Goal: Task Accomplishment & Management: Use online tool/utility

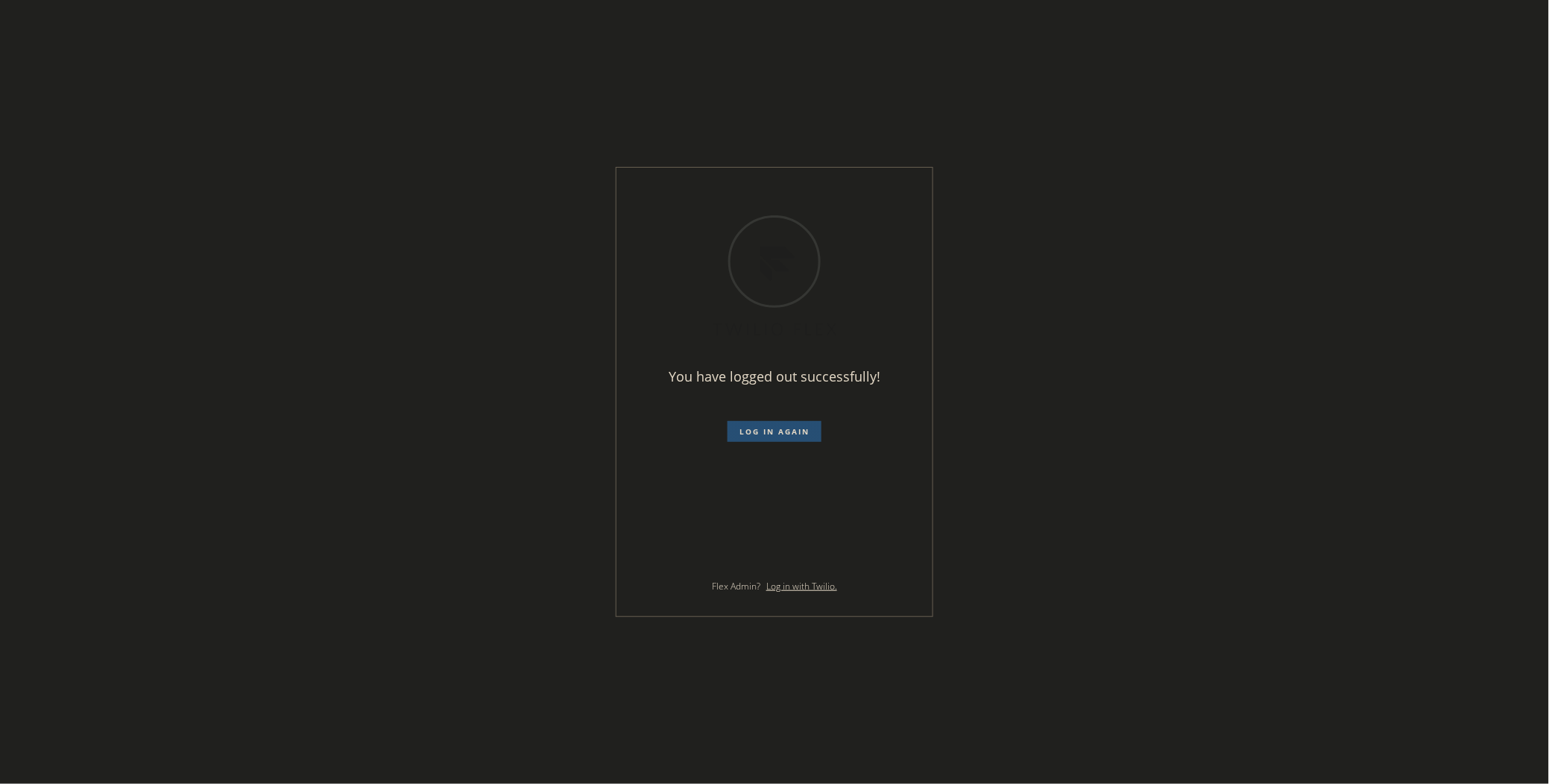
click at [753, 429] on span "Log in again" at bounding box center [774, 431] width 70 height 11
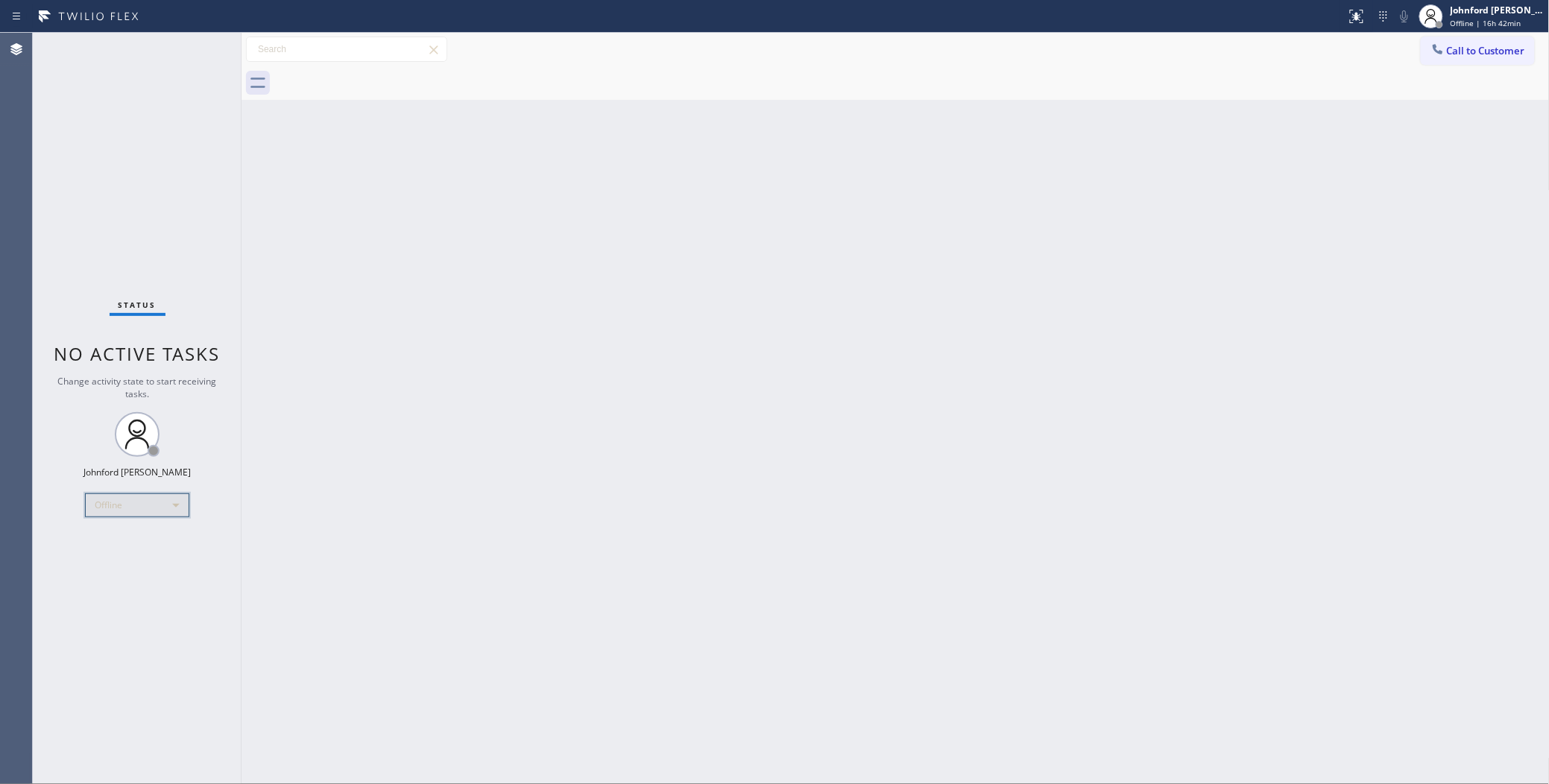
click at [136, 501] on div "Offline" at bounding box center [137, 506] width 105 height 24
click at [120, 565] on li "Unavailable" at bounding box center [136, 563] width 102 height 18
click at [1130, 342] on div "Back to Dashboard Change Sender ID Customers Technicians Select a contact Outbo…" at bounding box center [896, 409] width 1308 height 751
drag, startPoint x: 1200, startPoint y: 322, endPoint x: 1202, endPoint y: 305, distance: 17.1
click at [1200, 322] on div "Back to Dashboard Change Sender ID Customers Technicians Select a contact Outbo…" at bounding box center [896, 409] width 1308 height 751
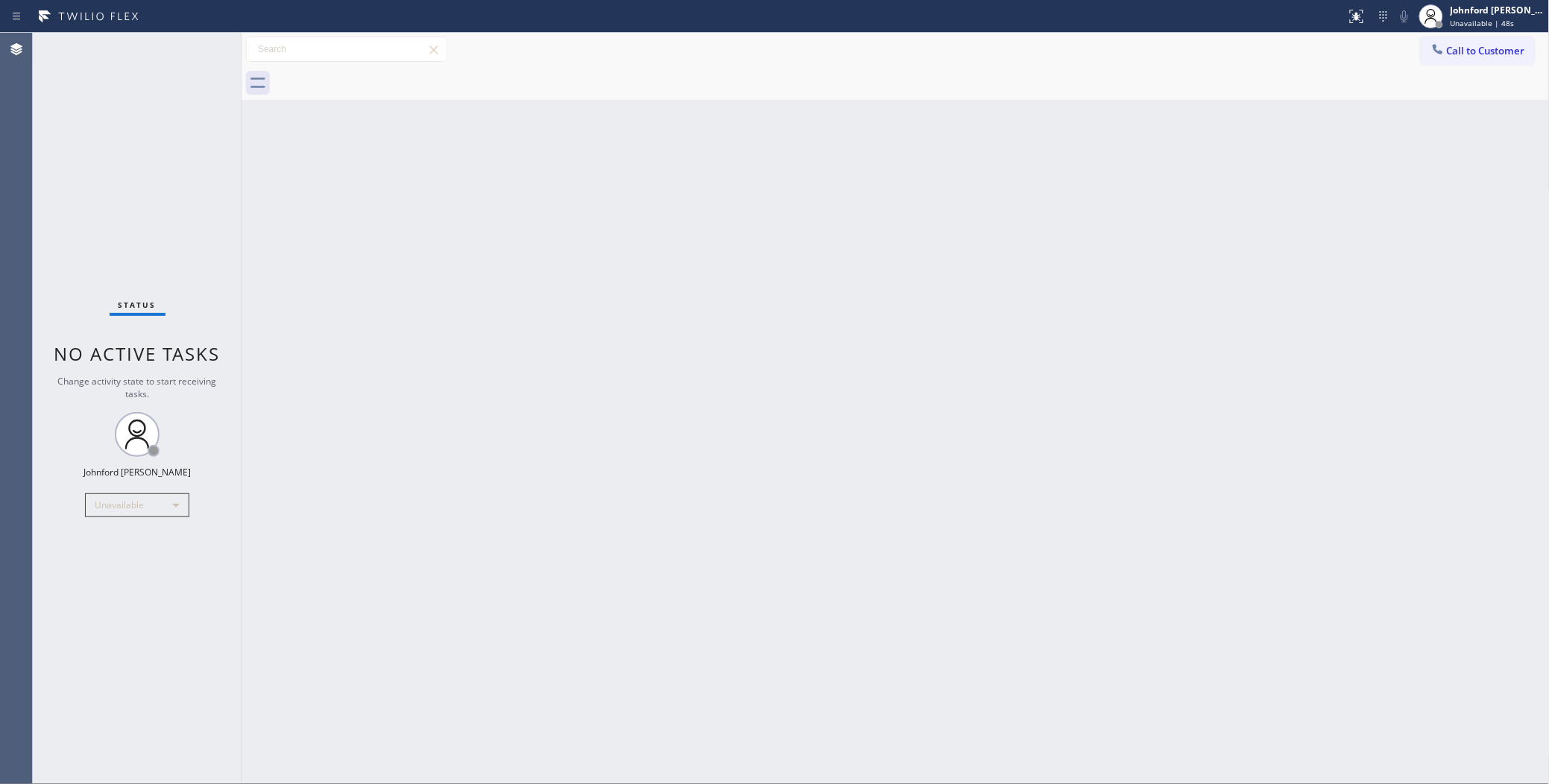
drag, startPoint x: 113, startPoint y: 243, endPoint x: 1021, endPoint y: 194, distance: 909.3
click at [113, 243] on div "Status No active tasks Change activity state to start receiving tasks. Johnford…" at bounding box center [137, 409] width 208 height 751
click at [1435, 50] on icon at bounding box center [1438, 49] width 15 height 15
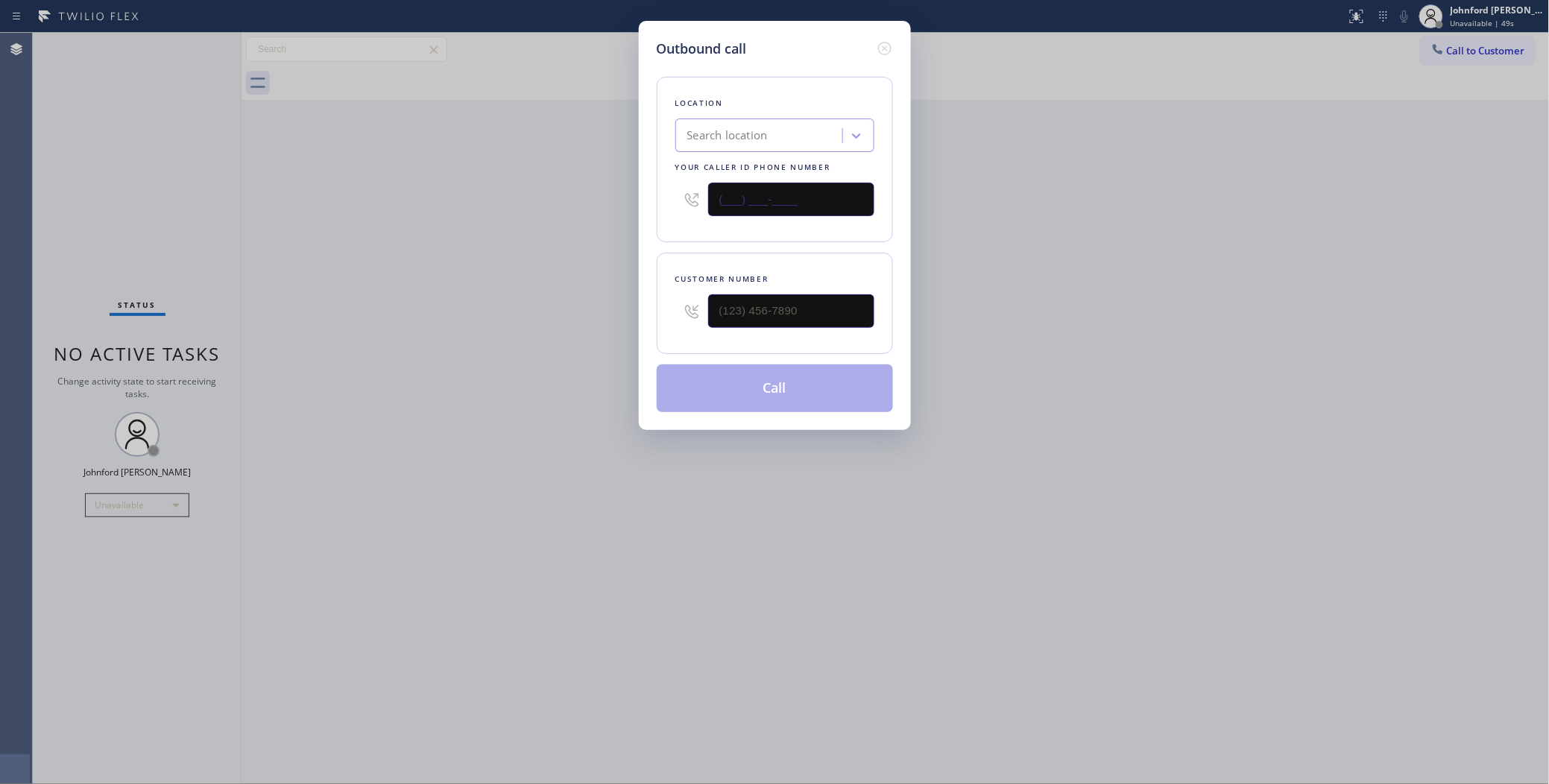
drag, startPoint x: 736, startPoint y: 188, endPoint x: 656, endPoint y: 191, distance: 80.1
click at [656, 191] on div "Location Search location Your caller id phone number (___) ___-____" at bounding box center [774, 160] width 236 height 166
paste input "818) 875-5153"
type input "(818) 875-5153"
drag, startPoint x: 771, startPoint y: 313, endPoint x: 653, endPoint y: 313, distance: 118.0
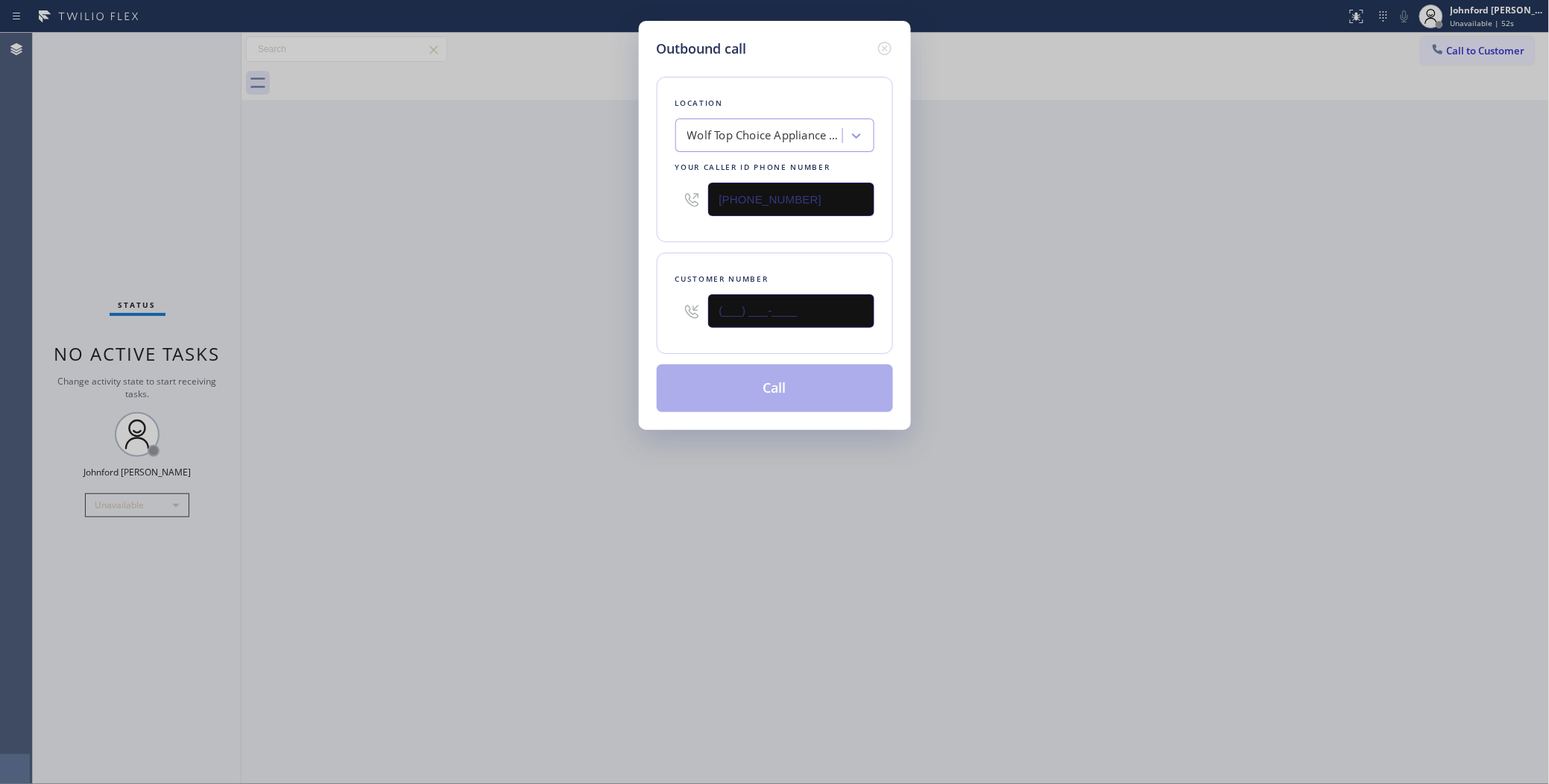
click at [665, 313] on div "Customer number (___) ___-____" at bounding box center [774, 303] width 236 height 102
paste input "818) 649-0621"
type input "(818) 649-0621"
click at [563, 313] on div "Outbound call Location Wolf Top Choice Appliance Repair Woodland Hills Your cal…" at bounding box center [774, 392] width 1549 height 784
click at [722, 378] on button "Call" at bounding box center [774, 387] width 236 height 47
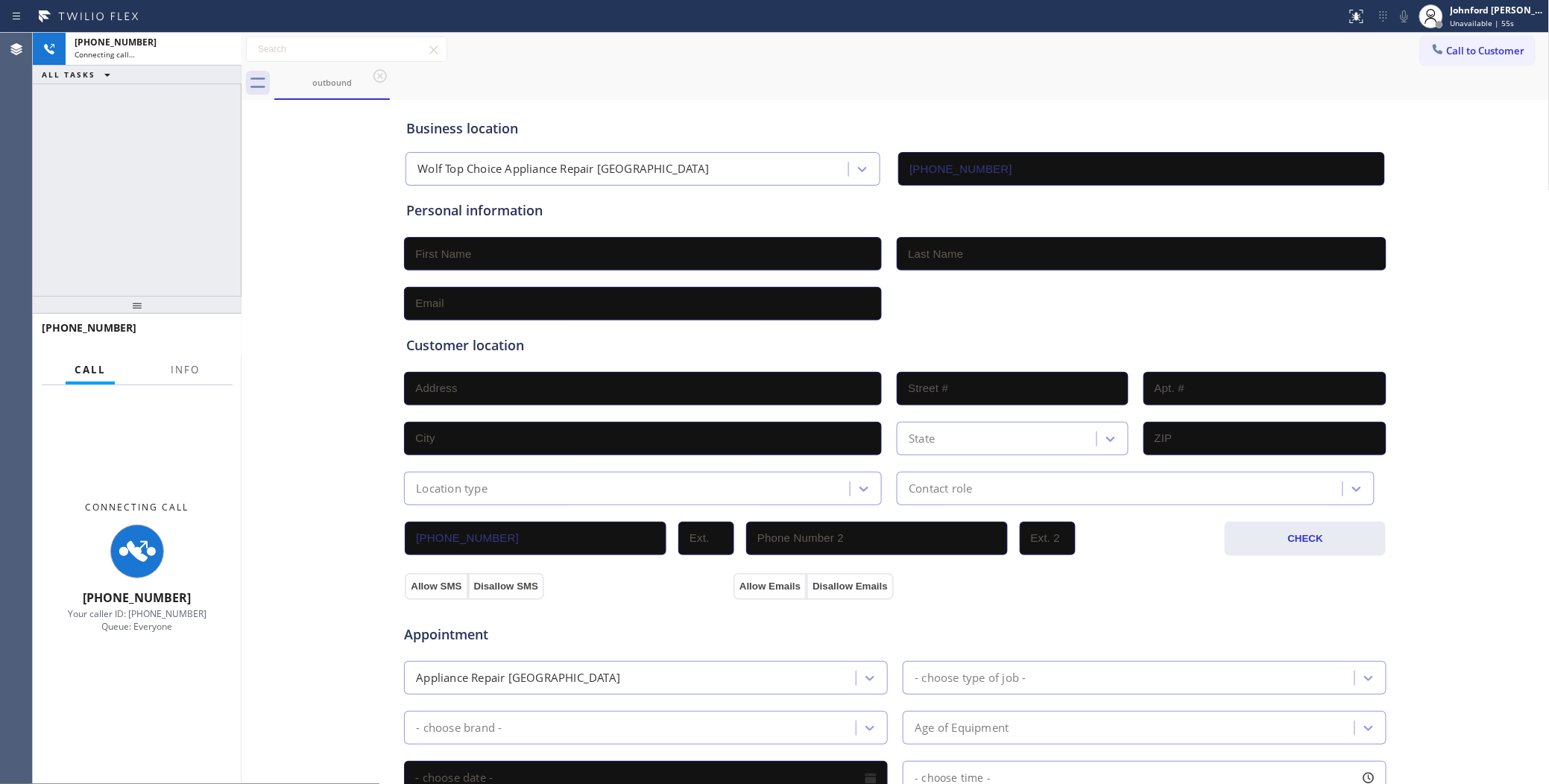
type input "(818) 875-5153"
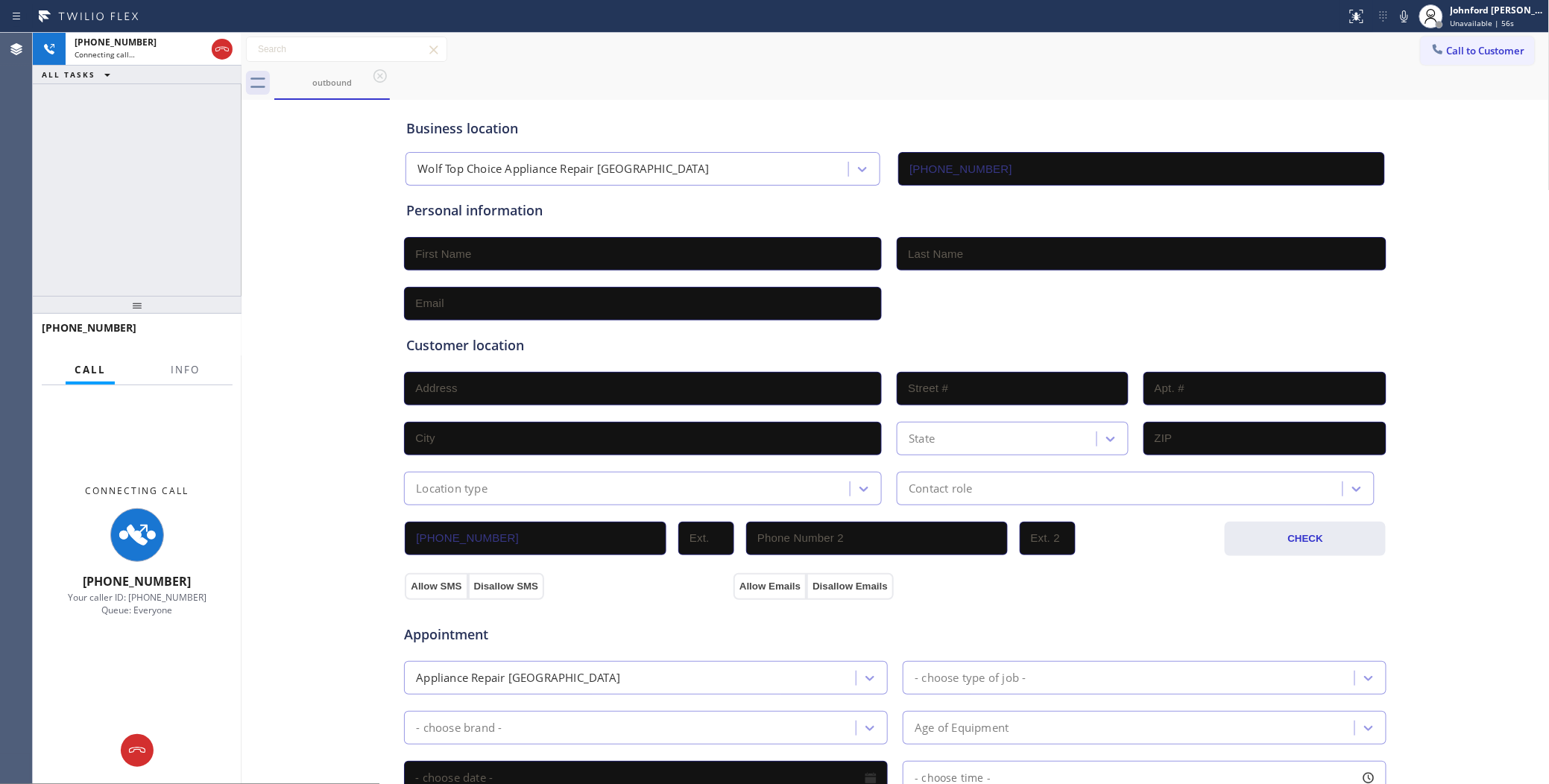
click at [131, 296] on div at bounding box center [137, 305] width 208 height 18
click at [184, 350] on div "+18186490621" at bounding box center [136, 334] width 190 height 38
click at [184, 352] on div "+18186490621" at bounding box center [136, 334] width 190 height 38
click at [183, 361] on button "Info" at bounding box center [185, 369] width 47 height 29
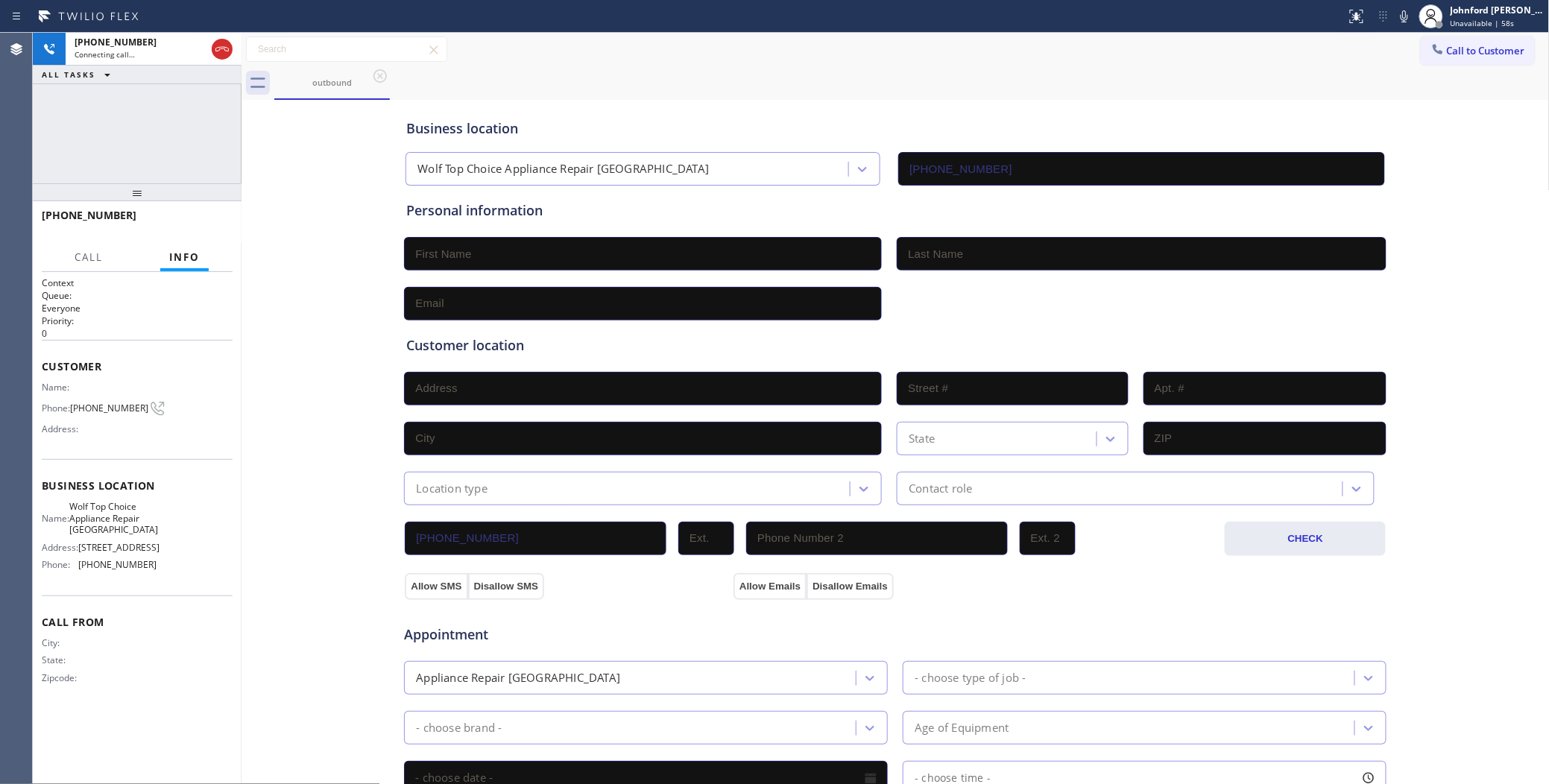
drag, startPoint x: 143, startPoint y: 293, endPoint x: 154, endPoint y: 74, distance: 219.3
click at [154, 74] on div "+18186490621 Connecting call… ALL TASKS ALL TASKS ACTIVE TASKS TASKS IN WRAP UP…" at bounding box center [137, 409] width 208 height 751
drag, startPoint x: 1295, startPoint y: 74, endPoint x: 1403, endPoint y: 35, distance: 114.8
click at [1319, 71] on div "outbound" at bounding box center [911, 83] width 1275 height 34
click at [1408, 23] on icon at bounding box center [1404, 17] width 18 height 18
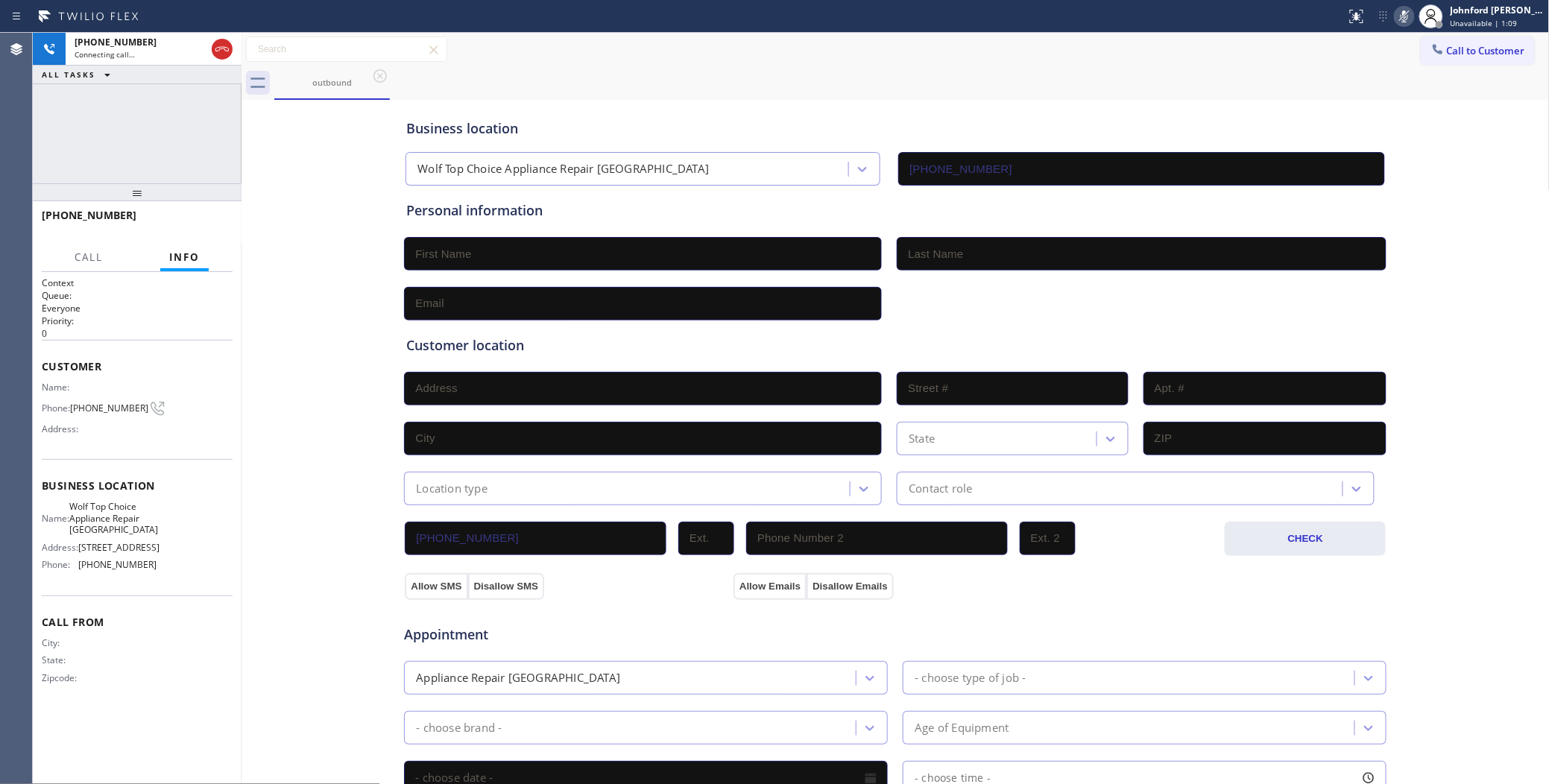
click at [1408, 23] on icon at bounding box center [1404, 17] width 18 height 18
click at [212, 227] on button "HANG UP" at bounding box center [198, 222] width 69 height 21
click at [1465, 54] on span "Call to Customer" at bounding box center [1486, 50] width 78 height 14
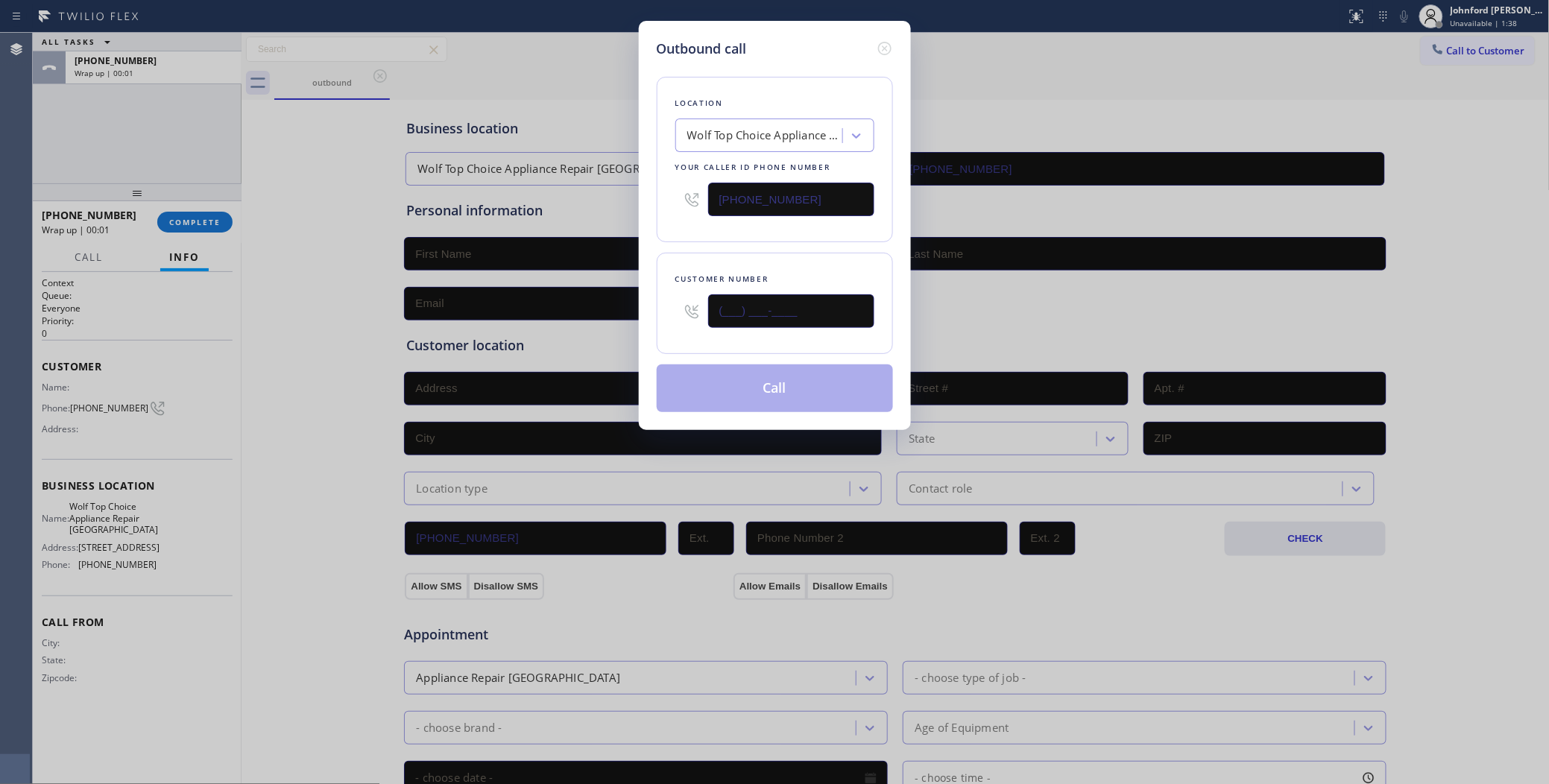
drag, startPoint x: 826, startPoint y: 319, endPoint x: 662, endPoint y: 319, distance: 164.0
click at [663, 319] on div "Customer number (___) ___-____" at bounding box center [774, 303] width 236 height 102
paste input "818) 649-0621"
type input "(818) 649-0621"
click at [762, 397] on button "Call" at bounding box center [774, 387] width 236 height 47
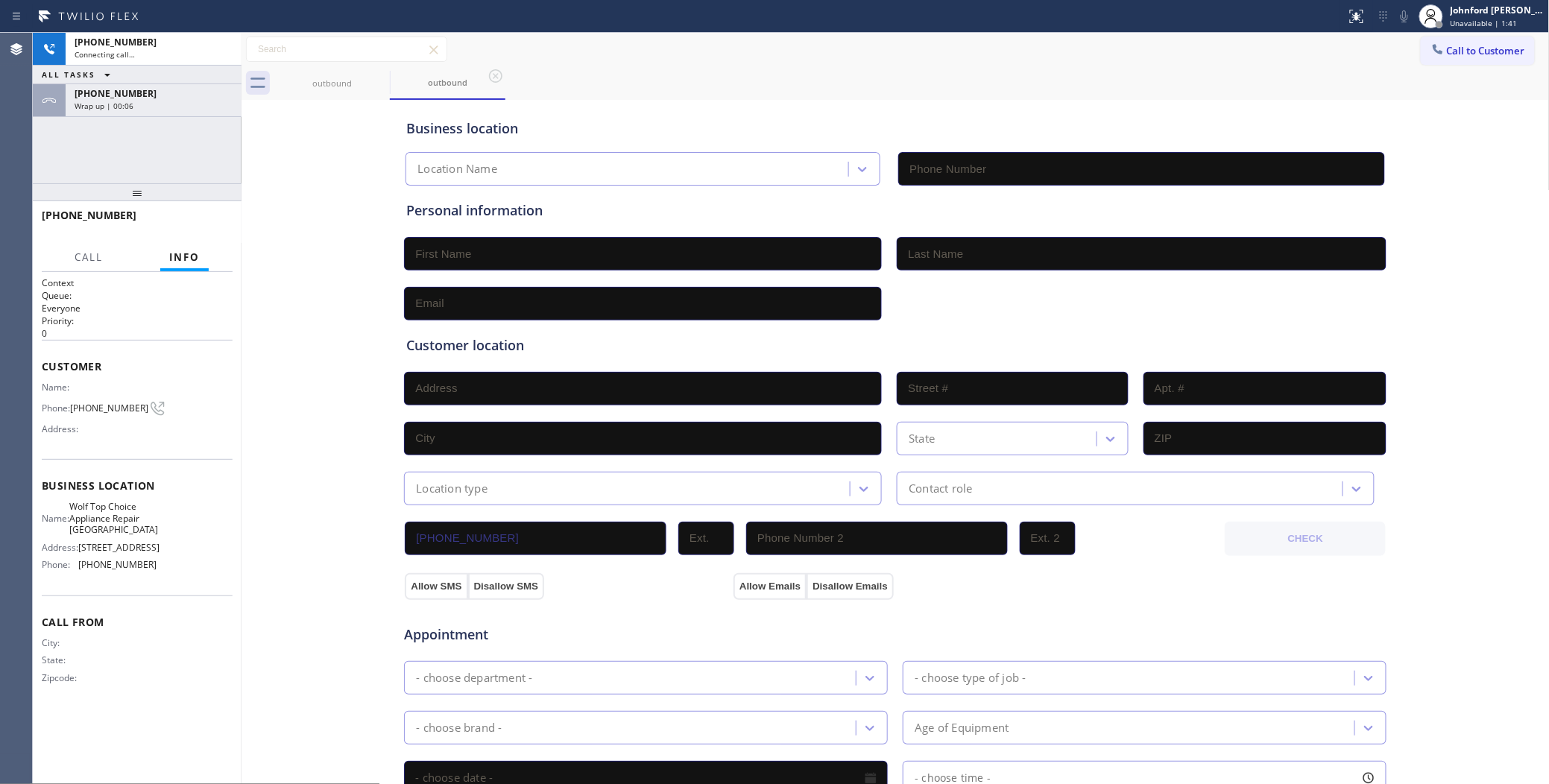
type input "(818) 875-5153"
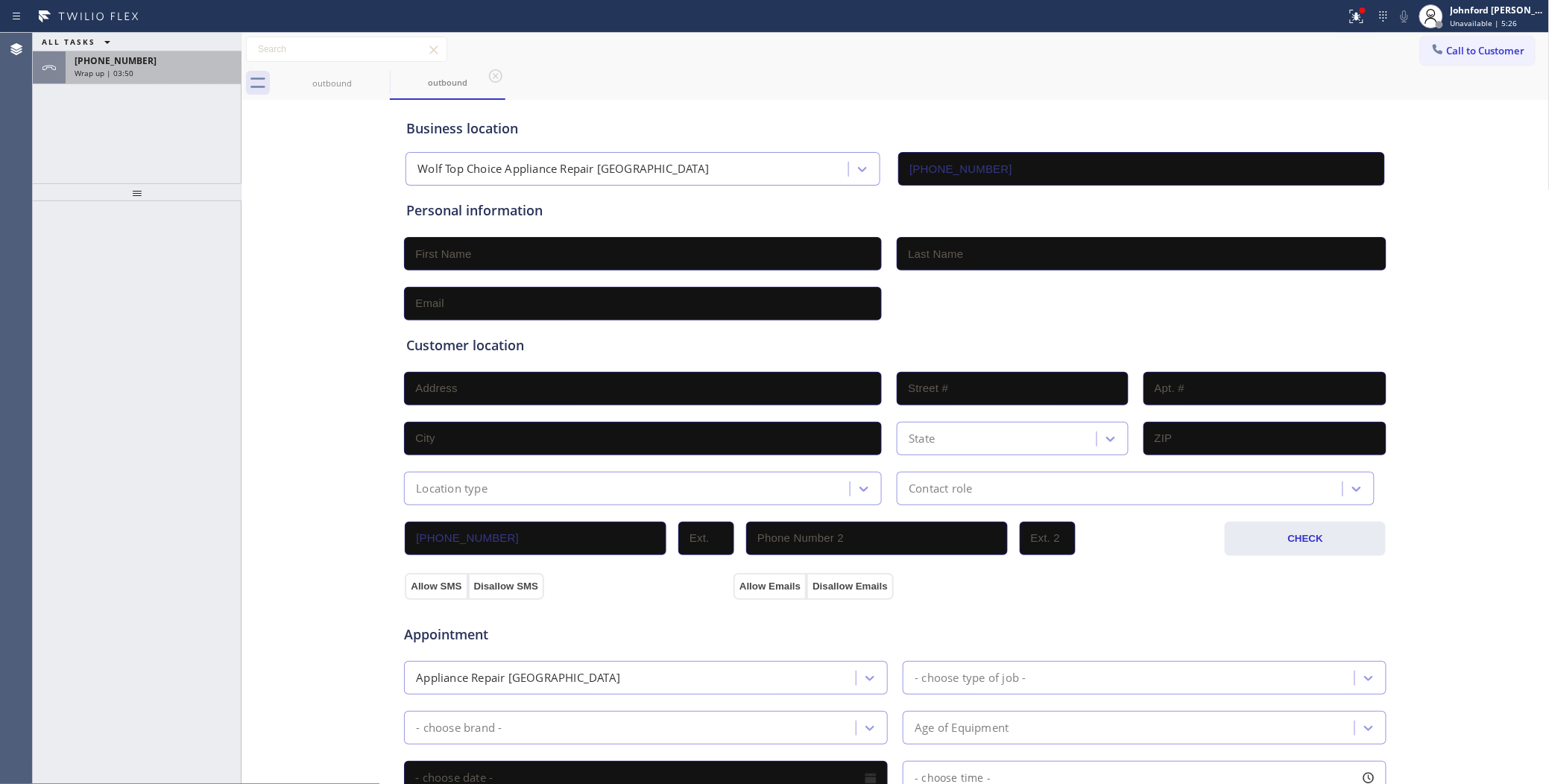
click at [142, 65] on div "+18186490621" at bounding box center [154, 60] width 158 height 13
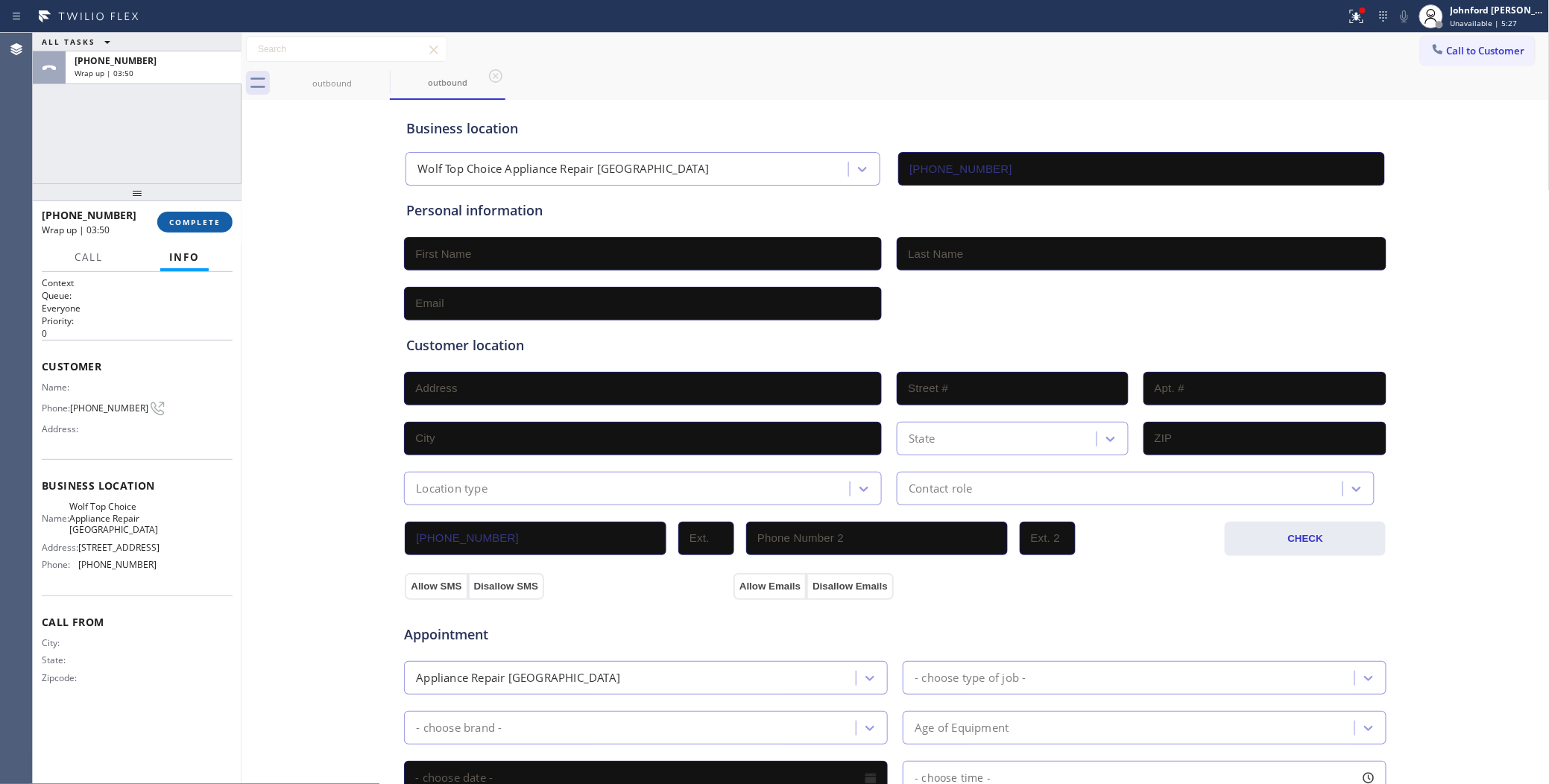
click at [172, 222] on span "COMPLETE" at bounding box center [195, 222] width 51 height 11
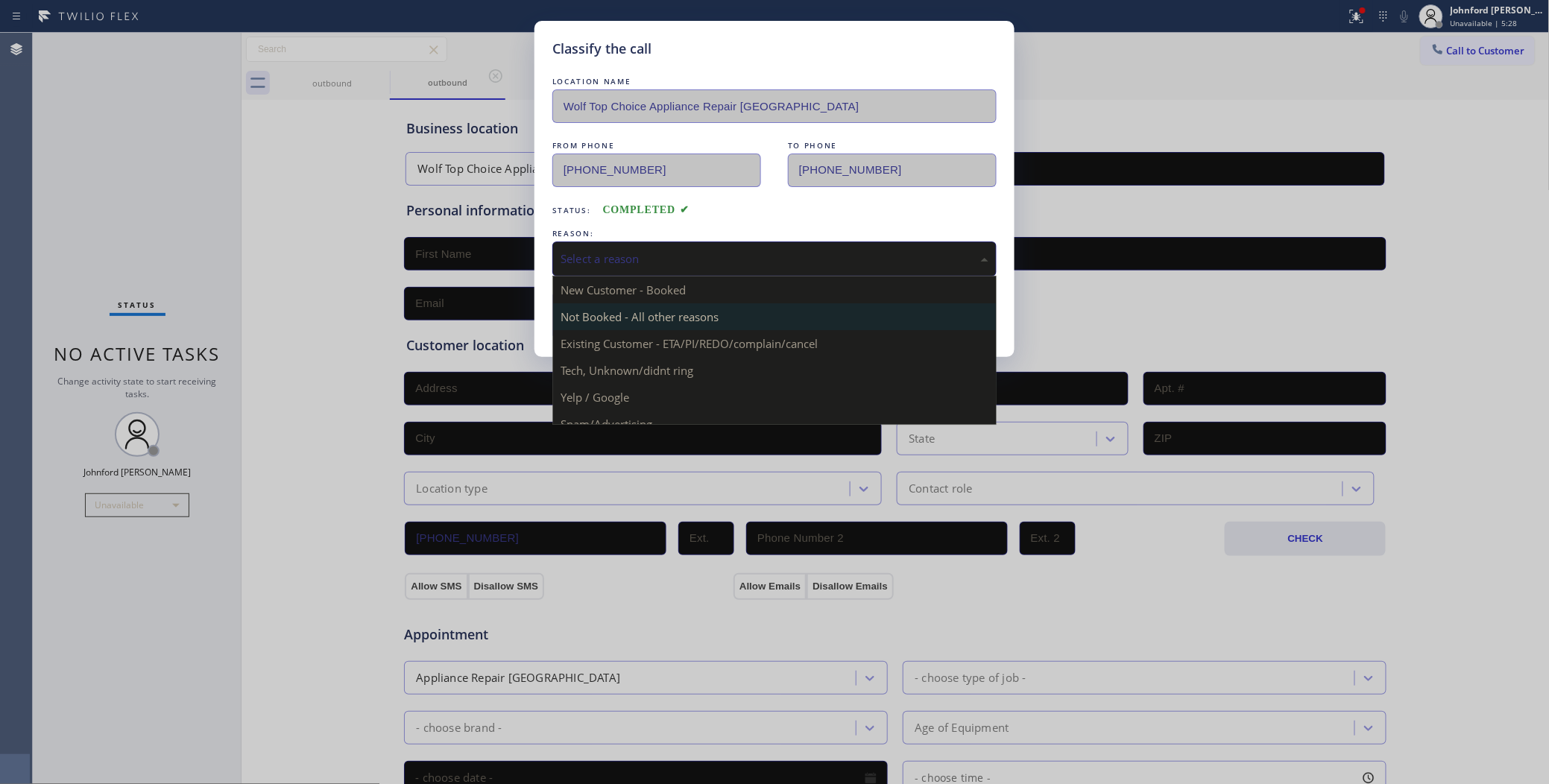
drag, startPoint x: 613, startPoint y: 248, endPoint x: 698, endPoint y: 318, distance: 110.1
click at [617, 251] on div "Select a reason" at bounding box center [774, 259] width 428 height 17
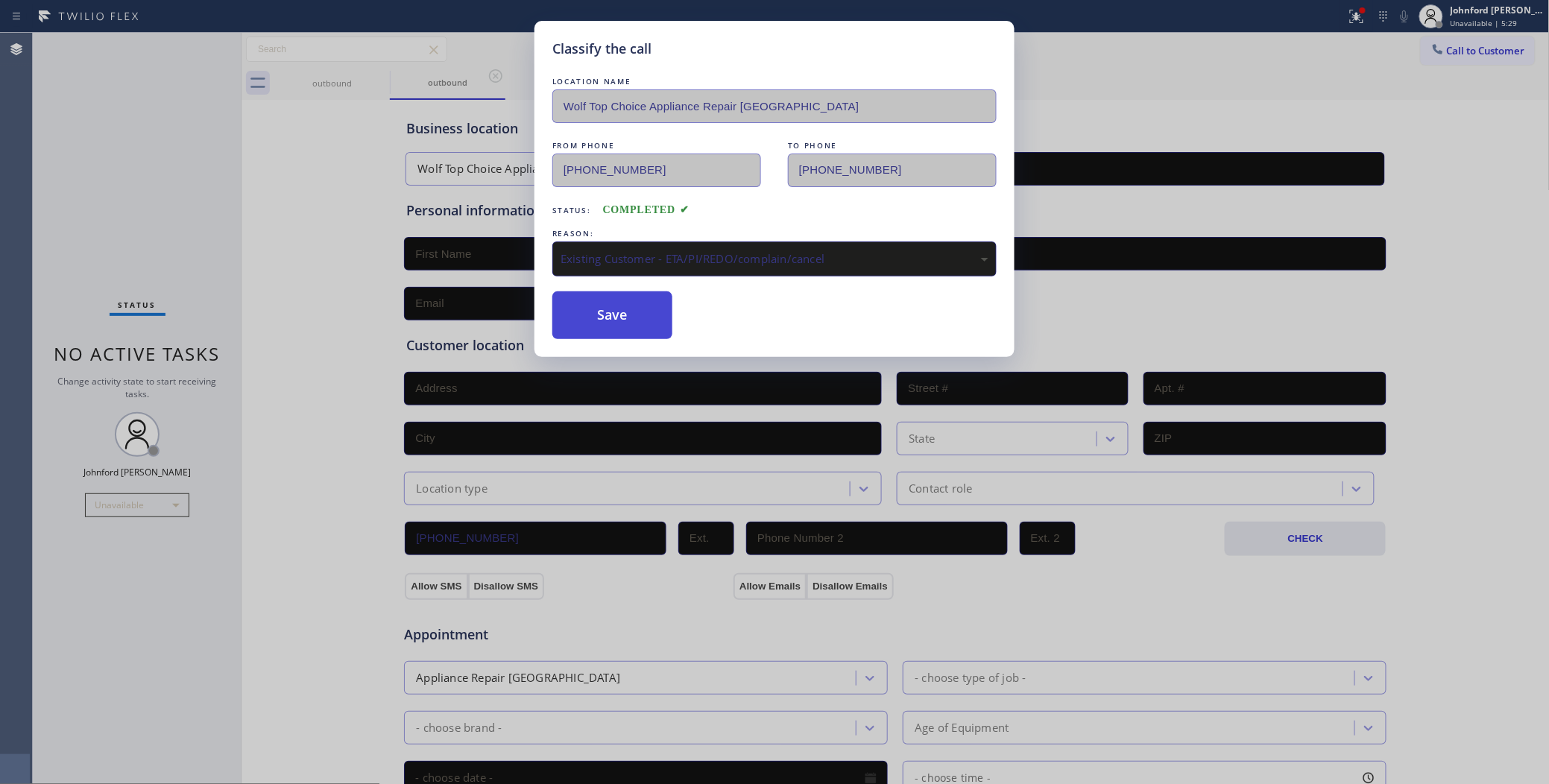
click at [602, 309] on button "Save" at bounding box center [612, 315] width 120 height 47
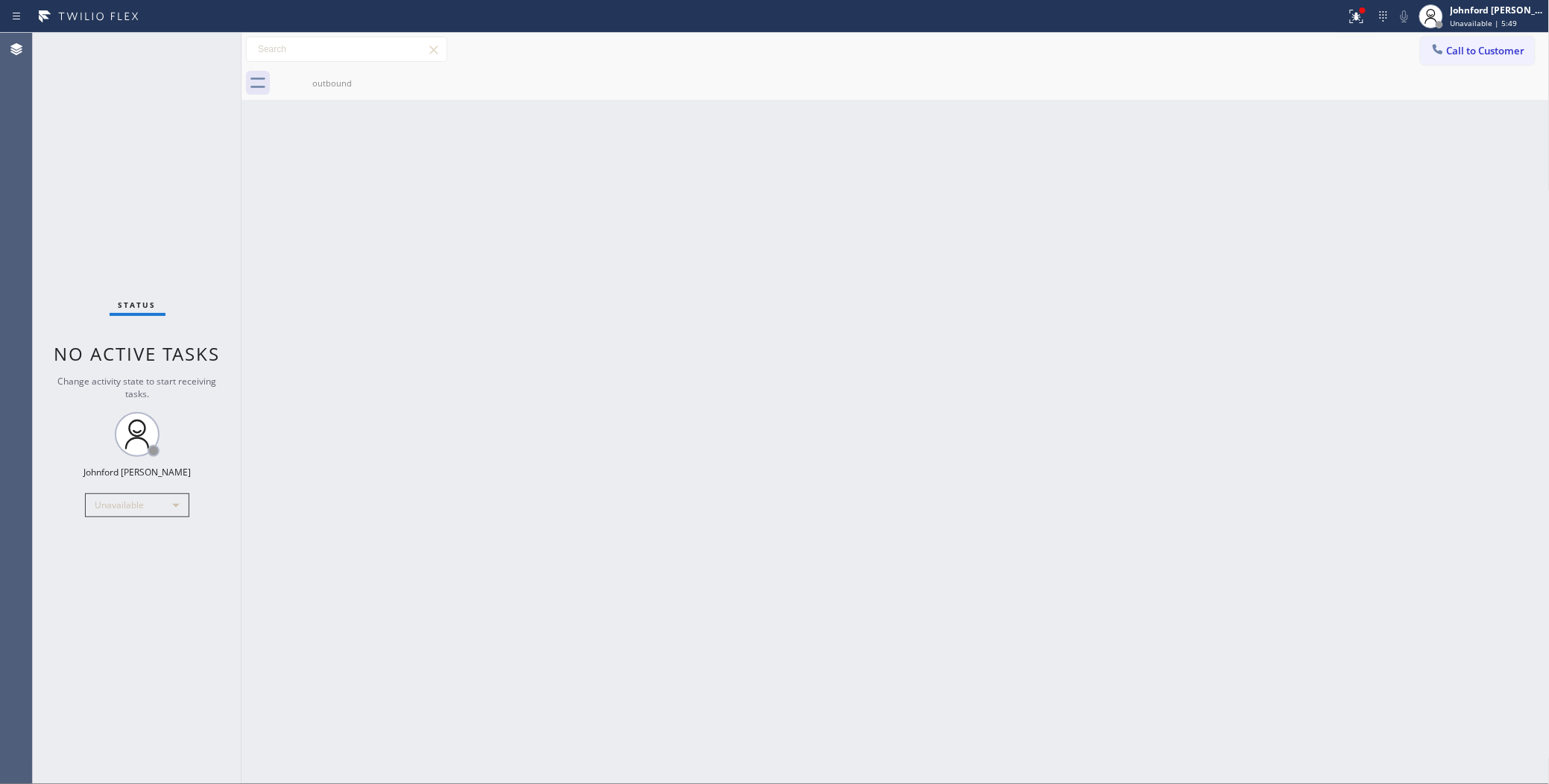
click at [57, 109] on div "Status No active tasks Change activity state to start receiving tasks. Johnford…" at bounding box center [137, 409] width 208 height 751
click at [330, 90] on div "outbound" at bounding box center [332, 83] width 113 height 34
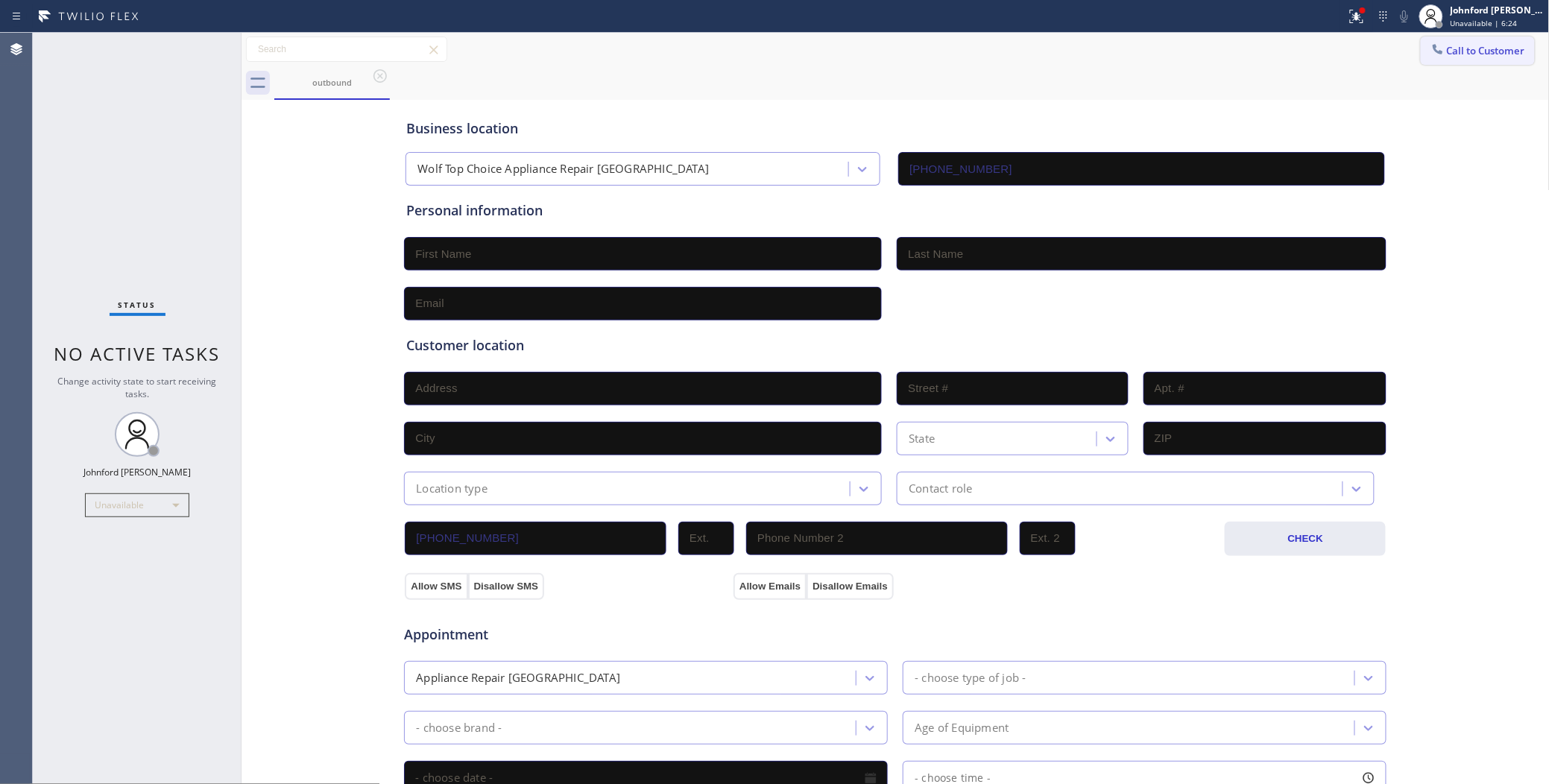
click at [1421, 64] on button "Call to Customer" at bounding box center [1477, 51] width 114 height 29
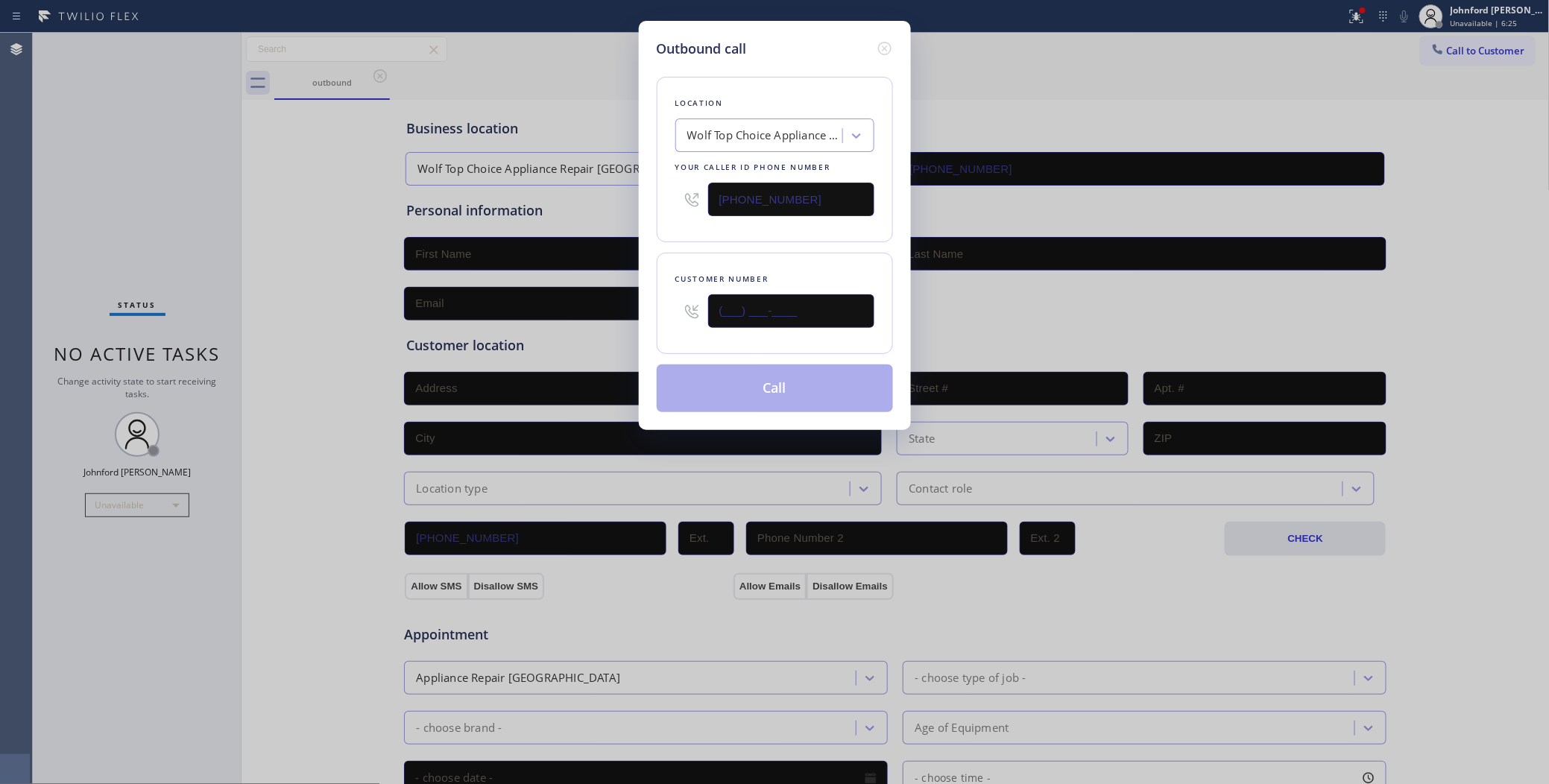
drag, startPoint x: 722, startPoint y: 337, endPoint x: 574, endPoint y: 330, distance: 148.2
click at [587, 332] on div "Outbound call Location Wolf Top Choice Appliance Repair Woodland Hills Your cal…" at bounding box center [774, 392] width 1549 height 784
paste input "818) 649-0621"
type input "(818) 649-0621"
click at [693, 231] on div "Location Wolf Top Choice Appliance Repair Woodland Hills Your caller id phone n…" at bounding box center [774, 160] width 236 height 166
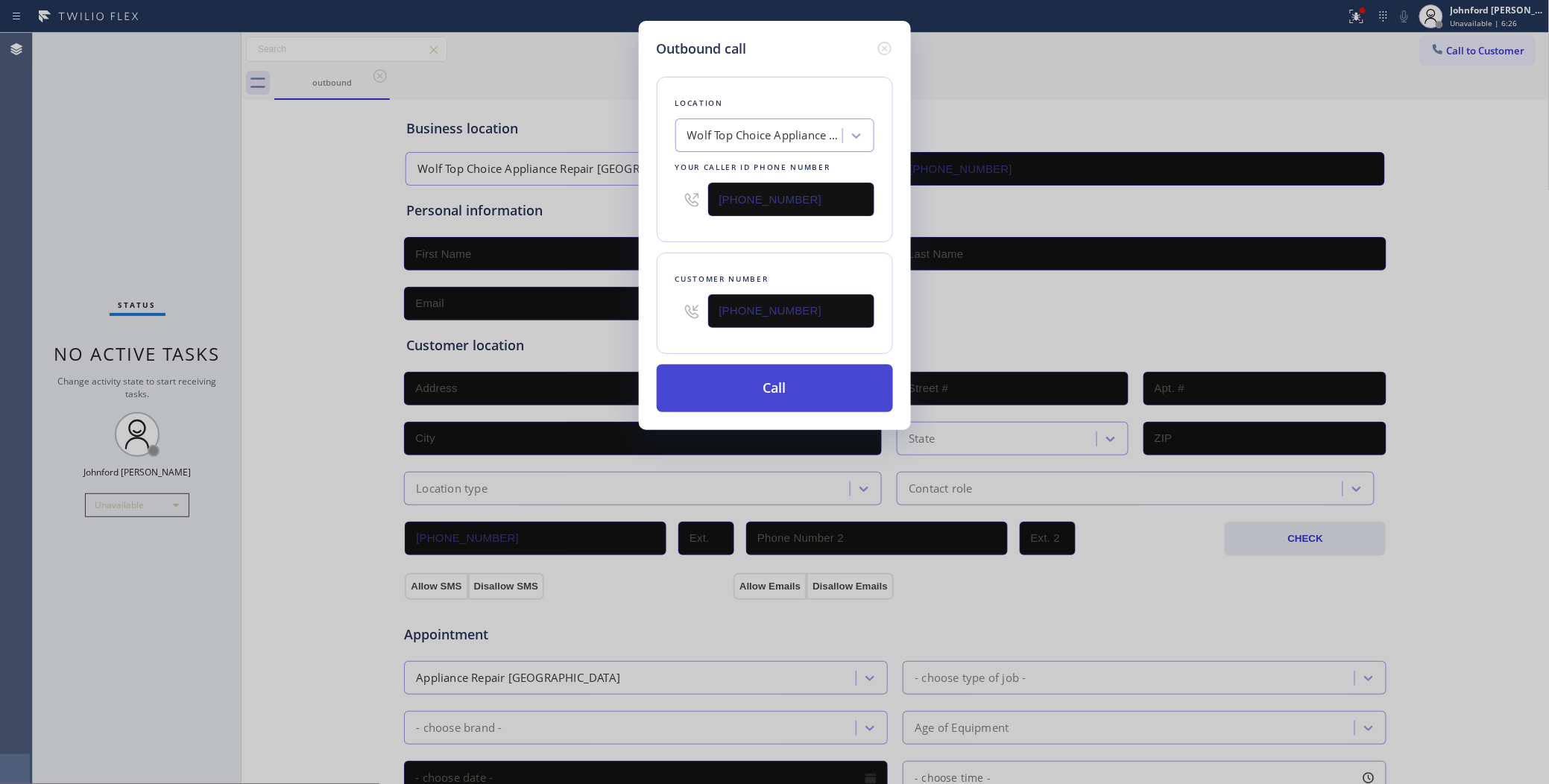
click at [713, 380] on button "Call" at bounding box center [774, 387] width 236 height 47
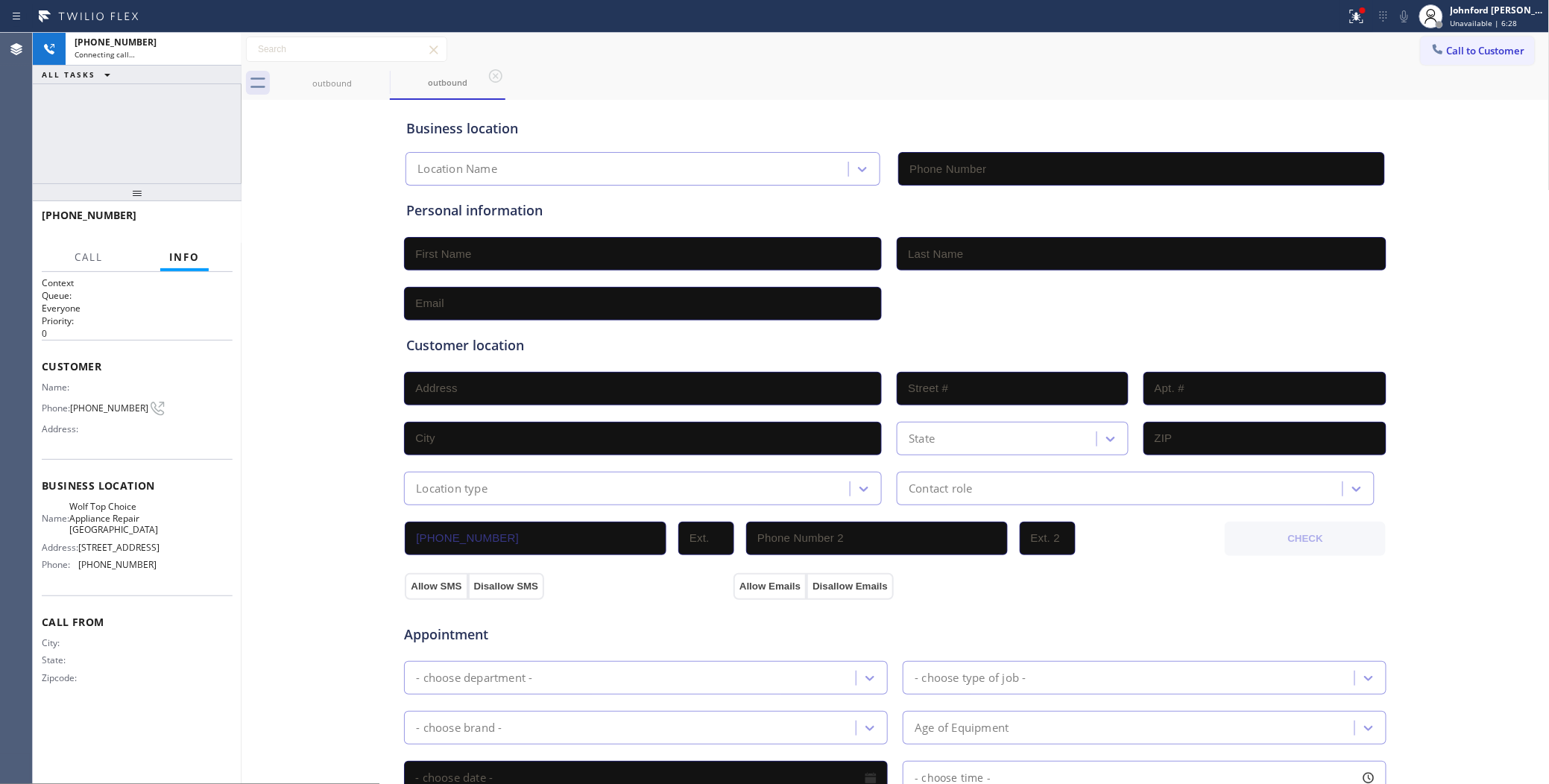
type input "(818) 875-5153"
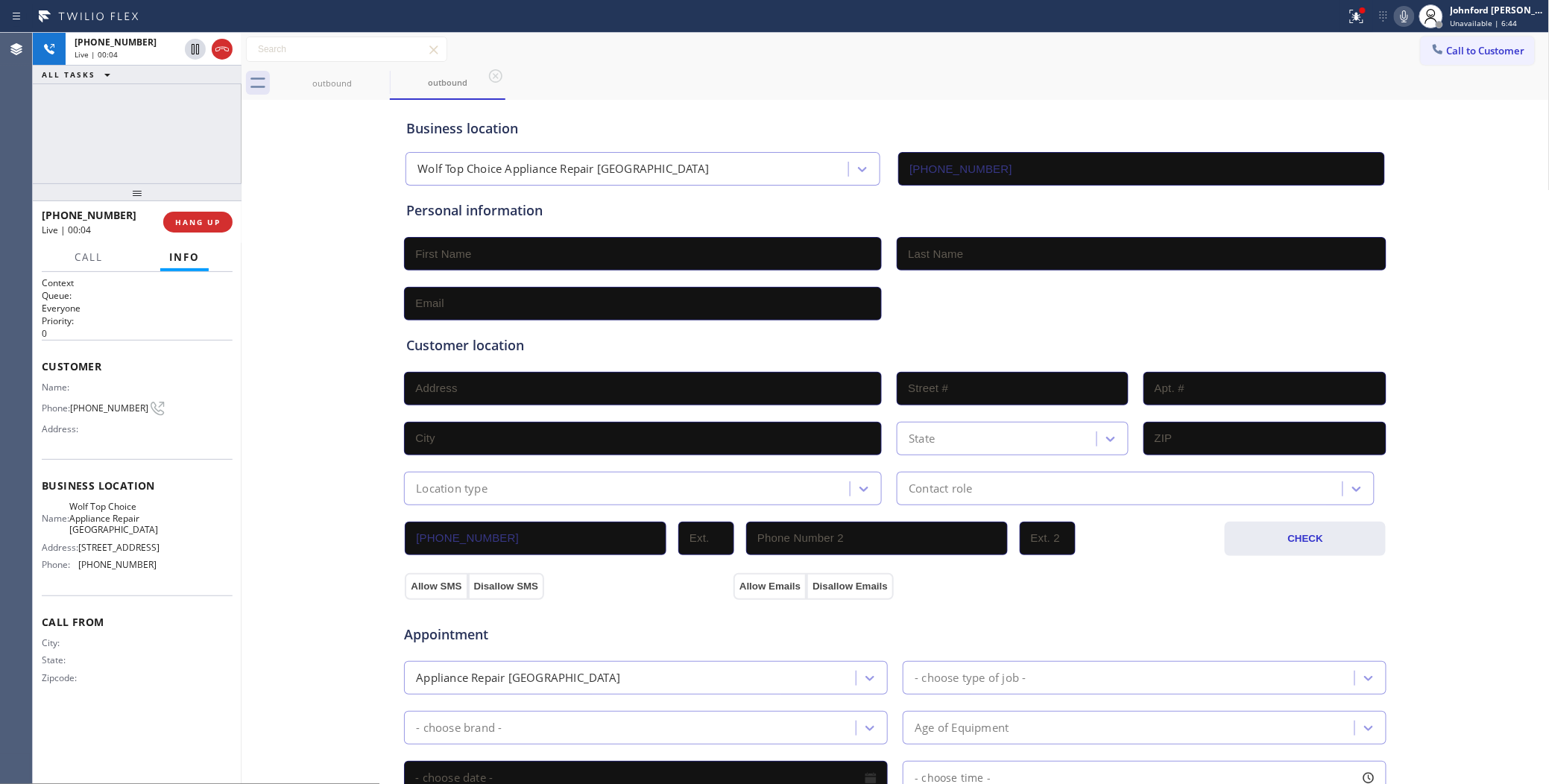
drag, startPoint x: 713, startPoint y: 90, endPoint x: 1041, endPoint y: 101, distance: 328.2
click at [714, 90] on div "outbound outbound" at bounding box center [911, 83] width 1275 height 34
click at [1368, 16] on div at bounding box center [1356, 17] width 33 height 18
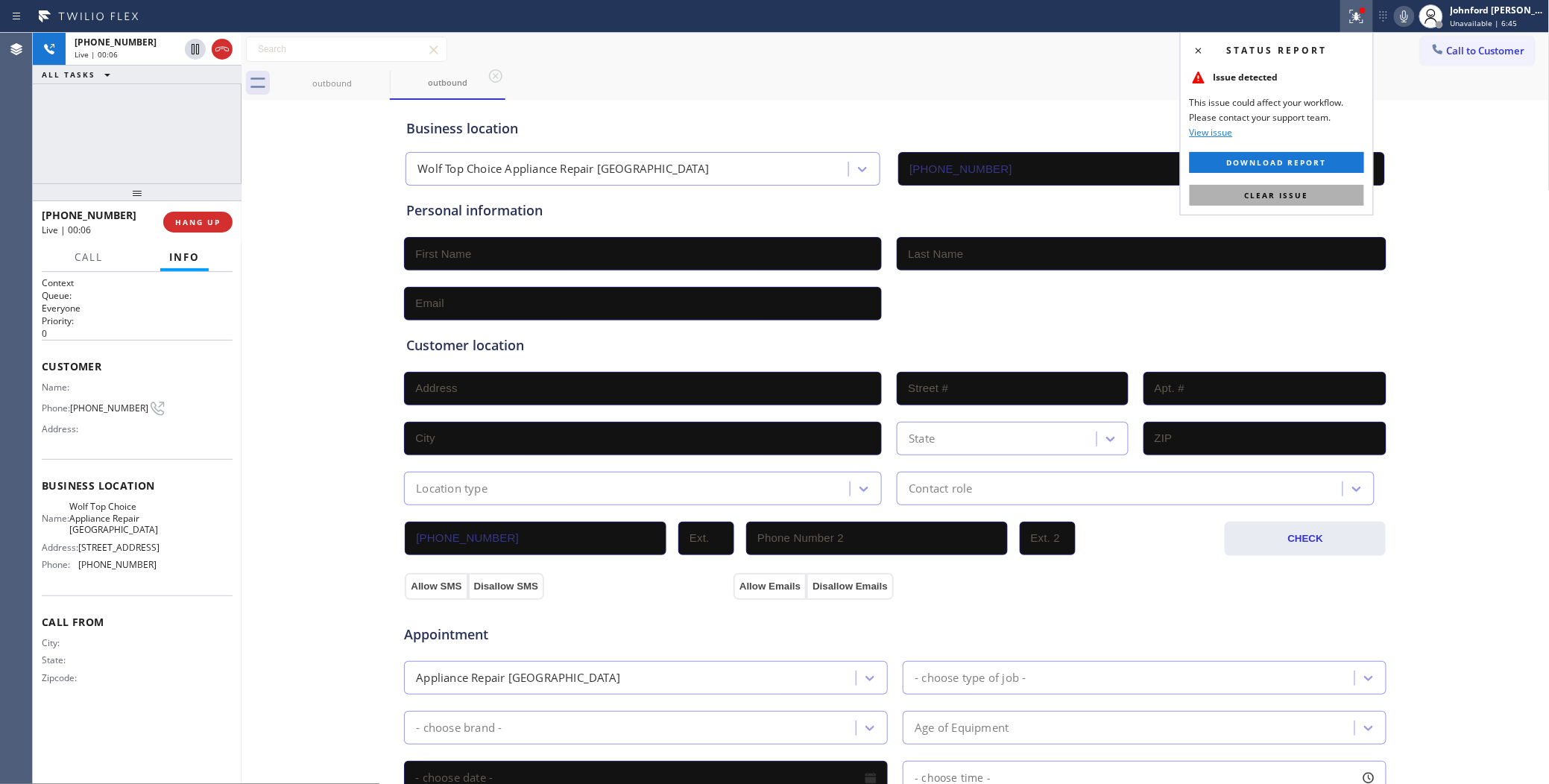
click at [1243, 190] on button "Clear issue" at bounding box center [1277, 196] width 175 height 21
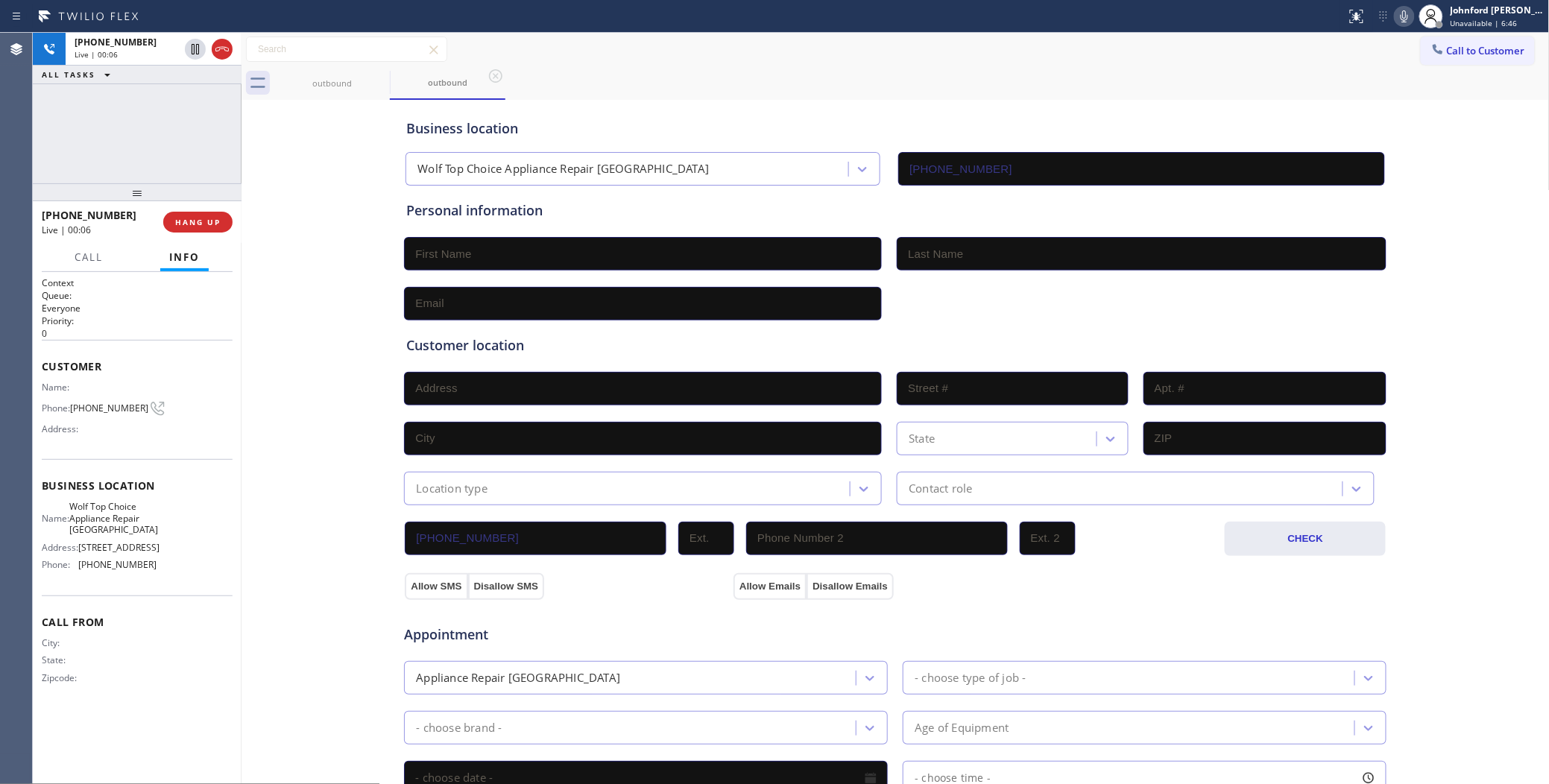
click at [1135, 114] on div "Business location Wolf Top Choice Appliance Repair Woodland Hills (818) 875-5153" at bounding box center [895, 144] width 984 height 82
click at [929, 90] on div "outbound outbound" at bounding box center [911, 83] width 1275 height 34
click at [869, 105] on div "Business location Wolf Top Choice Appliance Repair Woodland Hills (818) 875-5153" at bounding box center [895, 144] width 984 height 82
click at [1137, 86] on div "outbound outbound" at bounding box center [911, 83] width 1275 height 34
click at [154, 117] on div "+18186490621 Live | 00:30 ALL TASKS ALL TASKS ACTIVE TASKS TASKS IN WRAP UP" at bounding box center [137, 108] width 208 height 150
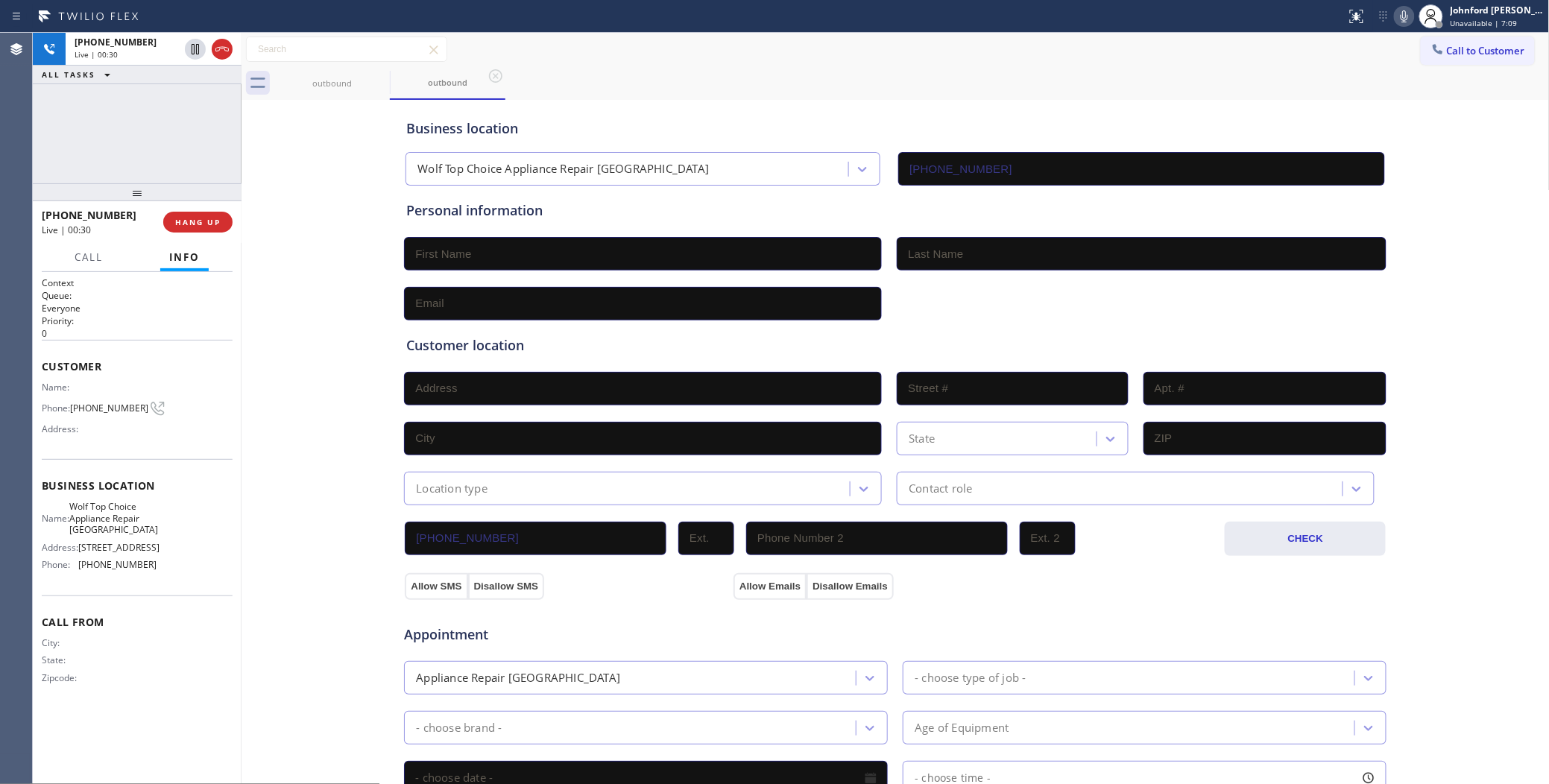
click at [128, 65] on div "ALL TASKS ALL TASKS ACTIVE TASKS TASKS IN WRAP UP" at bounding box center [137, 74] width 208 height 19
click at [201, 223] on span "HANG UP" at bounding box center [198, 222] width 45 height 11
click at [202, 220] on span "COMPLETE" at bounding box center [195, 222] width 51 height 11
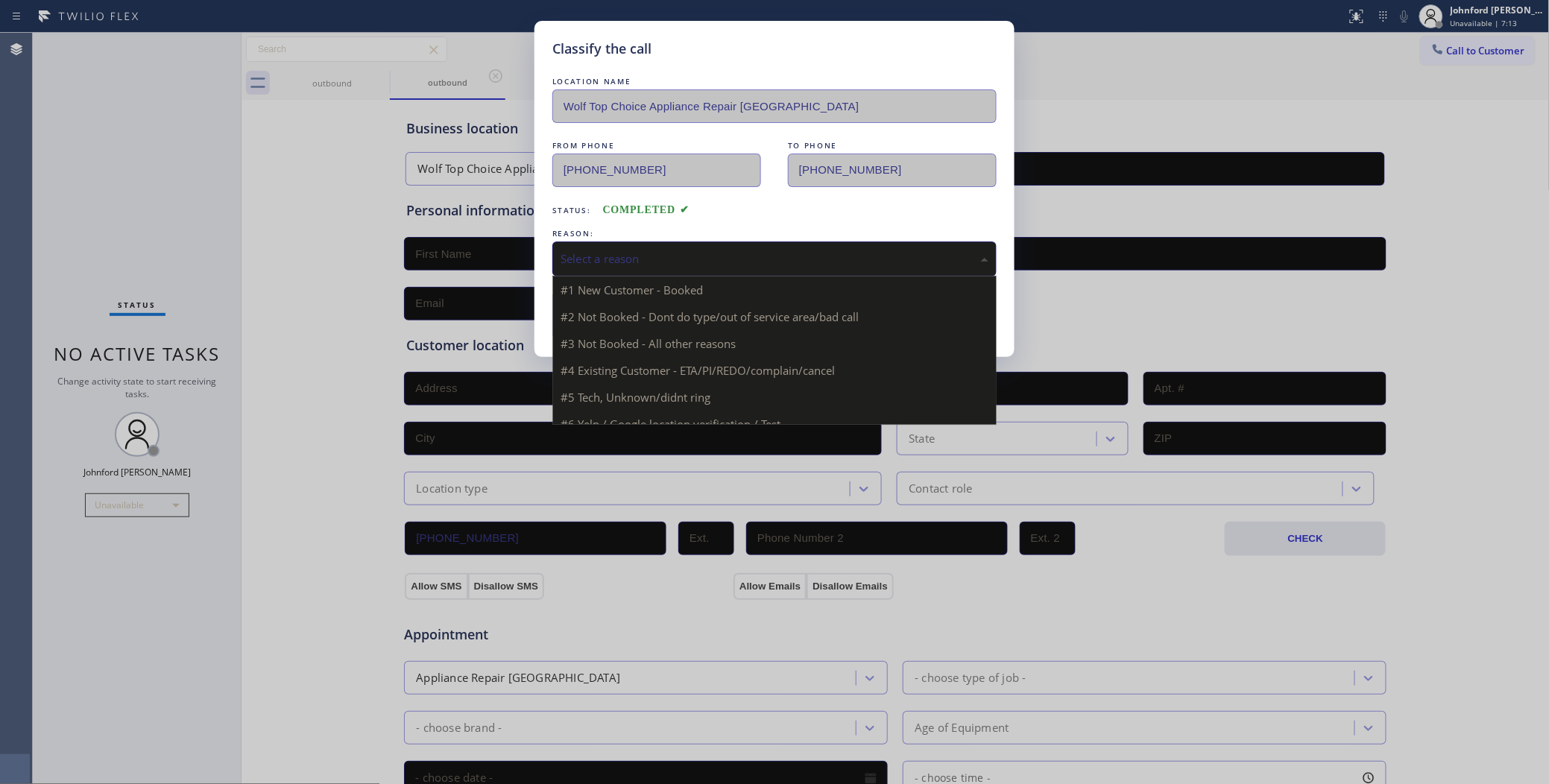
click at [682, 259] on div "Select a reason" at bounding box center [774, 259] width 428 height 17
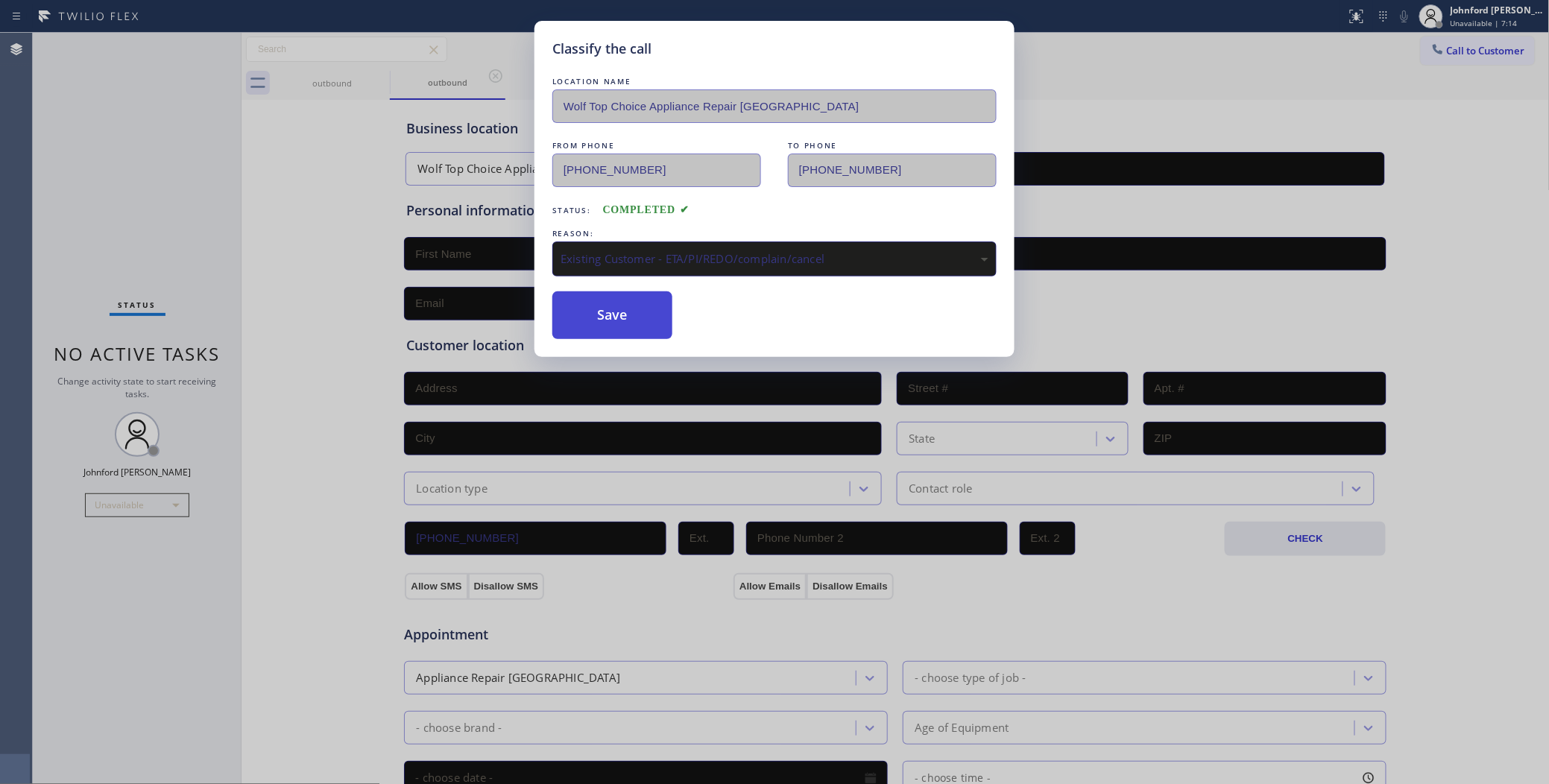
click at [641, 330] on button "Save" at bounding box center [612, 315] width 120 height 47
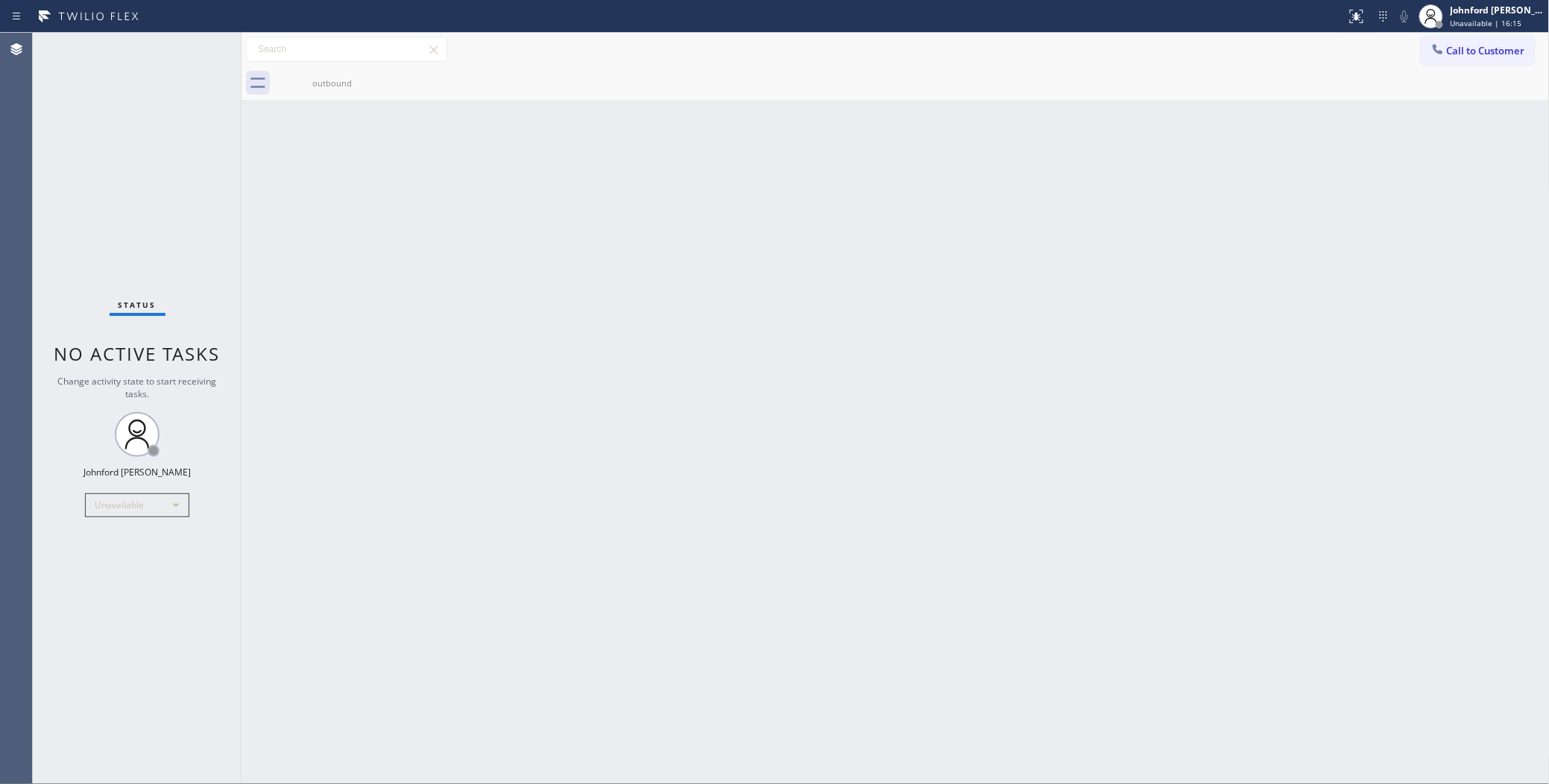
click at [1404, 52] on div "Call to Customer Outbound call Location Wolf Top Choice Appliance Repair Woodla…" at bounding box center [896, 50] width 1308 height 26
click at [1429, 57] on div at bounding box center [1438, 50] width 18 height 18
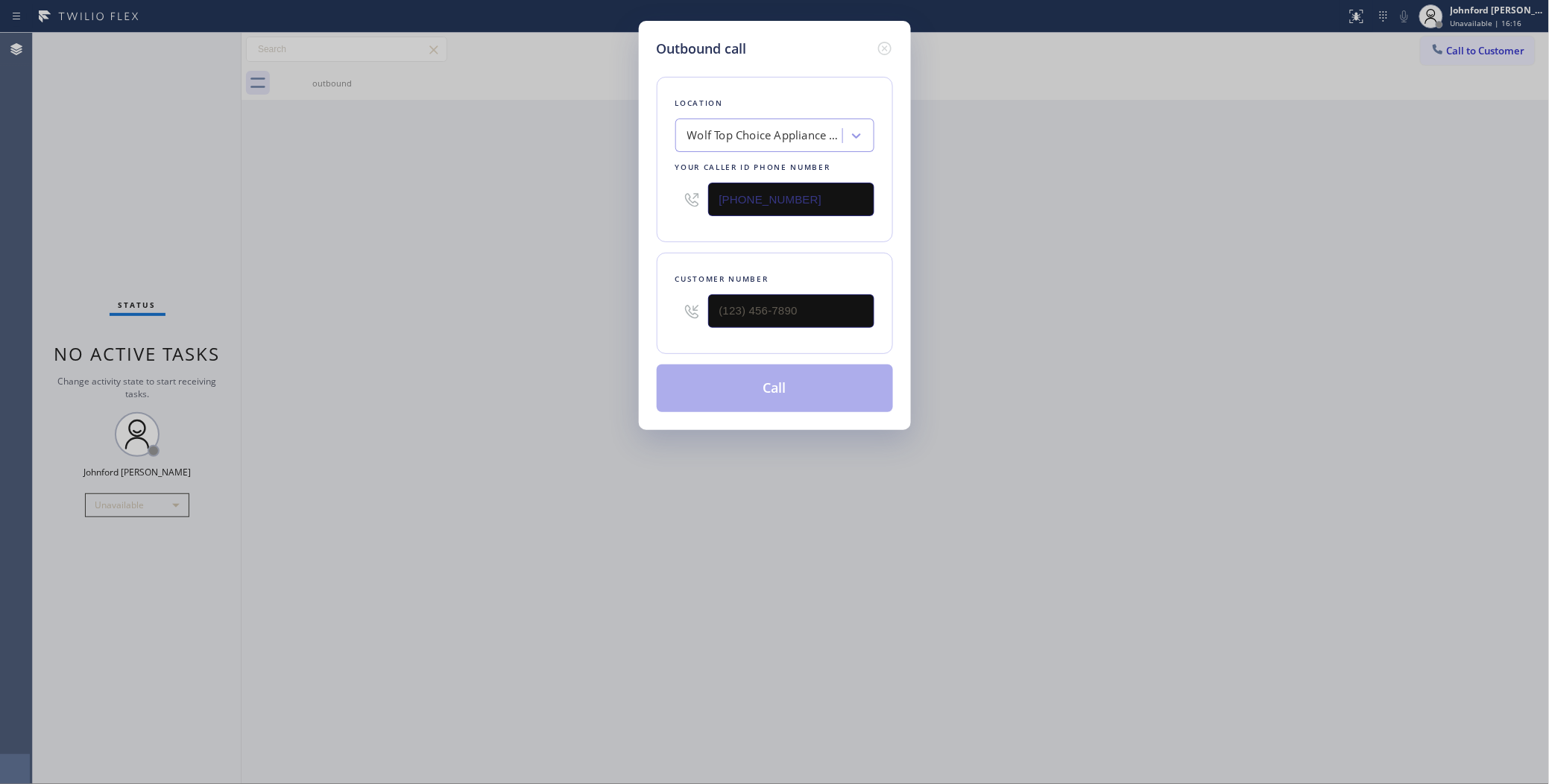
drag, startPoint x: 813, startPoint y: 183, endPoint x: 665, endPoint y: 197, distance: 148.7
click at [665, 197] on div "Location Wolf Top Choice Appliance Repair Woodland Hills Your caller id phone n…" at bounding box center [774, 160] width 236 height 166
paste input "347) 757-437"
type input "(347) 757-4373"
drag, startPoint x: 824, startPoint y: 299, endPoint x: 565, endPoint y: 308, distance: 259.2
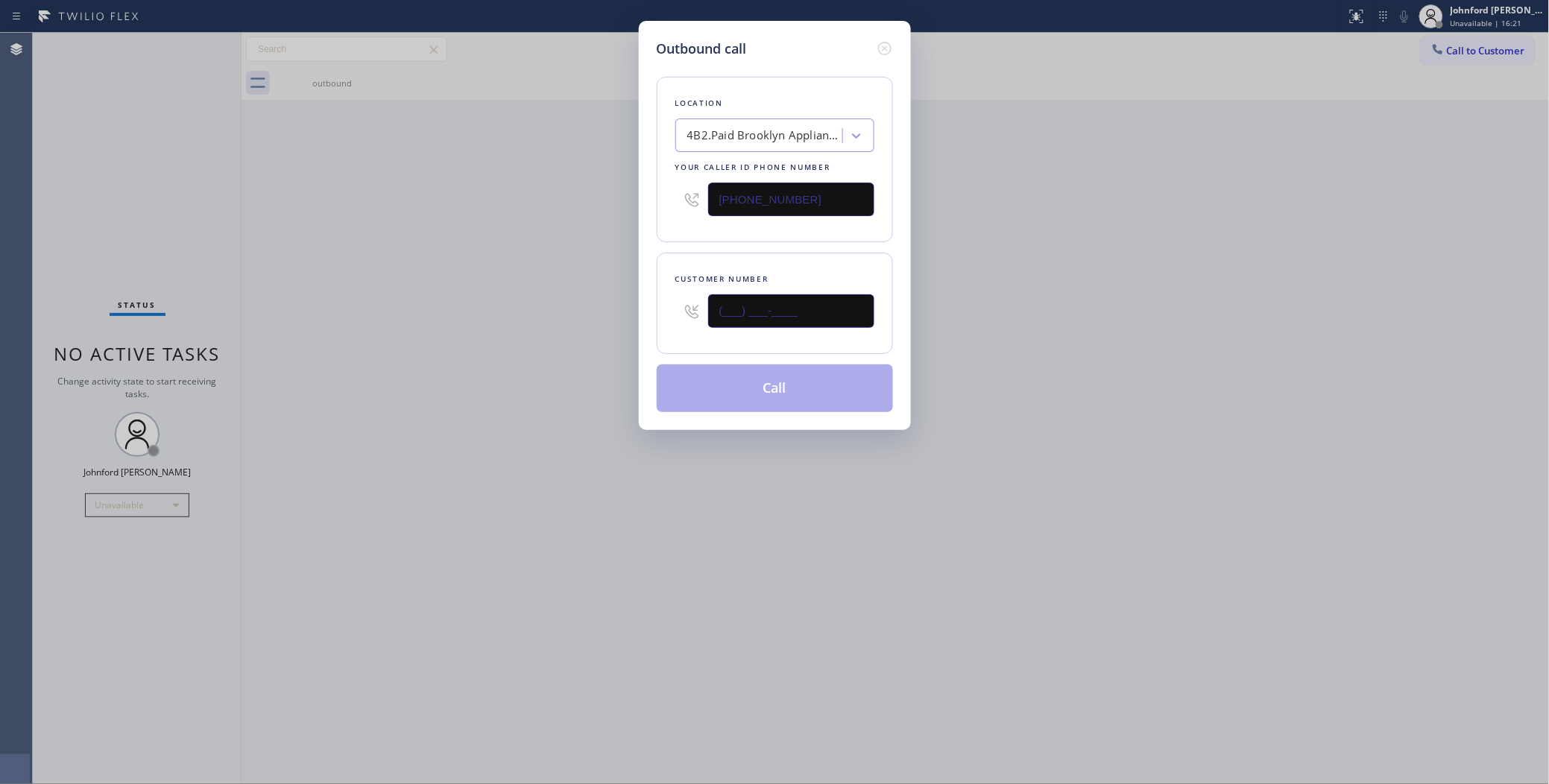
click at [613, 302] on div "Outbound call Location 4B2.Paid Brooklyn Appliance Repair Experts Your caller i…" at bounding box center [774, 392] width 1549 height 784
paste input "917) 648-5722"
type input "(917) 648-5722"
click at [549, 309] on div "Outbound call Location 4B2.Paid Brooklyn Appliance Repair Experts Your caller i…" at bounding box center [774, 392] width 1549 height 784
click at [828, 388] on button "Call" at bounding box center [774, 387] width 236 height 47
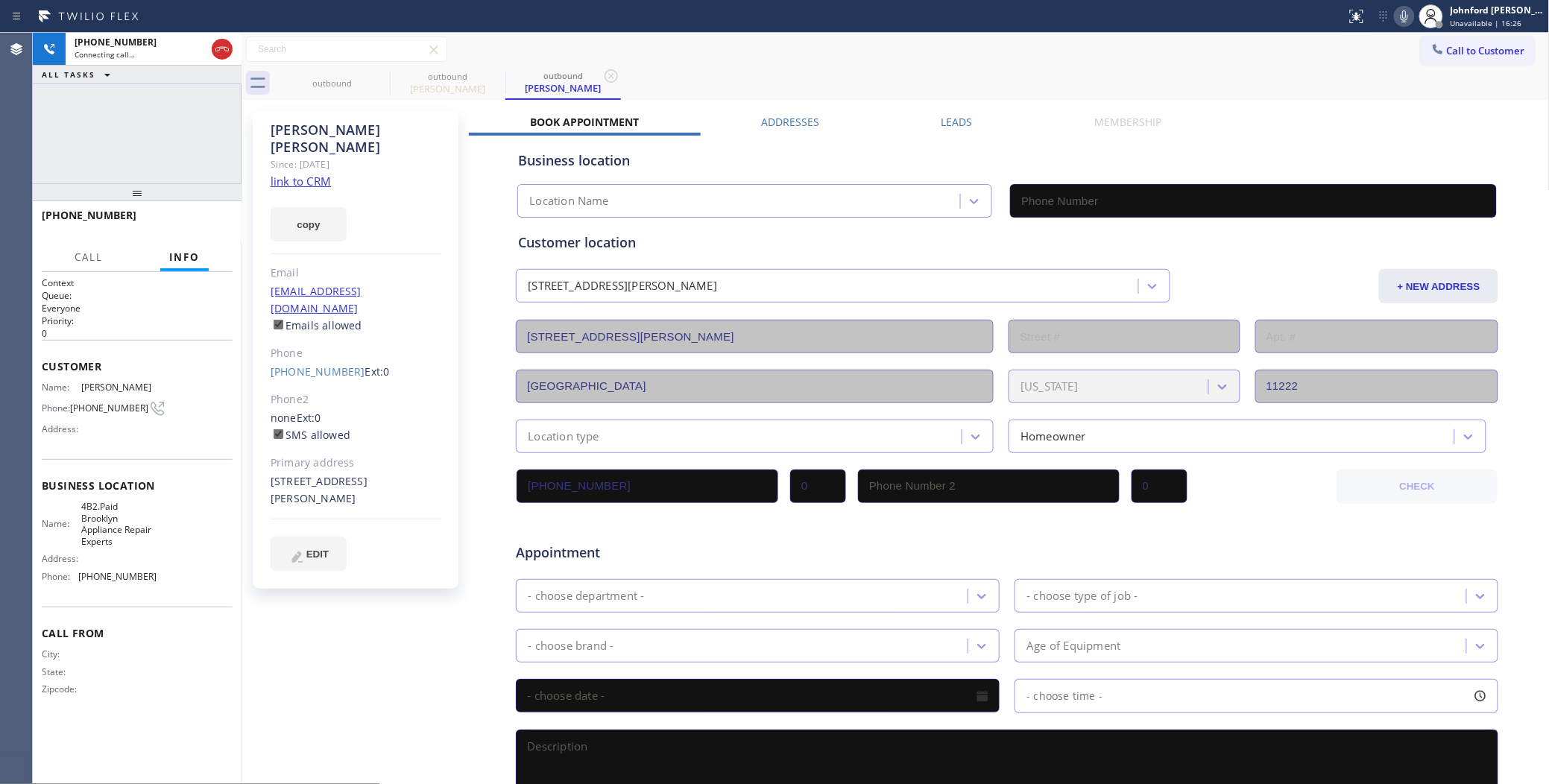
type input "(347) 757-4373"
click at [68, 138] on div "+19176485722 Connecting call… ALL TASKS ALL TASKS ACTIVE TASKS TASKS IN WRAP UP" at bounding box center [137, 108] width 208 height 150
click at [132, 146] on div "+19176485722 Connecting call… ALL TASKS ALL TASKS ACTIVE TASKS TASKS IN WRAP UP" at bounding box center [137, 108] width 208 height 150
click at [71, 114] on div "+19176485722 Live | 00:00 ALL TASKS ALL TASKS ACTIVE TASKS TASKS IN WRAP UP" at bounding box center [137, 108] width 208 height 150
click at [212, 217] on span "HANG UP" at bounding box center [198, 222] width 45 height 11
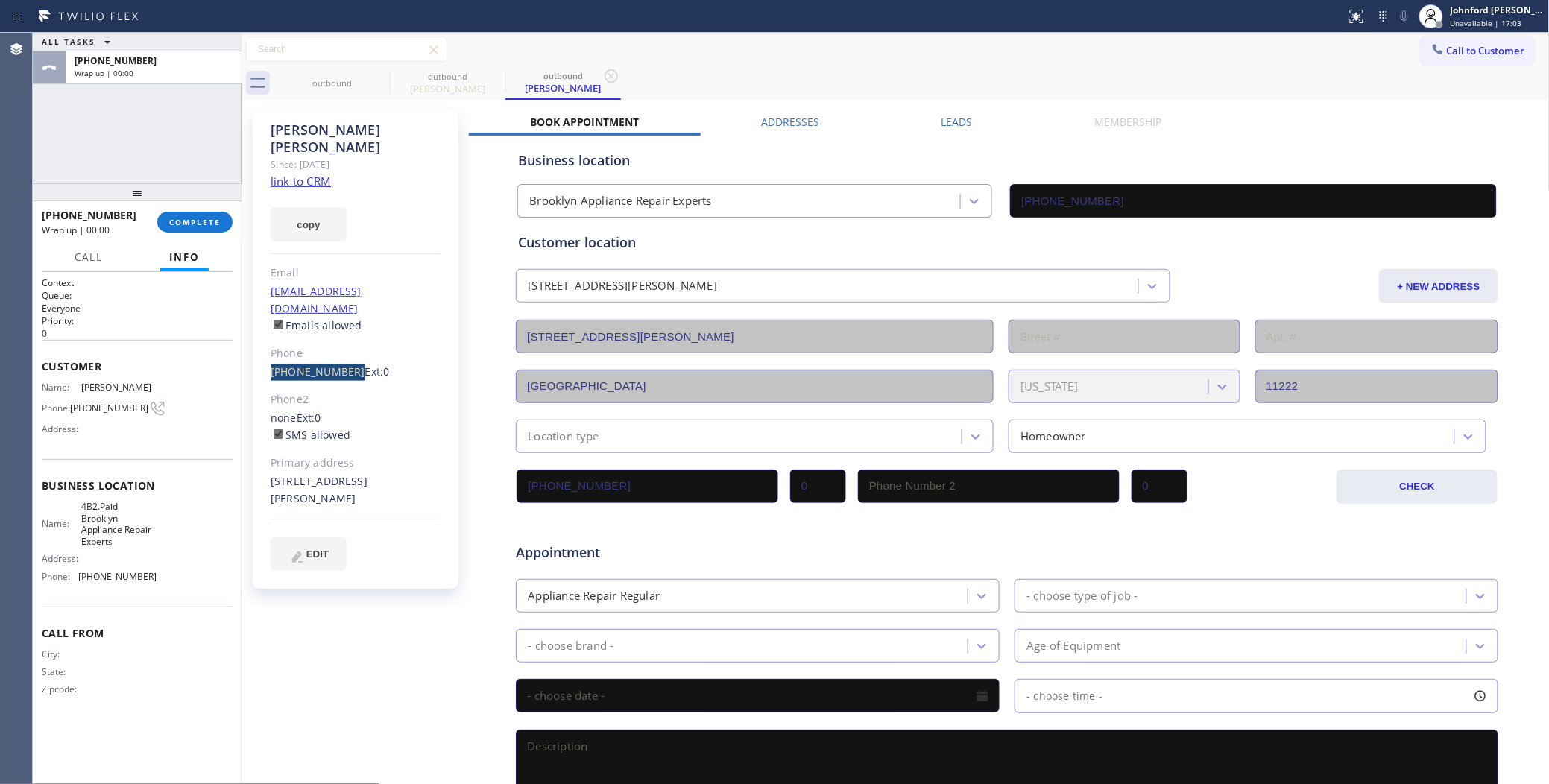
drag, startPoint x: 274, startPoint y: 336, endPoint x: 346, endPoint y: 336, distance: 72.0
click at [346, 336] on div "Thomas Lojko Since: 20 may 2020 link to CRM copy Email no@gmail.com Emails allo…" at bounding box center [355, 350] width 205 height 478
copy div "(917) 648-5722"
click at [119, 505] on span "4B2.Paid Brooklyn Appliance Repair Experts" at bounding box center [118, 523] width 75 height 46
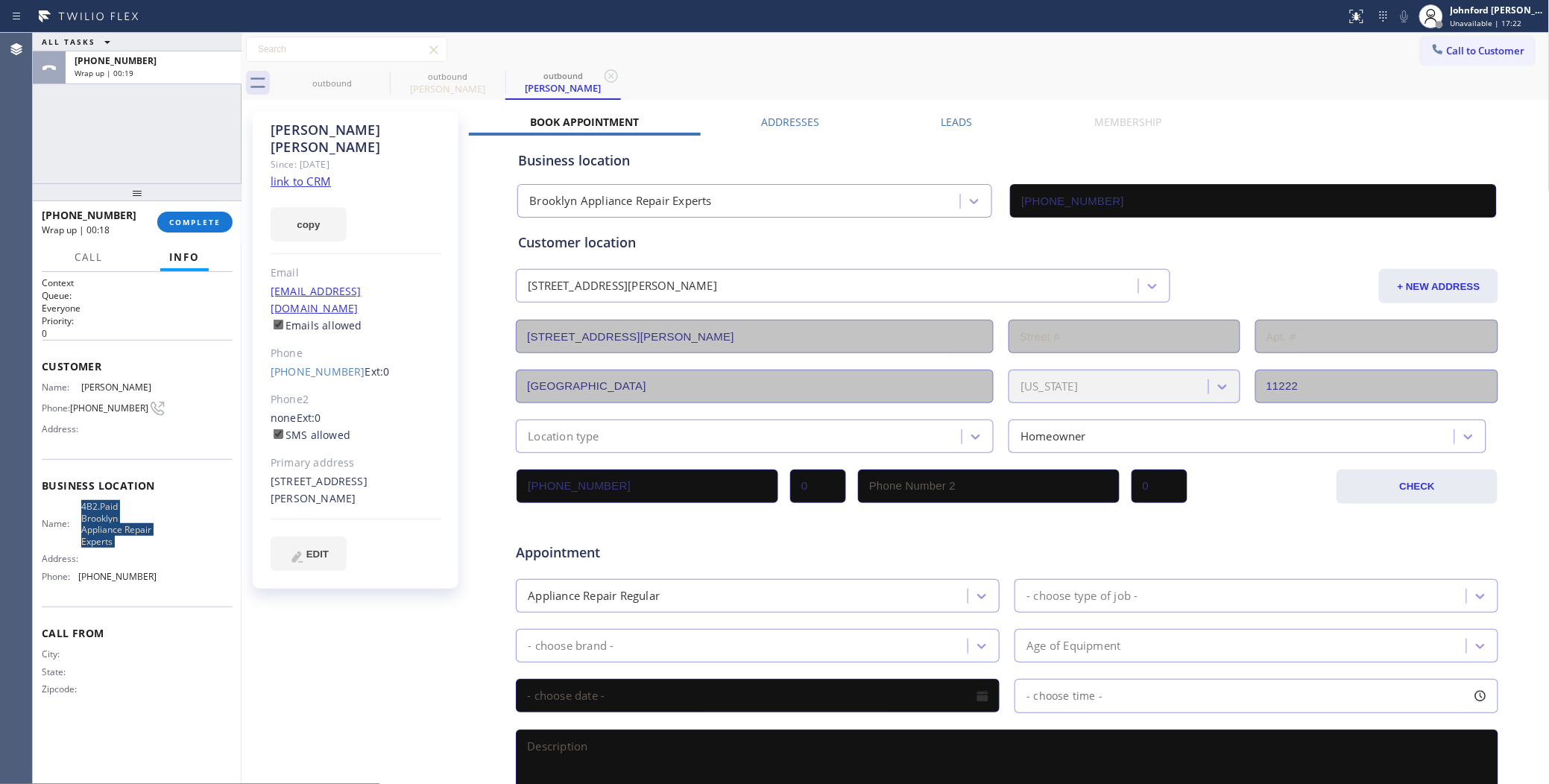
click at [119, 505] on span "4B2.Paid Brooklyn Appliance Repair Experts" at bounding box center [118, 523] width 75 height 46
copy span "4B2.Paid Brooklyn Appliance Repair Experts"
click at [110, 136] on div "ALL TASKS ALL TASKS ACTIVE TASKS TASKS IN WRAP UP +19176485722 Wrap up | 00:21" at bounding box center [137, 108] width 208 height 150
click at [242, 212] on div at bounding box center [242, 409] width 0 height 751
click at [226, 217] on button "COMPLETE" at bounding box center [195, 222] width 75 height 21
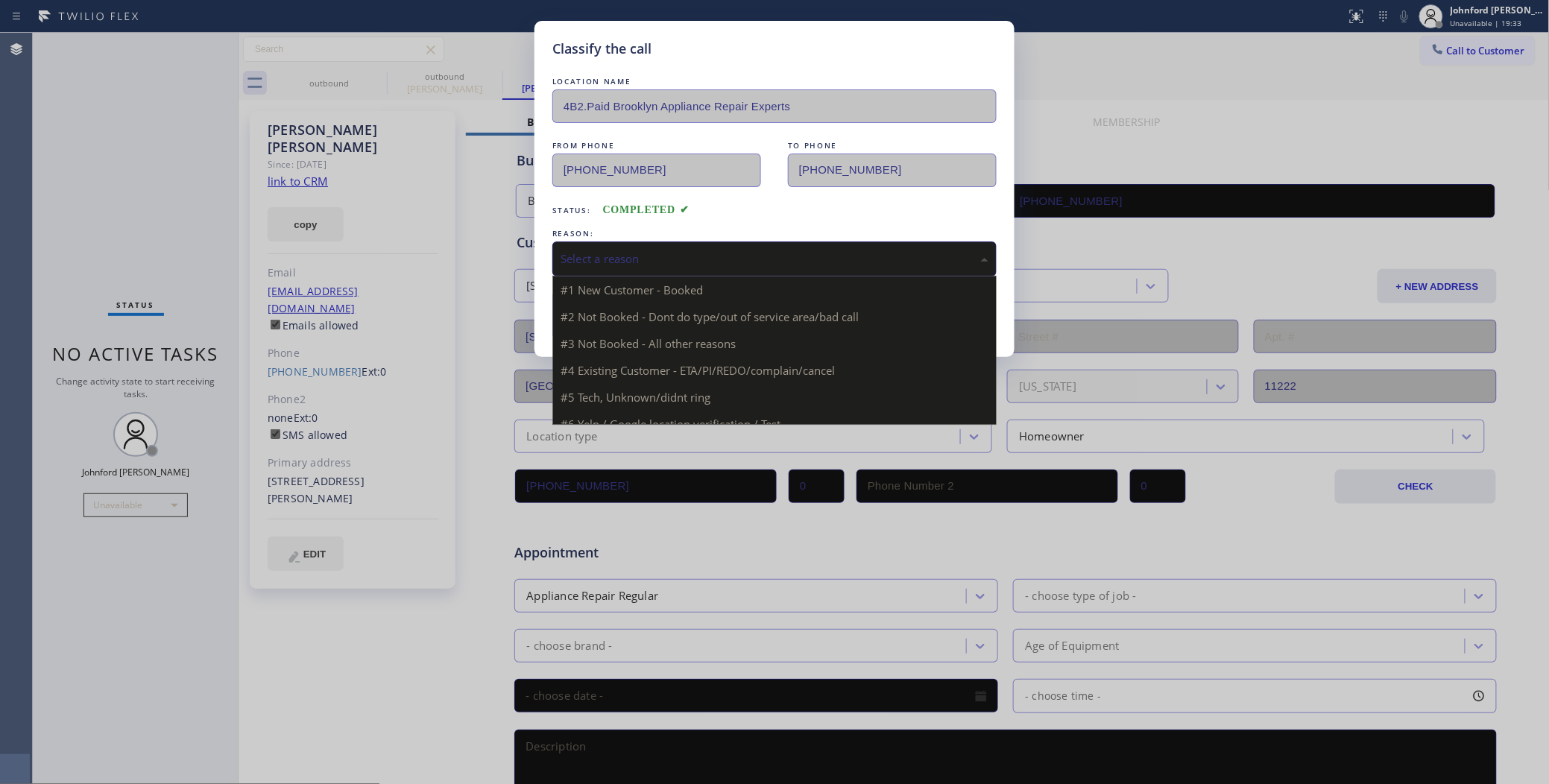
click at [604, 251] on div "Select a reason" at bounding box center [774, 259] width 428 height 17
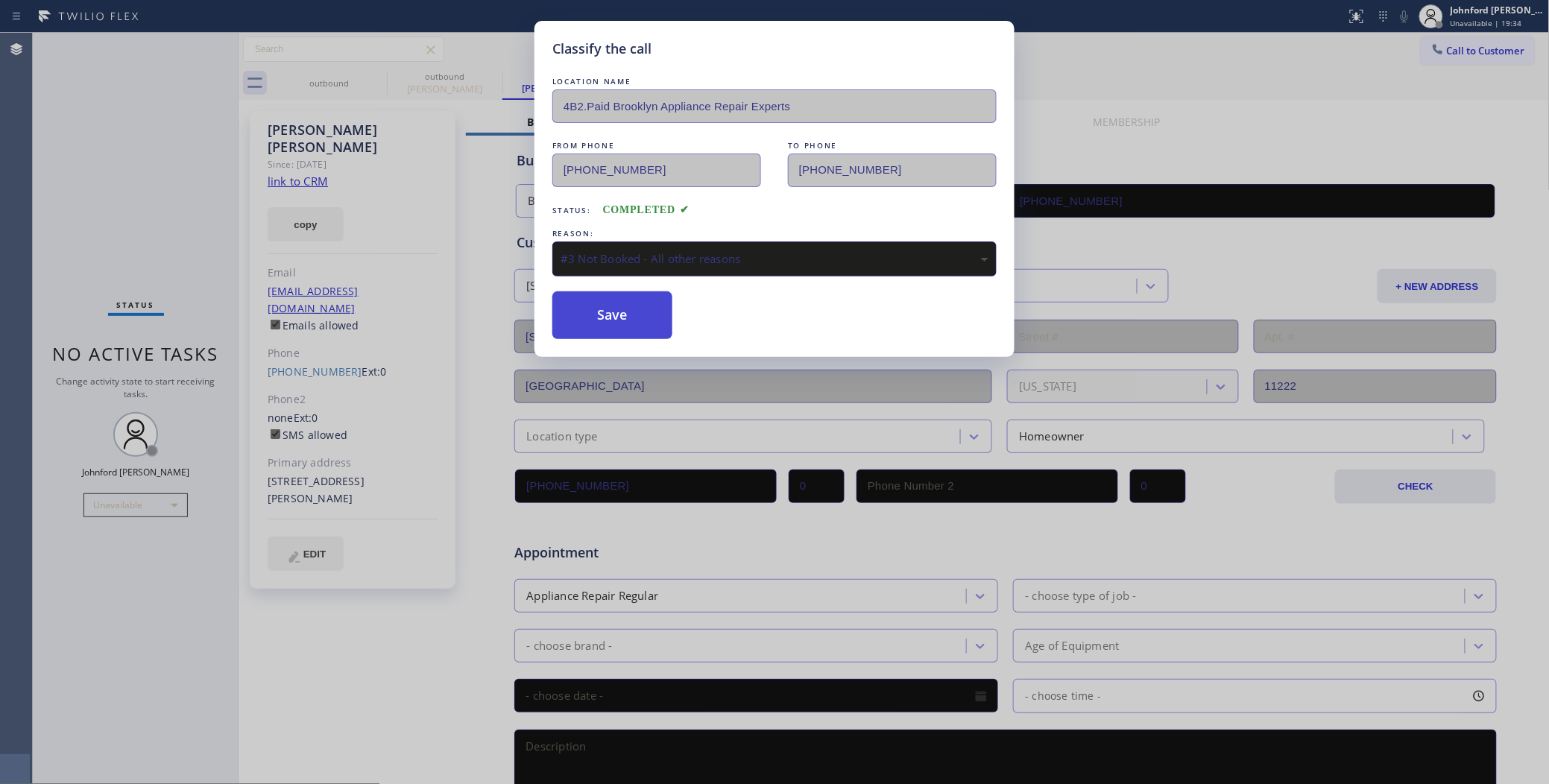
click at [616, 330] on button "Save" at bounding box center [612, 315] width 120 height 47
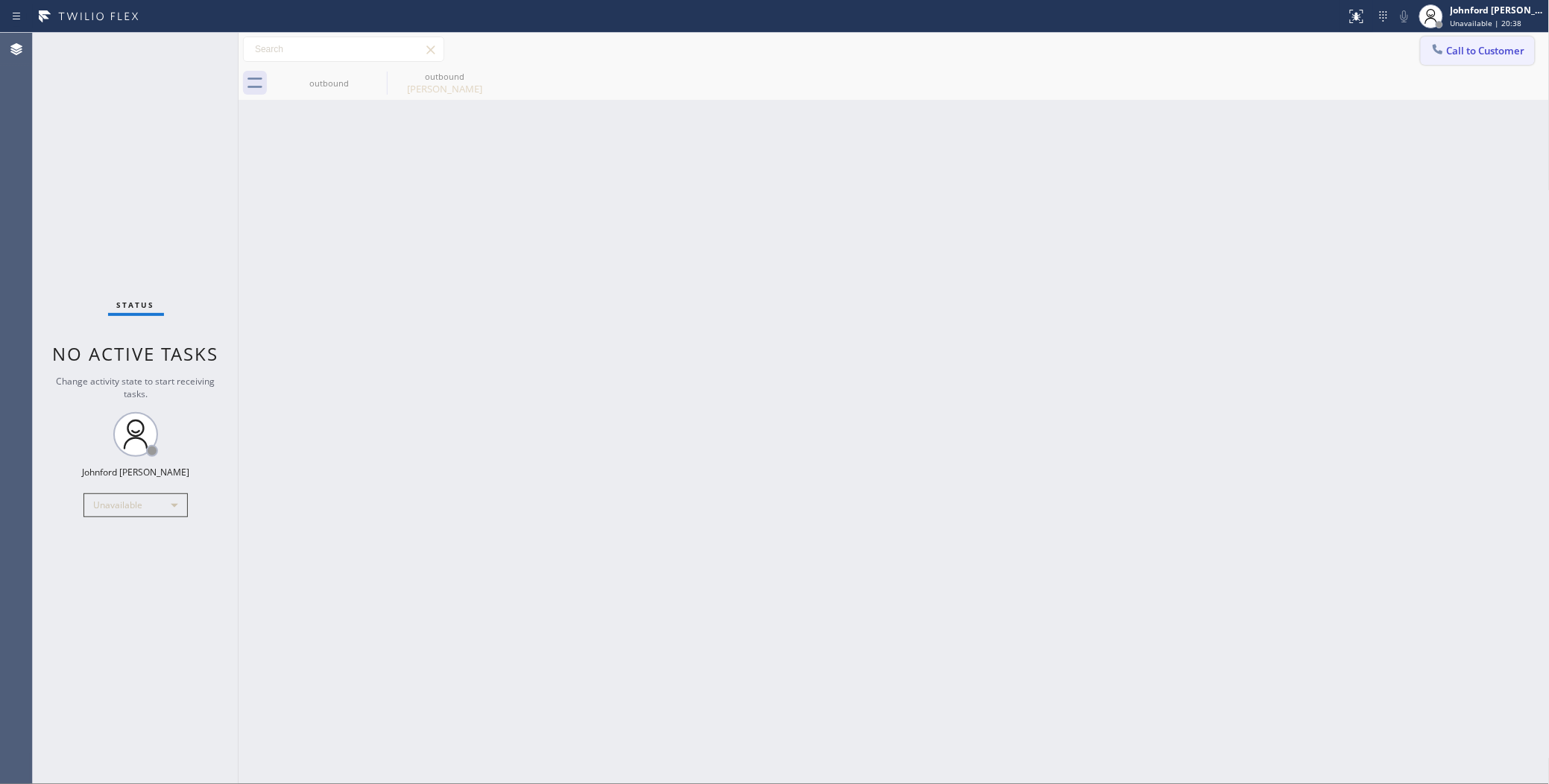
click at [1474, 50] on span "Call to Customer" at bounding box center [1486, 50] width 78 height 14
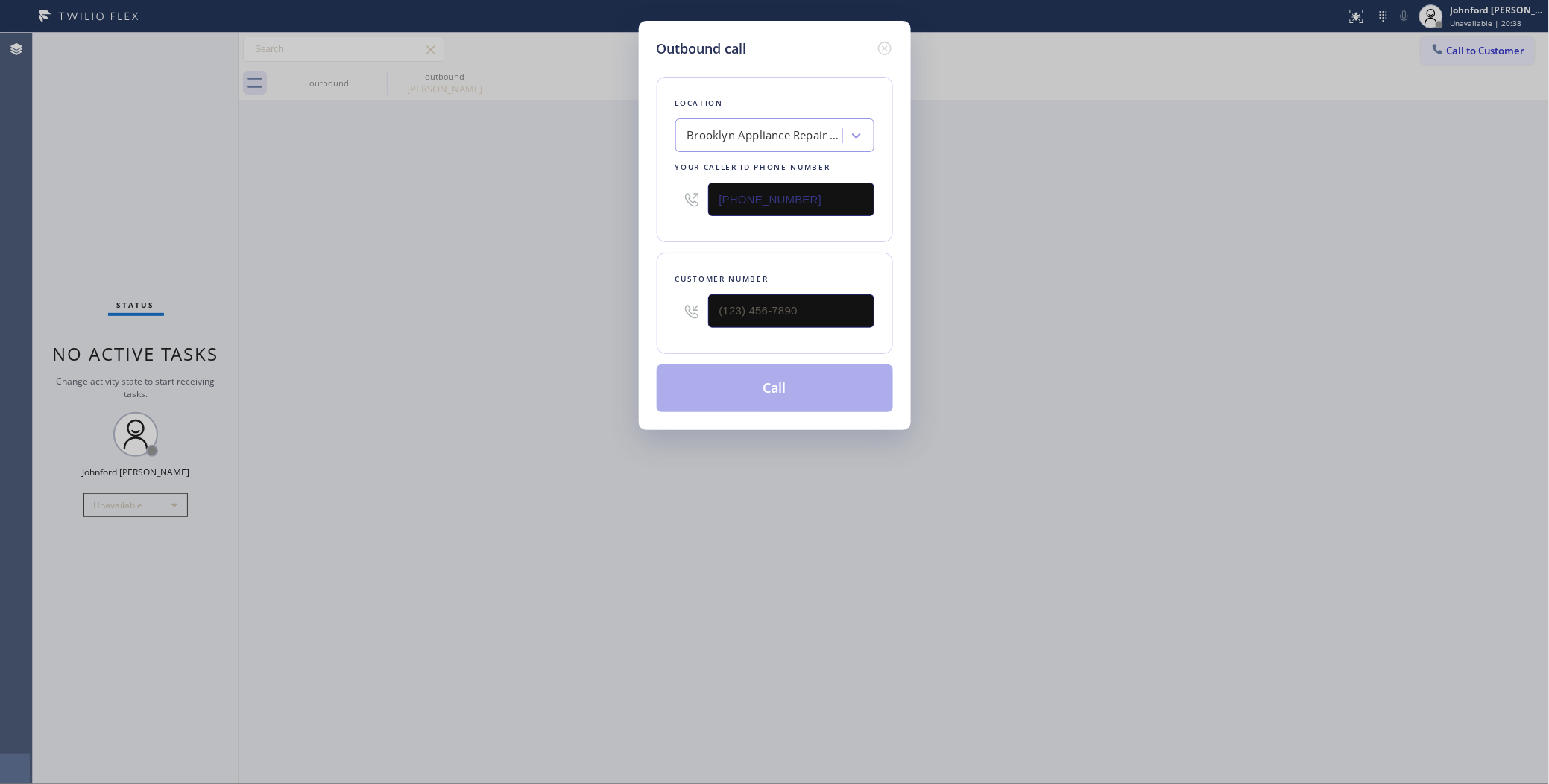
drag, startPoint x: 814, startPoint y: 197, endPoint x: 558, endPoint y: 197, distance: 256.0
click at [582, 197] on div "Outbound call Location Brooklyn Appliance Repair Experts Your caller id phone n…" at bounding box center [774, 392] width 1549 height 784
paste input "805) 600-3555"
type input "(805) 600-3555"
drag, startPoint x: 848, startPoint y: 321, endPoint x: 650, endPoint y: 324, distance: 198.0
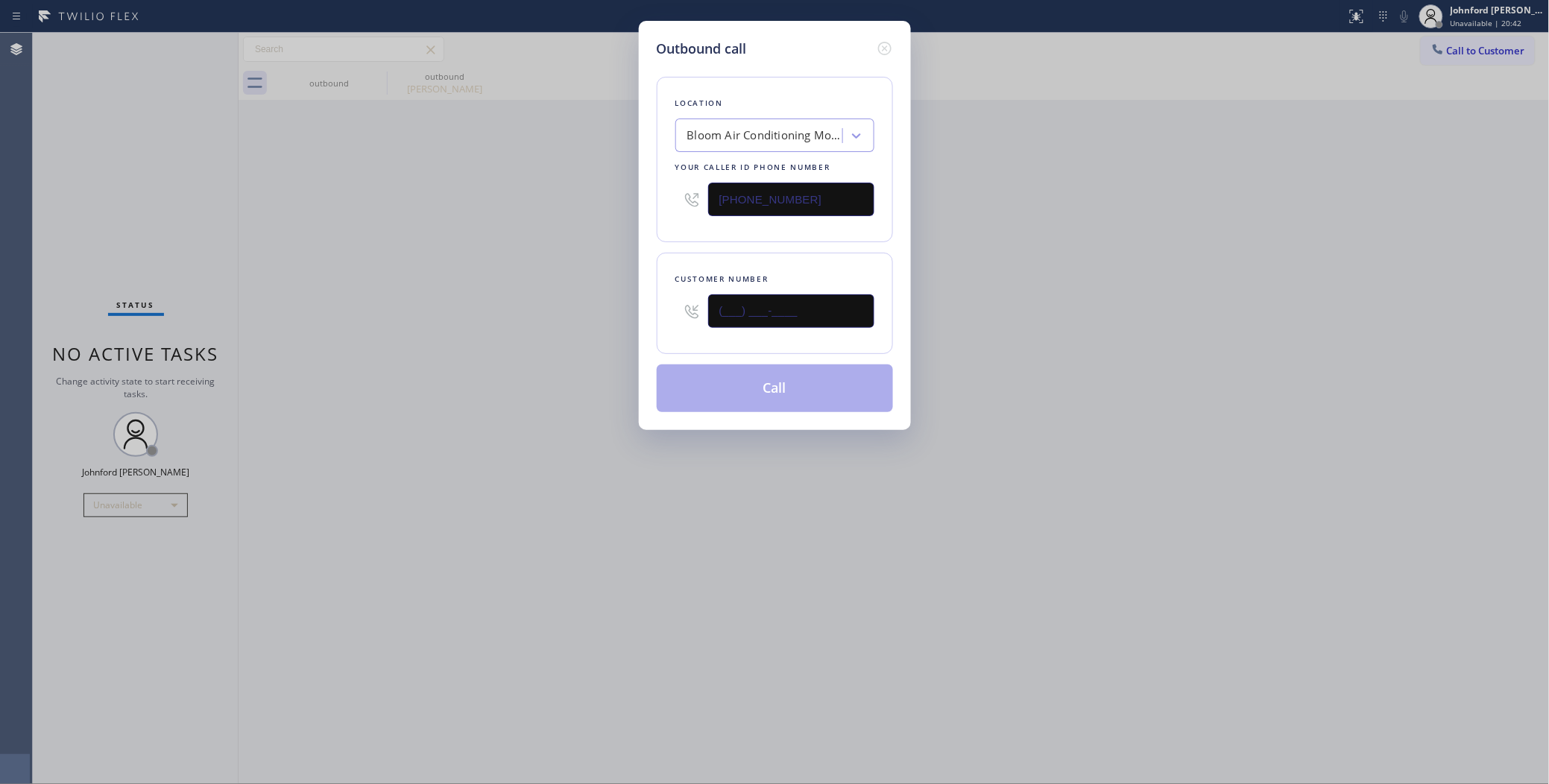
click at [657, 324] on div "Customer number (___) ___-____" at bounding box center [774, 303] width 236 height 102
paste input "805) 957-7151"
type input "(805) 957-7151"
click at [455, 326] on div "Outbound call Location Bloom Air Conditioning Montecito Your caller id phone nu…" at bounding box center [774, 392] width 1549 height 784
click at [789, 381] on button "Call" at bounding box center [774, 387] width 236 height 47
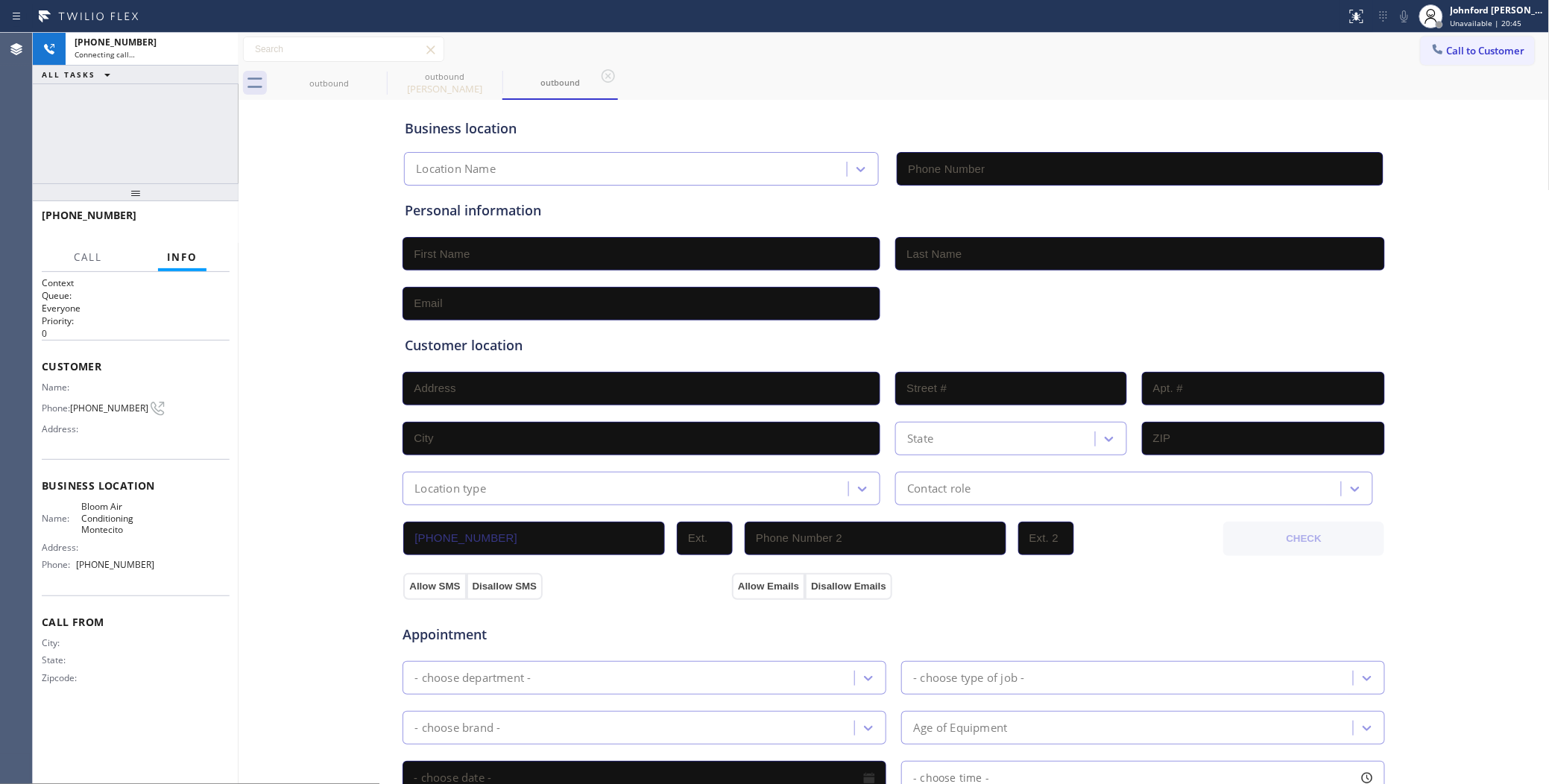
type input "(805) 600-3555"
click at [382, 82] on icon at bounding box center [377, 76] width 18 height 18
type input "(347) 757-4373"
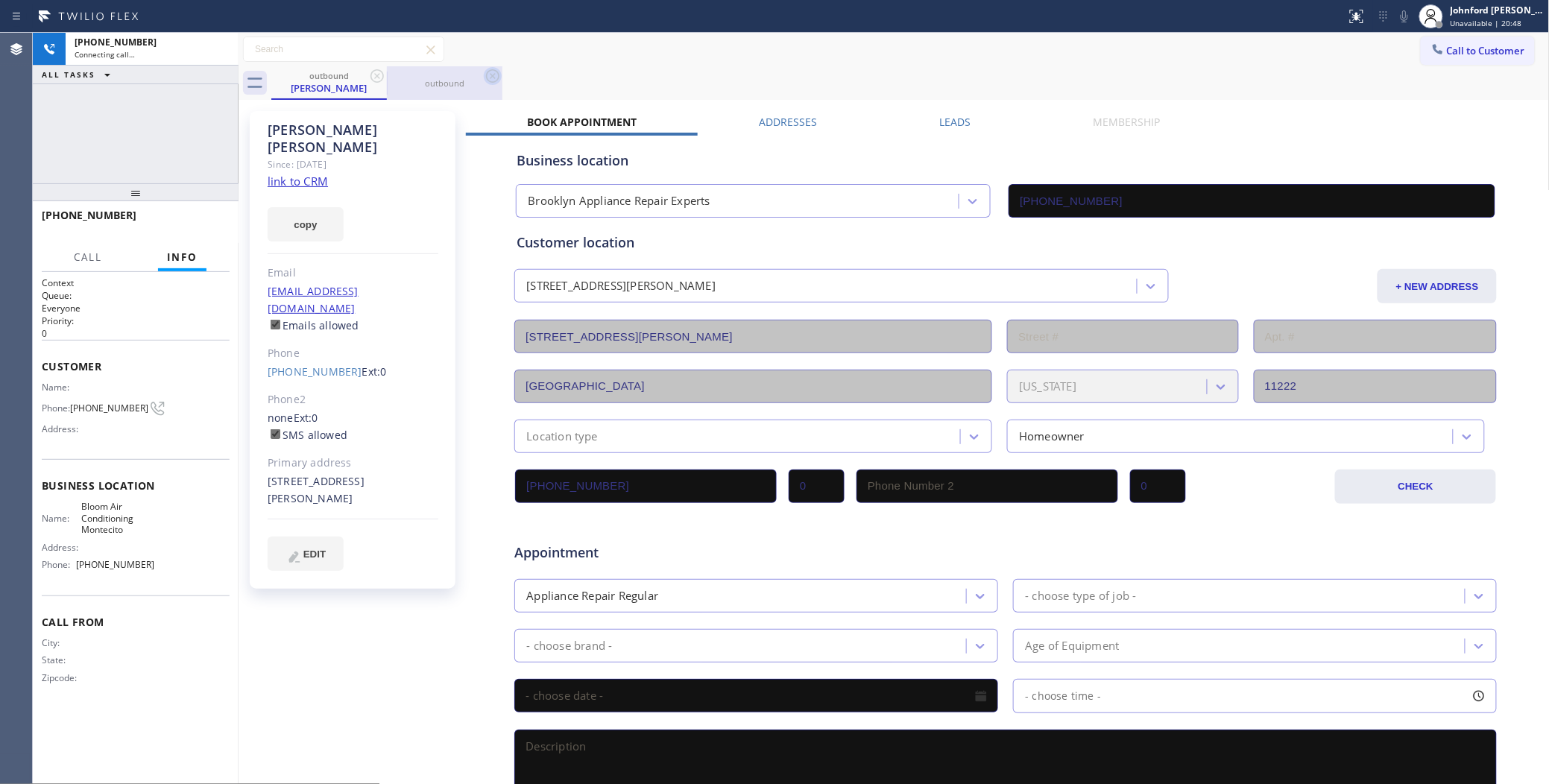
click at [495, 79] on icon at bounding box center [493, 76] width 18 height 18
click at [168, 150] on div "+18059577151 Connecting call… ALL TASKS ALL TASKS ACTIVE TASKS TASKS IN WRAP UP" at bounding box center [135, 108] width 205 height 150
click at [385, 71] on icon at bounding box center [377, 76] width 18 height 18
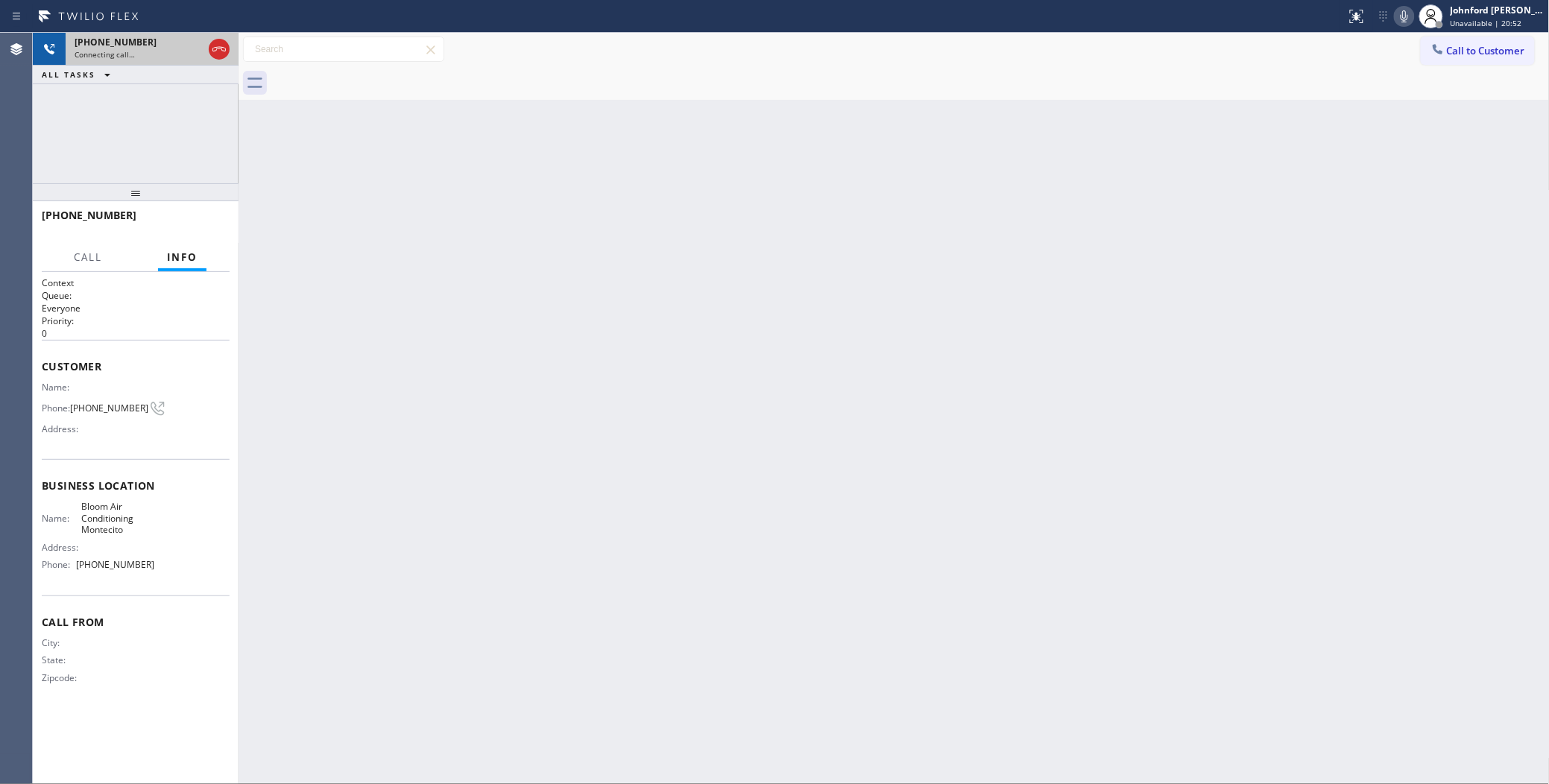
click at [187, 47] on div "+18059577151" at bounding box center [138, 42] width 128 height 13
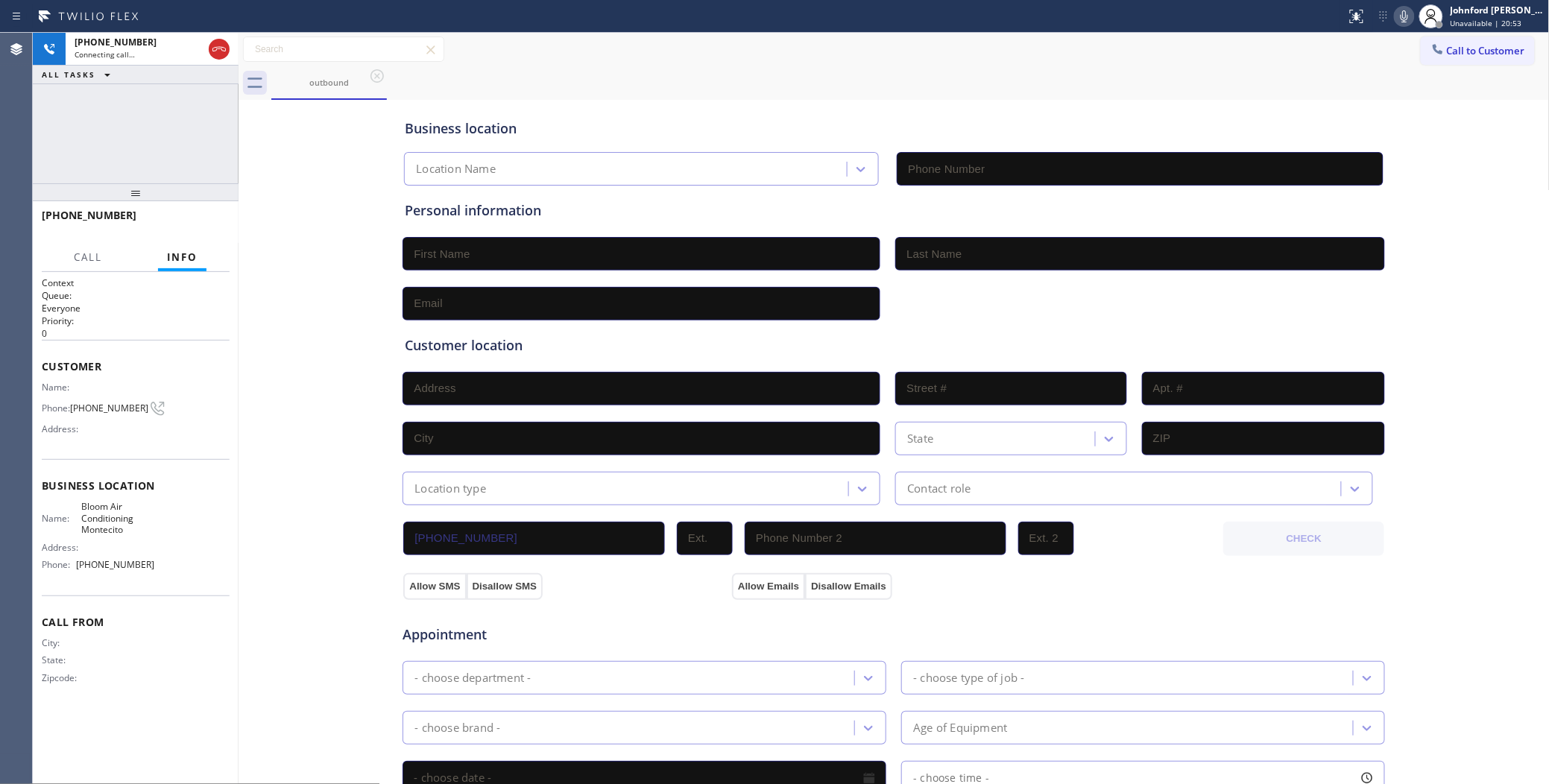
type input "(805) 600-3555"
click at [174, 132] on div "+18059577151 Connecting call… ALL TASKS ALL TASKS ACTIVE TASKS TASKS IN WRAP UP" at bounding box center [135, 108] width 205 height 150
click at [192, 217] on span "HANG UP" at bounding box center [195, 222] width 45 height 11
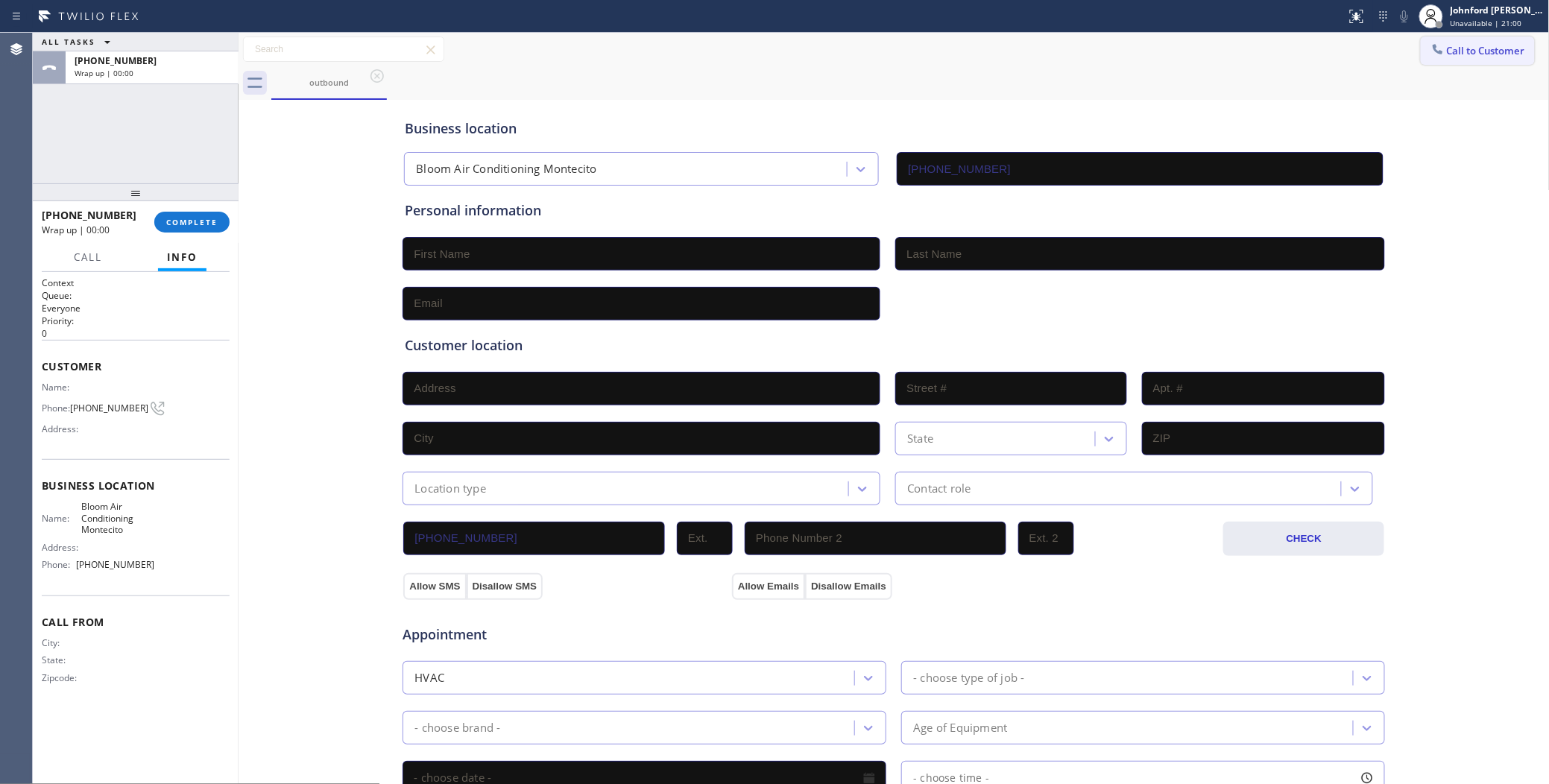
drag, startPoint x: 1422, startPoint y: 52, endPoint x: 883, endPoint y: 160, distance: 549.7
click at [1430, 52] on icon at bounding box center [1438, 49] width 15 height 15
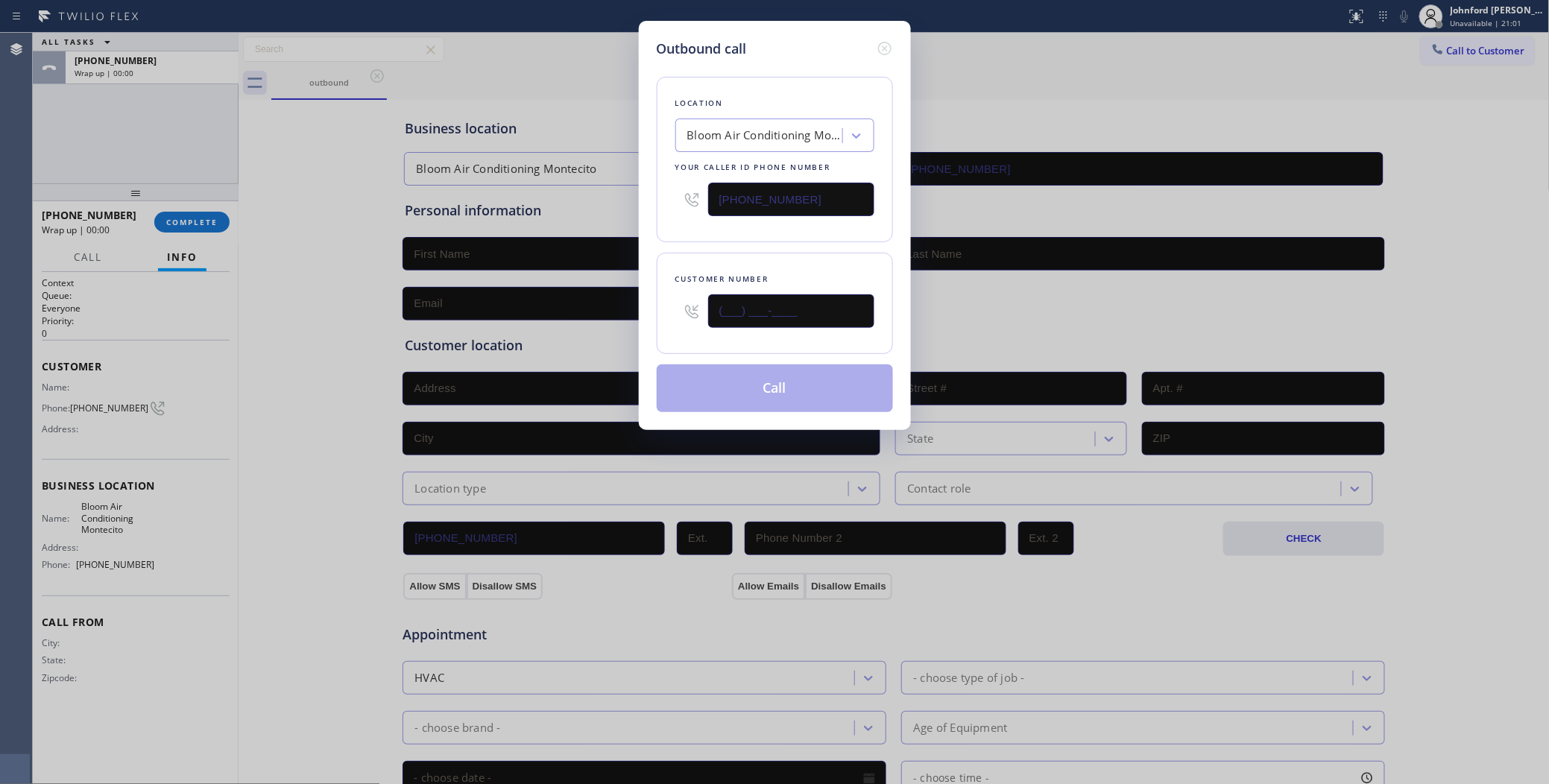
drag, startPoint x: 829, startPoint y: 313, endPoint x: 660, endPoint y: 318, distance: 169.1
click at [671, 319] on div "Customer number (___) ___-____" at bounding box center [774, 303] width 236 height 102
paste input "805) 957-7151"
type input "(805) 957-7151"
click at [656, 217] on div "Location Bloom Air Conditioning Montecito Your caller id phone number (805) 600…" at bounding box center [774, 160] width 236 height 166
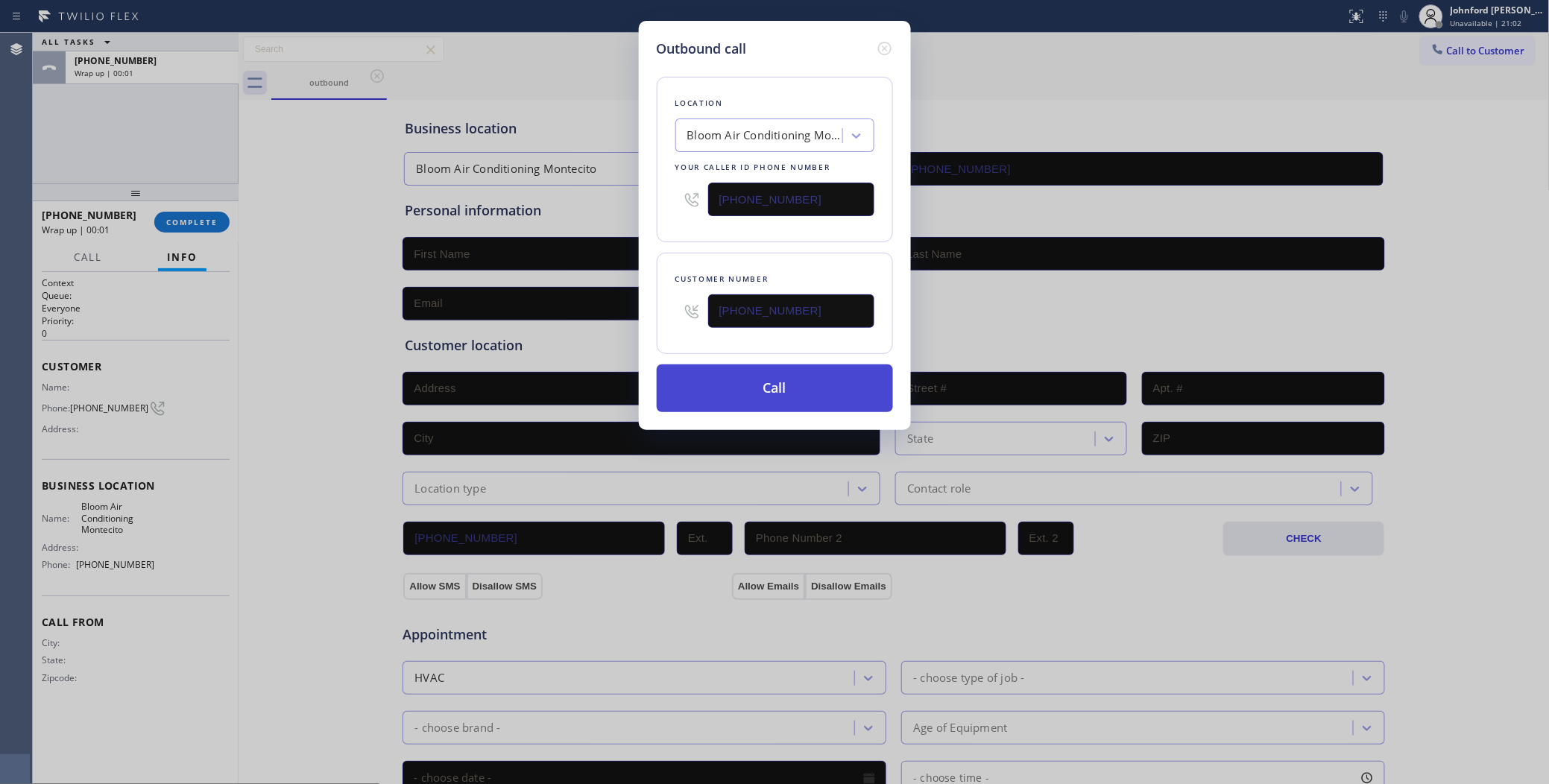
drag, startPoint x: 716, startPoint y: 385, endPoint x: 660, endPoint y: 381, distance: 56.1
click at [714, 387] on button "Call" at bounding box center [774, 387] width 236 height 47
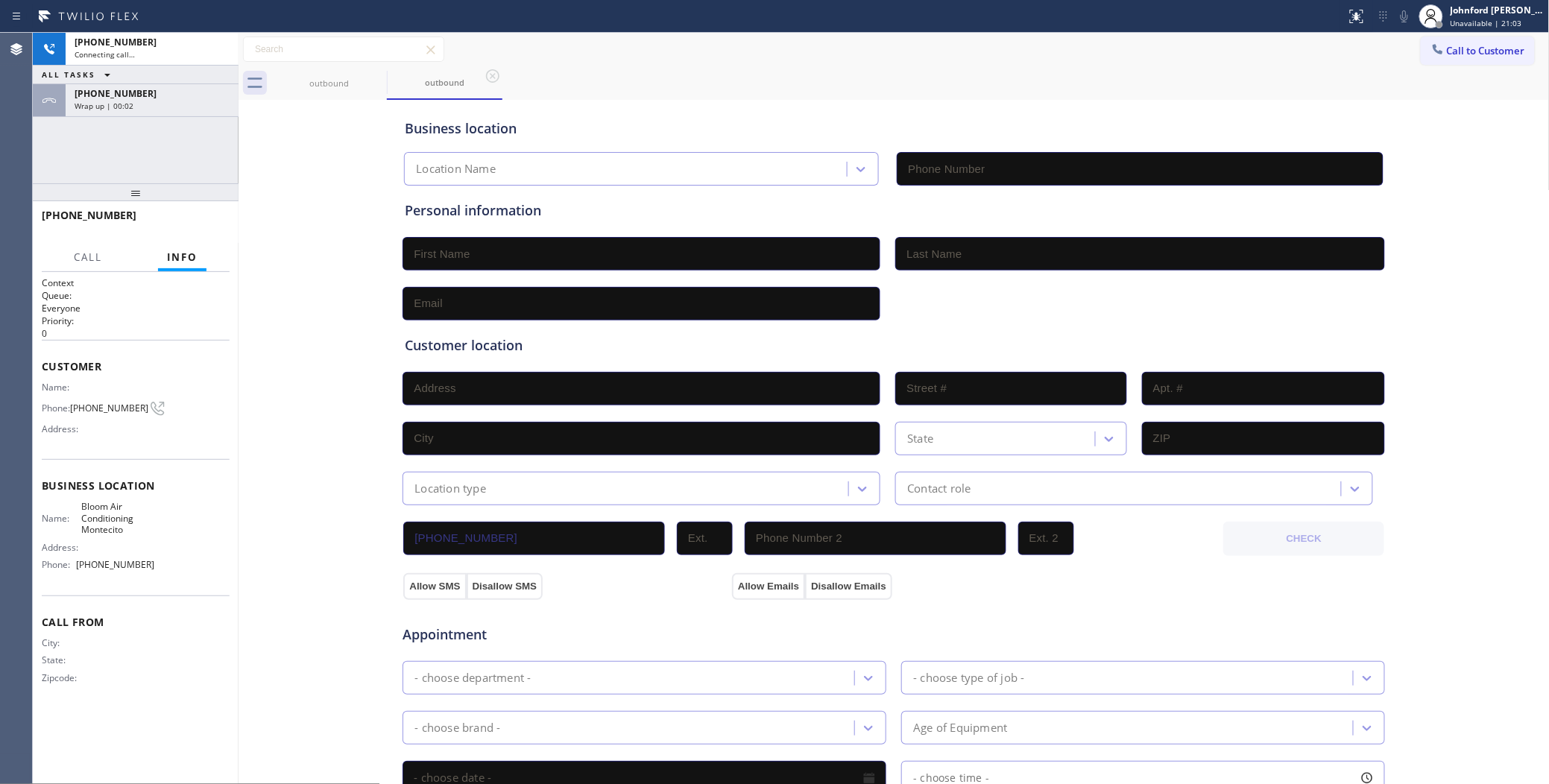
type input "(805) 600-3555"
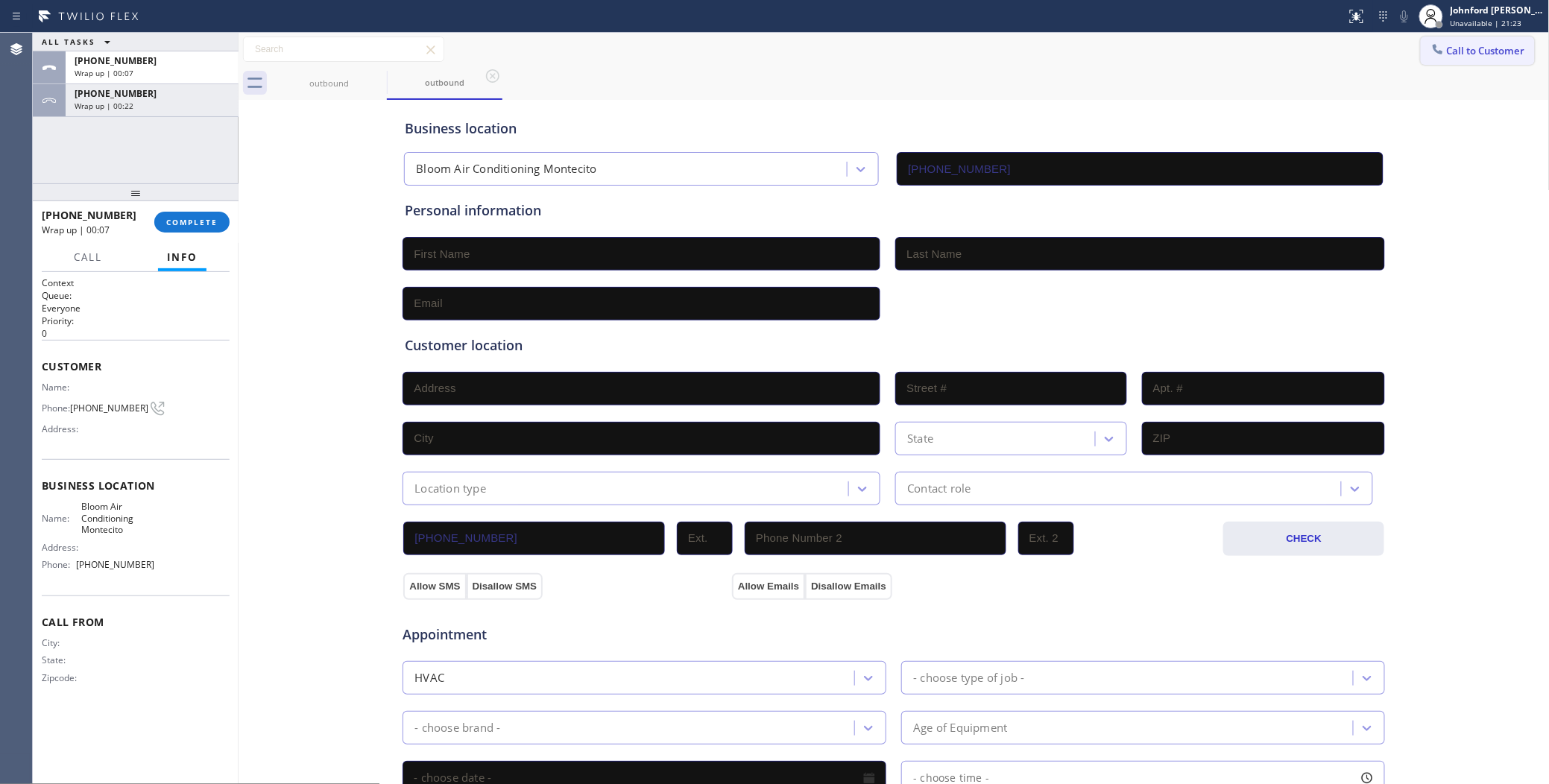
click at [1430, 43] on icon at bounding box center [1438, 49] width 15 height 15
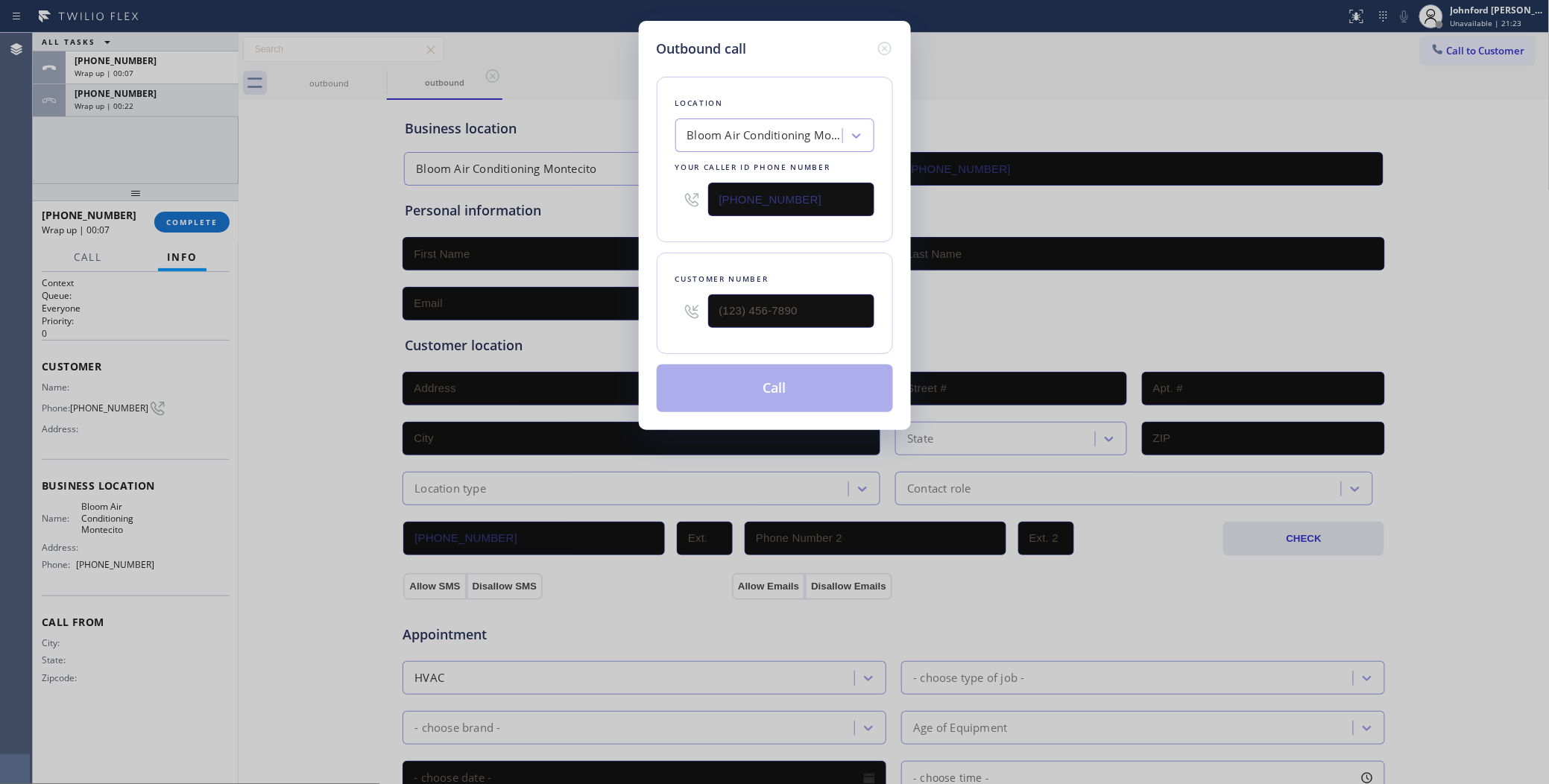
drag, startPoint x: 732, startPoint y: 207, endPoint x: 447, endPoint y: 229, distance: 285.8
click at [641, 207] on div "Outbound call Location Bloom Air Conditioning Montecito Your caller id phone nu…" at bounding box center [774, 226] width 272 height 409
paste input "640) 223-8049"
type input "(640) 223-8049"
drag, startPoint x: 756, startPoint y: 293, endPoint x: 732, endPoint y: 307, distance: 27.8
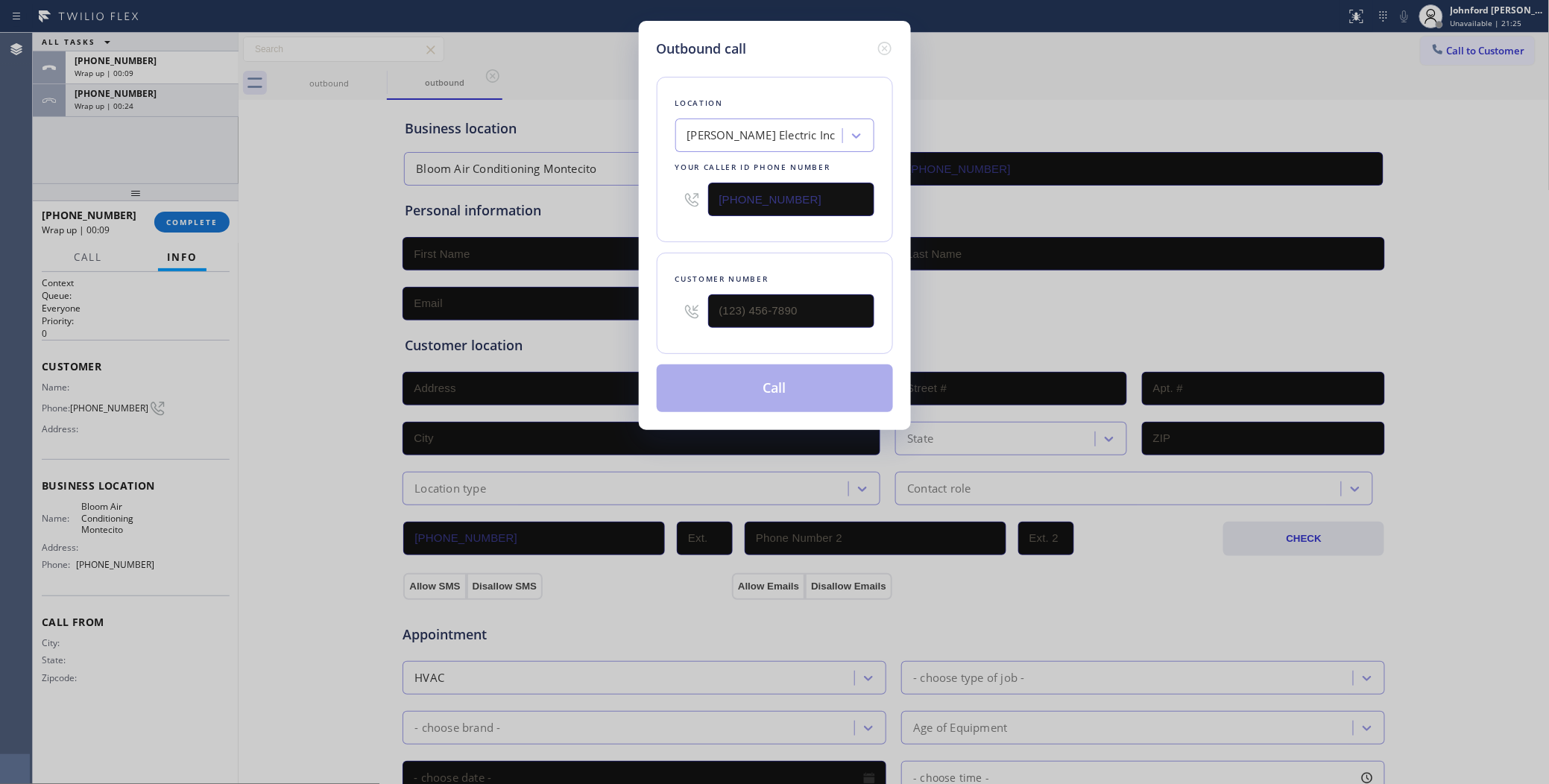
click at [730, 302] on div "Customer number" at bounding box center [774, 303] width 236 height 102
drag, startPoint x: 641, startPoint y: 315, endPoint x: 628, endPoint y: 270, distance: 46.8
click at [616, 311] on div "Outbound call Location Kohan-Allen Electric Inc Your caller id phone number (64…" at bounding box center [774, 392] width 1549 height 784
paste input "516) 998-5485"
type input "(516) 998-5485"
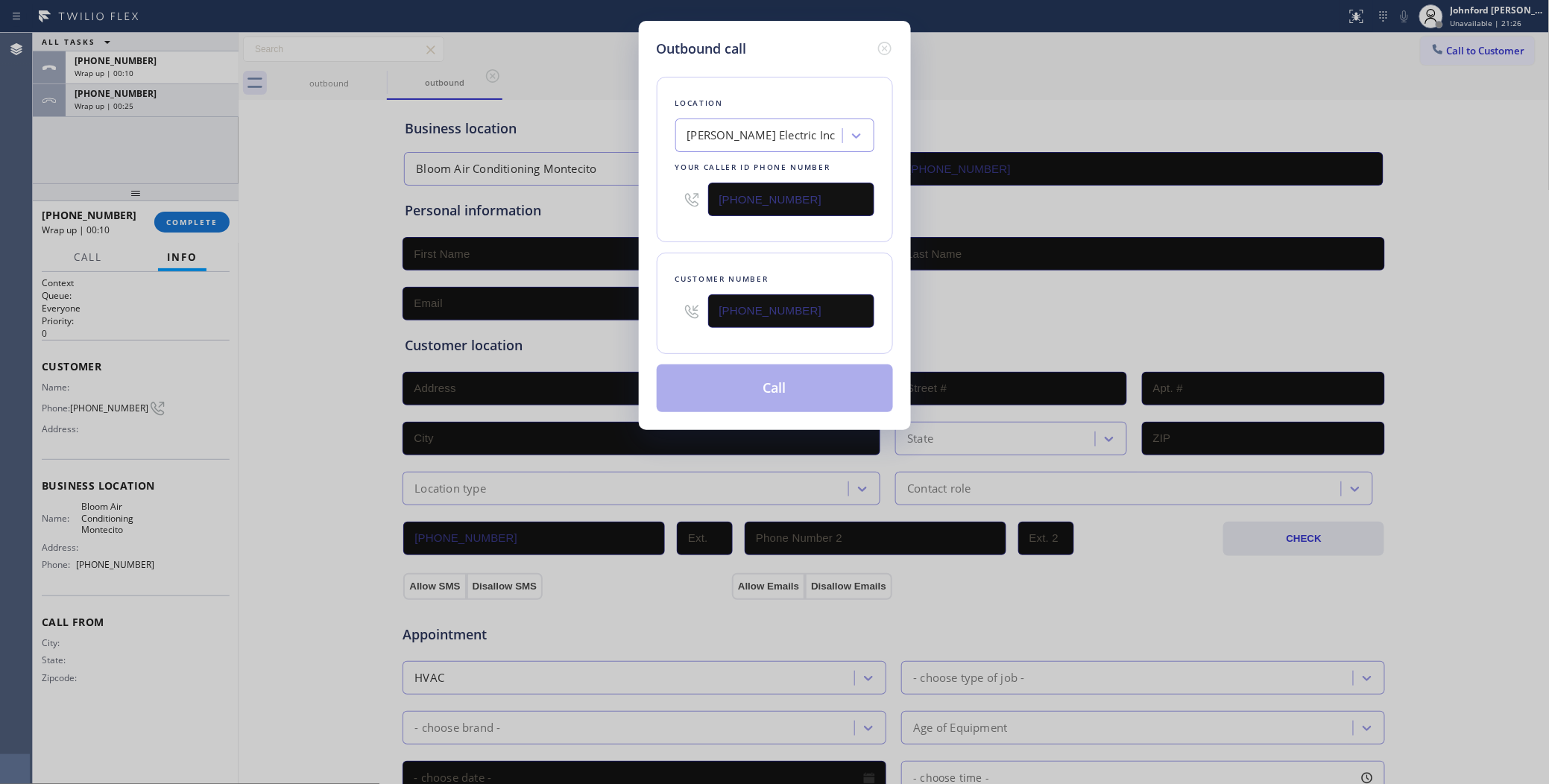
click at [659, 254] on div "Customer number (516) 998-5485" at bounding box center [774, 303] width 236 height 102
click at [693, 390] on button "Call" at bounding box center [774, 387] width 236 height 47
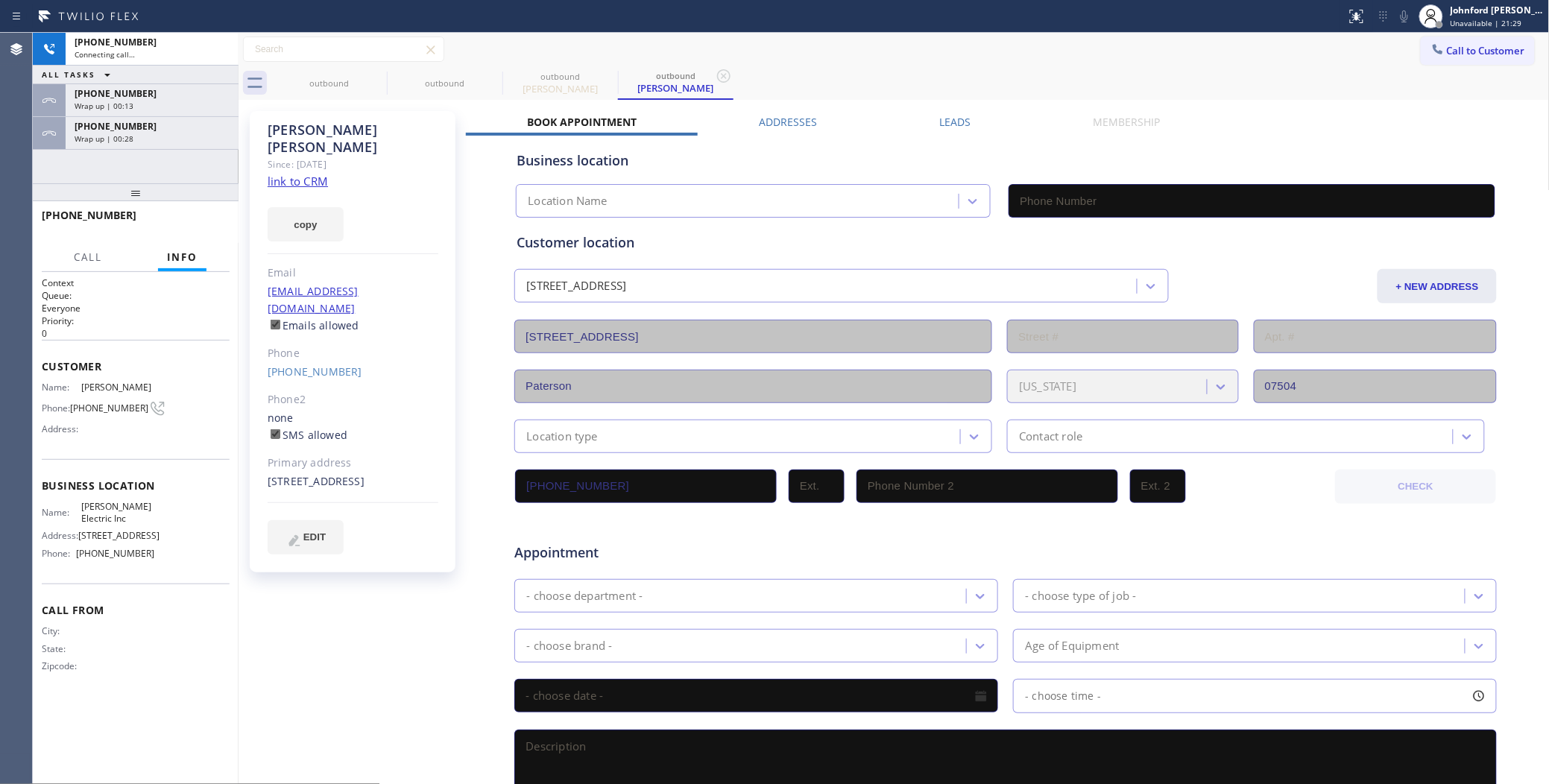
click at [300, 174] on link "link to CRM" at bounding box center [297, 181] width 60 height 15
type input "(640) 223-8049"
click at [210, 49] on icon at bounding box center [219, 49] width 18 height 18
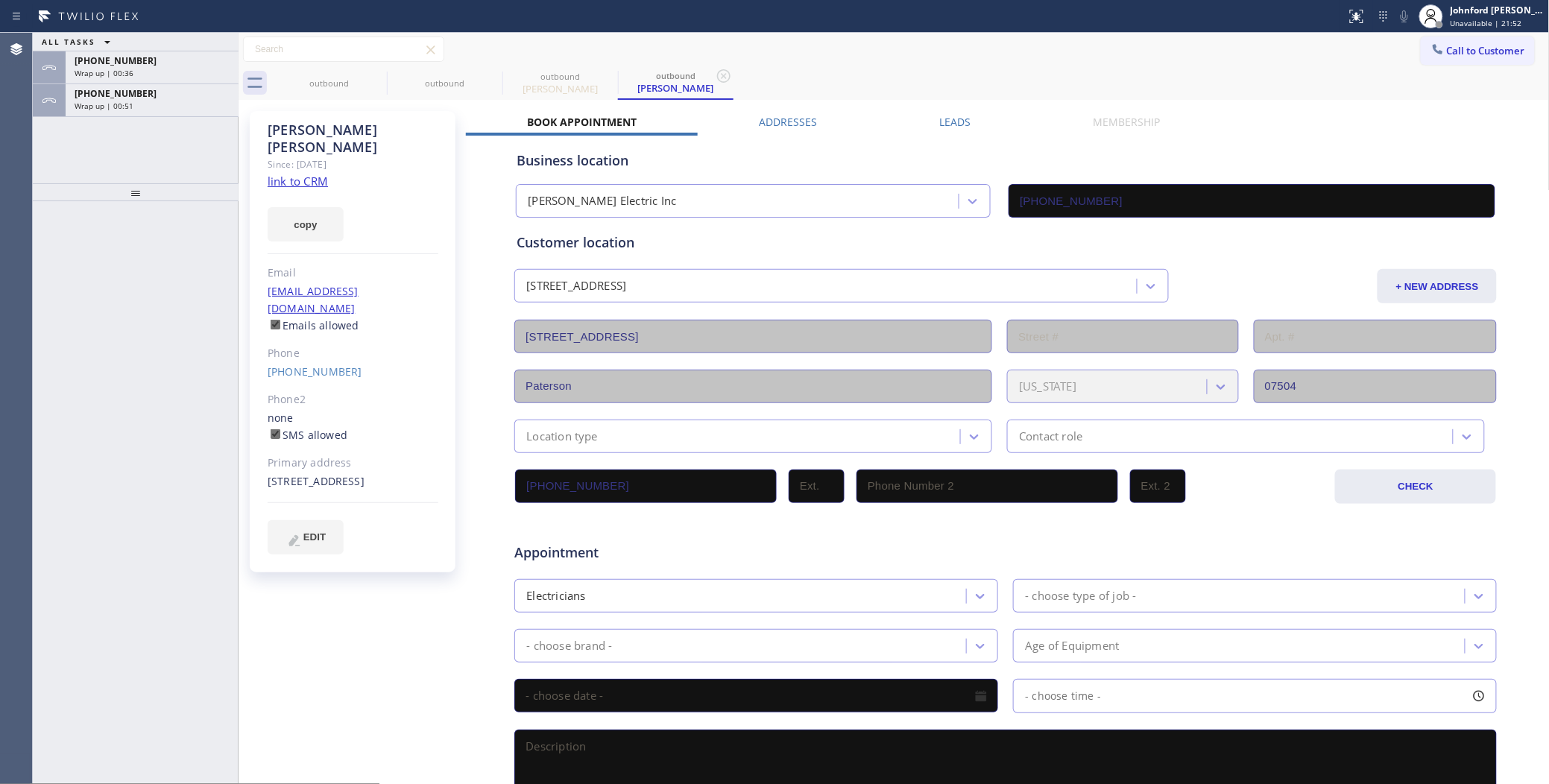
drag, startPoint x: 160, startPoint y: 276, endPoint x: 197, endPoint y: 258, distance: 41.1
click at [160, 276] on div at bounding box center [135, 492] width 205 height 583
click at [1476, 72] on div "outbound outbound outbound Daniel Kim outbound Daniel Kim" at bounding box center [910, 83] width 1278 height 34
click at [1457, 31] on div "Johnford Colley Donque Unavailable | 22:25" at bounding box center [1481, 17] width 134 height 33
click at [1301, 117] on div "Book Appointment Addresses Leads Membership Business location Kohan-Allen Elect…" at bounding box center [1006, 591] width 1080 height 954
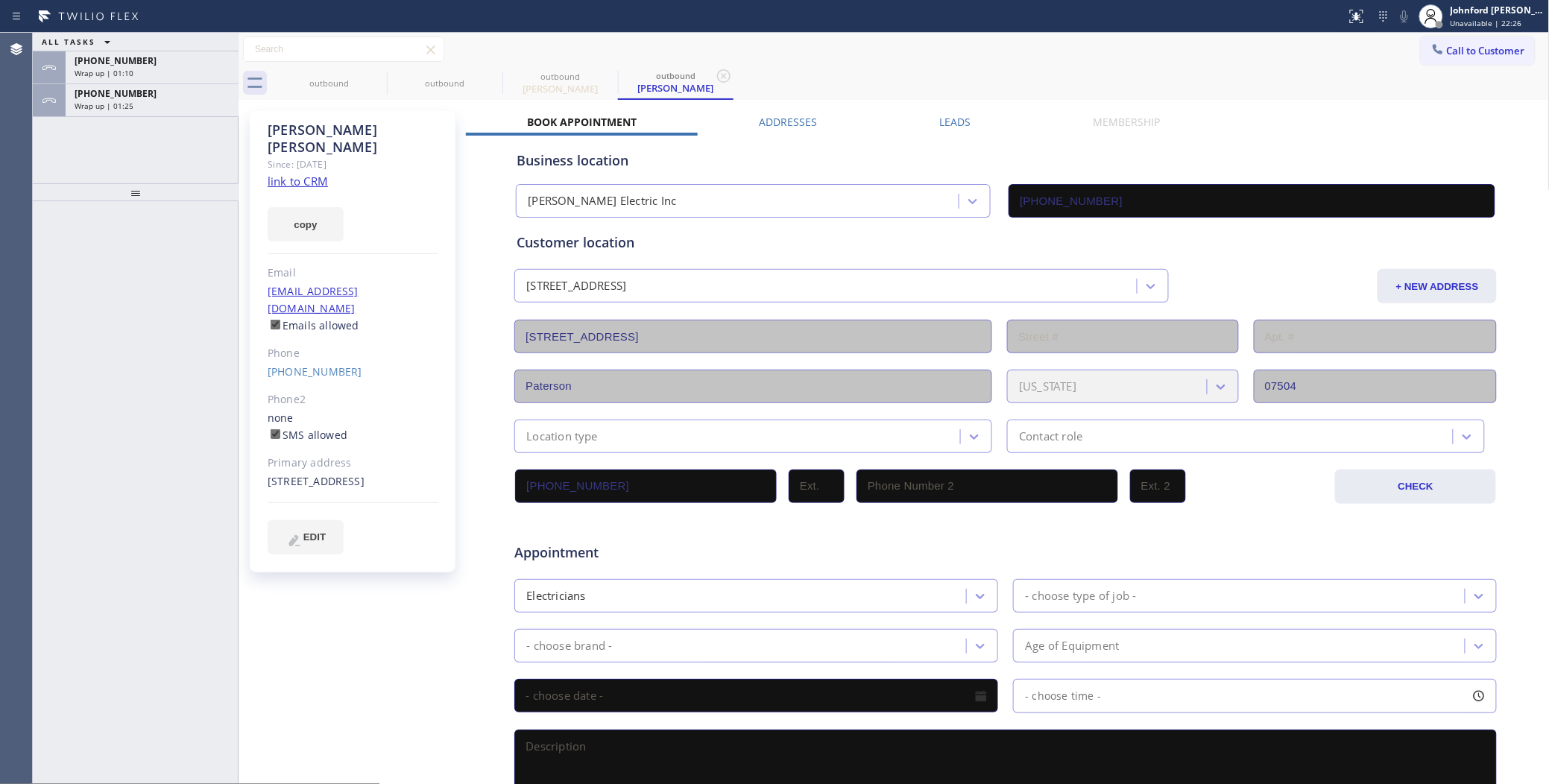
click at [1447, 73] on div "outbound outbound outbound Daniel Kim outbound Daniel Kim" at bounding box center [910, 83] width 1278 height 34
click at [1450, 68] on div "outbound outbound outbound Daniel Kim outbound Daniel Kim" at bounding box center [910, 83] width 1278 height 34
click at [1439, 57] on button "Call to Customer" at bounding box center [1477, 51] width 114 height 29
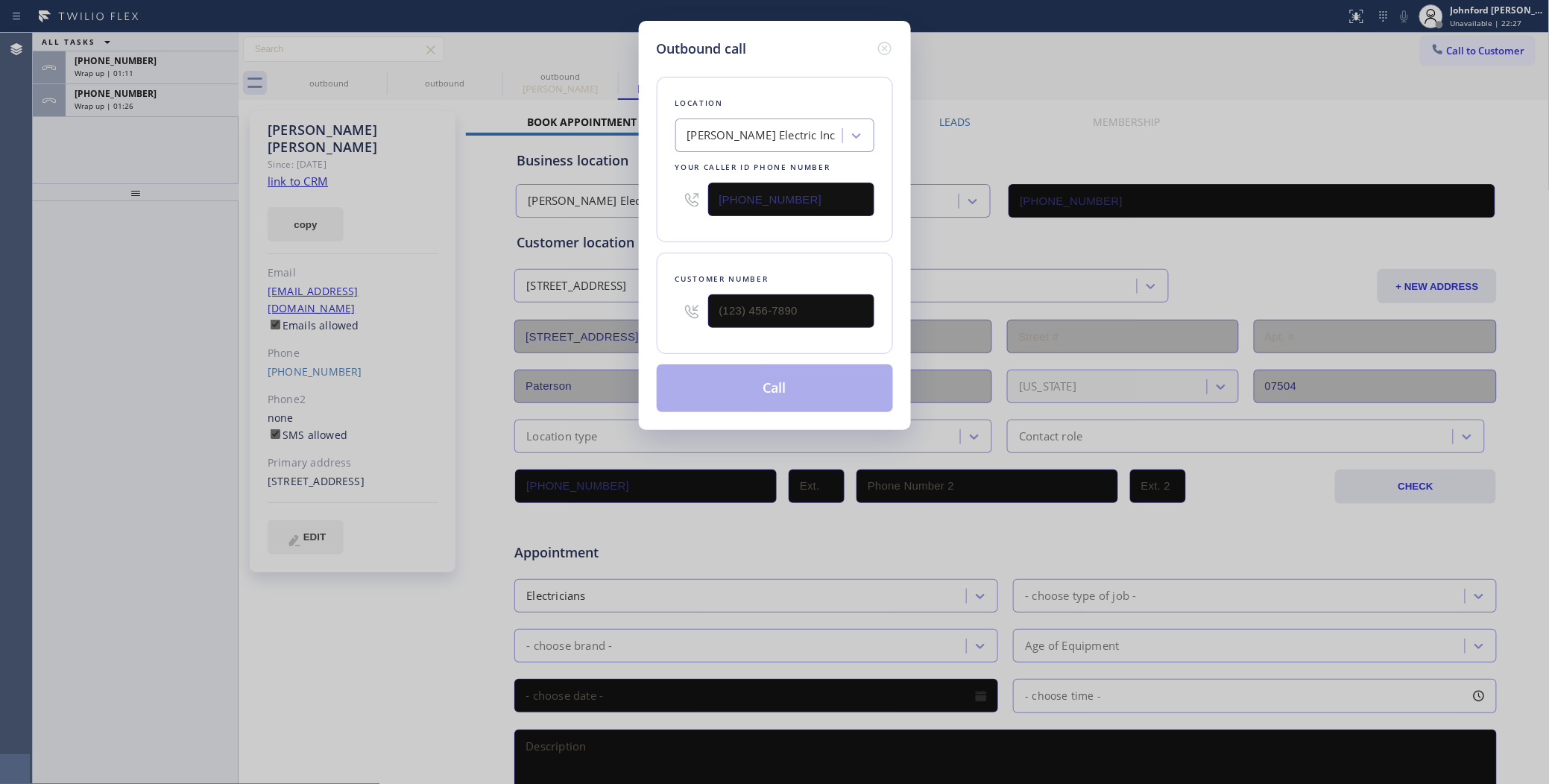
drag, startPoint x: 838, startPoint y: 205, endPoint x: 635, endPoint y: 210, distance: 203.1
click at [635, 210] on div "Outbound call Location Kohan-Allen Electric Inc Your caller id phone number (64…" at bounding box center [774, 392] width 1549 height 784
paste input "562) 242-392"
type input "(562) 242-3929"
click at [606, 307] on div "Outbound call Location Target Plumbers Long Beach Your caller id phone number (…" at bounding box center [774, 392] width 1549 height 784
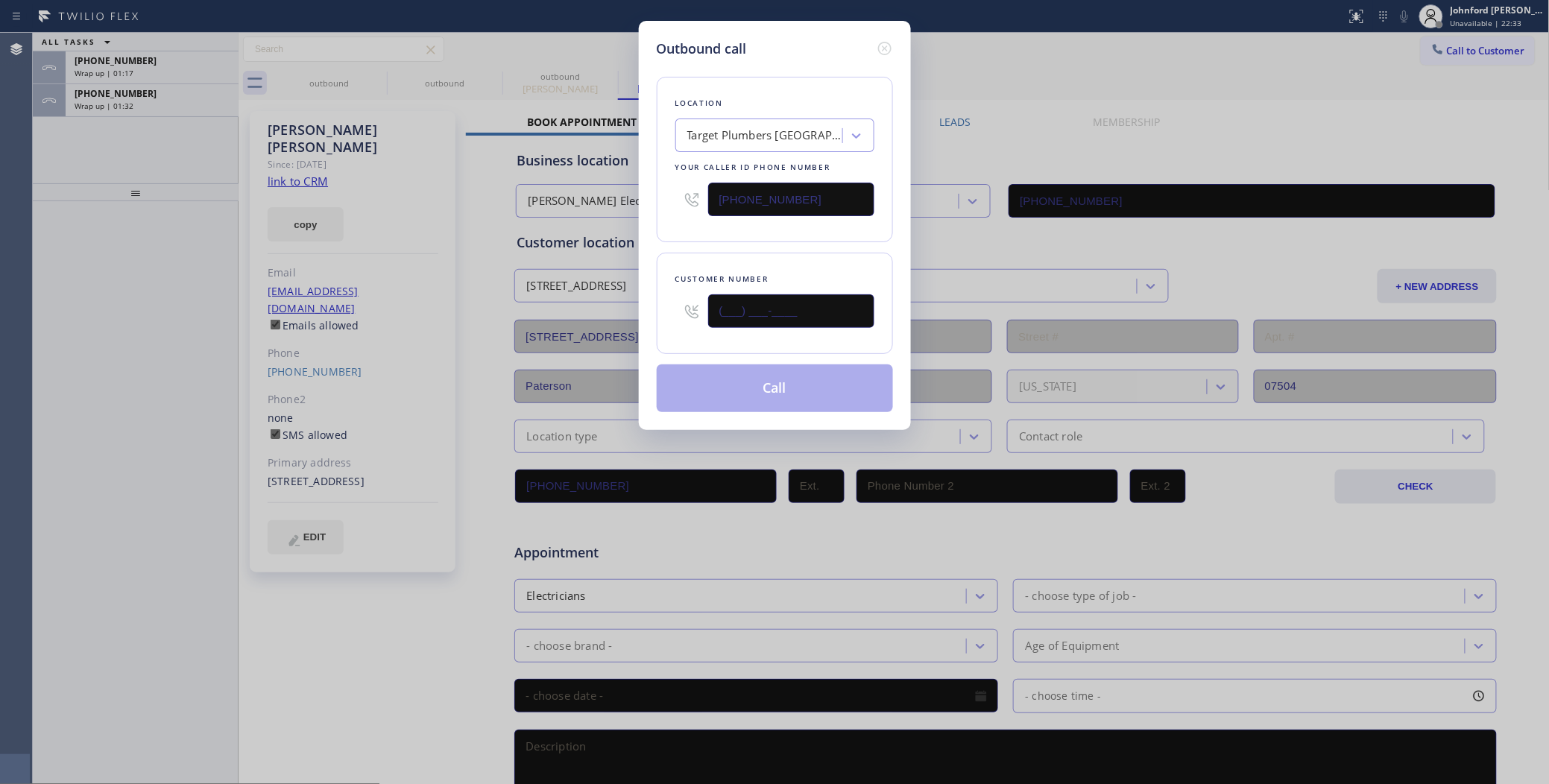
paste input "213) 358-6774"
type input "(213) 358-6774"
click at [701, 232] on div "Location Target Plumbers Long Beach Your caller id phone number (562) 242-3929" at bounding box center [774, 160] width 236 height 166
click at [728, 387] on button "Call" at bounding box center [774, 387] width 236 height 47
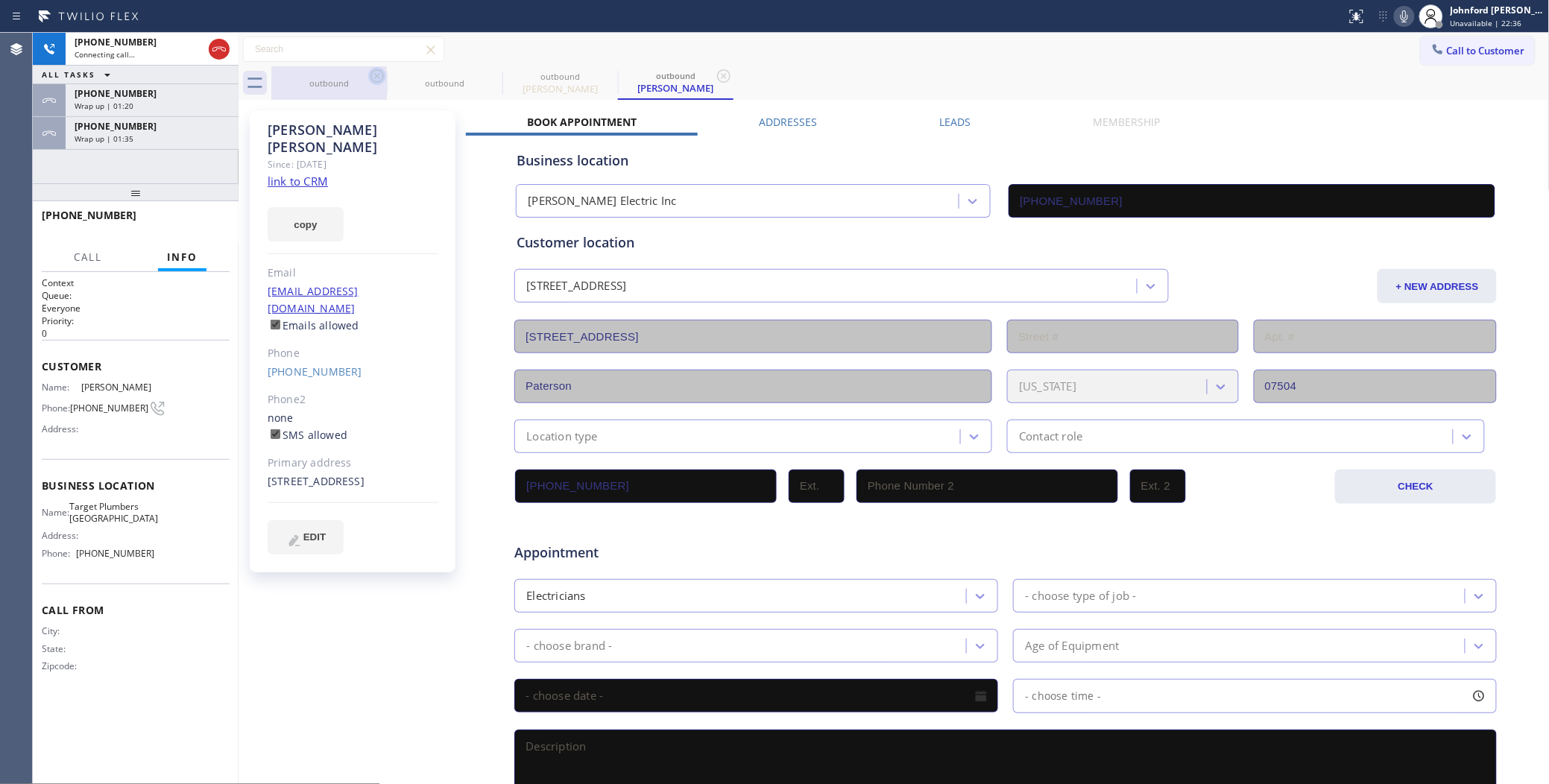
click at [378, 78] on icon at bounding box center [377, 76] width 18 height 18
click at [0, 0] on icon at bounding box center [0, 0] width 0 height 0
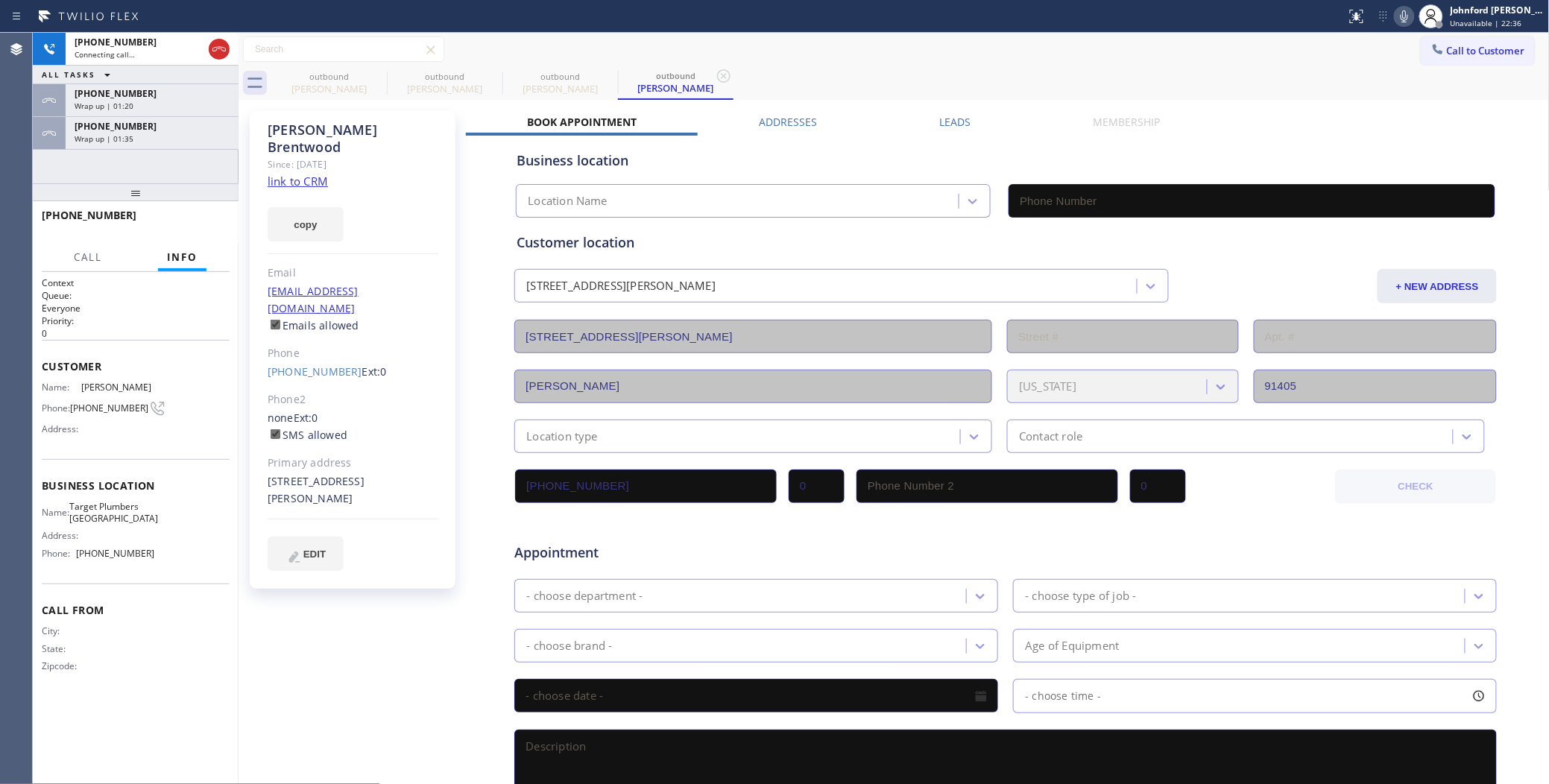
click at [0, 0] on icon at bounding box center [0, 0] width 0 height 0
type input "(562) 242-3929"
click at [285, 174] on link "link to CRM" at bounding box center [297, 181] width 60 height 15
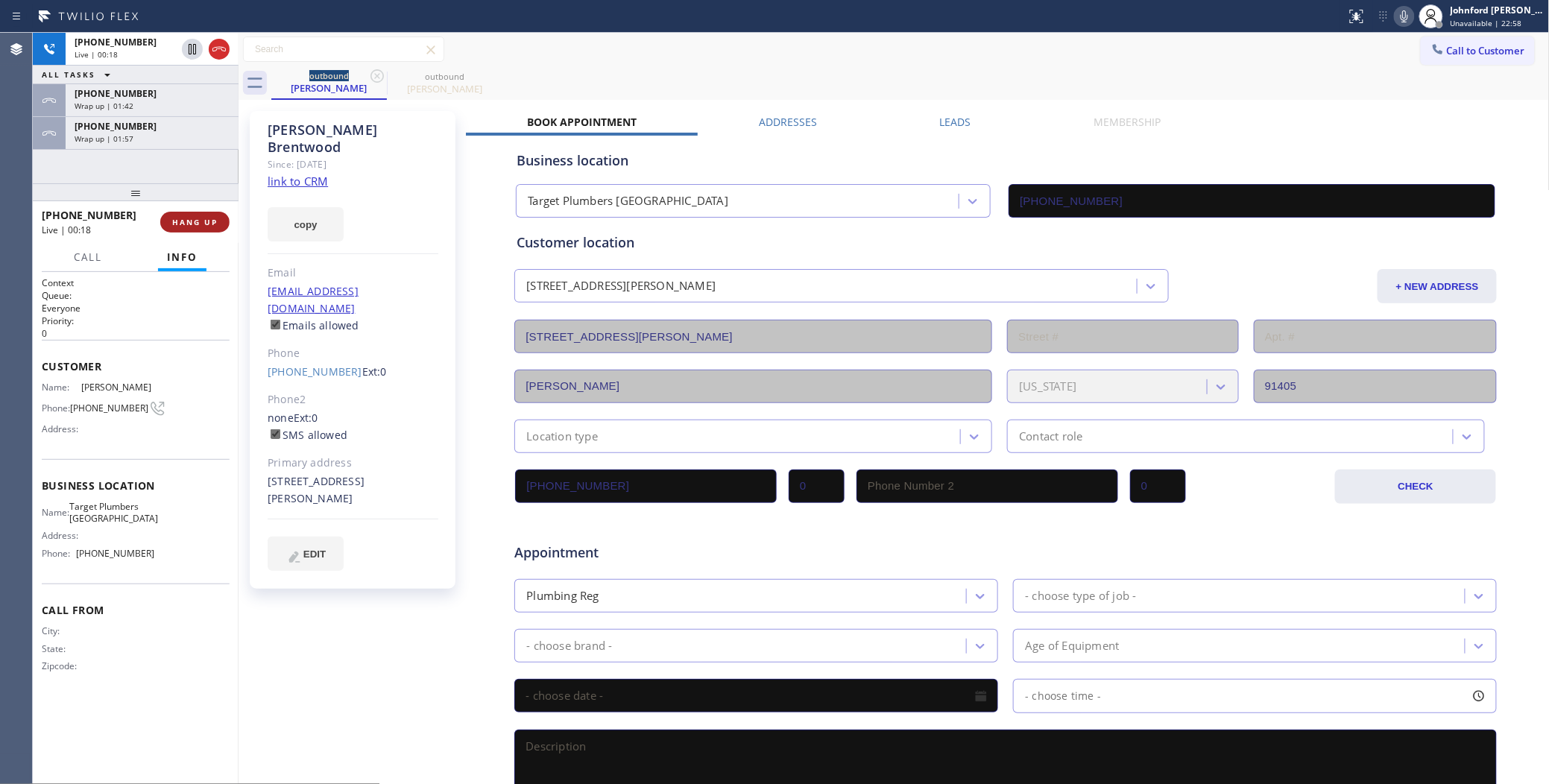
click at [202, 220] on span "HANG UP" at bounding box center [195, 222] width 45 height 11
click at [312, 328] on div "Alex Brentwood Since: 20 may 2020 link to CRM copy Email andrewhoodzno@gmail.co…" at bounding box center [352, 350] width 205 height 478
click at [338, 364] on link "(213) 223-6838" at bounding box center [315, 371] width 95 height 14
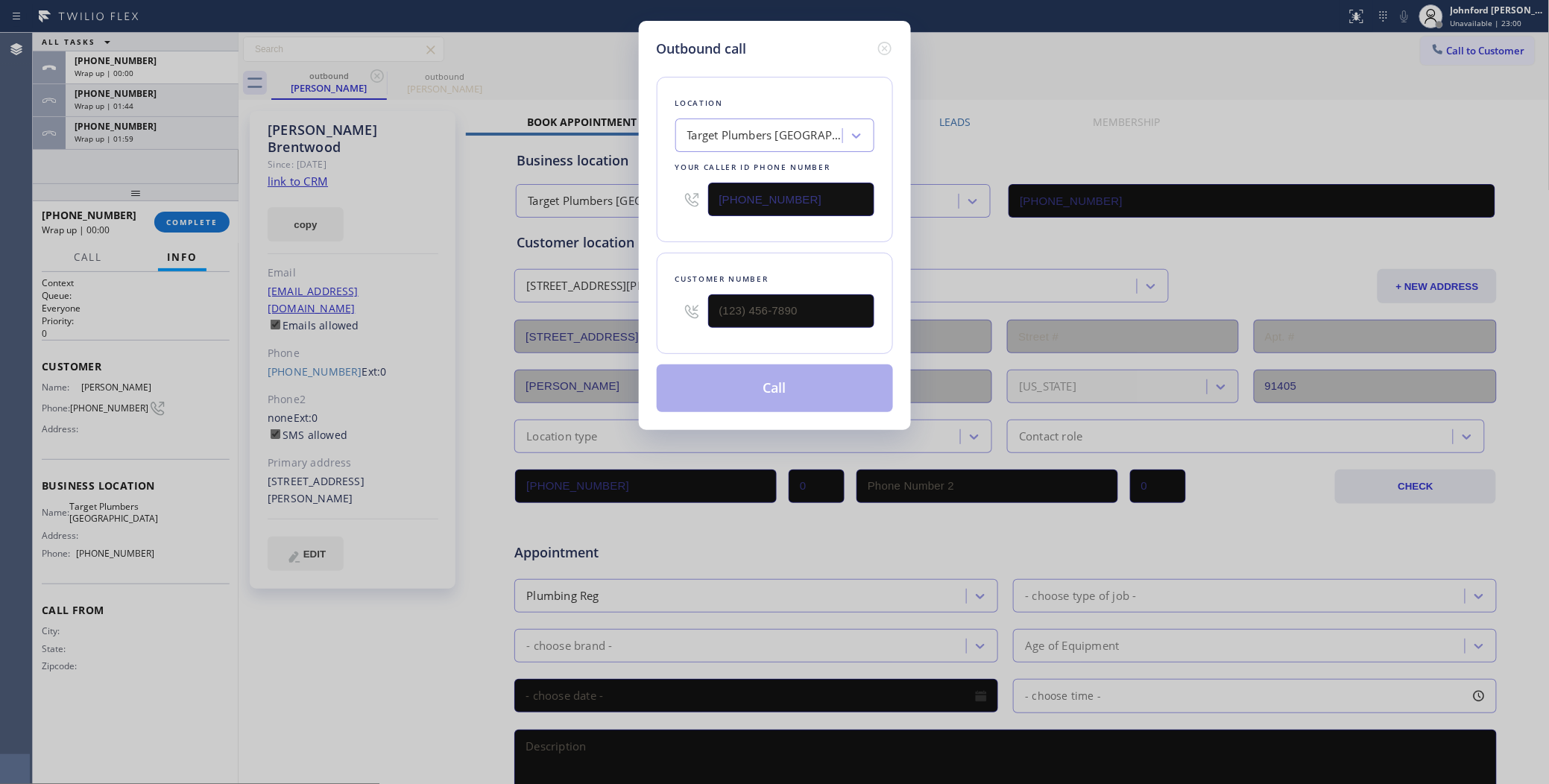
type input "(213) 223-6838"
click at [751, 375] on button "Call" at bounding box center [774, 387] width 236 height 47
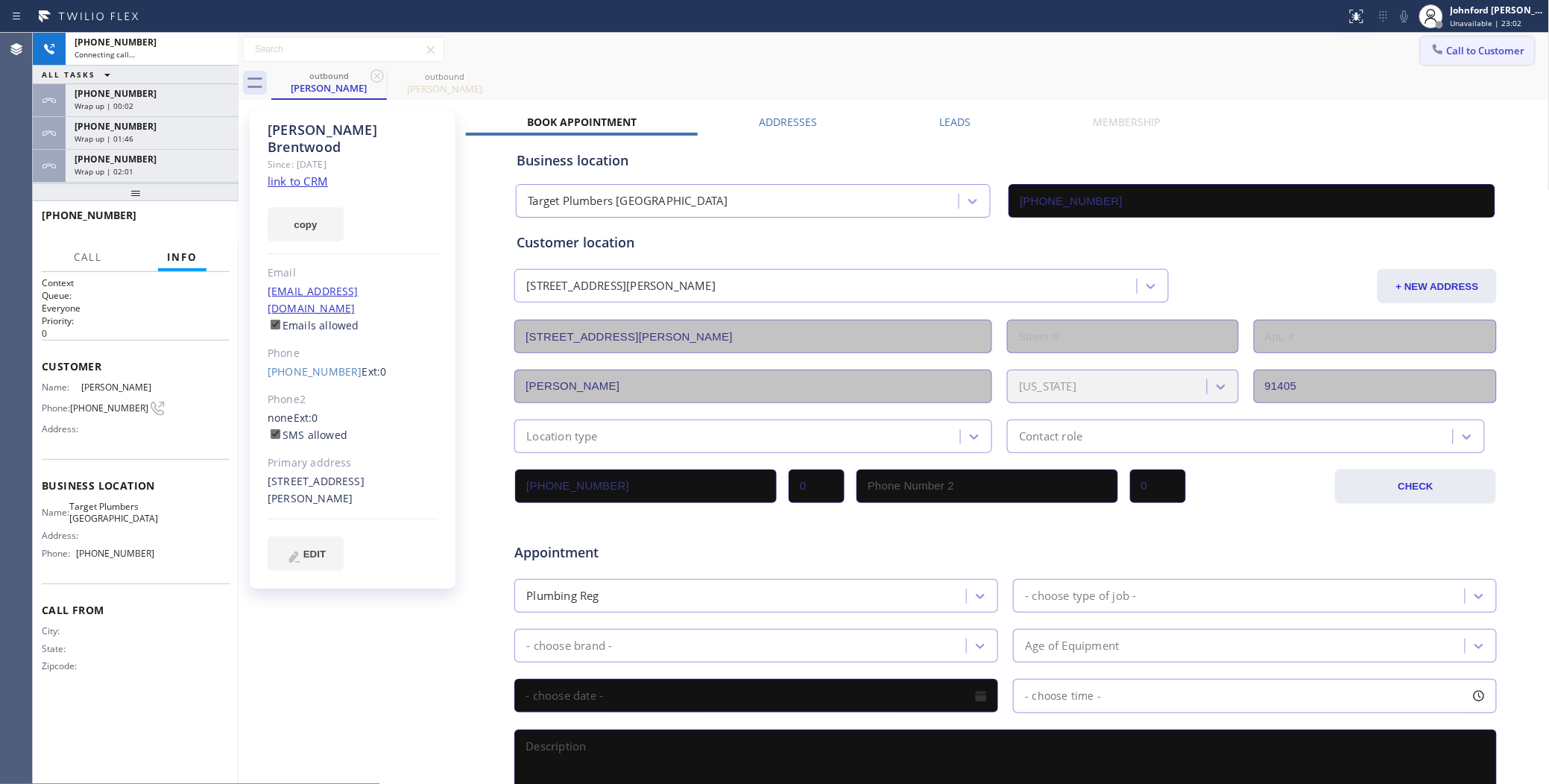
click at [1447, 53] on span "Call to Customer" at bounding box center [1486, 50] width 78 height 14
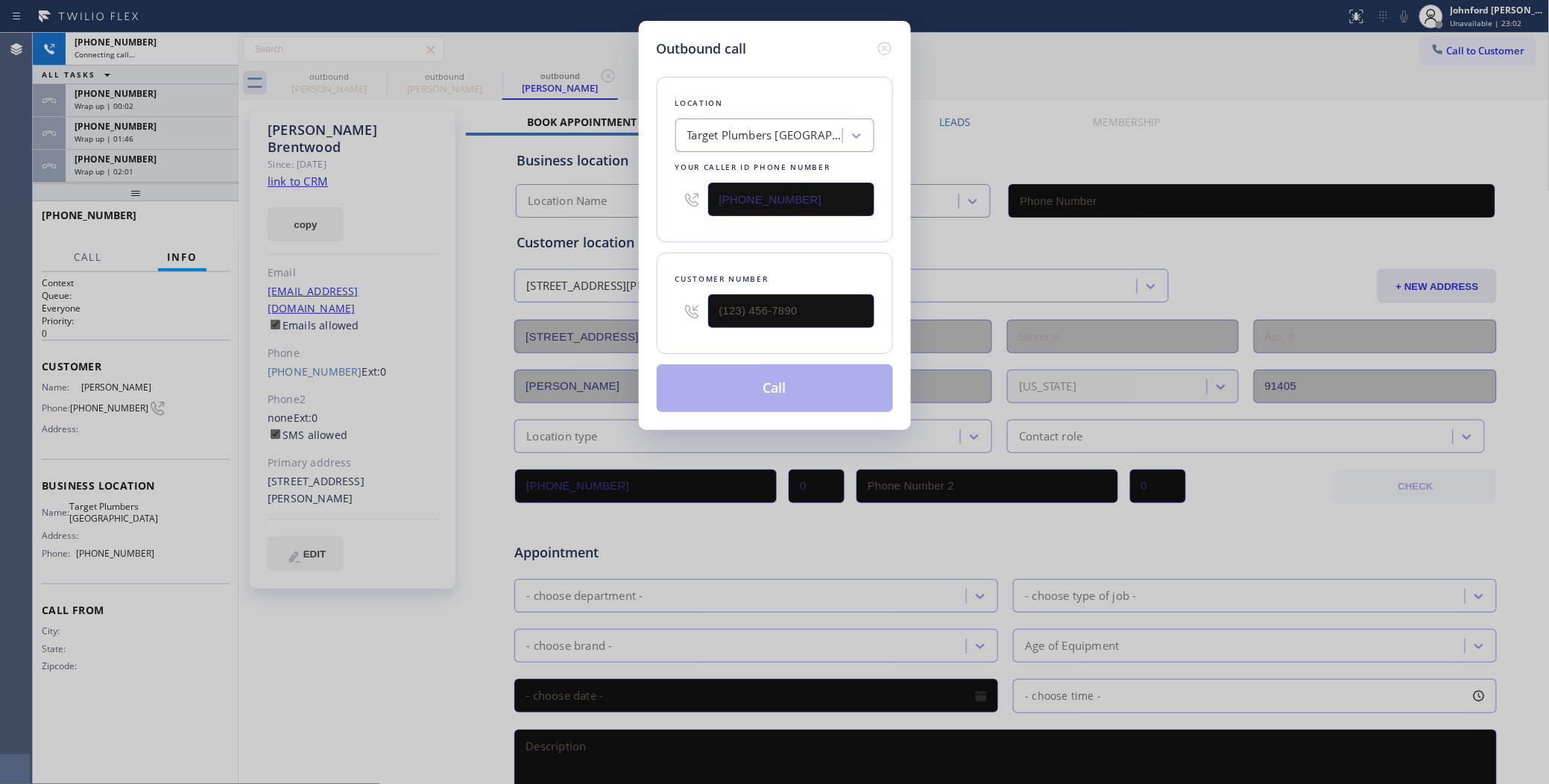
click at [799, 327] on div at bounding box center [791, 311] width 166 height 48
drag, startPoint x: 781, startPoint y: 310, endPoint x: 714, endPoint y: 231, distance: 103.6
click at [708, 319] on div "(___) ___-____" at bounding box center [774, 311] width 199 height 48
paste input "text"
type input "(___) ___-____"
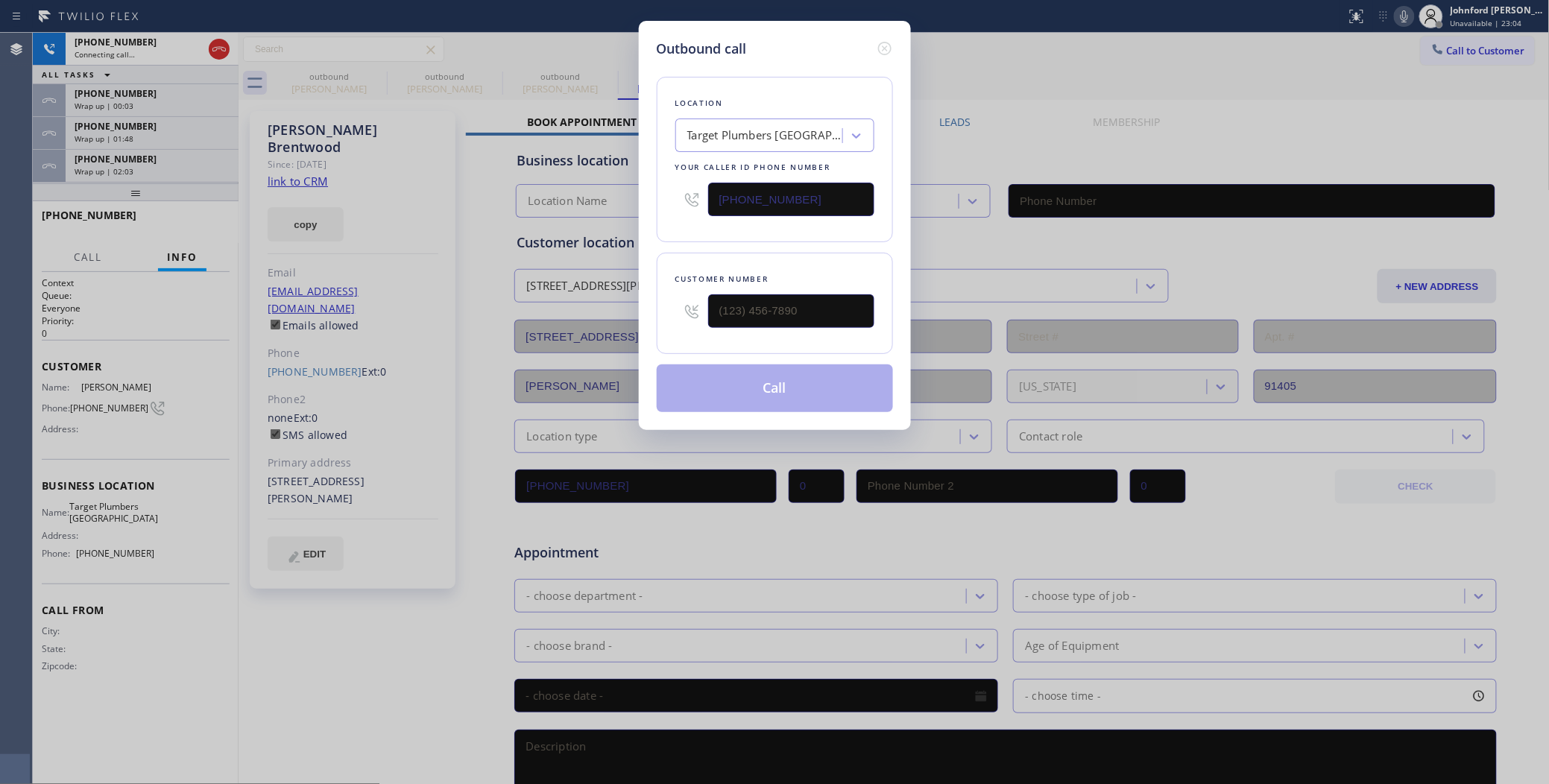
click at [714, 231] on div "Location Target Plumbers Long Beach Your caller id phone number (562) 242-3929" at bounding box center [774, 160] width 236 height 166
type input "(562) 242-3929"
type input "(___) ___-____"
drag, startPoint x: 832, startPoint y: 318, endPoint x: 682, endPoint y: 318, distance: 150.0
click at [682, 318] on div "(___) ___-____" at bounding box center [774, 311] width 199 height 48
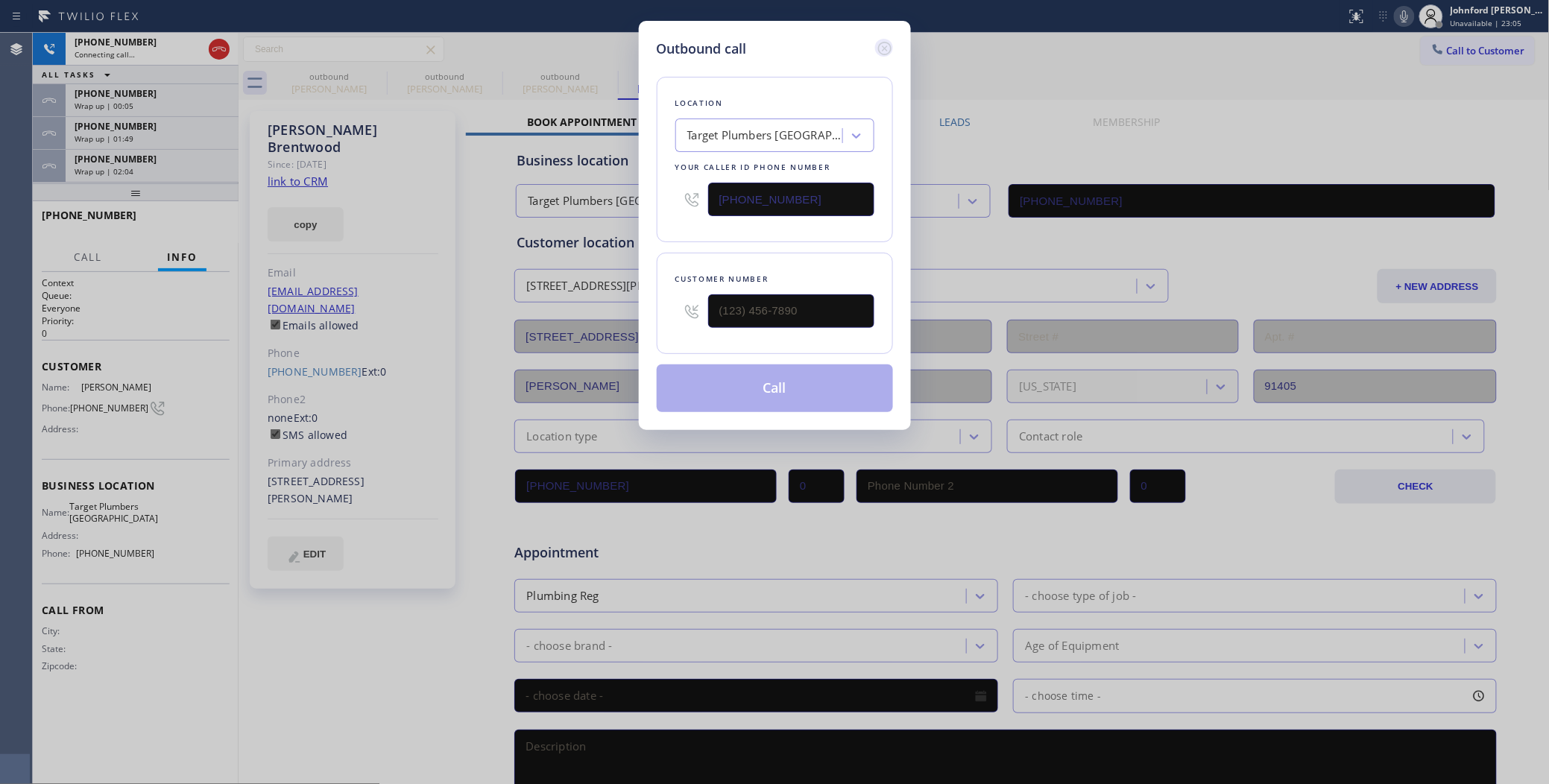
click at [876, 44] on icon at bounding box center [884, 48] width 18 height 18
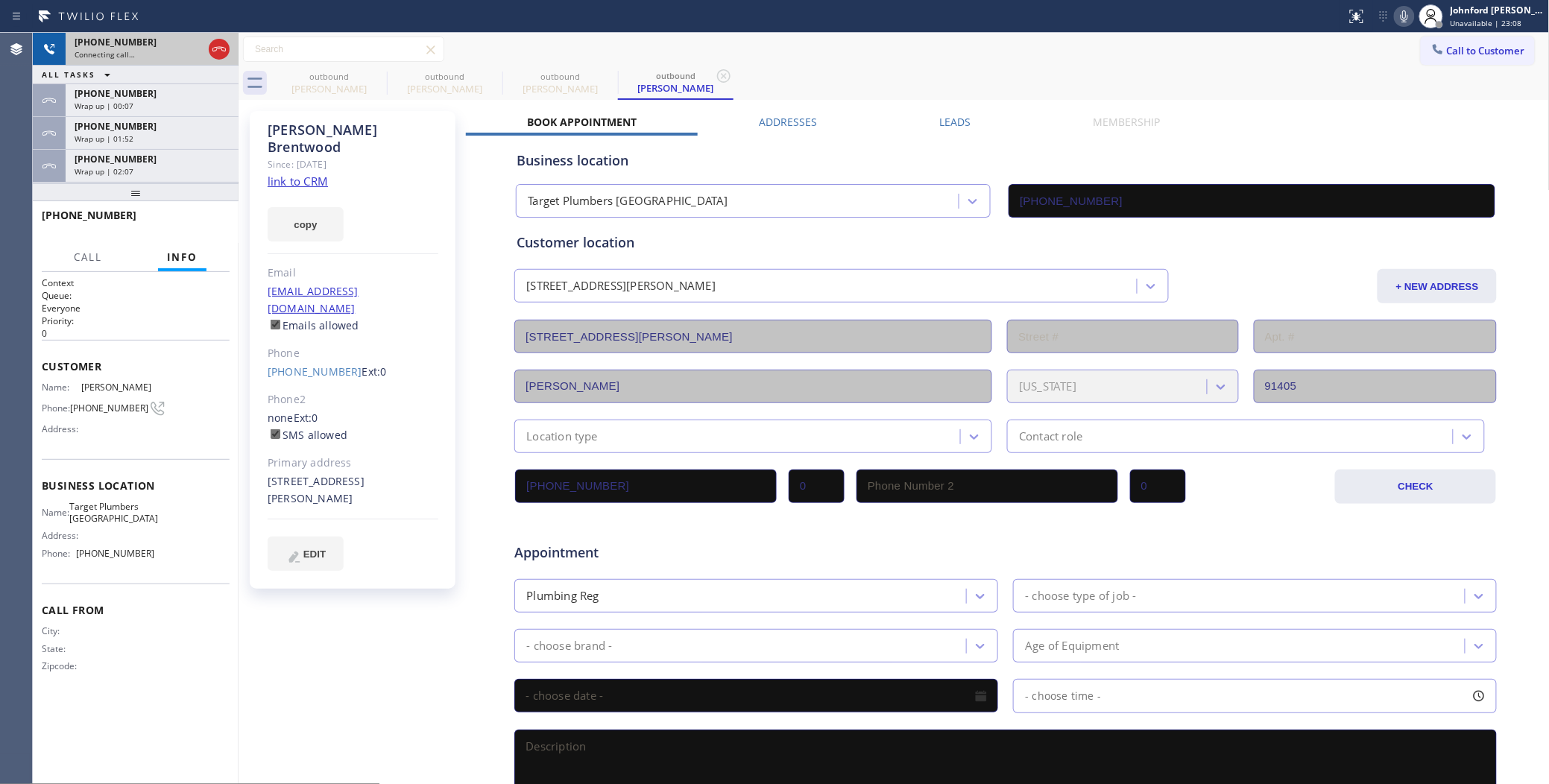
click at [130, 56] on span "Connecting call…" at bounding box center [105, 54] width 60 height 11
click at [151, 92] on div "+12133586774" at bounding box center [152, 93] width 155 height 13
click at [193, 206] on div "+12133586774 Wrap up | 00:09 COMPLETE" at bounding box center [135, 221] width 188 height 38
click at [193, 212] on button "COMPLETE" at bounding box center [192, 222] width 75 height 21
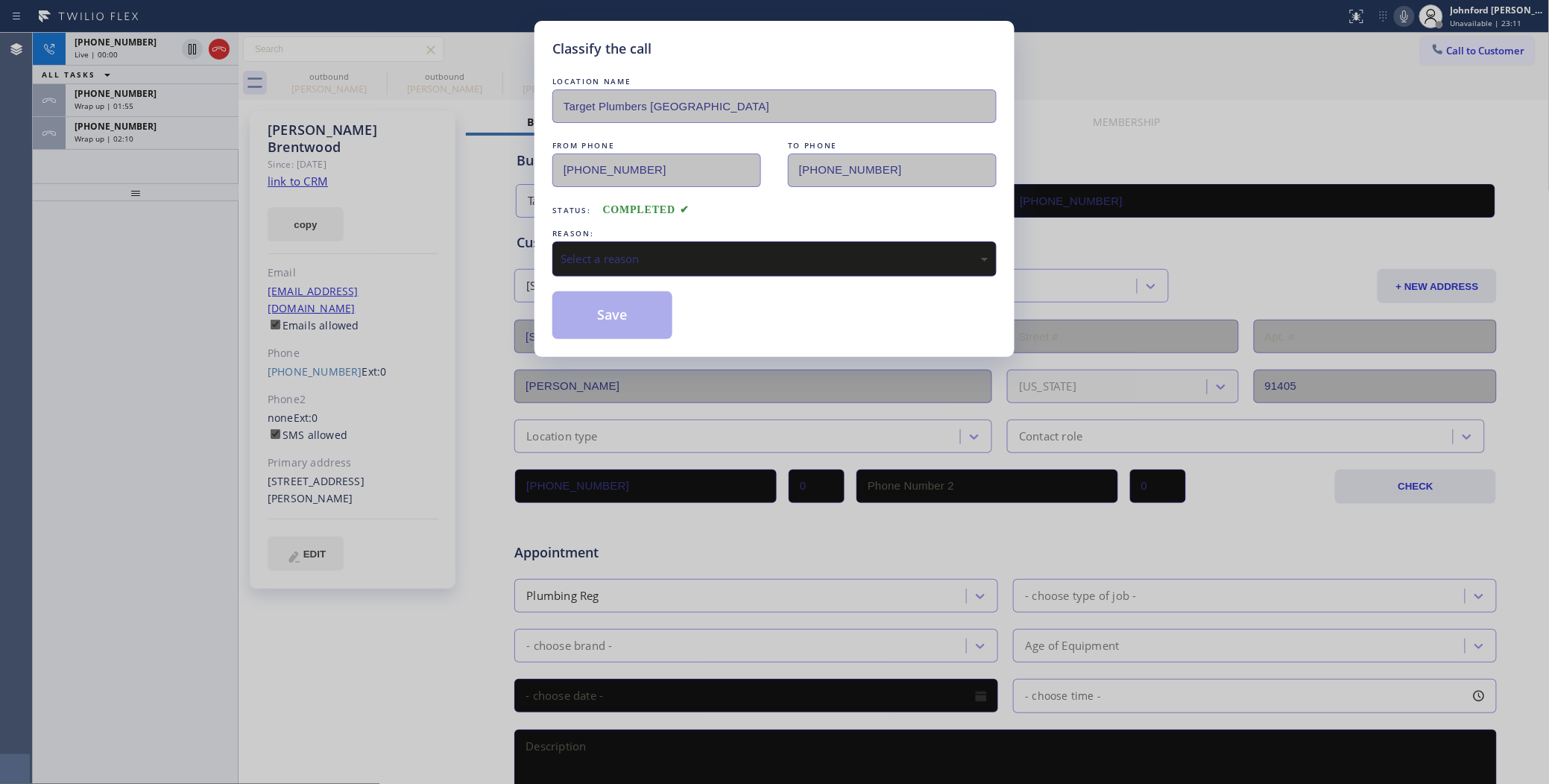
click at [563, 242] on div "Select a reason" at bounding box center [774, 259] width 444 height 35
click at [625, 321] on button "Save" at bounding box center [612, 315] width 120 height 47
click at [184, 102] on div "Classify the call LOCATION NAME Target Plumbers Long Beach FROM PHONE (562) 242…" at bounding box center [774, 392] width 1549 height 784
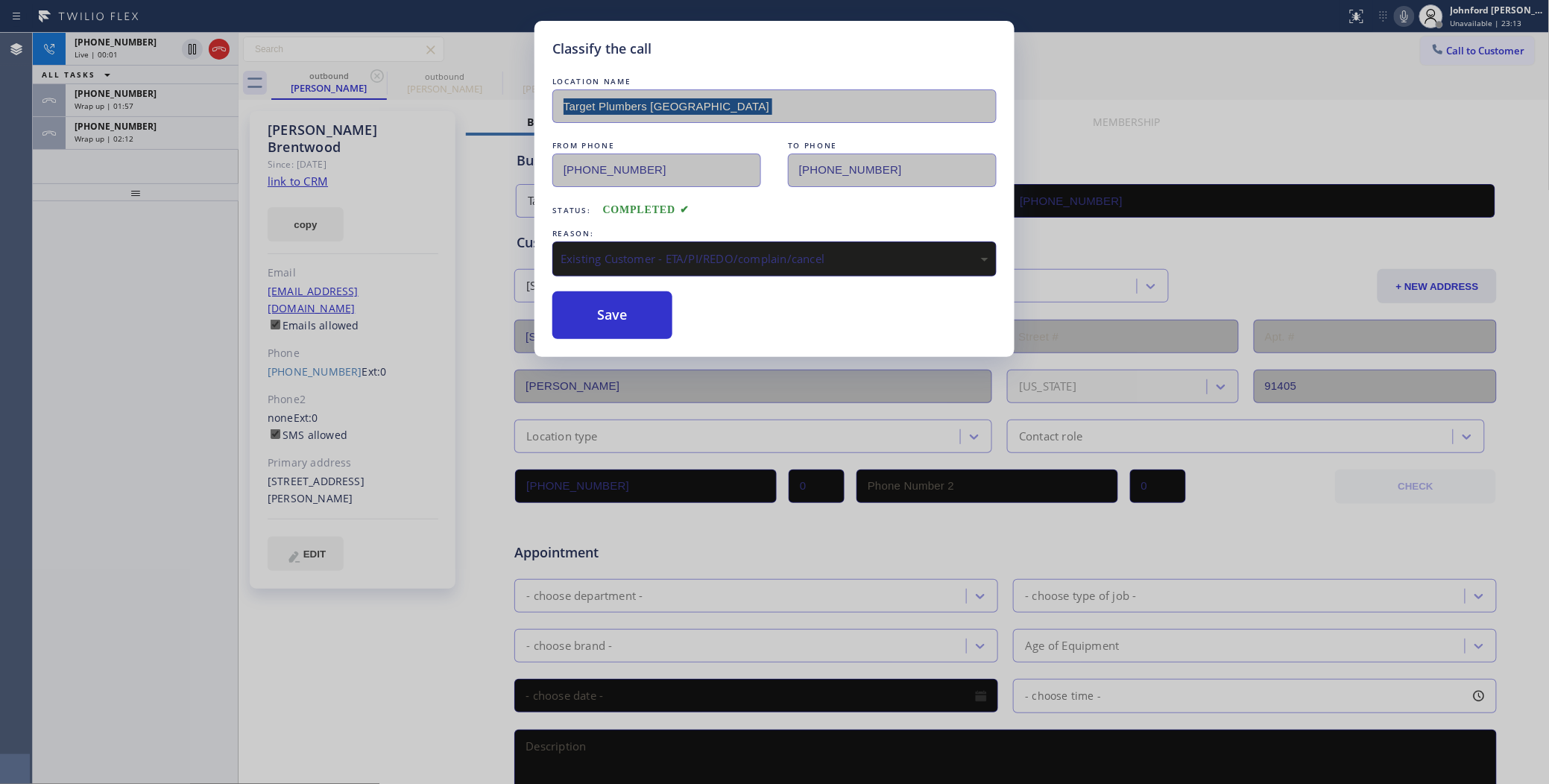
click at [184, 102] on div "Classify the call LOCATION NAME Target Plumbers Long Beach FROM PHONE (562) 242…" at bounding box center [774, 392] width 1549 height 784
click at [184, 102] on div "Classify the call LOCATION NAME Wolf Top Choice Appliance Repair Woodland Hills…" at bounding box center [791, 409] width 1516 height 751
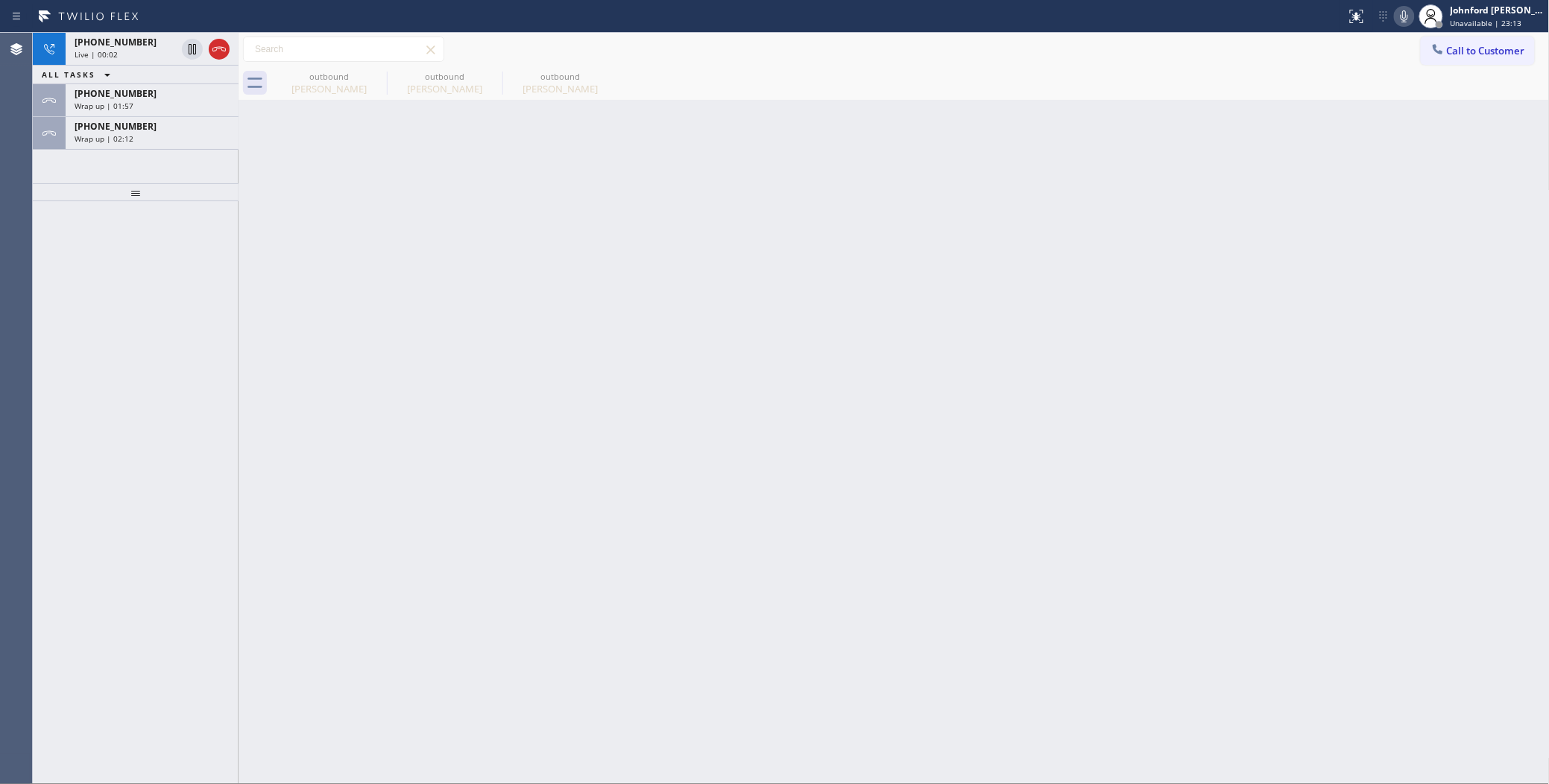
click at [184, 102] on div "Wrap up | 01:57" at bounding box center [152, 106] width 155 height 11
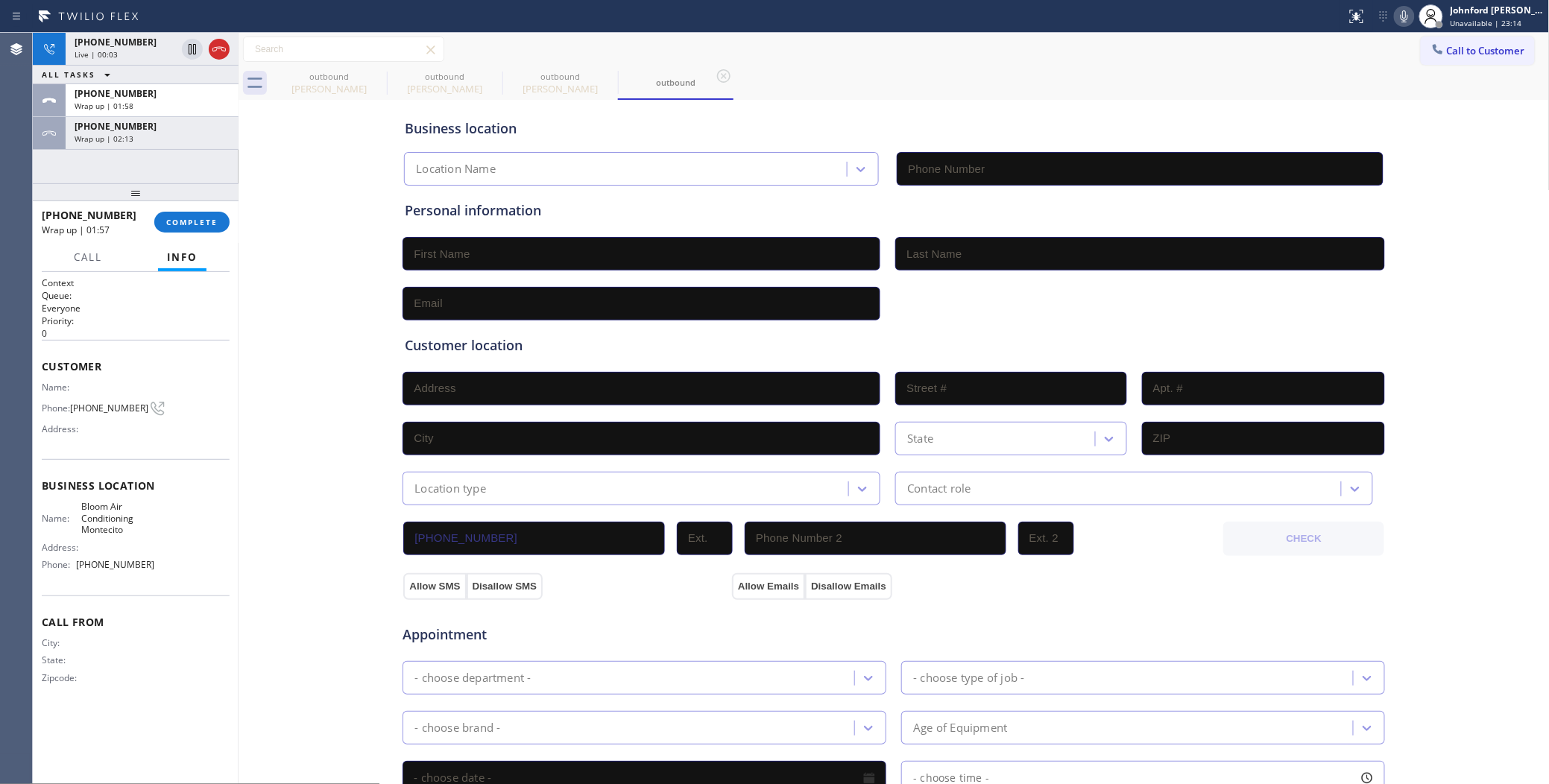
click at [197, 201] on div at bounding box center [135, 193] width 205 height 18
click at [193, 222] on span "COMPLETE" at bounding box center [192, 222] width 51 height 11
type input "(805) 600-3555"
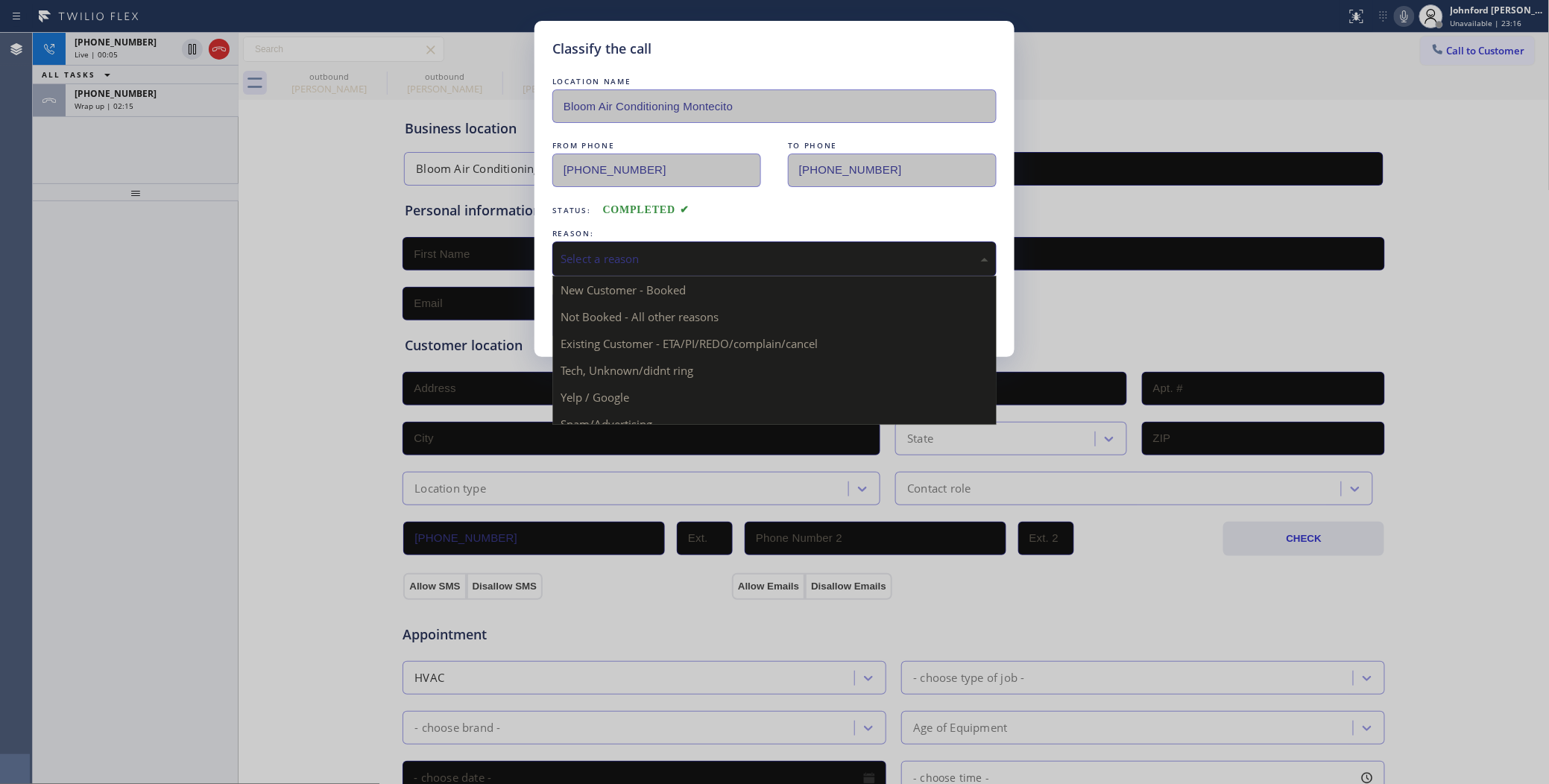
click at [626, 242] on div "Select a reason" at bounding box center [774, 259] width 444 height 35
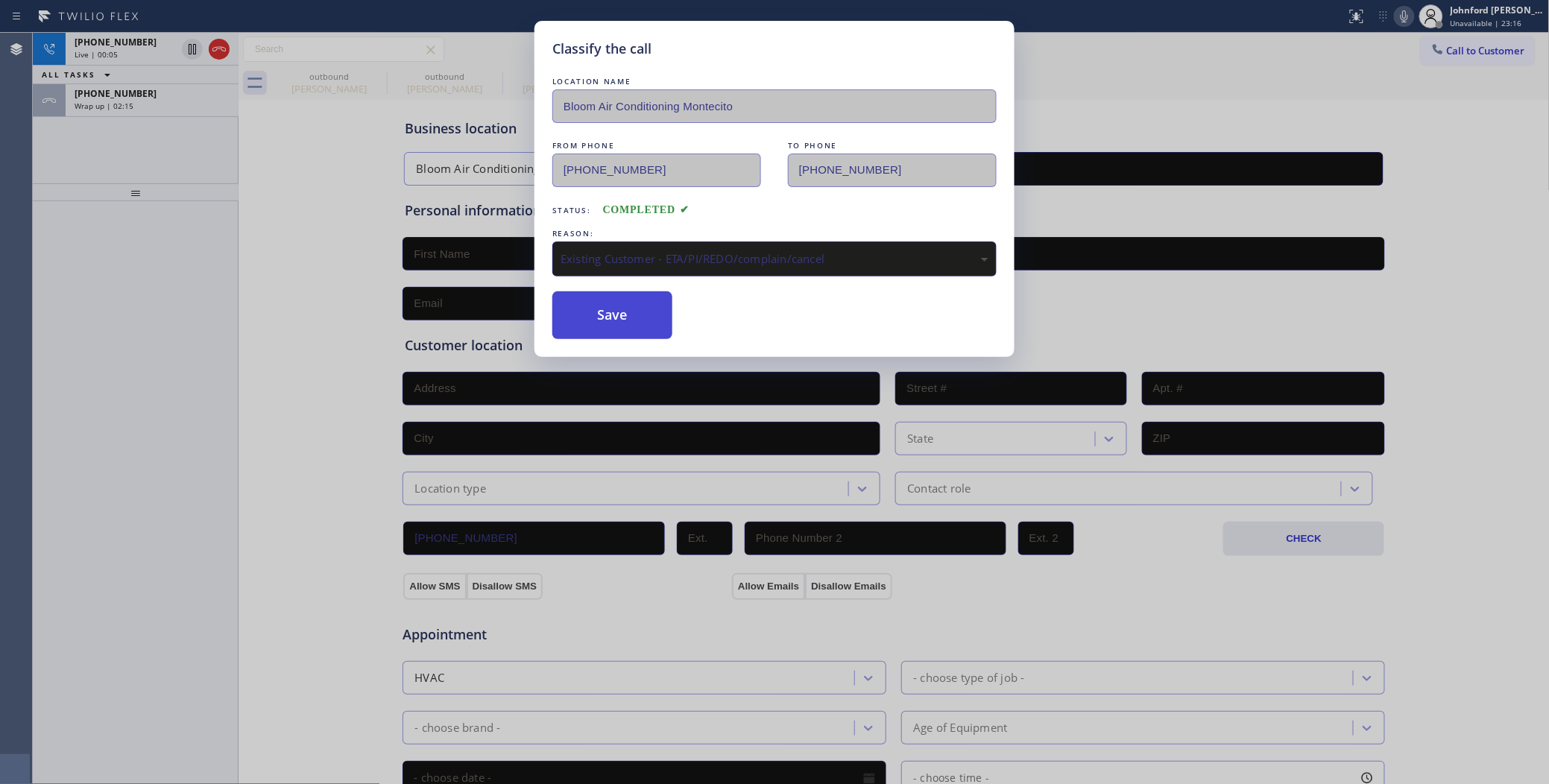
drag, startPoint x: 653, startPoint y: 337, endPoint x: 613, endPoint y: 319, distance: 43.9
click at [613, 319] on button "Save" at bounding box center [612, 315] width 120 height 47
type input "(562) 242-3929"
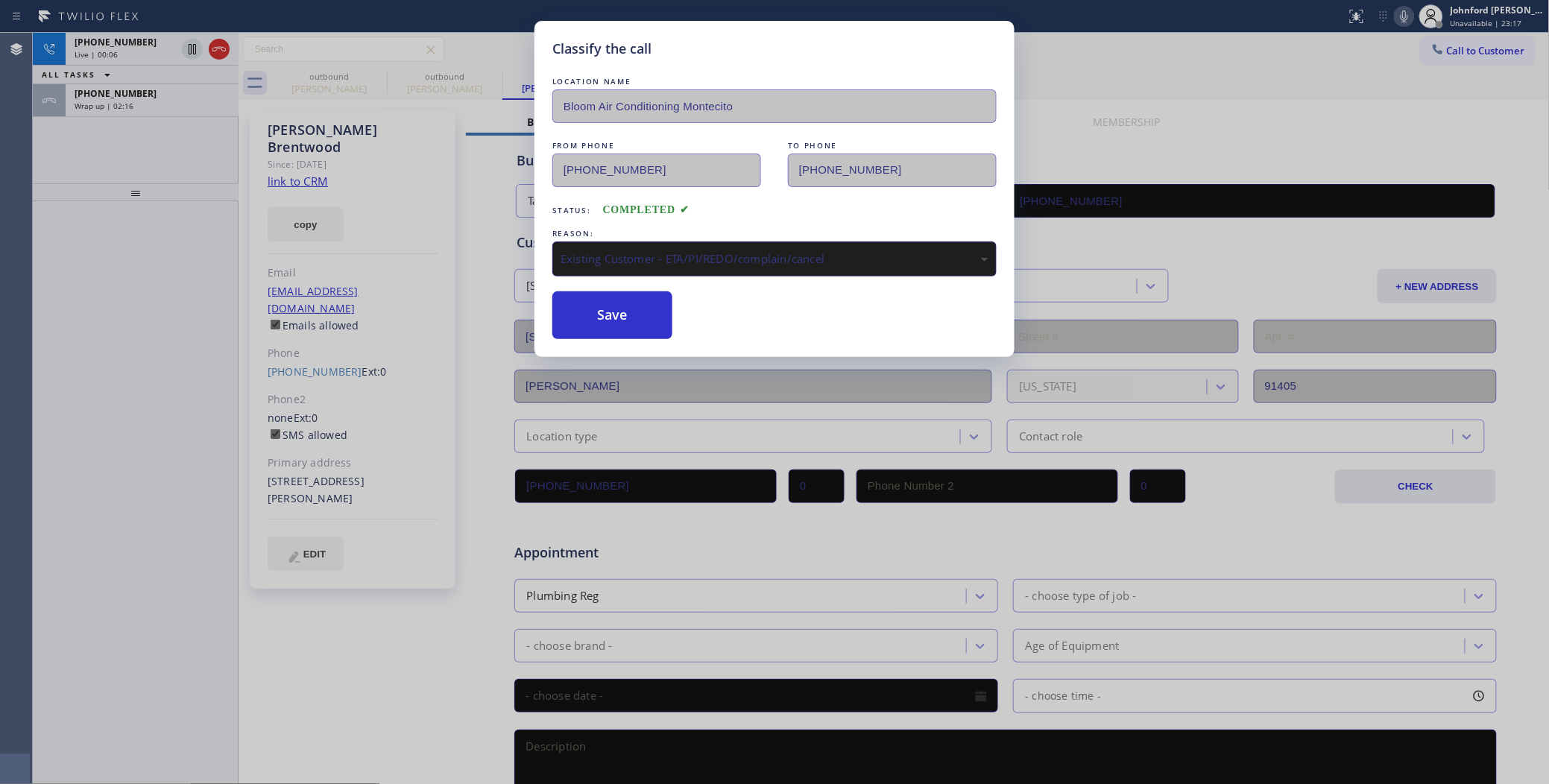
click at [154, 117] on div "Classify the call LOCATION NAME Bloom Air Conditioning Montecito FROM PHONE (80…" at bounding box center [774, 392] width 1549 height 784
click at [154, 108] on div "Wrap up | 02:16" at bounding box center [152, 106] width 155 height 11
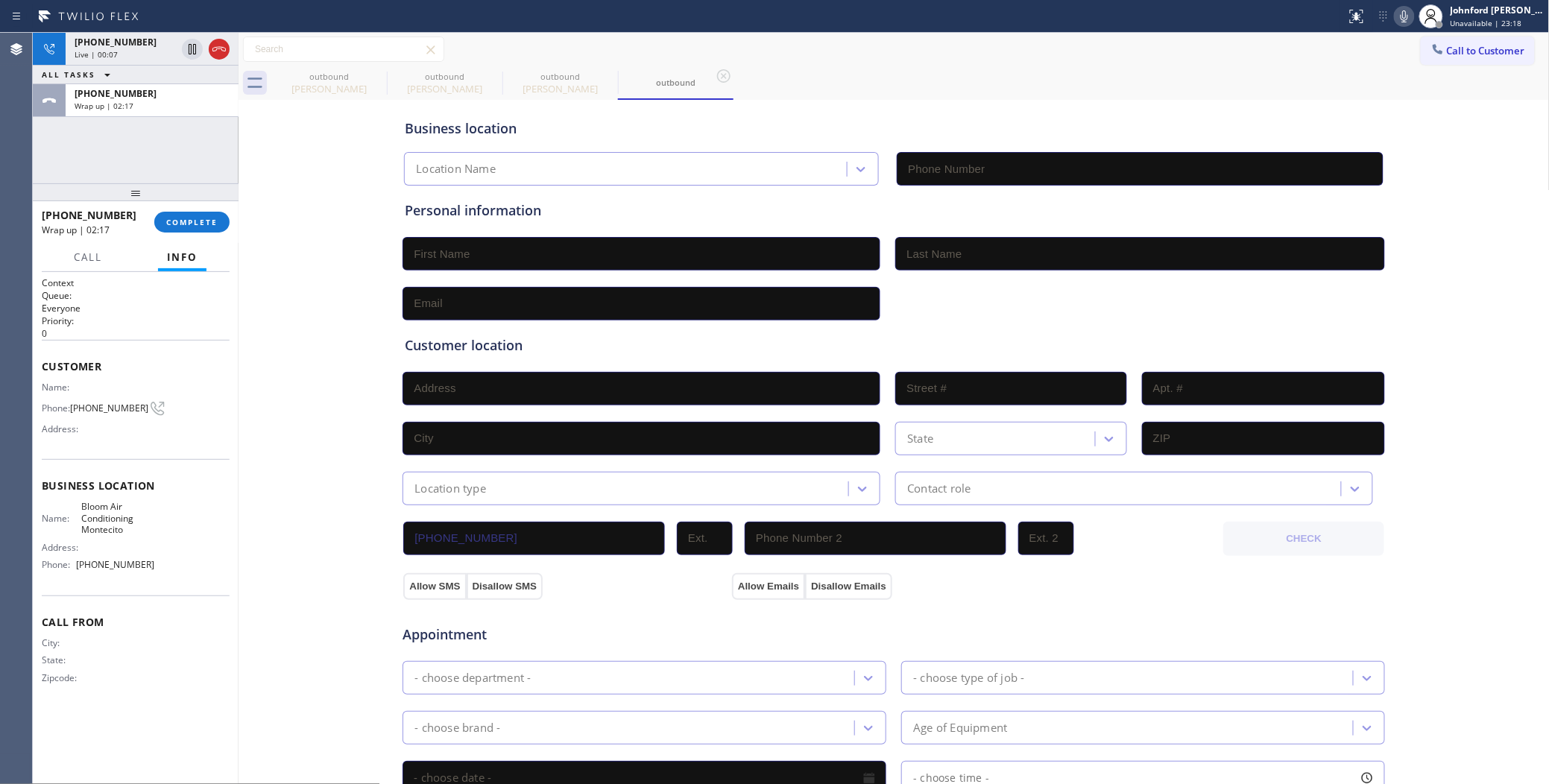
type input "(805) 600-3555"
click at [185, 214] on button "COMPLETE" at bounding box center [192, 222] width 75 height 21
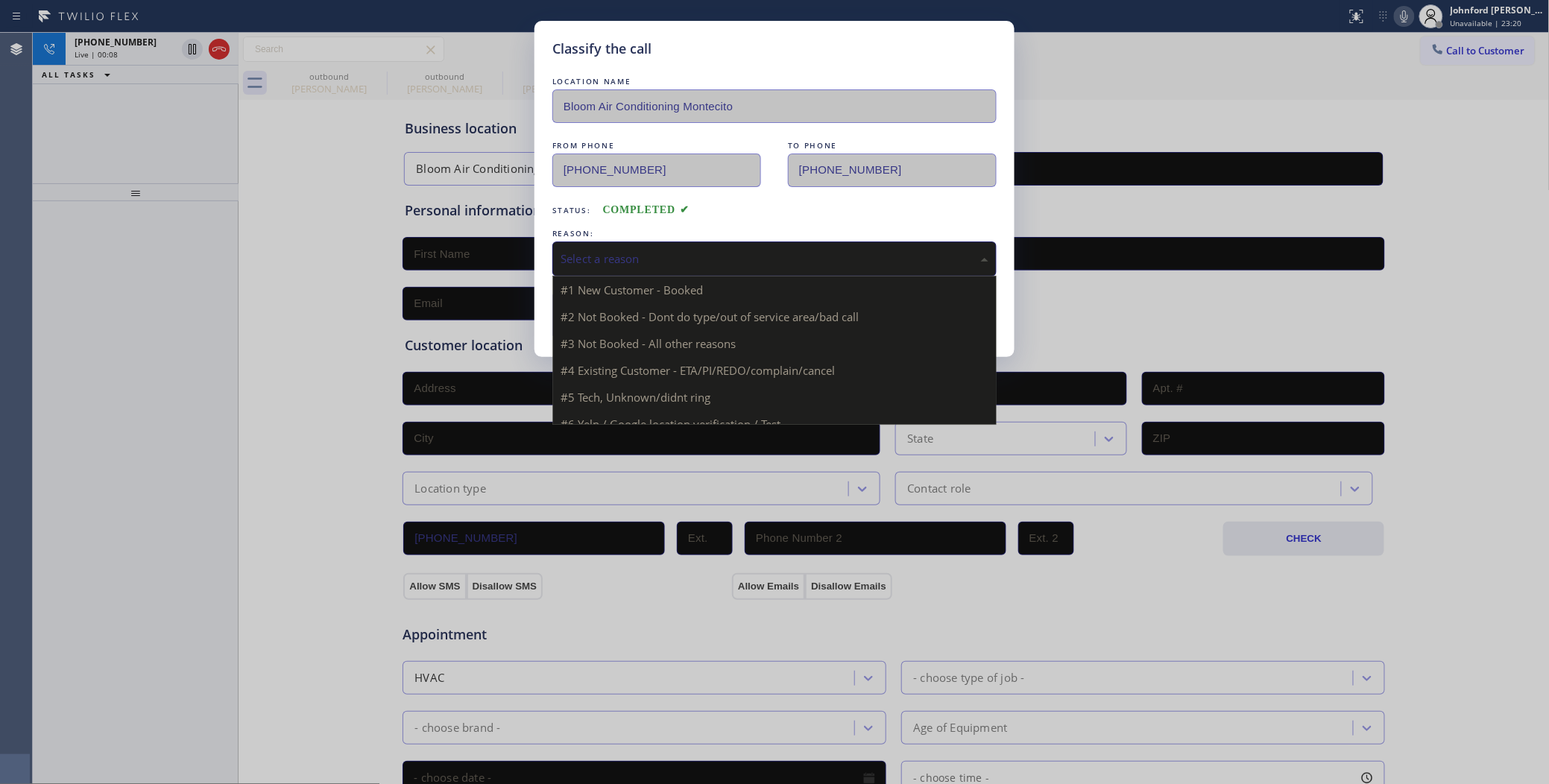
click at [653, 251] on div "Select a reason" at bounding box center [774, 259] width 428 height 17
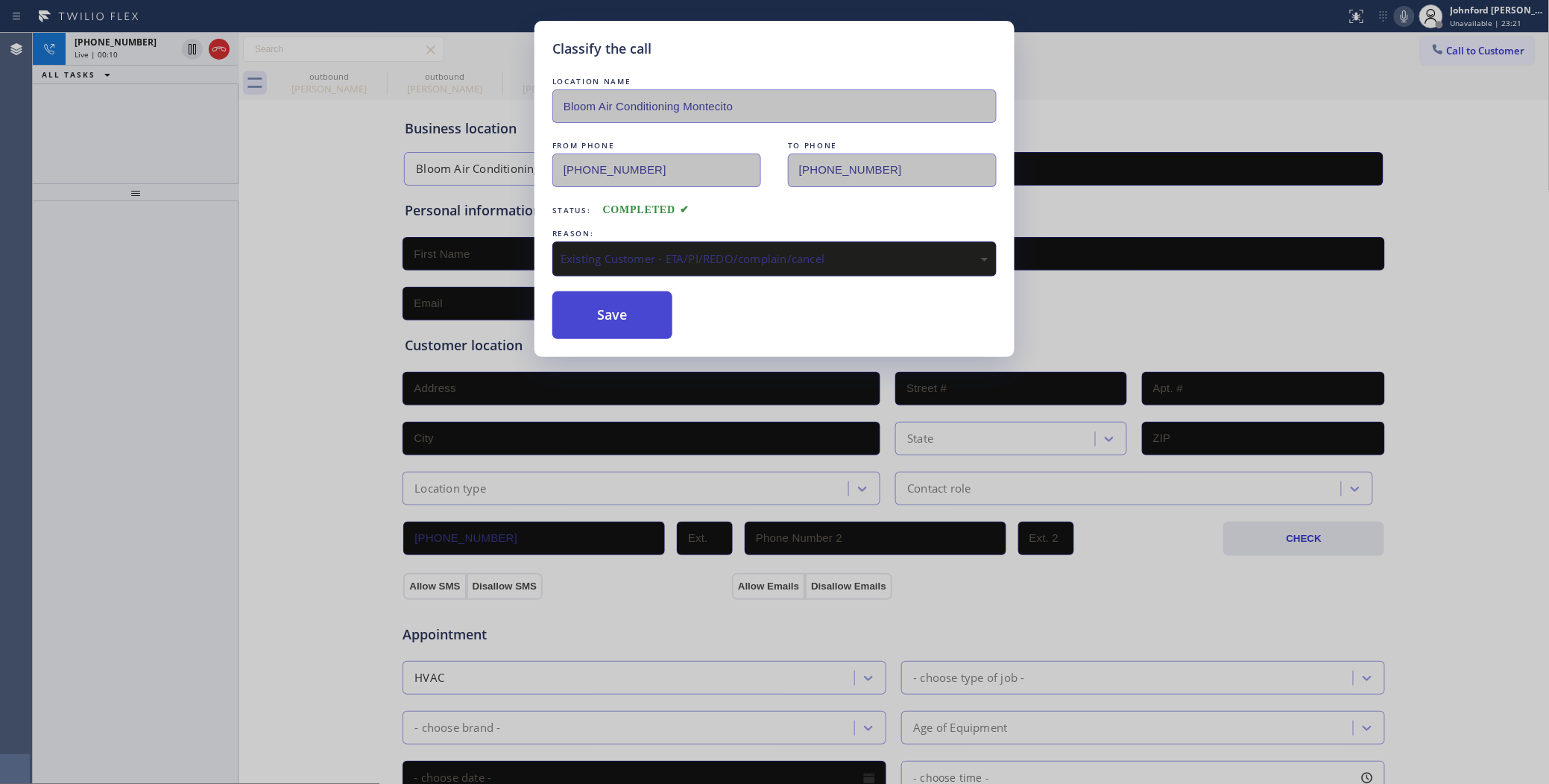
click at [589, 319] on button "Save" at bounding box center [612, 315] width 120 height 47
type input "(562) 242-3929"
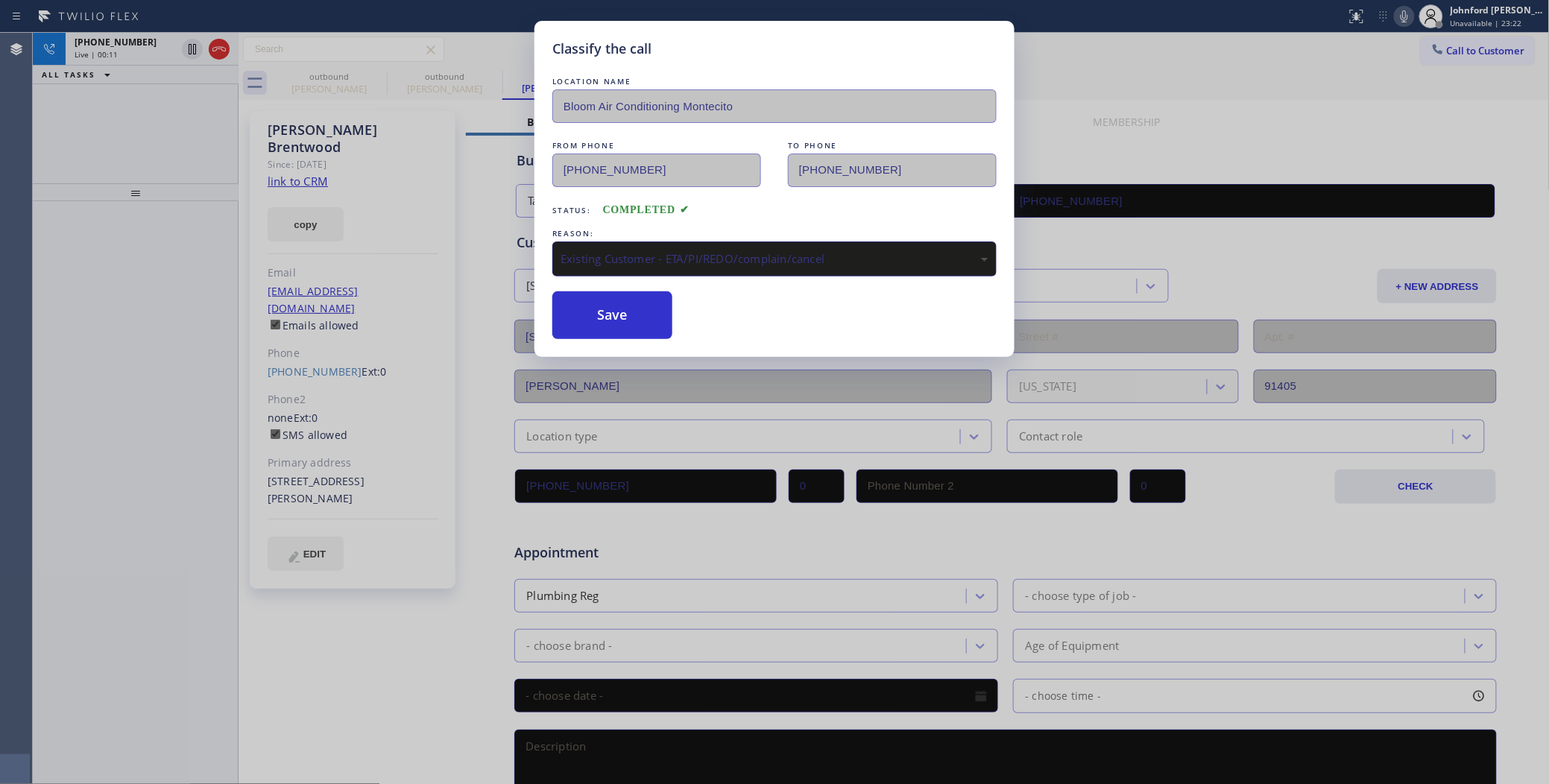
click at [120, 53] on div "Live | 00:11" at bounding box center [125, 54] width 102 height 11
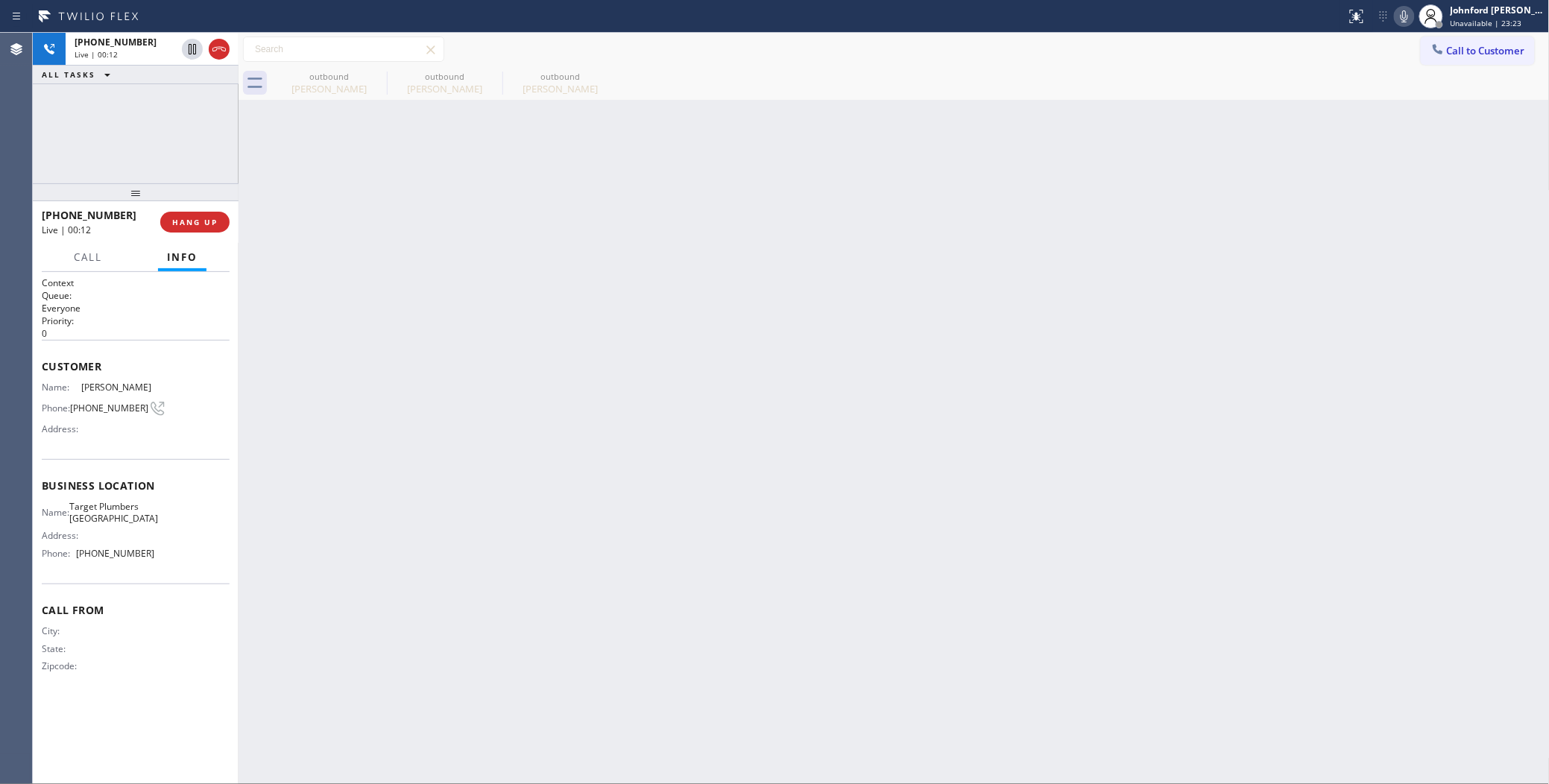
click at [99, 268] on div at bounding box center [87, 269] width 46 height 3
click at [93, 262] on button "Call" at bounding box center [87, 257] width 46 height 29
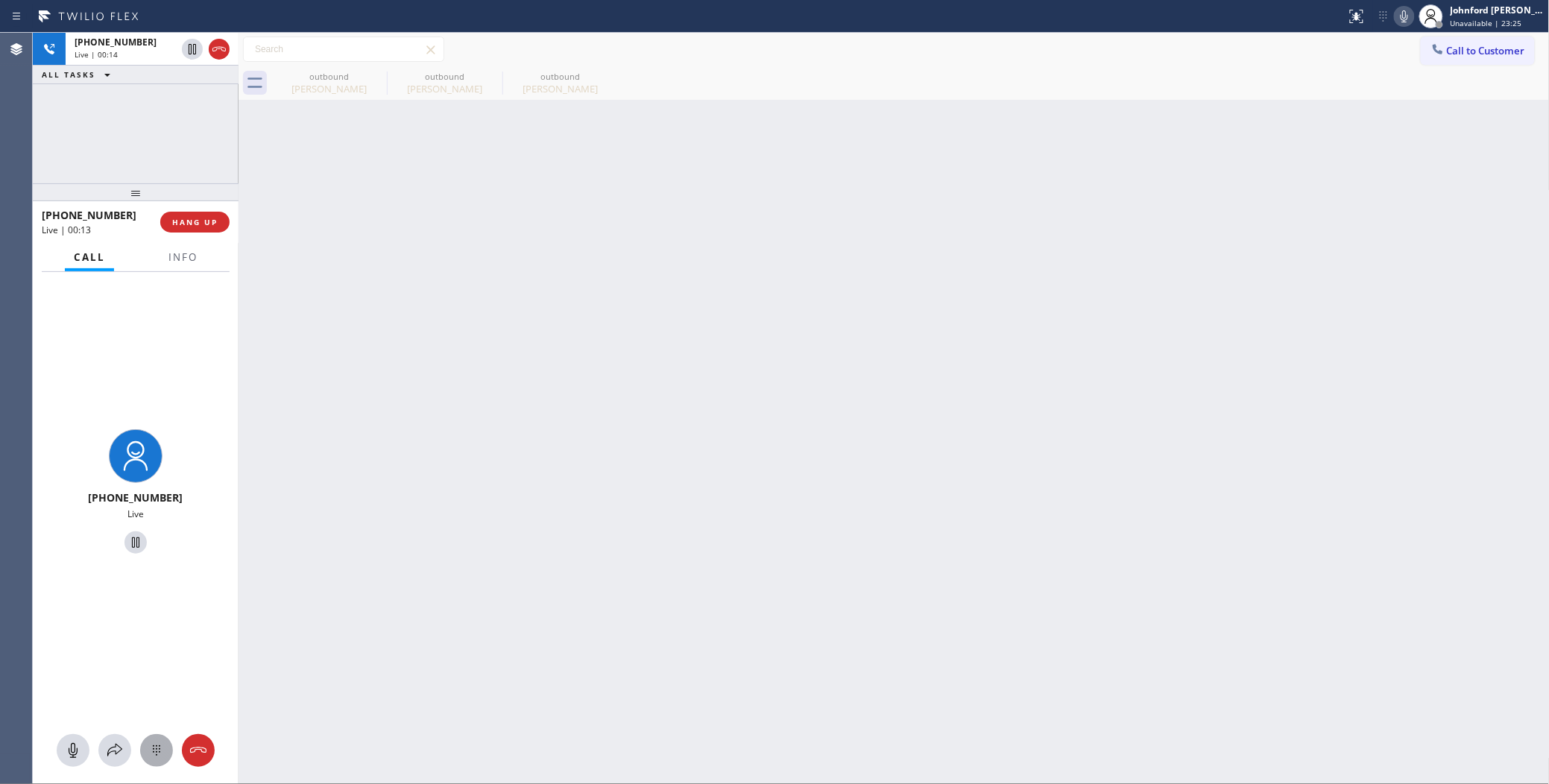
click at [146, 751] on div at bounding box center [157, 750] width 33 height 18
click at [184, 530] on div "9 WXYZ" at bounding box center [196, 530] width 62 height 41
click at [376, 76] on icon at bounding box center [377, 76] width 14 height 14
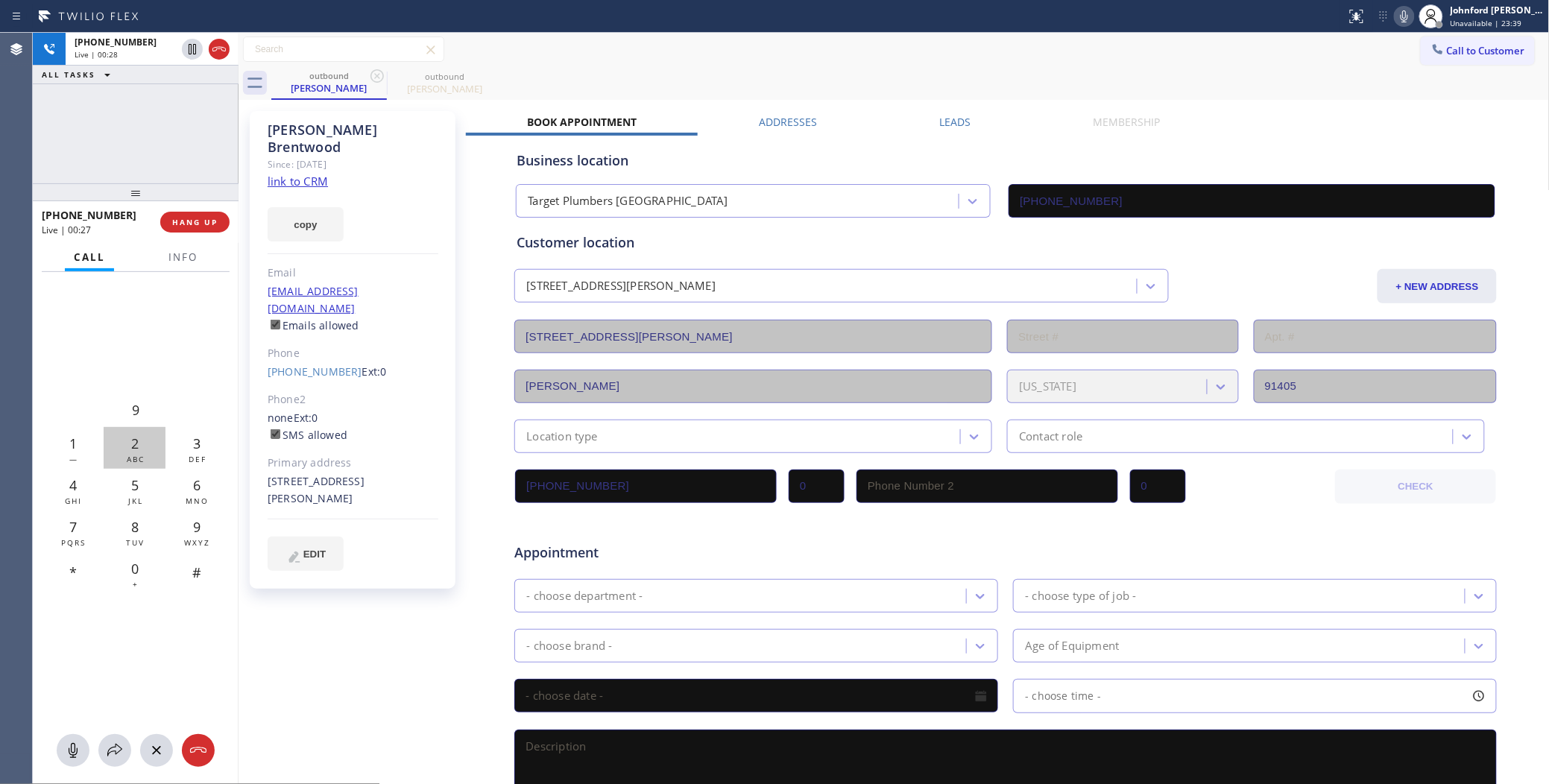
click at [130, 456] on span "ABC" at bounding box center [135, 459] width 18 height 11
click at [129, 485] on div "5 JKL" at bounding box center [135, 489] width 62 height 41
click at [183, 449] on div "3 DEF" at bounding box center [196, 447] width 62 height 41
click at [190, 455] on span "DEF" at bounding box center [198, 459] width 18 height 11
click at [198, 218] on span "HANG UP" at bounding box center [195, 222] width 45 height 11
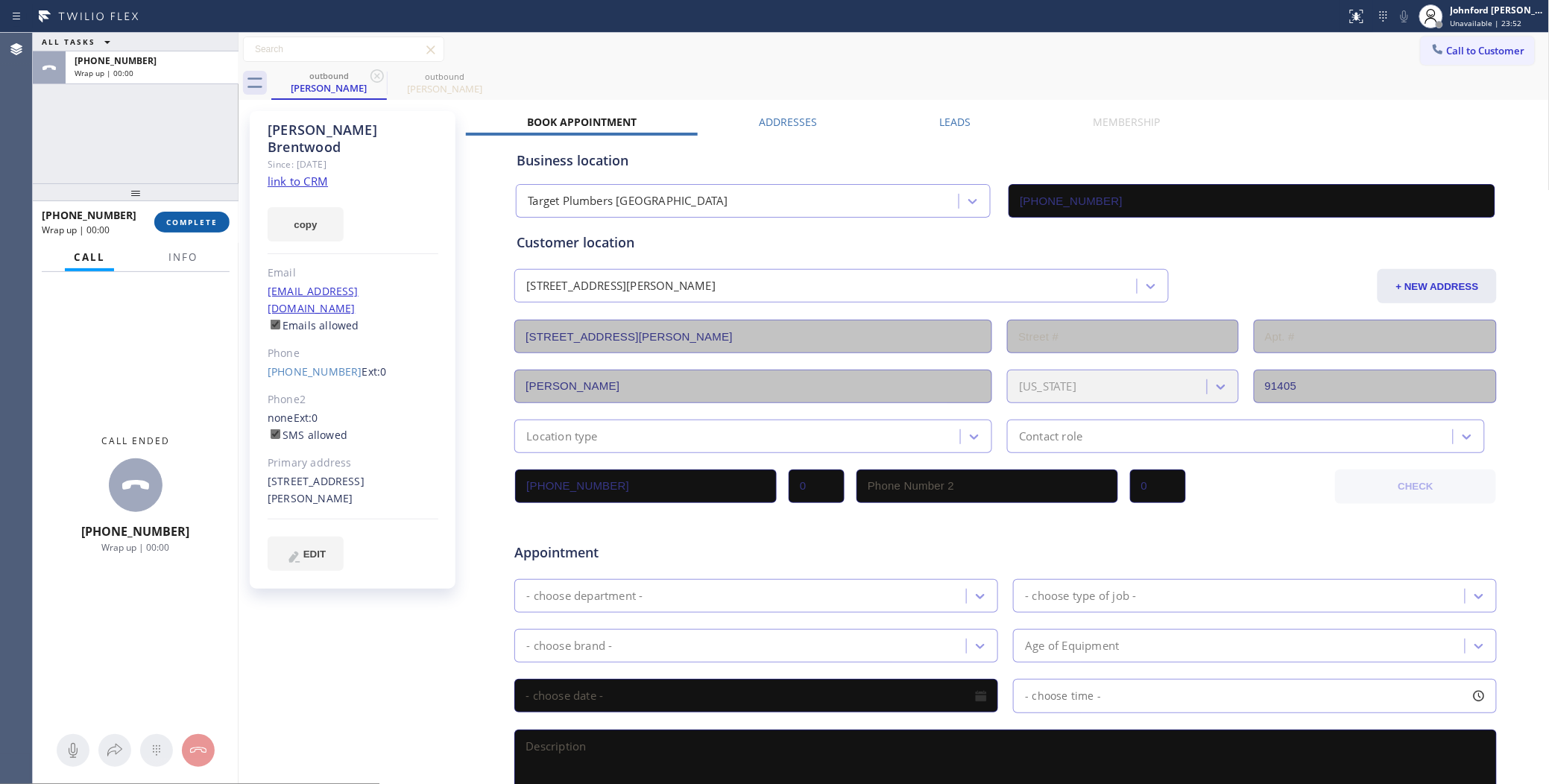
click at [207, 217] on span "COMPLETE" at bounding box center [192, 222] width 51 height 11
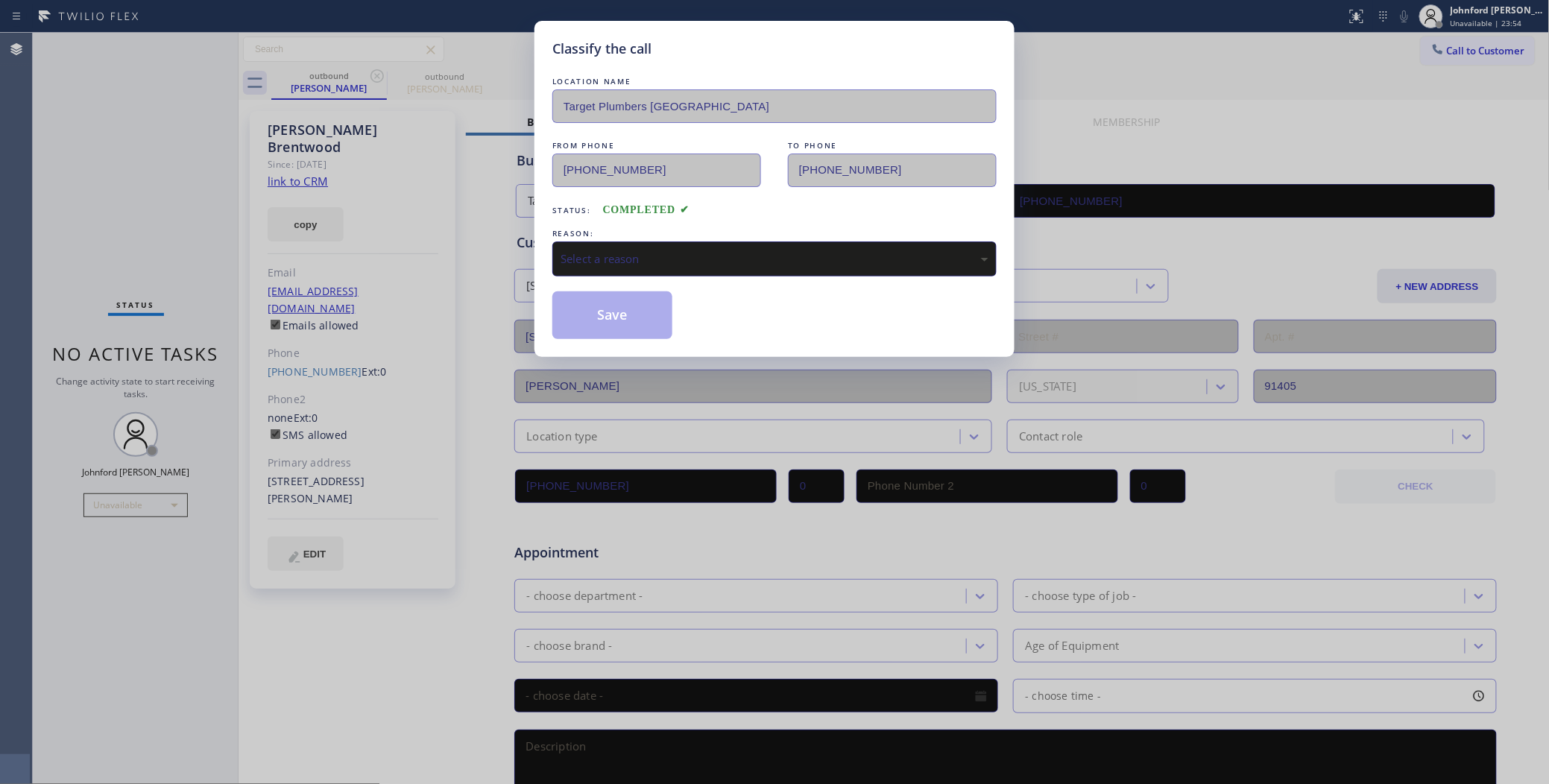
click at [605, 280] on div "LOCATION NAME Target Plumbers Long Beach FROM PHONE (562) 242-3929 TO PHONE (21…" at bounding box center [774, 206] width 444 height 266
click at [616, 251] on div "Select a reason" at bounding box center [774, 259] width 428 height 17
drag, startPoint x: 622, startPoint y: 239, endPoint x: 631, endPoint y: 239, distance: 9.0
click at [627, 236] on div "REASON: Tech, Unknown/didnt ring" at bounding box center [774, 251] width 444 height 50
click at [636, 337] on div "Classify the call LOCATION NAME Target Plumbers Long Beach FROM PHONE (562) 242…" at bounding box center [774, 189] width 480 height 336
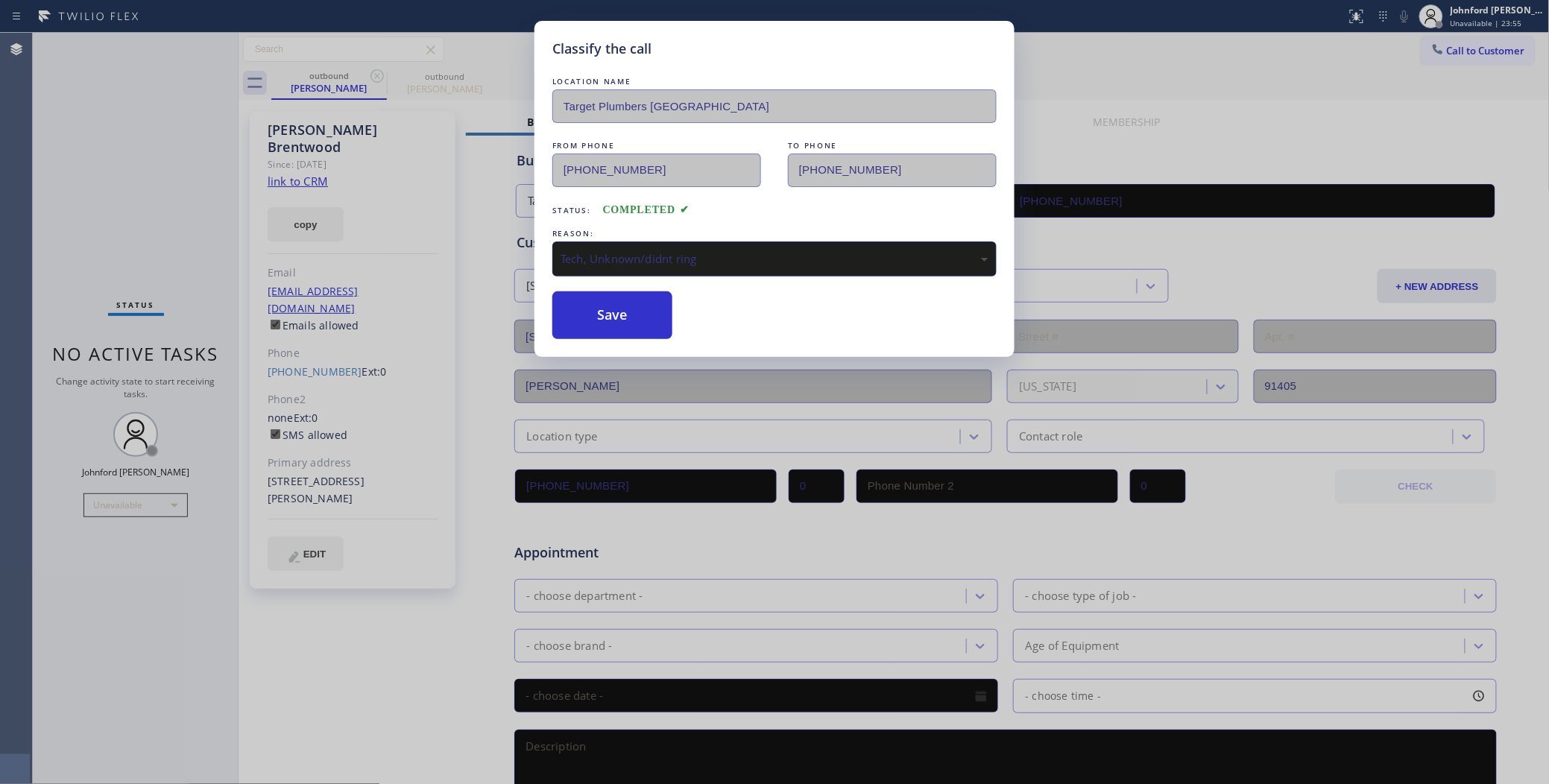
click at [626, 252] on div "Tech, Unknown/didnt ring" at bounding box center [774, 259] width 428 height 17
click at [593, 332] on button "Save" at bounding box center [612, 315] width 120 height 47
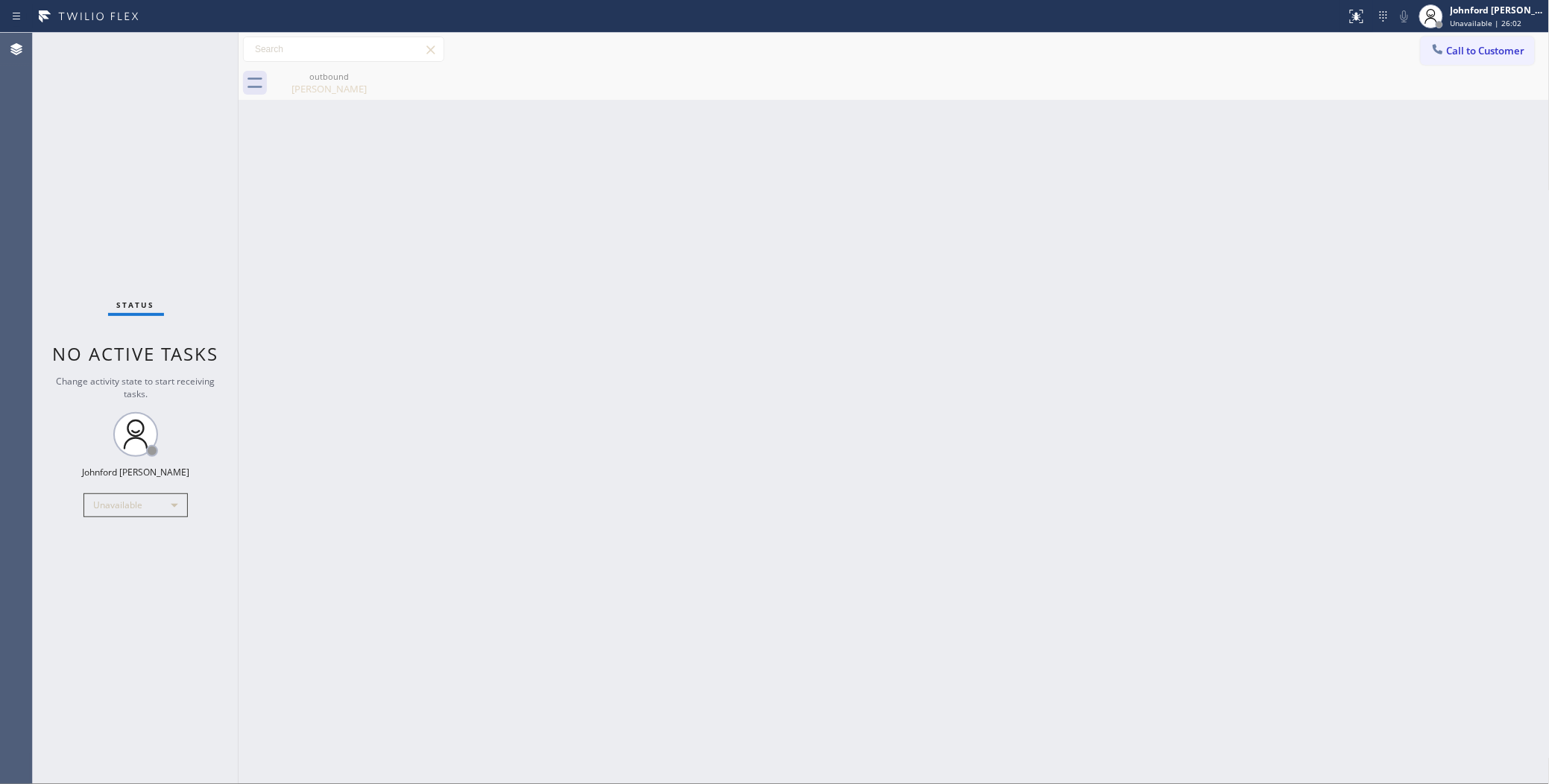
click at [1432, 44] on icon at bounding box center [1438, 49] width 15 height 15
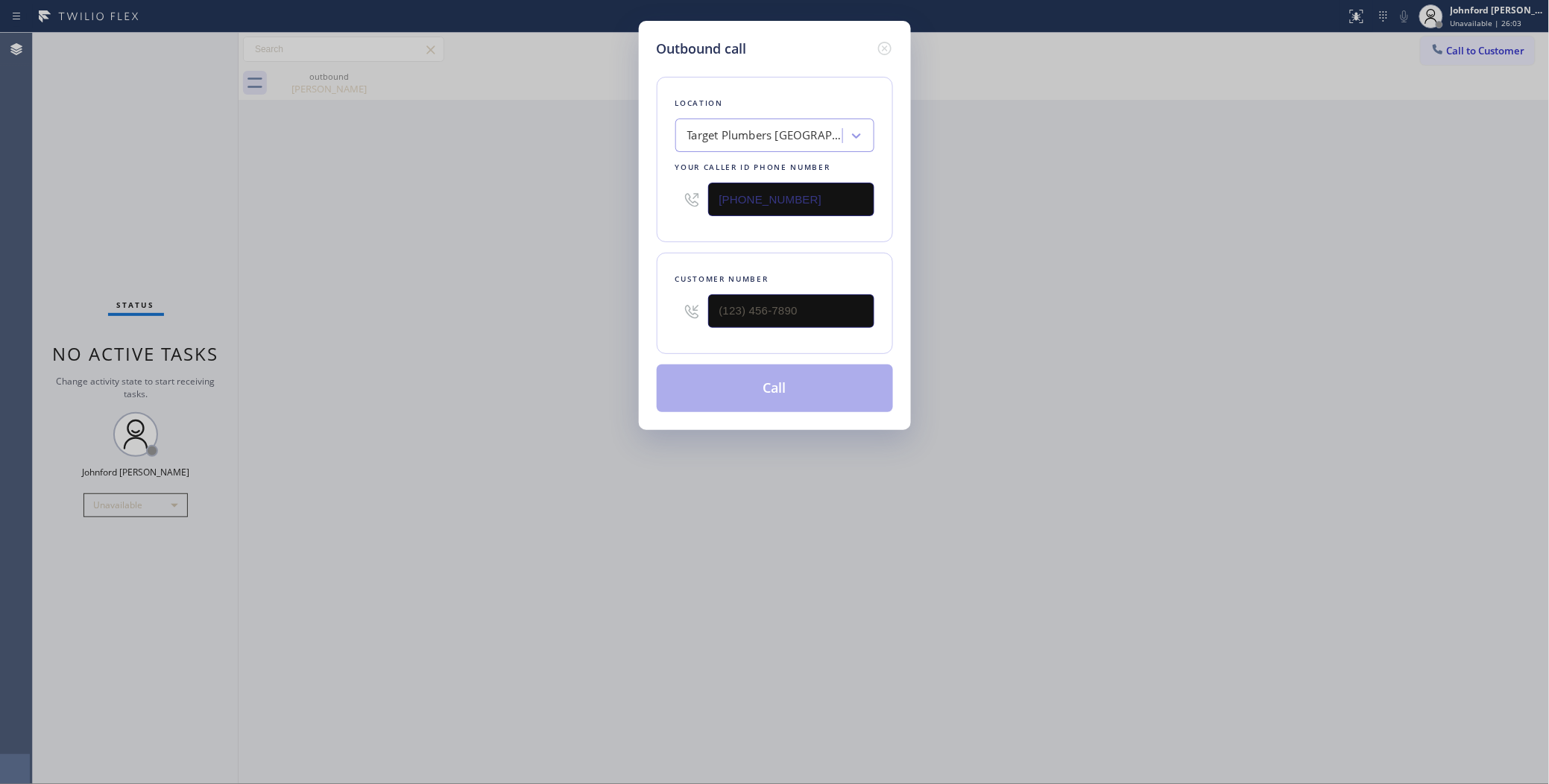
drag, startPoint x: 724, startPoint y: 197, endPoint x: 601, endPoint y: 207, distance: 123.4
click at [642, 205] on div "Outbound call Location Target Plumbers Long Beach Your caller id phone number (…" at bounding box center [774, 226] width 272 height 409
paste input "929) 345-3135"
type input "(929) 345-3135"
click at [768, 306] on input "text" at bounding box center [791, 311] width 166 height 34
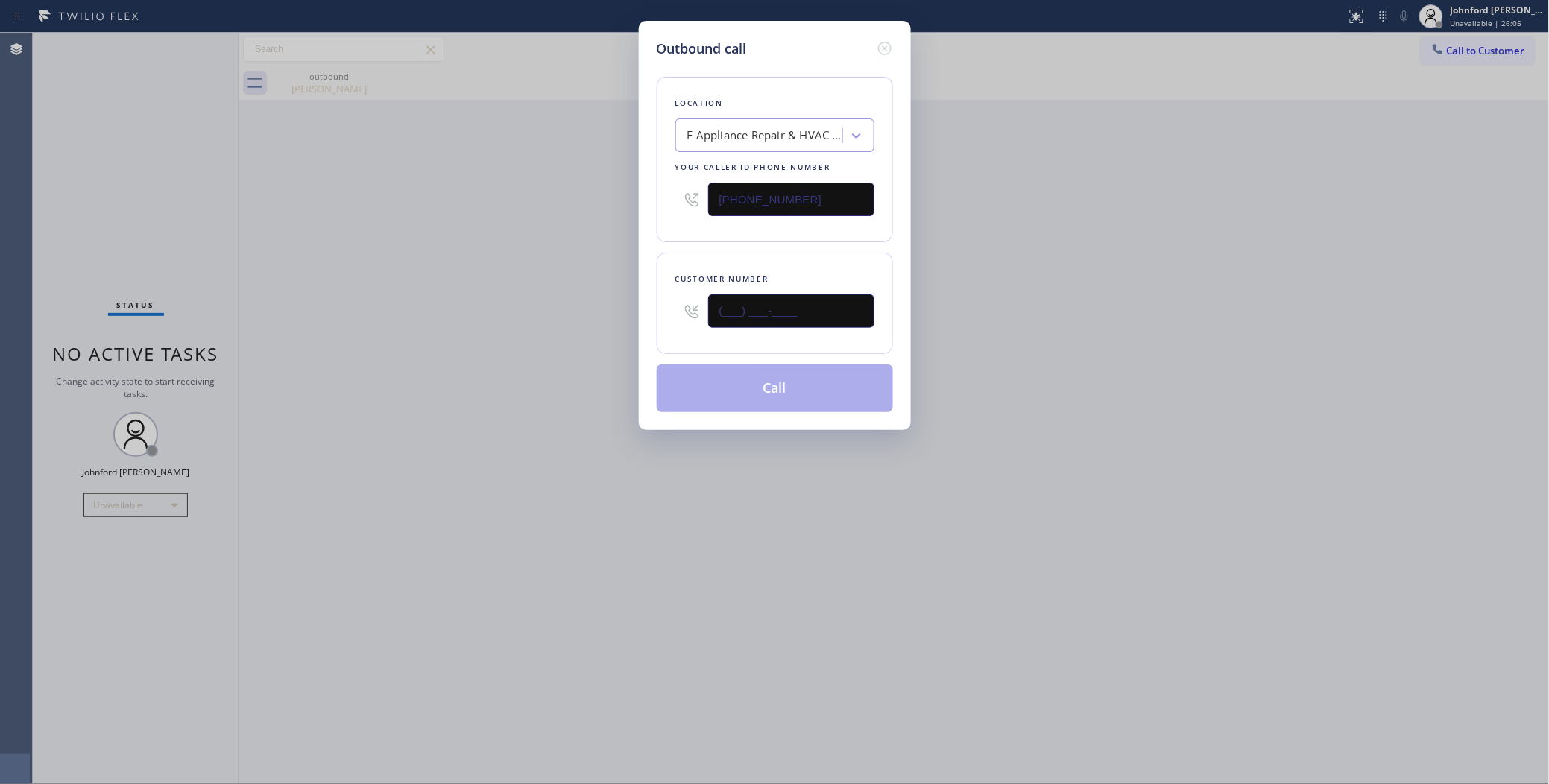
paste input "332) 222-0432"
type input "(332) 222-0432"
click at [507, 310] on div "Outbound call Location E Appliance Repair & HVAC Brooklyn Your caller id phone …" at bounding box center [774, 392] width 1549 height 784
click at [705, 389] on button "Call" at bounding box center [774, 387] width 236 height 47
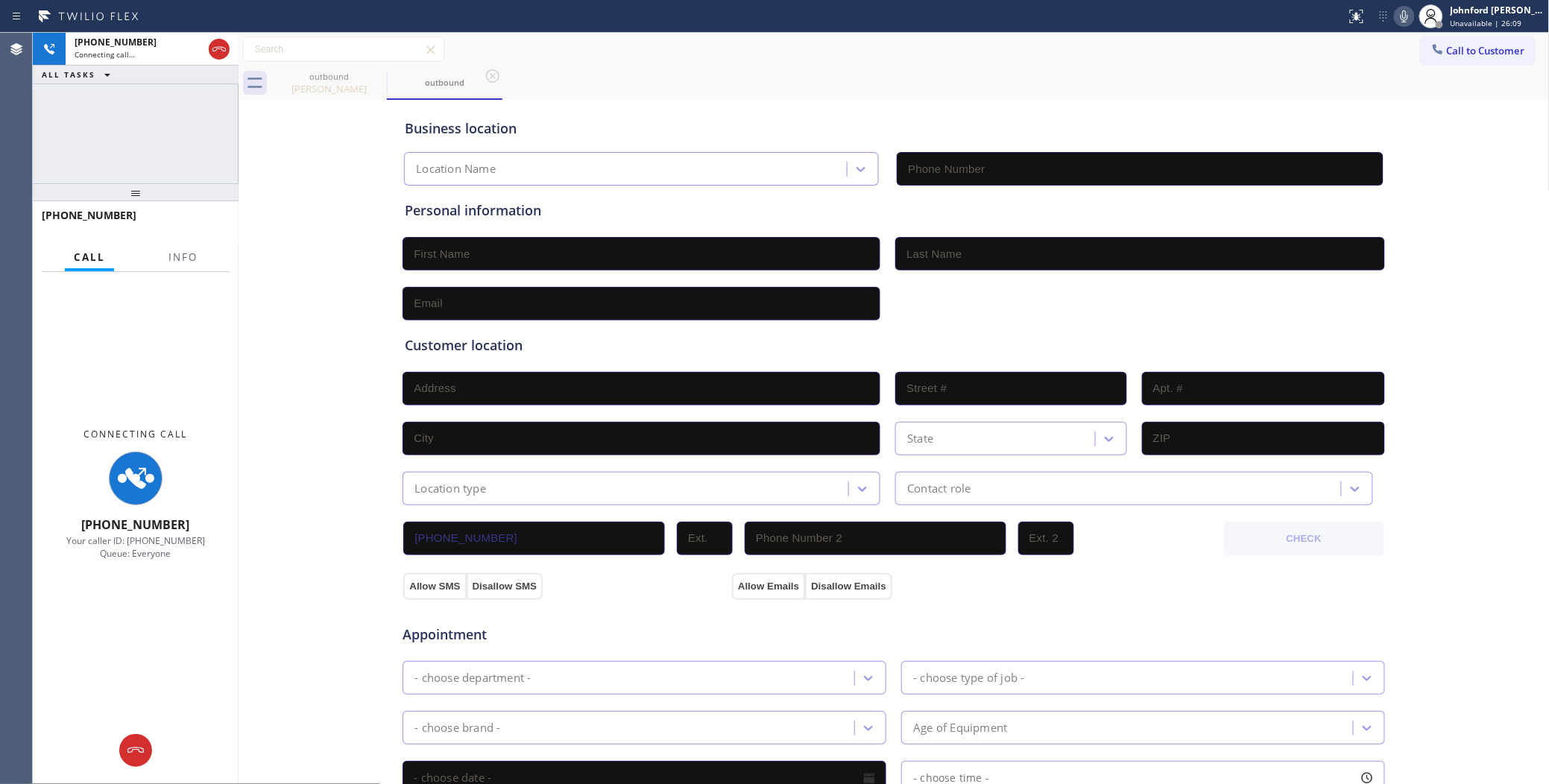
type input "(929) 345-3135"
click at [161, 252] on div "Call Info" at bounding box center [135, 258] width 188 height 30
click at [175, 251] on span "Info" at bounding box center [183, 257] width 29 height 14
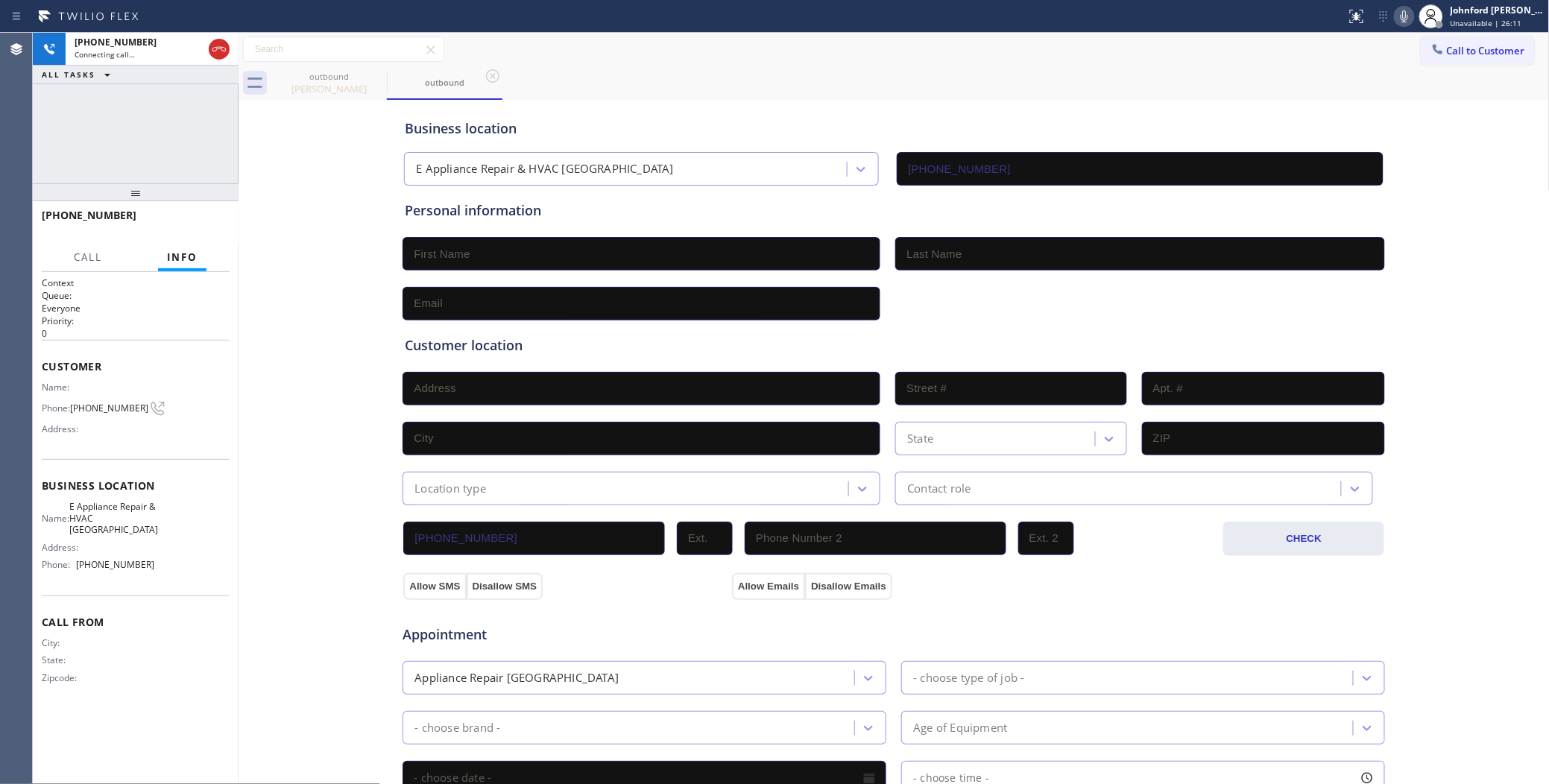
drag, startPoint x: 142, startPoint y: 187, endPoint x: 160, endPoint y: 90, distance: 98.7
click at [160, 90] on div "+13322220432 Connecting call… ALL TASKS ALL TASKS ACTIVE TASKS TASKS IN WRAP UP…" at bounding box center [135, 409] width 205 height 751
click at [377, 79] on icon at bounding box center [377, 76] width 18 height 18
click at [176, 221] on span "HANG UP" at bounding box center [195, 222] width 45 height 11
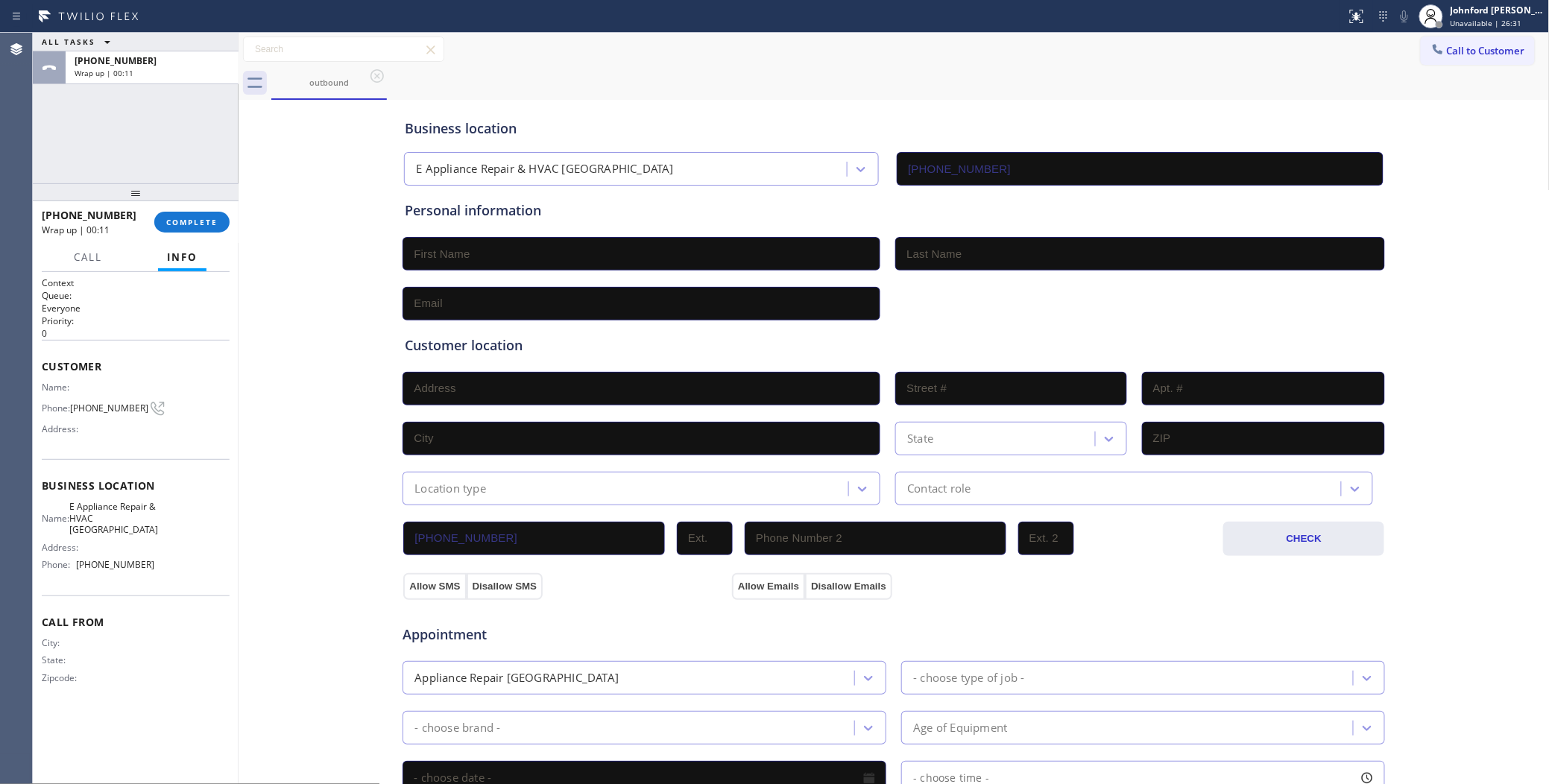
click at [221, 683] on div "Call From City: State: Zipcode:" at bounding box center [135, 652] width 188 height 113
click at [306, 597] on div "Business location E Appliance Repair & HVAC Brooklyn (929) 345-3135 Personal in…" at bounding box center [894, 612] width 1304 height 1018
click at [192, 217] on span "COMPLETE" at bounding box center [192, 222] width 51 height 11
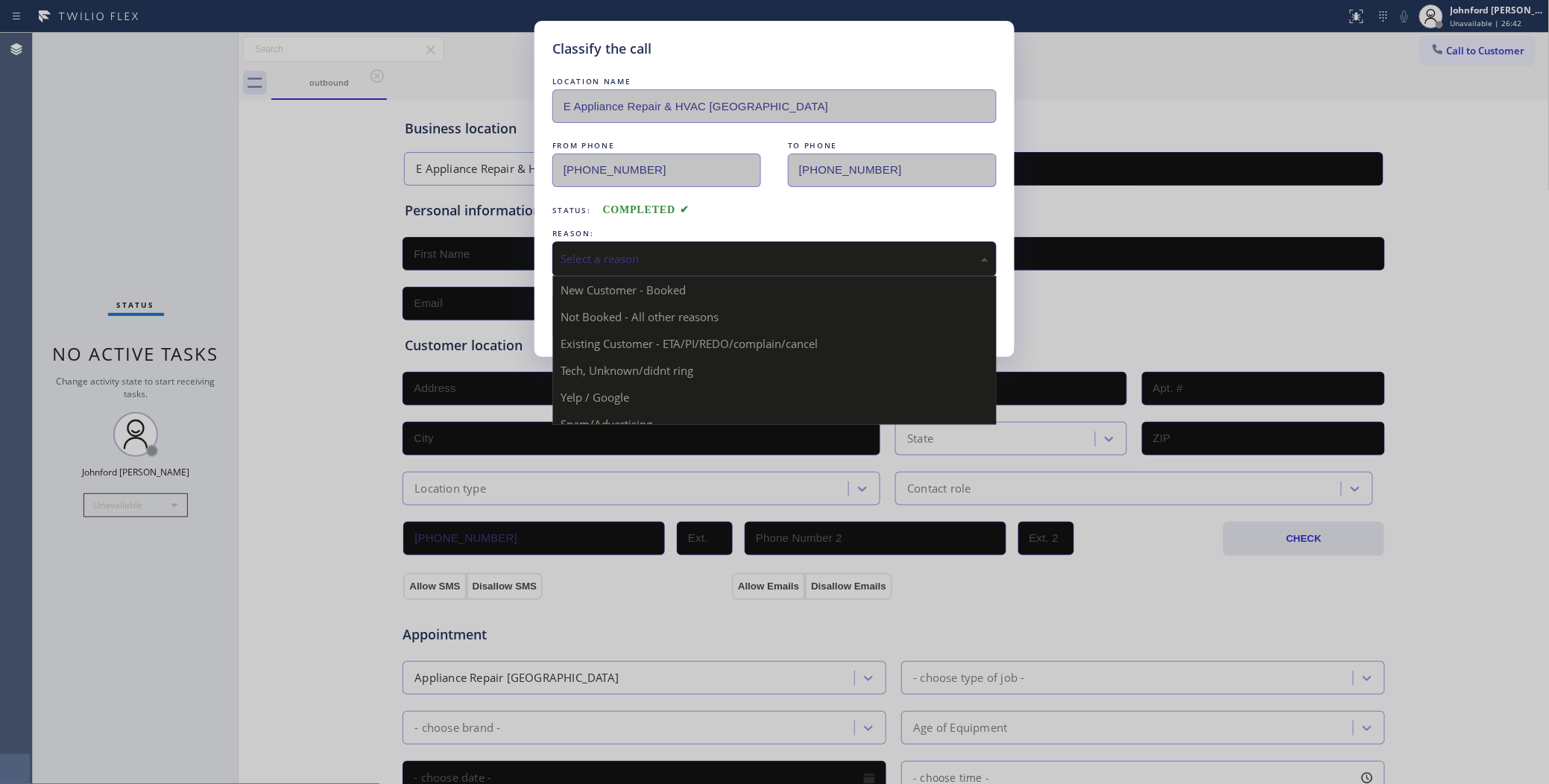
click at [606, 266] on div "Select a reason" at bounding box center [774, 259] width 444 height 35
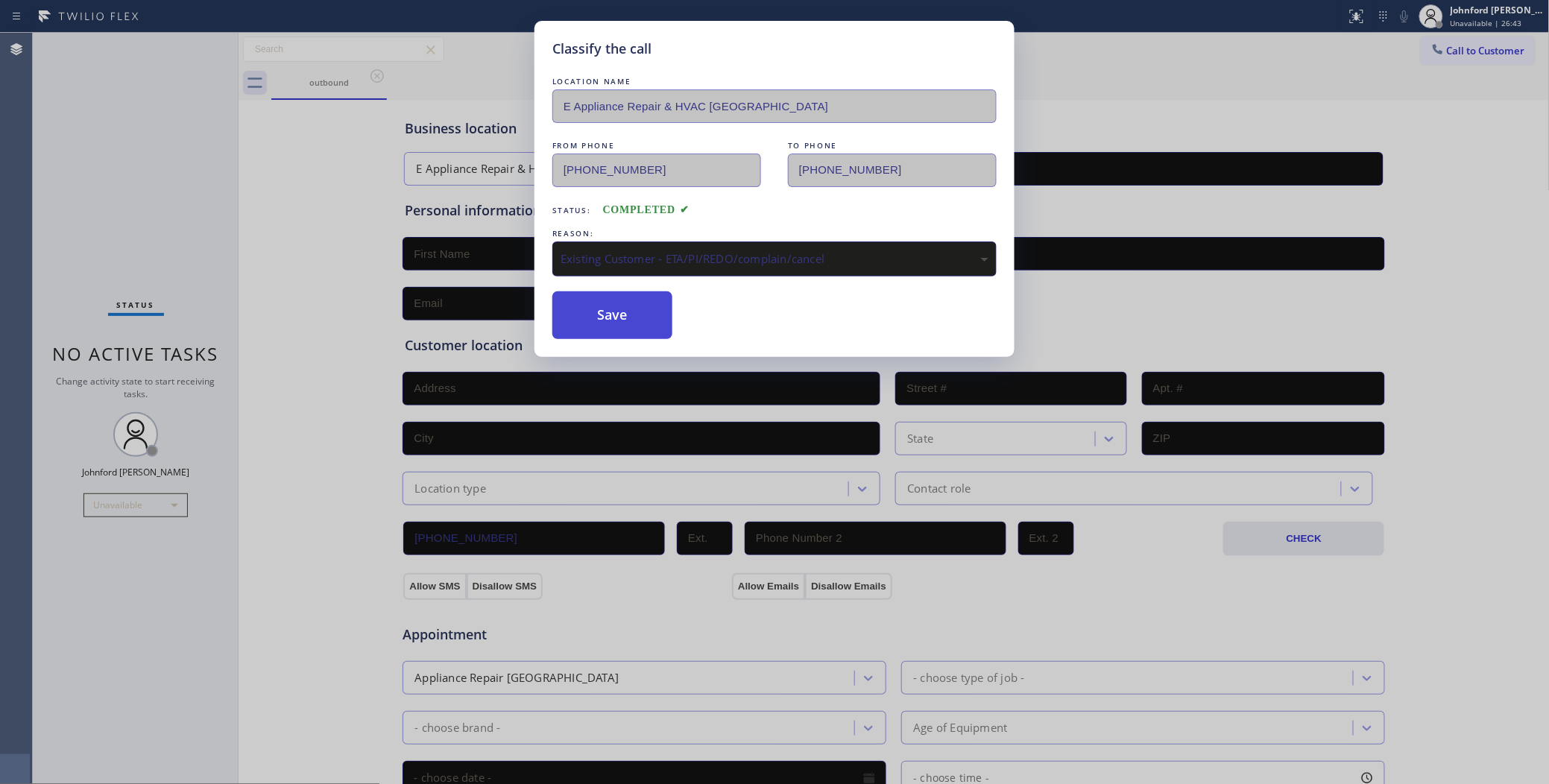
click at [626, 310] on button "Save" at bounding box center [612, 315] width 120 height 47
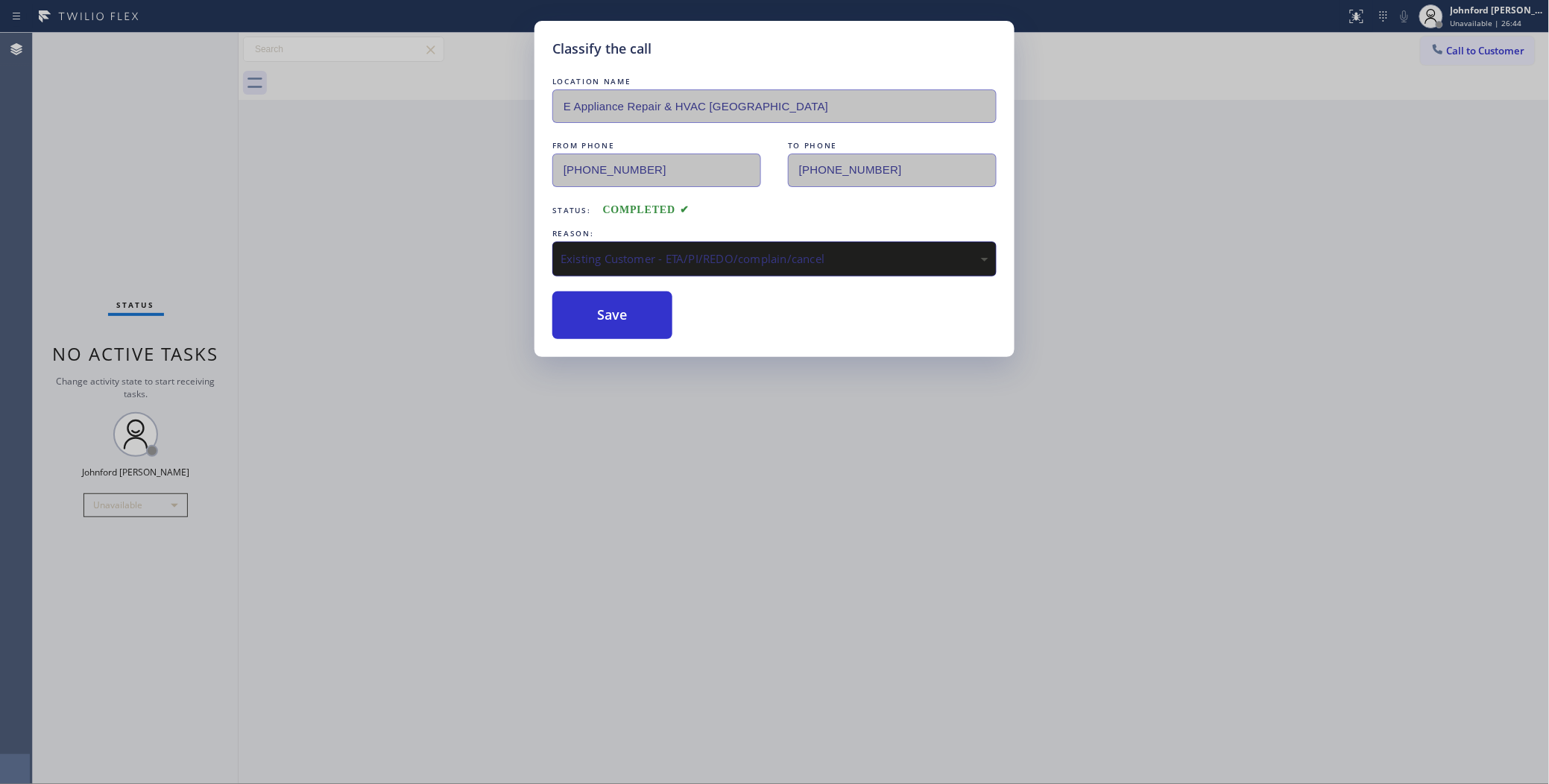
click at [1134, 99] on div "Classify the call LOCATION NAME E Appliance Repair & HVAC Brooklyn FROM PHONE (…" at bounding box center [774, 392] width 1549 height 784
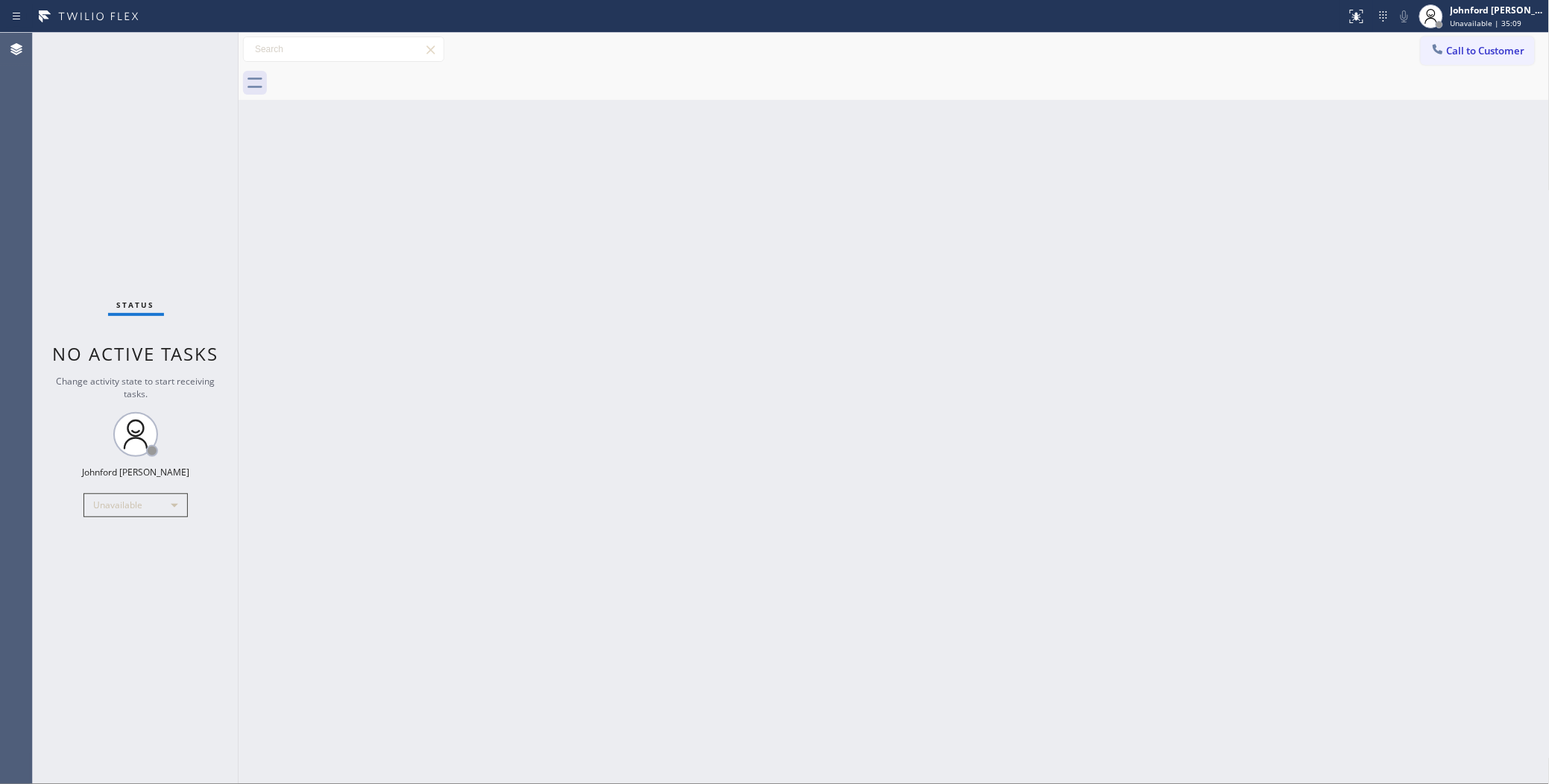
drag, startPoint x: 1450, startPoint y: 49, endPoint x: 945, endPoint y: 235, distance: 538.2
click at [1451, 49] on span "Call to Customer" at bounding box center [1486, 50] width 78 height 14
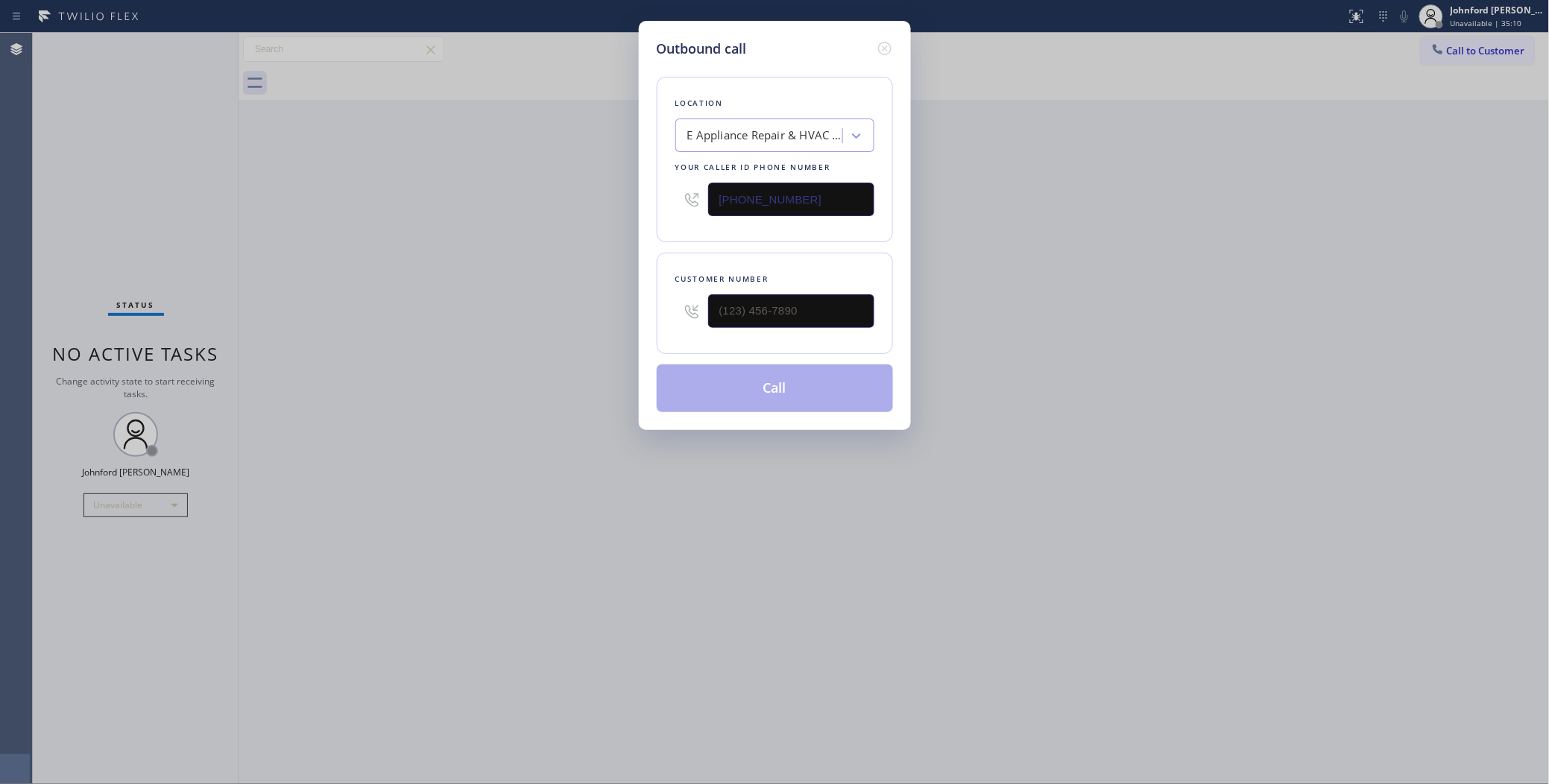
click at [809, 205] on div "(929) 345-3135" at bounding box center [774, 199] width 199 height 48
drag, startPoint x: 810, startPoint y: 203, endPoint x: 674, endPoint y: 218, distance: 136.8
click at [675, 218] on div "(929) 345-3135" at bounding box center [774, 199] width 199 height 48
paste input "09) 906-1249"
type input "(909) 906-1249"
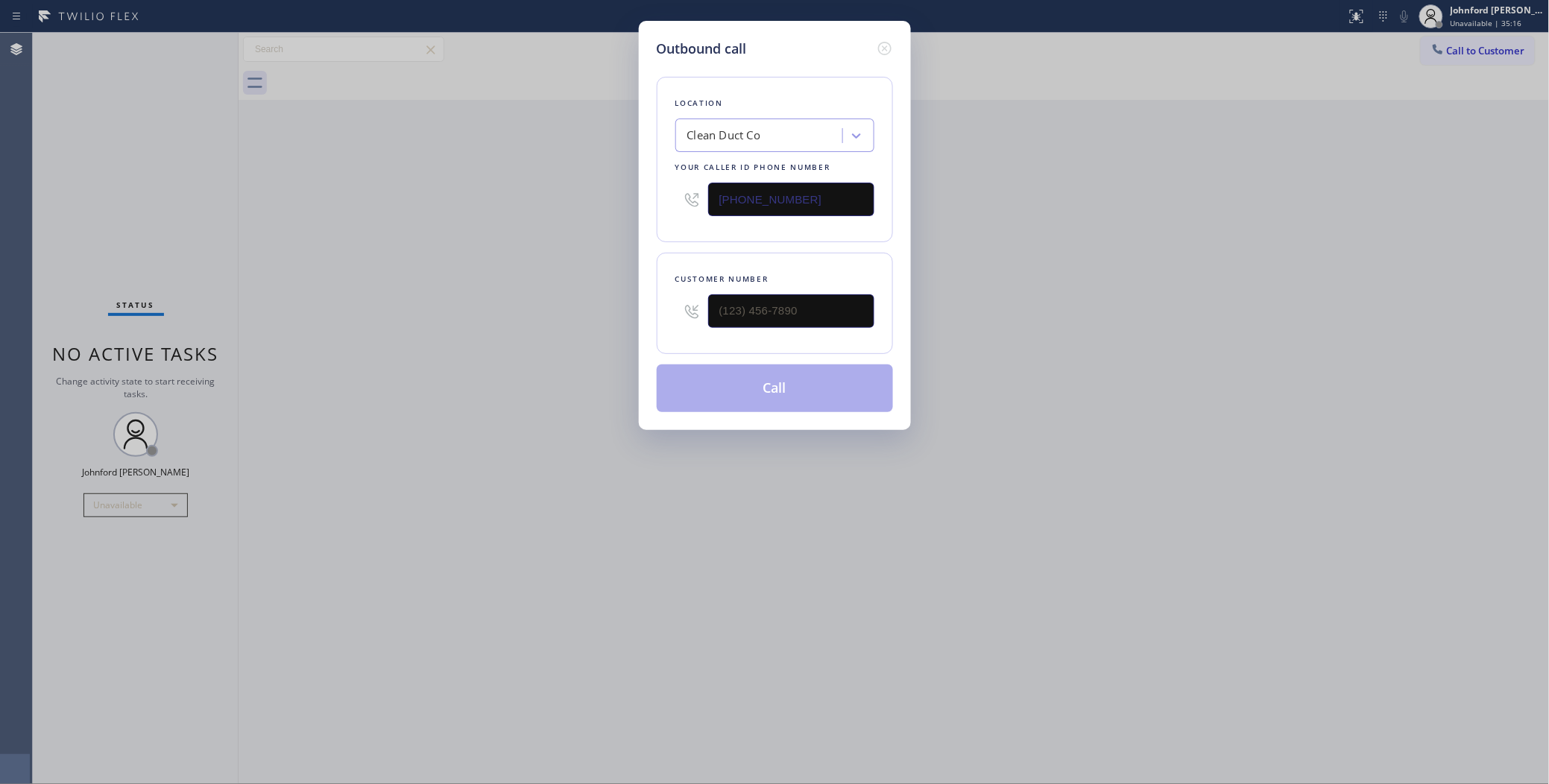
click at [358, 453] on div "Outbound call Location Clean Duct Co Your caller id phone number (909) 906-1249…" at bounding box center [774, 392] width 1549 height 784
drag, startPoint x: 869, startPoint y: 303, endPoint x: 486, endPoint y: 333, distance: 384.2
click at [589, 317] on div "Outbound call Location Clean Duct Co Your caller id phone number (909) 906-1249…" at bounding box center [774, 392] width 1549 height 784
paste input "626) 675-9079"
type input "(626) 675-9079"
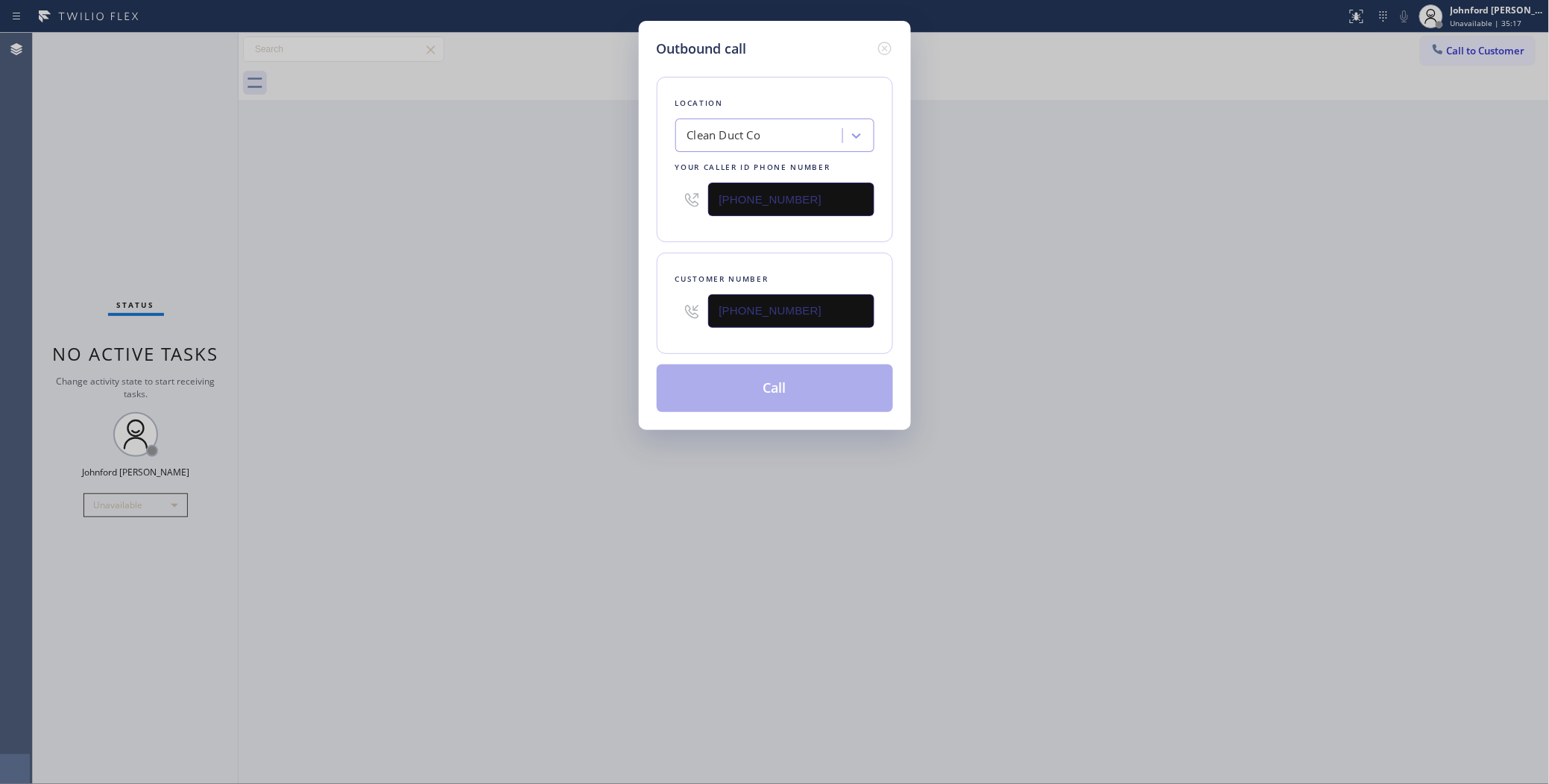
click at [425, 336] on div "Outbound call Location Clean Duct Co Your caller id phone number (909) 906-1249…" at bounding box center [774, 392] width 1549 height 784
click at [652, 377] on div "Outbound call Location Clean Duct Co Your caller id phone number (909) 906-1249…" at bounding box center [774, 226] width 272 height 409
click at [674, 384] on button "Call" at bounding box center [774, 387] width 236 height 47
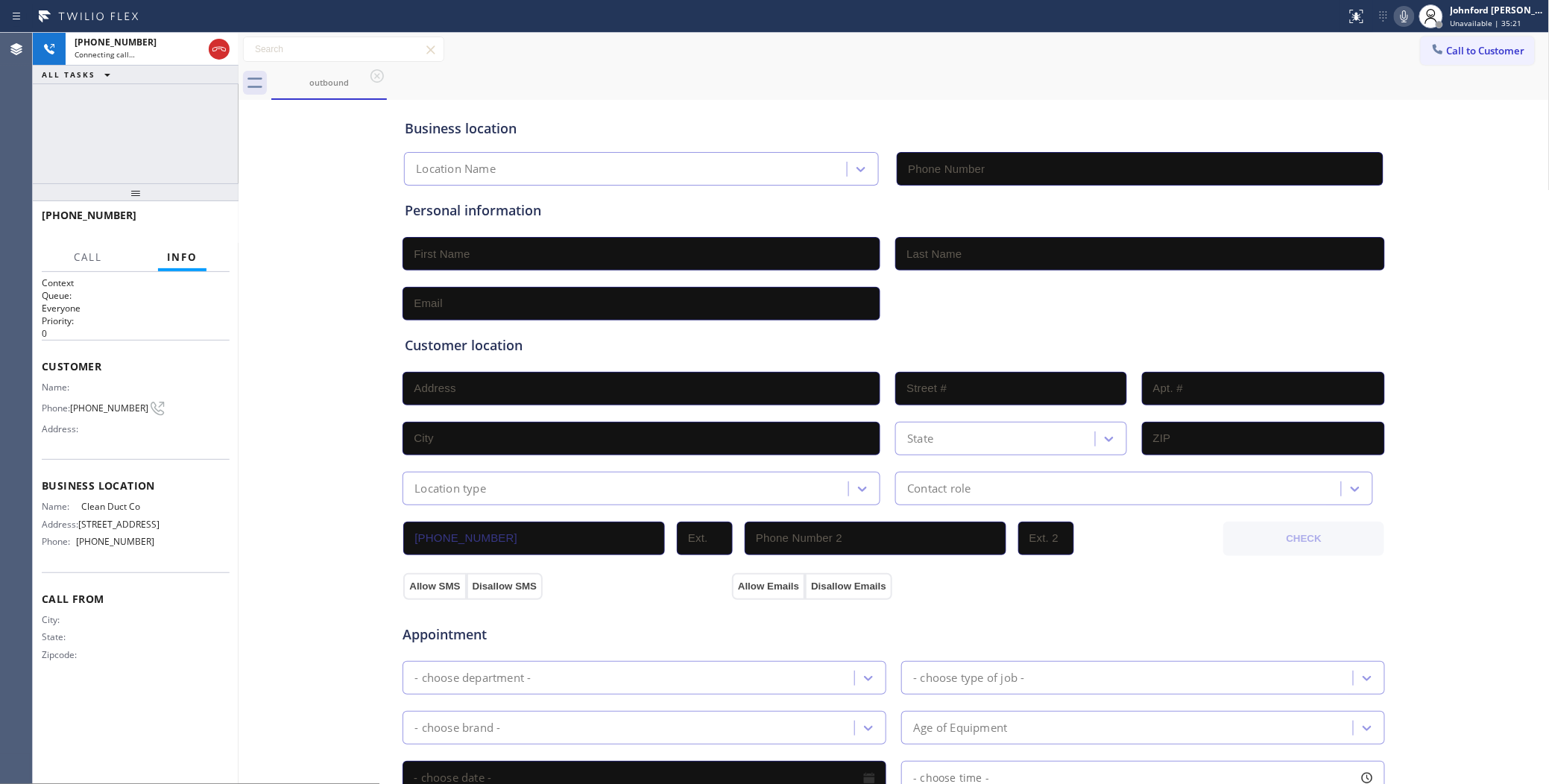
type input "(909) 906-1249"
click at [199, 212] on button "HANG UP" at bounding box center [195, 222] width 69 height 21
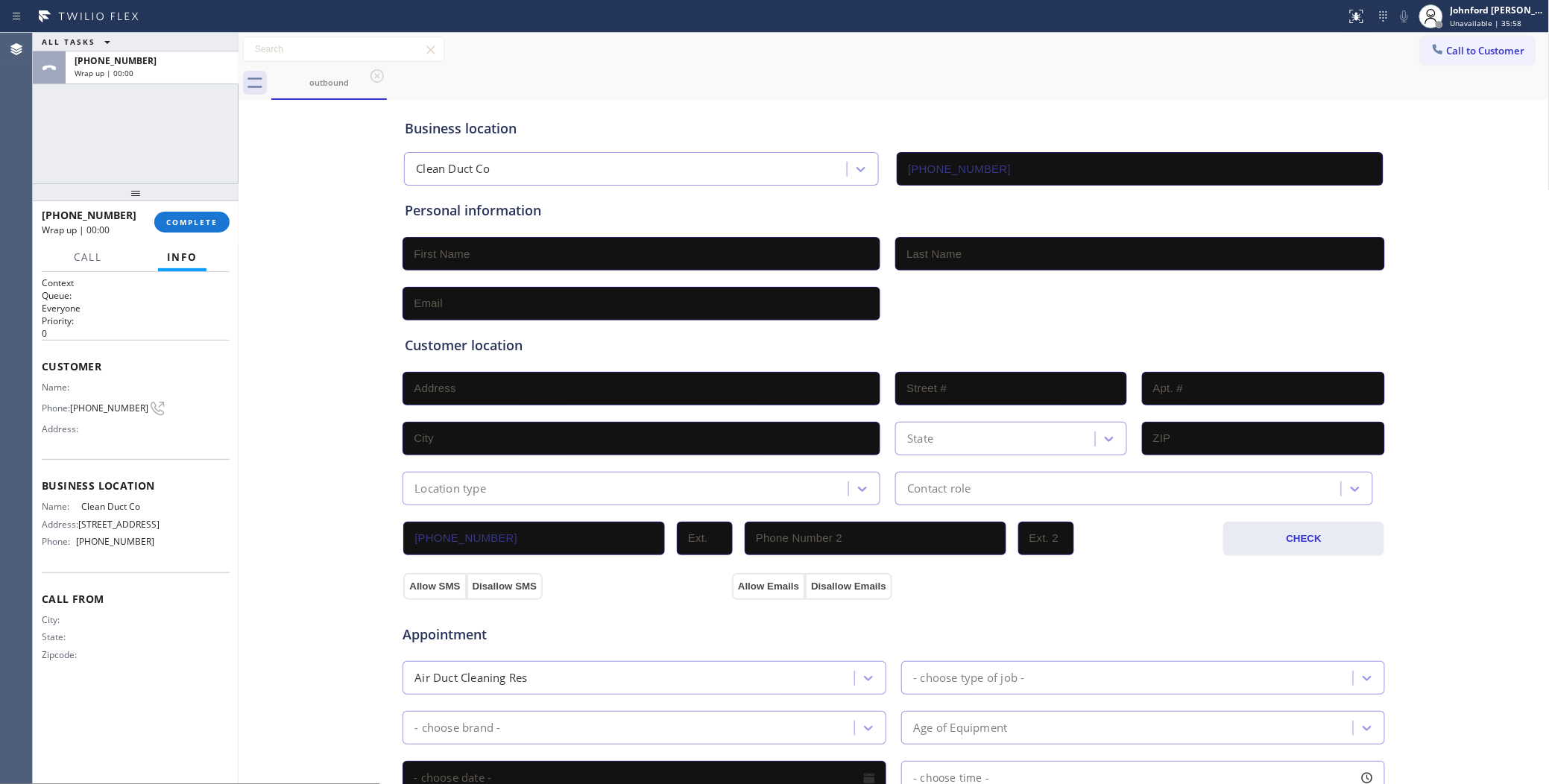
click at [107, 403] on span "(626) 675-9079" at bounding box center [109, 408] width 78 height 11
click at [105, 403] on span "(626) 675-9079" at bounding box center [109, 408] width 78 height 11
copy div "(626) 675-9079"
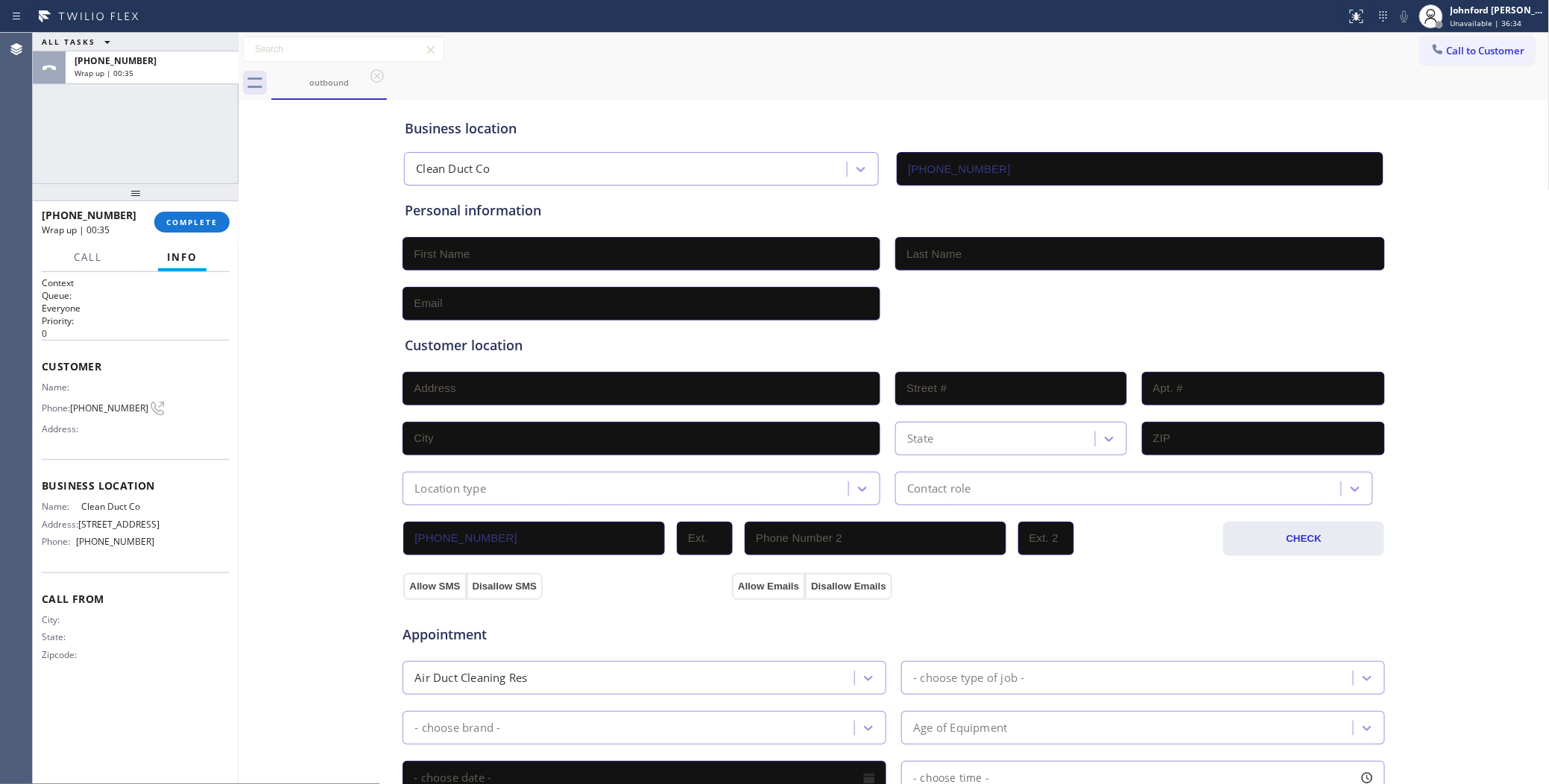
click at [220, 207] on div "+16266759079 Wrap up | 00:35 COMPLETE" at bounding box center [135, 221] width 188 height 38
click at [192, 214] on button "COMPLETE" at bounding box center [192, 222] width 75 height 21
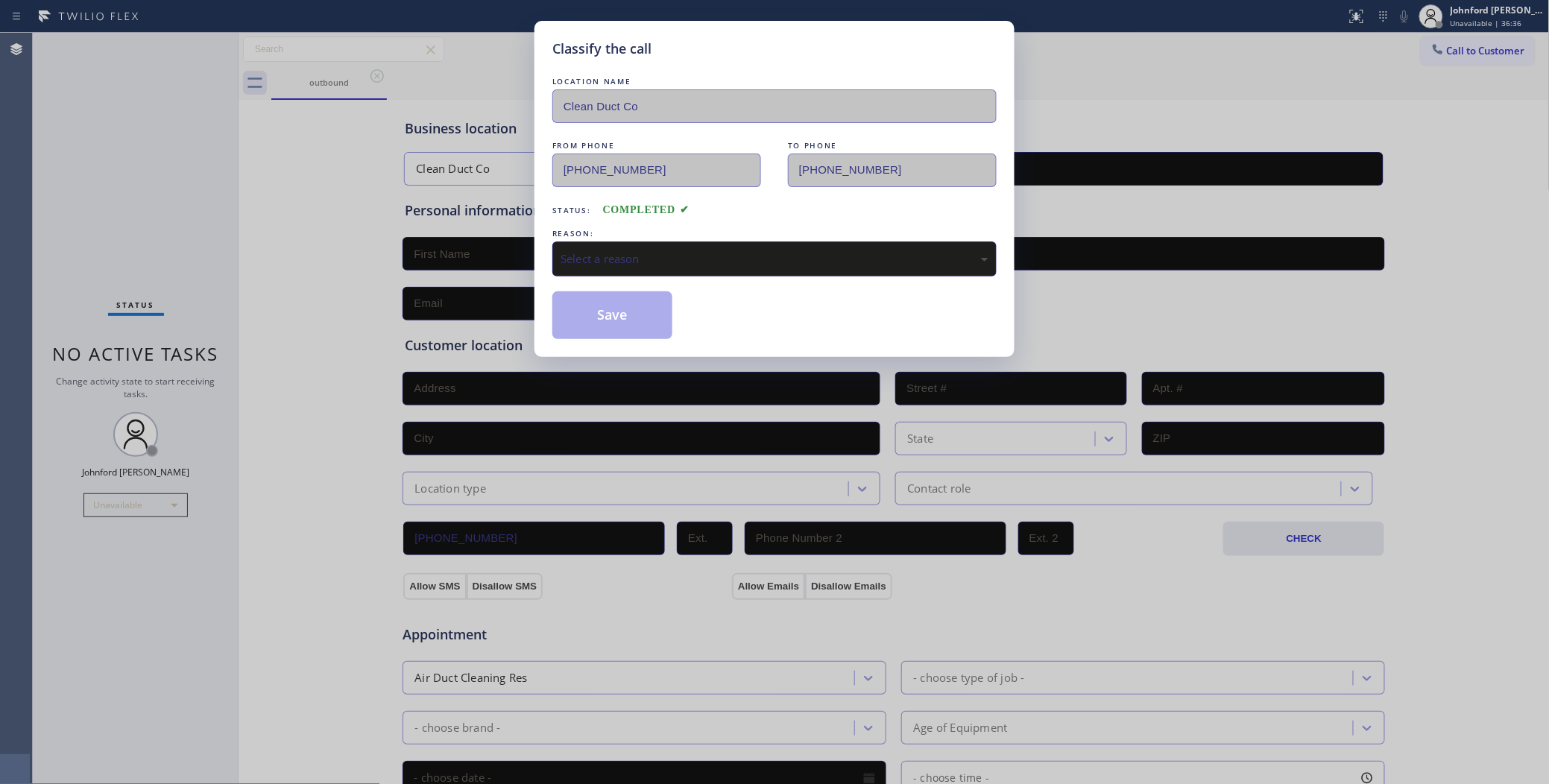
click at [611, 232] on div "REASON:" at bounding box center [774, 233] width 444 height 16
click at [609, 256] on div "Select a reason" at bounding box center [774, 259] width 428 height 17
click at [602, 266] on div "Existing Customer - ETA/PI/REDO/complain/cancel" at bounding box center [774, 259] width 444 height 35
click at [589, 317] on button "Save" at bounding box center [612, 315] width 120 height 47
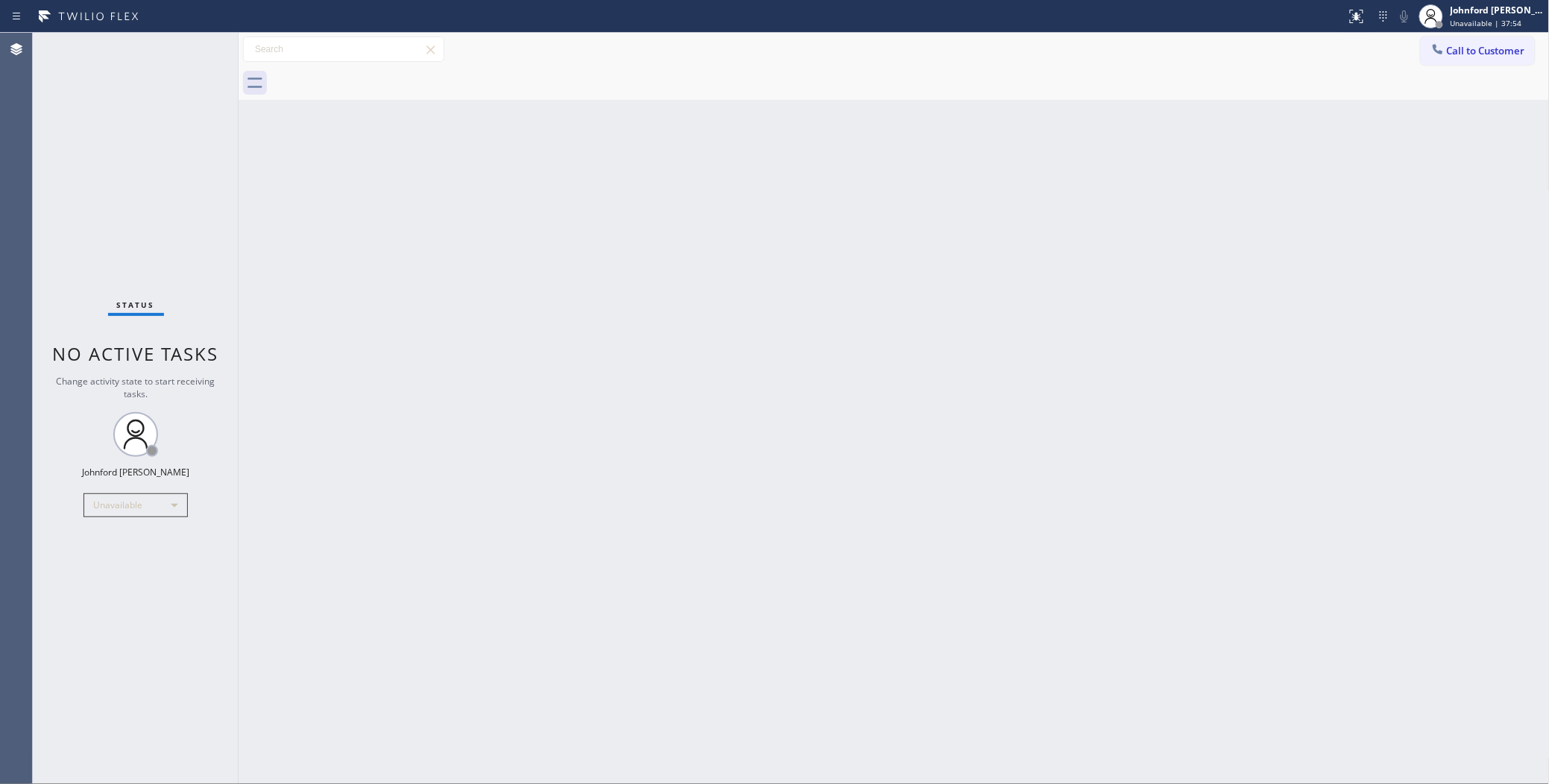
click at [1111, 305] on div "Back to Dashboard Change Sender ID Customers Technicians Select a contact Outbo…" at bounding box center [894, 409] width 1311 height 751
click at [1457, 62] on button "Call to Customer" at bounding box center [1477, 51] width 114 height 29
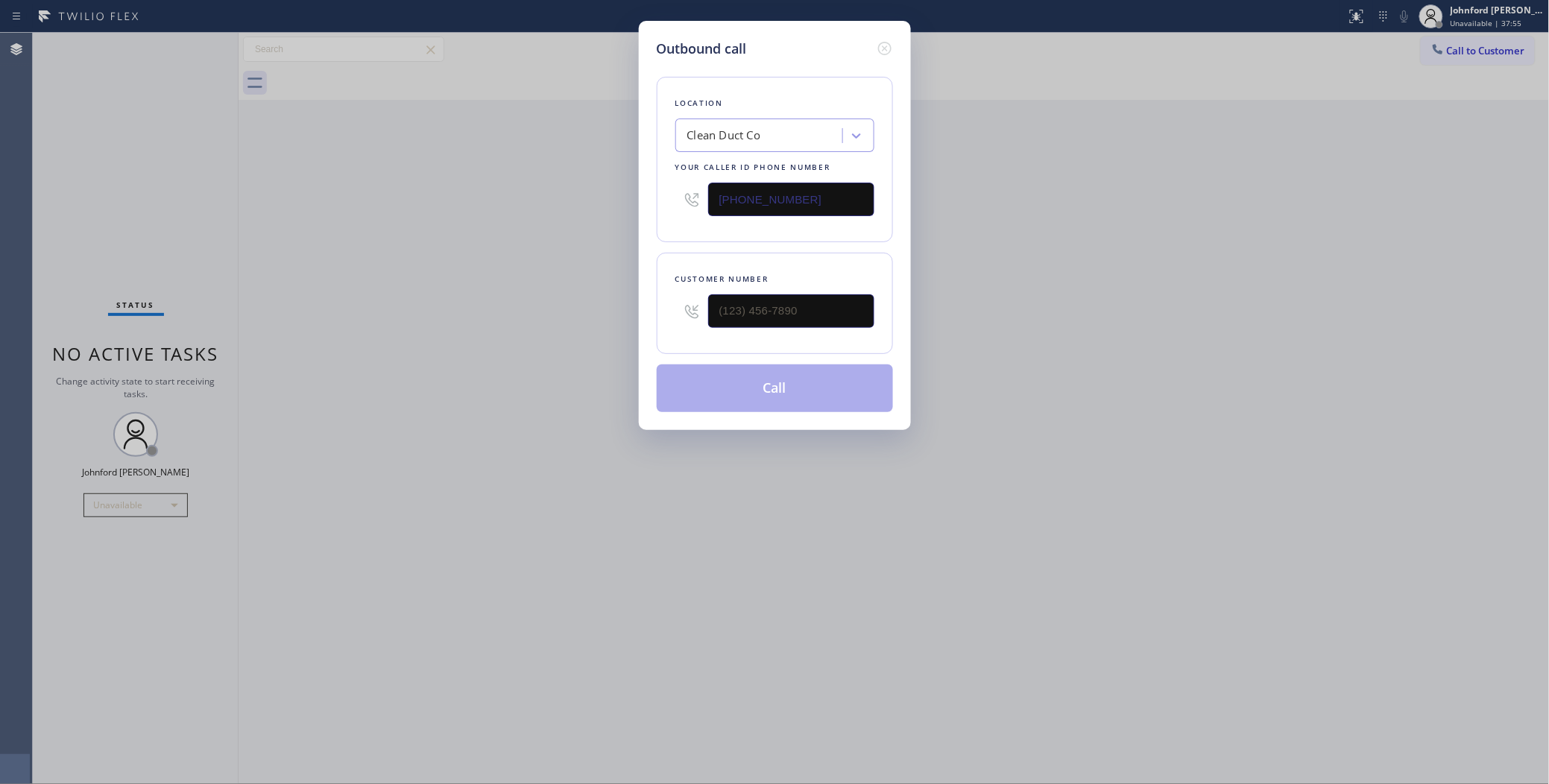
drag, startPoint x: 816, startPoint y: 192, endPoint x: 634, endPoint y: 192, distance: 182.0
click at [634, 192] on div "Outbound call Location Clean Duct Co Your caller id phone number (909) 906-1249…" at bounding box center [774, 392] width 1549 height 784
paste input "_10) 242-182"
drag, startPoint x: 851, startPoint y: 187, endPoint x: 587, endPoint y: 185, distance: 264.0
click at [589, 185] on div "Outbound call Location Search location Your caller id phone number (_10) 242-18…" at bounding box center [774, 392] width 1549 height 784
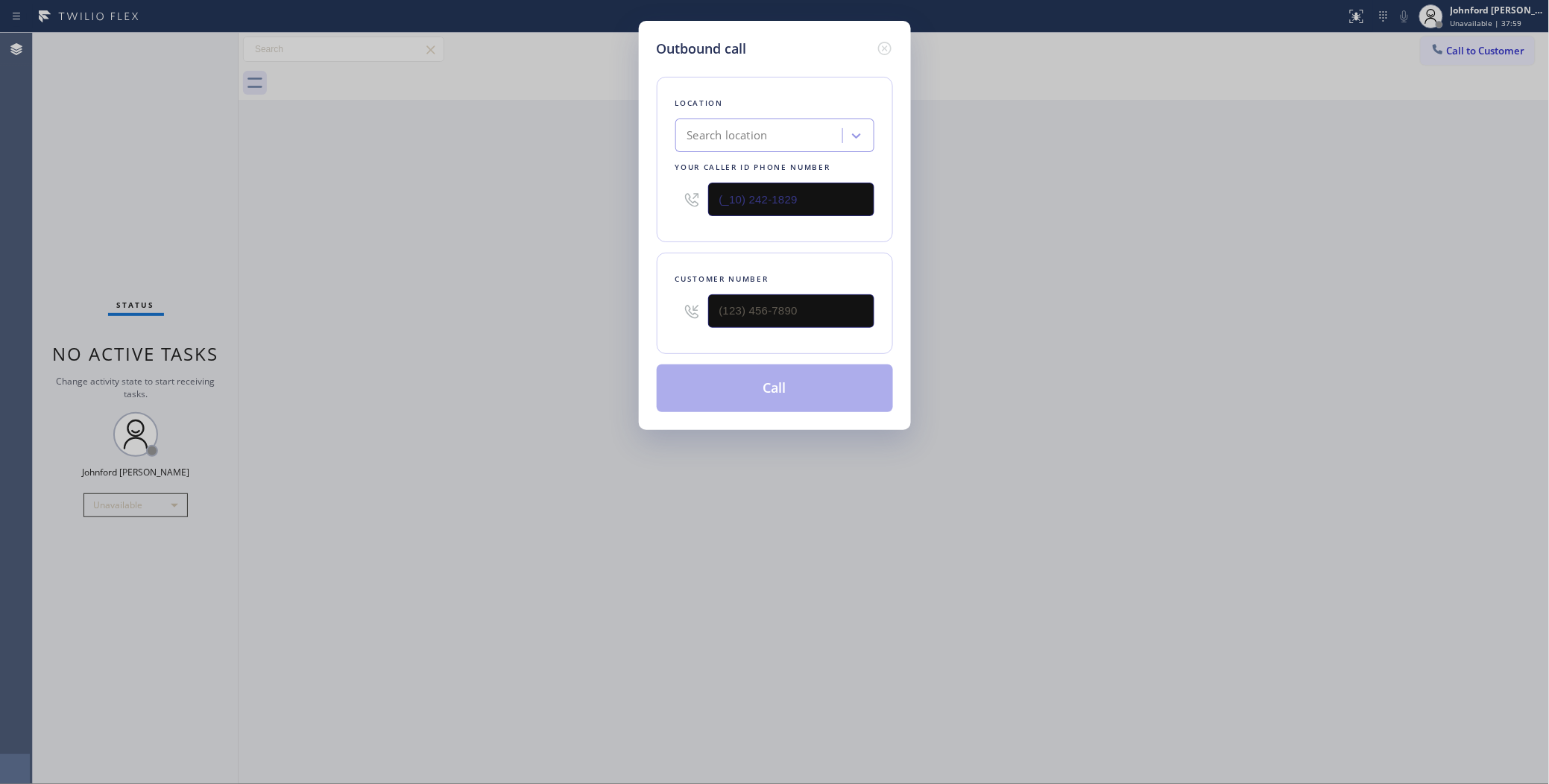
paste input "623) 323-9424"
type input "(623) 323-9424"
drag, startPoint x: 644, startPoint y: 310, endPoint x: 487, endPoint y: 315, distance: 157.1
click at [556, 310] on div "Outbound call Location Synergy Home Services Tolleson Your caller id phone numb…" at bounding box center [774, 392] width 1549 height 784
paste input "218) 292-1871"
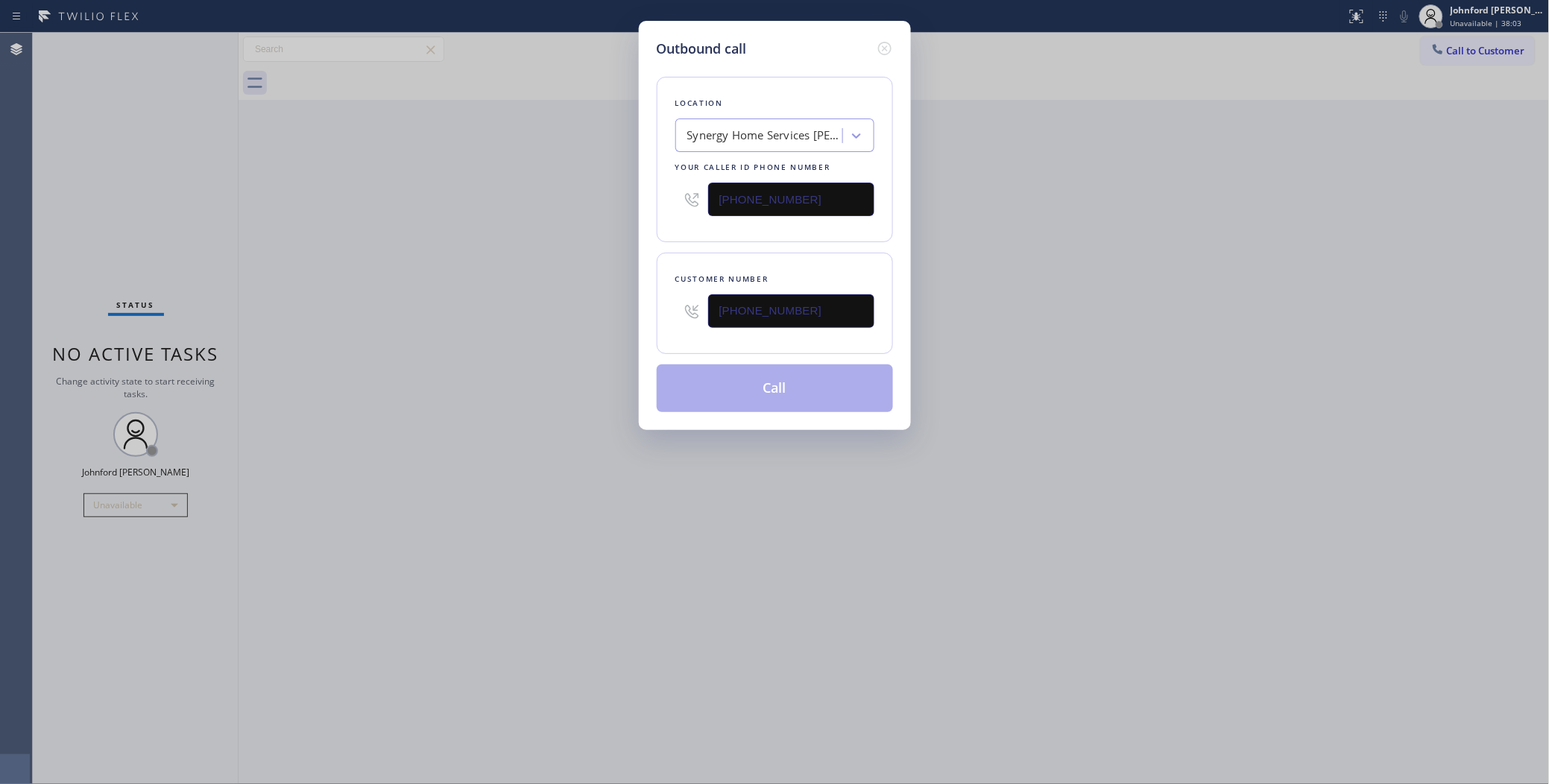
type input "(218) 292-1871"
drag, startPoint x: 418, startPoint y: 332, endPoint x: 586, endPoint y: 385, distance: 176.2
click at [418, 334] on div "Outbound call Location Synergy Home Services Tolleson Your caller id phone numb…" at bounding box center [774, 392] width 1549 height 784
click at [750, 357] on div "Location Synergy Home Services Tolleson Your caller id phone number (623) 323-9…" at bounding box center [774, 235] width 236 height 353
click at [750, 381] on button "Call" at bounding box center [774, 387] width 236 height 47
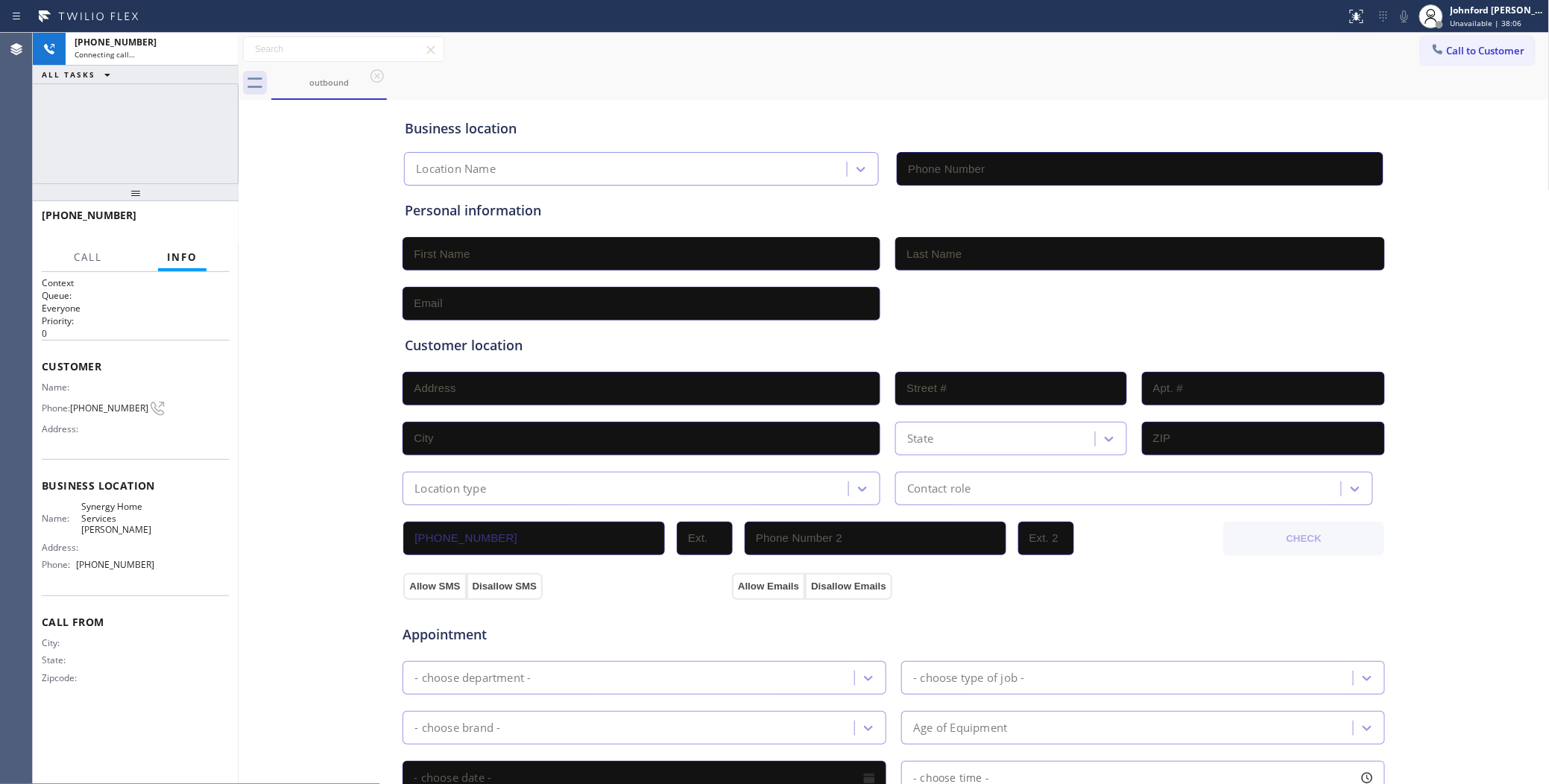
type input "(623) 323-9424"
click at [181, 218] on span "HANG UP" at bounding box center [195, 222] width 45 height 11
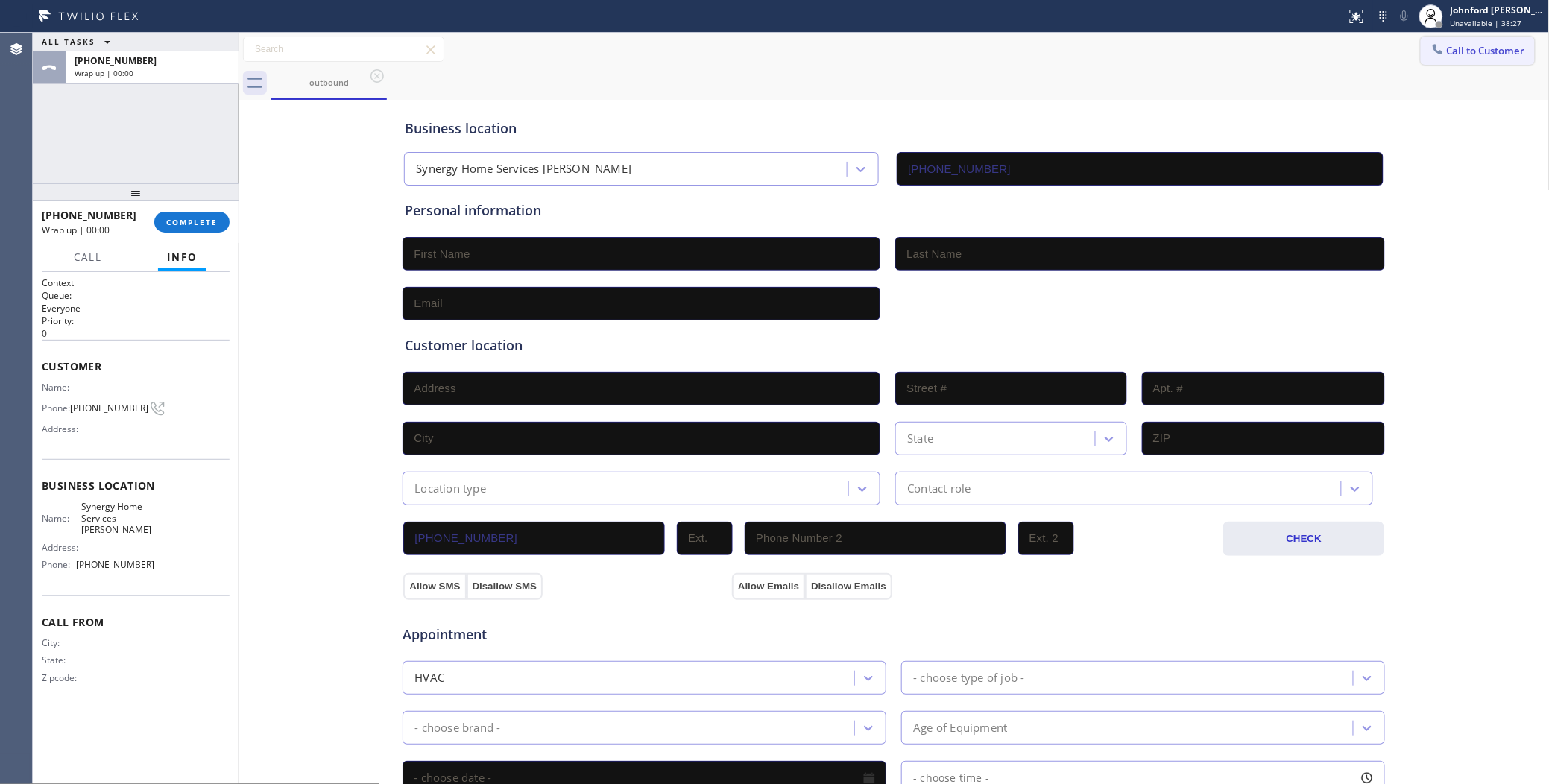
click at [1451, 46] on span "Call to Customer" at bounding box center [1486, 50] width 78 height 14
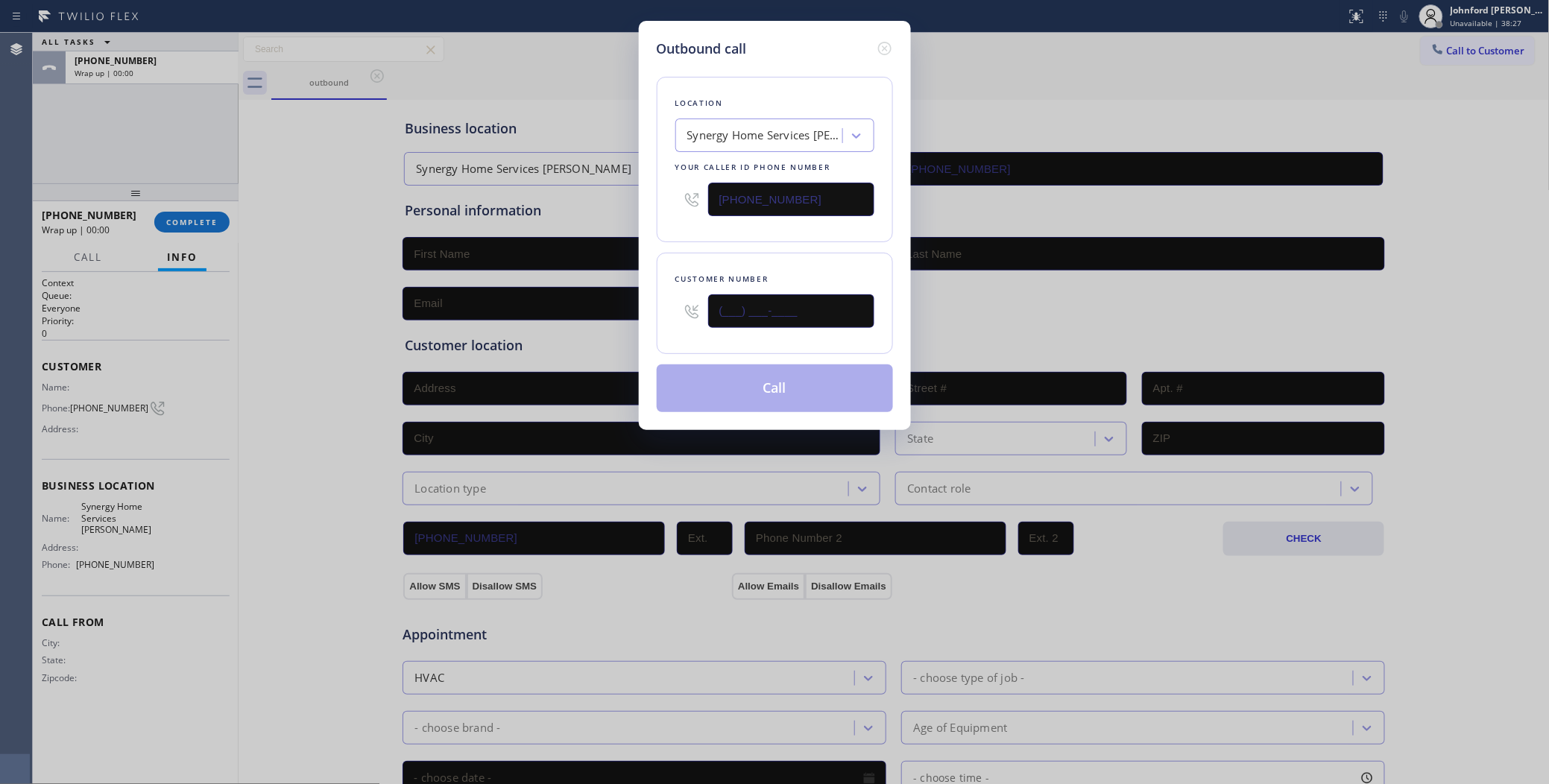
drag, startPoint x: 859, startPoint y: 289, endPoint x: 663, endPoint y: 300, distance: 196.3
click at [663, 300] on div "Customer number (___) ___-____" at bounding box center [774, 303] width 236 height 102
paste input "218) 292-1871"
type input "(218) 292-1871"
click at [705, 226] on div "Location Synergy Home Services Tolleson Your caller id phone number (623) 323-9…" at bounding box center [774, 160] width 236 height 166
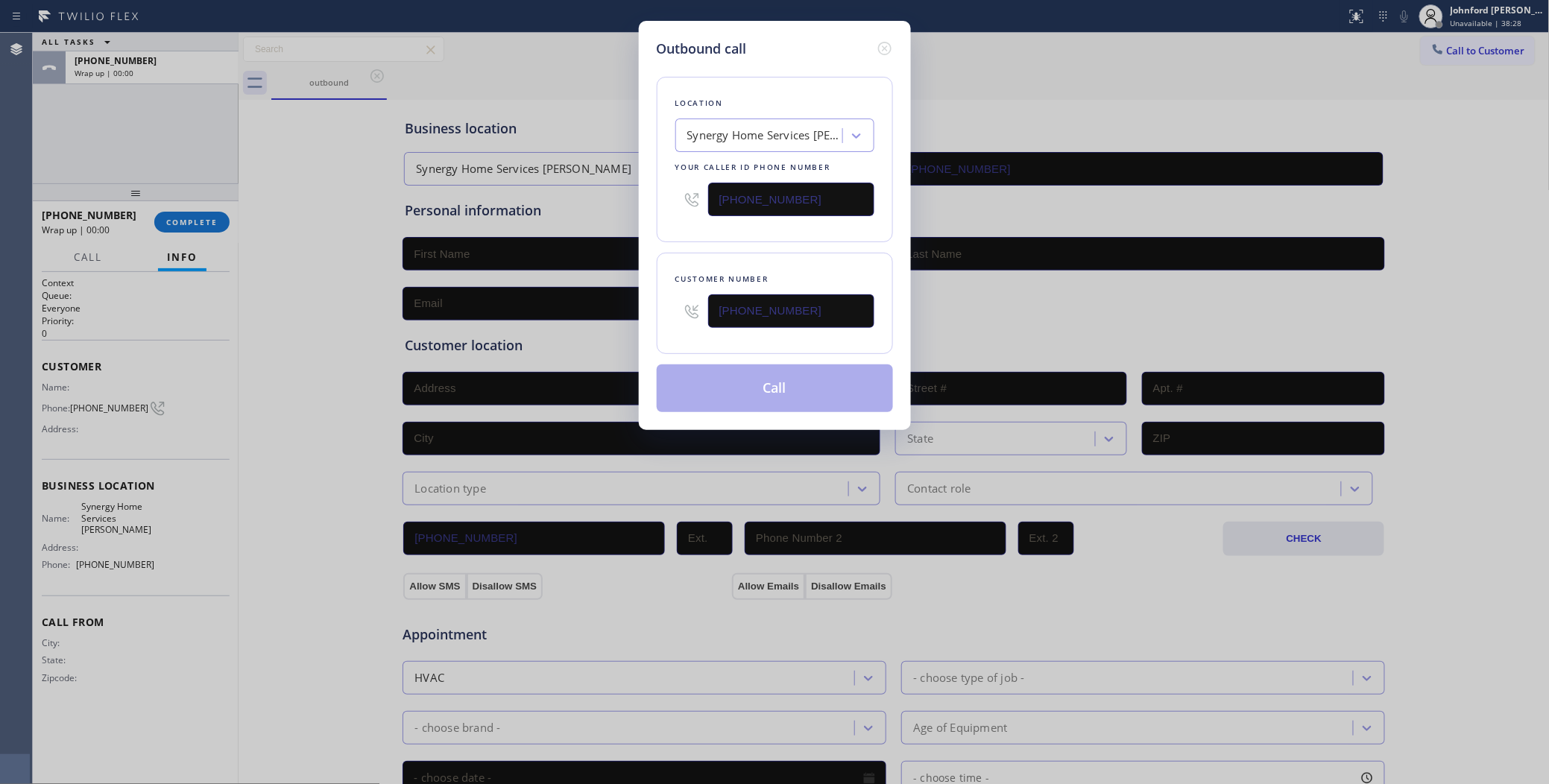
click at [724, 400] on button "Call" at bounding box center [774, 387] width 236 height 47
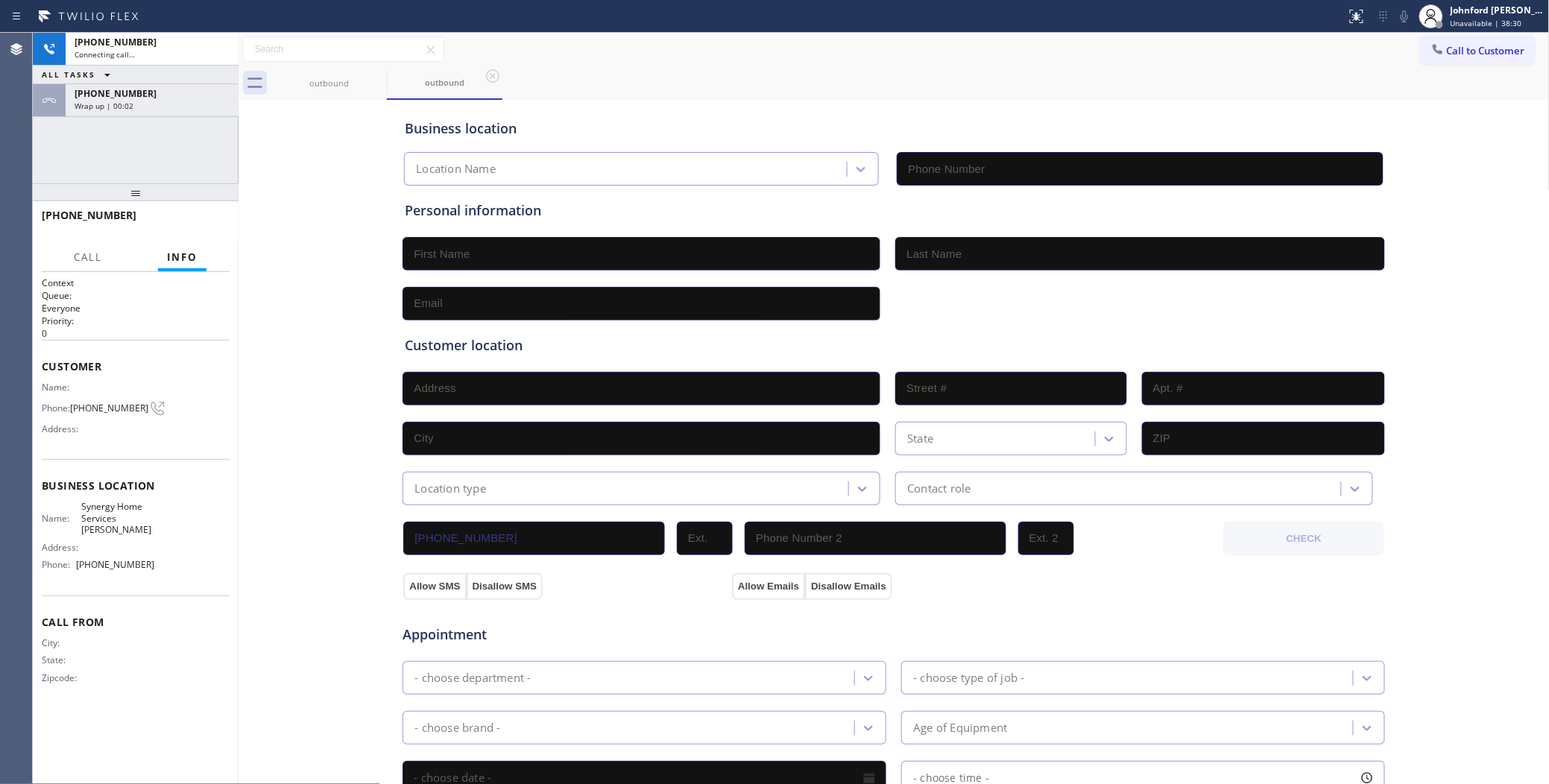
type input "(623) 323-9424"
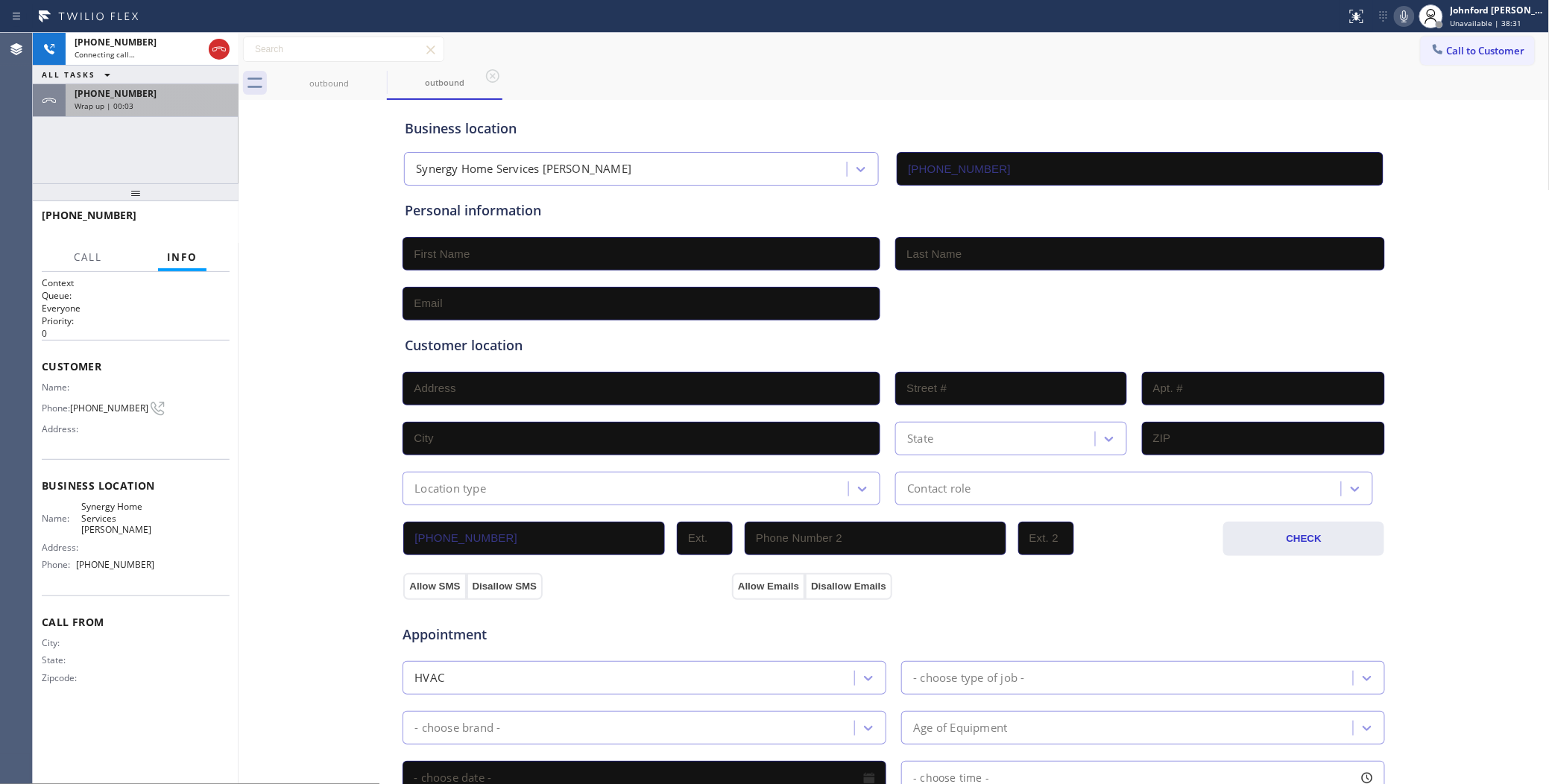
click at [184, 106] on div "Wrap up | 00:03" at bounding box center [152, 106] width 155 height 11
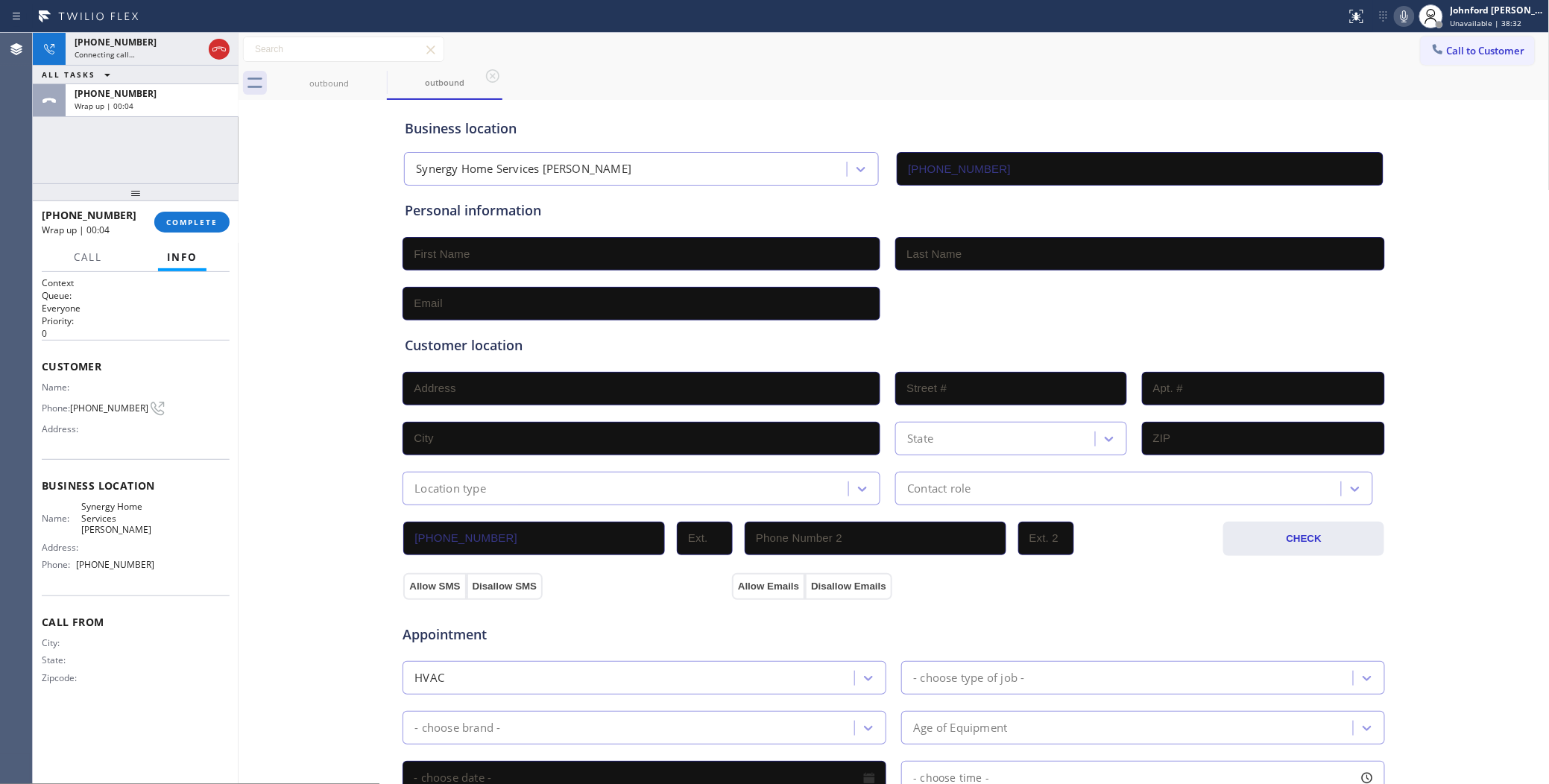
click at [193, 248] on button "Info" at bounding box center [182, 257] width 48 height 29
click at [195, 228] on button "COMPLETE" at bounding box center [192, 222] width 75 height 21
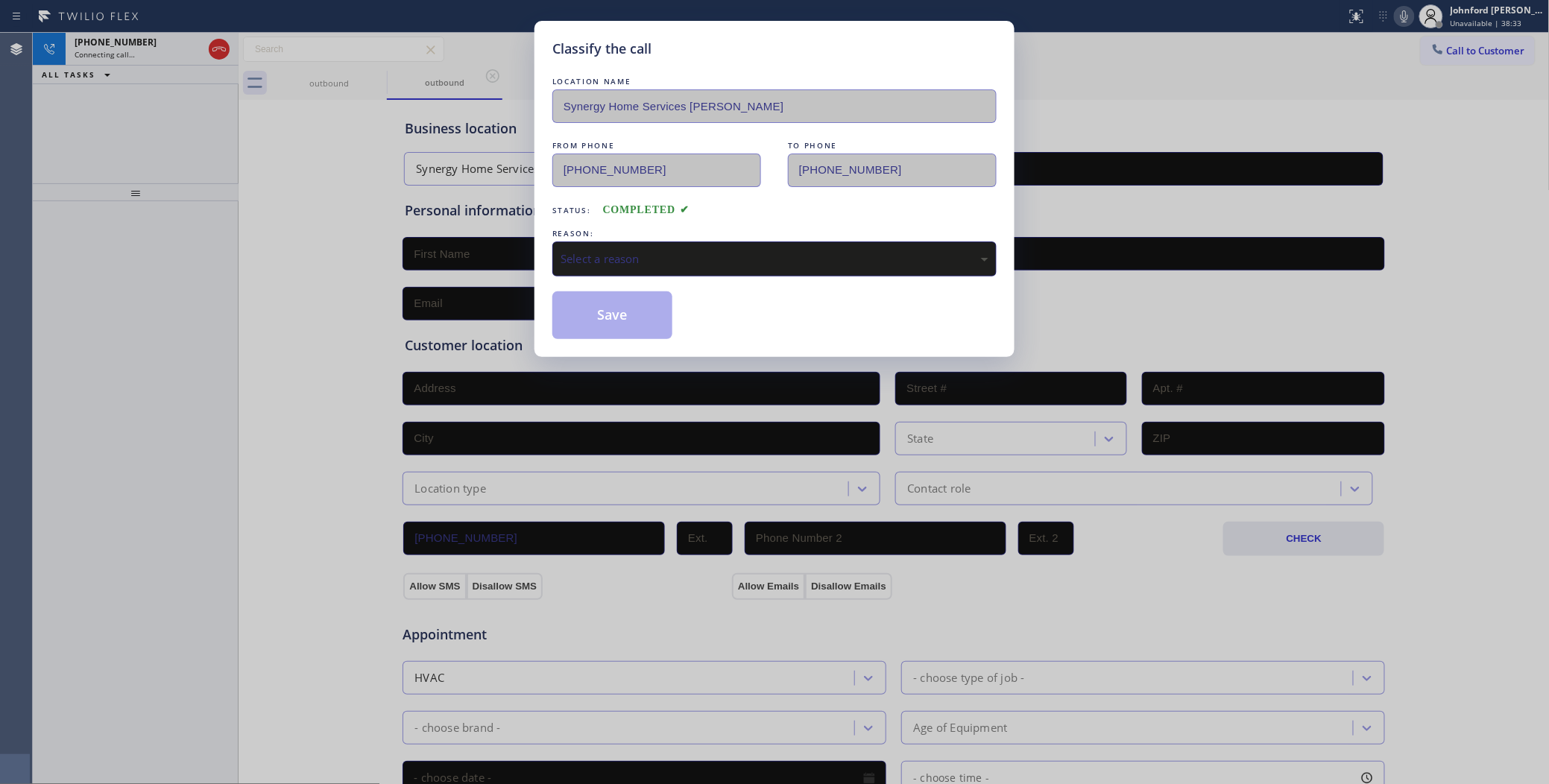
click at [607, 265] on div "Select a reason" at bounding box center [774, 259] width 444 height 35
click at [604, 315] on button "Save" at bounding box center [612, 315] width 120 height 47
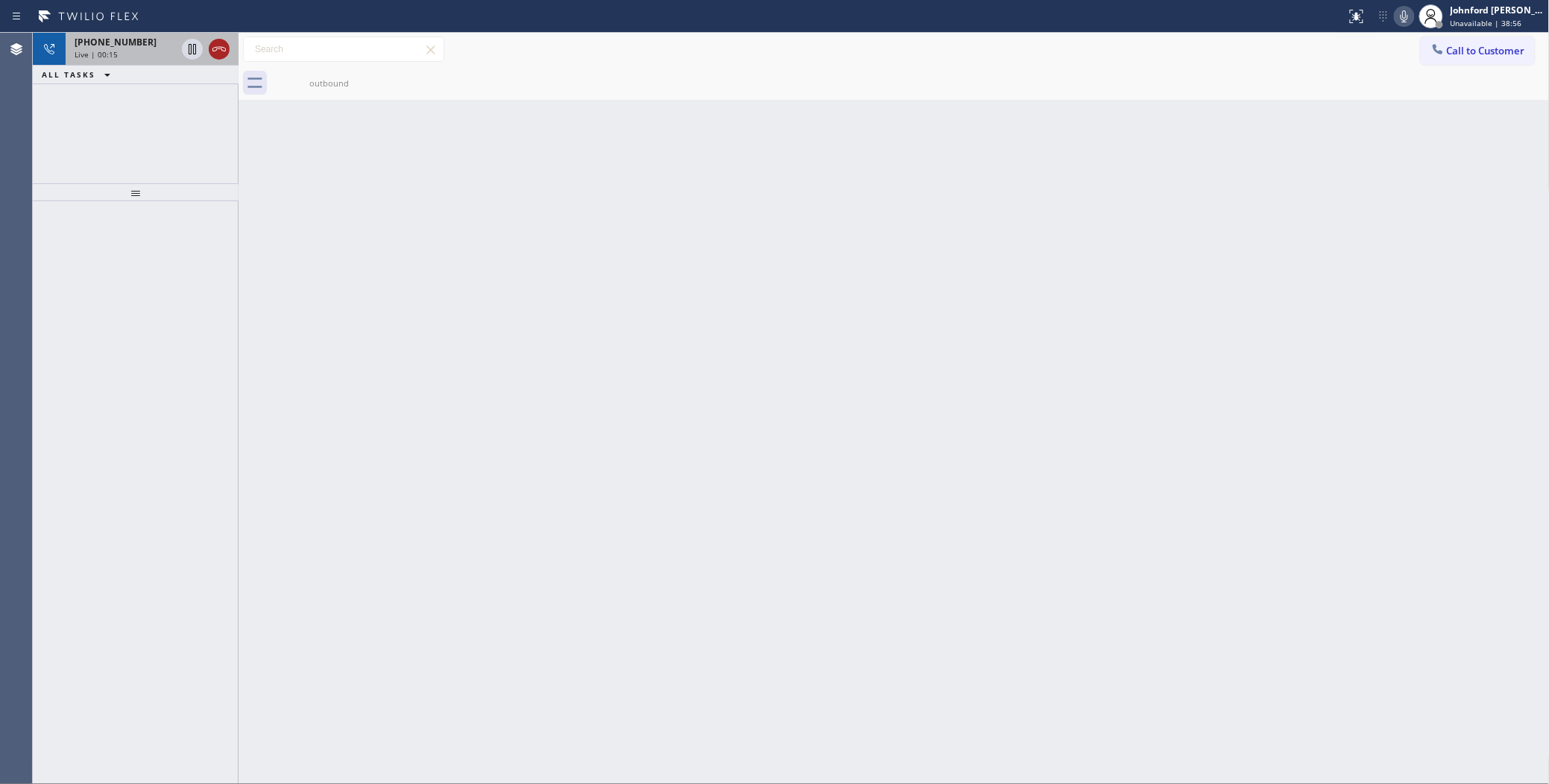
click at [216, 58] on button at bounding box center [219, 49] width 21 height 21
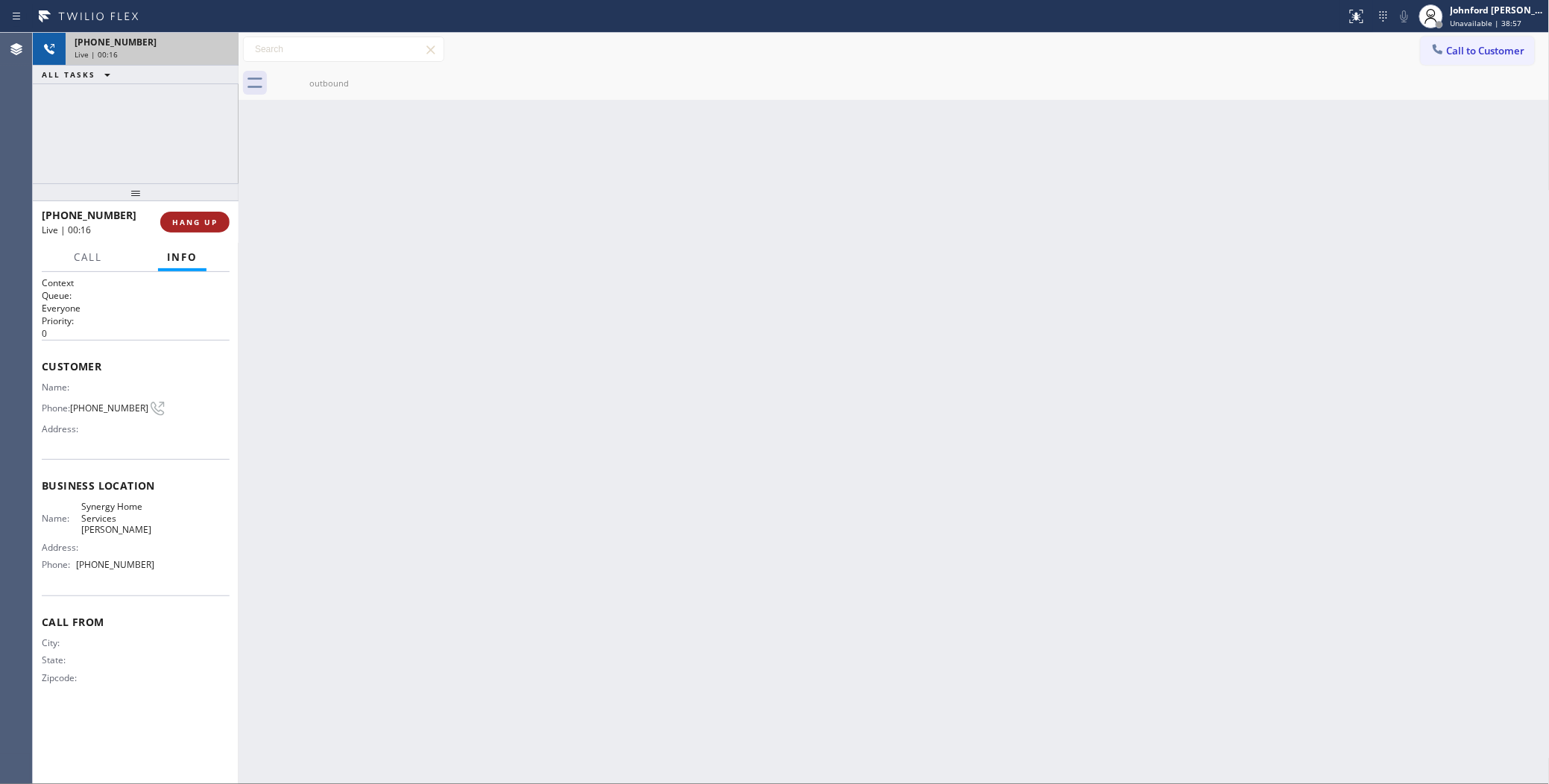
click at [207, 220] on span "HANG UP" at bounding box center [195, 222] width 45 height 11
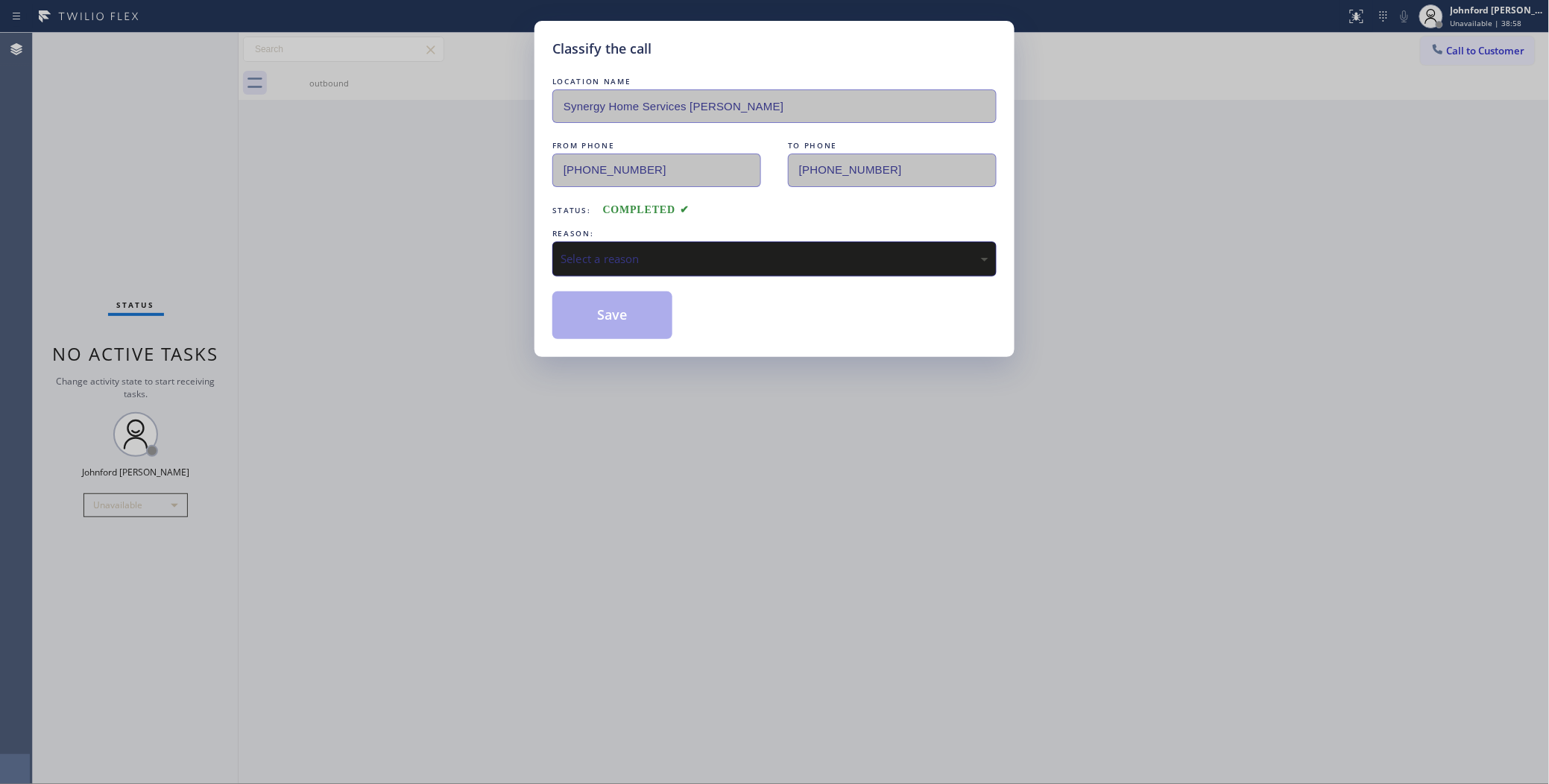
click at [592, 254] on div "Select a reason" at bounding box center [774, 259] width 428 height 17
click at [595, 299] on button "Save" at bounding box center [612, 315] width 120 height 47
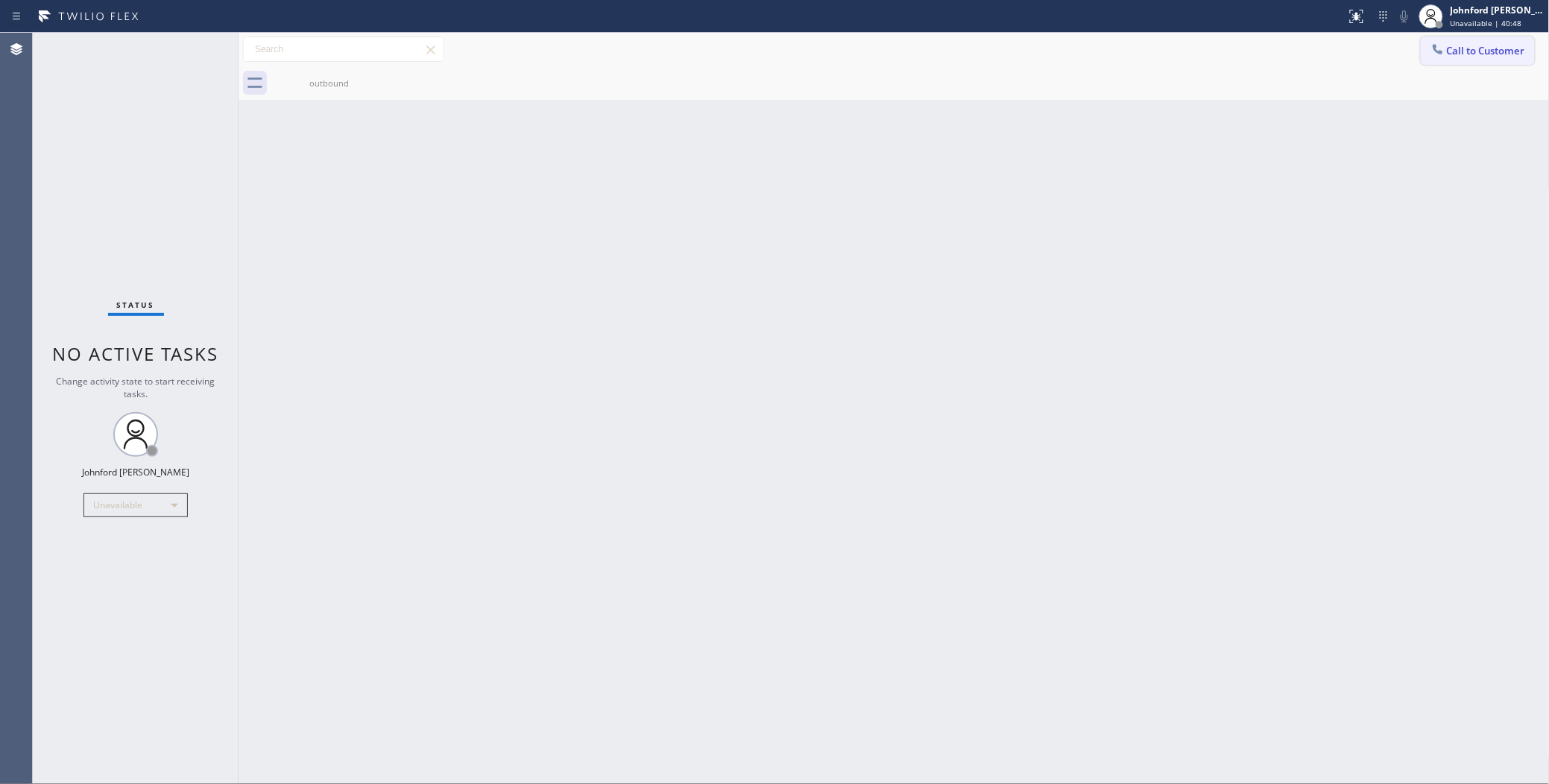
click at [1477, 59] on button "Call to Customer" at bounding box center [1477, 51] width 114 height 29
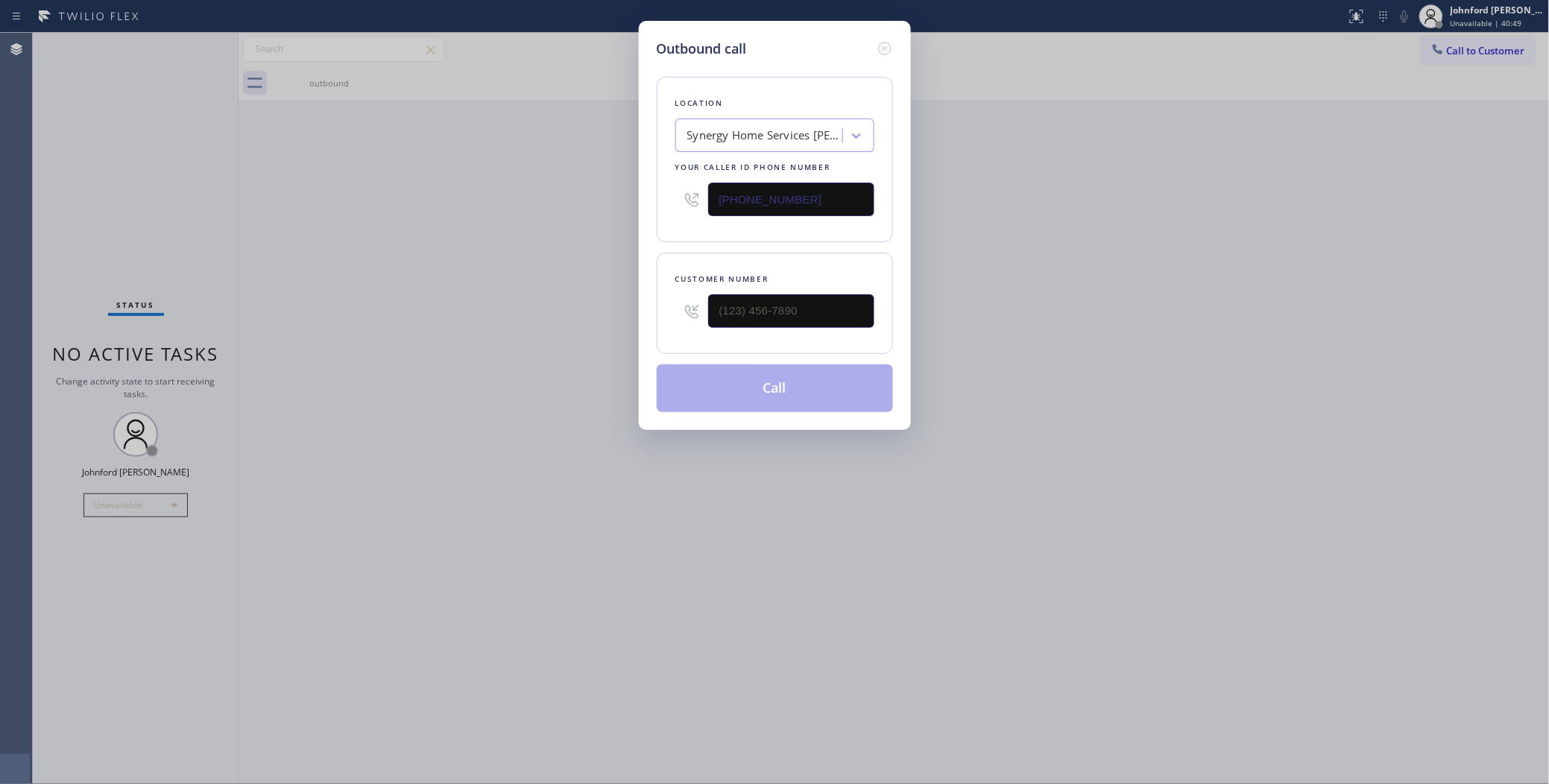
drag, startPoint x: 836, startPoint y: 195, endPoint x: 600, endPoint y: 223, distance: 237.7
click at [639, 206] on div "Outbound call Location Synergy Home Services Tolleson Your caller id phone numb…" at bounding box center [774, 226] width 272 height 409
paste input "818) 740-6069"
type input "(818) 740-6069"
drag, startPoint x: 653, startPoint y: 308, endPoint x: 642, endPoint y: 313, distance: 12.1
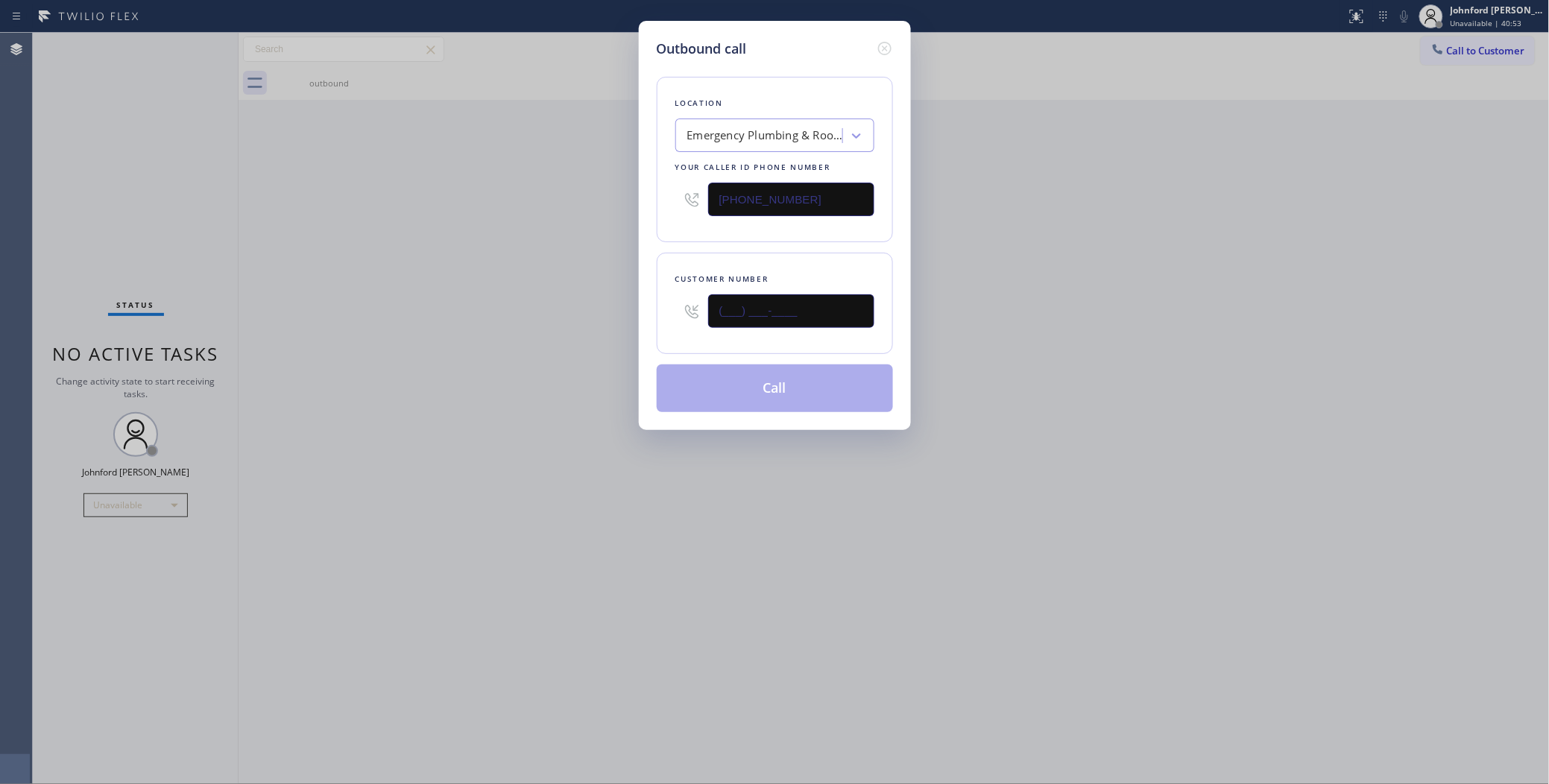
click at [645, 311] on div "Outbound call Location Emergency Plumbing & Rooter Service Your caller id phone…" at bounding box center [774, 226] width 272 height 409
paste input "818) 419-6426"
type input "(818) 419-6426"
click at [462, 329] on div "Outbound call Location Emergency Plumbing & Rooter Service Your caller id phone…" at bounding box center [774, 392] width 1549 height 784
click at [694, 374] on button "Call" at bounding box center [774, 387] width 236 height 47
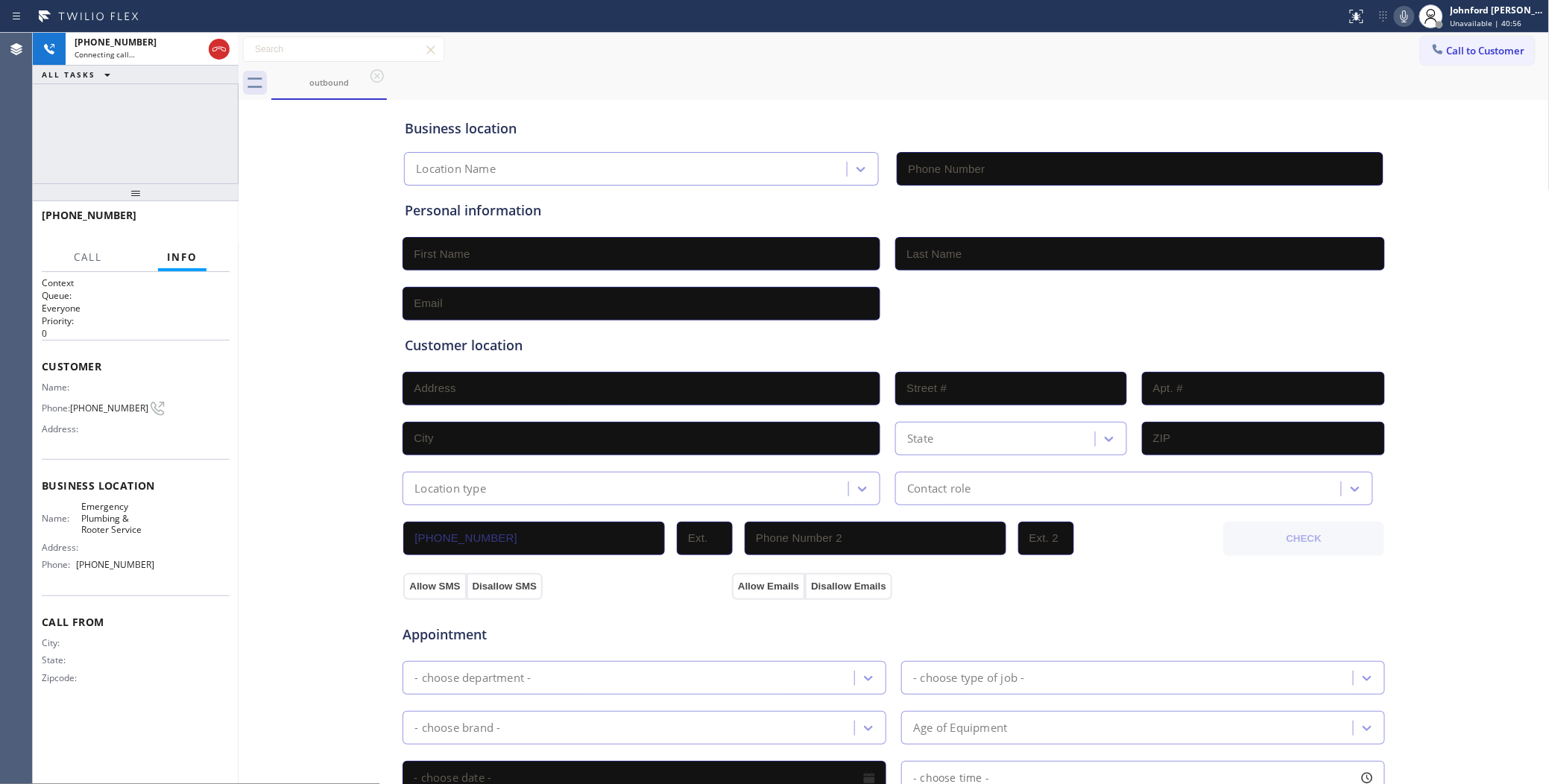
type input "(818) 740-6069"
click at [319, 202] on div "Business location Emergency Plumbing & Rooter Service (818) 740-6069 Personal i…" at bounding box center [894, 612] width 1304 height 1018
click at [161, 655] on div "City: State: Zipcode:" at bounding box center [135, 663] width 188 height 52
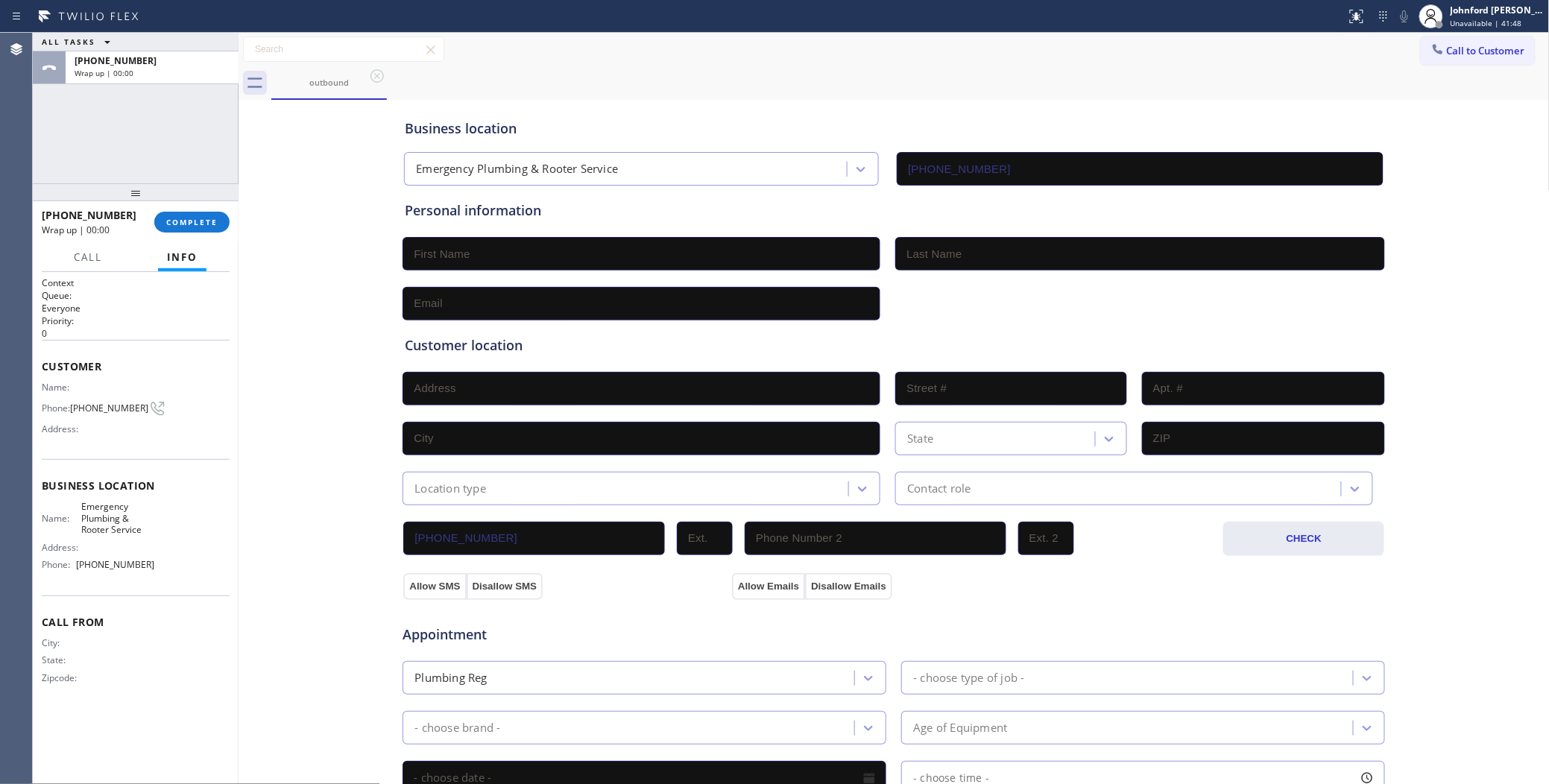
click at [147, 135] on div "ALL TASKS ALL TASKS ACTIVE TASKS TASKS IN WRAP UP +18184196426 Wrap up | 00:00" at bounding box center [135, 108] width 205 height 150
click at [181, 221] on span "COMPLETE" at bounding box center [192, 222] width 51 height 11
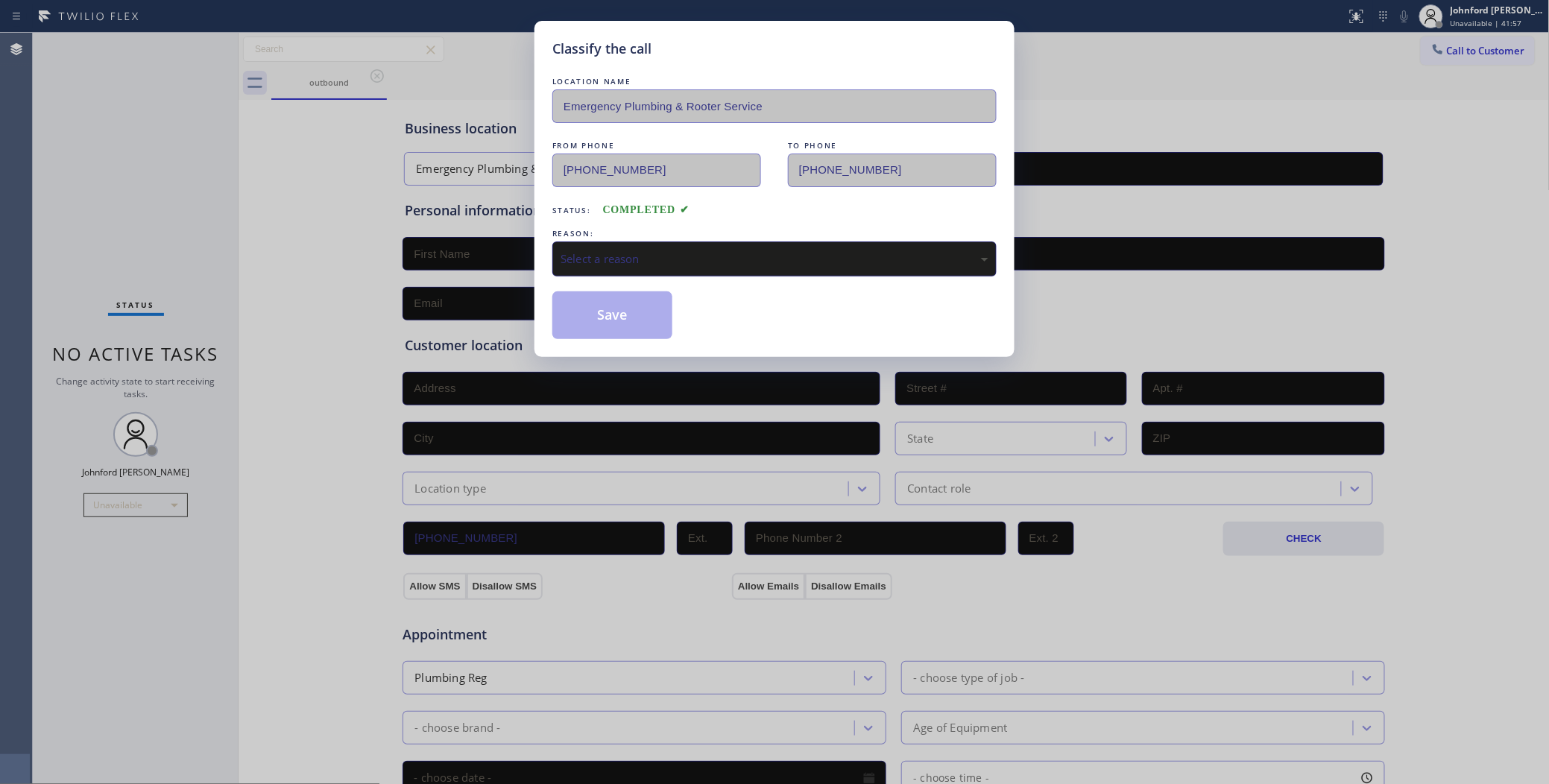
click at [585, 263] on div "Select a reason" at bounding box center [774, 259] width 428 height 17
click at [608, 319] on button "Save" at bounding box center [612, 315] width 120 height 47
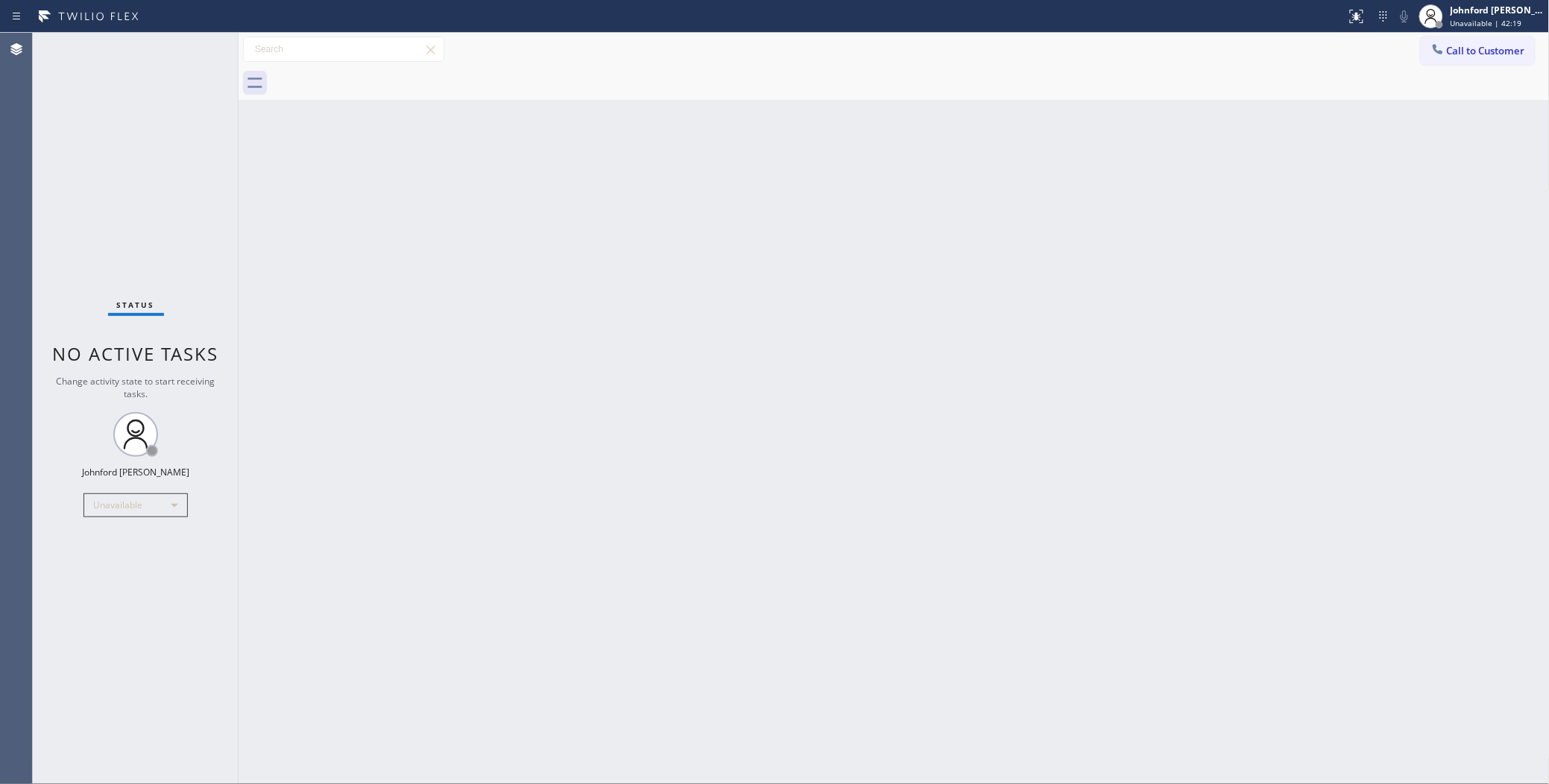
click at [1112, 279] on div "Back to Dashboard Change Sender ID Customers Technicians Select a contact Outbo…" at bounding box center [894, 409] width 1311 height 751
click at [1477, 61] on button "Call to Customer" at bounding box center [1477, 51] width 114 height 29
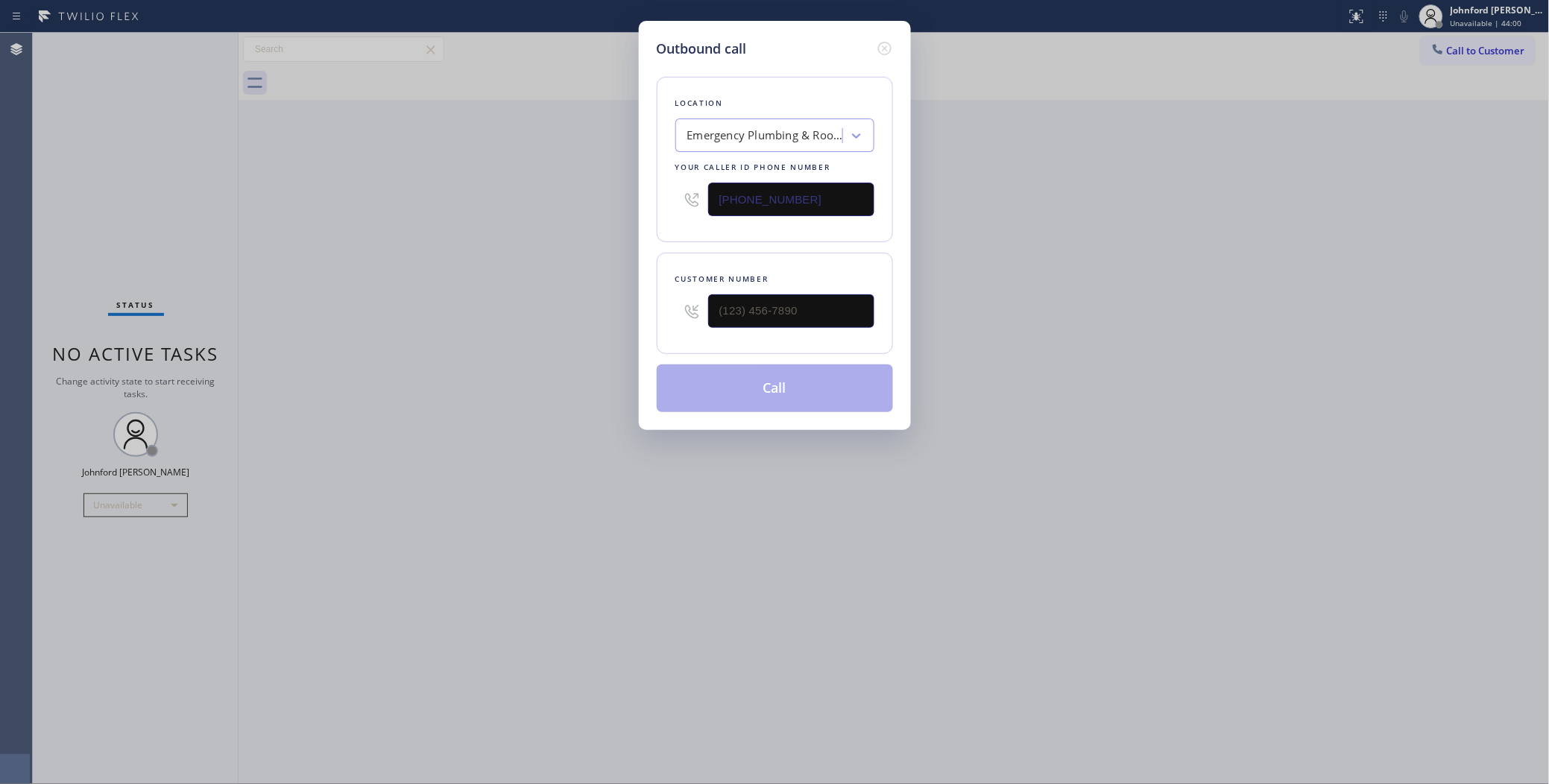
drag, startPoint x: 816, startPoint y: 201, endPoint x: 760, endPoint y: 203, distance: 56.0
click at [772, 203] on input "(818) 740-6069" at bounding box center [791, 199] width 166 height 34
paste input "949"
click at [809, 183] on input "(818) 740-9499" at bounding box center [791, 199] width 166 height 34
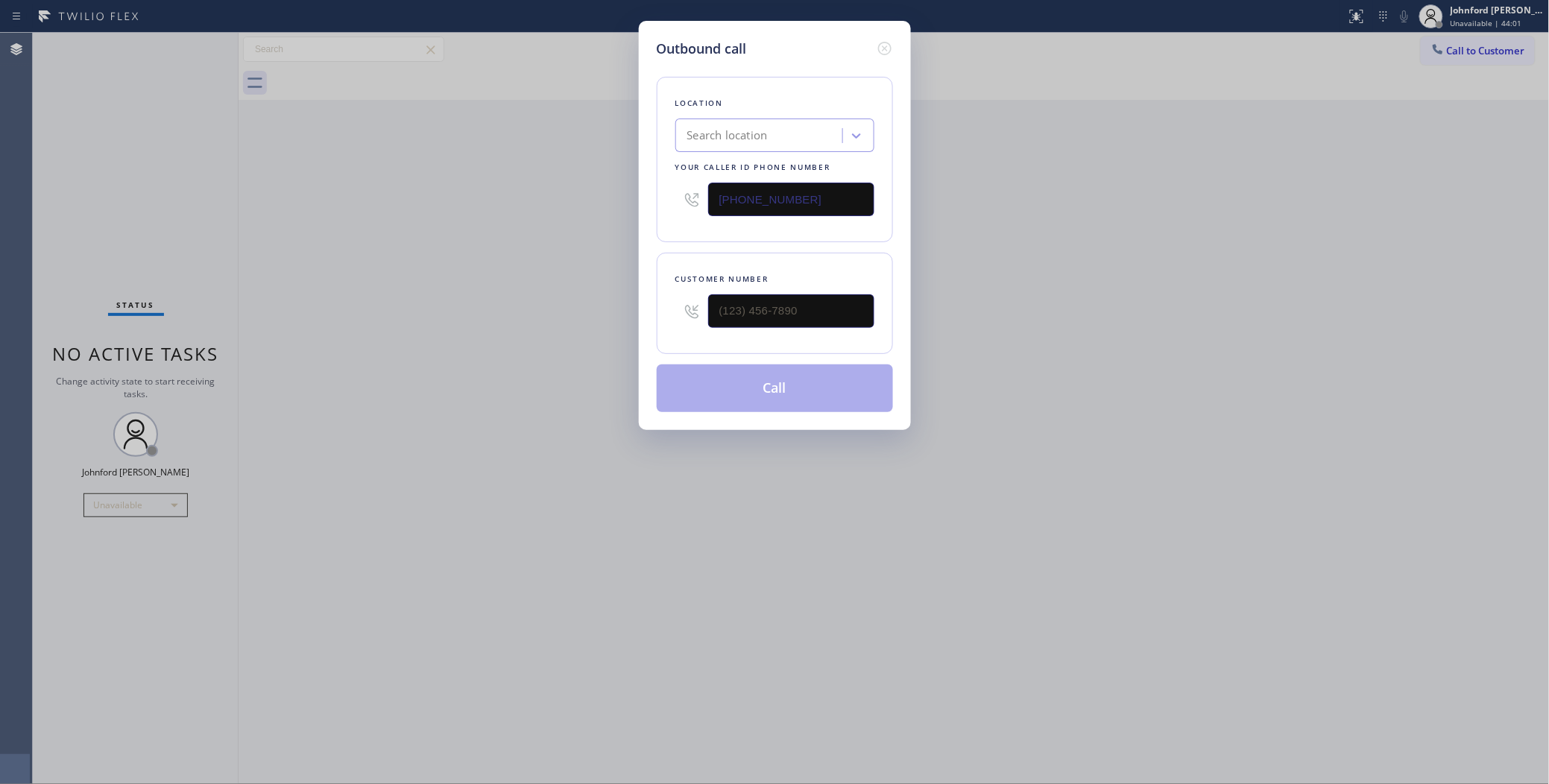
click at [809, 183] on input "(818) 740-9499" at bounding box center [791, 199] width 166 height 34
paste input "949) 998-4464"
type input "(949) 998-4464"
paste input "619) 215-8571"
drag, startPoint x: 835, startPoint y: 305, endPoint x: 561, endPoint y: 328, distance: 275.0
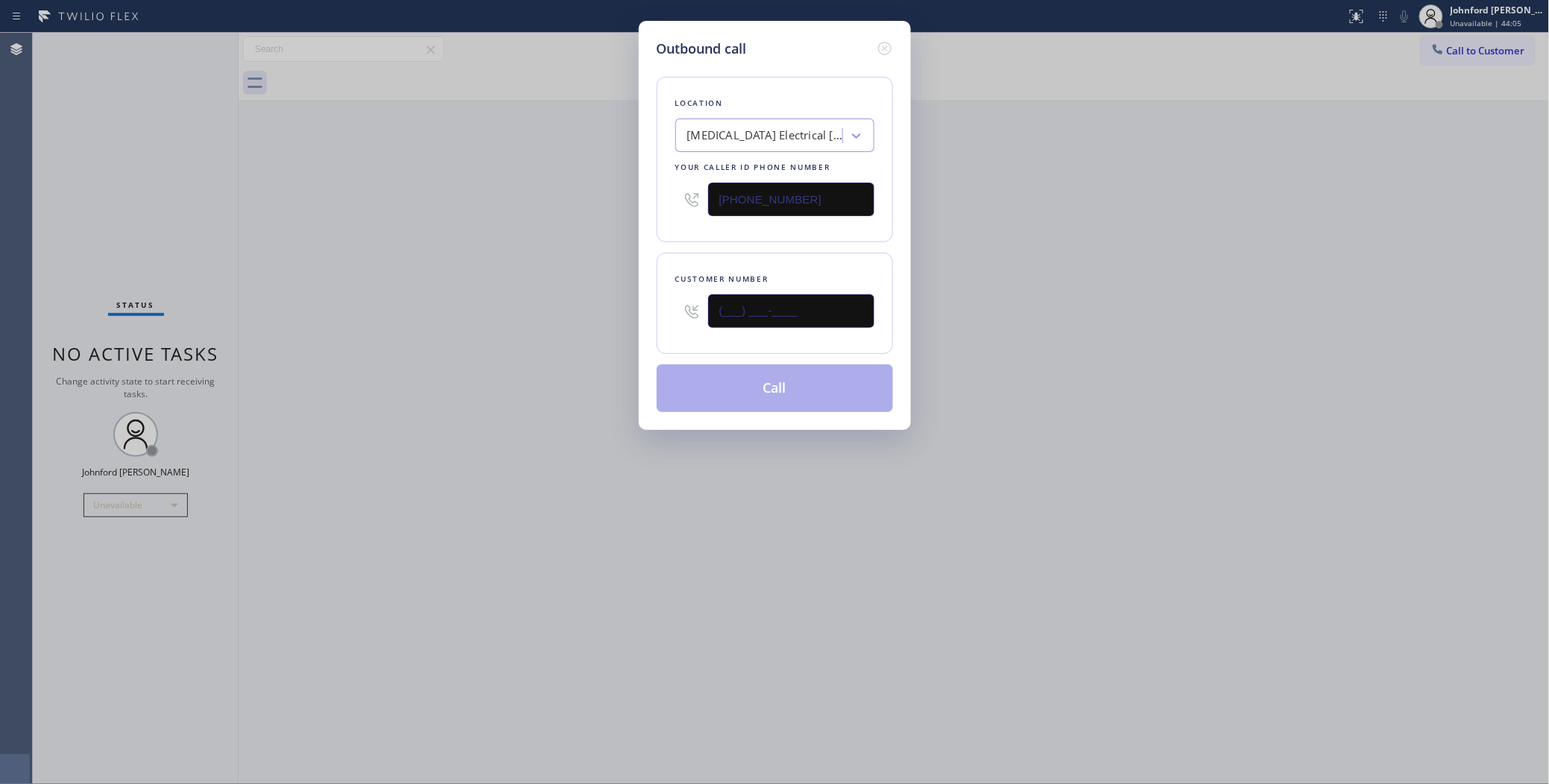
click at [577, 327] on div "Outbound call Location High Voltage Electrical Laguna Beach Your caller id phon…" at bounding box center [774, 392] width 1549 height 784
type input "(619) 215-8571"
click at [526, 328] on div "Outbound call Location High Voltage Electrical Laguna Beach Your caller id phon…" at bounding box center [774, 392] width 1549 height 784
click at [712, 381] on button "Call" at bounding box center [774, 387] width 236 height 47
drag, startPoint x: 1152, startPoint y: 308, endPoint x: 1243, endPoint y: 35, distance: 287.8
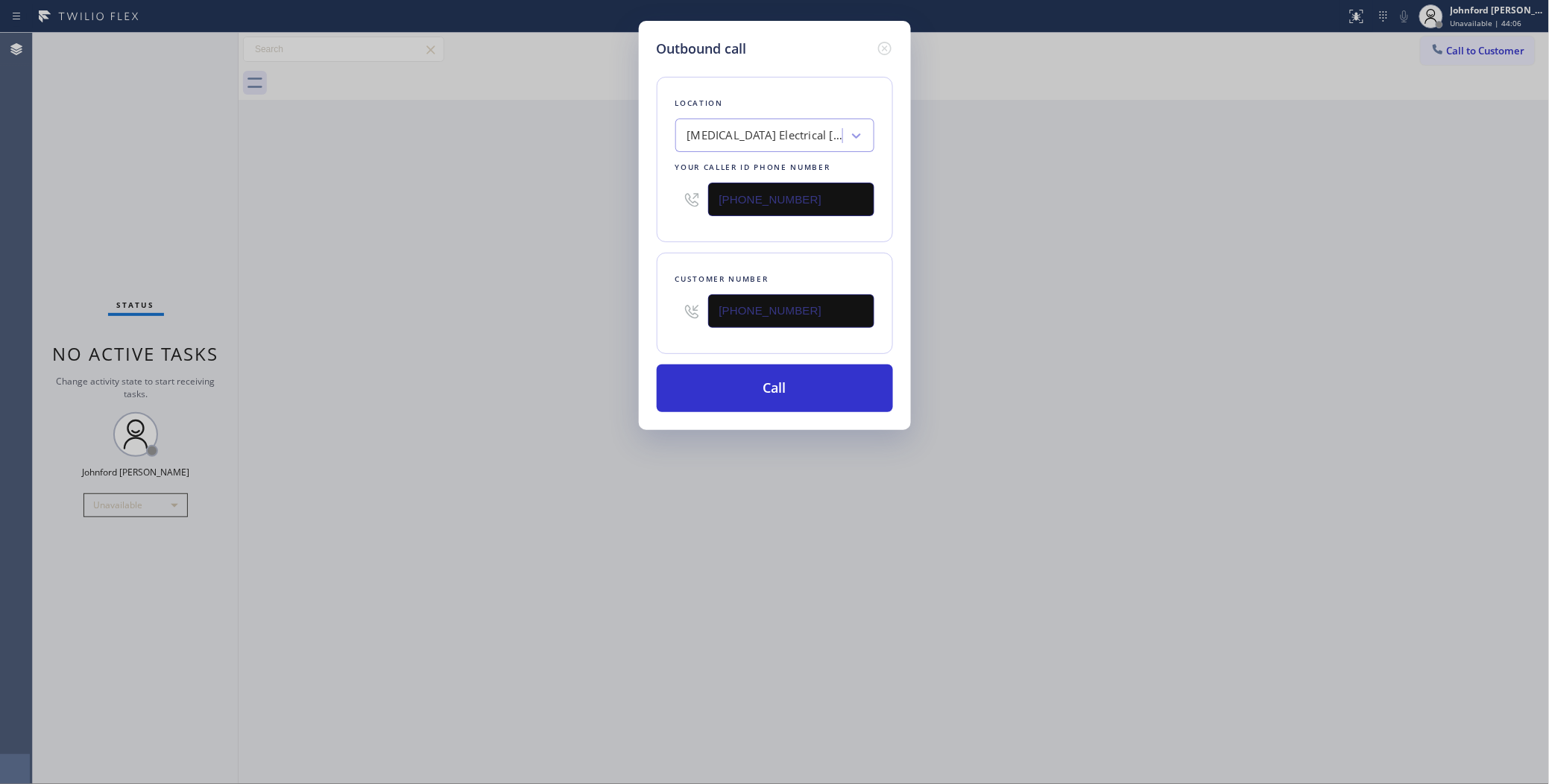
click at [1167, 291] on div "Outbound call Location High Voltage Electrical Laguna Beach Your caller id phon…" at bounding box center [774, 392] width 1549 height 784
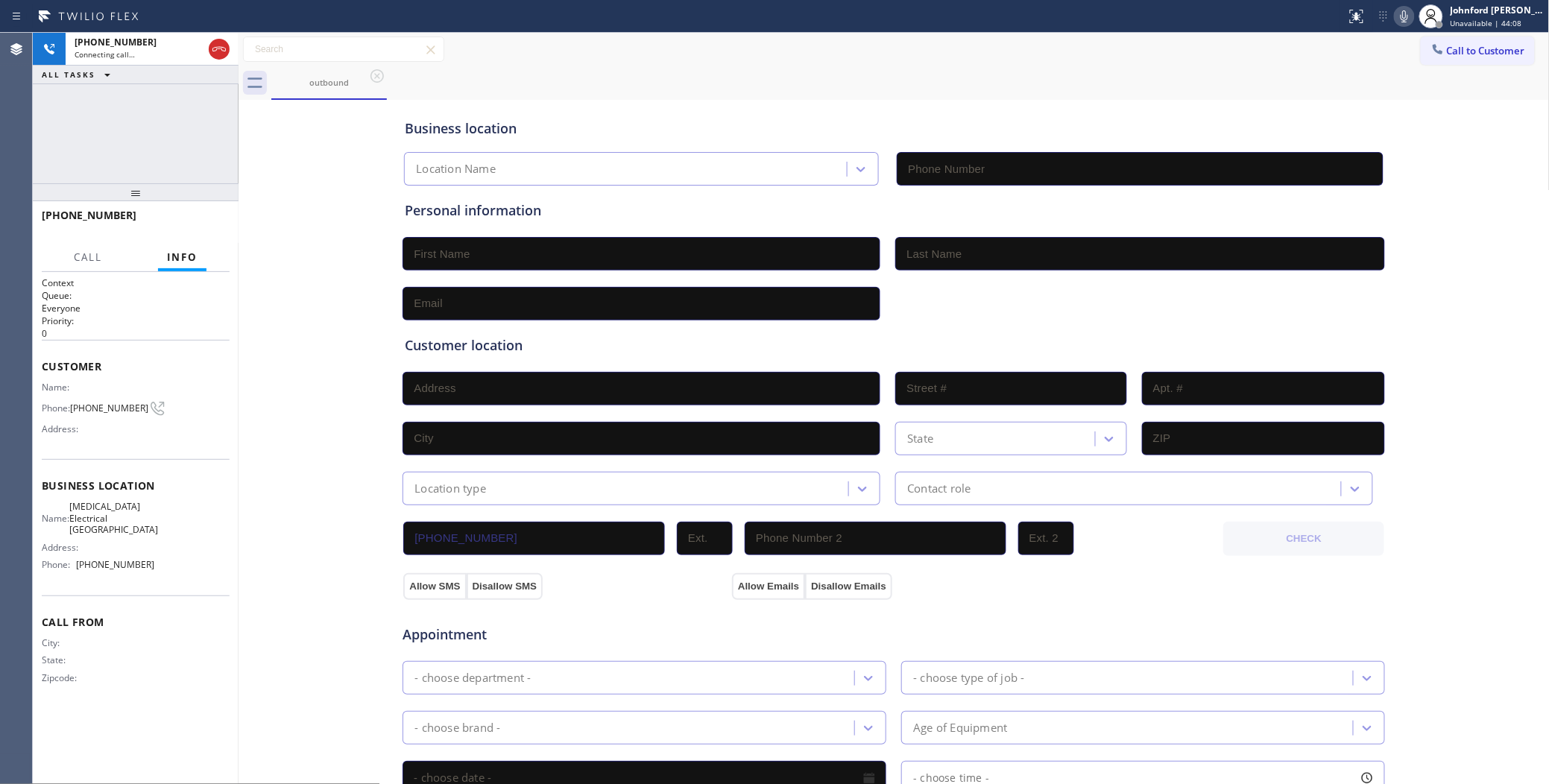
type input "(949) 998-4464"
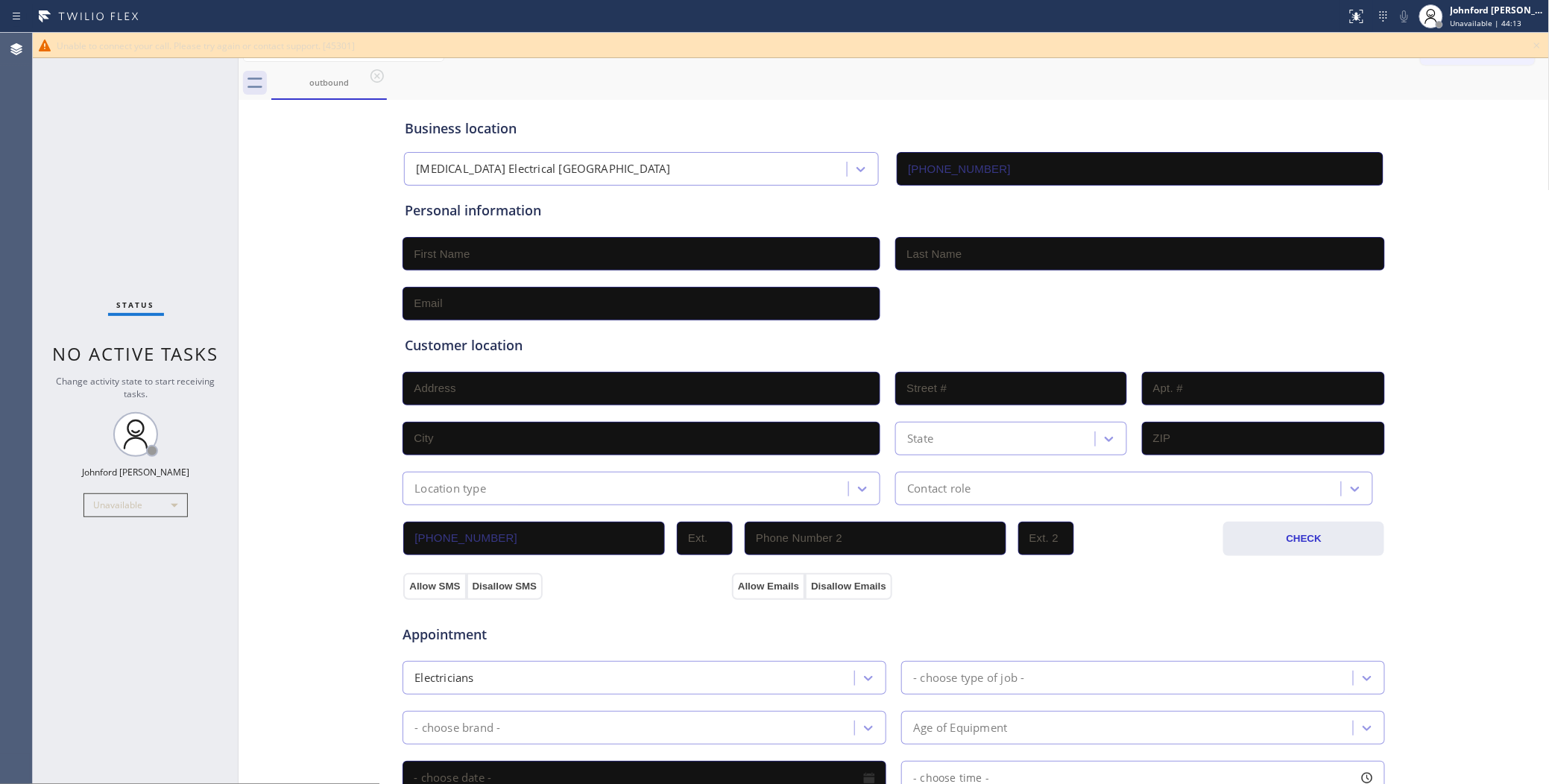
click at [101, 199] on div "Status No active tasks Change activity state to start receiving tasks. Johnford…" at bounding box center [135, 409] width 205 height 751
click at [1535, 50] on icon at bounding box center [1537, 46] width 18 height 18
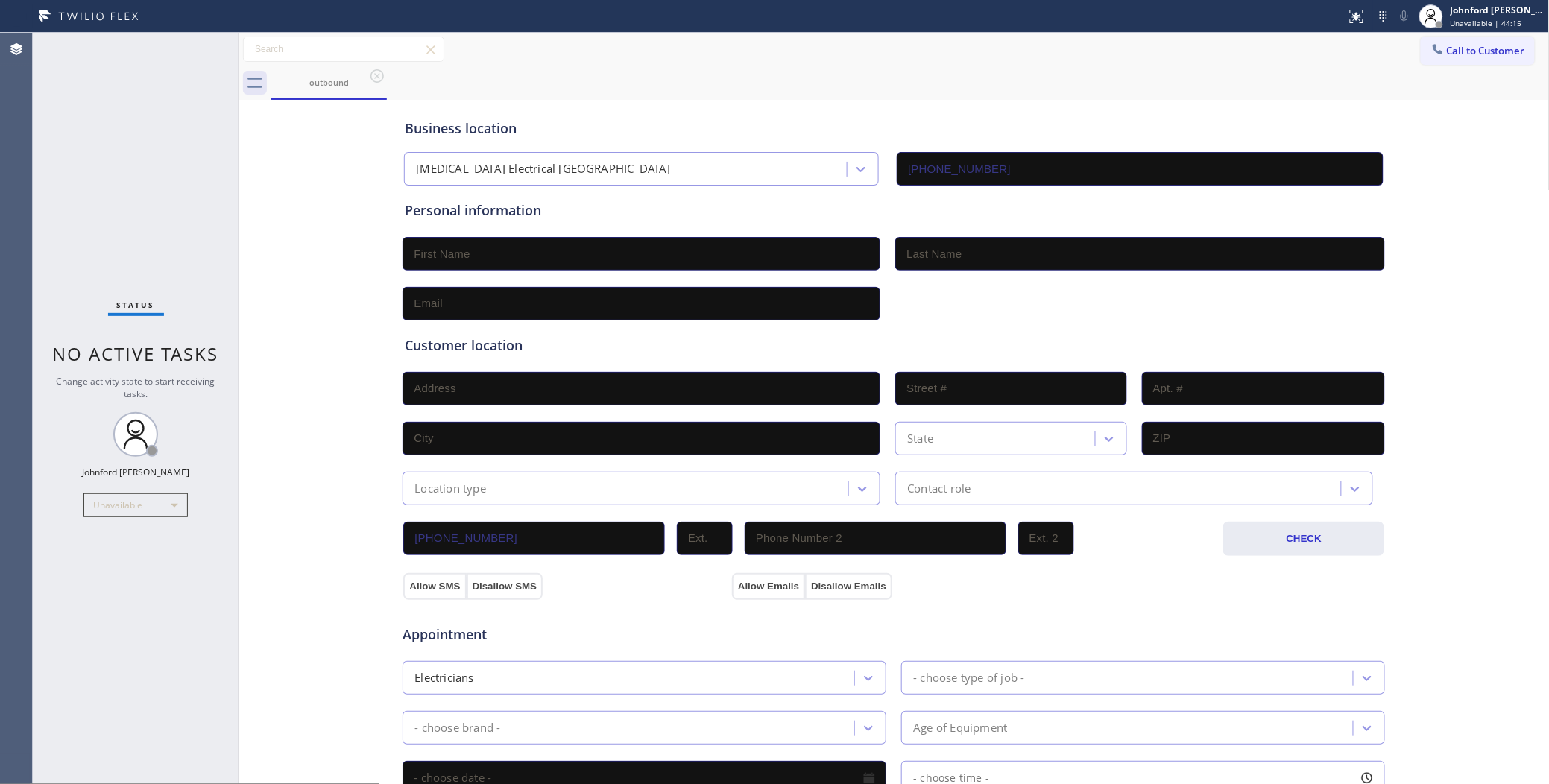
click at [1453, 68] on div "outbound" at bounding box center [910, 83] width 1278 height 34
click at [1447, 56] on button "Call to Customer" at bounding box center [1477, 51] width 114 height 29
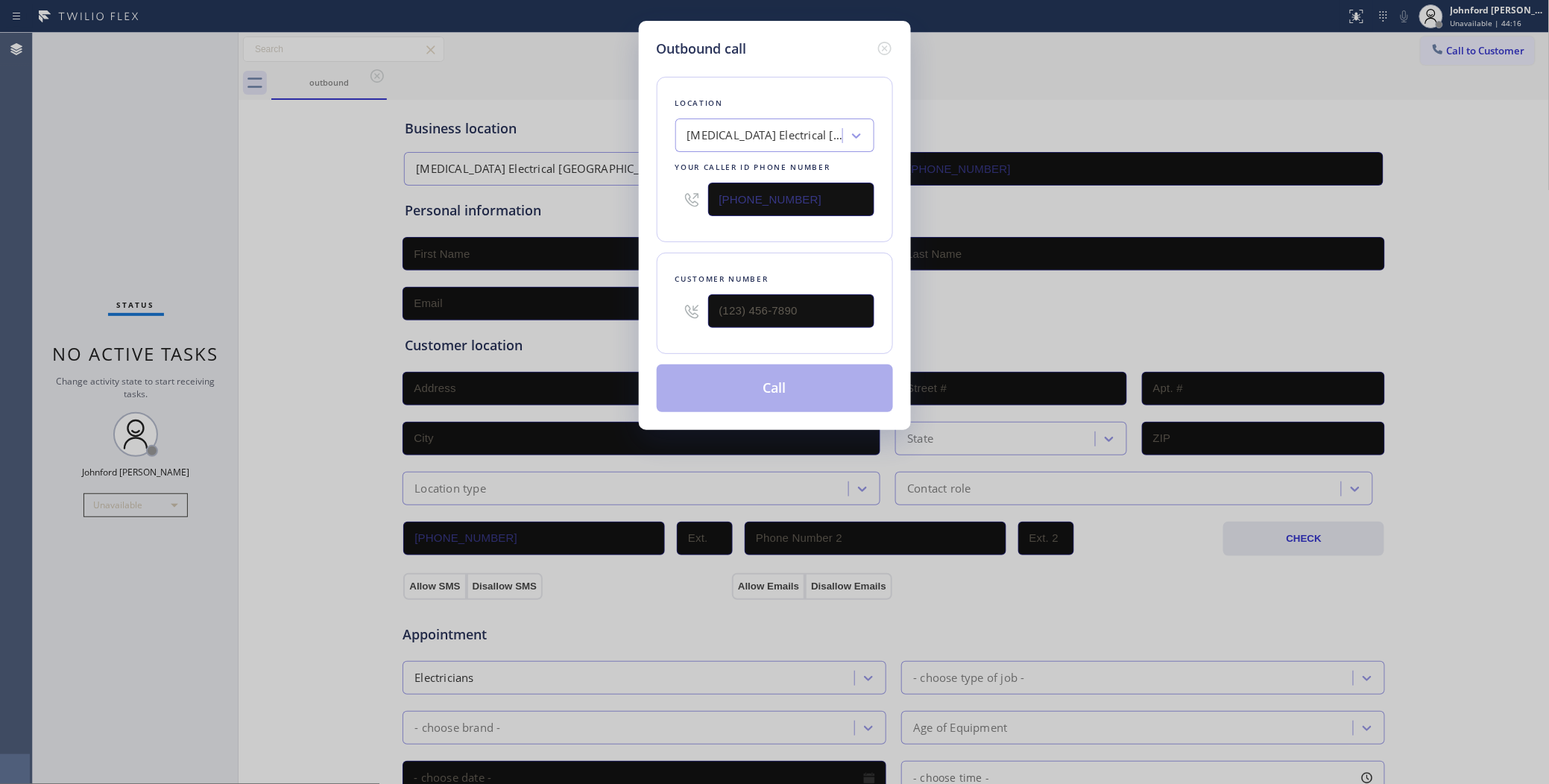
drag, startPoint x: 802, startPoint y: 324, endPoint x: 638, endPoint y: 332, distance: 164.2
click at [639, 332] on div "Outbound call Location High Voltage Electrical Laguna Beach Your caller id phon…" at bounding box center [774, 226] width 272 height 409
click at [738, 315] on input "(___) ___-____" at bounding box center [791, 311] width 166 height 34
paste input "619) 215-8571"
type input "(619) 215-8571"
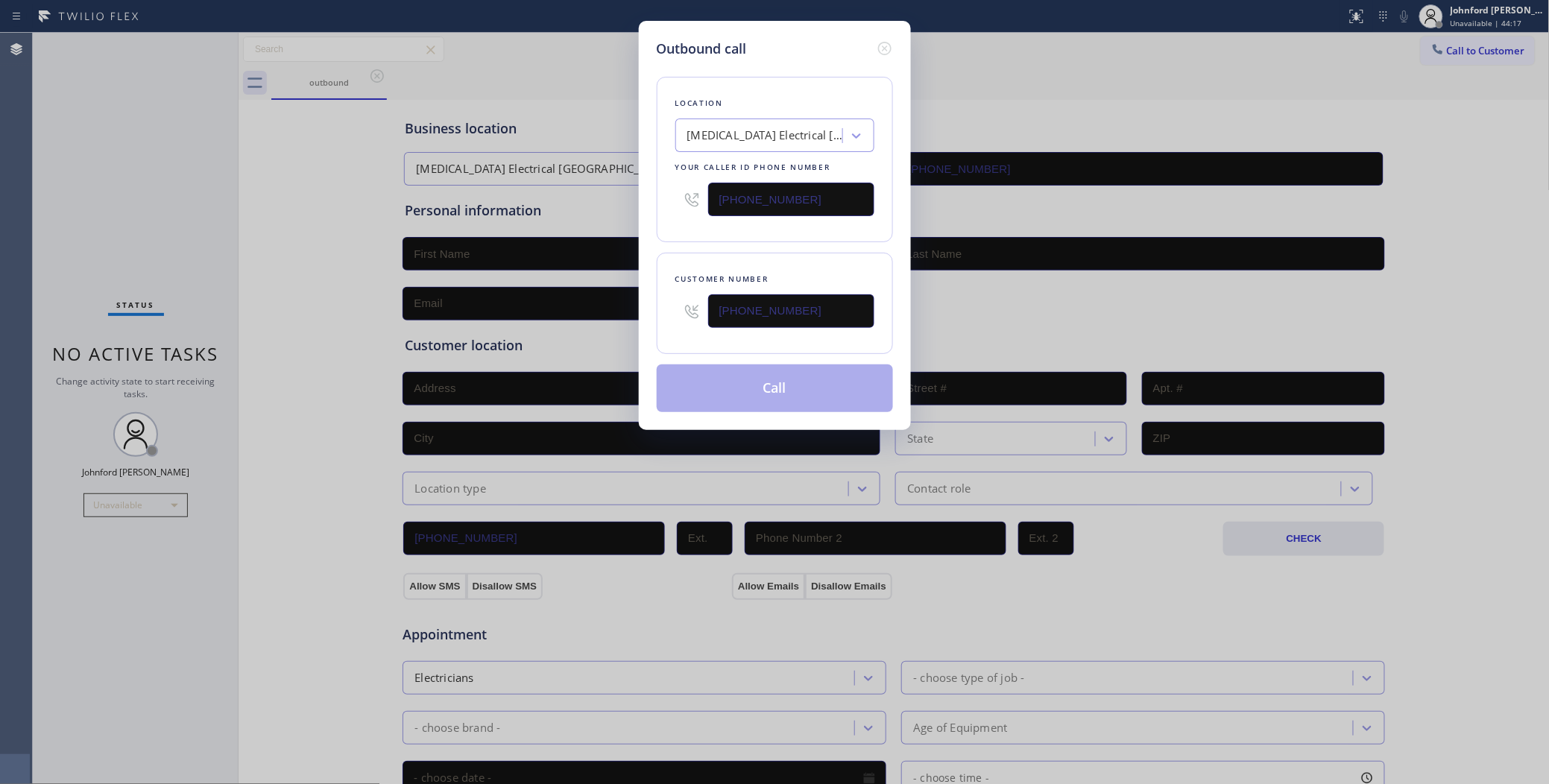
click at [686, 226] on div "Location High Voltage Electrical Laguna Beach Your caller id phone number (949)…" at bounding box center [774, 160] width 236 height 166
click at [711, 370] on button "Call" at bounding box center [774, 387] width 236 height 47
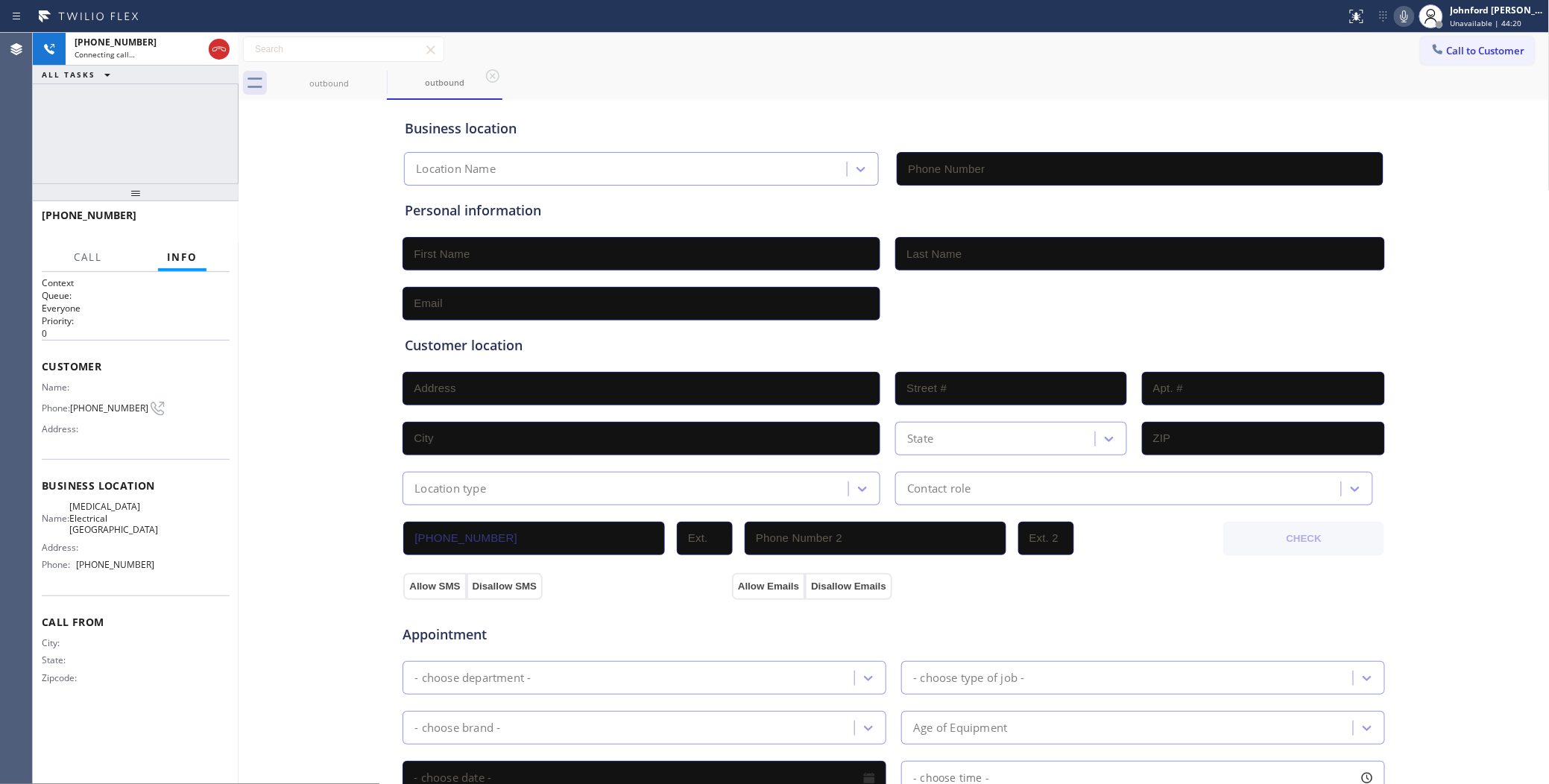
type input "(949) 998-4464"
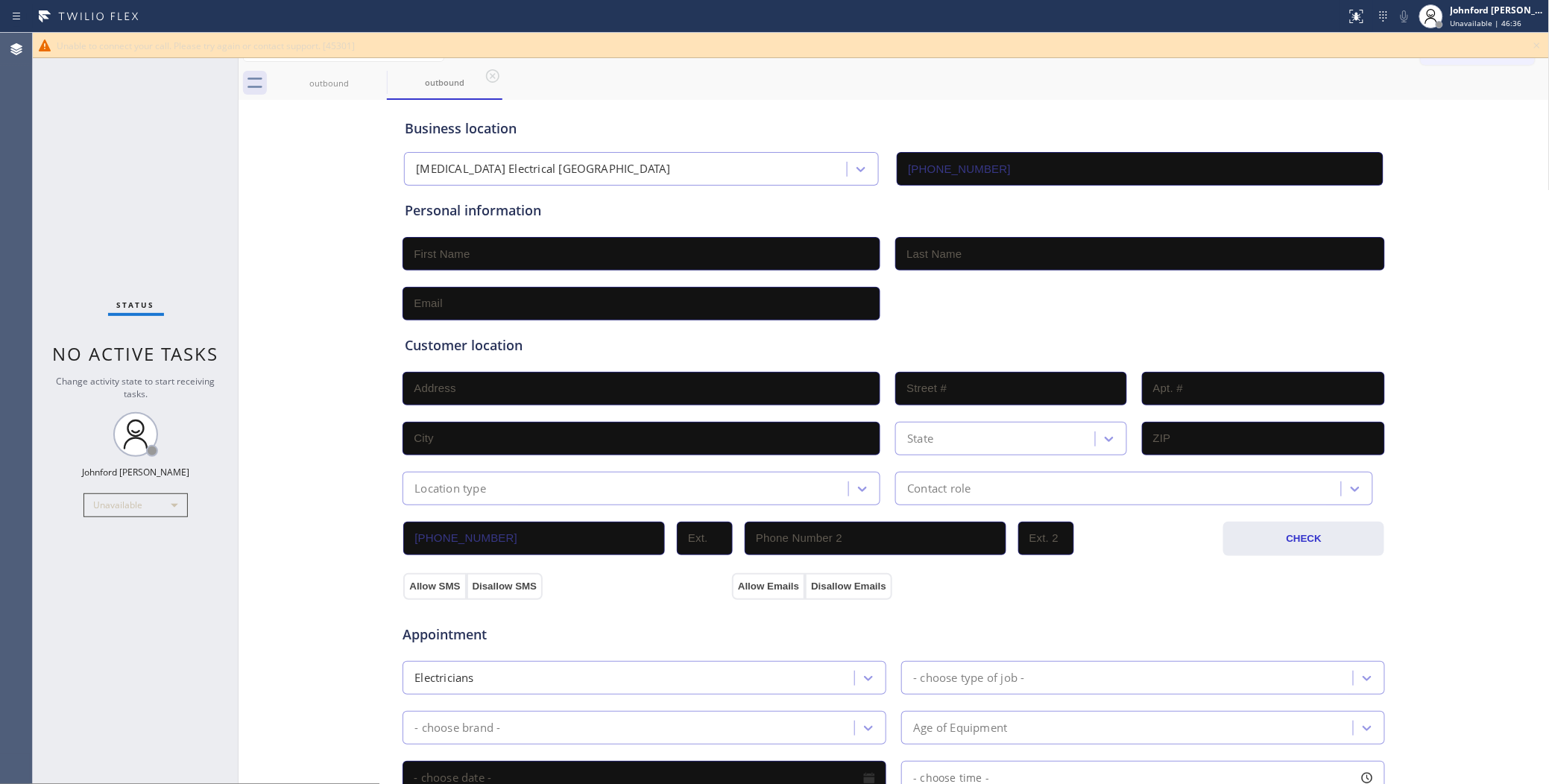
click at [1535, 42] on icon at bounding box center [1537, 45] width 6 height 6
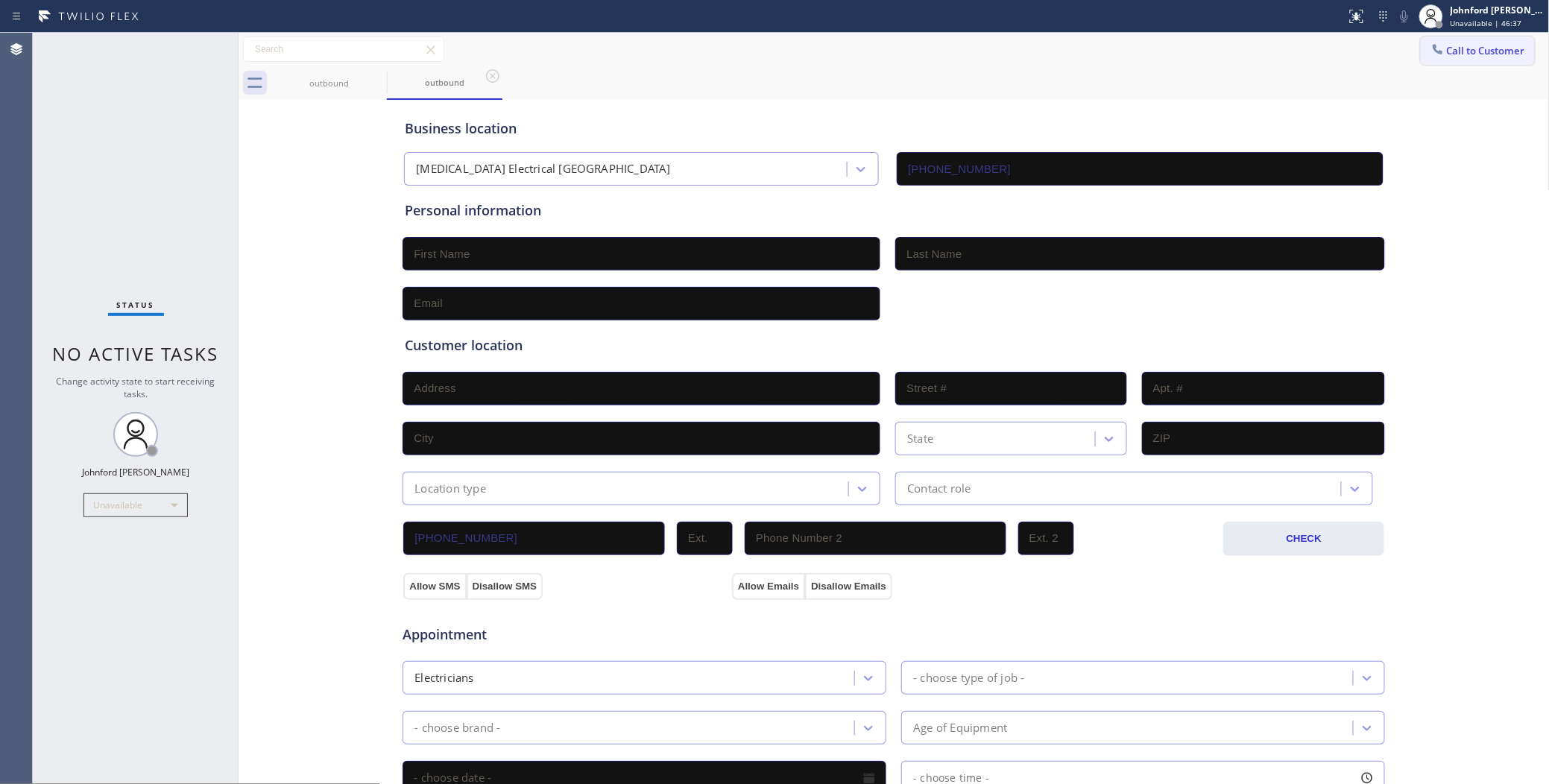
click at [1454, 61] on button "Call to Customer" at bounding box center [1477, 51] width 114 height 29
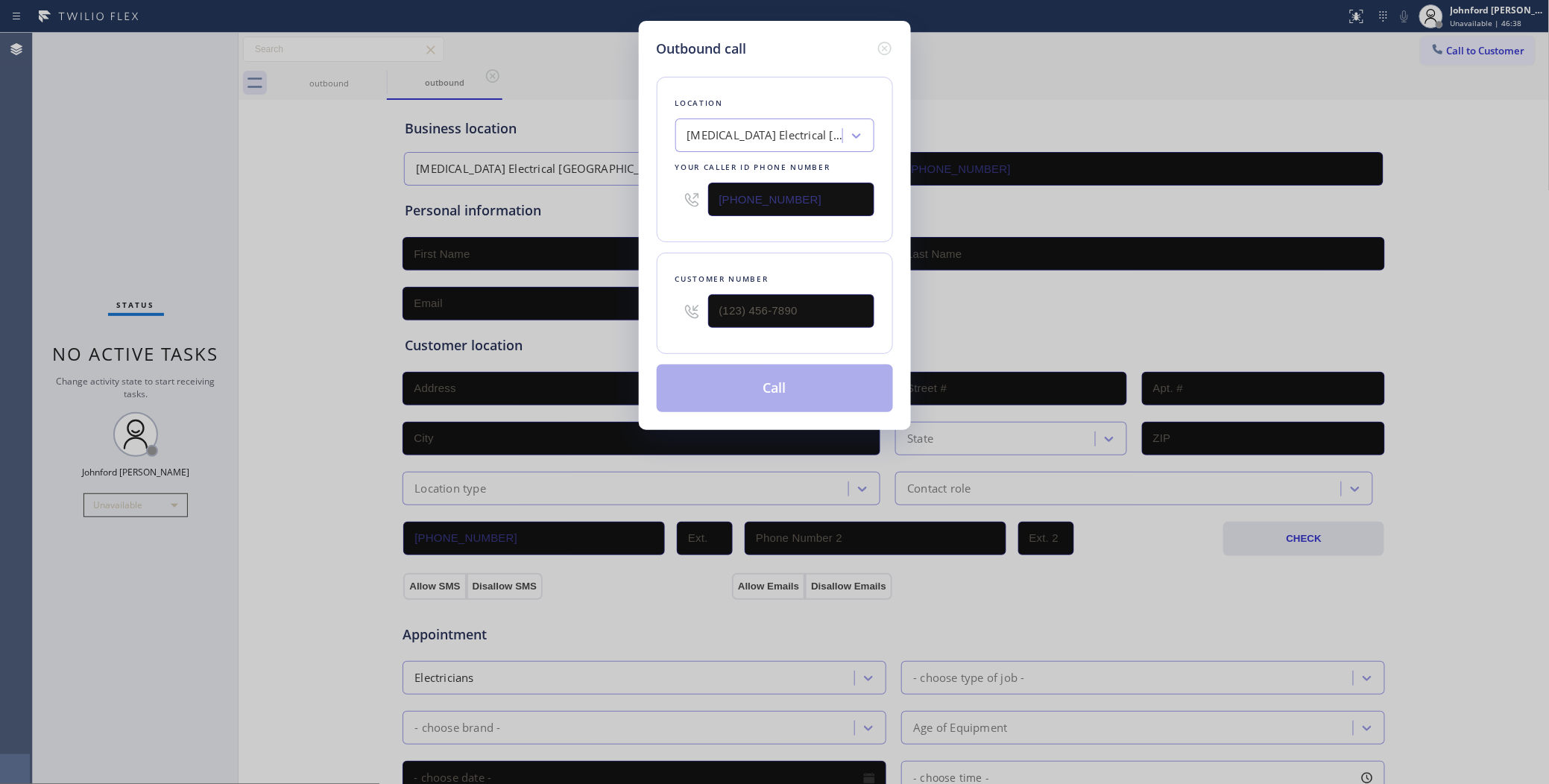
drag, startPoint x: 789, startPoint y: 306, endPoint x: 675, endPoint y: 308, distance: 114.0
click at [675, 308] on div "Customer number" at bounding box center [774, 303] width 236 height 102
click at [839, 304] on input "(___) ___-____" at bounding box center [791, 311] width 166 height 34
paste input "805) 390-9528"
type input "(805) 390-9528"
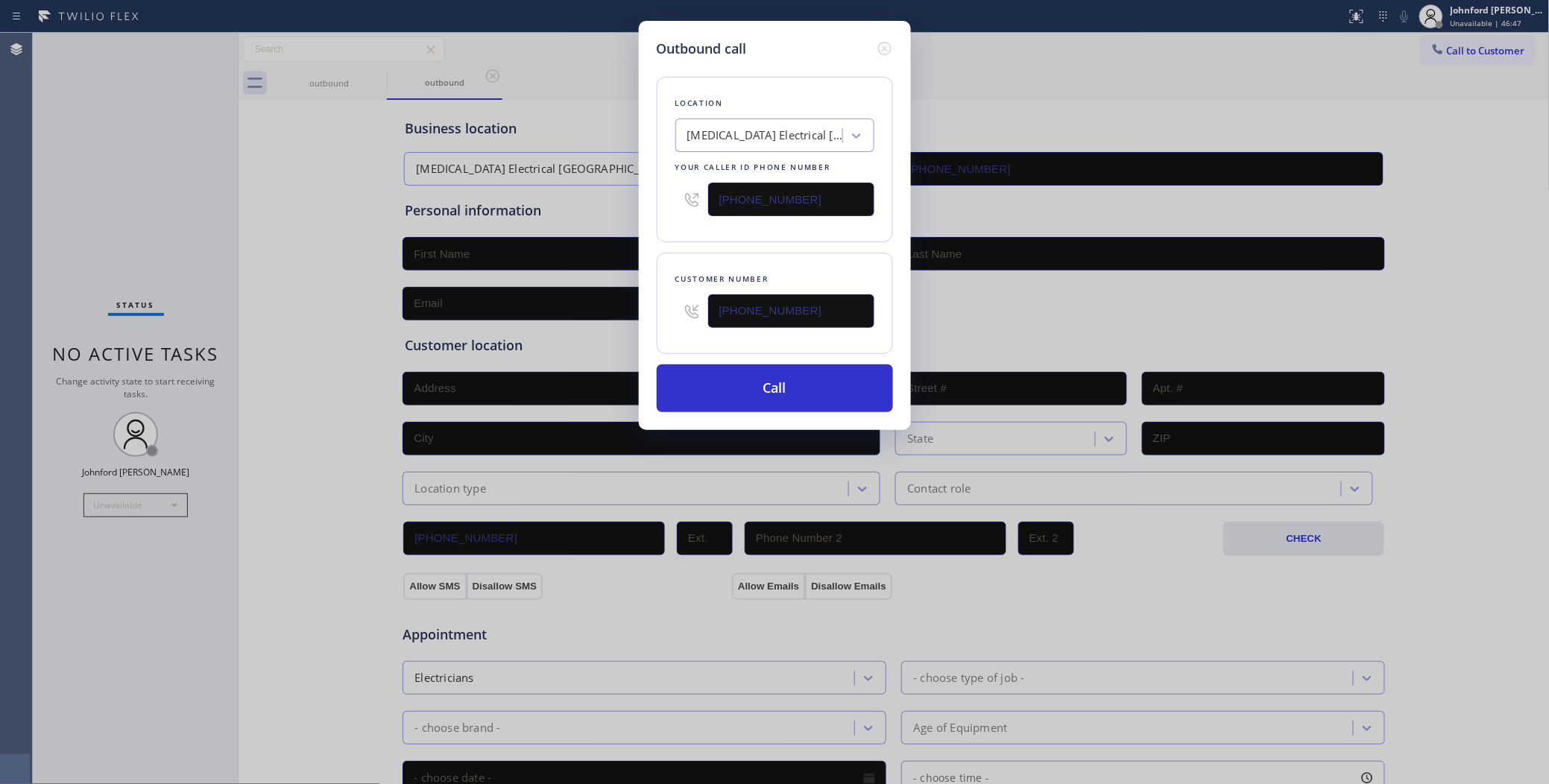
drag, startPoint x: 816, startPoint y: 199, endPoint x: 673, endPoint y: 198, distance: 143.0
click at [673, 198] on div "Location High Voltage Electrical Laguna Beach Your caller id phone number (949)…" at bounding box center [774, 160] width 236 height 166
paste input "561) 763-4852"
type input "(561) 763-4852"
click at [672, 209] on div "Location High Voltage Electrical Laguna Beach Your caller id phone number (561)…" at bounding box center [774, 160] width 236 height 166
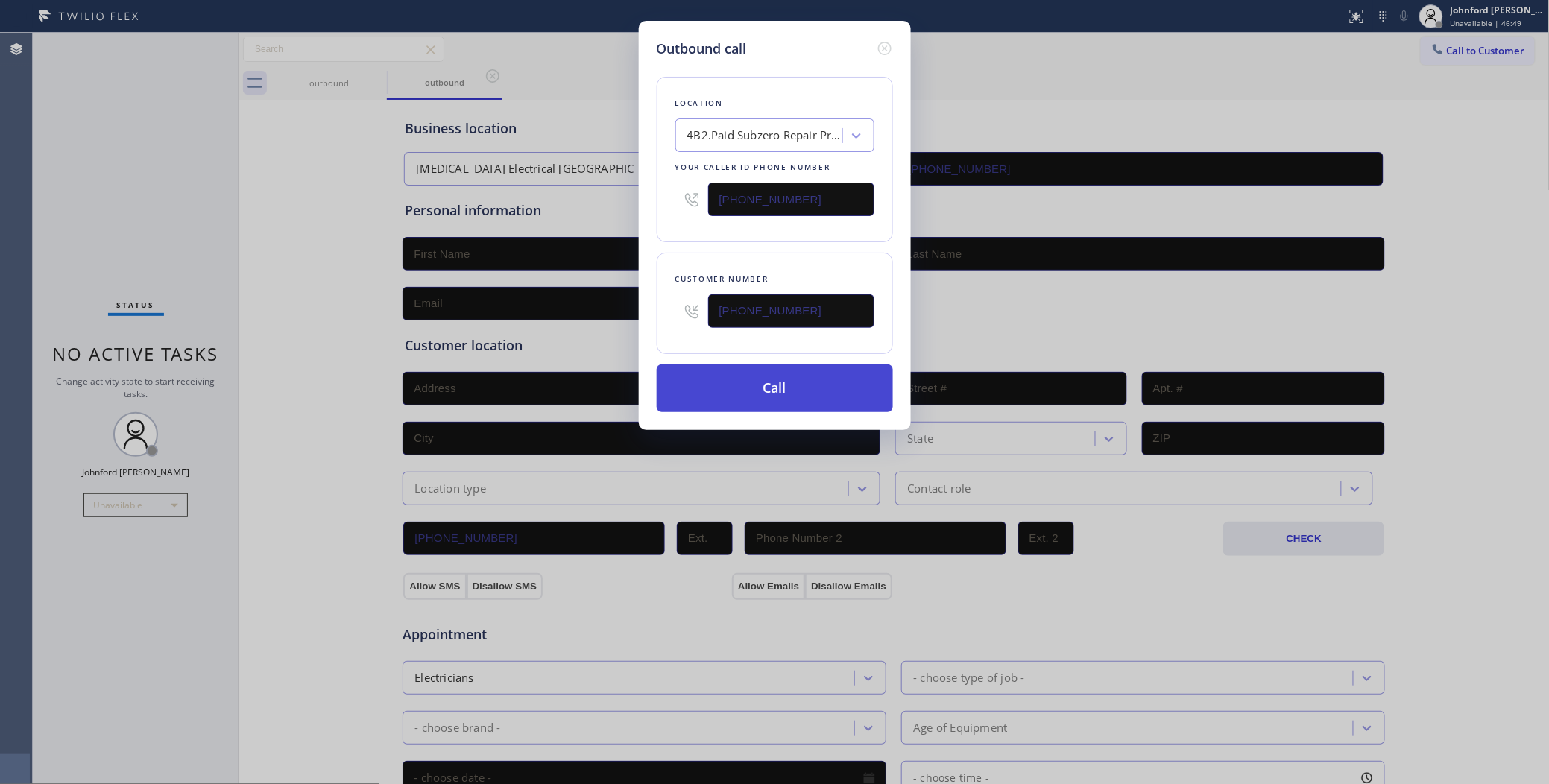
click at [746, 397] on button "Call" at bounding box center [774, 387] width 236 height 47
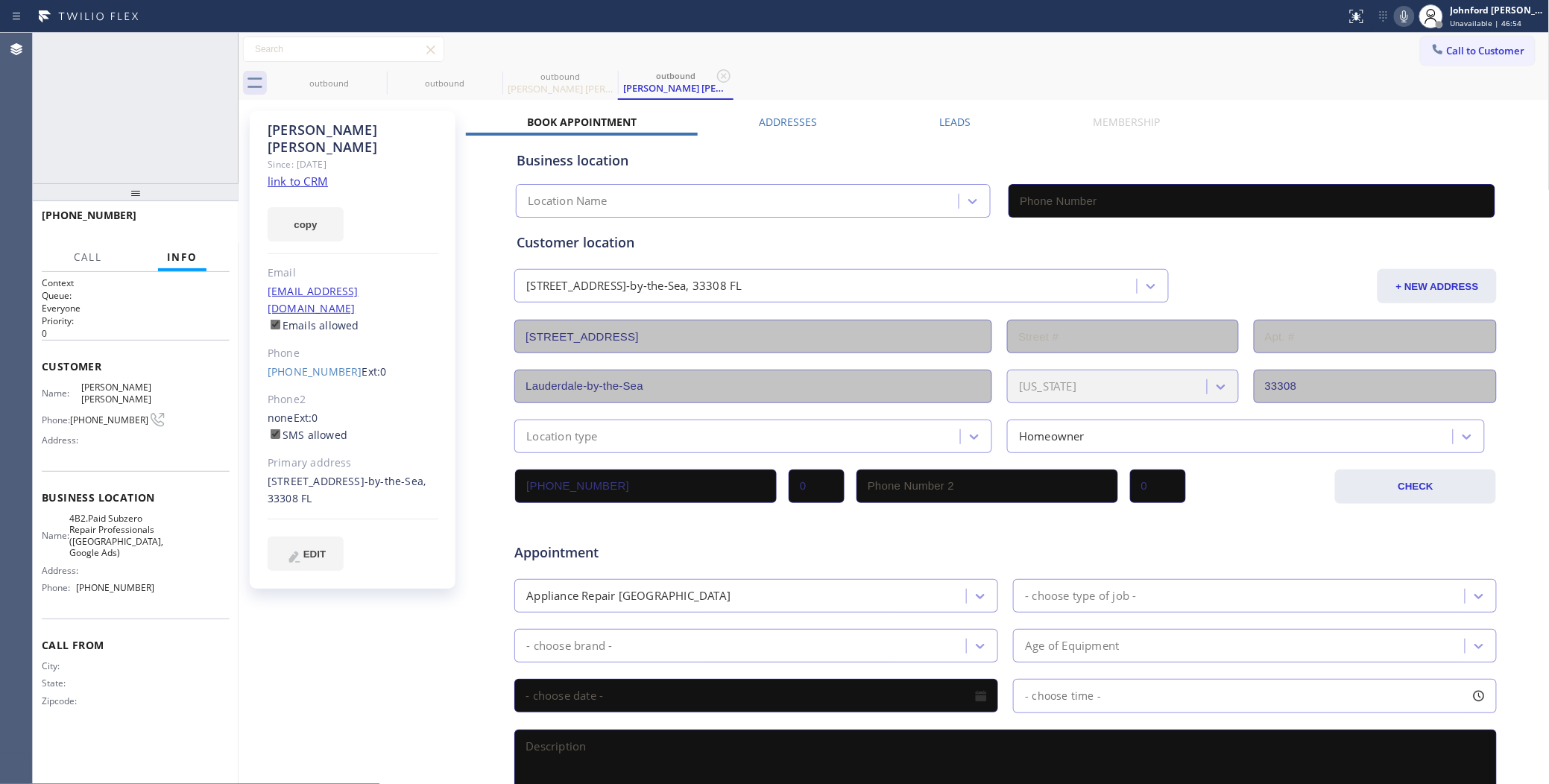
type input "(561) 763-4852"
click at [297, 207] on button "copy" at bounding box center [305, 224] width 76 height 35
click at [1403, 13] on icon at bounding box center [1404, 17] width 8 height 12
click at [919, 66] on div "outbound outbound outbound Chris Chris outbound Chris Chris" at bounding box center [910, 83] width 1278 height 34
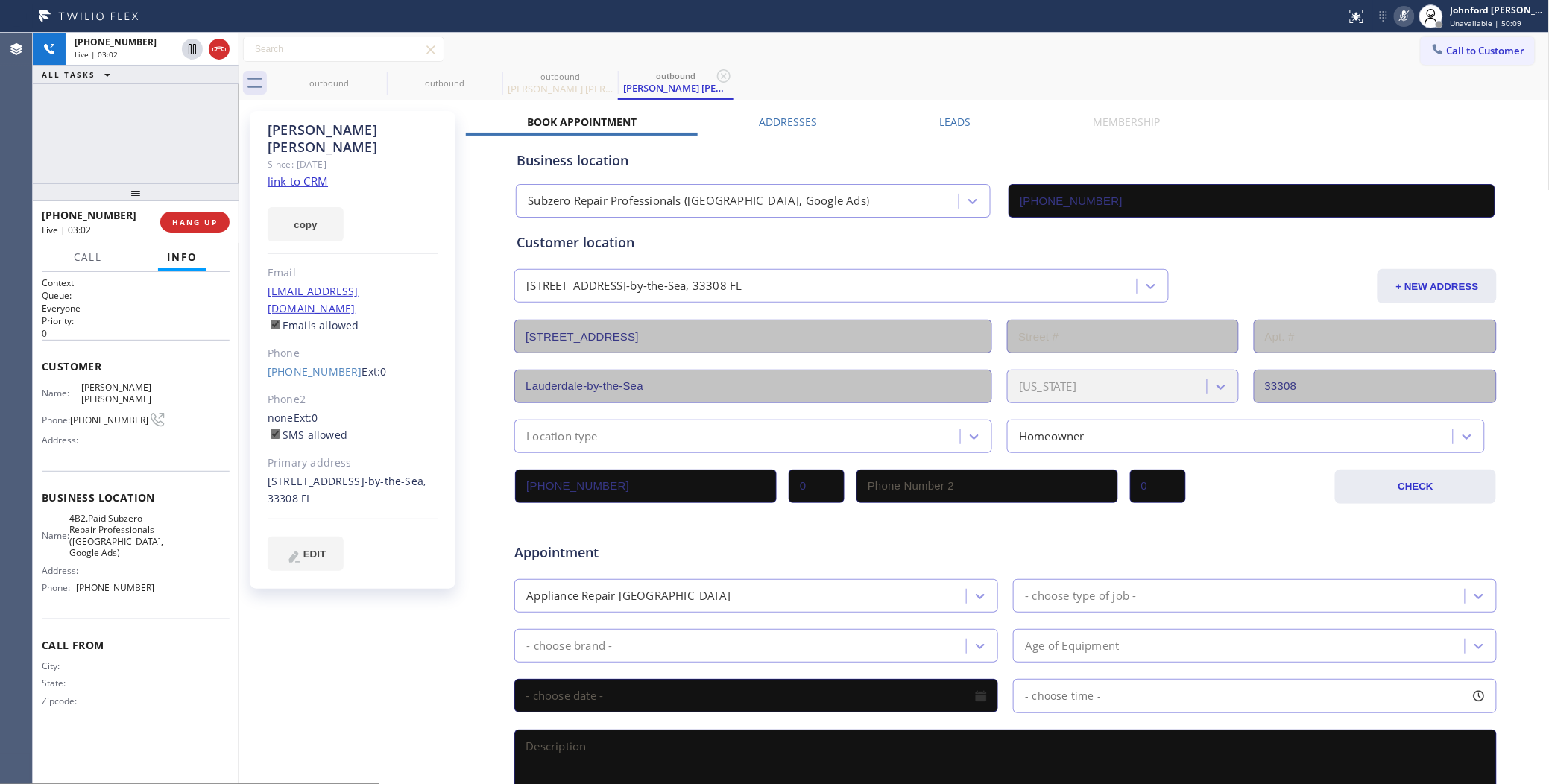
click at [1404, 16] on rect at bounding box center [1404, 15] width 11 height 11
click at [1407, 20] on icon at bounding box center [1404, 17] width 18 height 18
click at [1407, 19] on icon at bounding box center [1404, 17] width 18 height 18
drag, startPoint x: 65, startPoint y: 127, endPoint x: 378, endPoint y: 127, distance: 313.0
click at [65, 127] on div "+18053909528 Live | 03:30 ALL TASKS ALL TASKS ACTIVE TASKS TASKS IN WRAP UP" at bounding box center [135, 108] width 205 height 150
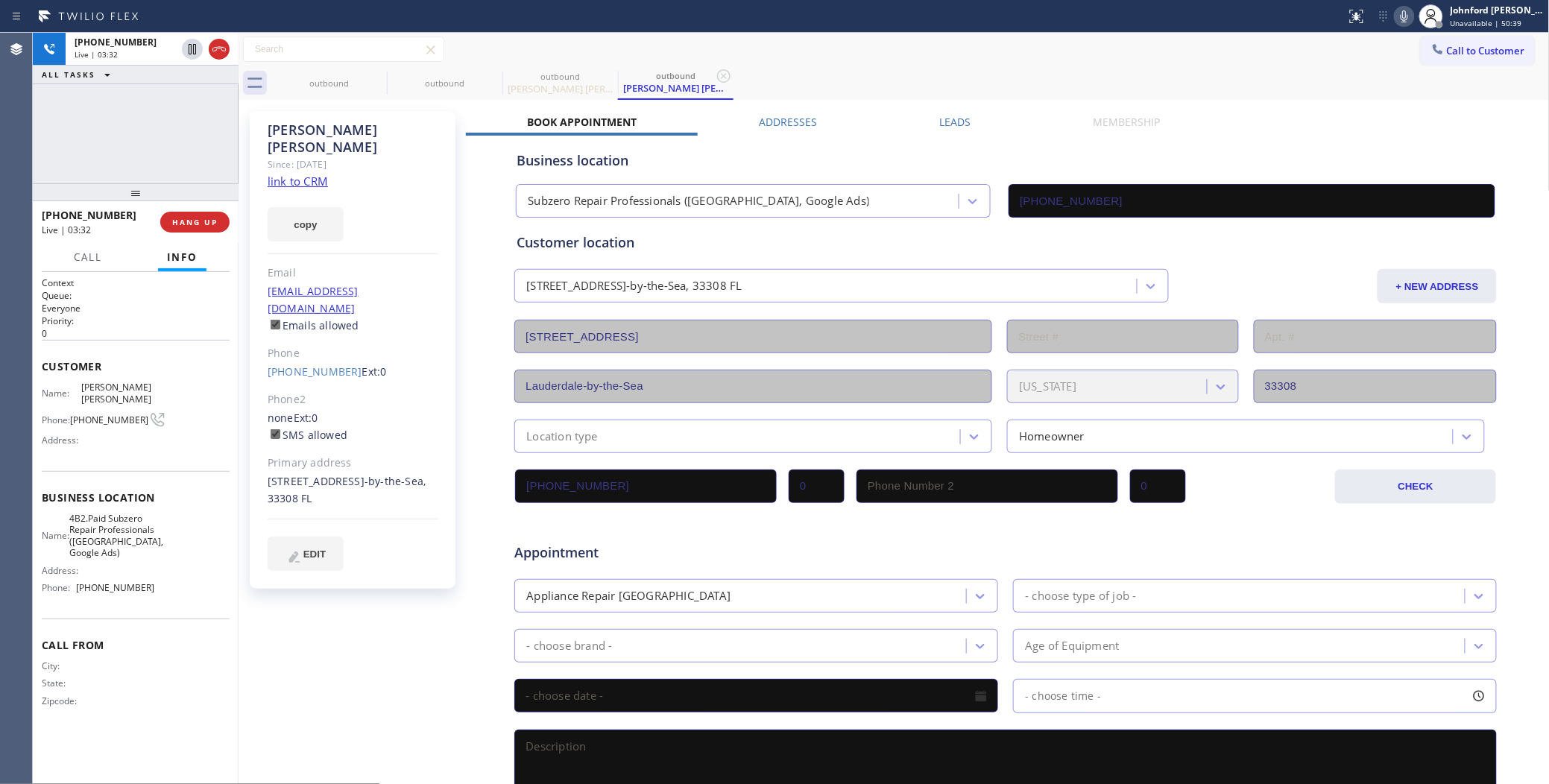
click at [1407, 17] on icon at bounding box center [1404, 17] width 8 height 12
drag, startPoint x: 918, startPoint y: 71, endPoint x: 925, endPoint y: 68, distance: 7.6
click at [925, 68] on div "outbound outbound outbound Chris Chris outbound Chris Chris" at bounding box center [910, 83] width 1278 height 34
click at [1395, 23] on div at bounding box center [1404, 17] width 21 height 18
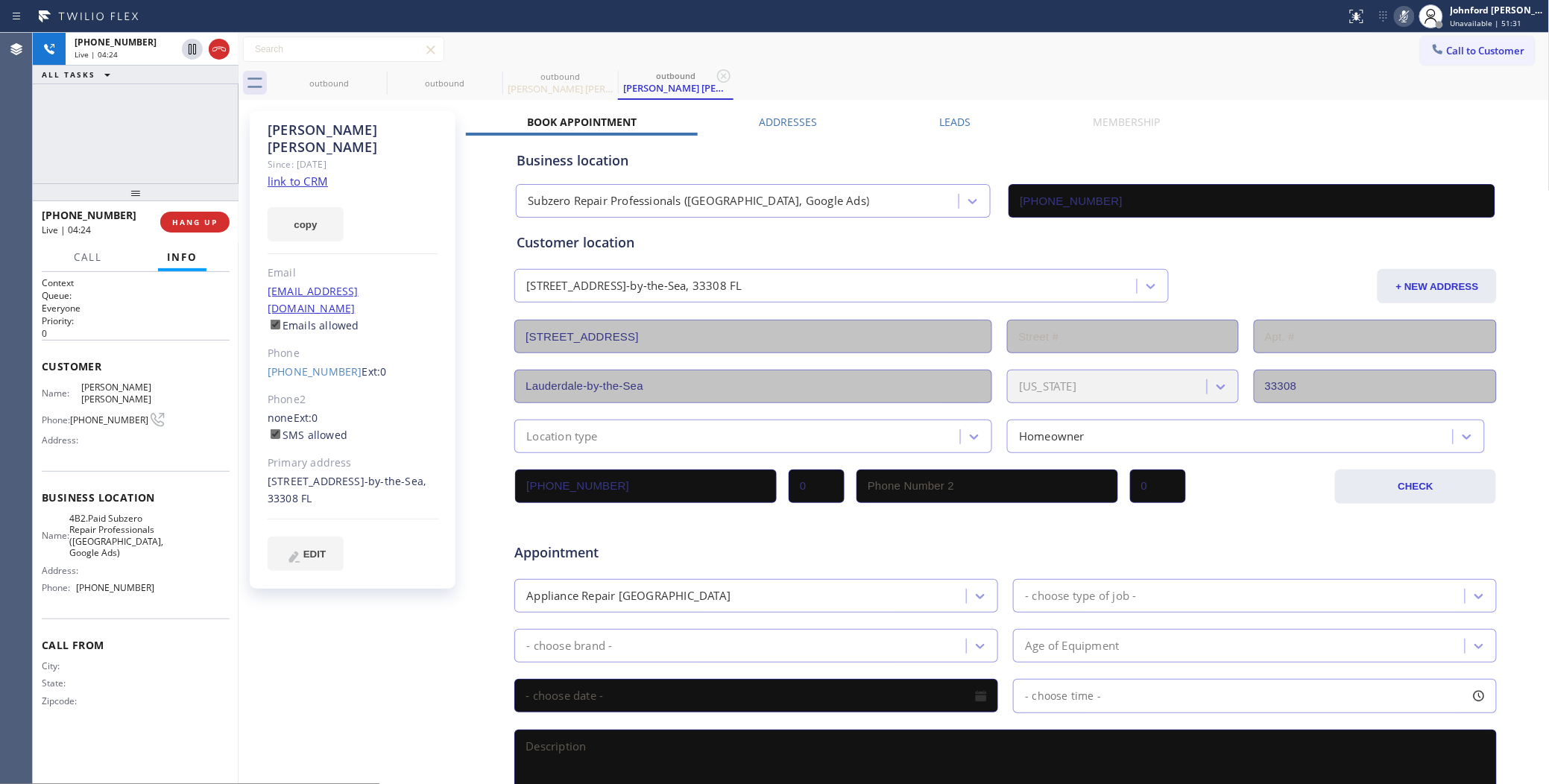
click at [1395, 21] on div at bounding box center [1404, 17] width 21 height 18
click at [169, 216] on button "HANG UP" at bounding box center [195, 222] width 69 height 21
click at [105, 135] on div "ALL TASKS ALL TASKS ACTIVE TASKS TASKS IN WRAP UP +18053909528 Wrap up | 00:10" at bounding box center [135, 108] width 205 height 150
click at [307, 210] on button "copy" at bounding box center [305, 224] width 76 height 35
click at [1431, 49] on div at bounding box center [1438, 50] width 18 height 18
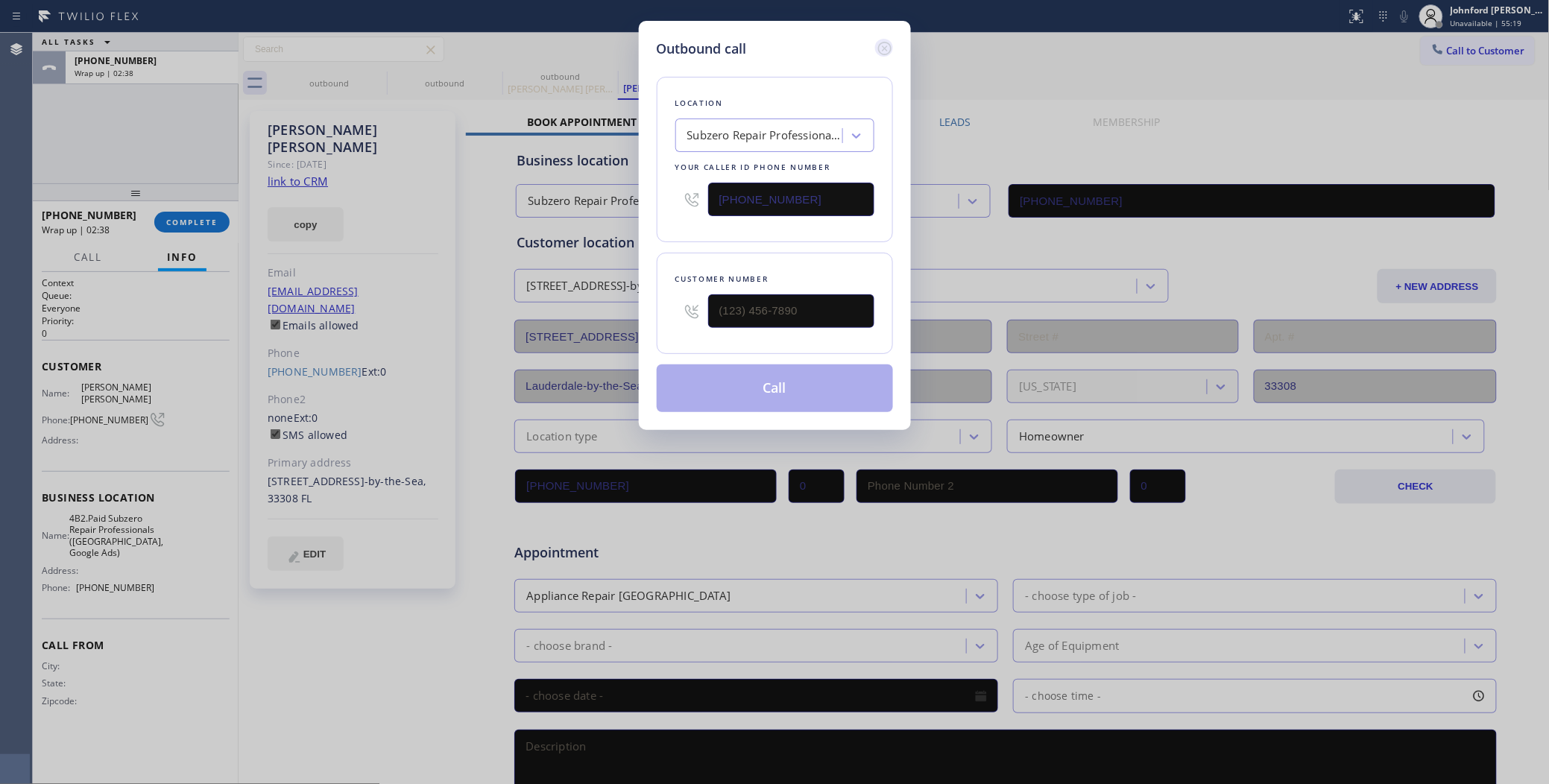
click at [884, 41] on icon at bounding box center [884, 48] width 14 height 14
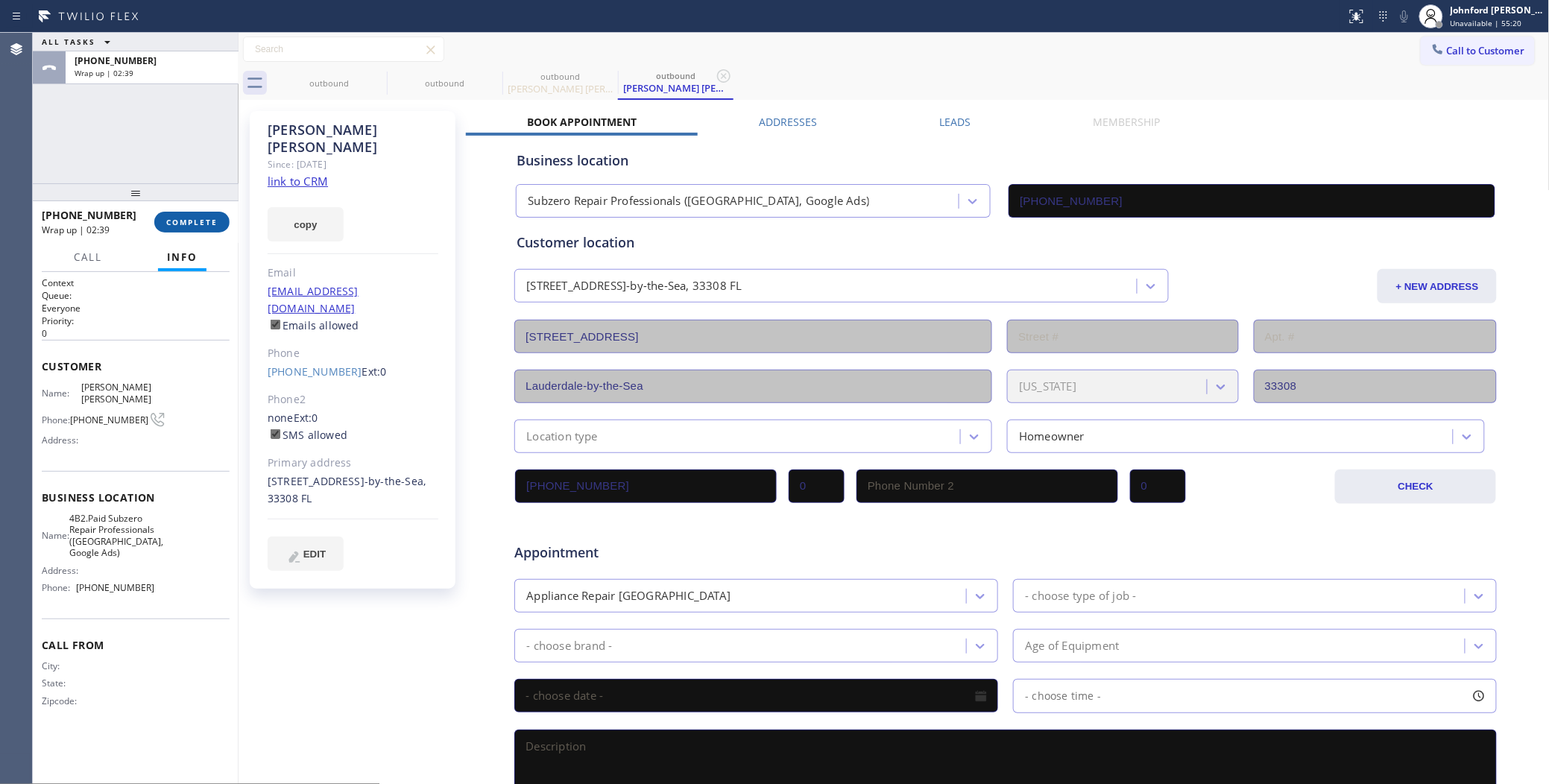
click at [199, 214] on button "COMPLETE" at bounding box center [192, 222] width 75 height 21
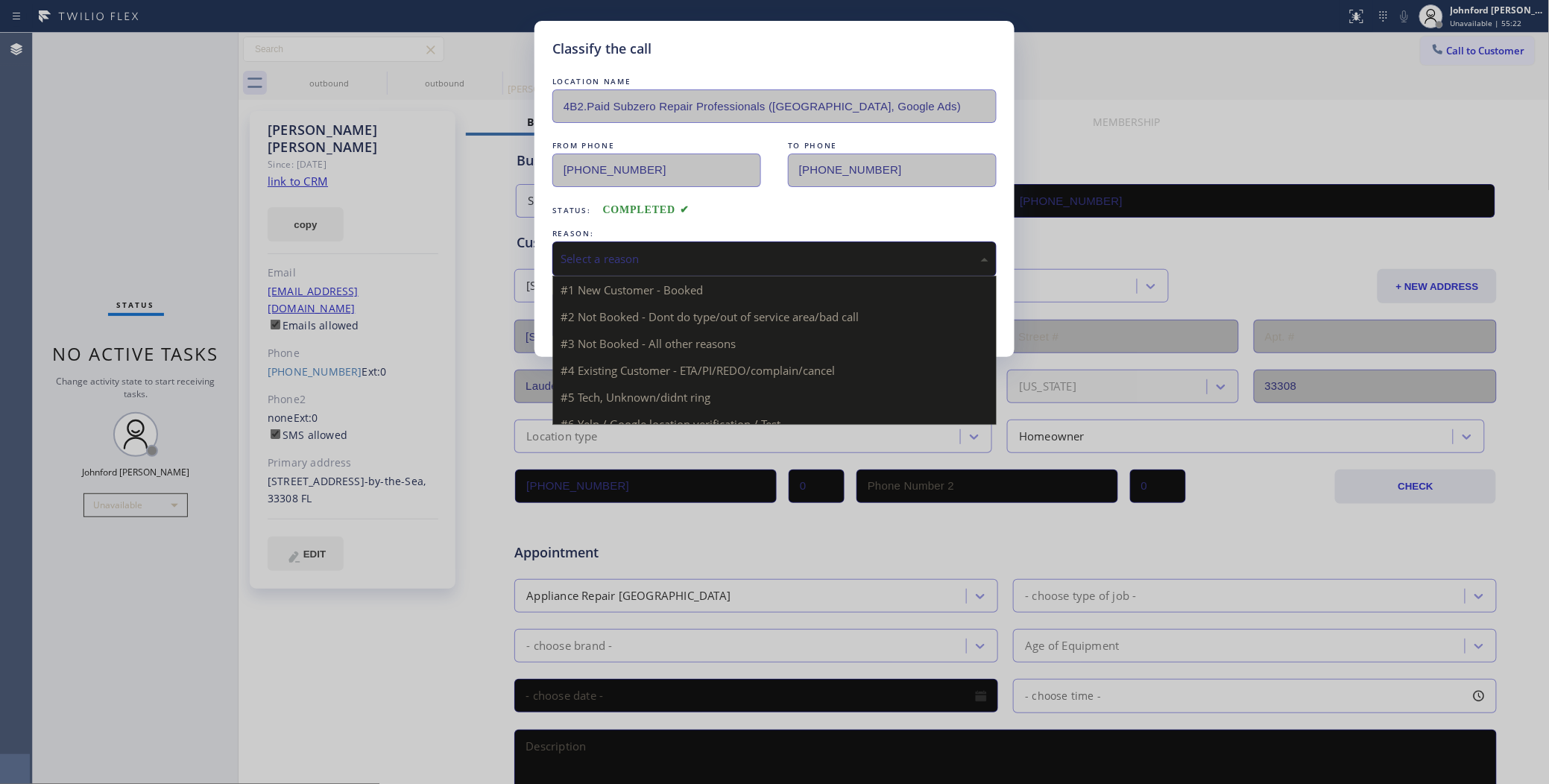
drag, startPoint x: 630, startPoint y: 252, endPoint x: 701, endPoint y: 336, distance: 110.0
click at [638, 252] on div "Select a reason" at bounding box center [774, 259] width 428 height 17
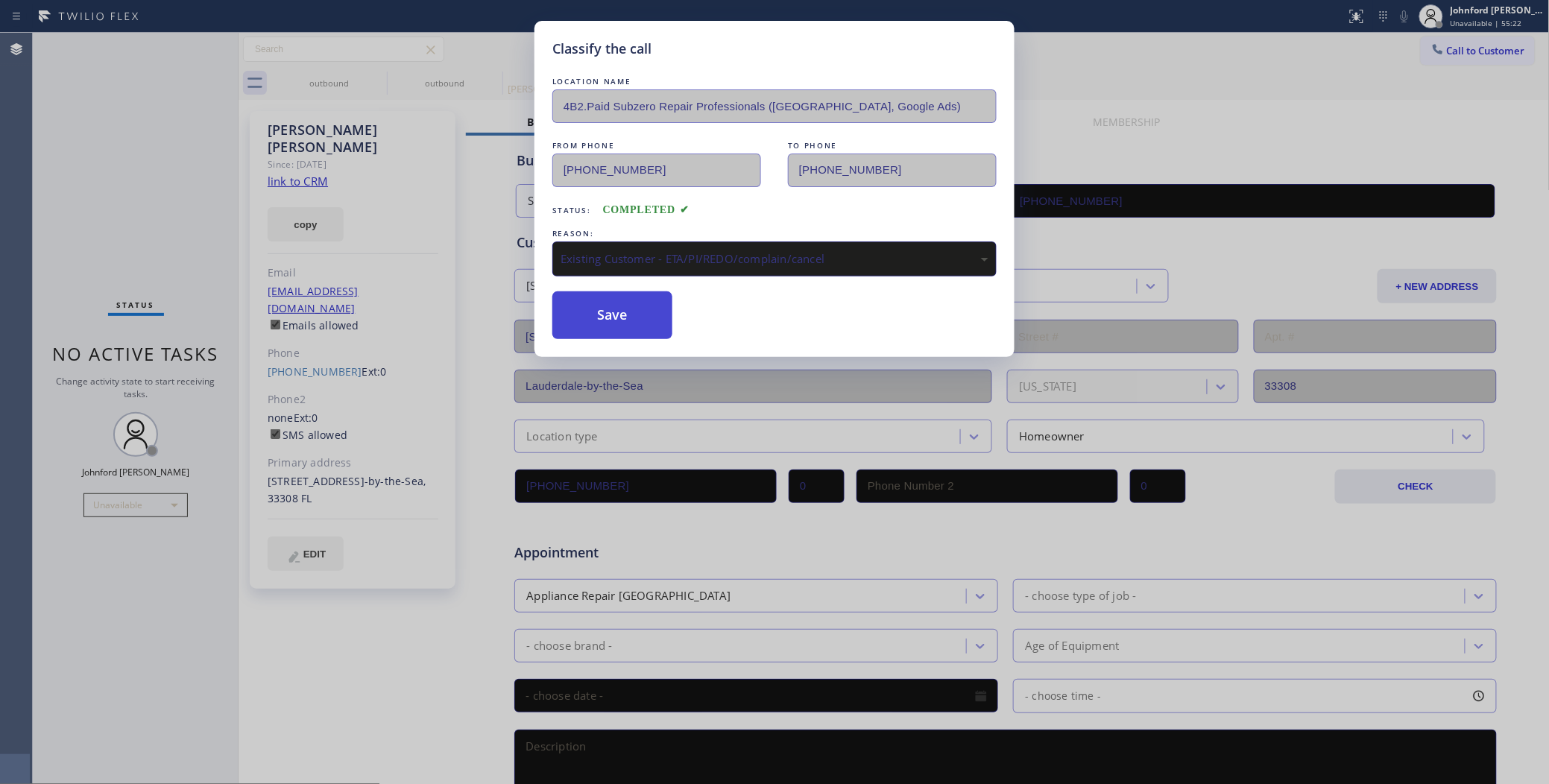
click at [628, 323] on button "Save" at bounding box center [612, 315] width 120 height 47
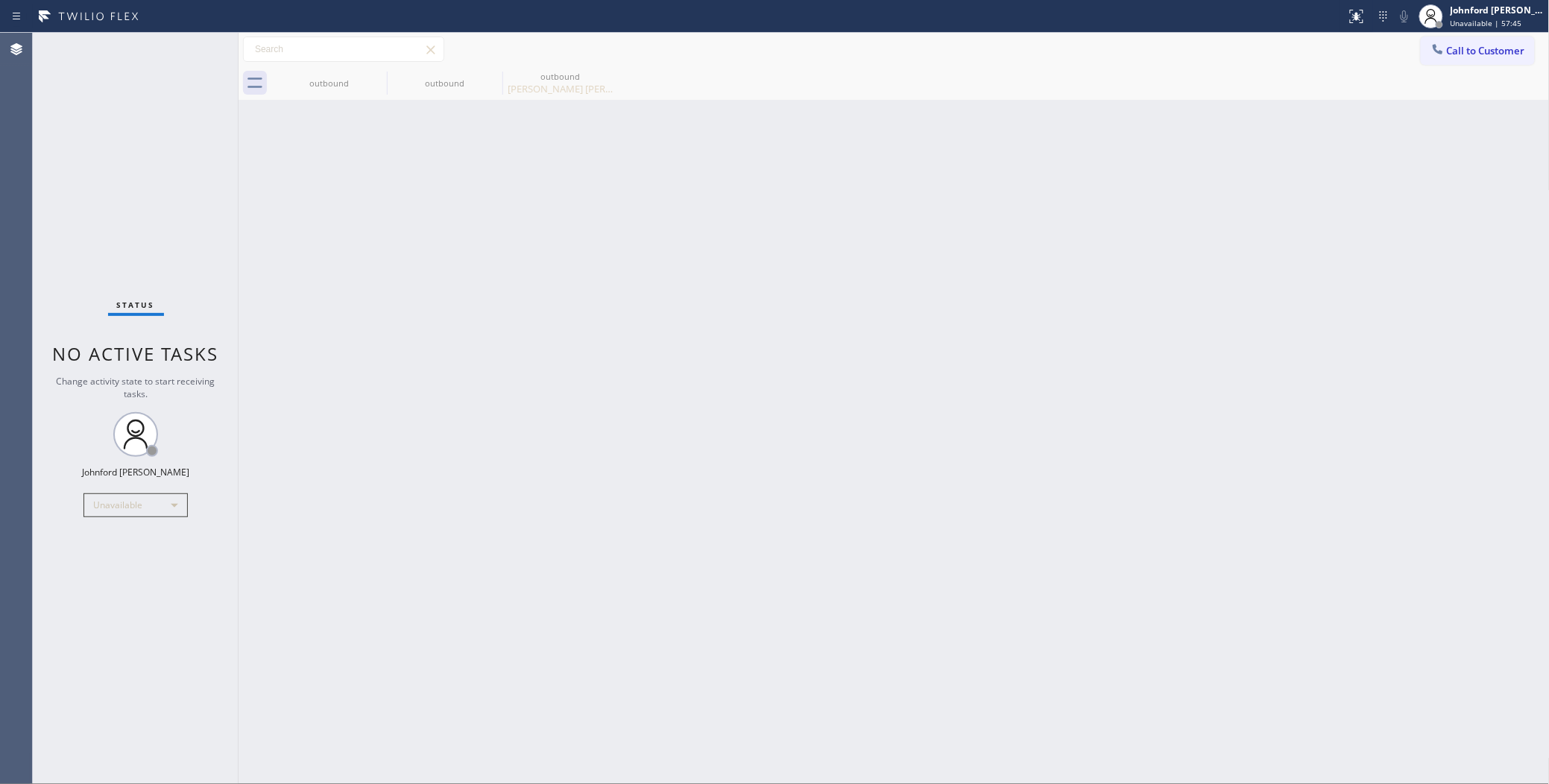
click at [1157, 141] on div "Back to Dashboard Change Sender ID Customers Technicians Select a contact Outbo…" at bounding box center [894, 409] width 1311 height 751
click at [1435, 57] on div at bounding box center [1438, 50] width 18 height 18
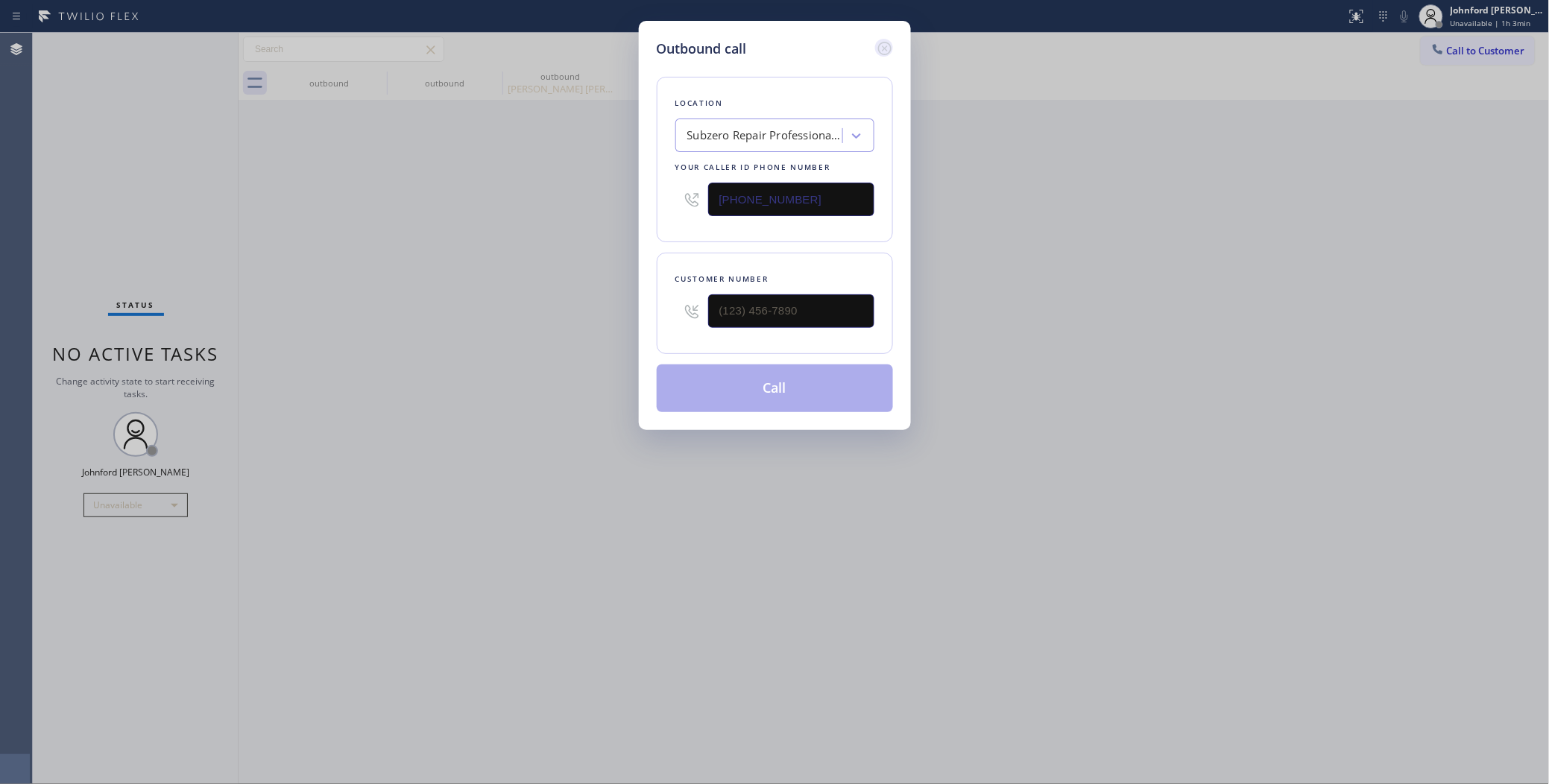
click at [885, 44] on icon at bounding box center [884, 48] width 14 height 14
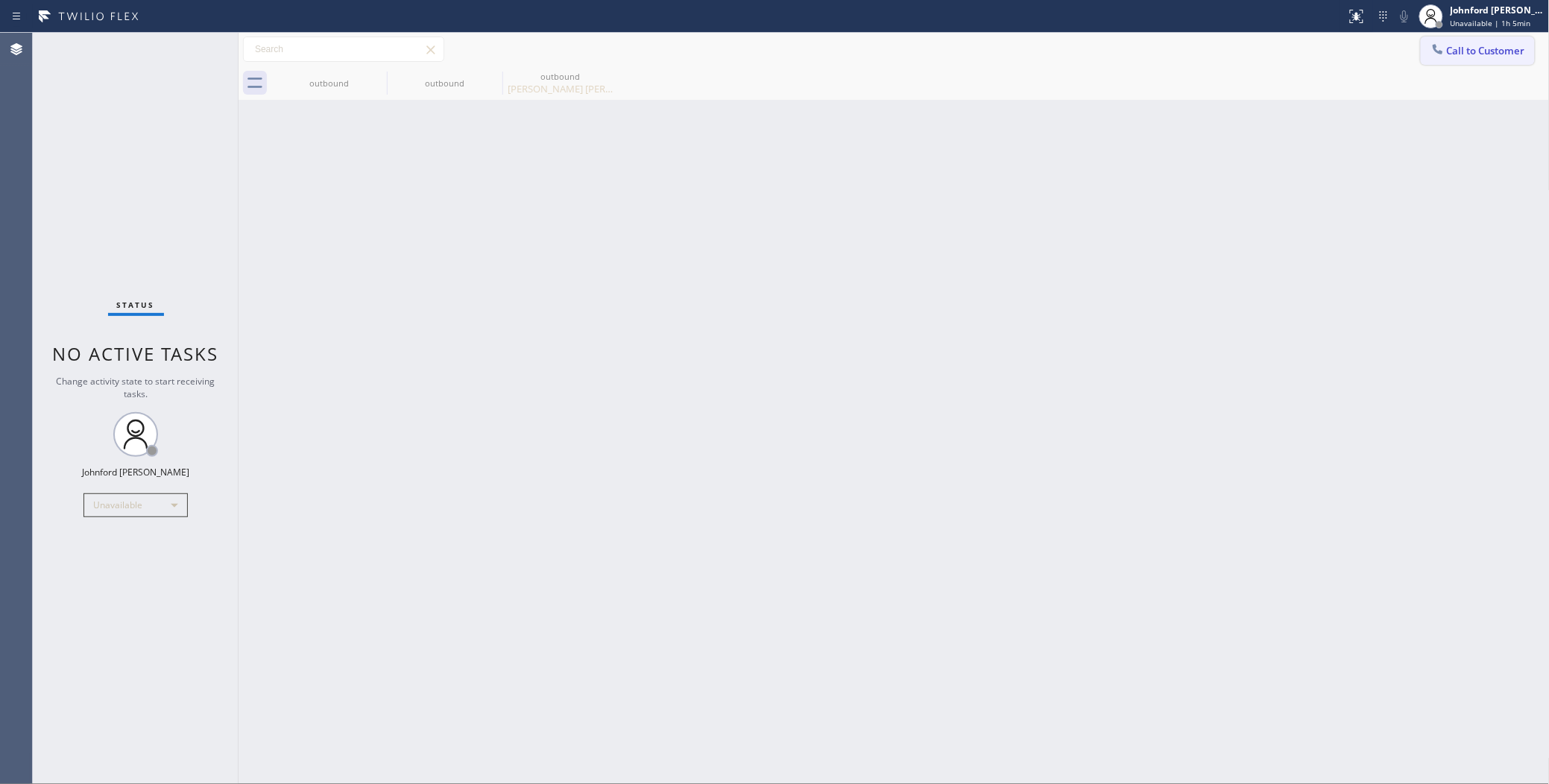
click at [1432, 60] on button "Call to Customer" at bounding box center [1477, 51] width 114 height 29
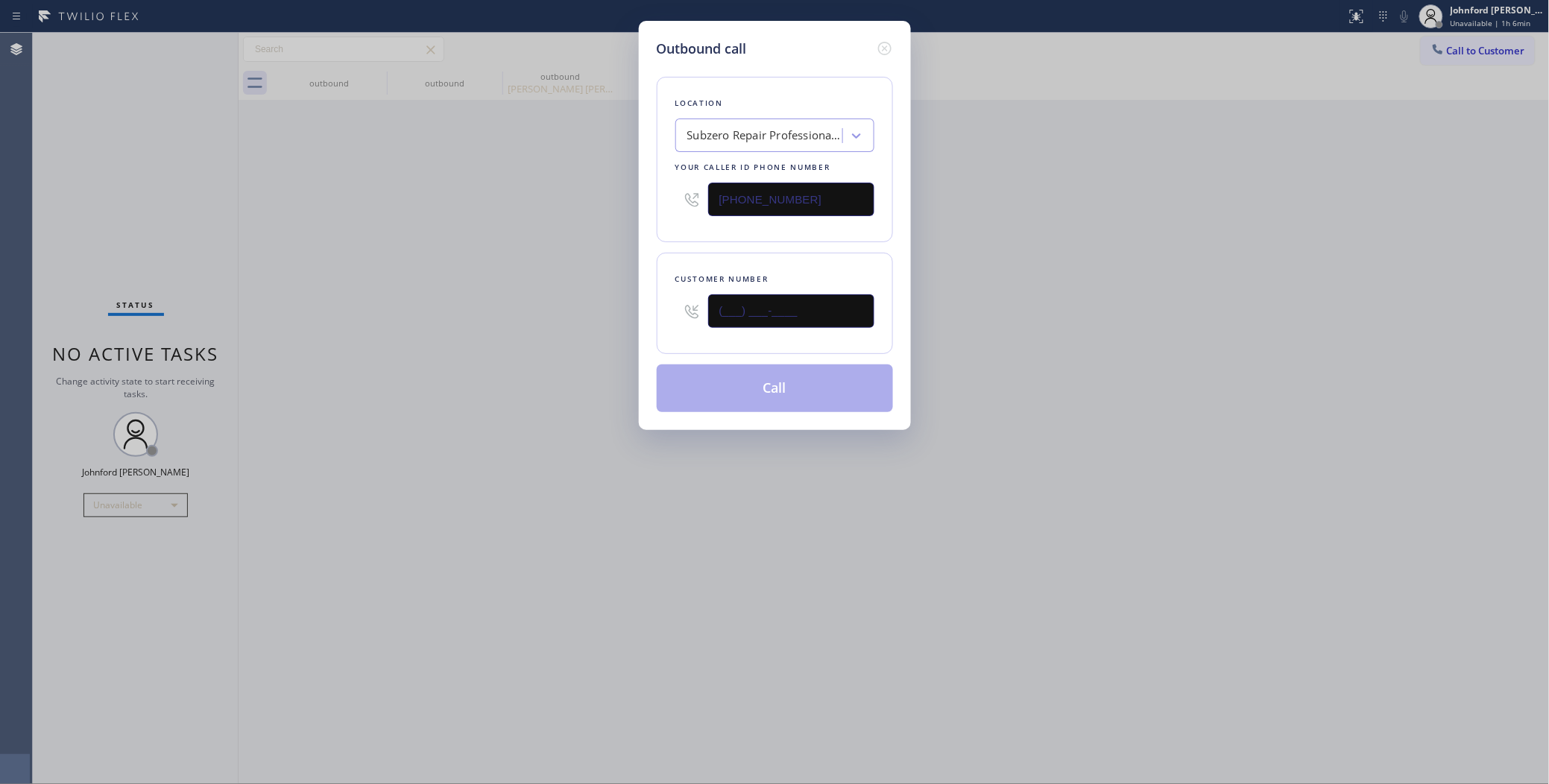
drag, startPoint x: 753, startPoint y: 314, endPoint x: 641, endPoint y: 314, distance: 112.0
click at [641, 314] on div "Outbound call Location Subzero Repair Professionals (West Palm Beach, Google Ad…" at bounding box center [774, 226] width 272 height 409
paste input "917) 648-5722"
type input "(917) 648-5722"
drag, startPoint x: 826, startPoint y: 202, endPoint x: 611, endPoint y: 207, distance: 215.1
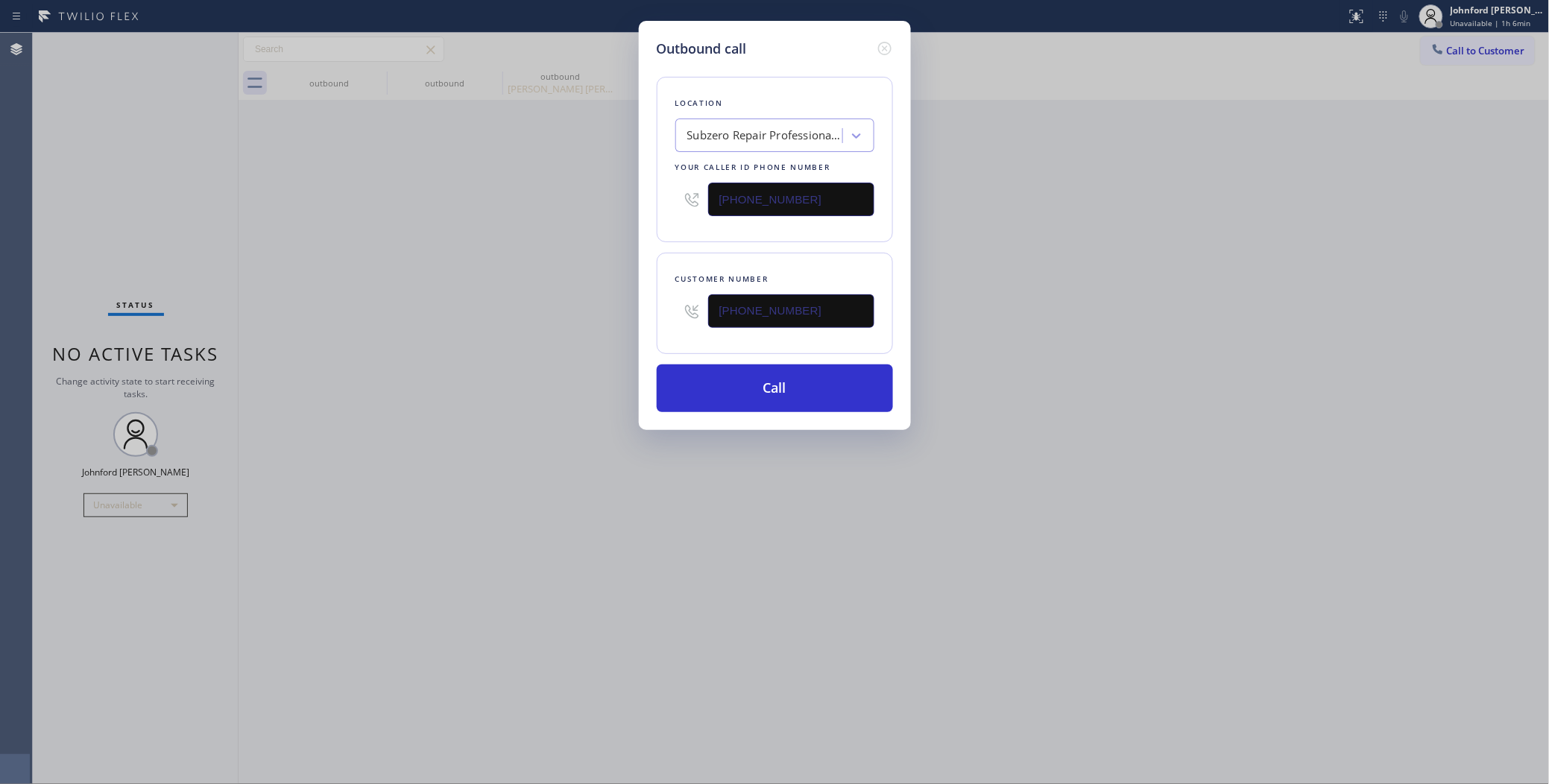
click at [646, 199] on div "Outbound call Location Subzero Repair Professionals (West Palm Beach, Google Ad…" at bounding box center [774, 226] width 272 height 409
paste input "347) 757-4373"
type input "(347) 757-4373"
click at [518, 236] on div "Outbound call Location Subzero Repair Professionals (West Palm Beach, Google Ad…" at bounding box center [774, 392] width 1549 height 784
click at [717, 380] on button "Call" at bounding box center [774, 387] width 236 height 47
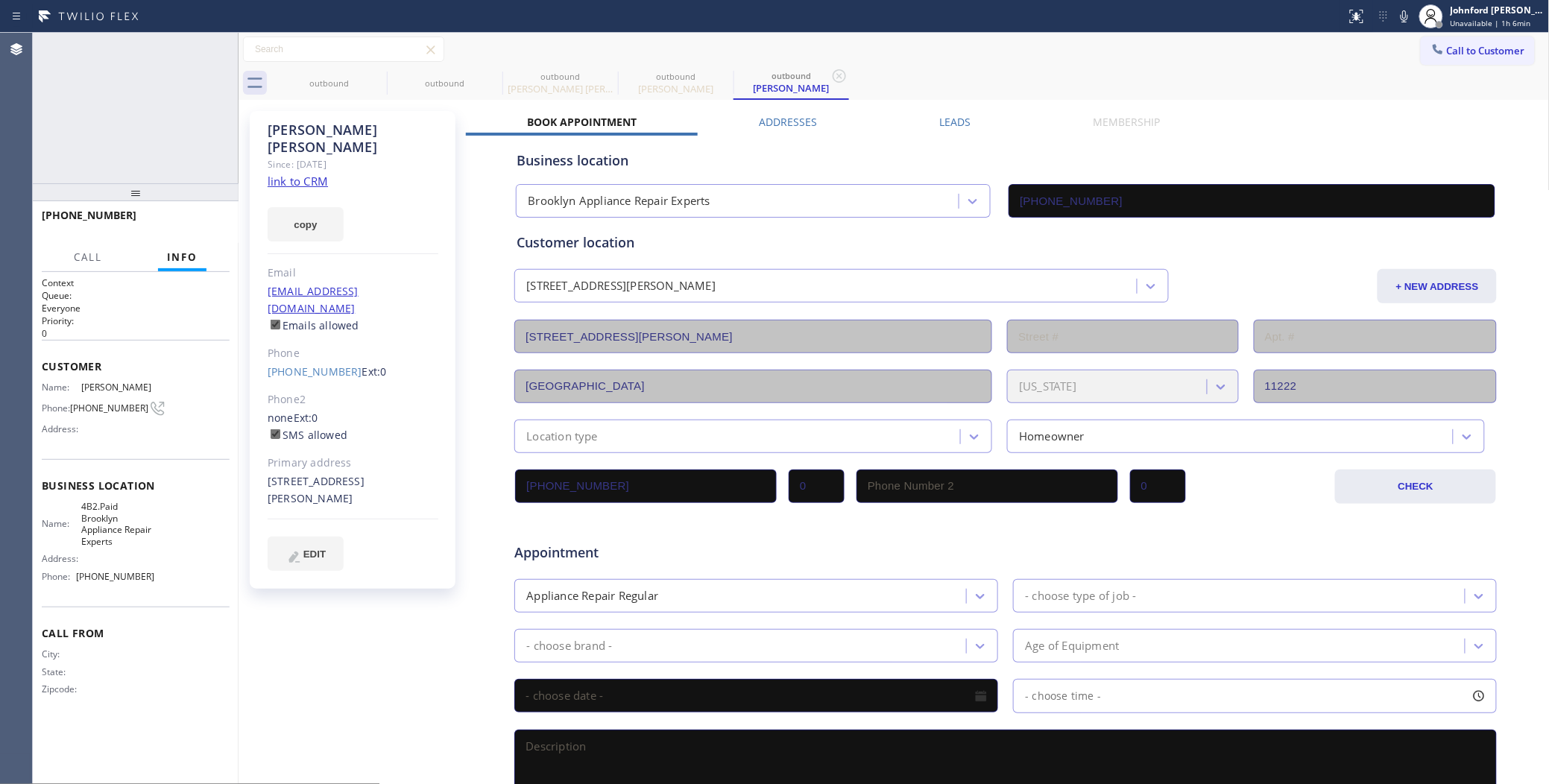
type input "(347) 757-4373"
drag, startPoint x: 191, startPoint y: 228, endPoint x: 783, endPoint y: 38, distance: 621.7
click at [191, 226] on button "HANG UP" at bounding box center [195, 222] width 69 height 21
click at [940, 132] on div "Business location Brooklyn Appliance Repair Experts (347) 757-4373" at bounding box center [1005, 173] width 984 height 88
click at [951, 129] on div "Leads" at bounding box center [955, 125] width 154 height 21
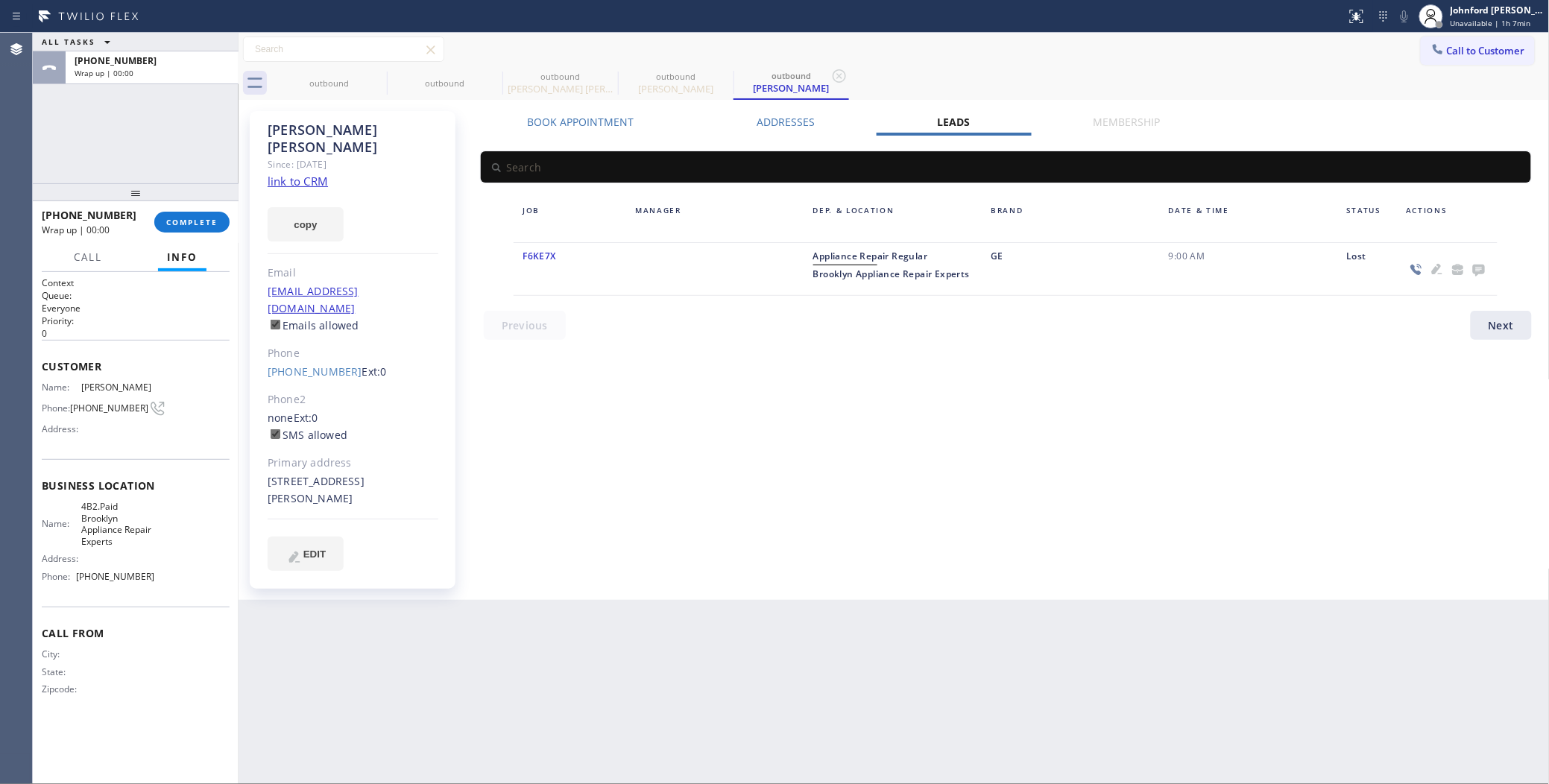
click at [1477, 269] on icon at bounding box center [1479, 271] width 12 height 12
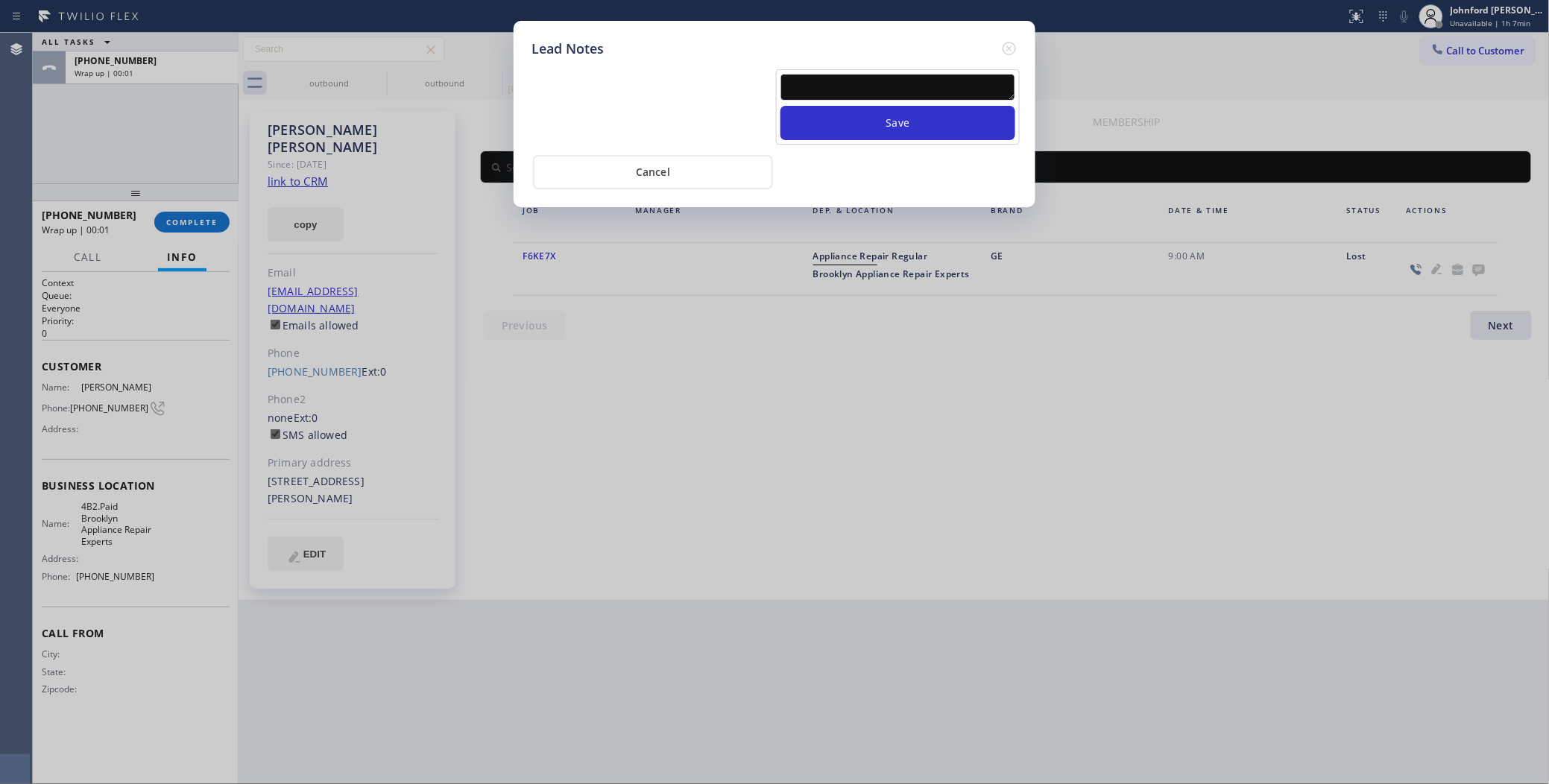
click at [843, 76] on textarea at bounding box center [898, 87] width 235 height 27
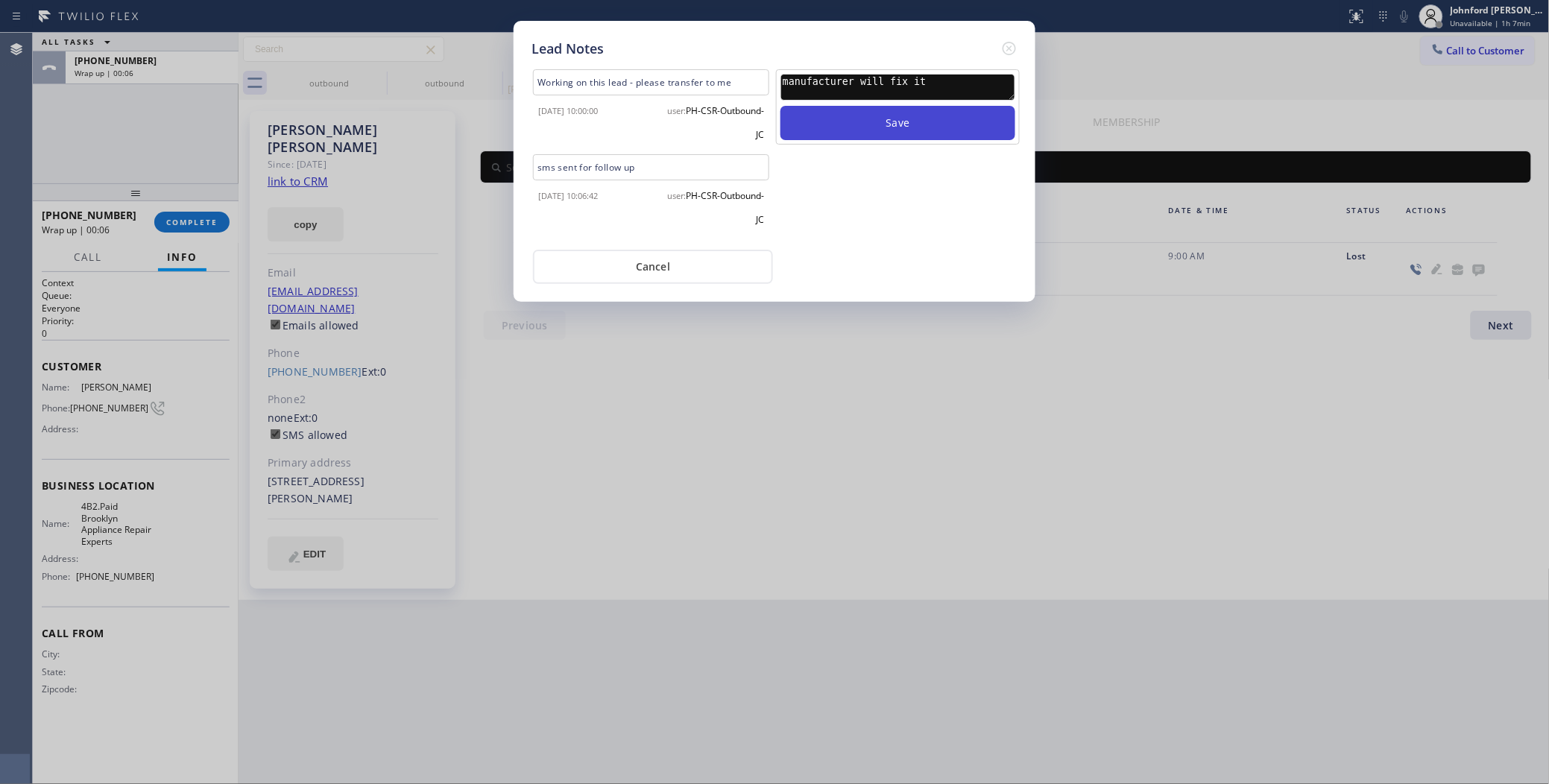
type textarea "manufacturer will fix it"
click at [781, 106] on button "Save" at bounding box center [898, 123] width 235 height 35
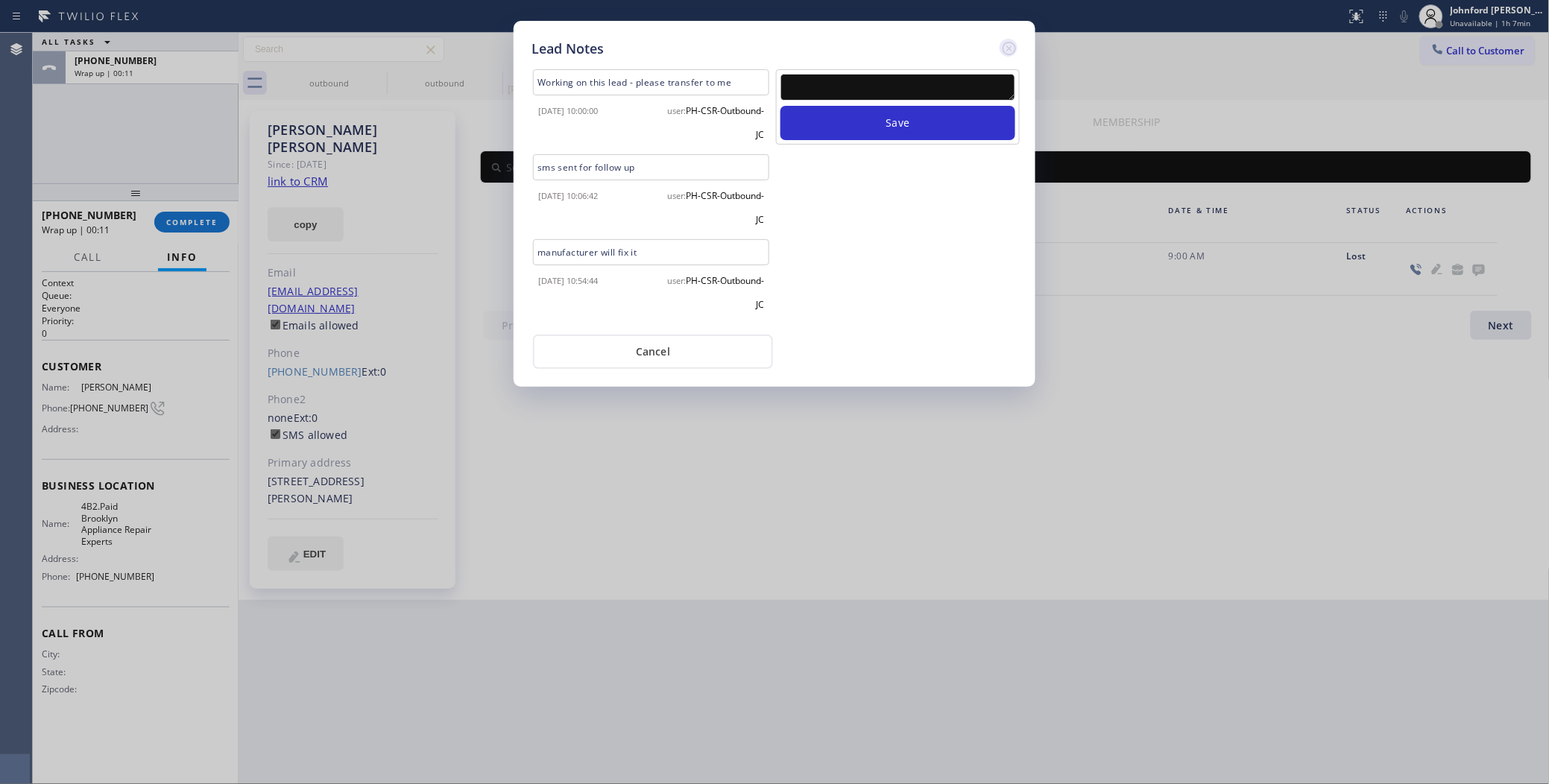
click at [1010, 39] on icon at bounding box center [1009, 48] width 18 height 18
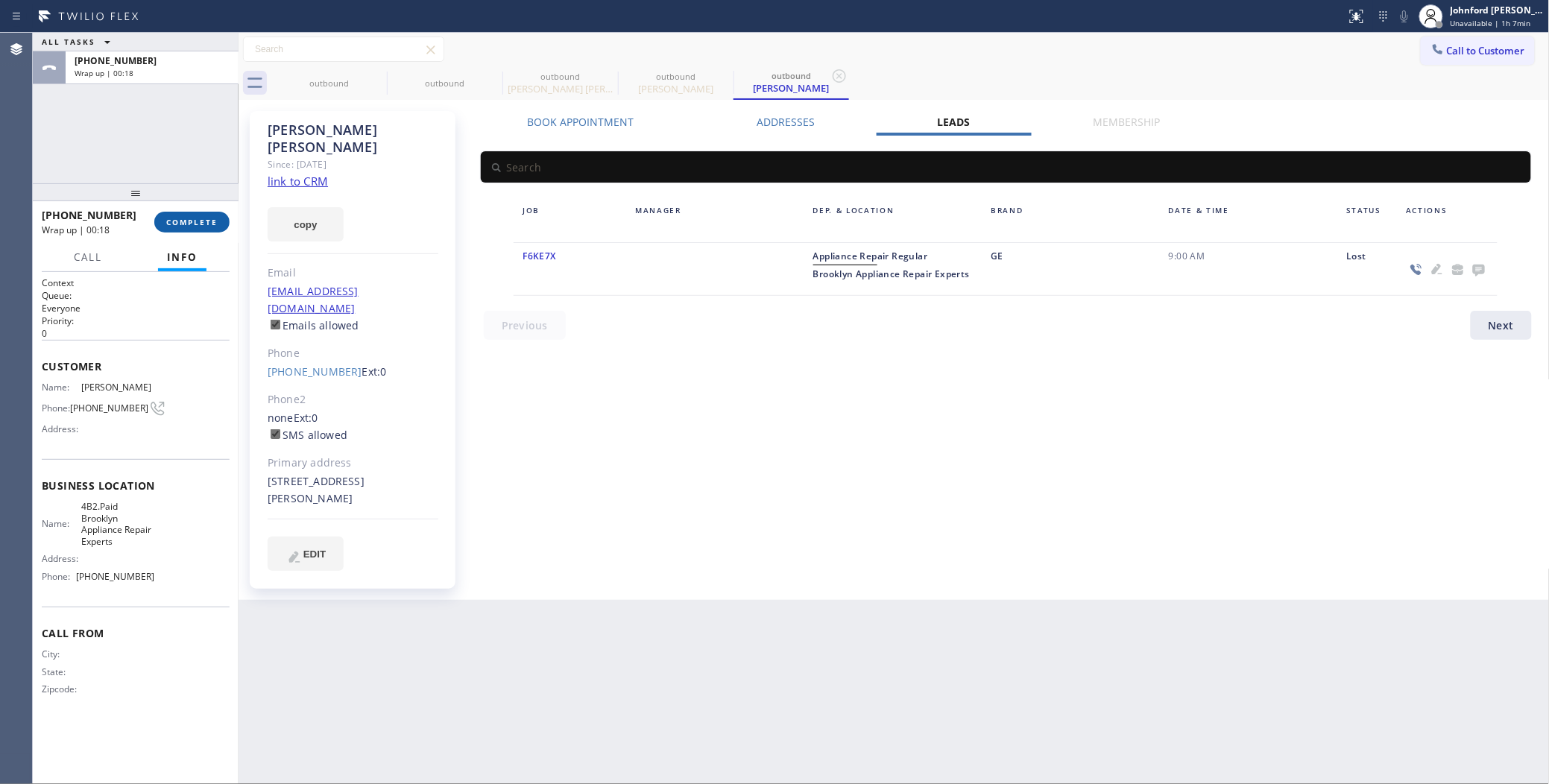
click at [169, 226] on span "COMPLETE" at bounding box center [192, 222] width 51 height 11
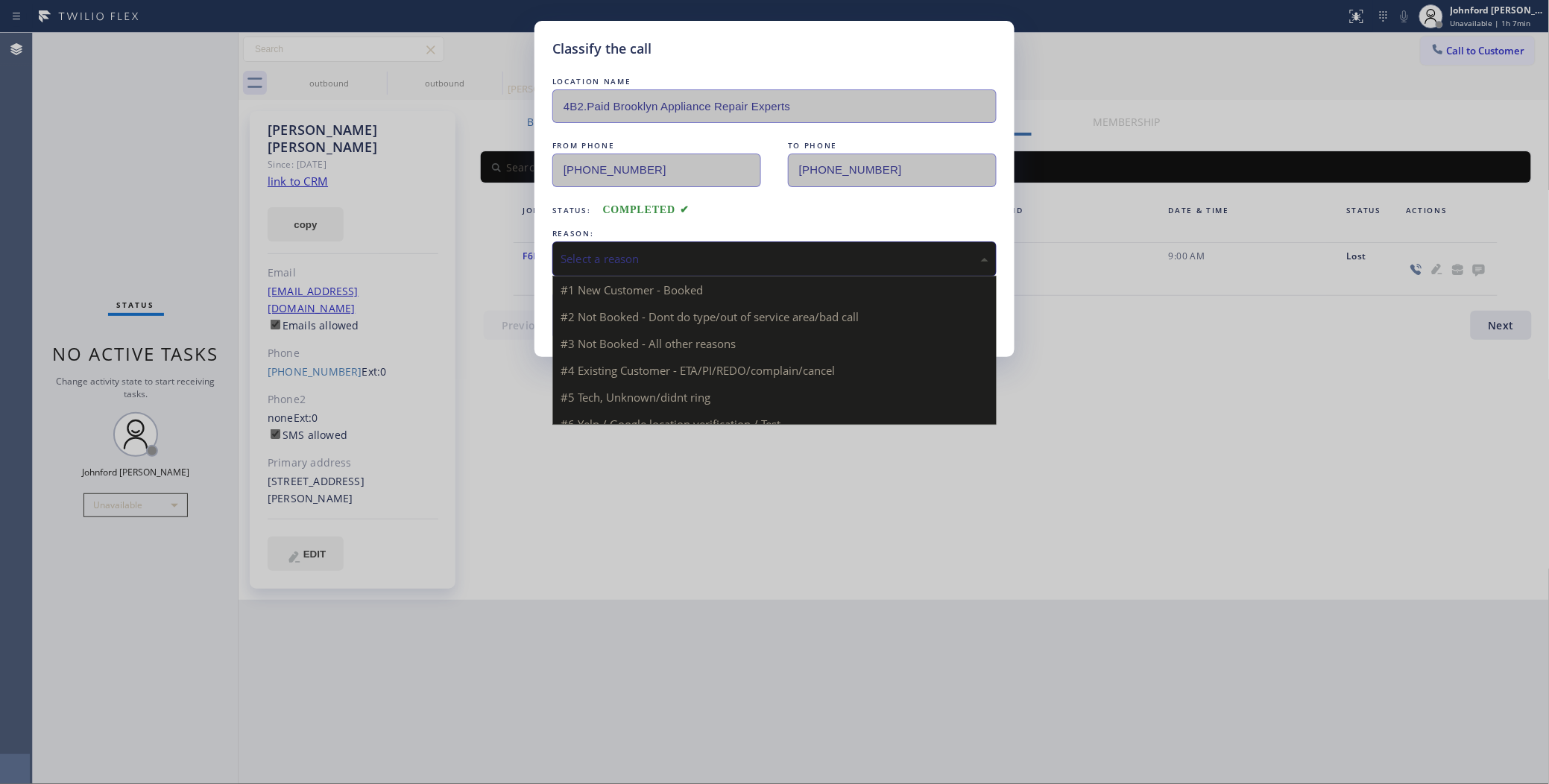
click at [668, 244] on div "Select a reason" at bounding box center [774, 259] width 444 height 35
drag, startPoint x: 657, startPoint y: 337, endPoint x: 620, endPoint y: 318, distance: 41.6
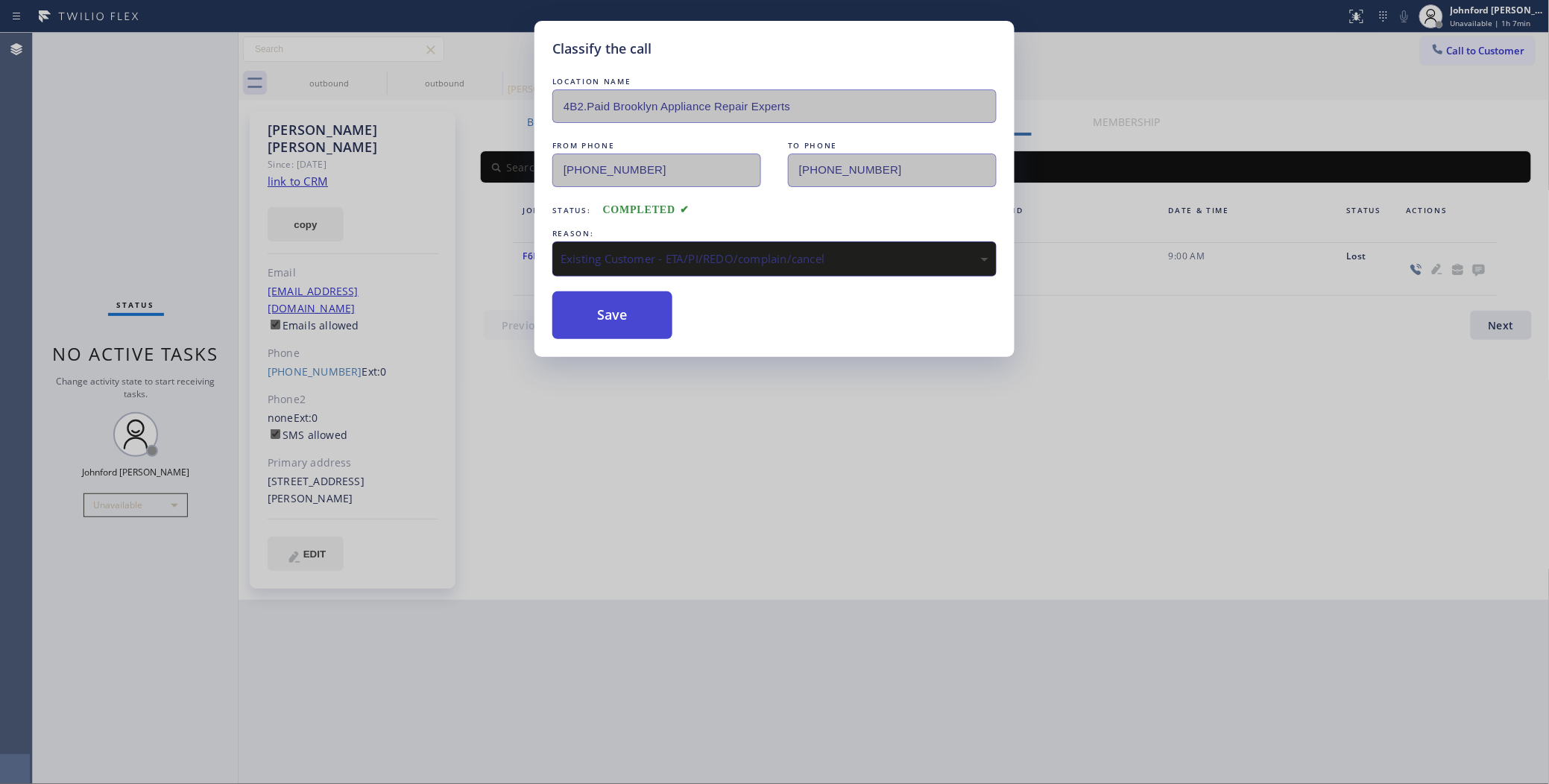
click at [620, 318] on button "Save" at bounding box center [612, 315] width 120 height 47
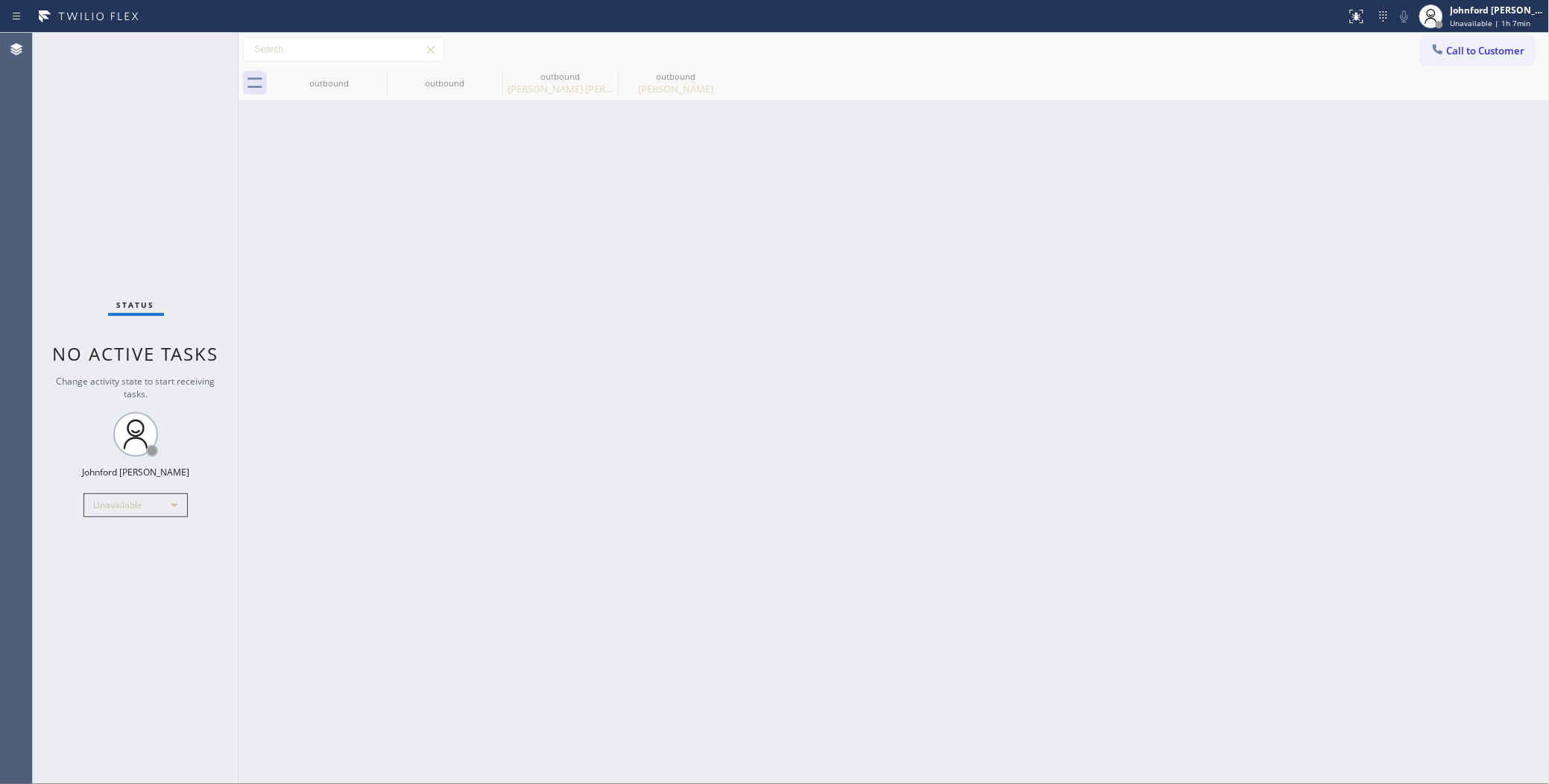
click at [896, 341] on div "Back to Dashboard Change Sender ID Customers Technicians Select a contact Outbo…" at bounding box center [894, 409] width 1311 height 751
click at [1456, 47] on span "Call to Customer" at bounding box center [1486, 50] width 78 height 14
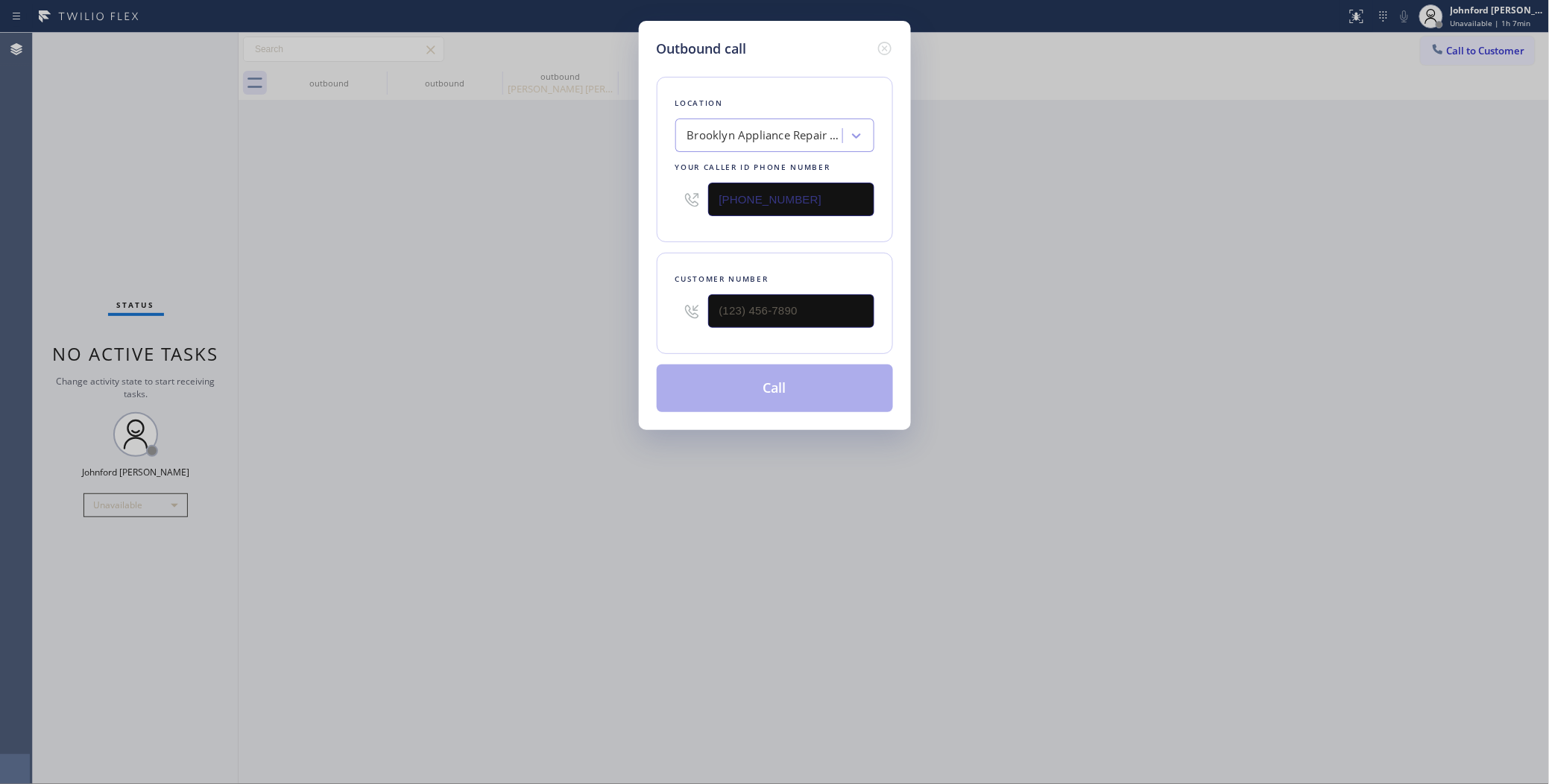
drag, startPoint x: 705, startPoint y: 211, endPoint x: 683, endPoint y: 211, distance: 22.0
click at [683, 211] on div "(347) 757-4373" at bounding box center [774, 199] width 199 height 48
paste input "818) 875-515"
type input "(818) 875-5153"
drag, startPoint x: 772, startPoint y: 298, endPoint x: 598, endPoint y: 302, distance: 174.0
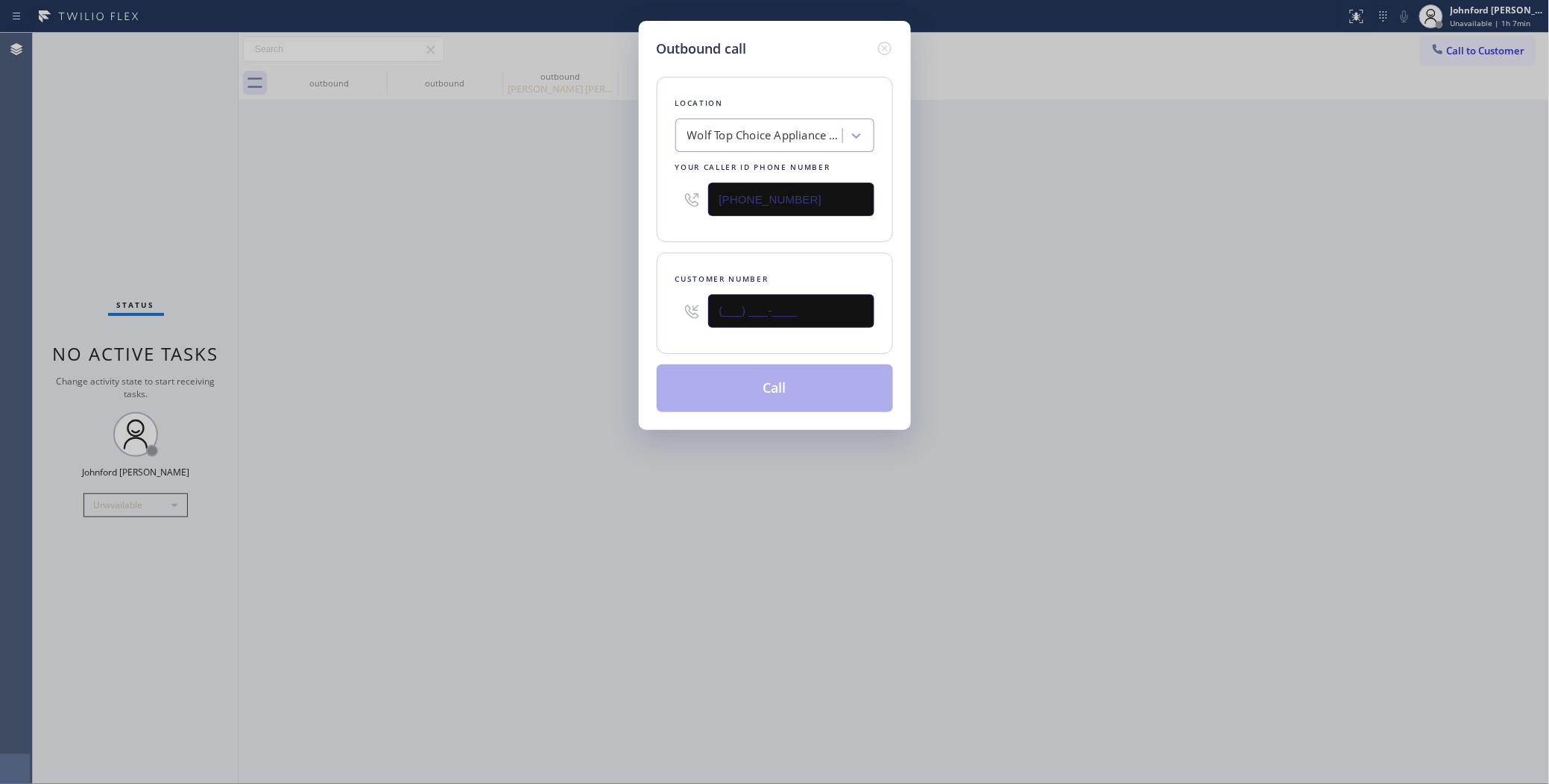
click at [617, 304] on div "Outbound call Location Wolf Top Choice Appliance Repair Woodland Hills Your cal…" at bounding box center [774, 392] width 1549 height 784
paste input "818) 649-0621"
type input "(818) 649-0621"
click at [531, 309] on div "Outbound call Location Wolf Top Choice Appliance Repair Woodland Hills Your cal…" at bounding box center [774, 392] width 1549 height 784
click at [716, 388] on button "Call" at bounding box center [774, 387] width 236 height 47
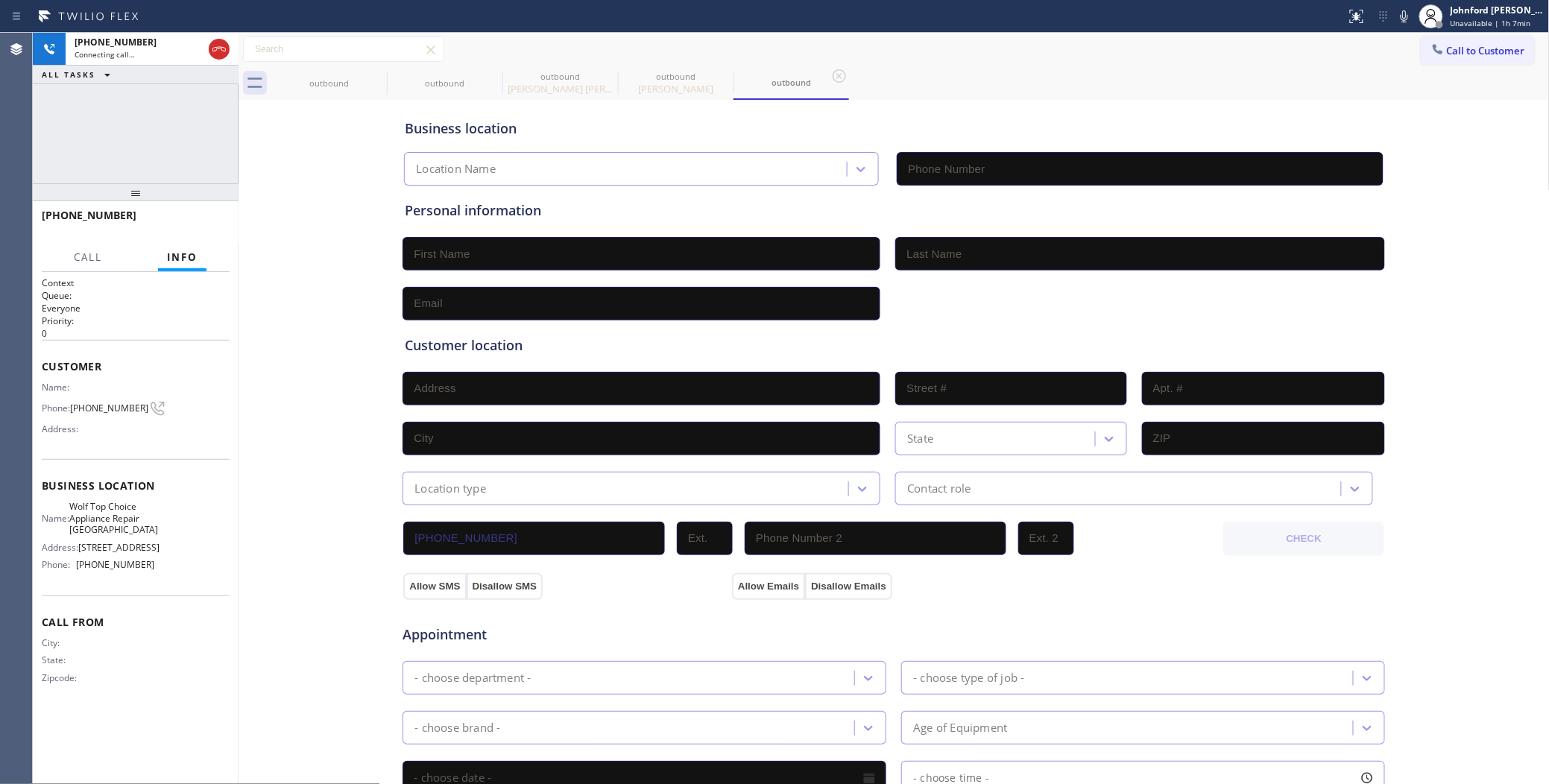
type input "(818) 875-5153"
click at [360, 79] on div "outbound" at bounding box center [329, 83] width 113 height 11
click at [377, 76] on icon at bounding box center [377, 76] width 14 height 14
click at [0, 0] on icon at bounding box center [0, 0] width 0 height 0
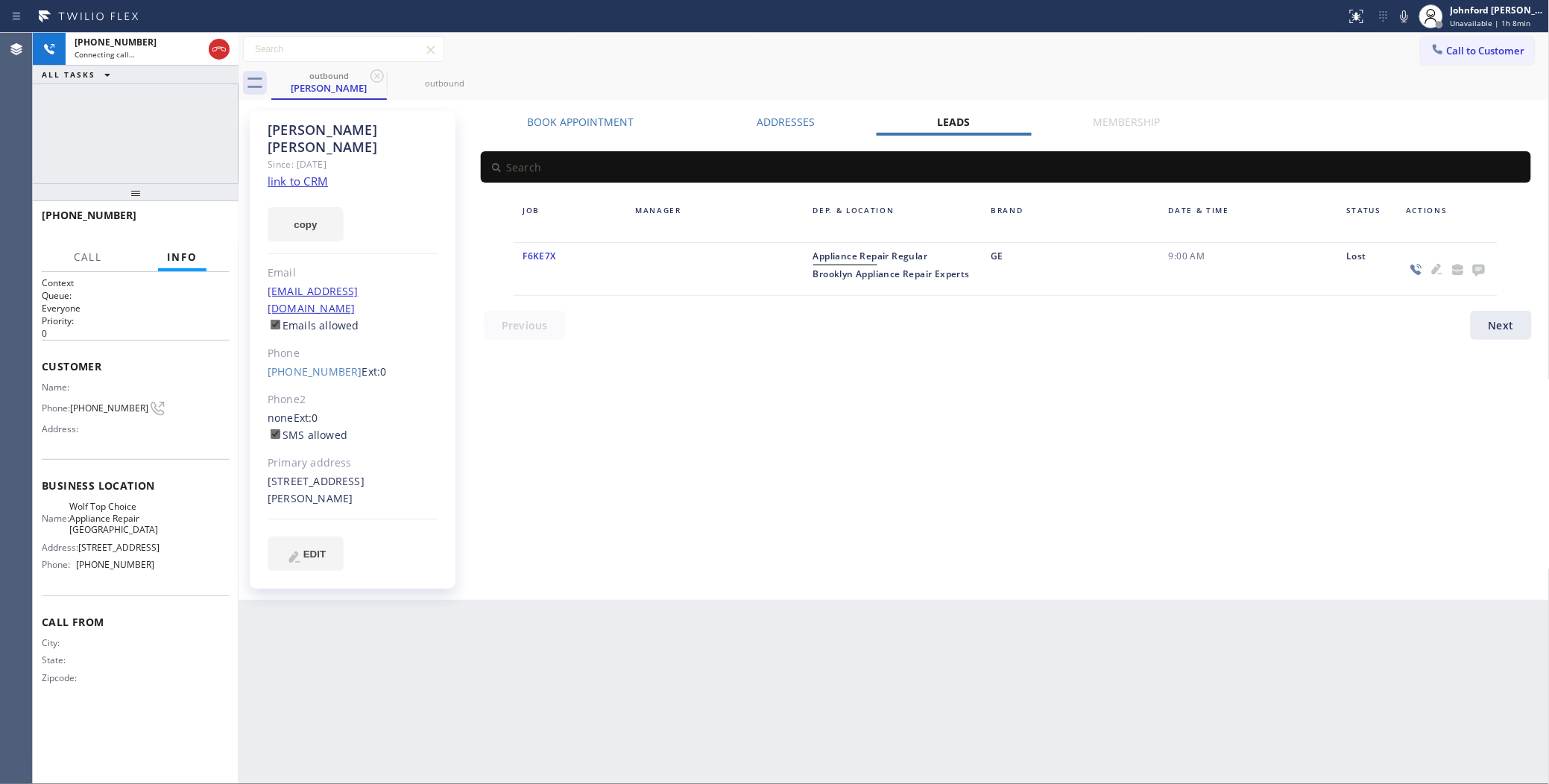
click at [207, 165] on div "+18186490621 Connecting call… ALL TASKS ALL TASKS ACTIVE TASKS TASKS IN WRAP UP" at bounding box center [135, 108] width 205 height 150
click at [377, 68] on icon at bounding box center [377, 76] width 18 height 18
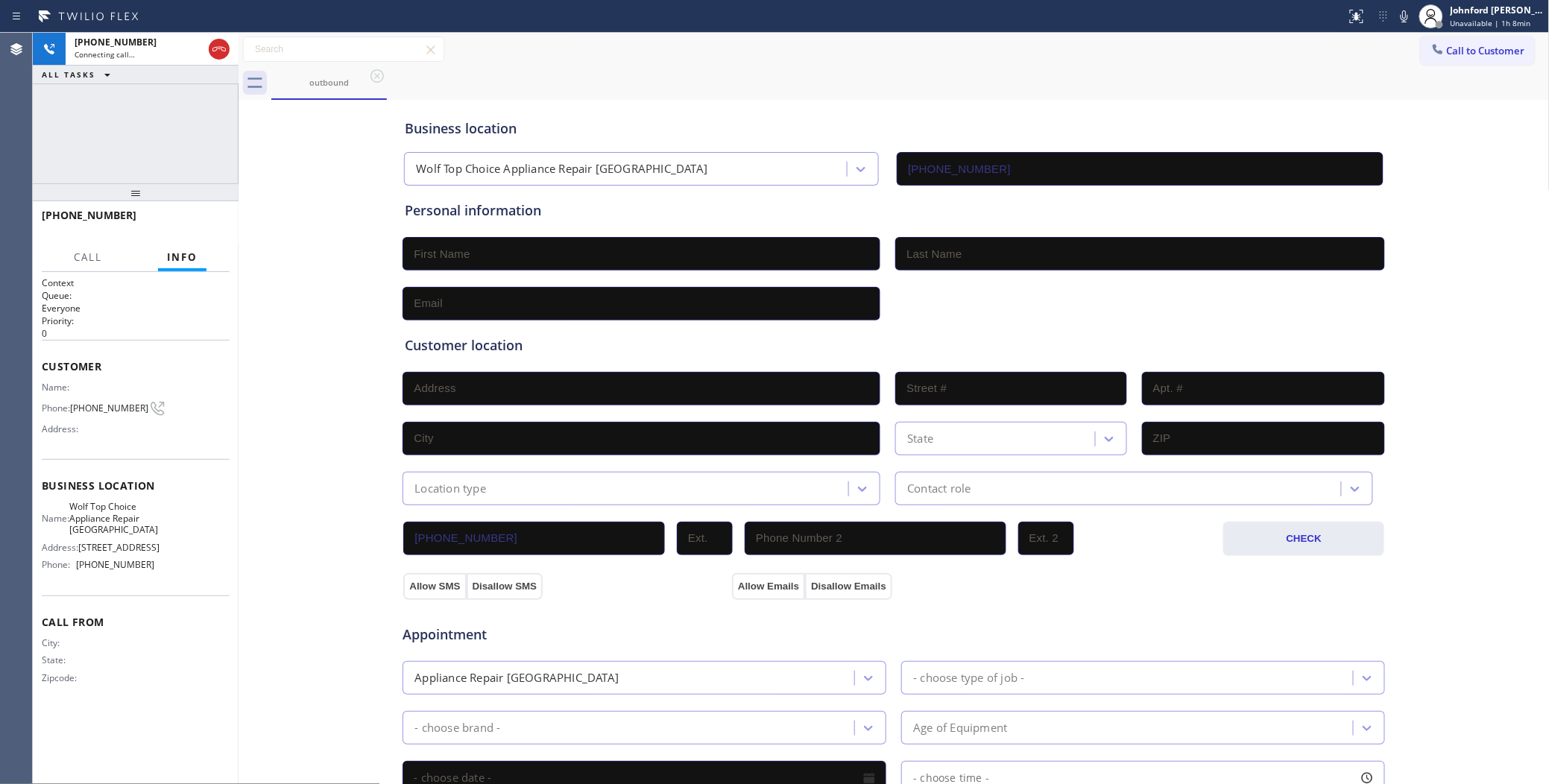
click at [188, 123] on div "+18186490621 Connecting call… ALL TASKS ALL TASKS ACTIVE TASKS TASKS IN WRAP UP" at bounding box center [135, 108] width 205 height 150
click at [824, 84] on div "outbound" at bounding box center [910, 83] width 1278 height 34
click at [199, 228] on button "HANG UP" at bounding box center [195, 222] width 69 height 21
click at [108, 501] on span "Wolf Top Choice Appliance Repair Woodland Hills" at bounding box center [114, 518] width 89 height 35
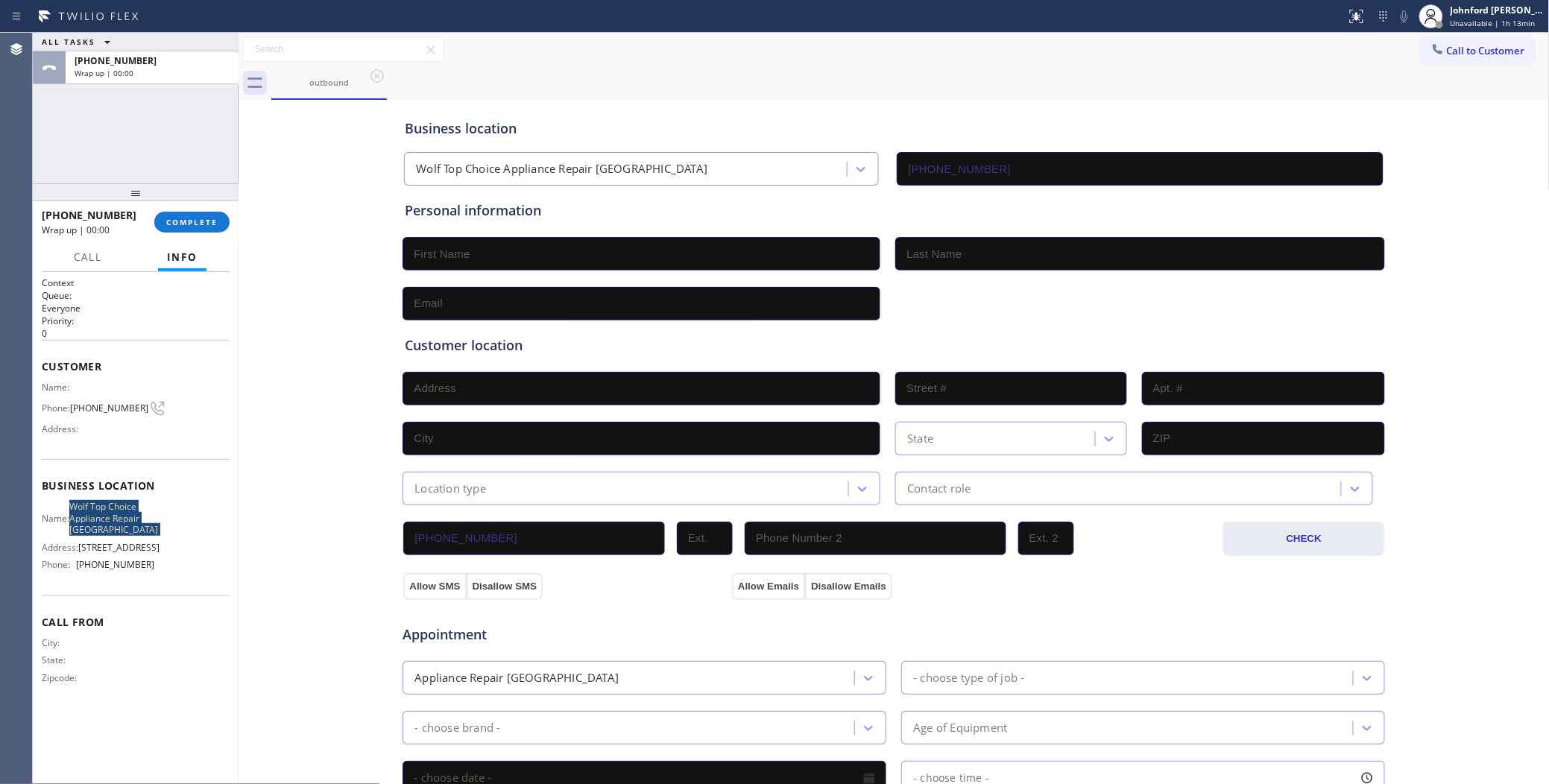
click at [108, 501] on span "Wolf Top Choice Appliance Repair Woodland Hills" at bounding box center [114, 518] width 89 height 35
click at [486, 261] on input "text" at bounding box center [641, 254] width 478 height 34
paste input "Cesar"
type input "Cesar"
click at [921, 259] on input "text" at bounding box center [1140, 254] width 490 height 34
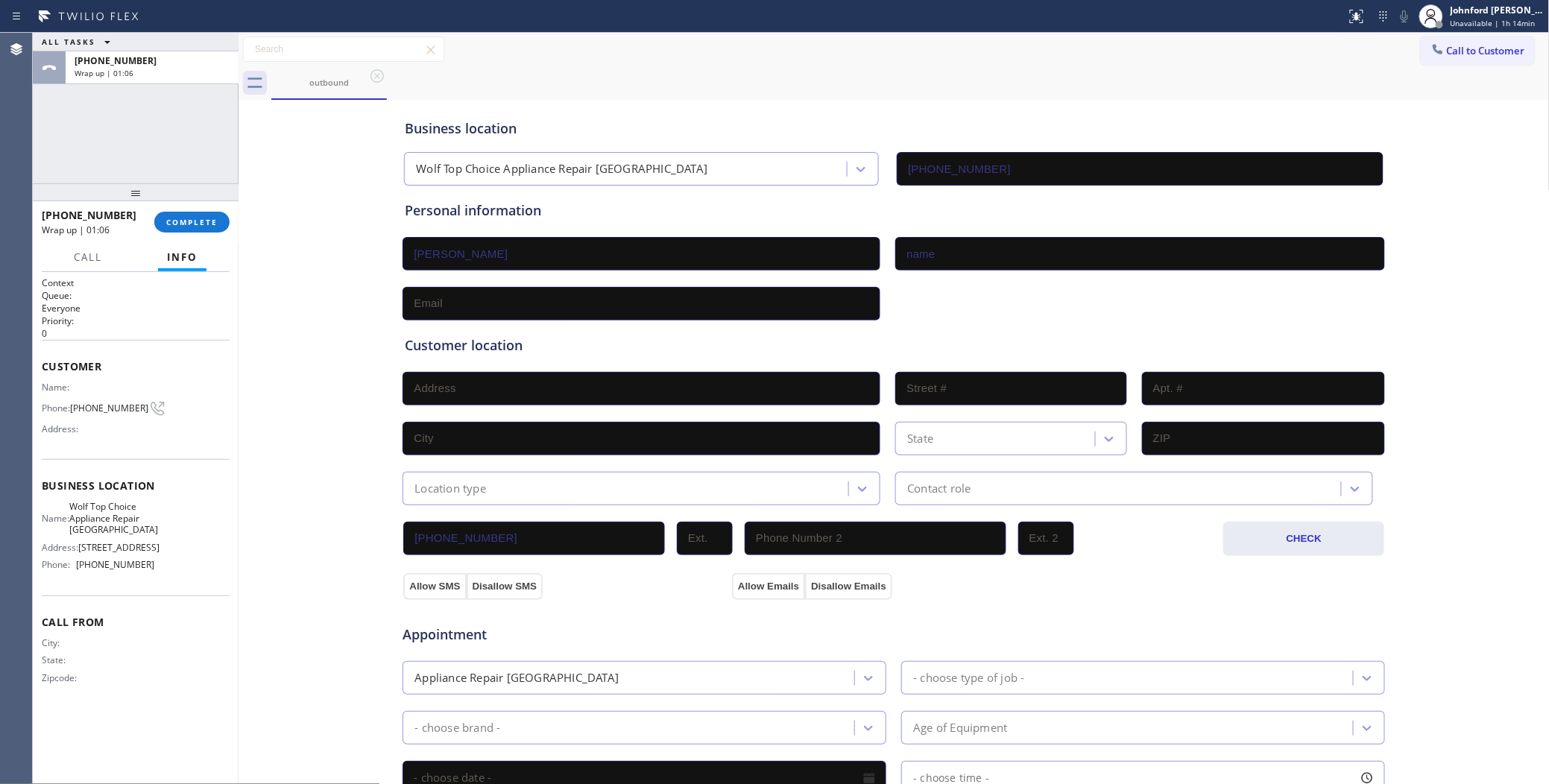
type input "name"
type input "no@gmail.com"
click at [1462, 58] on button "Call to Customer" at bounding box center [1477, 51] width 114 height 29
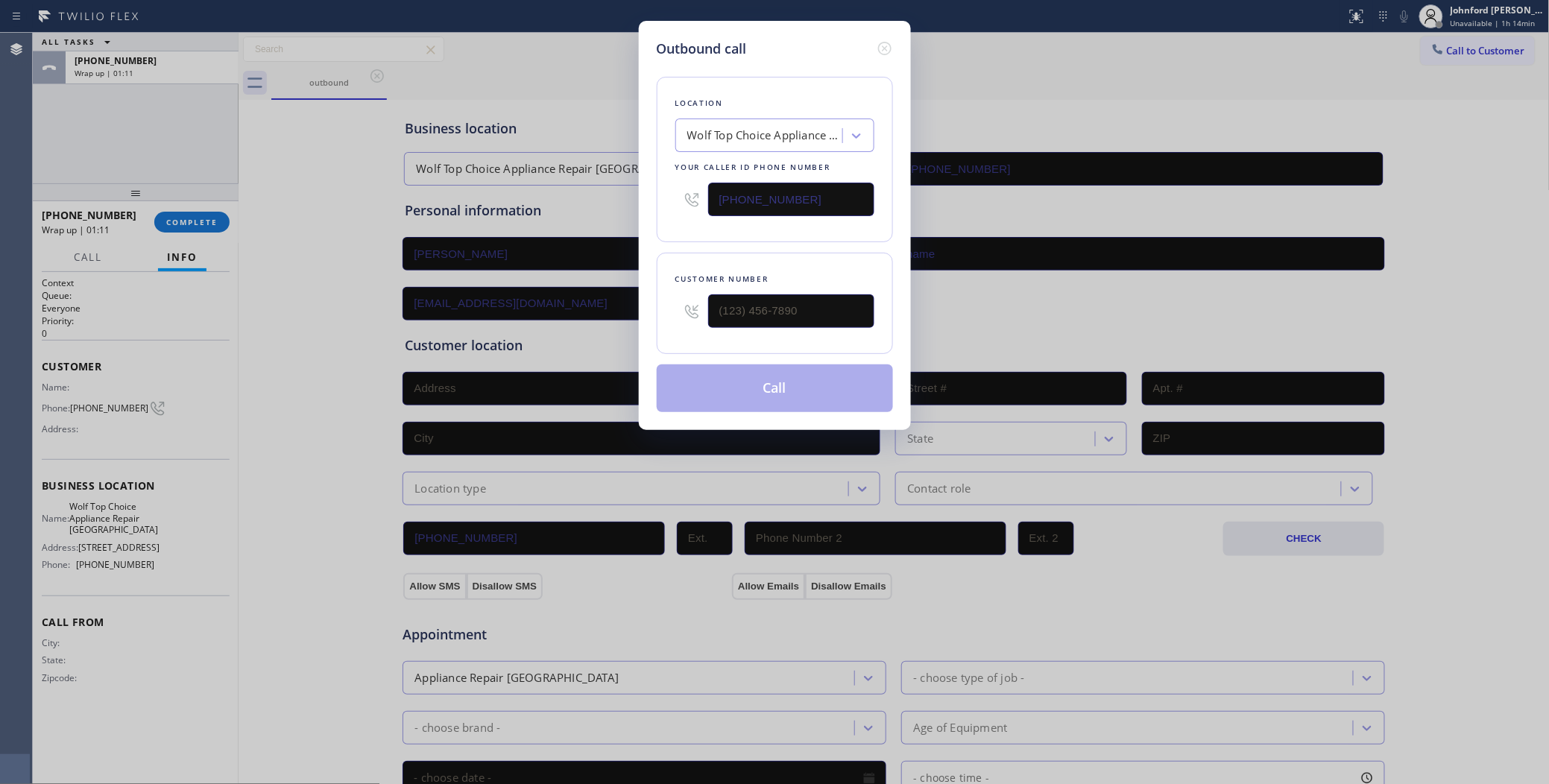
click at [1196, 87] on div "Outbound call Location Wolf Top Choice Appliance Repair Woodland Hills Your cal…" at bounding box center [774, 392] width 1549 height 784
click at [881, 48] on icon at bounding box center [884, 48] width 14 height 14
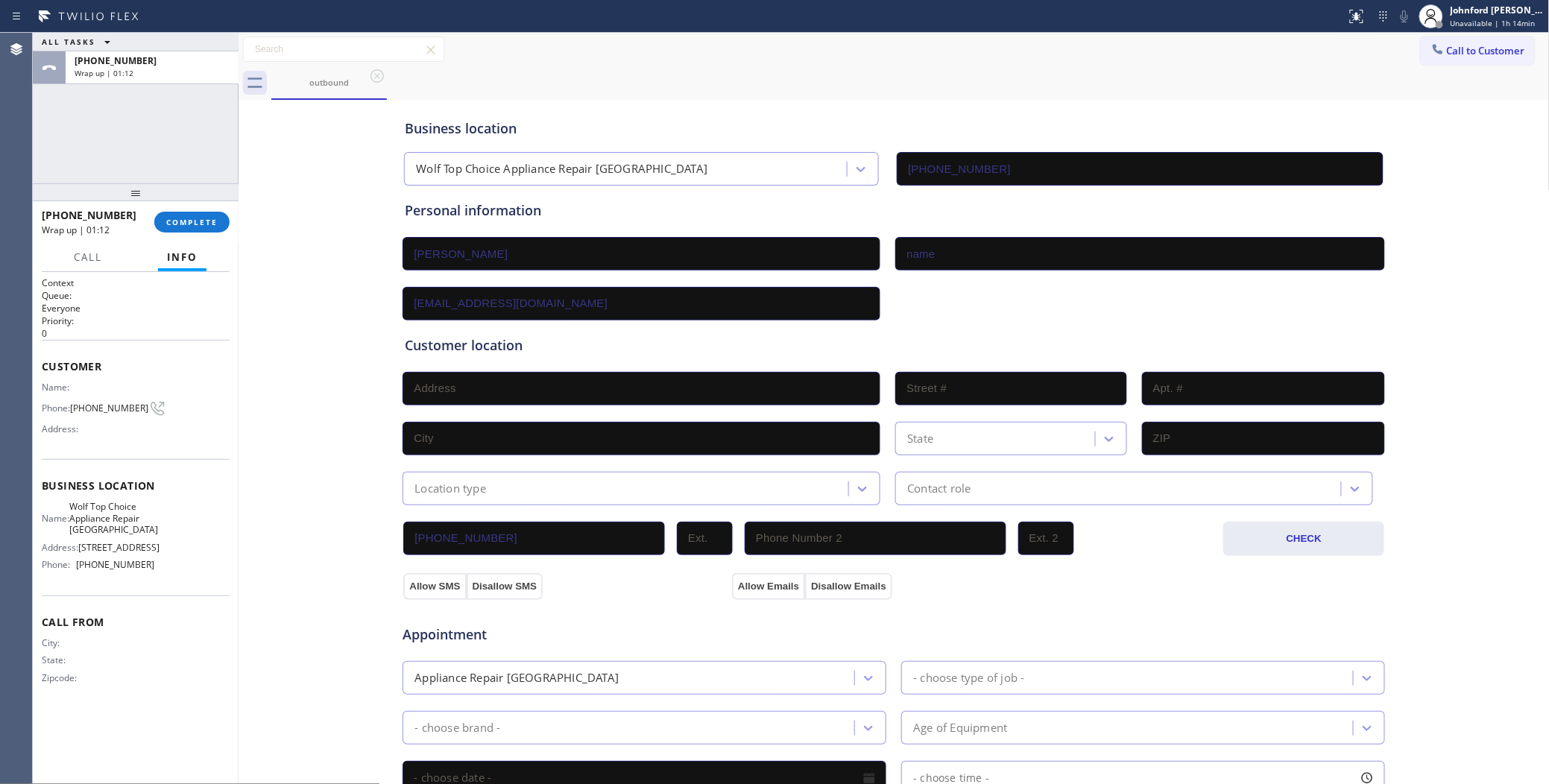
drag, startPoint x: 1036, startPoint y: 67, endPoint x: 1167, endPoint y: 6, distance: 144.5
click at [1036, 67] on div "outbound" at bounding box center [910, 83] width 1278 height 34
click at [565, 399] on input "text" at bounding box center [641, 388] width 478 height 34
paste input "Winnetka, CA 91306"
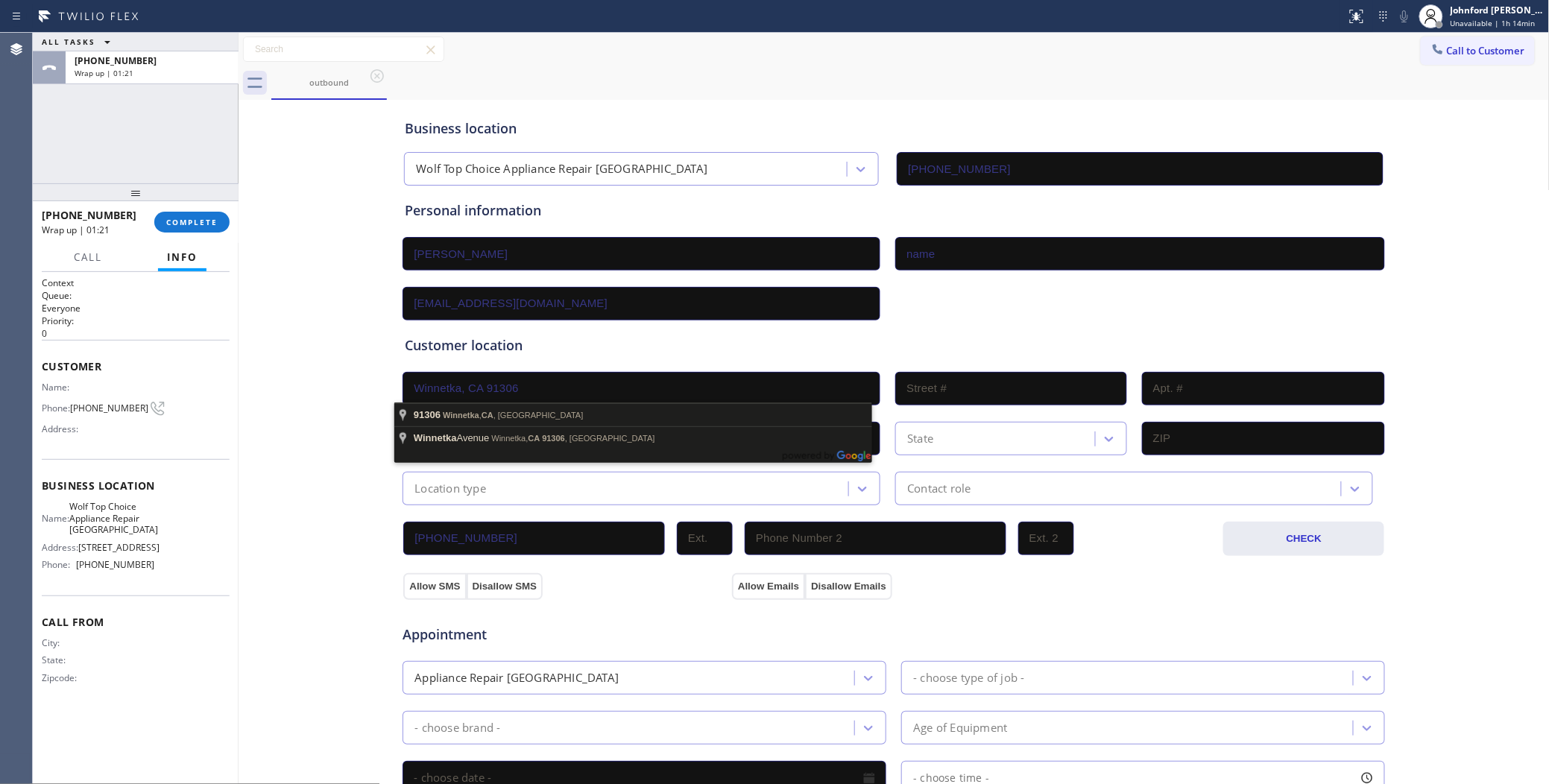
click at [347, 296] on div "Business location Wolf Top Choice Appliance Repair Woodland Hills (818) 875-515…" at bounding box center [894, 612] width 1304 height 1018
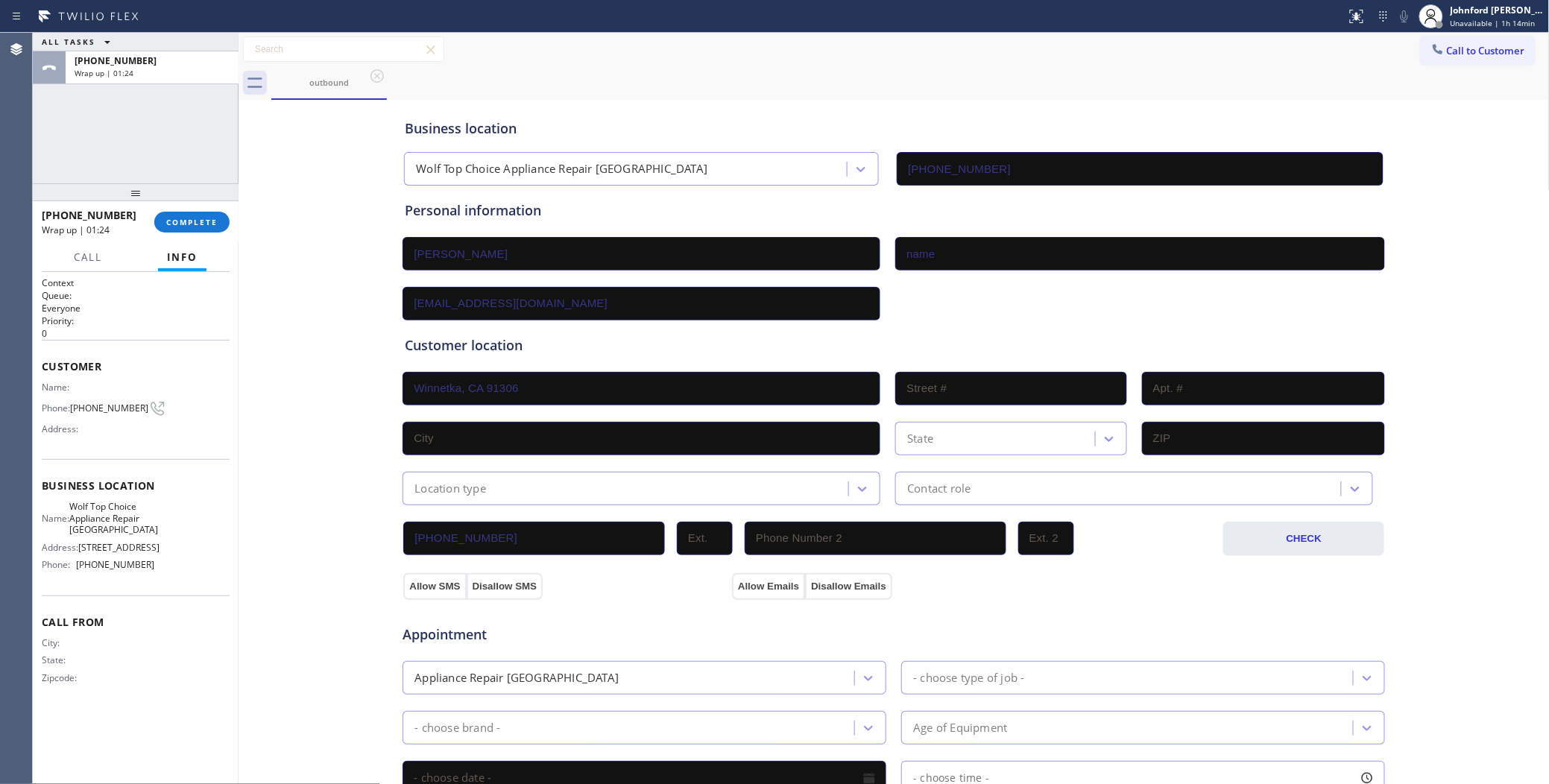
click at [516, 388] on input "Winnetka, CA 91306" at bounding box center [641, 388] width 478 height 34
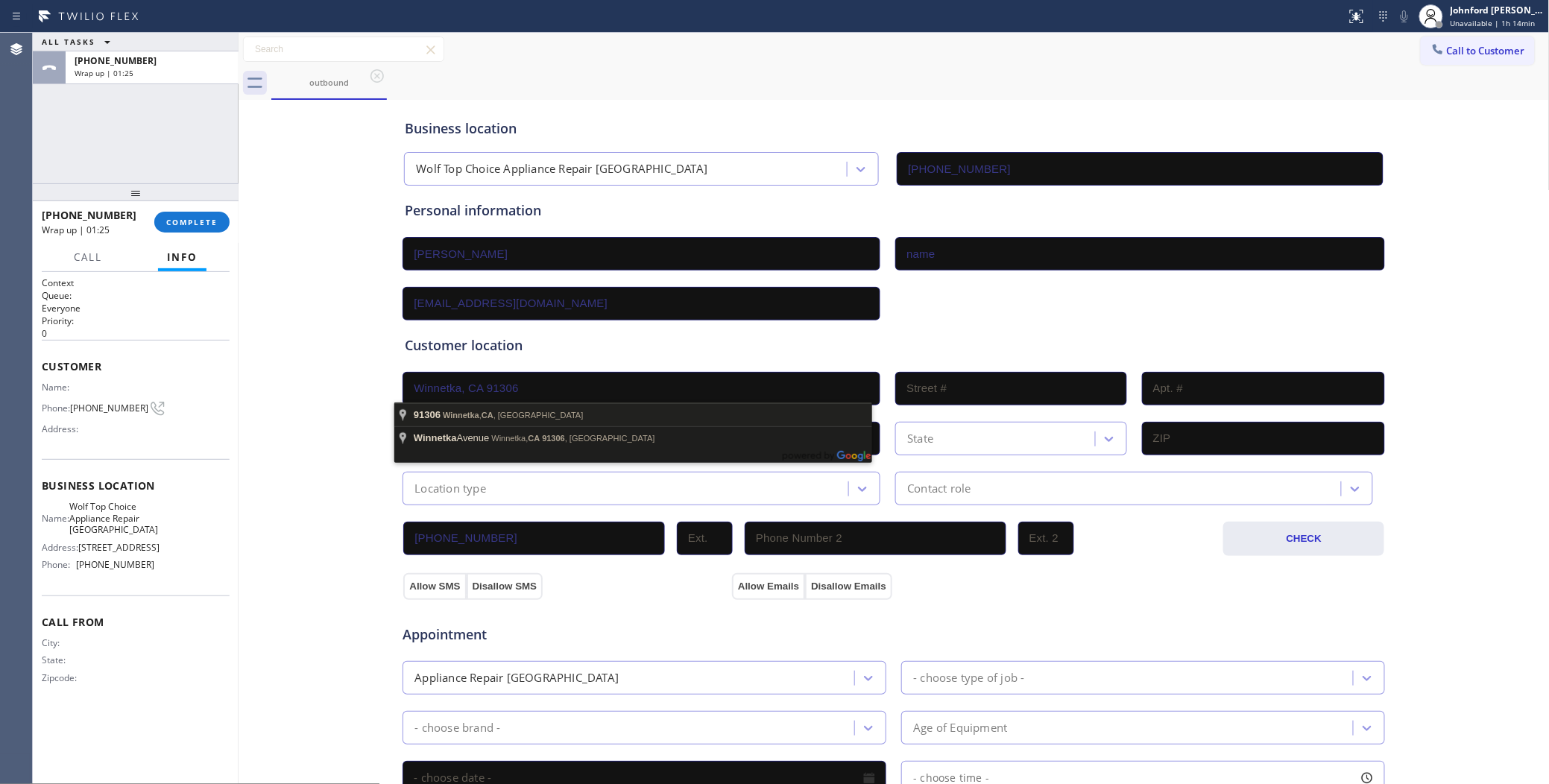
type input "Winnetka, CA 91306, USA"
type input "Los Angeles"
type input "91306"
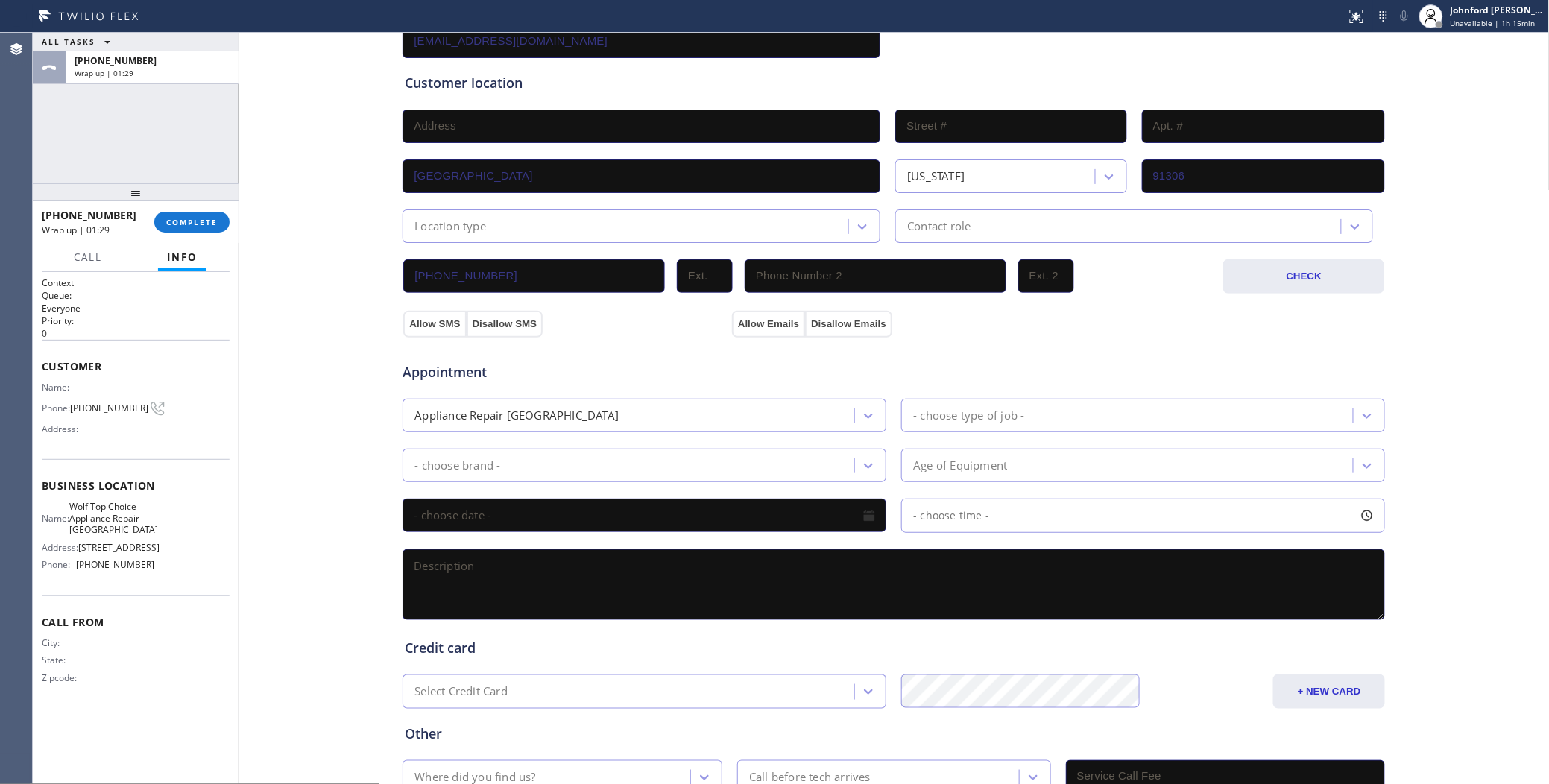
scroll to position [360, 0]
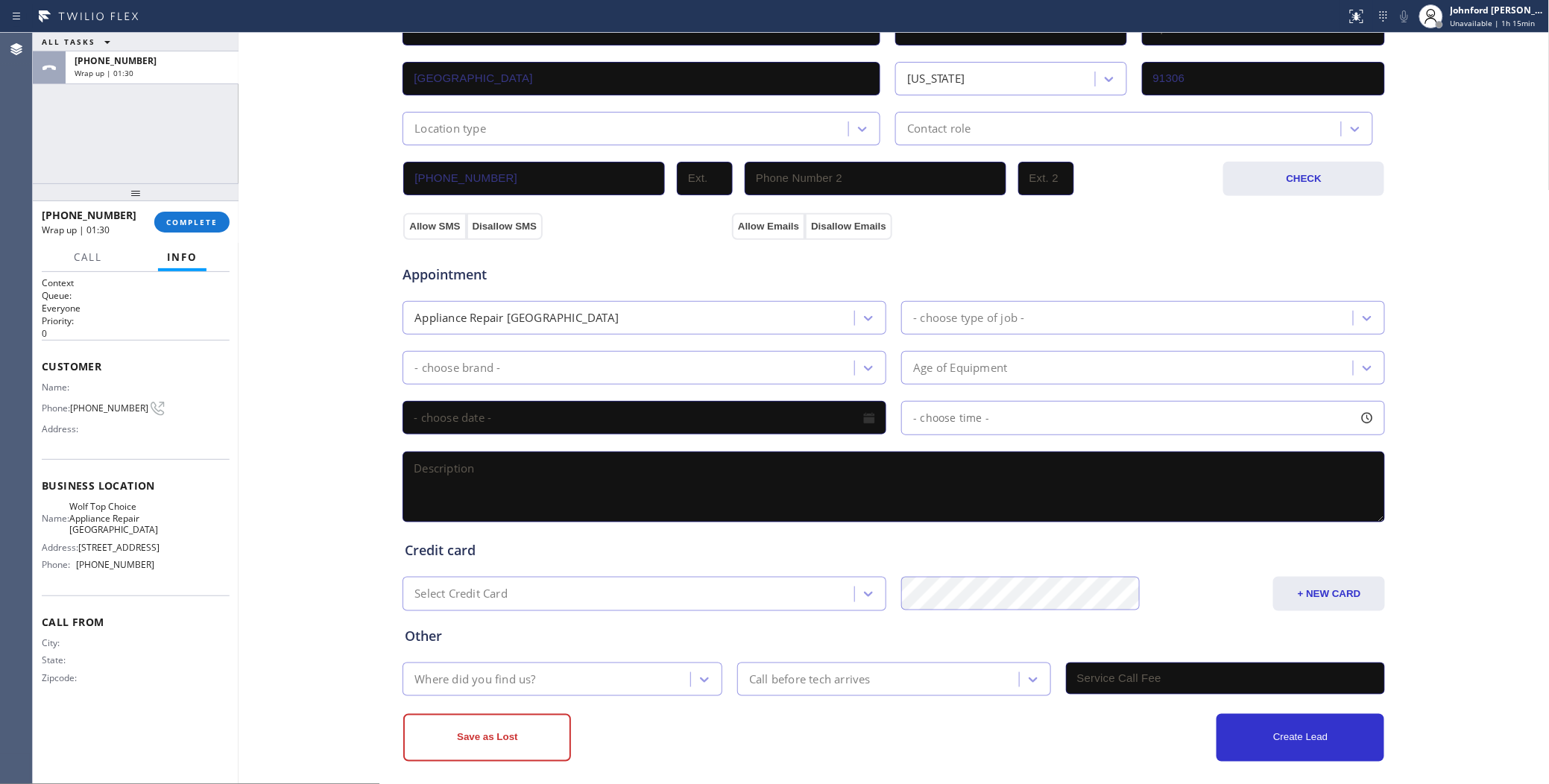
click at [581, 467] on textarea at bounding box center [893, 487] width 982 height 71
paste textarea "LG refrigerator | no sure for the age It's not cooling anymore, | no zip code p…"
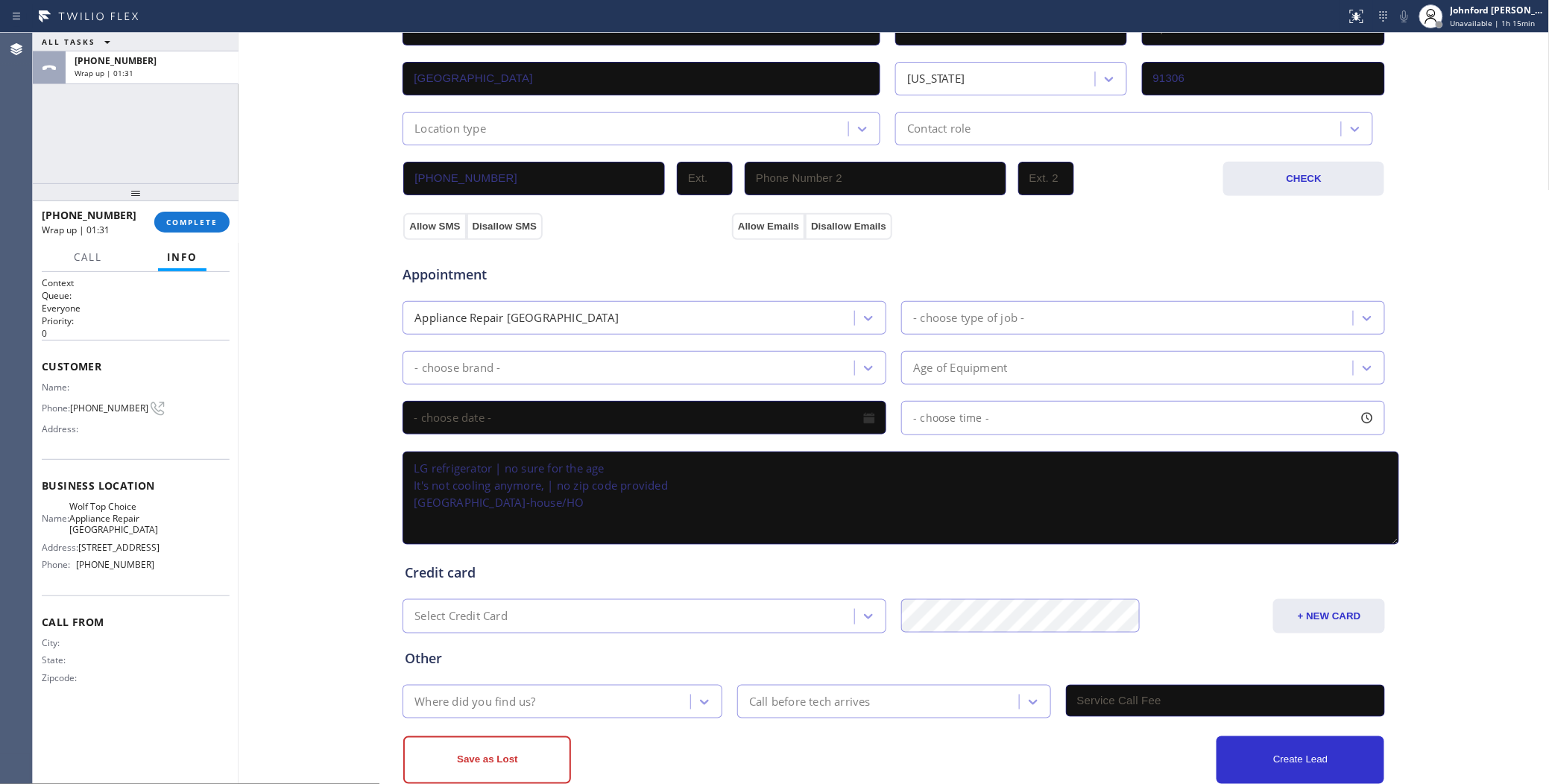
drag, startPoint x: 1368, startPoint y: 505, endPoint x: 1404, endPoint y: 658, distance: 157.2
click at [1399, 545] on textarea "LG refrigerator | no sure for the age It's not cooling anymore, | no zip code p…" at bounding box center [901, 498] width 997 height 93
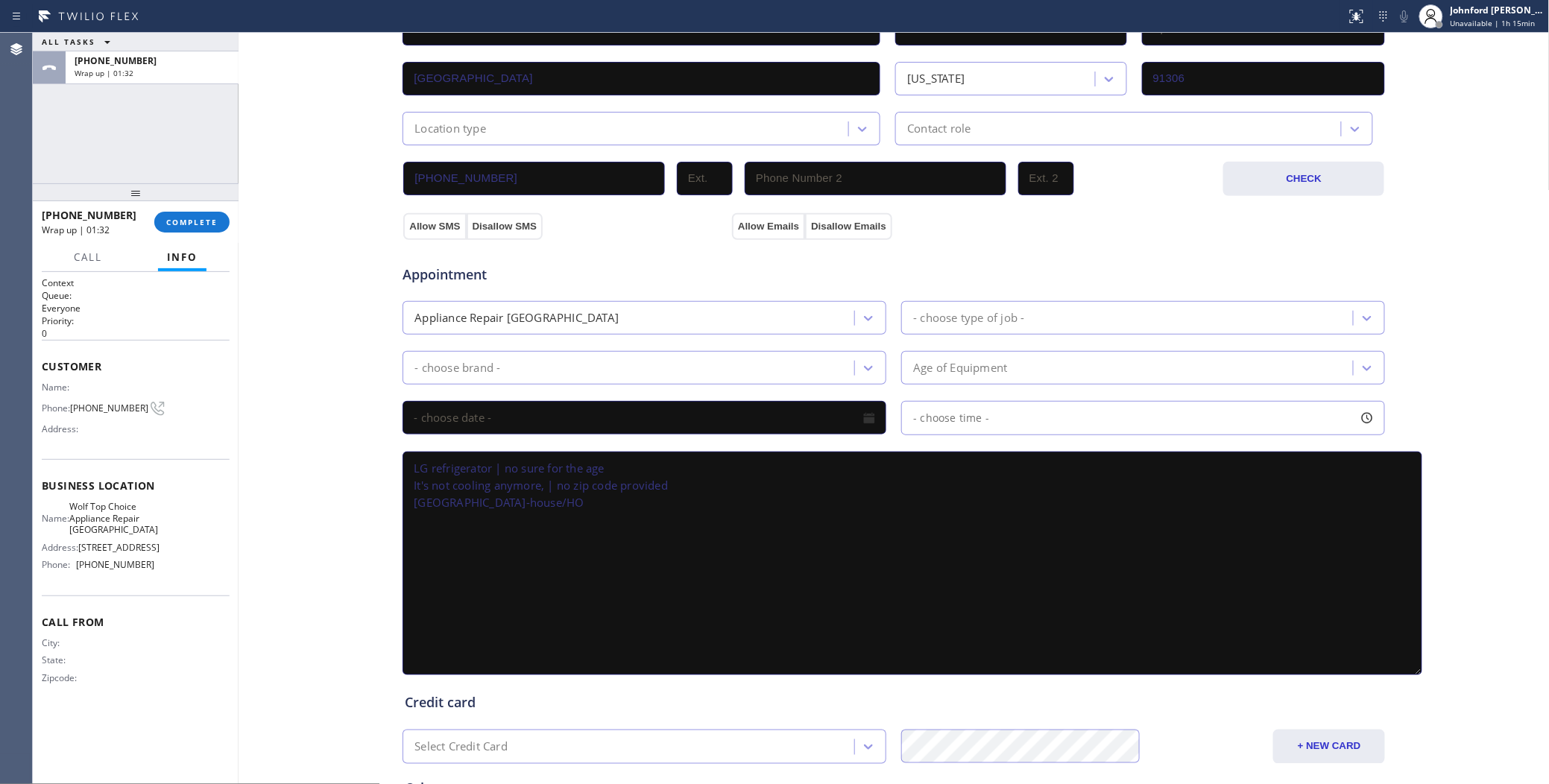
scroll to position [143, 0]
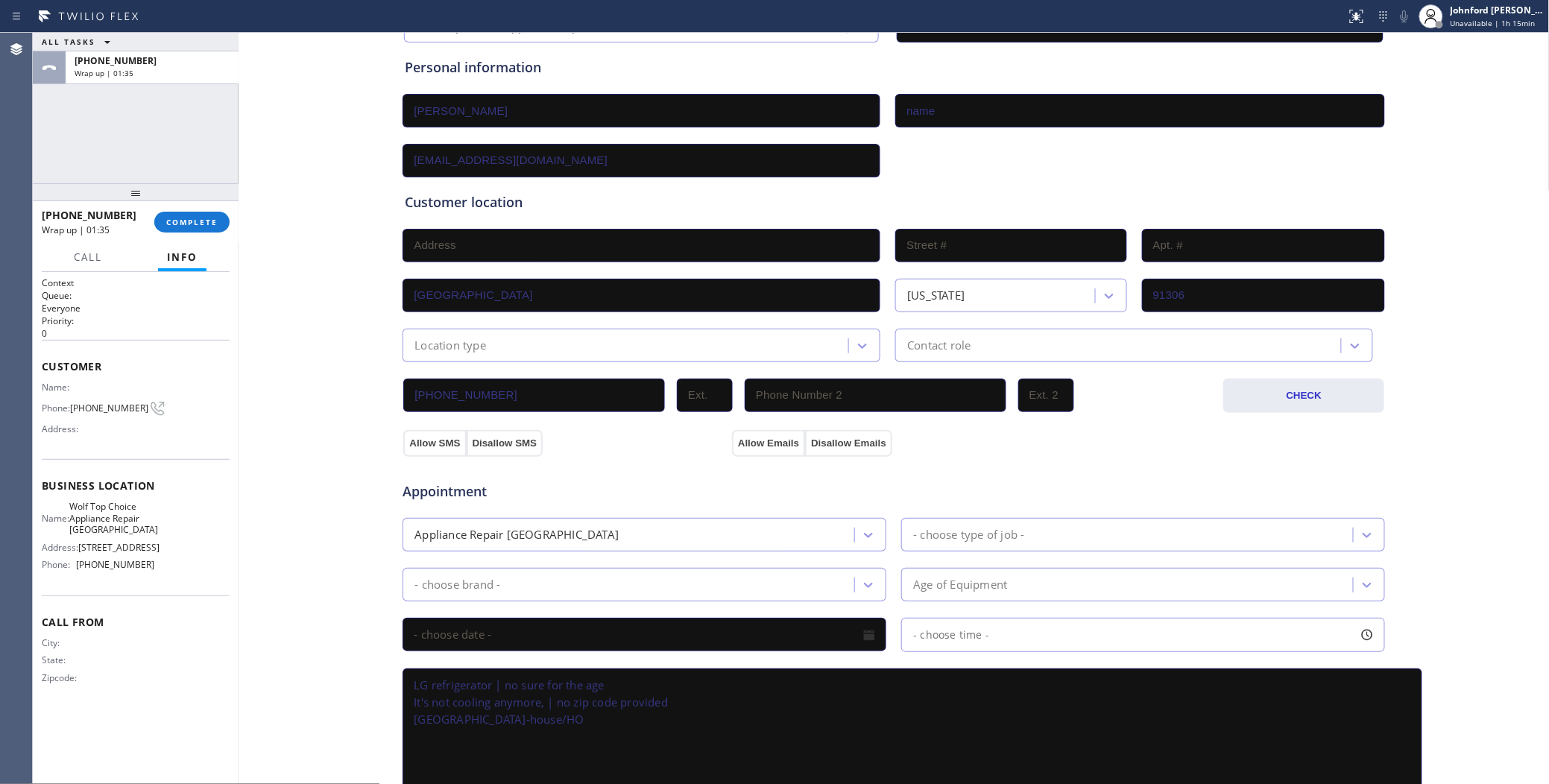
drag, startPoint x: 604, startPoint y: 717, endPoint x: 345, endPoint y: 491, distance: 343.7
click at [355, 664] on div "Business location Wolf Top Choice Appliance Repair Woodland Hills (818) 875-515…" at bounding box center [894, 546] width 1304 height 1171
click at [616, 739] on textarea "LG refrigerator | no sure for the age It's not cooling anymore, | no zip code p…" at bounding box center [912, 779] width 1020 height 223
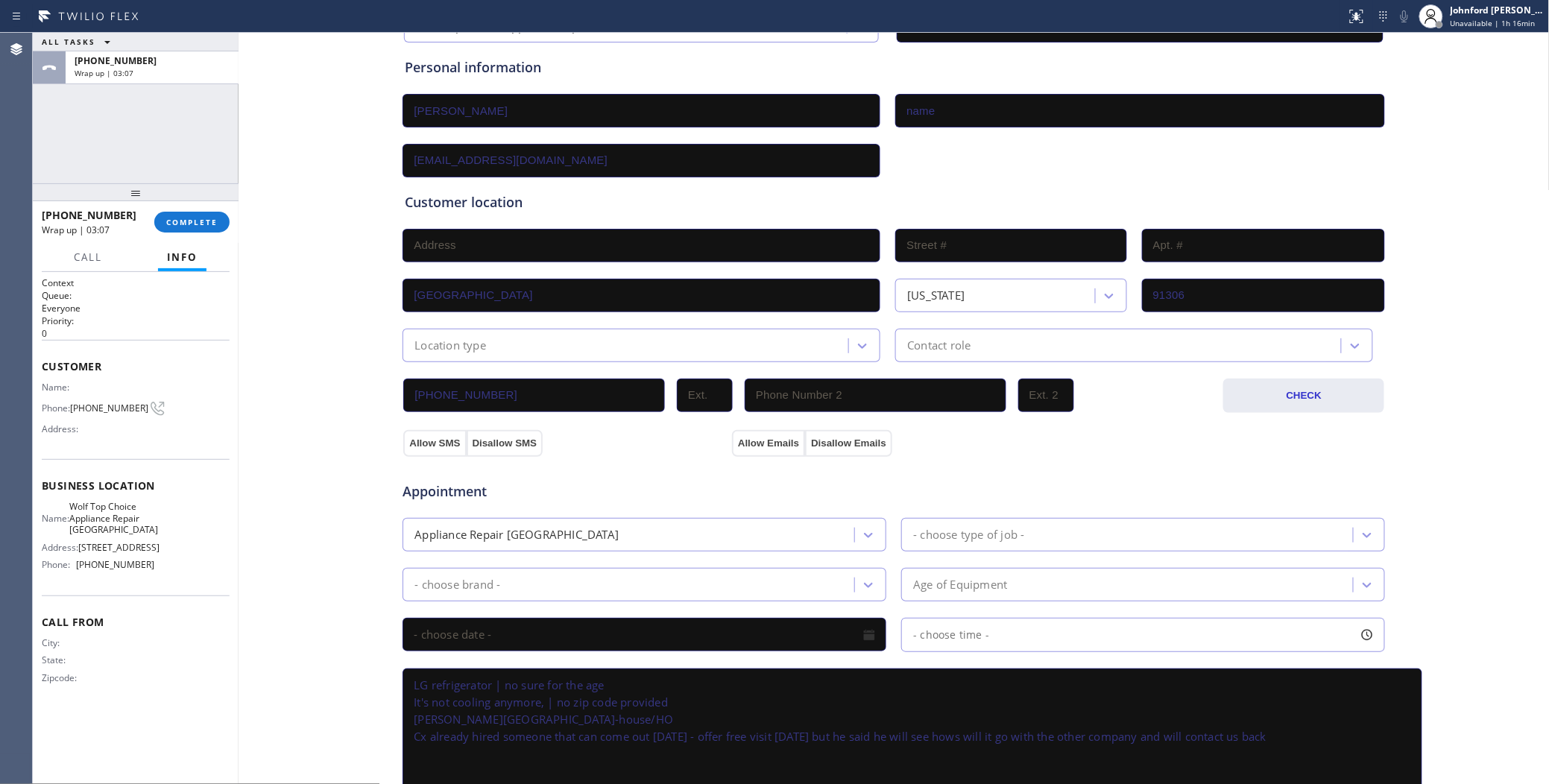
click at [616, 739] on textarea "LG refrigerator | no sure for the age It's not cooling anymore, | no zip code p…" at bounding box center [912, 779] width 1020 height 223
paste textarea "ustomer mentioned they’ve already hired someone who can come out today. I offer…"
type textarea "LG refrigerator | no sure for the age It's not cooling anymore, | no zip code p…"
click at [527, 526] on div "Appliance Repair High End" at bounding box center [516, 534] width 204 height 17
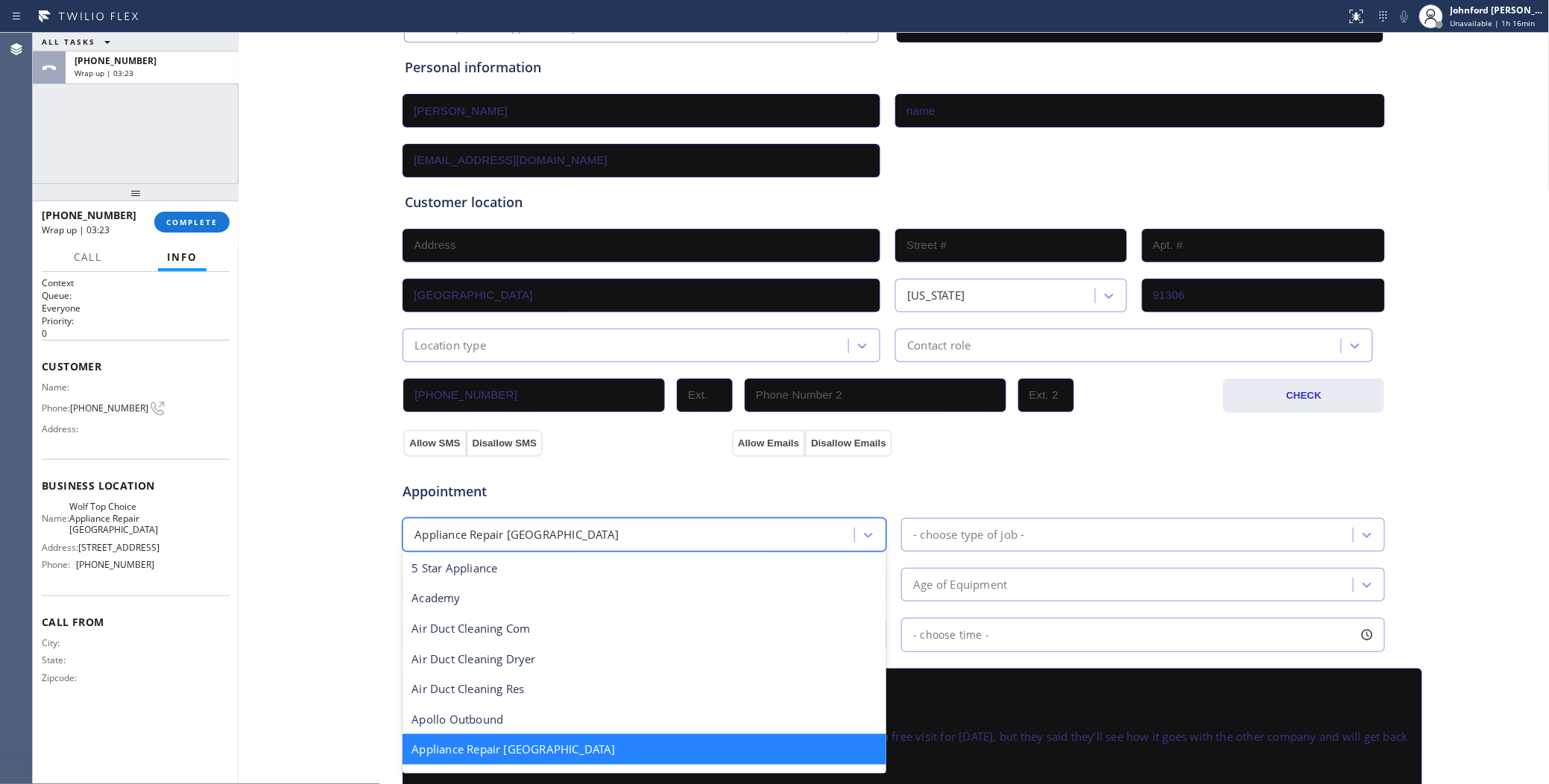
scroll to position [1, 0]
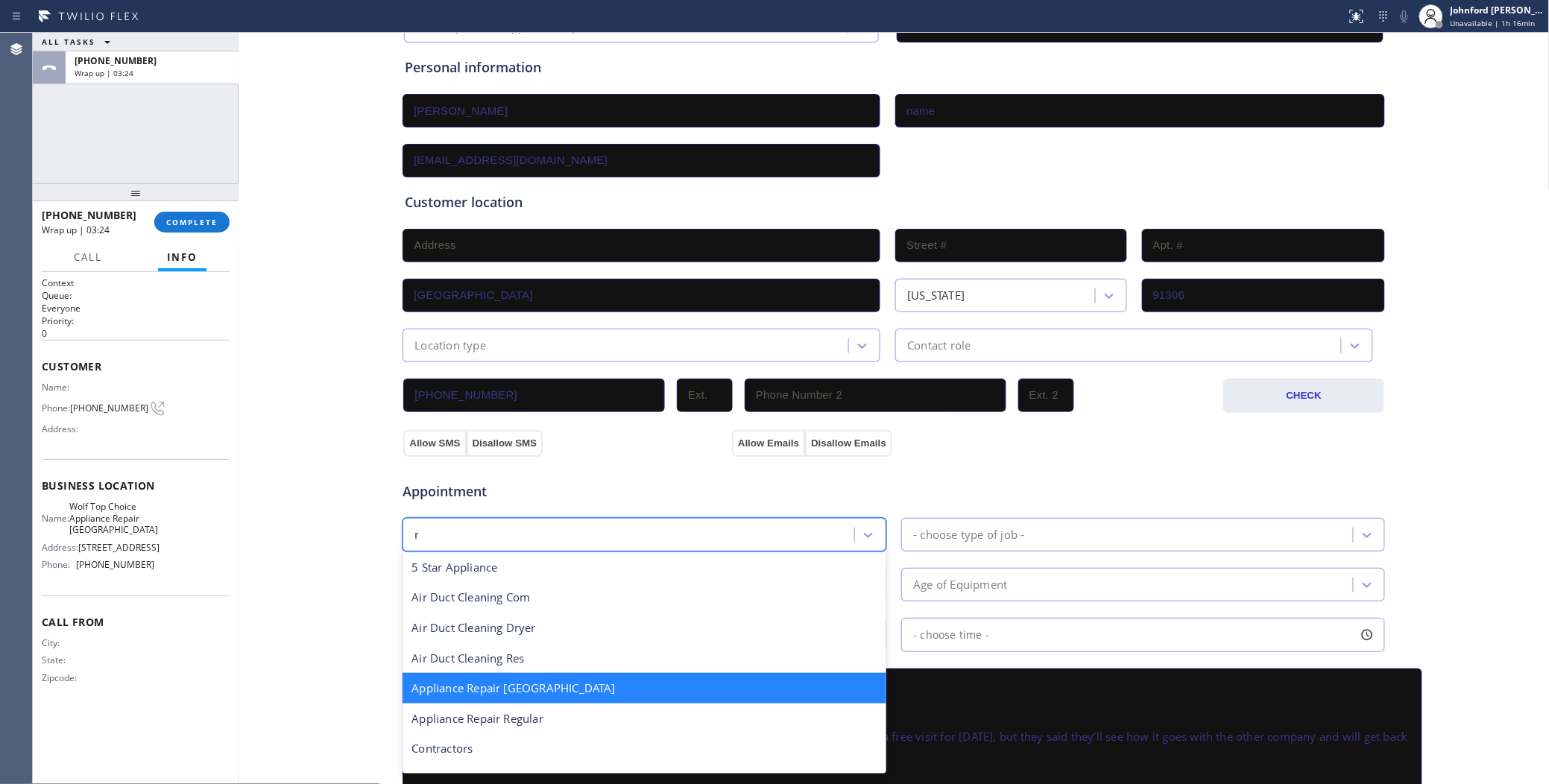
type input "re"
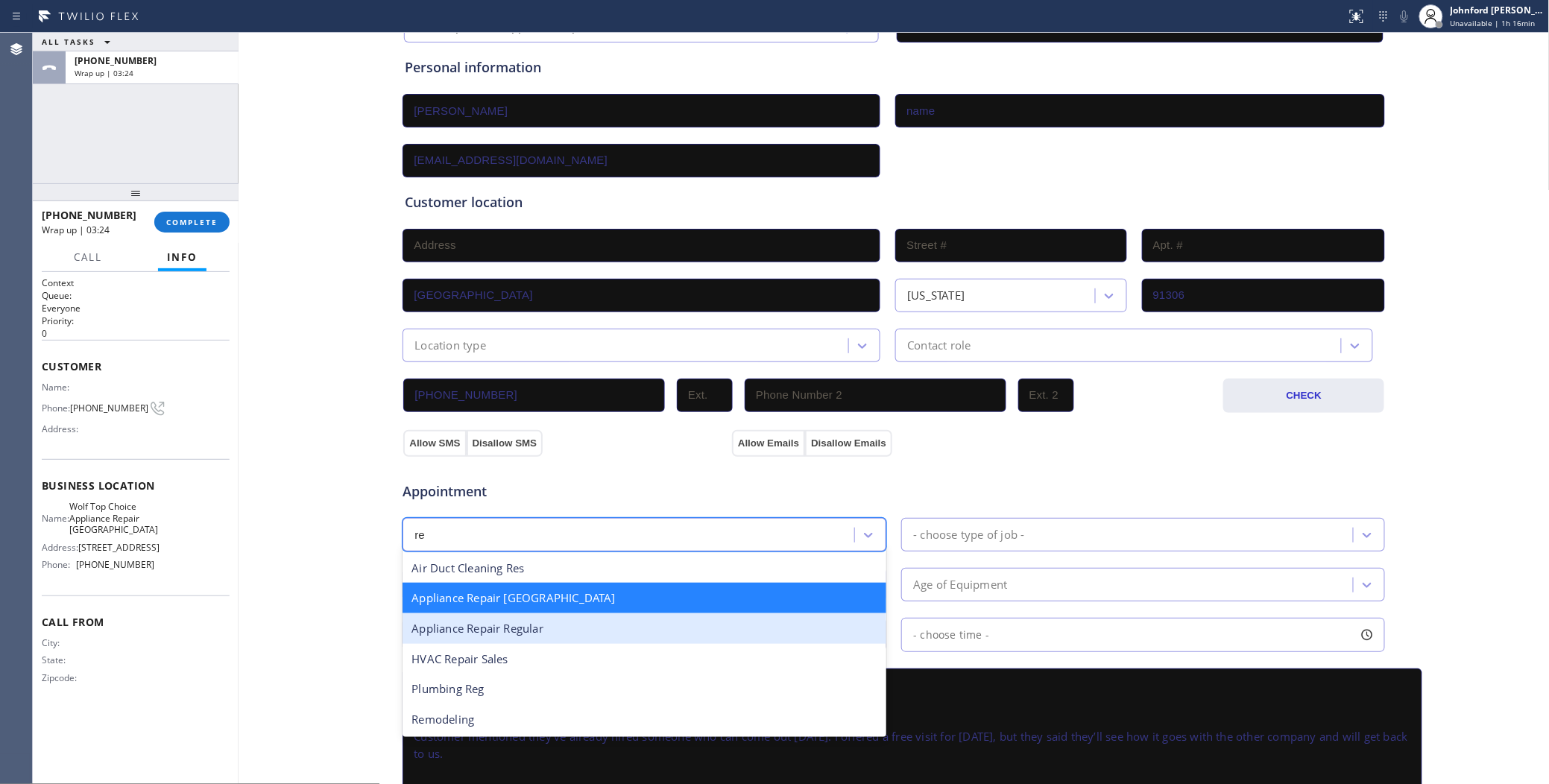
click at [541, 613] on div "Appliance Repair Regular" at bounding box center [644, 628] width 484 height 31
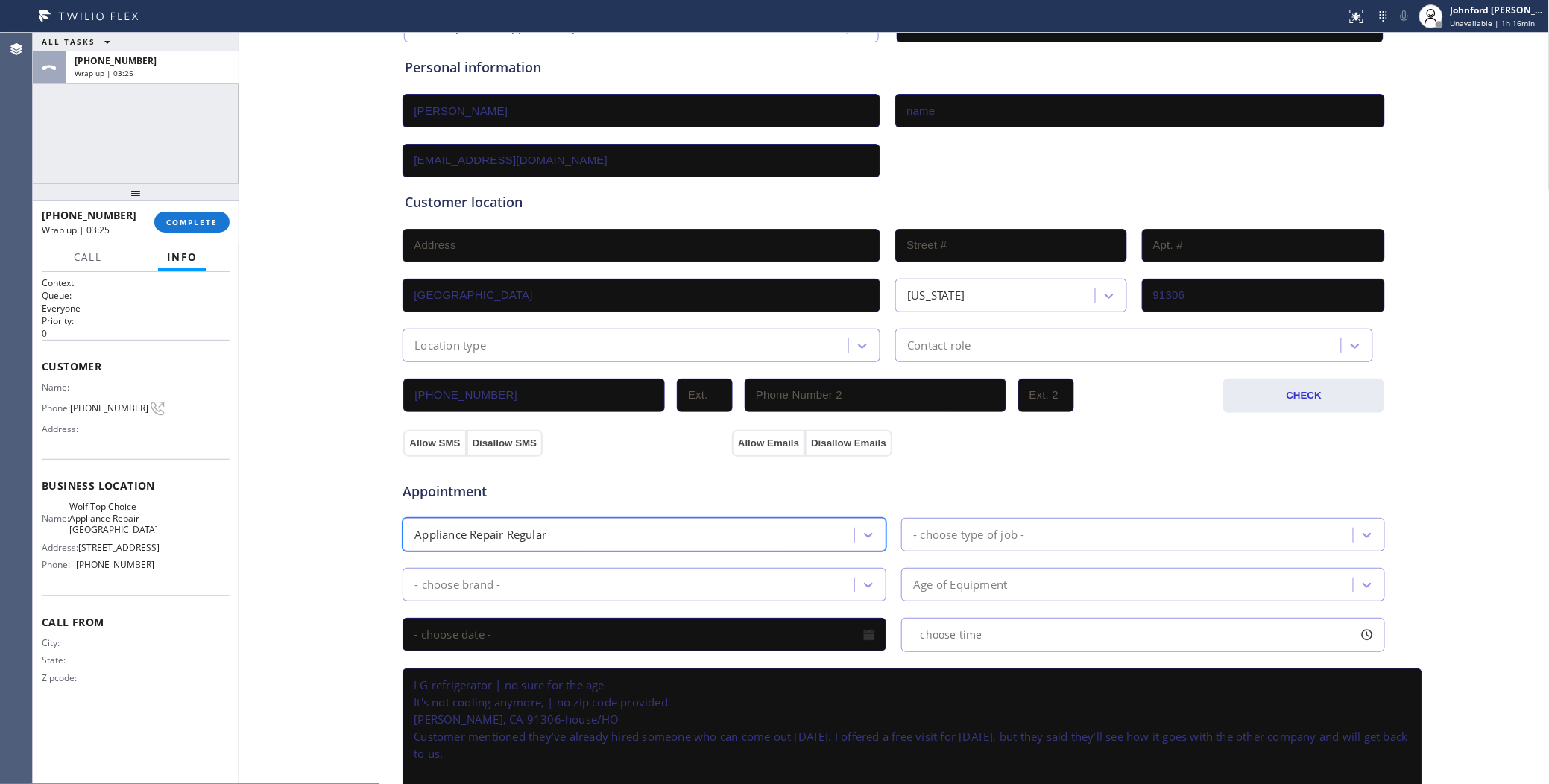
click at [537, 571] on div "- choose brand -" at bounding box center [631, 584] width 447 height 26
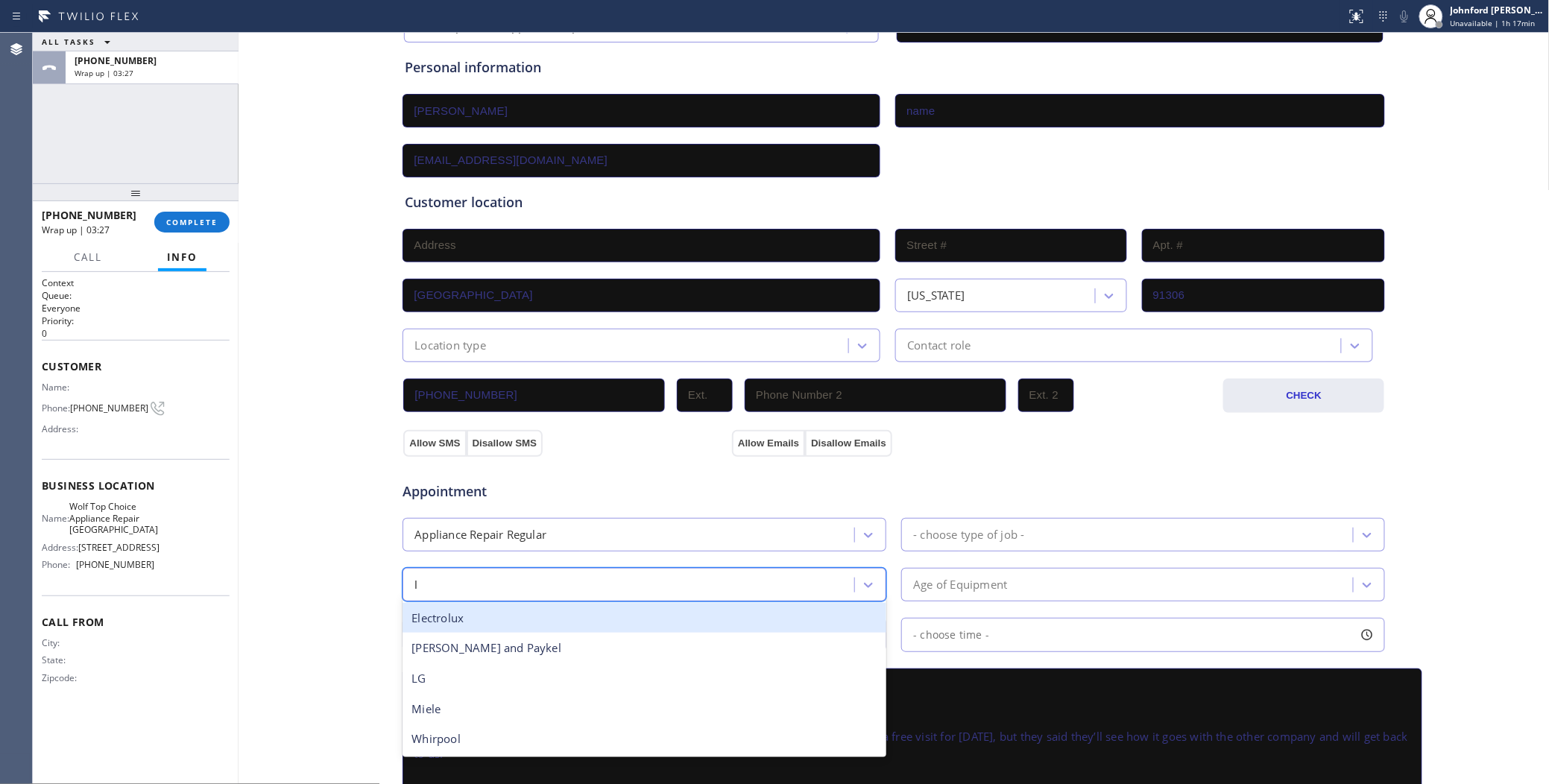
type input "lg"
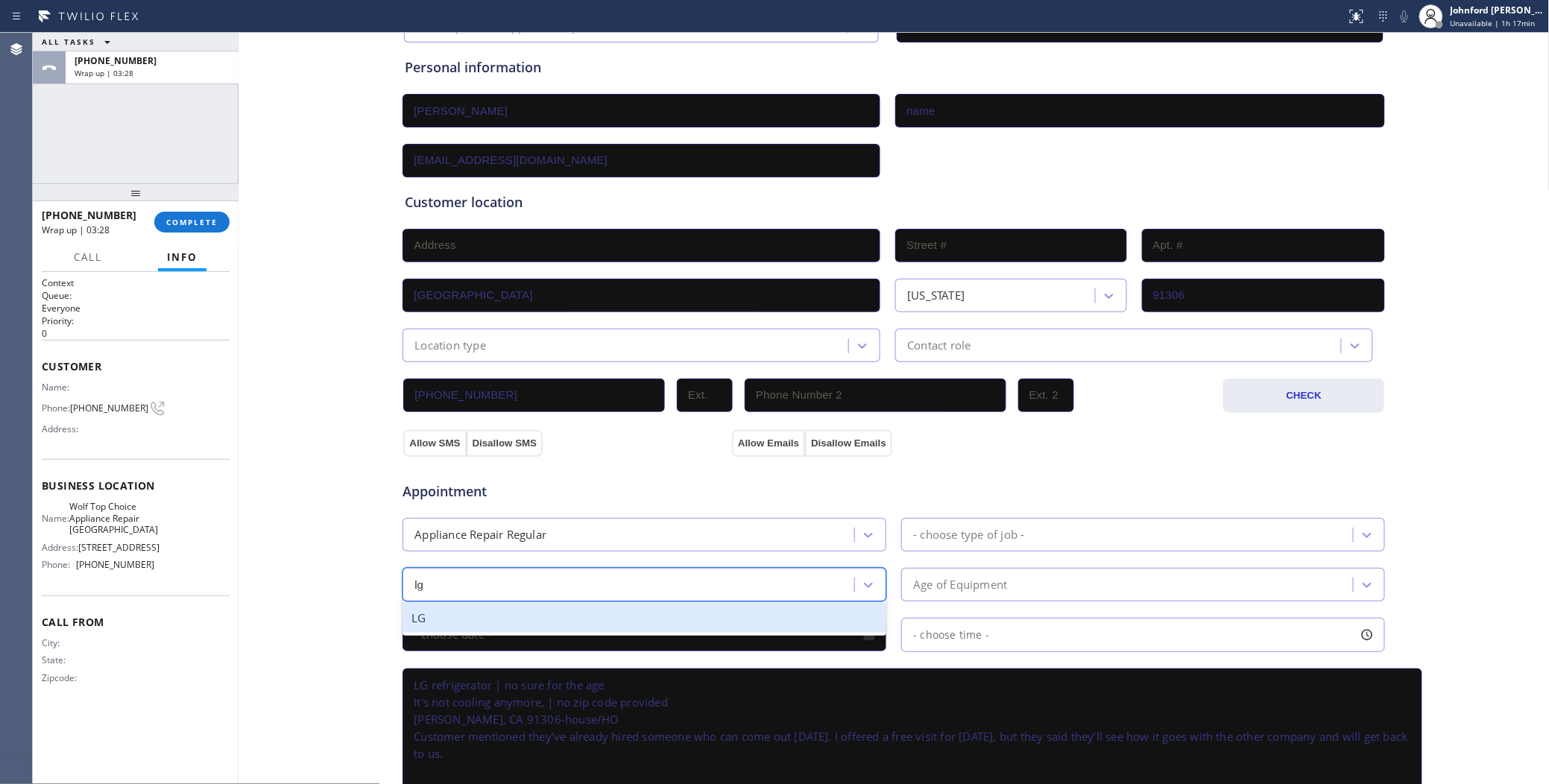
click at [533, 608] on div "LG" at bounding box center [644, 618] width 484 height 31
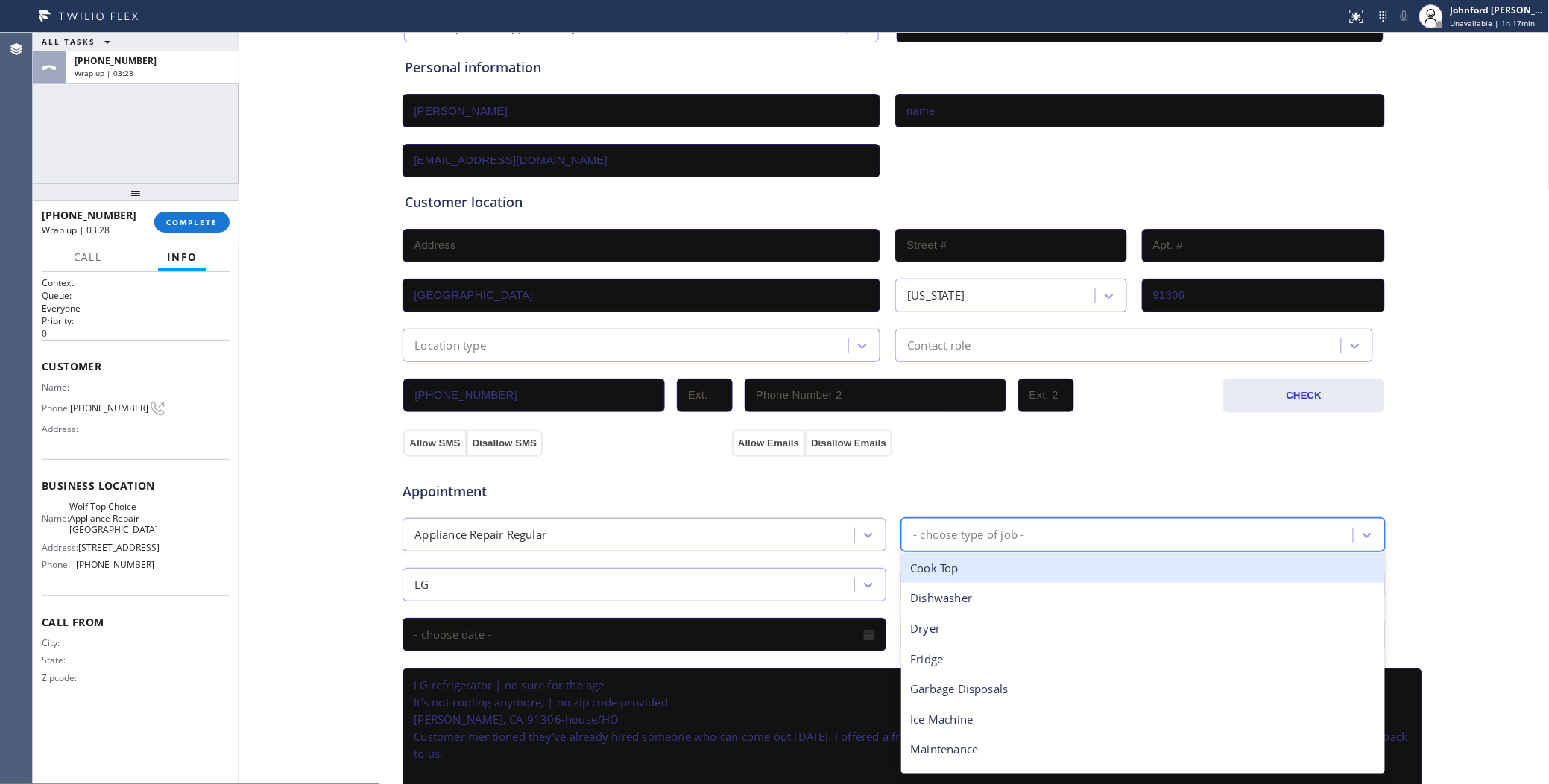
click at [962, 531] on div "- choose type of job -" at bounding box center [969, 534] width 111 height 17
type input "f"
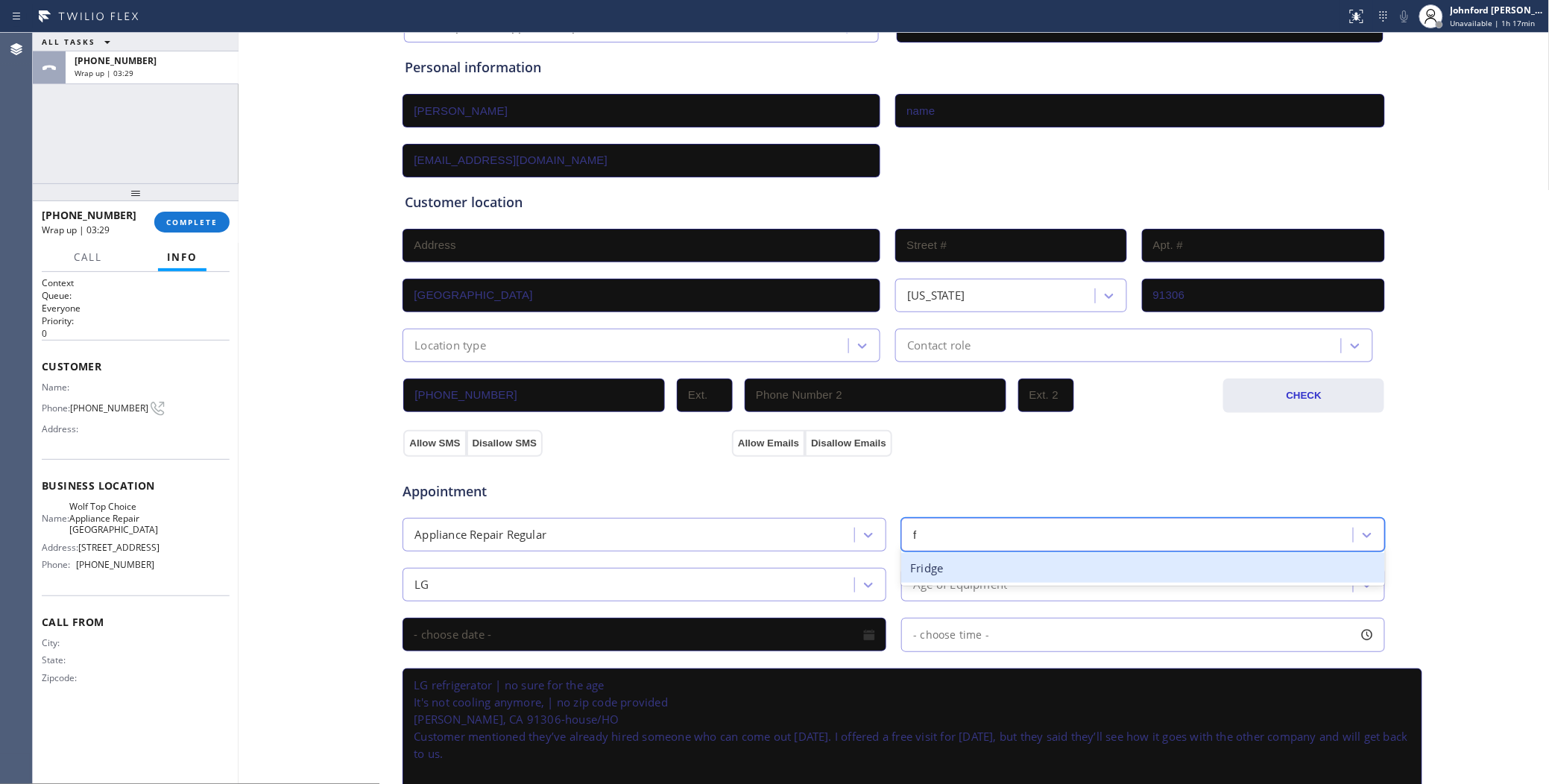
click at [951, 568] on div "Fridge" at bounding box center [1143, 568] width 484 height 31
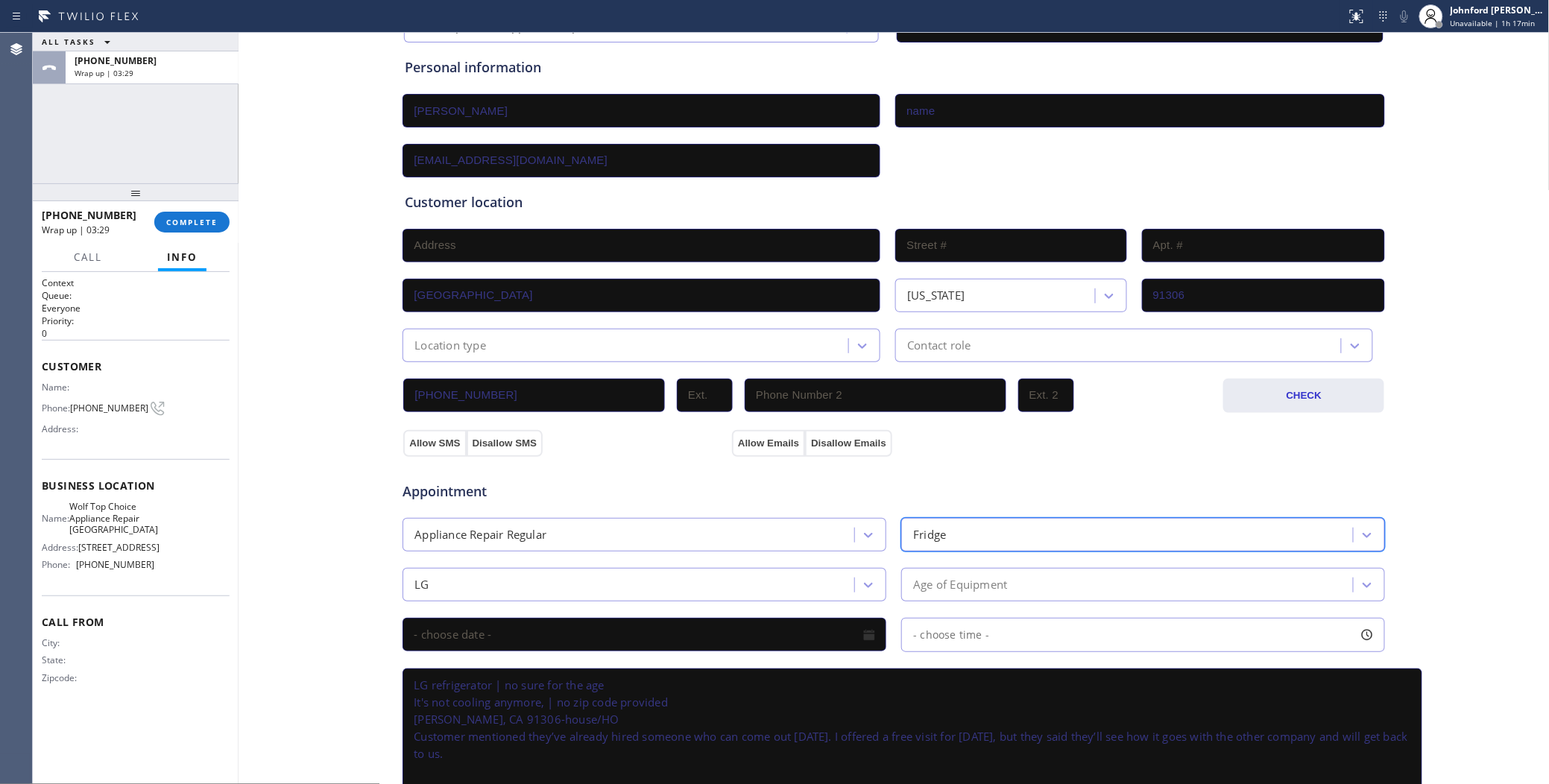
click at [948, 582] on div "Age of Equipment" at bounding box center [960, 584] width 94 height 17
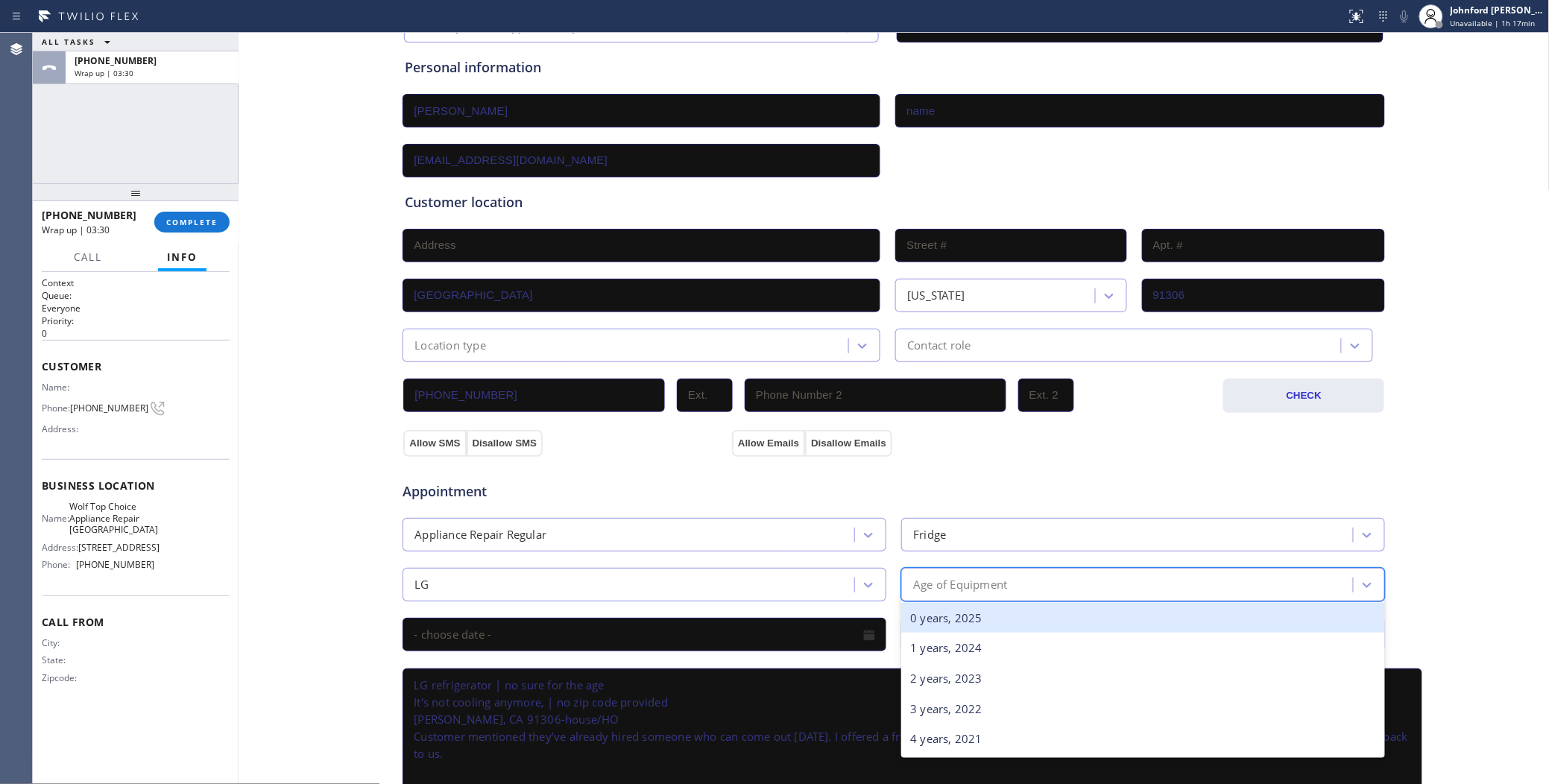
click at [945, 609] on div "0 years, 2025" at bounding box center [1143, 618] width 484 height 31
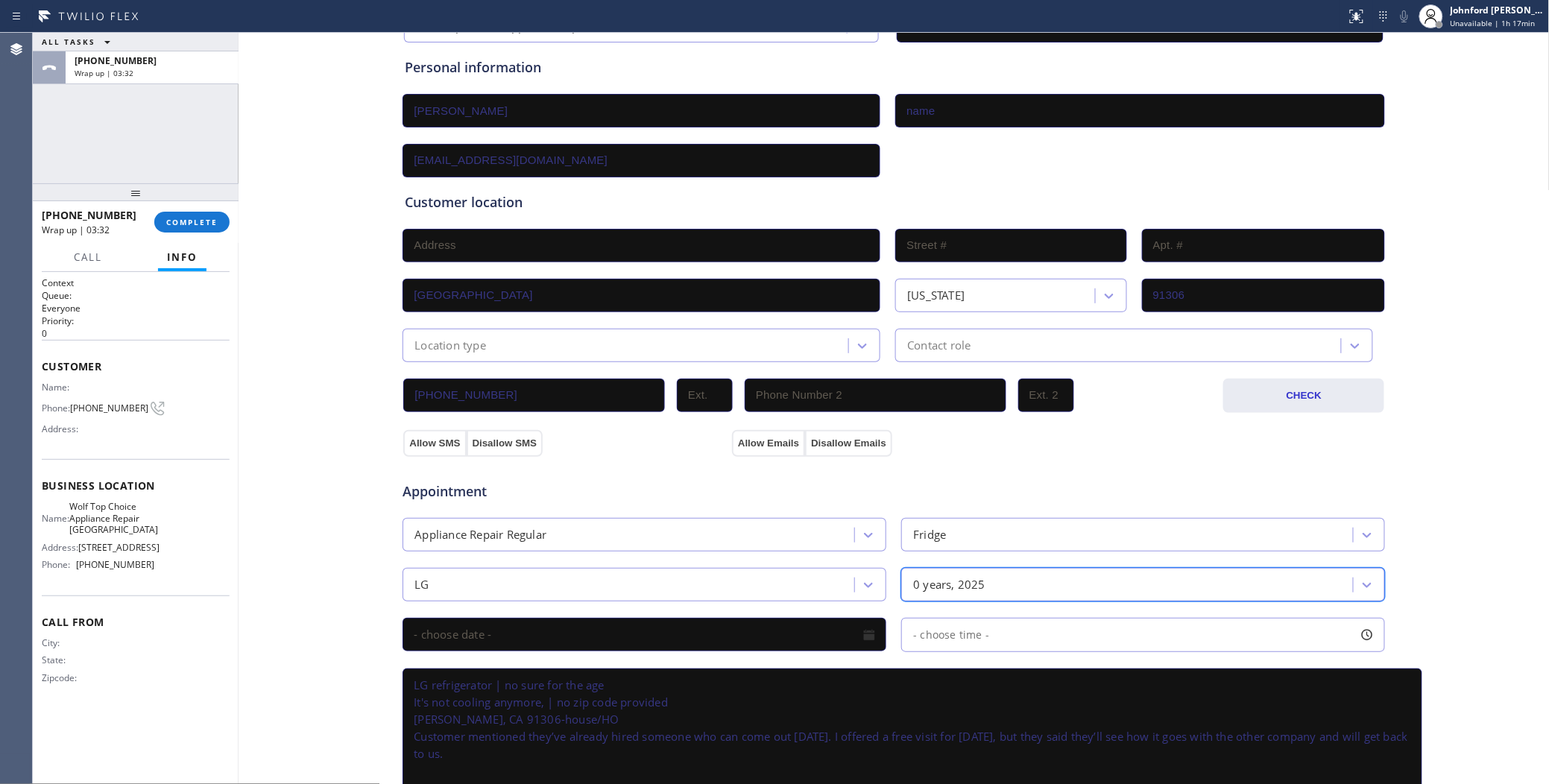
click at [545, 348] on div "Location type" at bounding box center [628, 345] width 441 height 26
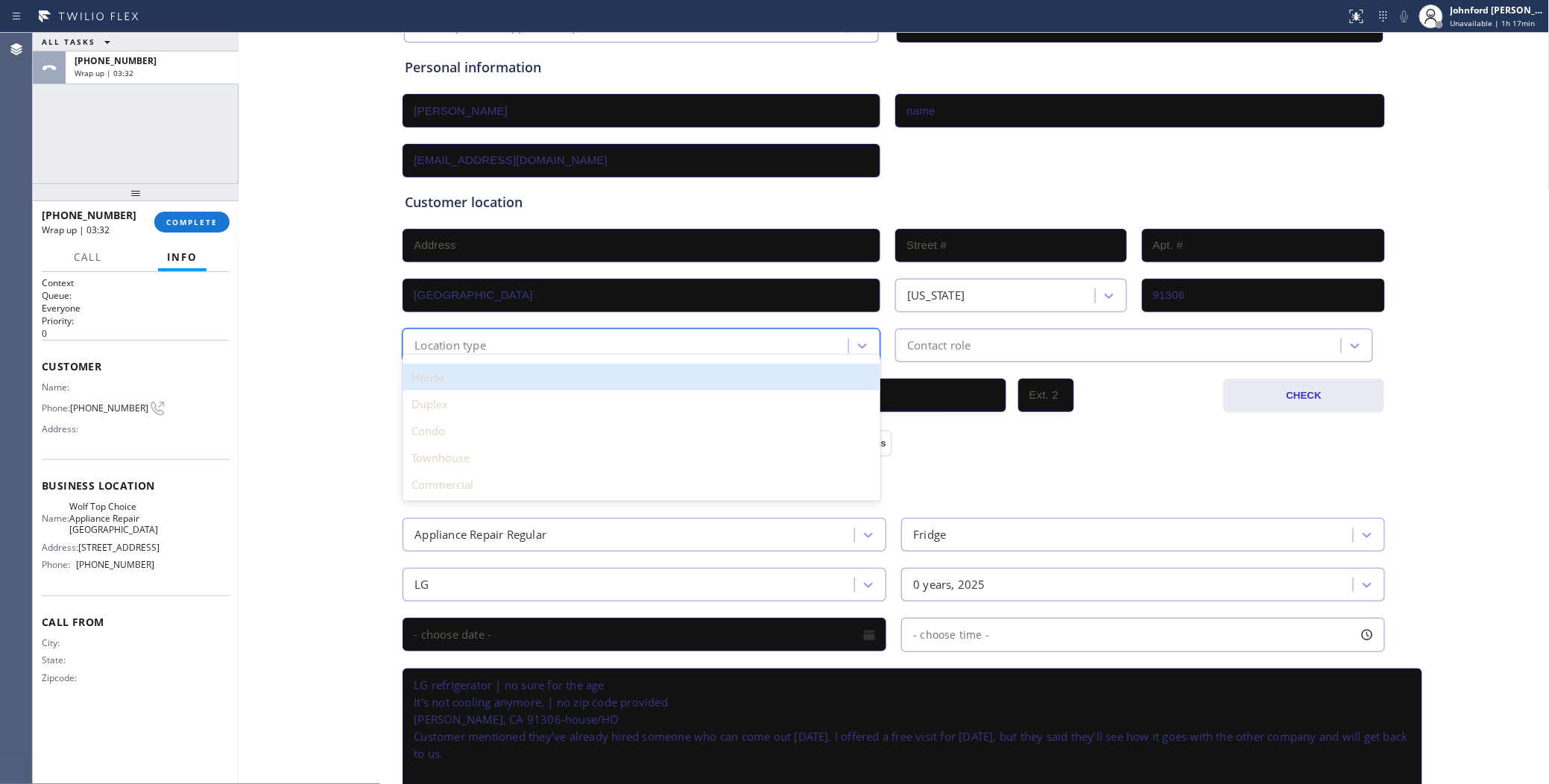
click at [523, 377] on div "House" at bounding box center [641, 377] width 478 height 27
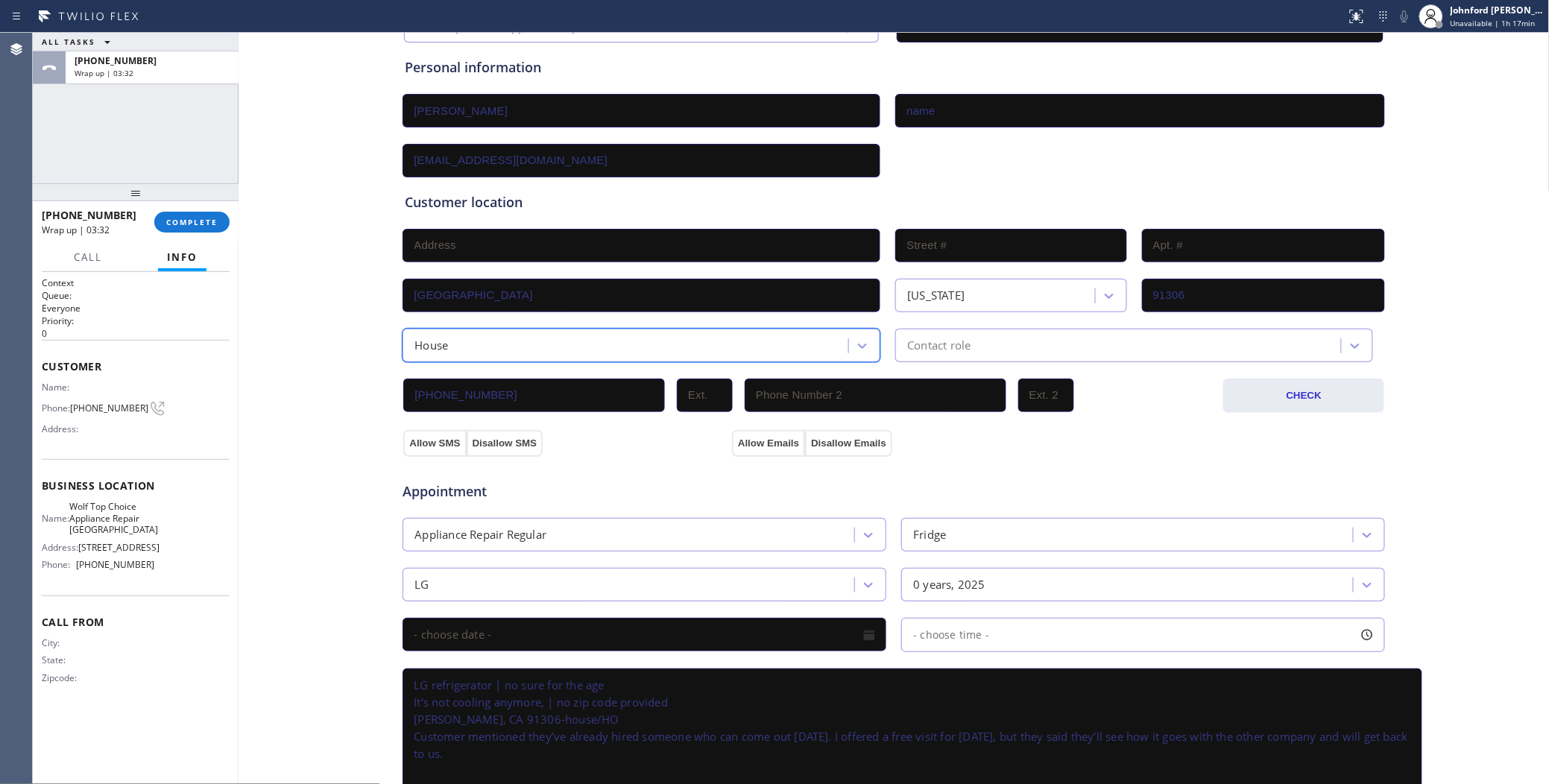
click at [961, 362] on div "(818) 649-0621 CHECK" at bounding box center [893, 387] width 984 height 50
click at [947, 348] on div "Contact role" at bounding box center [939, 345] width 63 height 17
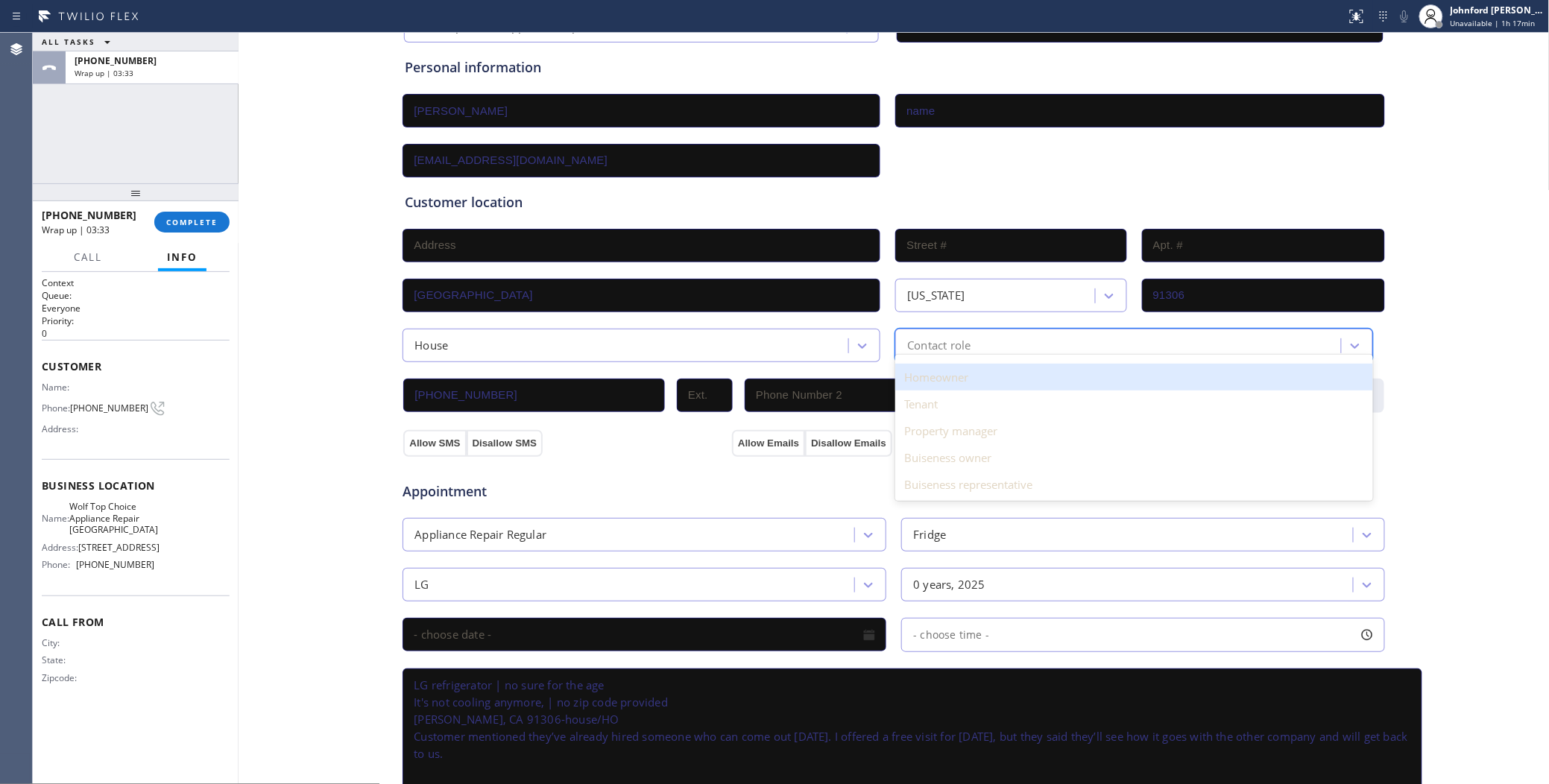
click at [948, 378] on div "Homeowner" at bounding box center [1134, 377] width 478 height 27
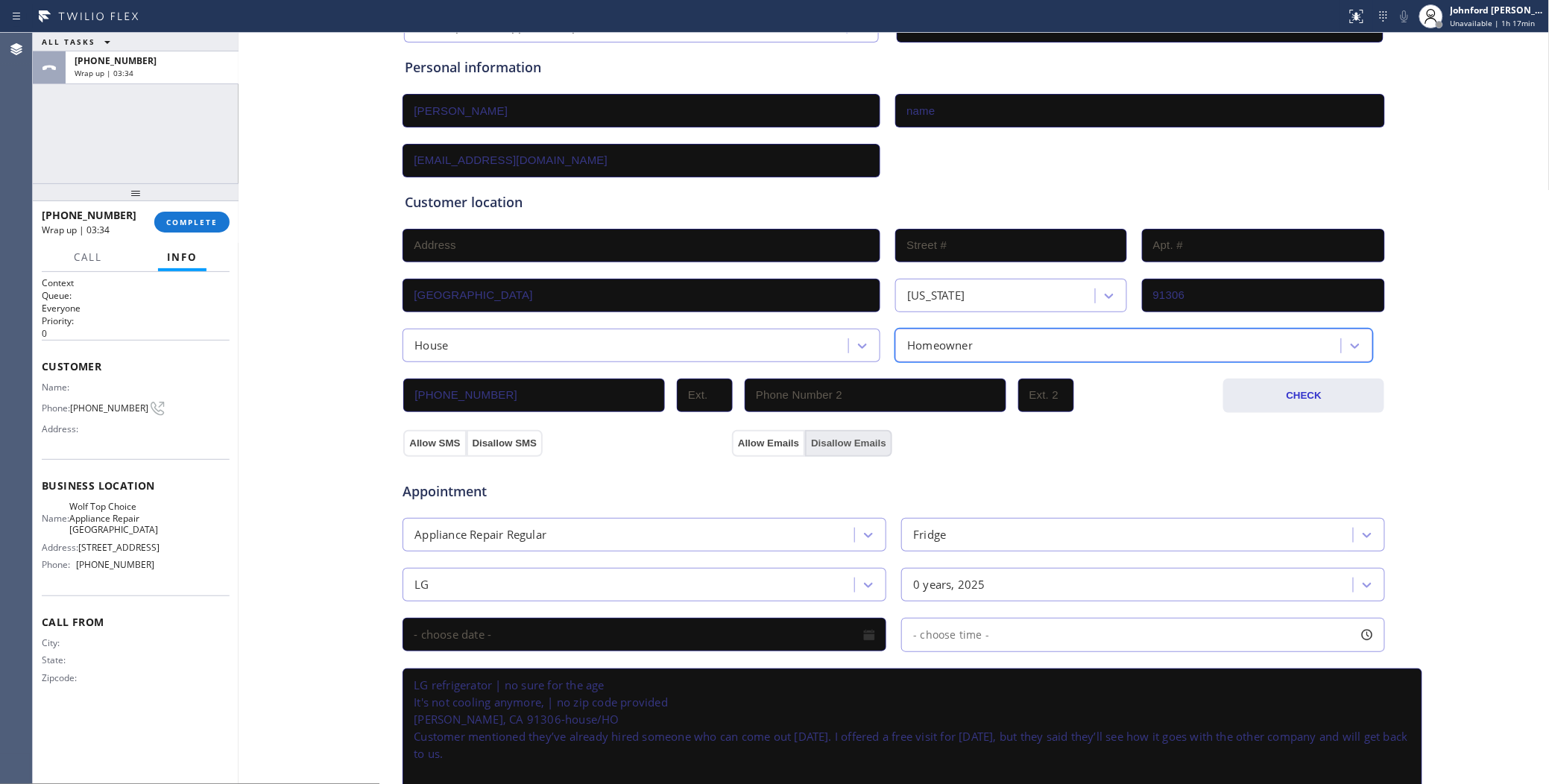
click at [814, 437] on button "Disallow Emails" at bounding box center [848, 443] width 87 height 27
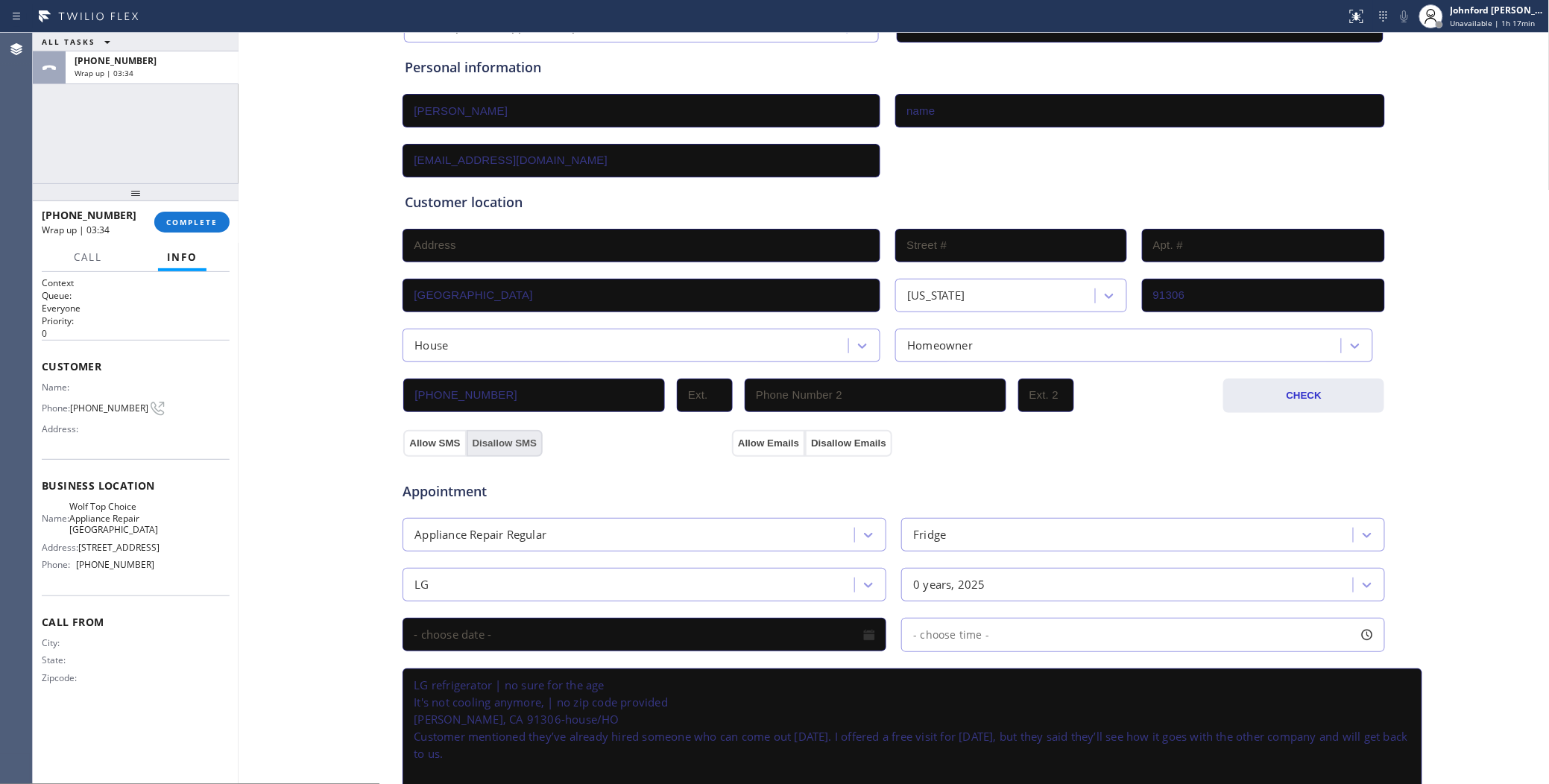
click at [479, 433] on button "Disallow SMS" at bounding box center [505, 443] width 77 height 27
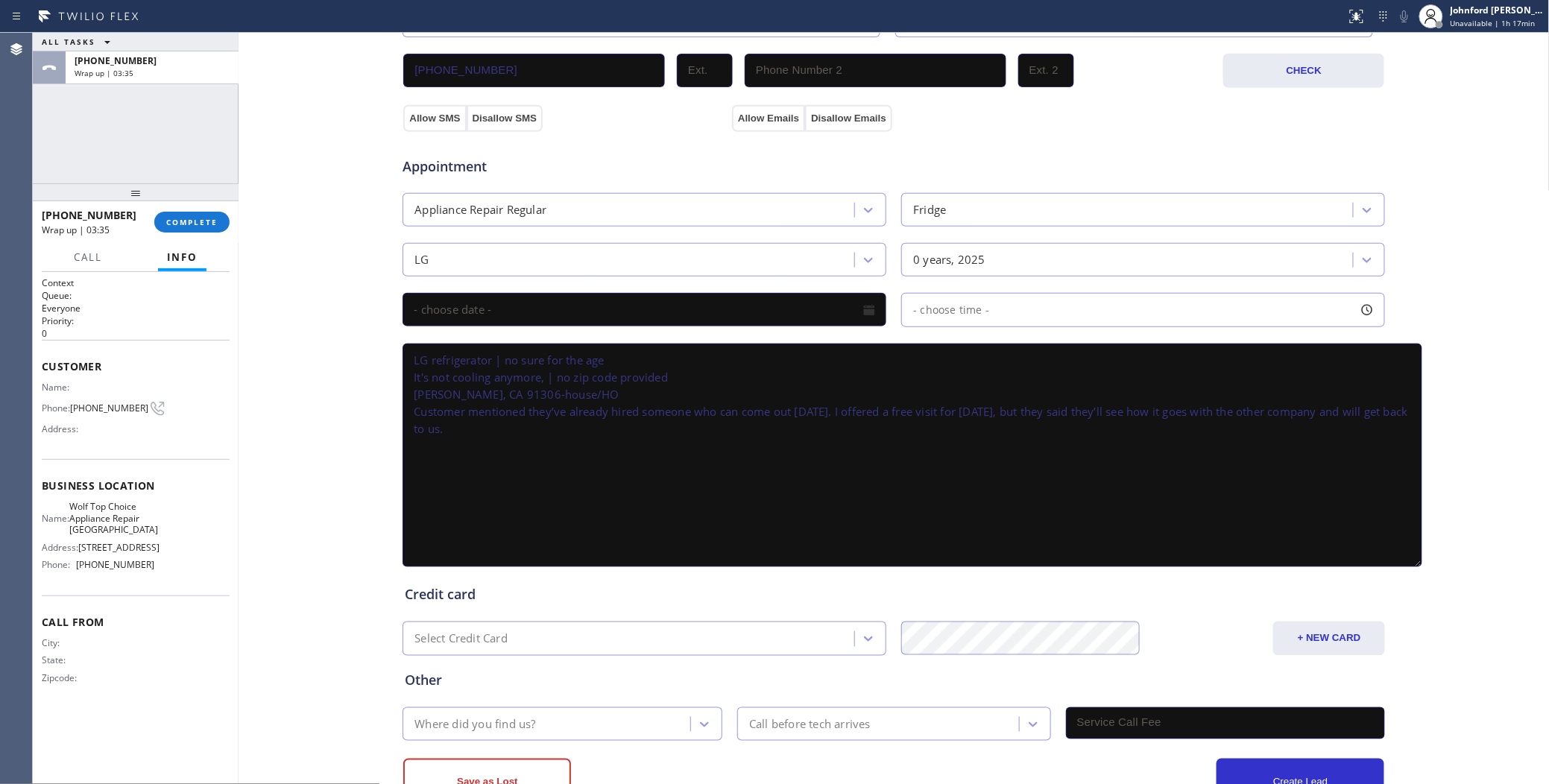
scroll to position [512, 0]
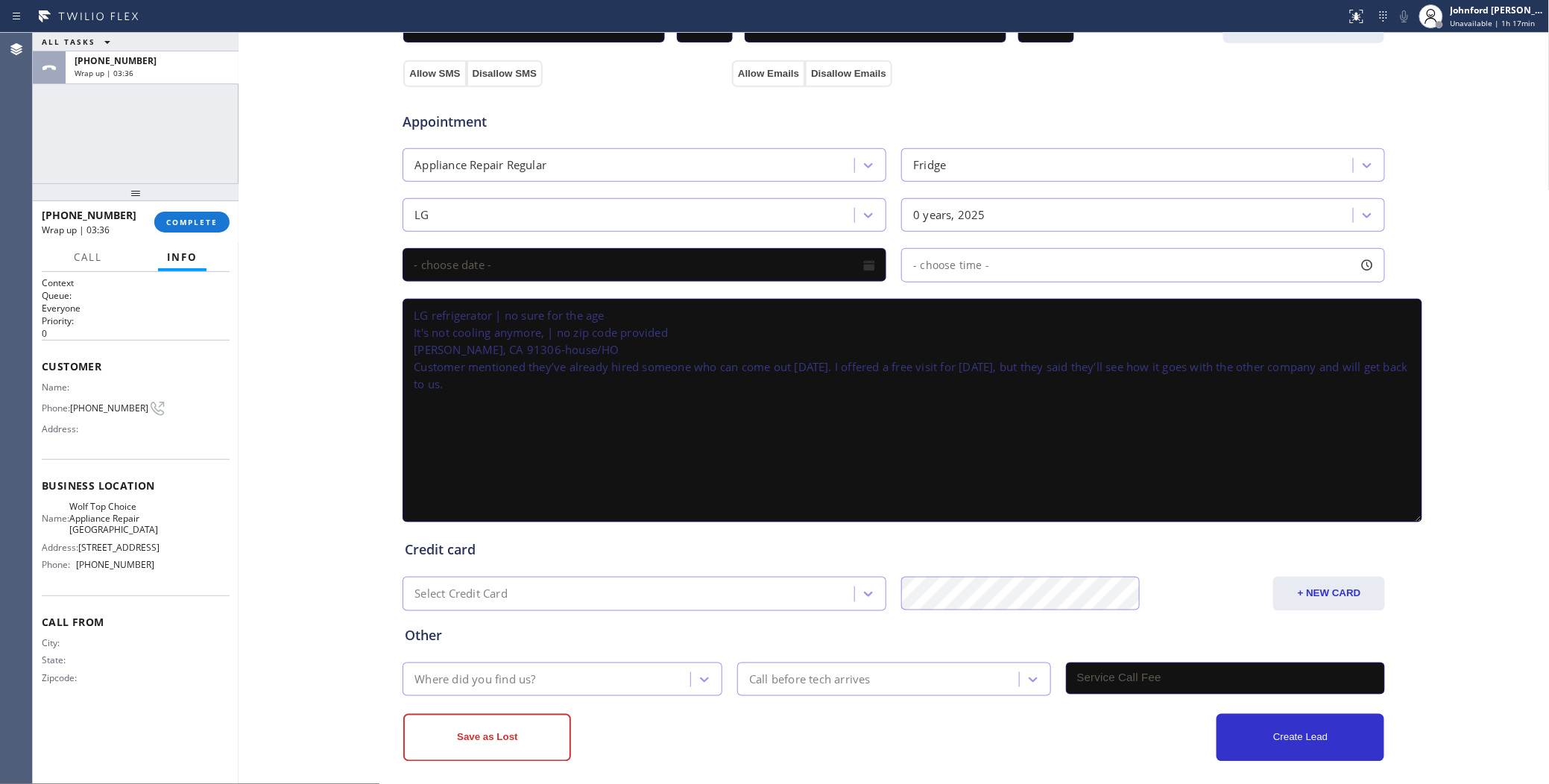
click at [504, 679] on div "Where did you find us?" at bounding box center [549, 679] width 283 height 26
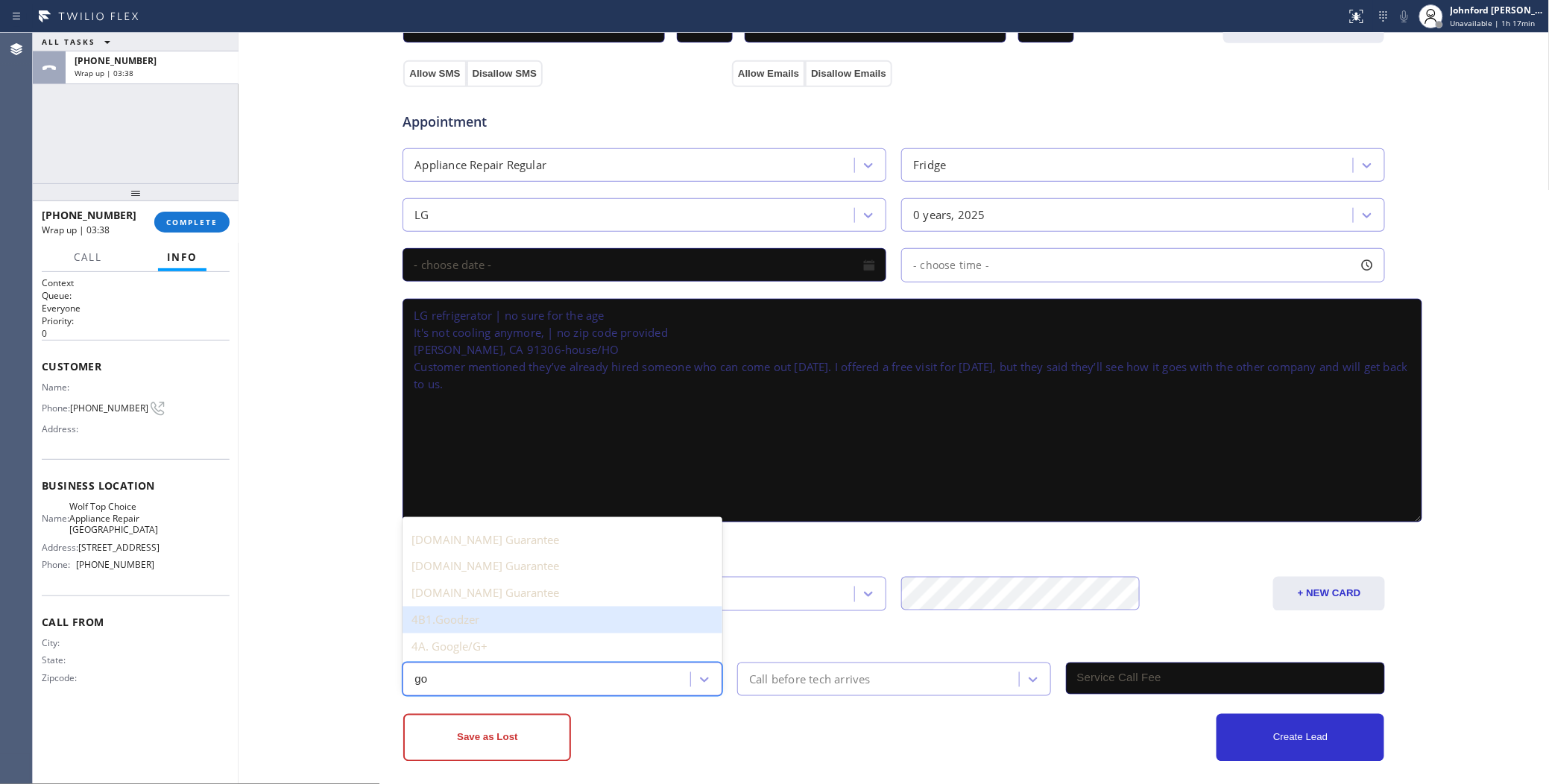
type input "goo"
click at [487, 634] on div "4A. Google/G+" at bounding box center [562, 647] width 320 height 27
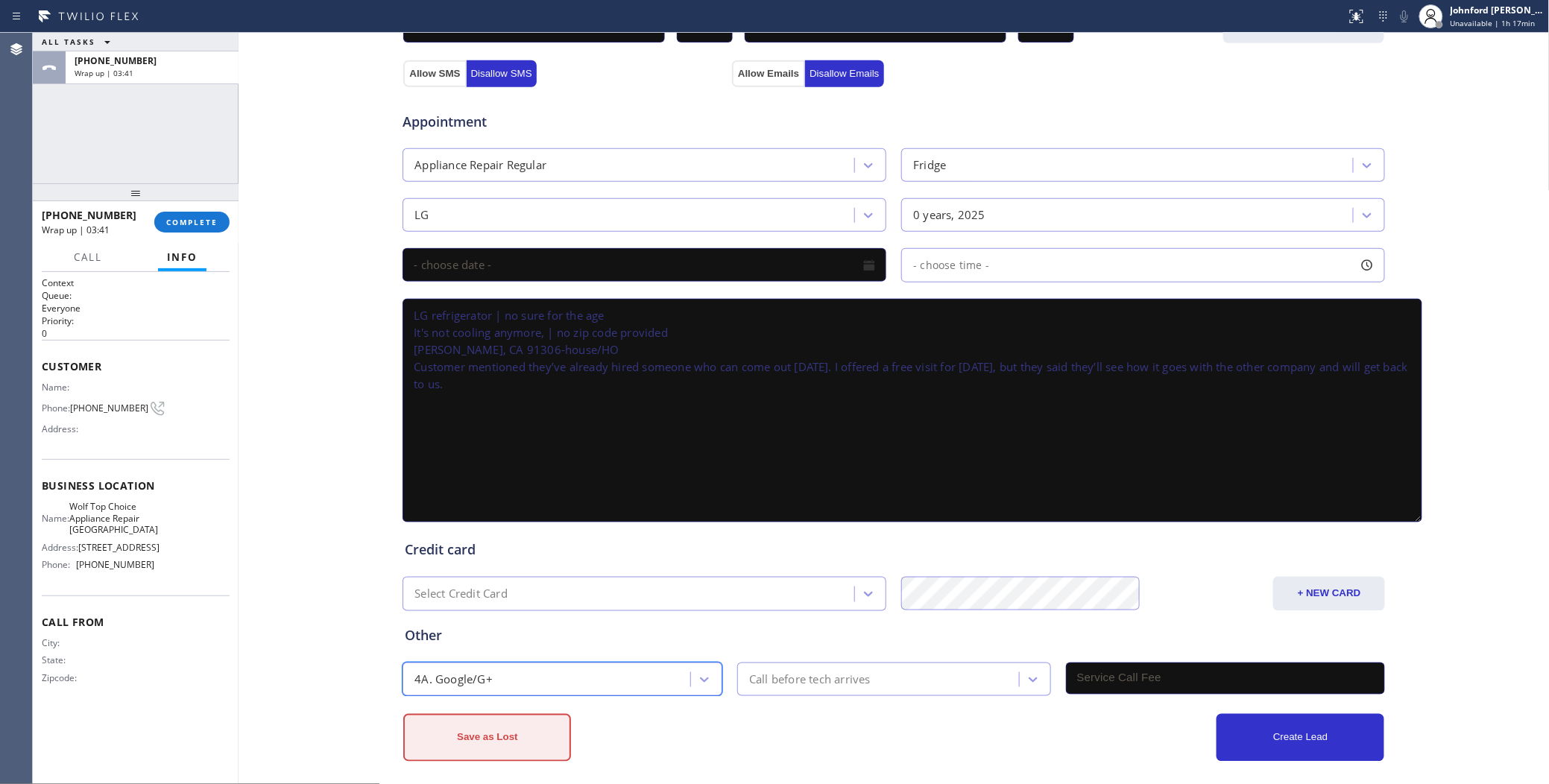
click at [552, 716] on button "Save as Lost" at bounding box center [487, 737] width 168 height 47
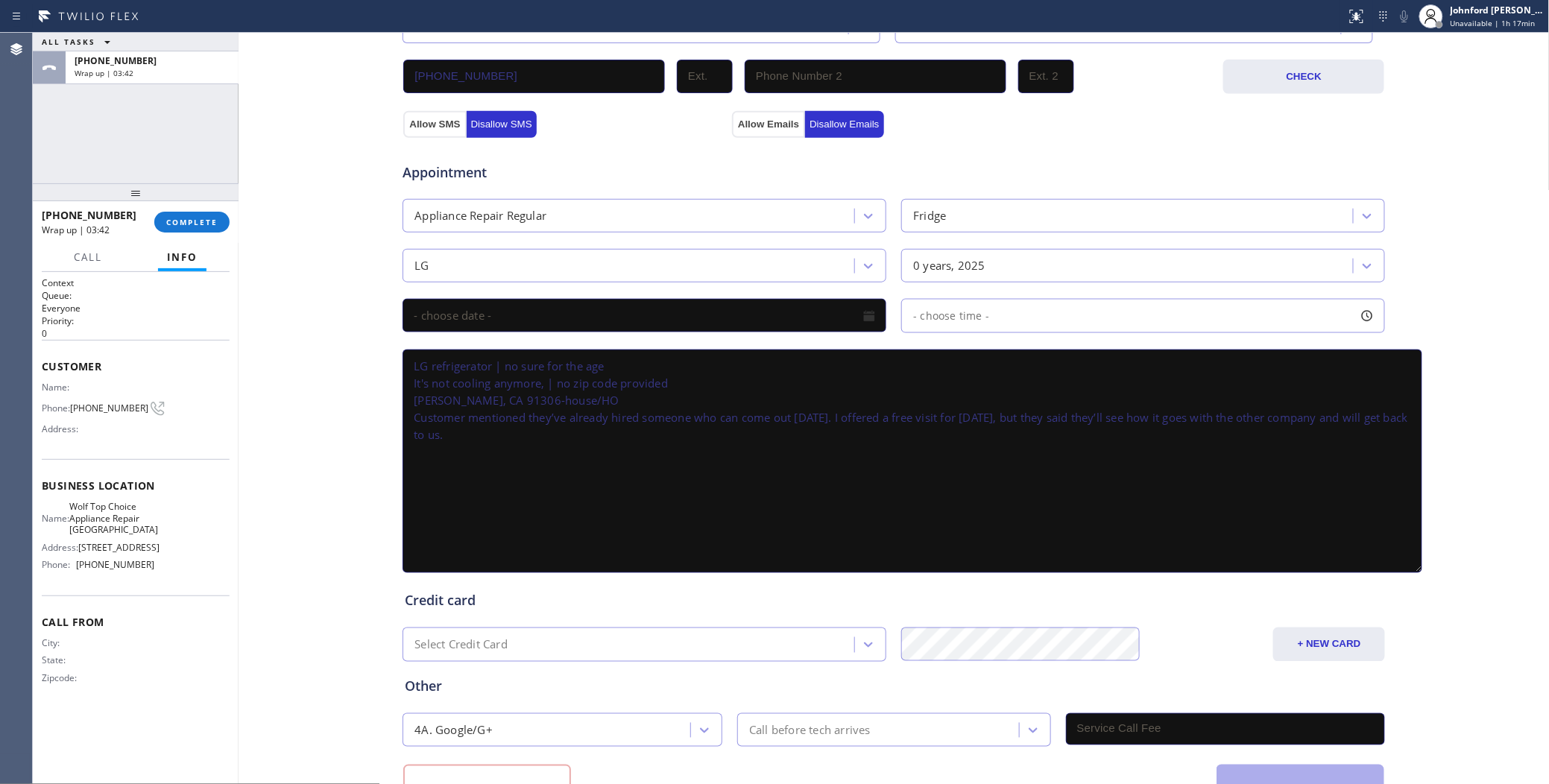
scroll to position [564, 0]
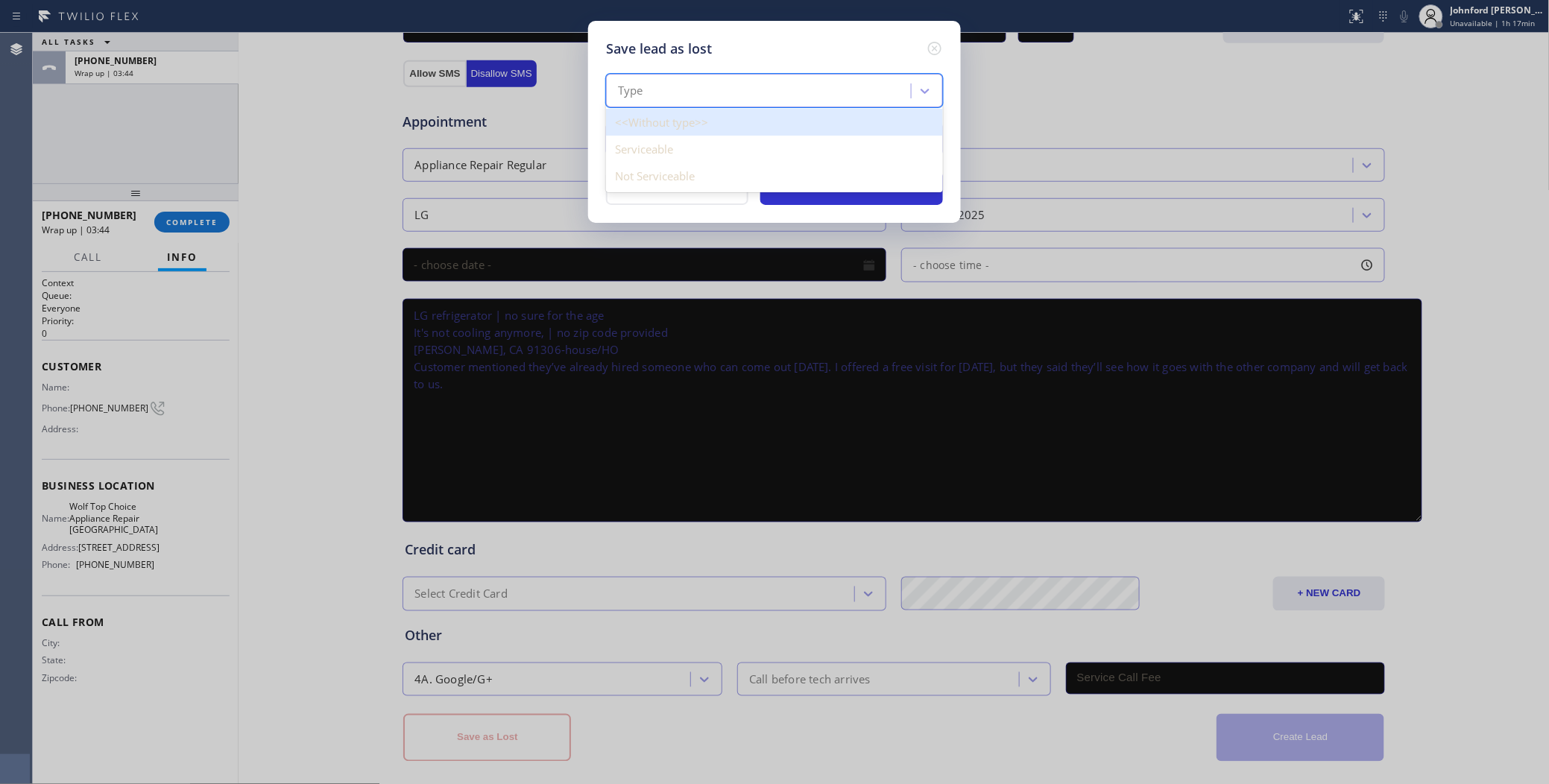
click at [721, 80] on div "Type" at bounding box center [760, 91] width 300 height 26
click at [683, 157] on div "Serviceable" at bounding box center [774, 149] width 337 height 27
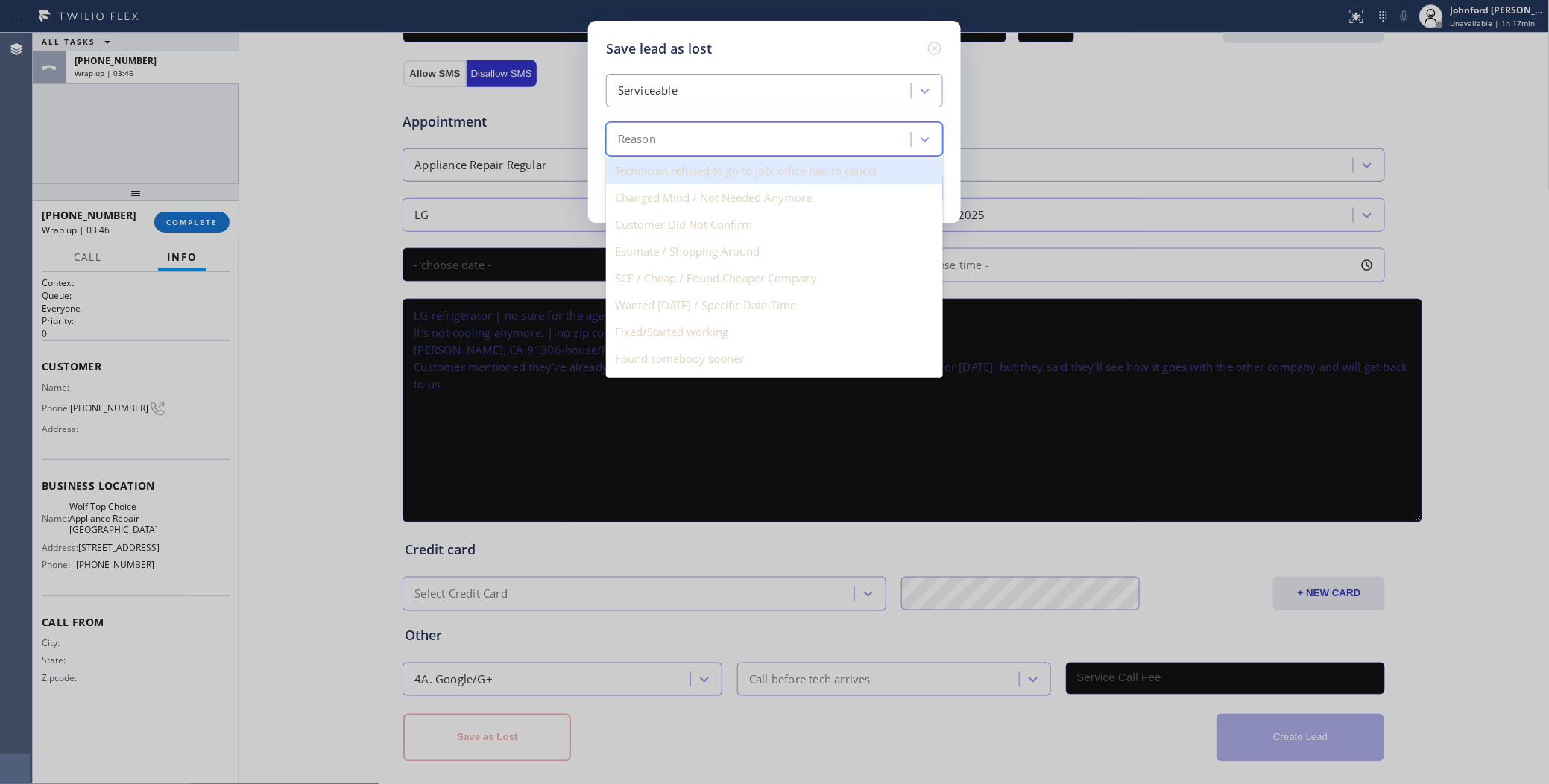
click at [683, 136] on div "Reason" at bounding box center [760, 139] width 300 height 26
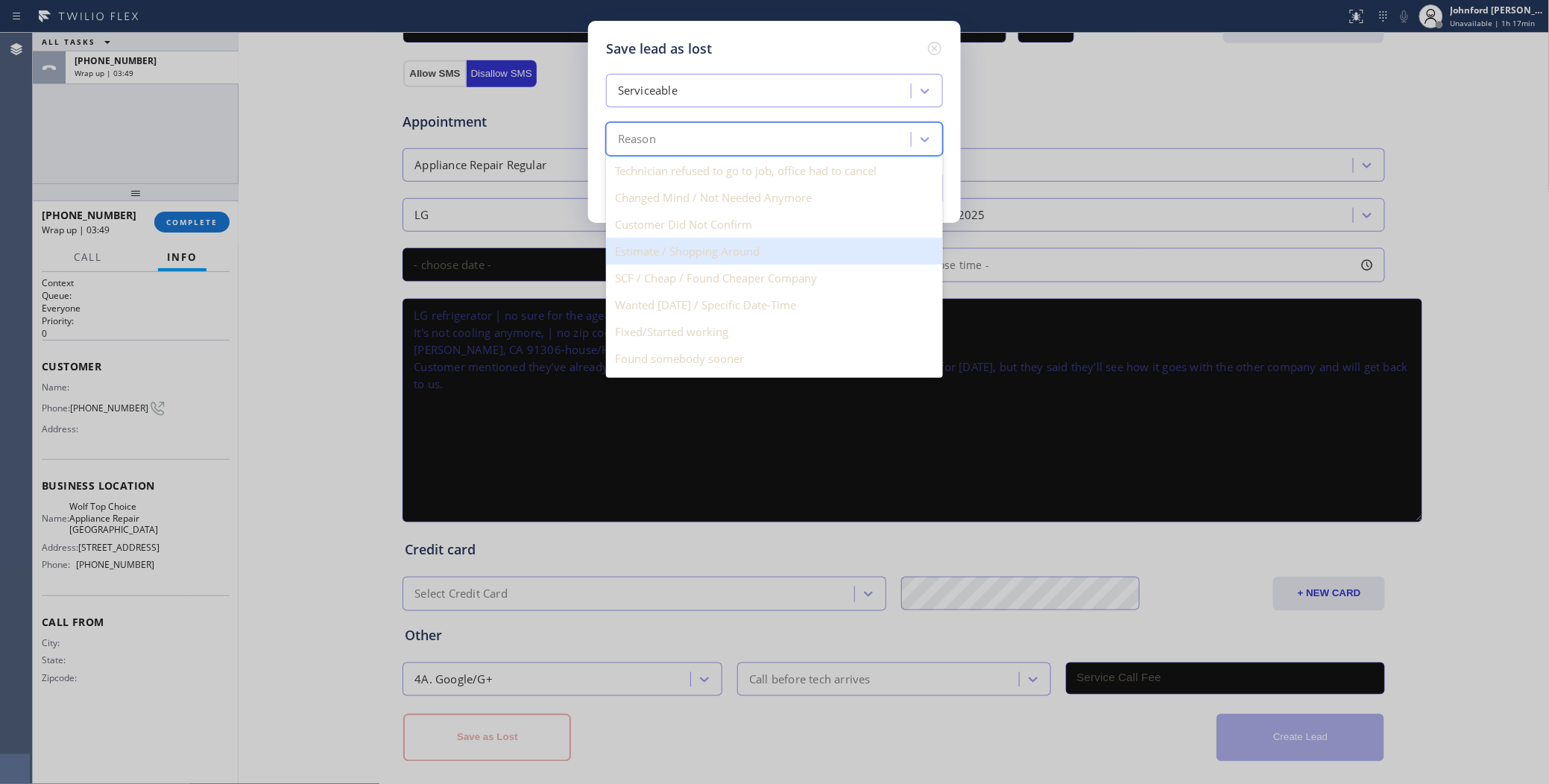
type input "a"
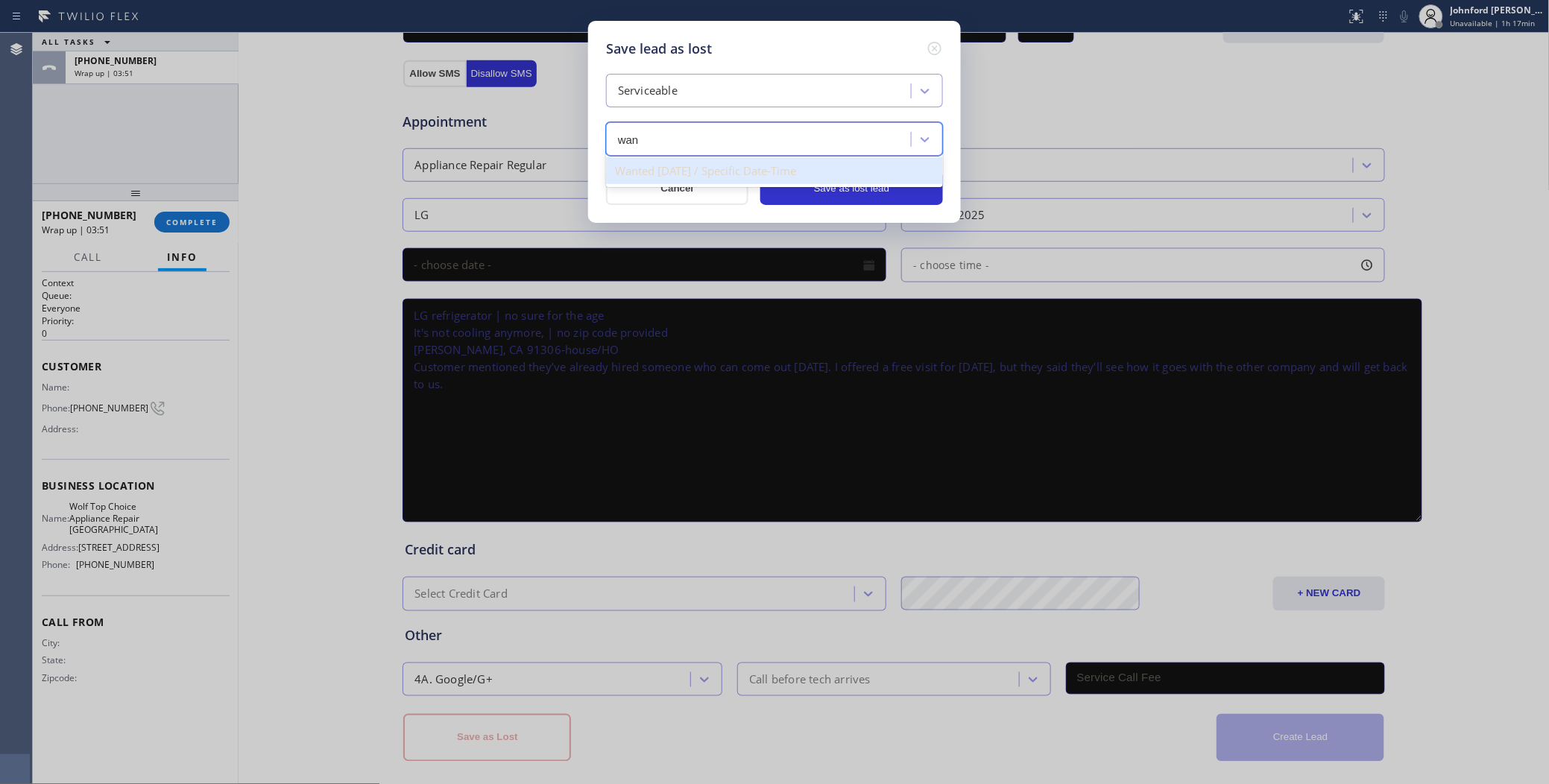
click at [751, 157] on div "Wanted Today / Specific Date-Time" at bounding box center [774, 171] width 337 height 27
type input "wan"
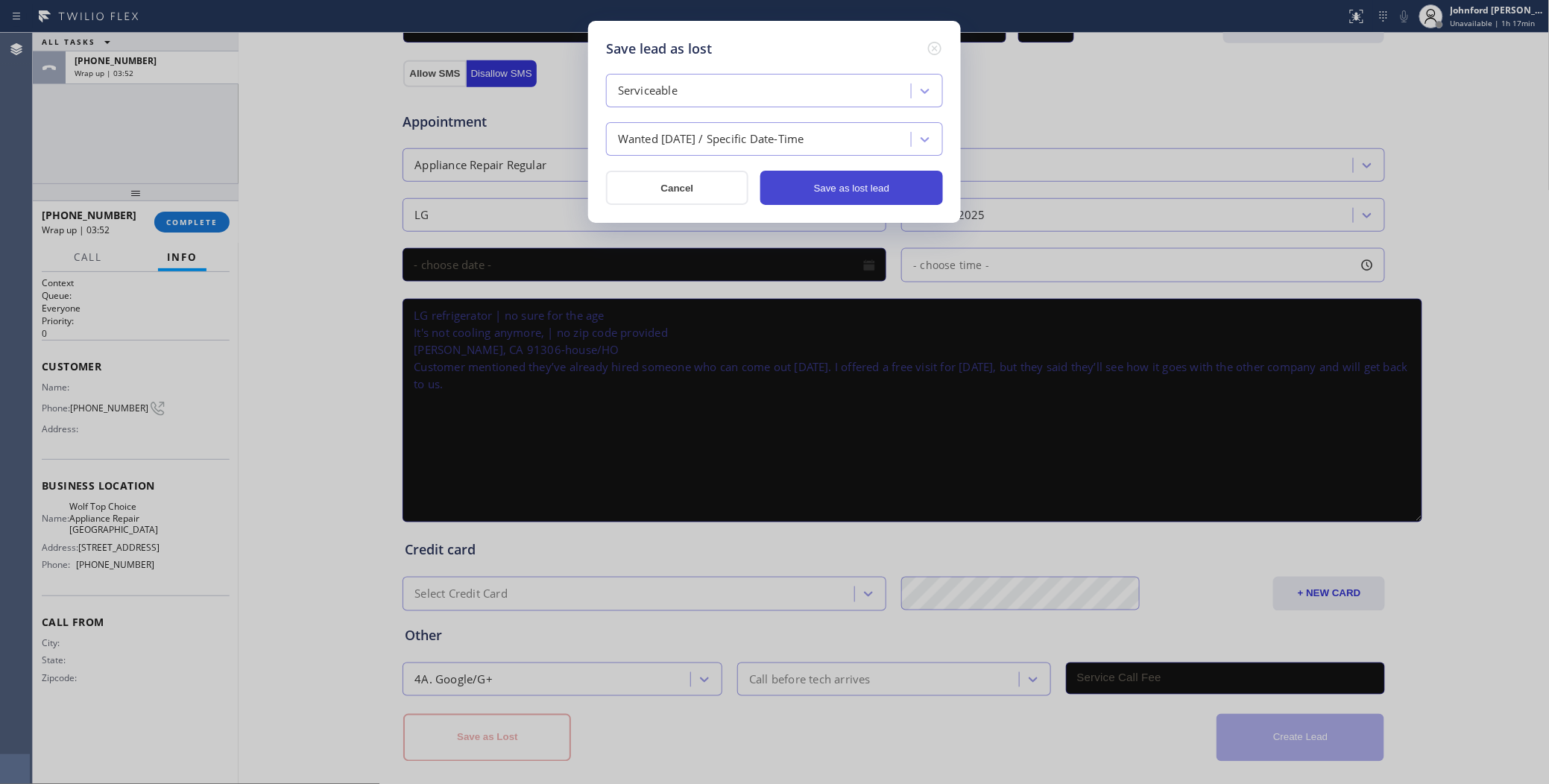
click at [817, 187] on button "Save as lost lead" at bounding box center [851, 188] width 183 height 35
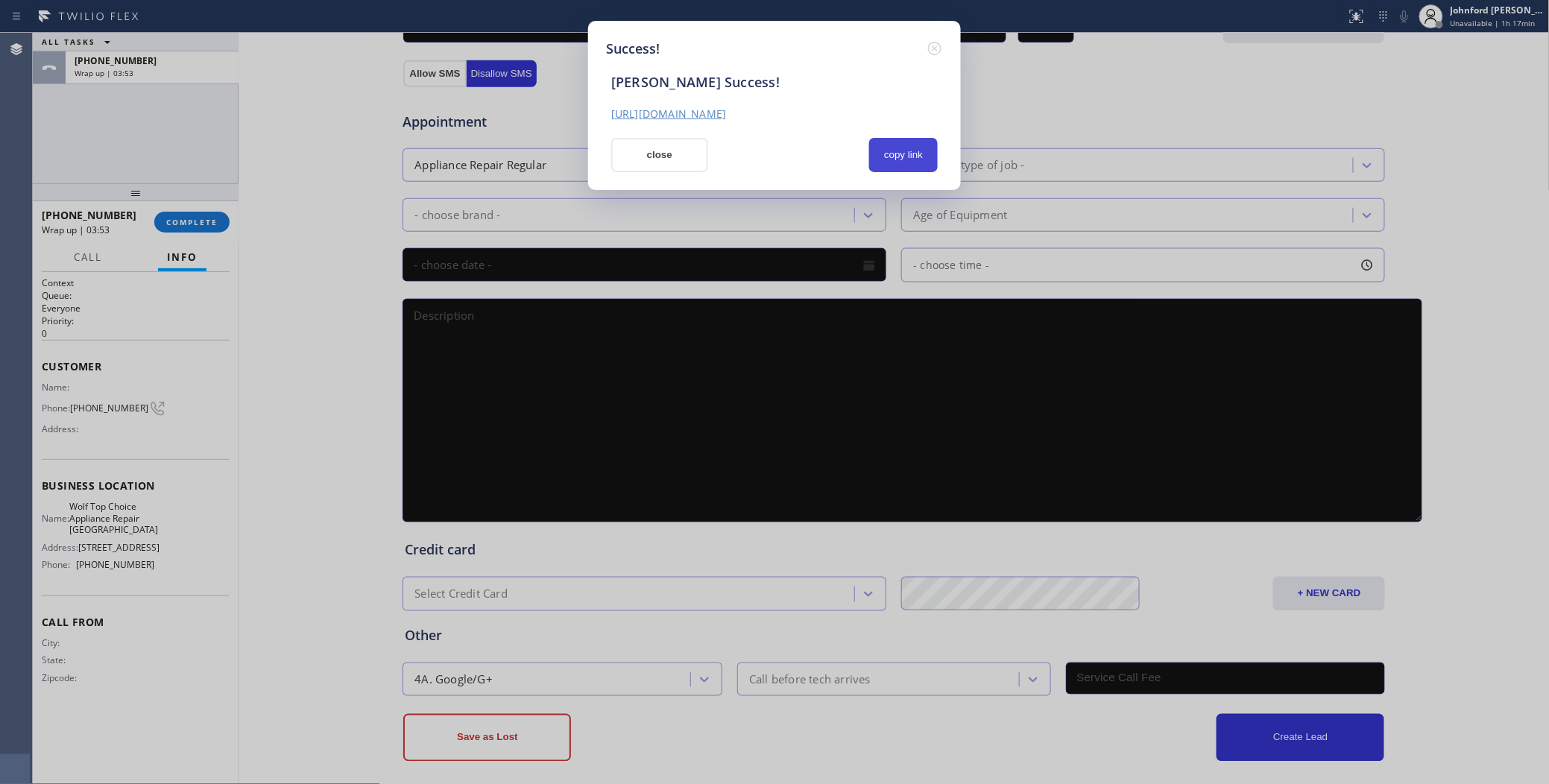
click at [885, 147] on button "copy link" at bounding box center [903, 155] width 68 height 35
click at [650, 157] on button "close" at bounding box center [659, 155] width 97 height 35
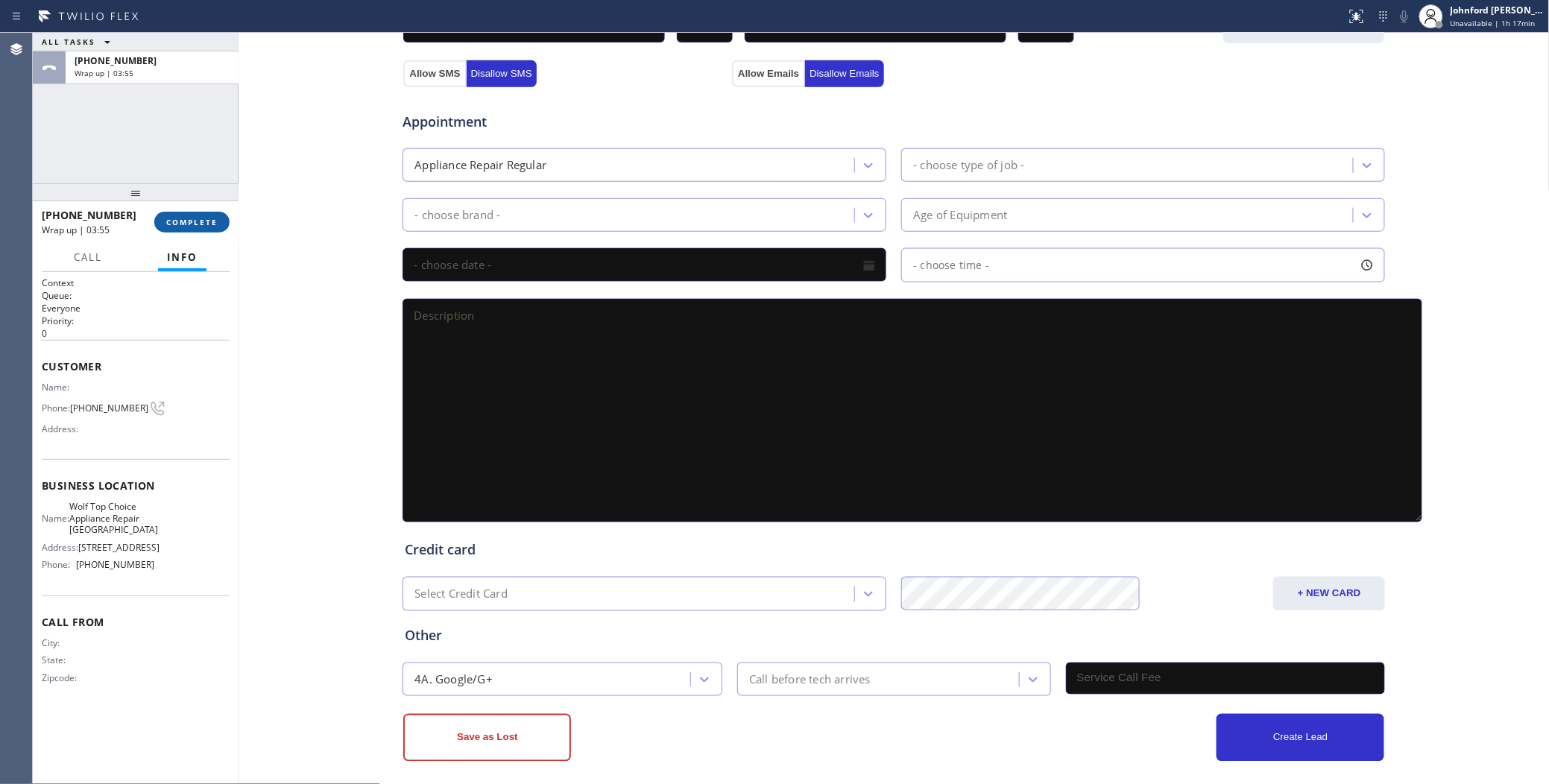
click at [220, 225] on button "COMPLETE" at bounding box center [192, 222] width 75 height 21
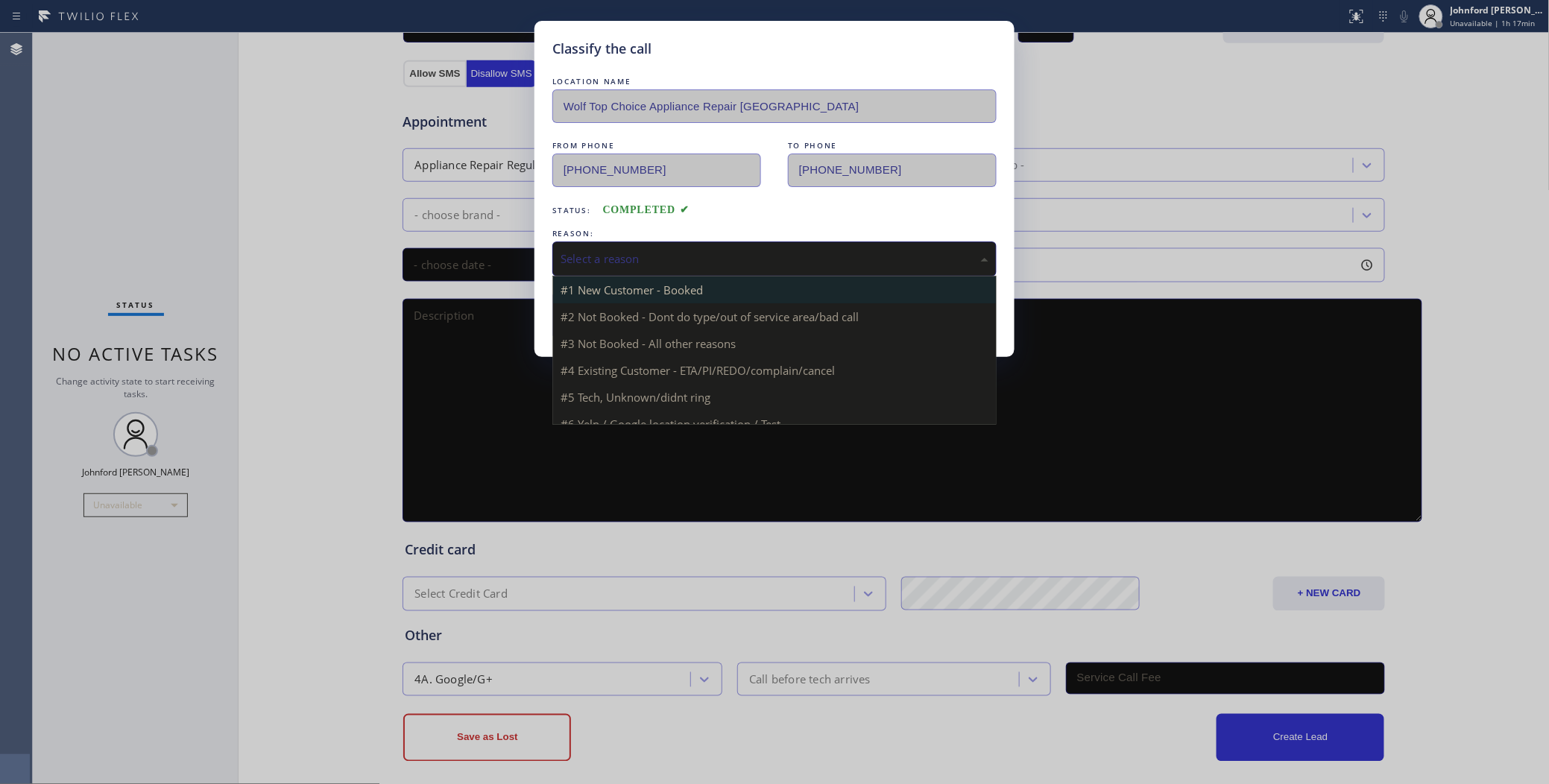
drag, startPoint x: 601, startPoint y: 262, endPoint x: 615, endPoint y: 287, distance: 28.7
click at [602, 261] on div "Select a reason" at bounding box center [774, 259] width 428 height 17
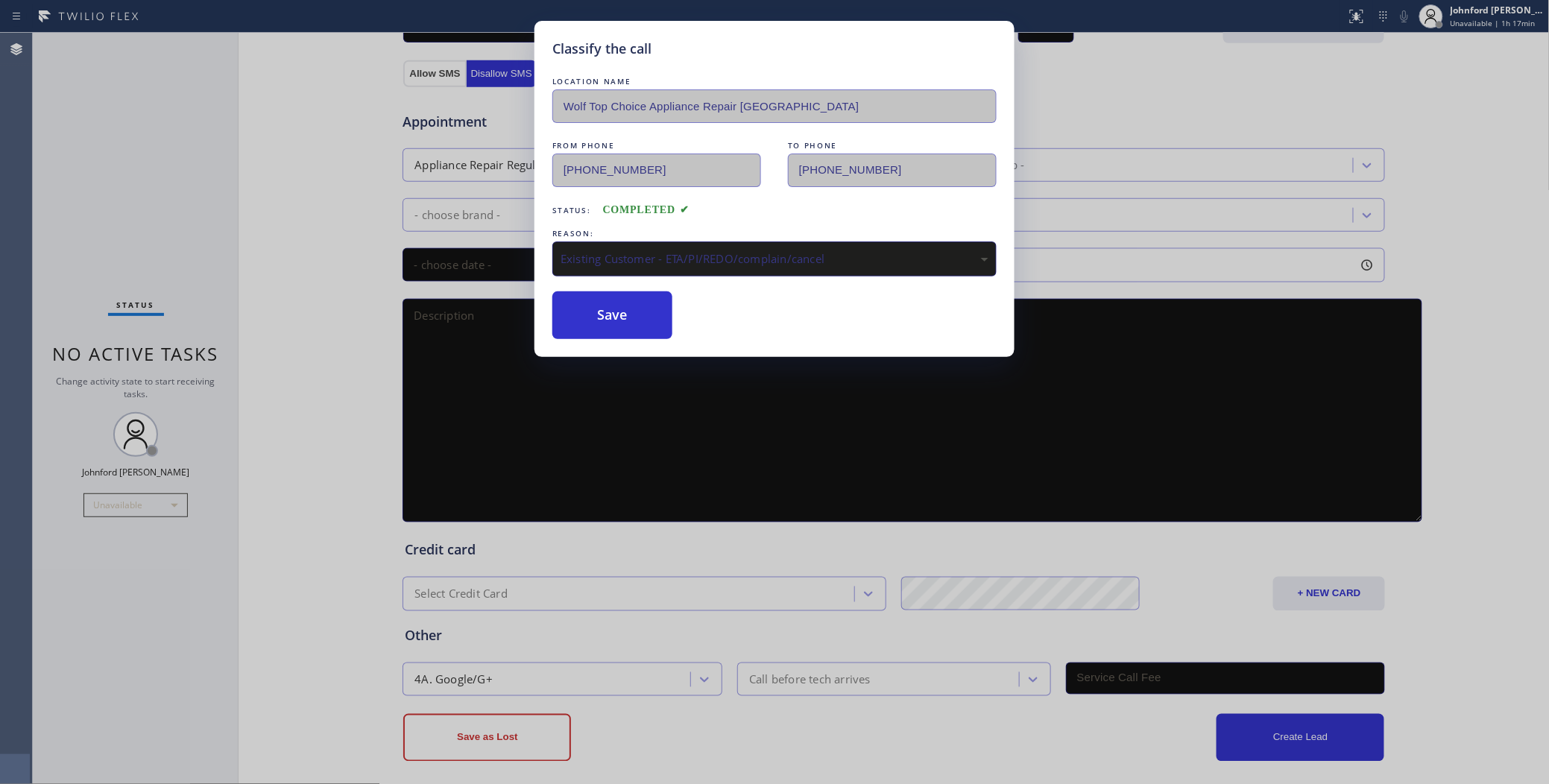
click at [616, 313] on button "Save" at bounding box center [612, 315] width 120 height 47
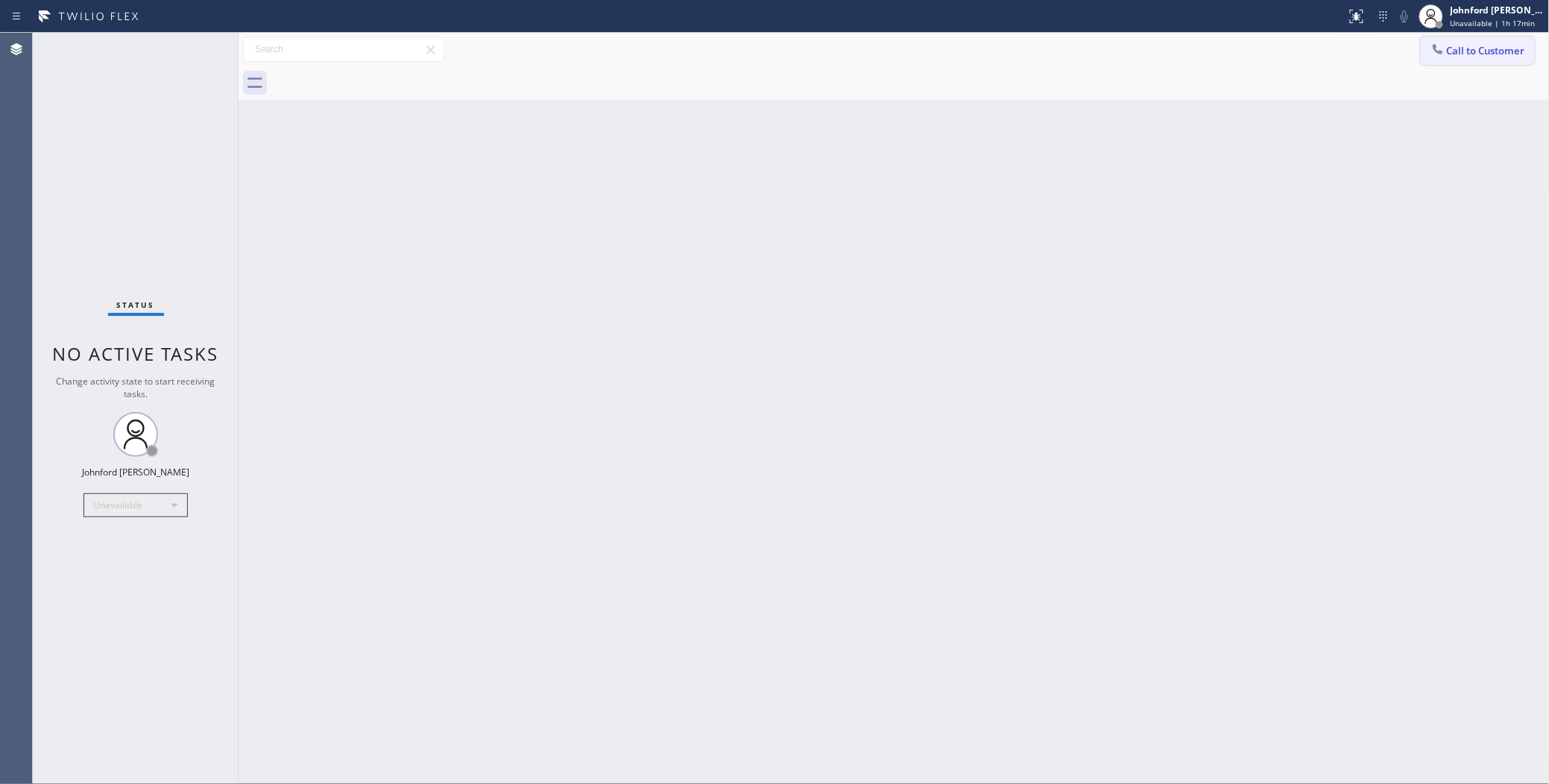
click at [1454, 56] on button "Call to Customer" at bounding box center [1477, 51] width 114 height 29
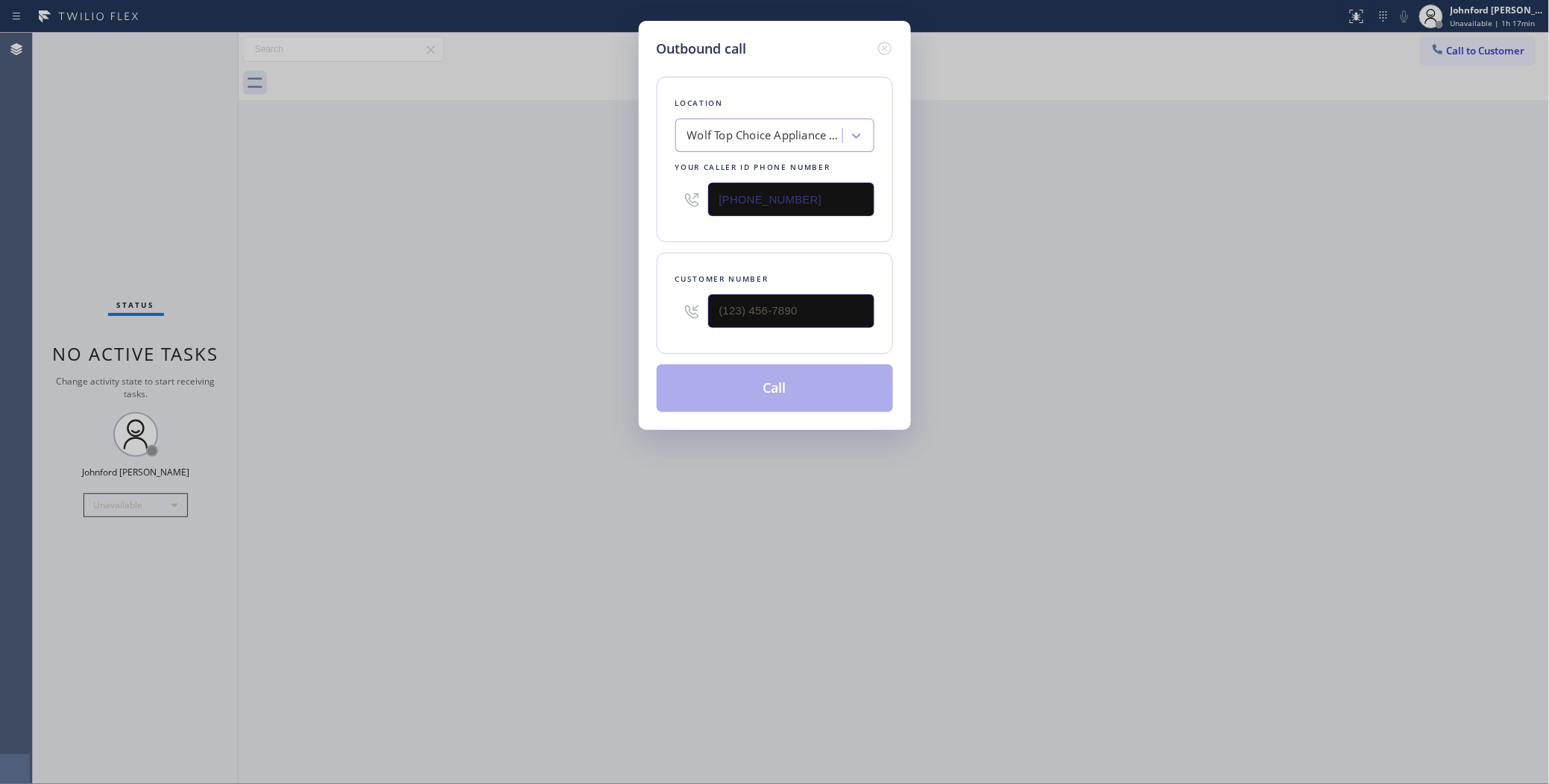
drag, startPoint x: 818, startPoint y: 190, endPoint x: 587, endPoint y: 202, distance: 231.3
click at [595, 199] on div "Outbound call Location Wolf Top Choice Appliance Repair Woodland Hills Your cal…" at bounding box center [774, 392] width 1549 height 784
paste input "347) 407-9102"
type input "(347) 407-9102"
drag, startPoint x: 805, startPoint y: 299, endPoint x: 669, endPoint y: 305, distance: 136.1
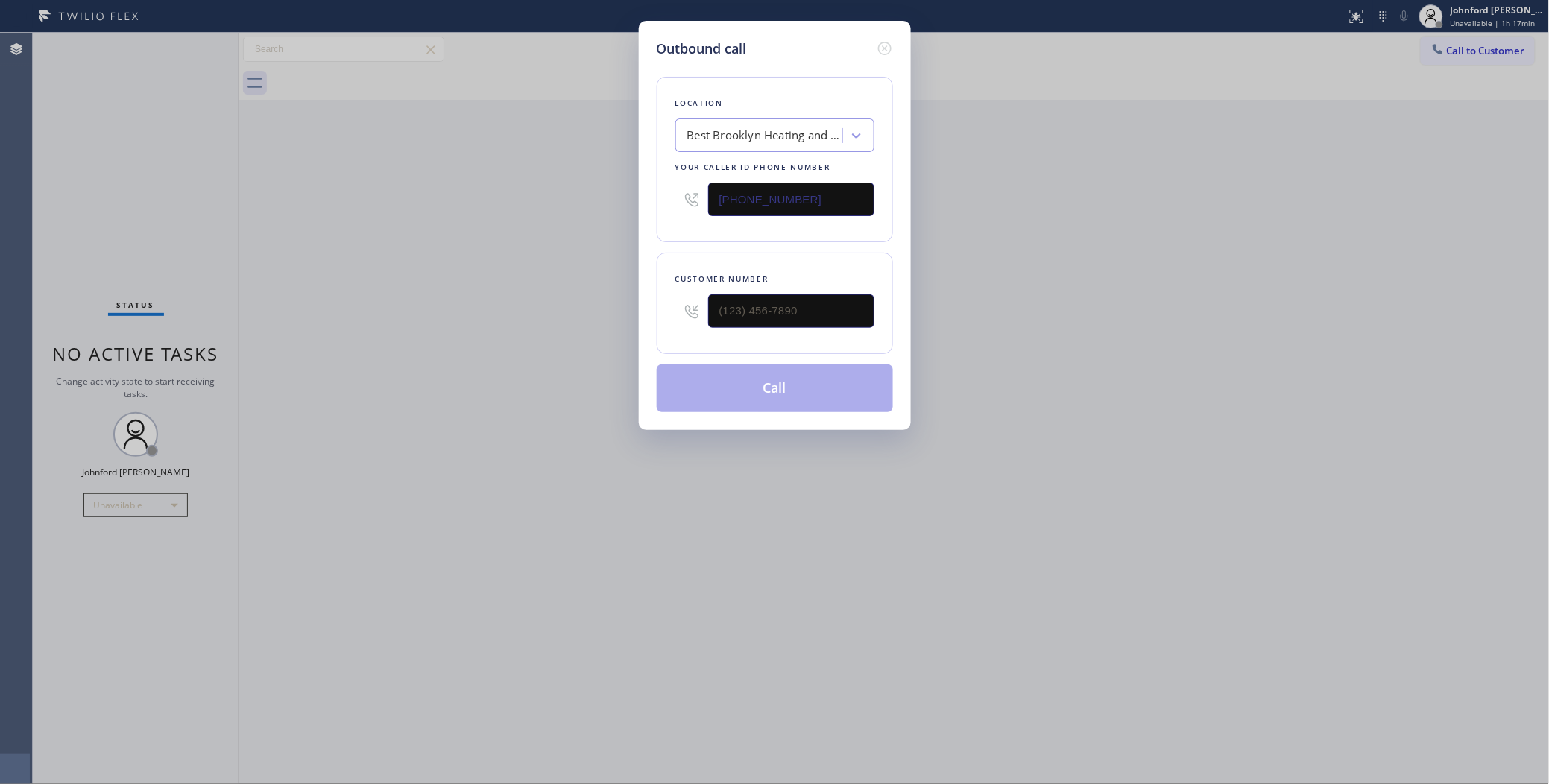
click at [672, 305] on div "Customer number" at bounding box center [774, 303] width 236 height 102
paste input "646) 261-2799"
type input "(646) 261-2799"
click at [552, 305] on div "Outbound call Location Best Brooklyn Heating and AC Repair Your caller id phone…" at bounding box center [774, 392] width 1549 height 784
click at [720, 403] on button "Call" at bounding box center [774, 387] width 236 height 47
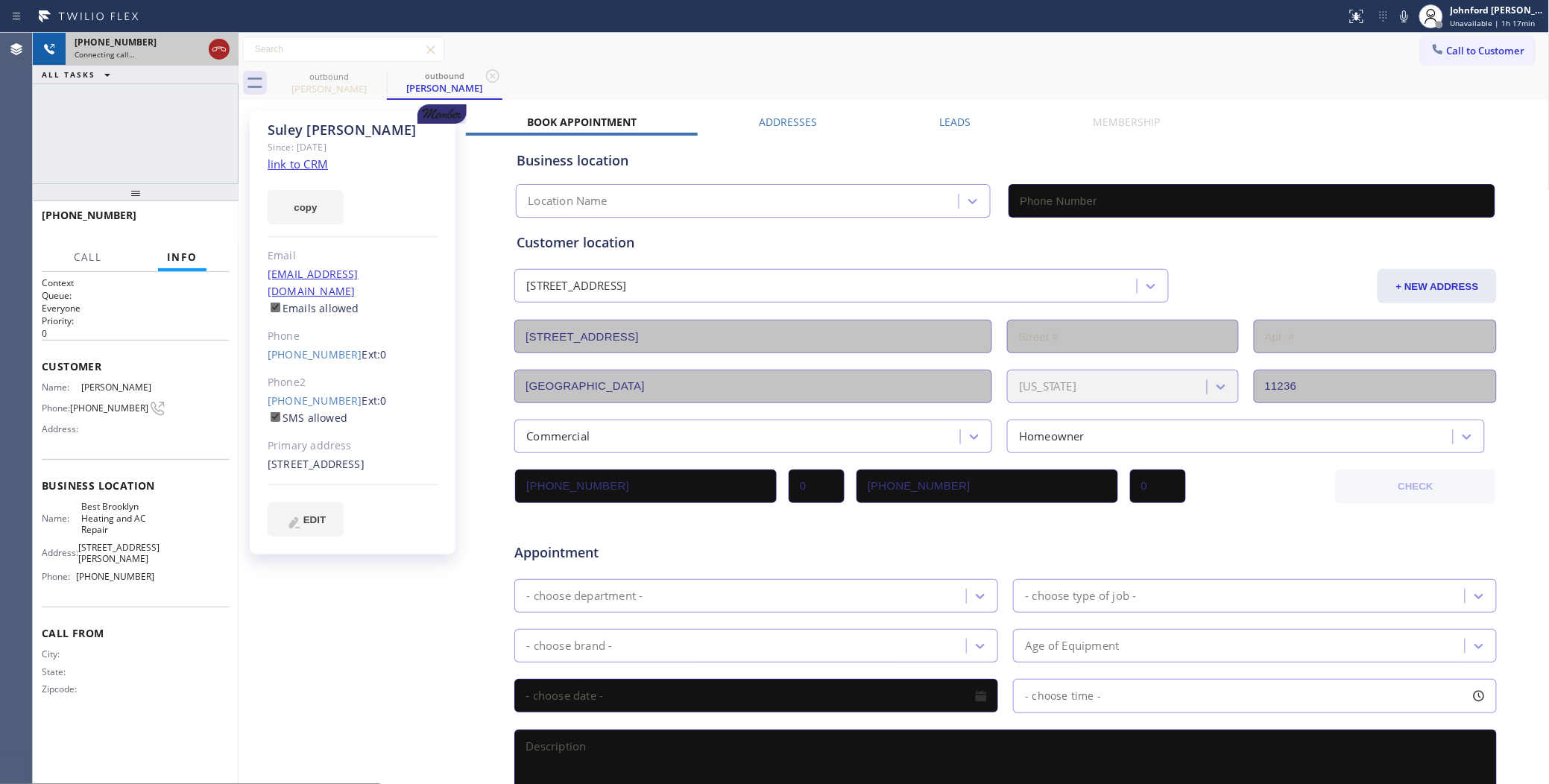
click at [215, 50] on icon at bounding box center [219, 49] width 18 height 18
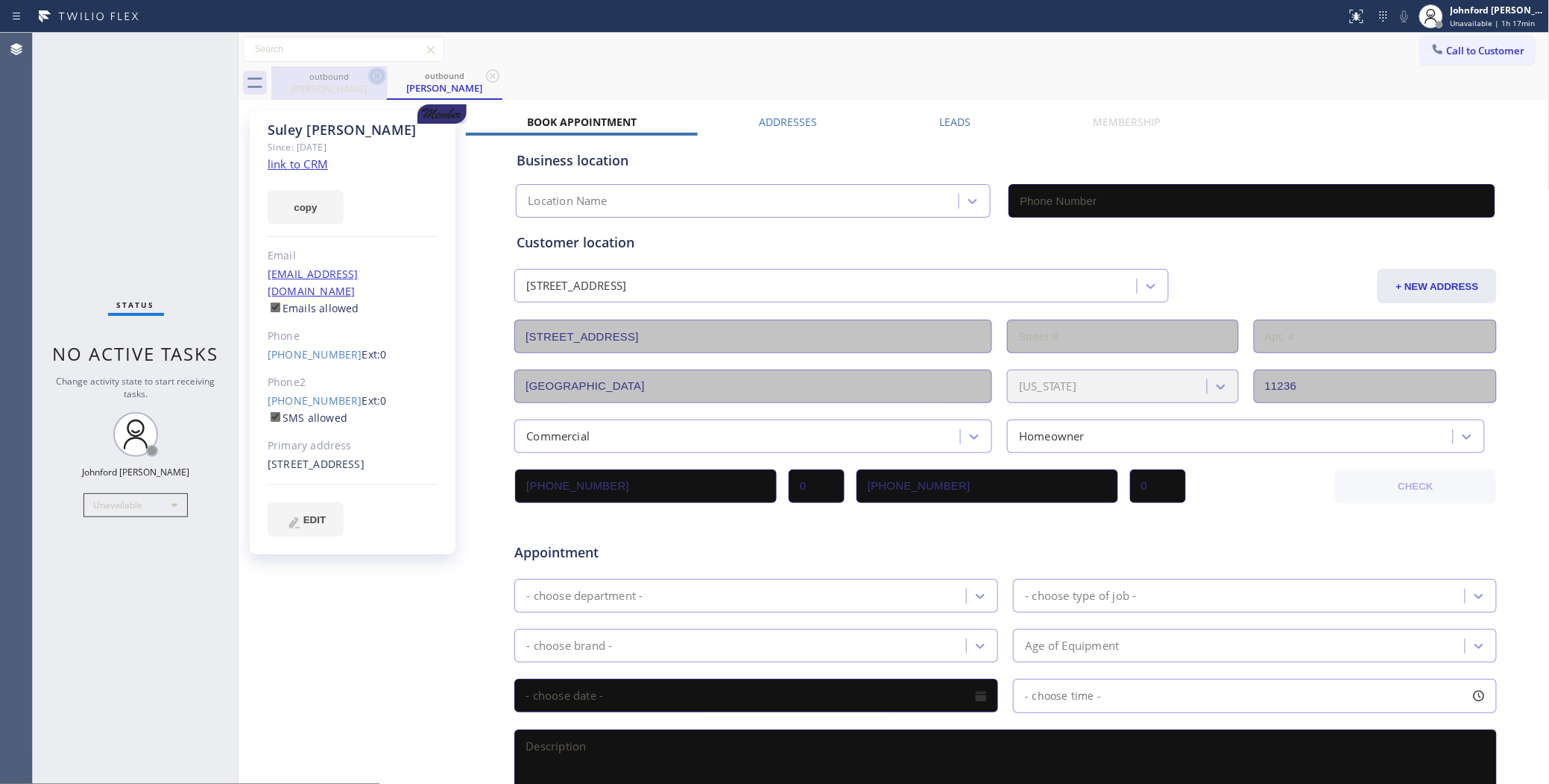
drag, startPoint x: 361, startPoint y: 82, endPoint x: 370, endPoint y: 76, distance: 10.8
click at [370, 76] on div "outbound Suley Streete" at bounding box center [328, 83] width 115 height 34
click at [0, 0] on icon at bounding box center [0, 0] width 0 height 0
type input "(347) 407-9102"
click at [370, 76] on icon at bounding box center [377, 76] width 14 height 14
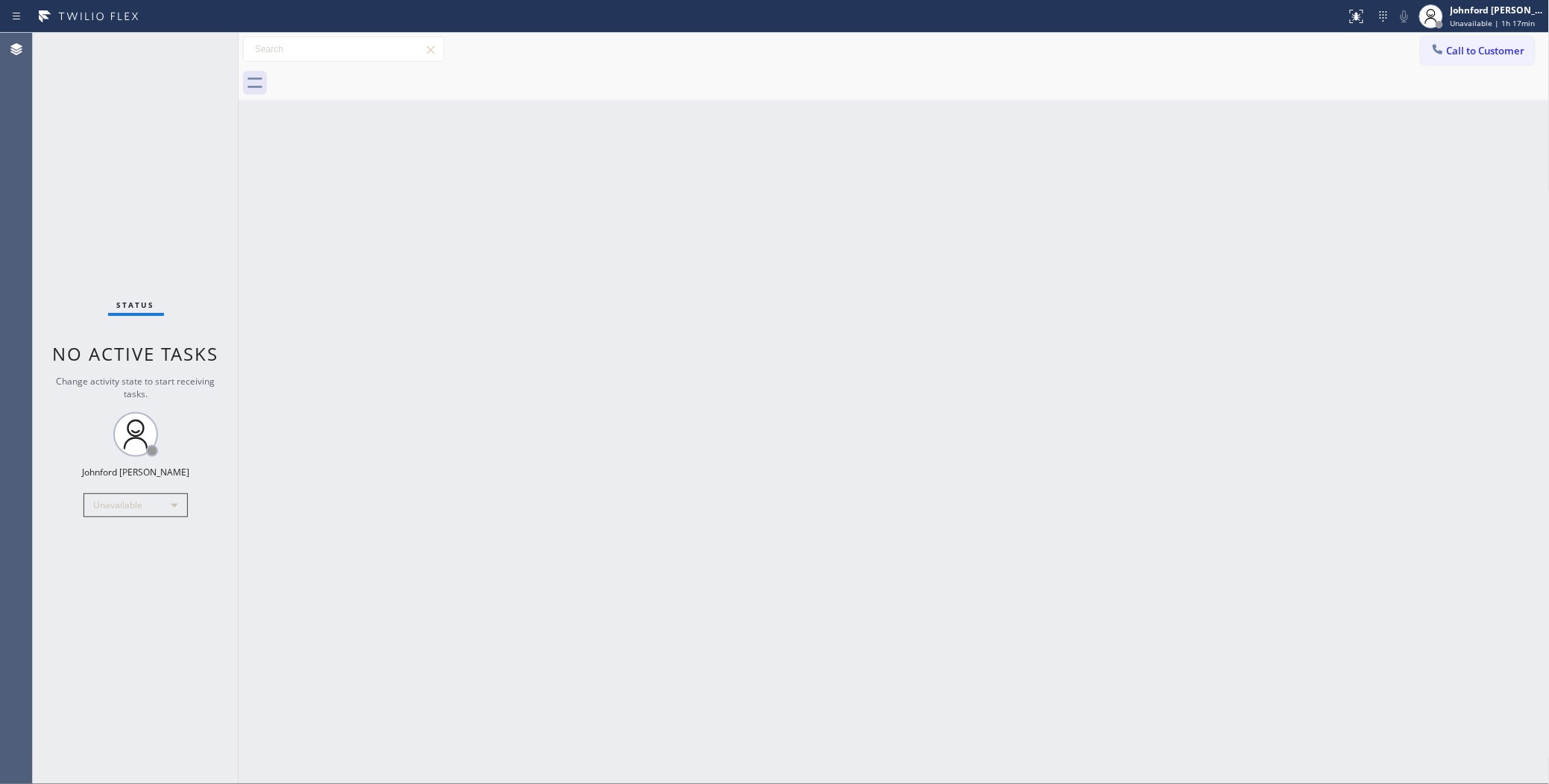
click at [370, 76] on div at bounding box center [910, 83] width 1278 height 34
click at [198, 183] on div "Status No active tasks Change activity state to start receiving tasks. Johnford…" at bounding box center [135, 409] width 205 height 751
click at [270, 183] on div "Back to Dashboard Change Sender ID Customers Technicians Select a contact Outbo…" at bounding box center [894, 409] width 1311 height 751
click at [1440, 48] on icon at bounding box center [1438, 49] width 15 height 15
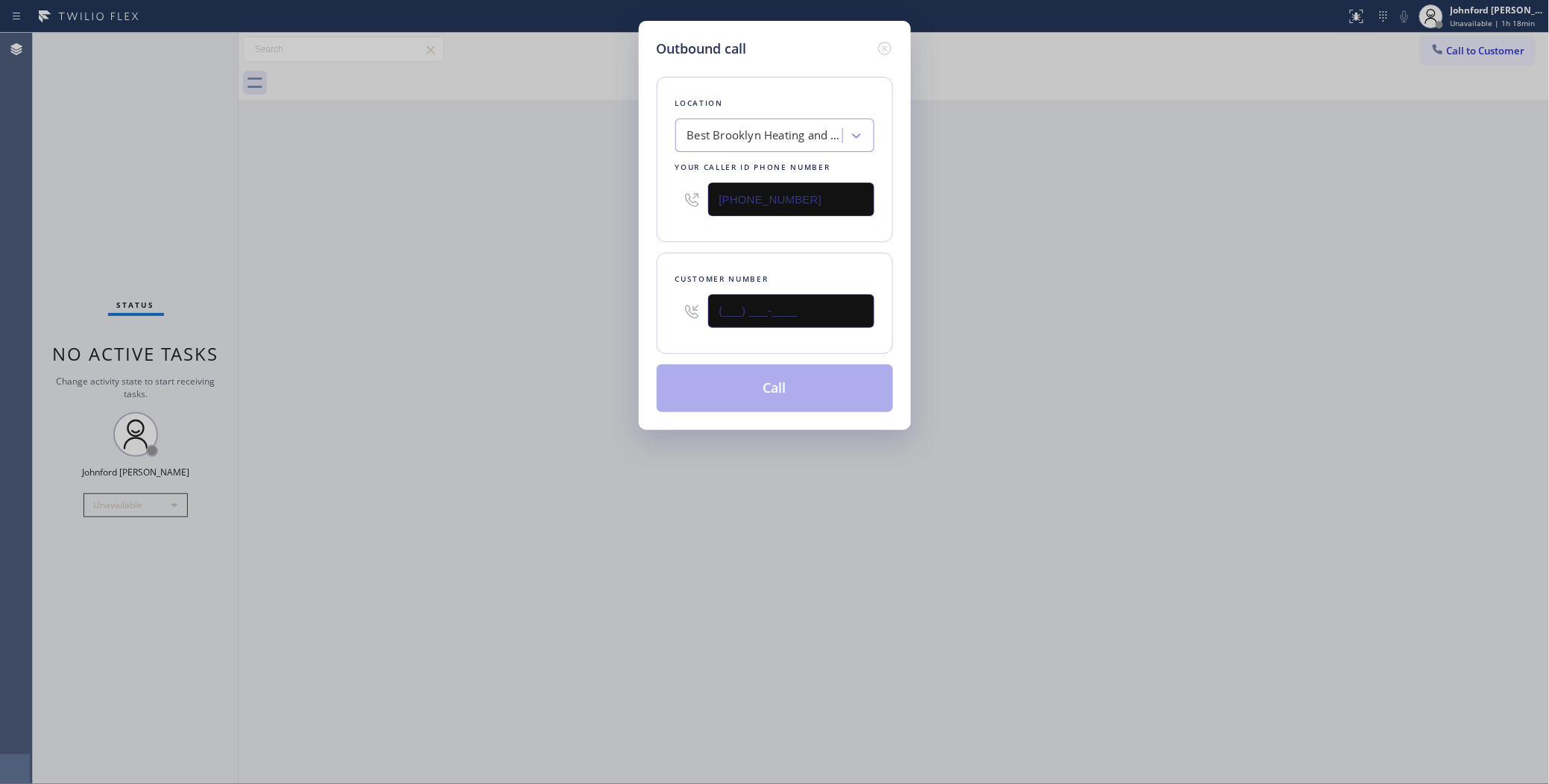
click at [749, 311] on input "(___) ___-____" at bounding box center [791, 311] width 166 height 34
paste input "646) 261-2799"
type input "(646) 261-2799"
drag, startPoint x: 571, startPoint y: 317, endPoint x: 680, endPoint y: 369, distance: 120.8
click at [574, 322] on div "Outbound call Location Best Brooklyn Heating and AC Repair Your caller id phone…" at bounding box center [774, 392] width 1549 height 784
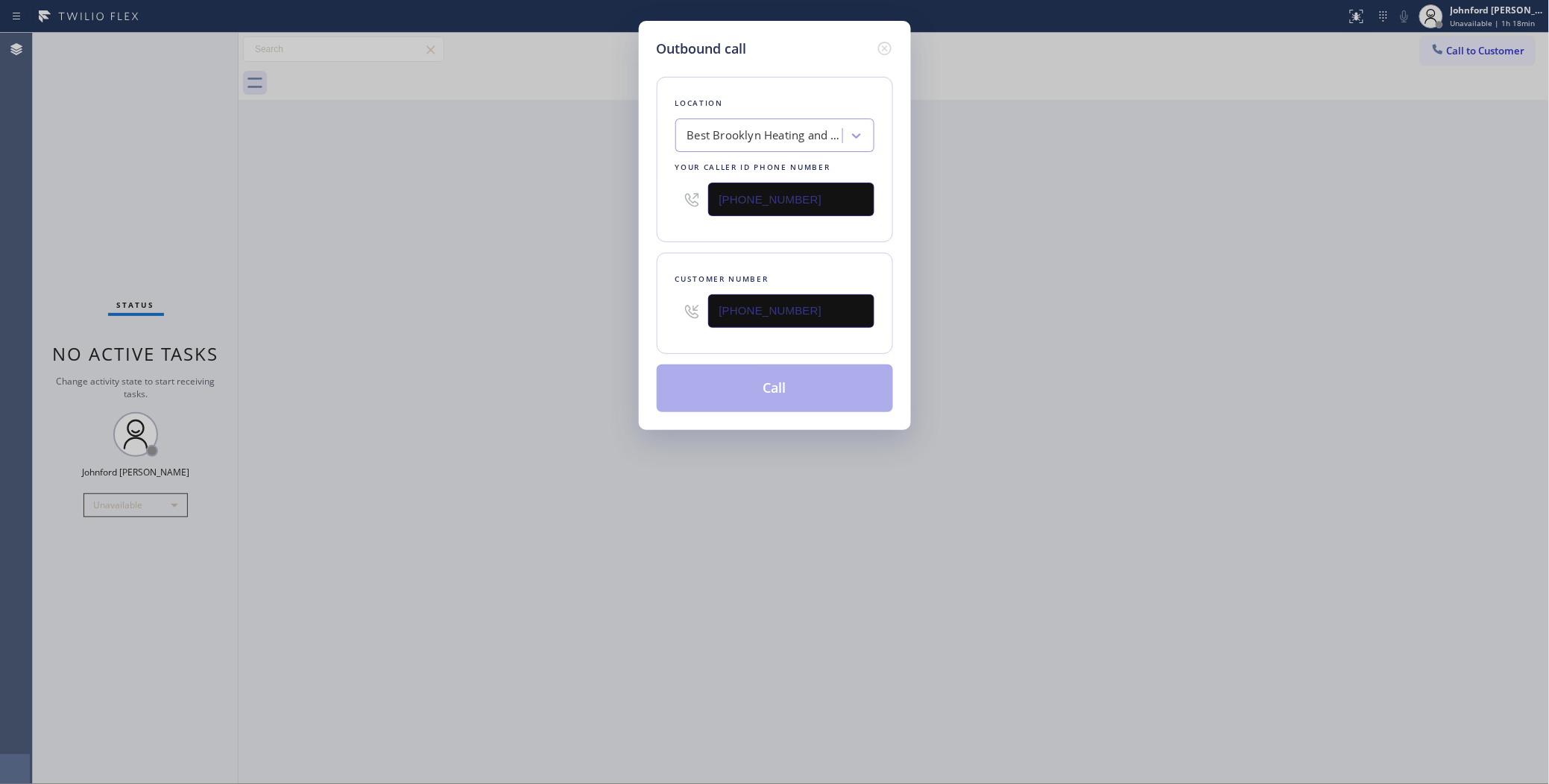
click at [713, 384] on button "Call" at bounding box center [774, 387] width 236 height 47
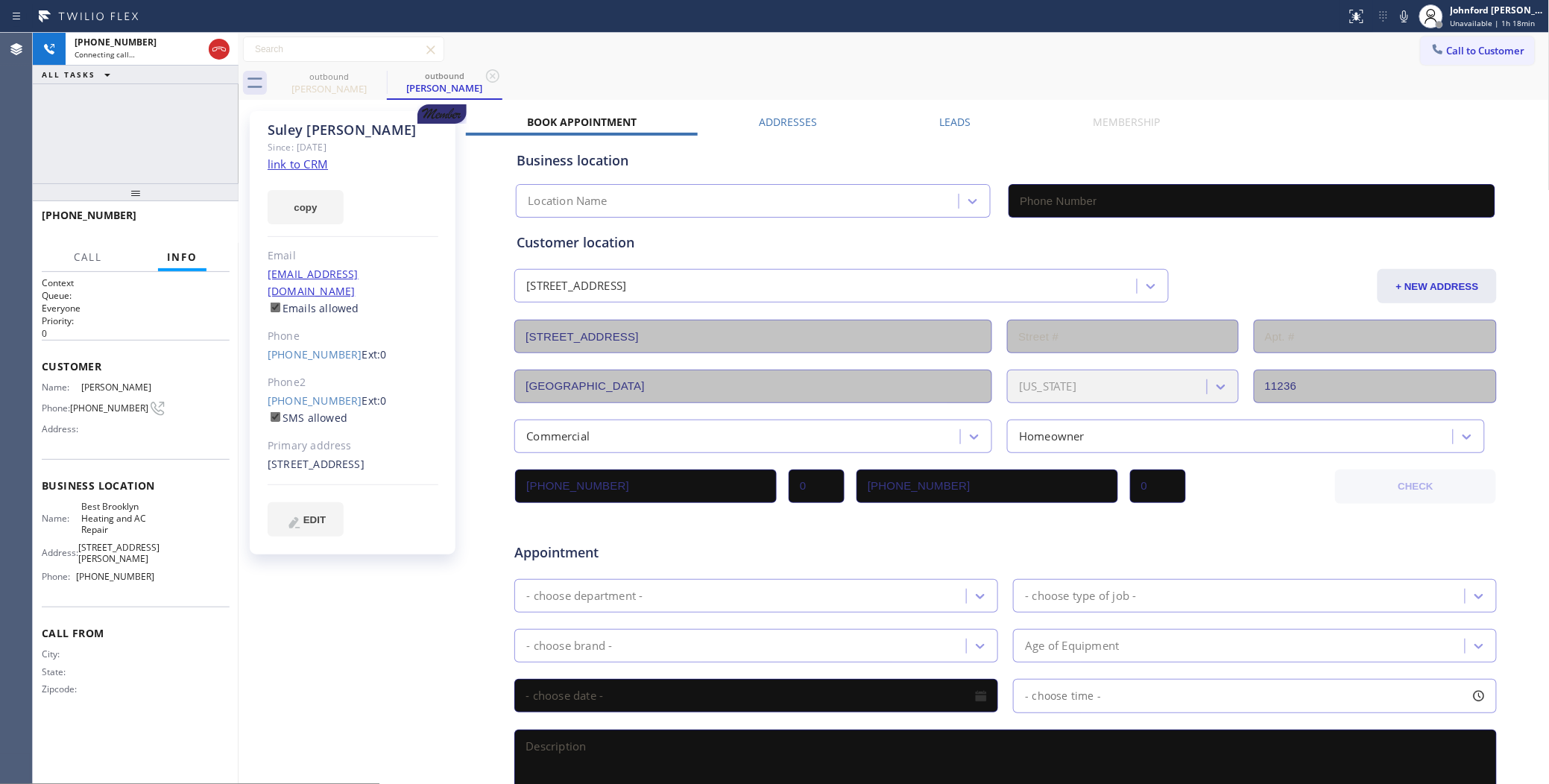
click at [222, 52] on icon at bounding box center [219, 49] width 18 height 18
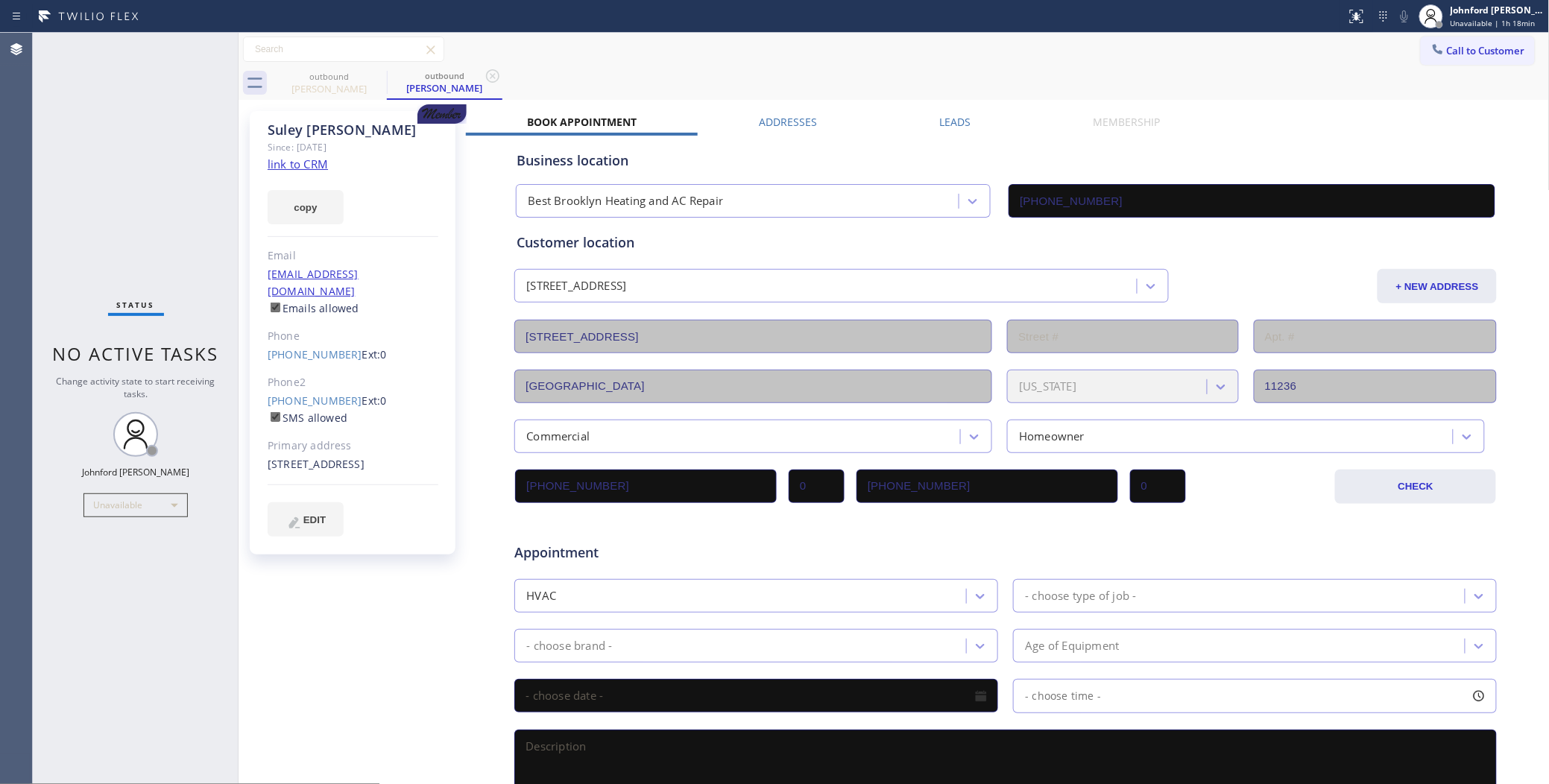
type input "(347) 407-9102"
click at [317, 166] on link "link to CRM" at bounding box center [297, 164] width 60 height 15
click at [302, 197] on button "copy" at bounding box center [305, 208] width 76 height 35
drag, startPoint x: 300, startPoint y: 643, endPoint x: 302, endPoint y: 569, distance: 74.0
click at [300, 643] on div "Suley Streete Since: 20 may 2020 link to CRM copy Email ashley.streete83@gmail.…" at bounding box center [354, 586] width 224 height 965
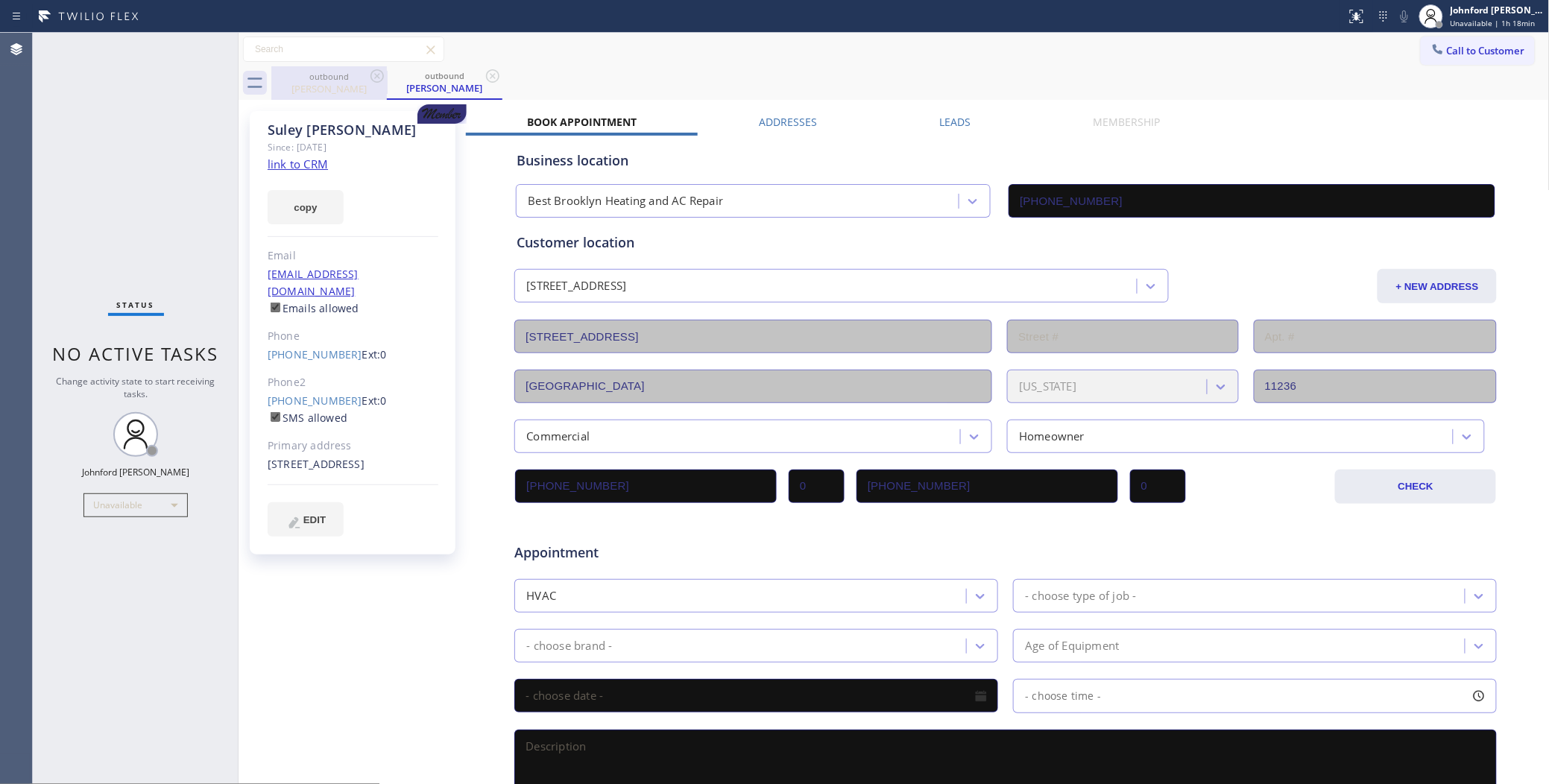
click at [362, 71] on div "outbound" at bounding box center [329, 76] width 113 height 11
click at [385, 72] on icon at bounding box center [377, 76] width 18 height 18
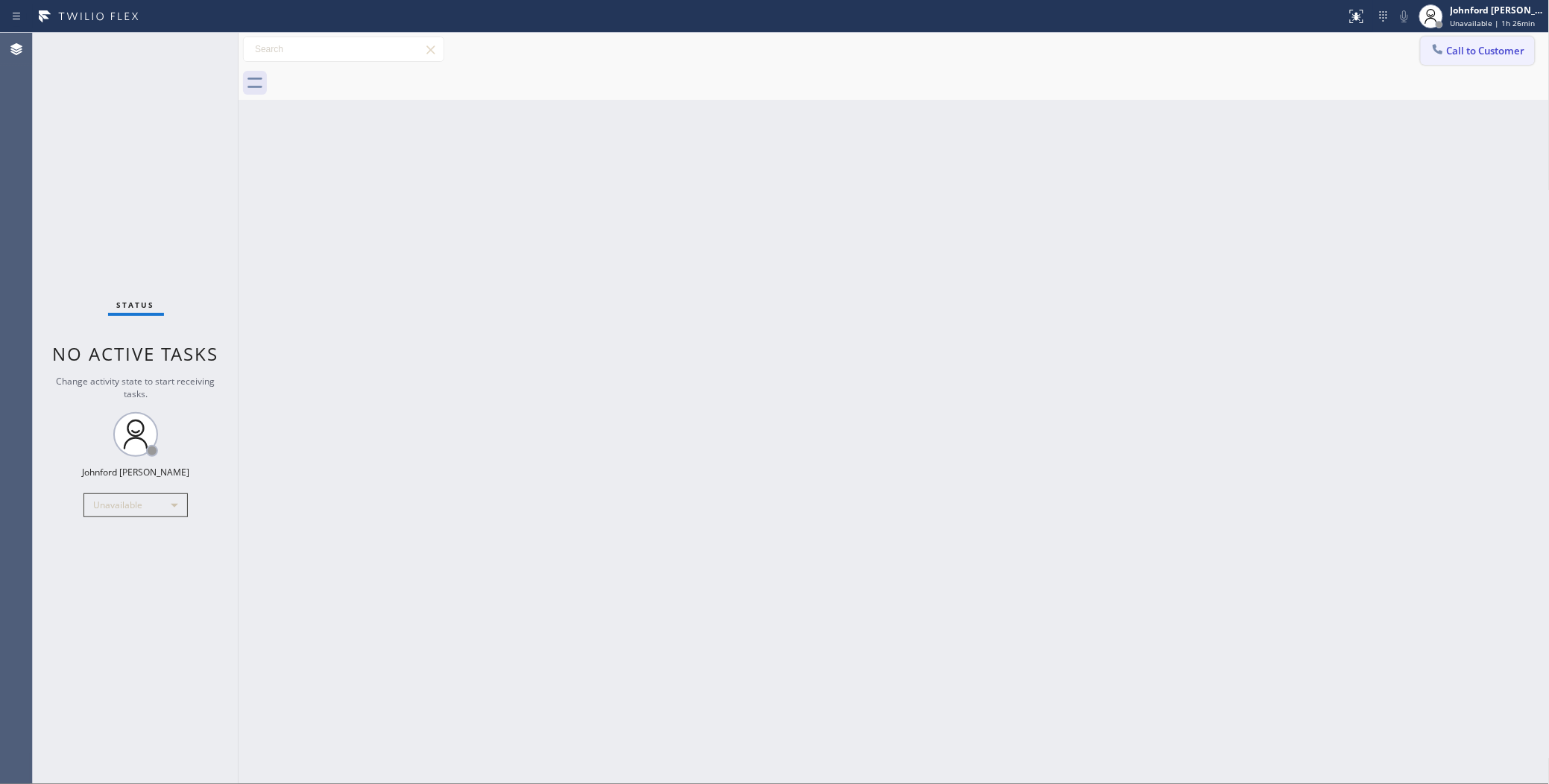
drag, startPoint x: 1420, startPoint y: 41, endPoint x: 1167, endPoint y: 126, distance: 266.9
click at [1421, 42] on button "Call to Customer" at bounding box center [1477, 51] width 114 height 29
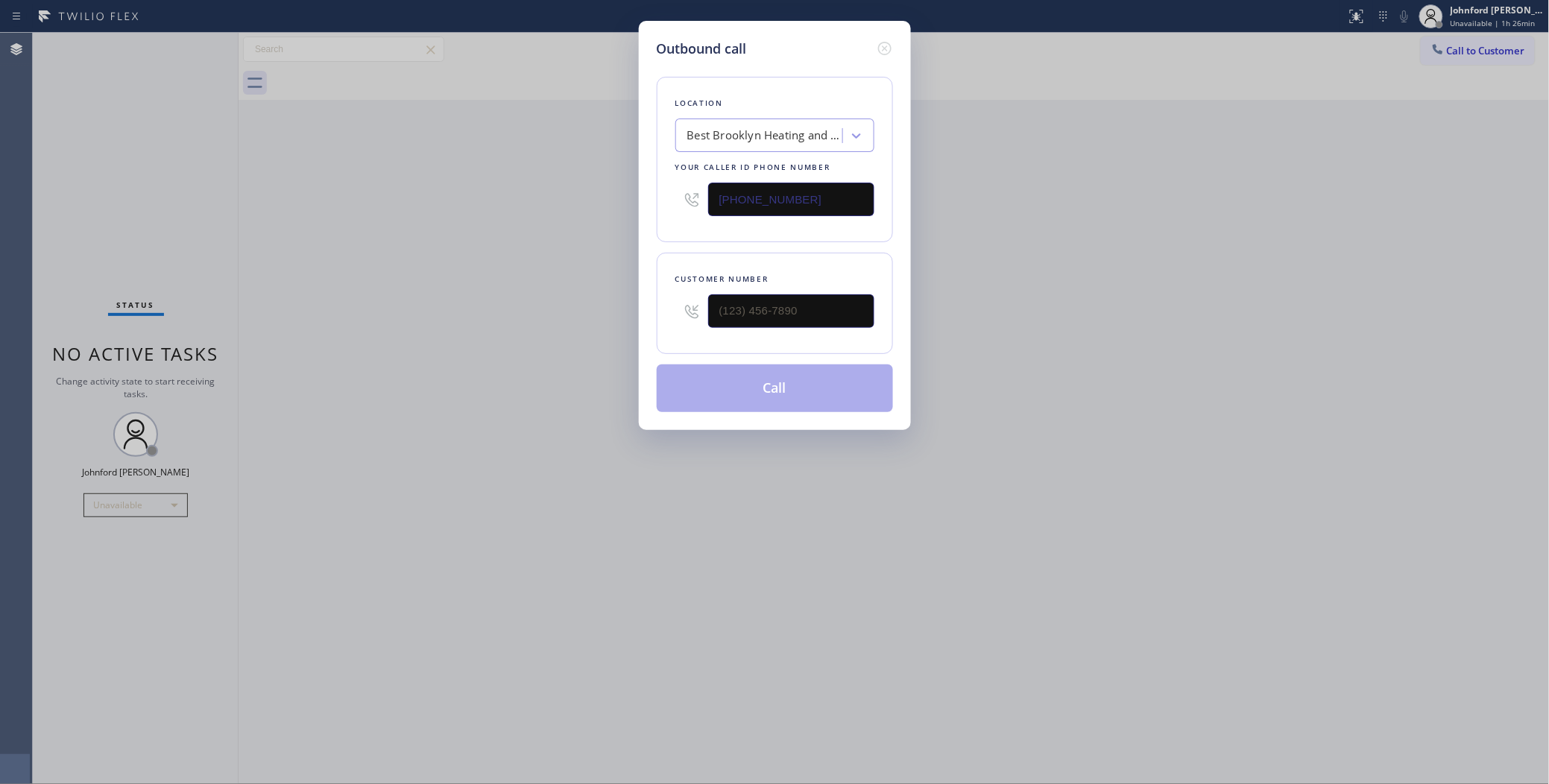
click at [1469, 58] on div "Outbound call Location Best Brooklyn Heating and AC Repair Your caller id phone…" at bounding box center [774, 392] width 1549 height 784
drag, startPoint x: 838, startPoint y: 192, endPoint x: 788, endPoint y: 180, distance: 51.4
click at [647, 199] on div "Outbound call Location Best Brooklyn Heating and AC Repair Your caller id phone…" at bounding box center [774, 226] width 272 height 409
paste input "714) 462-1901"
type input "(714) 462-1901"
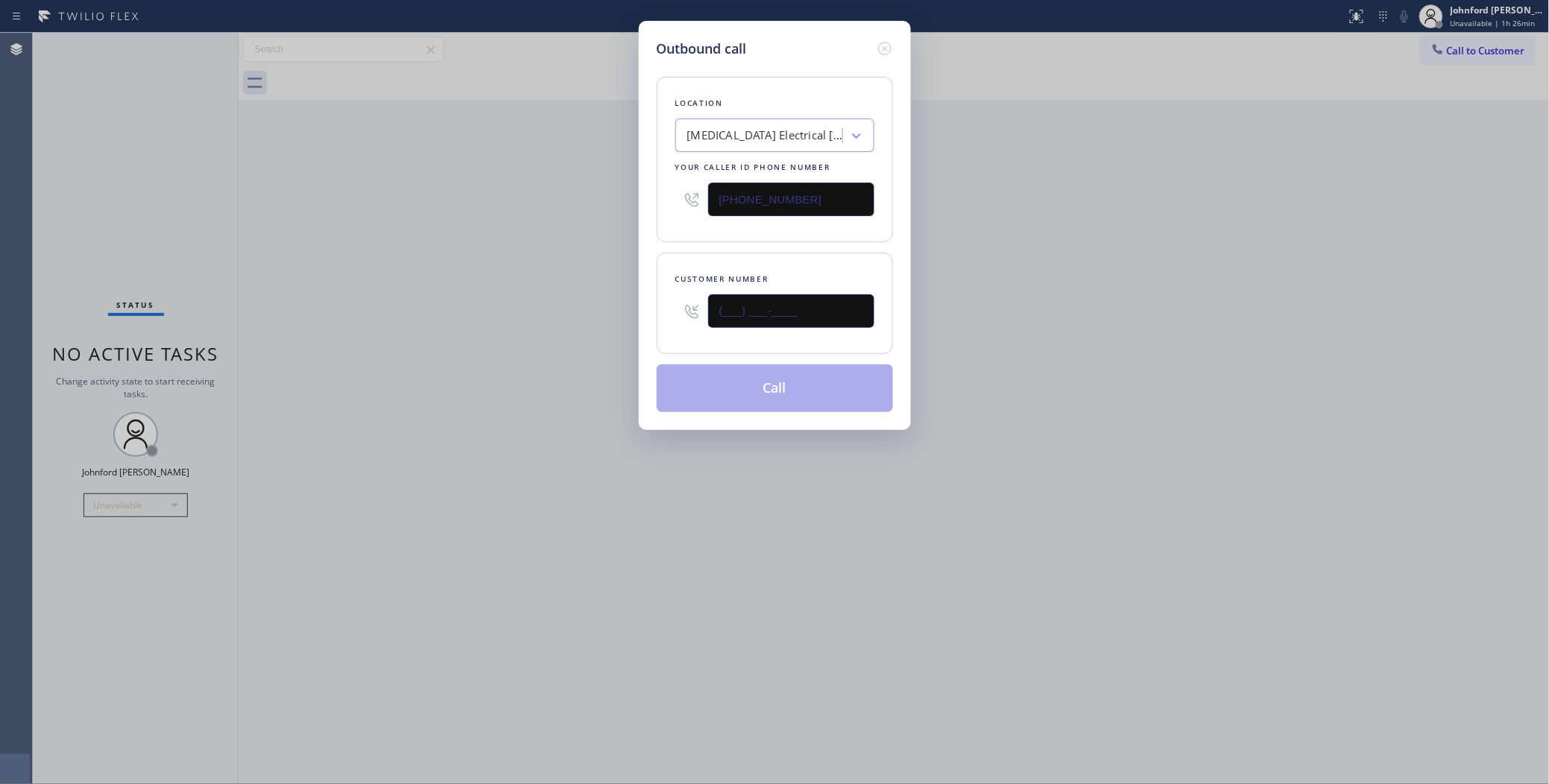
drag, startPoint x: 816, startPoint y: 299, endPoint x: 634, endPoint y: 325, distance: 183.8
click at [641, 325] on div "Outbound call Location High Voltage Electrical Anaheim Your caller id phone num…" at bounding box center [774, 226] width 272 height 409
paste input "877) 922-5374"
type input "(877) 922-5374"
click at [554, 330] on div "Outbound call Location High Voltage Electrical Anaheim Your caller id phone num…" at bounding box center [774, 392] width 1549 height 784
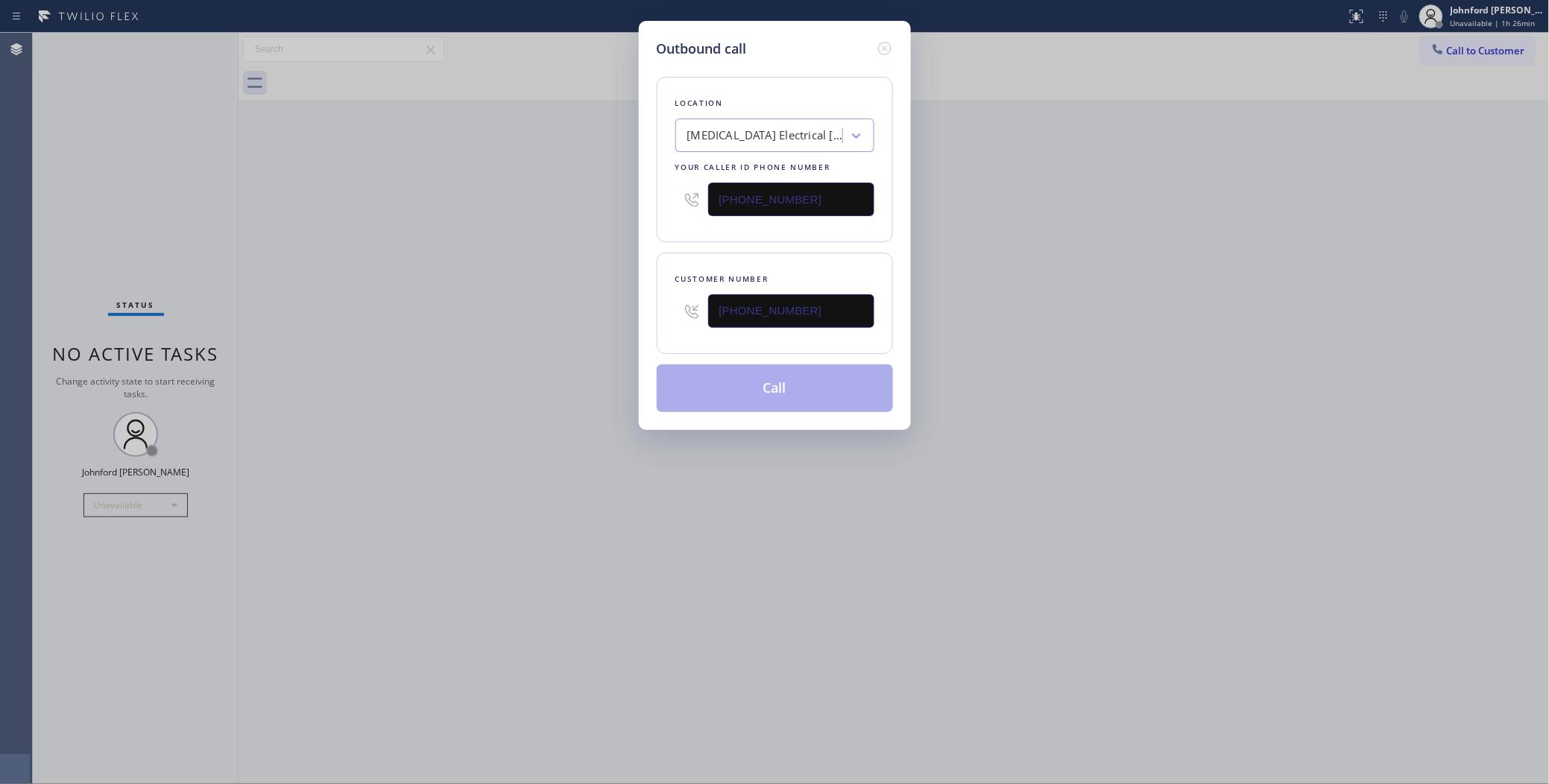
click at [1098, 254] on div "Outbound call Location High Voltage Electrical Anaheim Your caller id phone num…" at bounding box center [774, 392] width 1549 height 784
click at [617, 199] on div "Outbound call Location High Voltage Electrical Anaheim Your caller id phone num…" at bounding box center [774, 392] width 1549 height 784
paste input "text"
type input "(714) 462-1901"
drag, startPoint x: 980, startPoint y: 218, endPoint x: 1055, endPoint y: 2, distance: 228.7
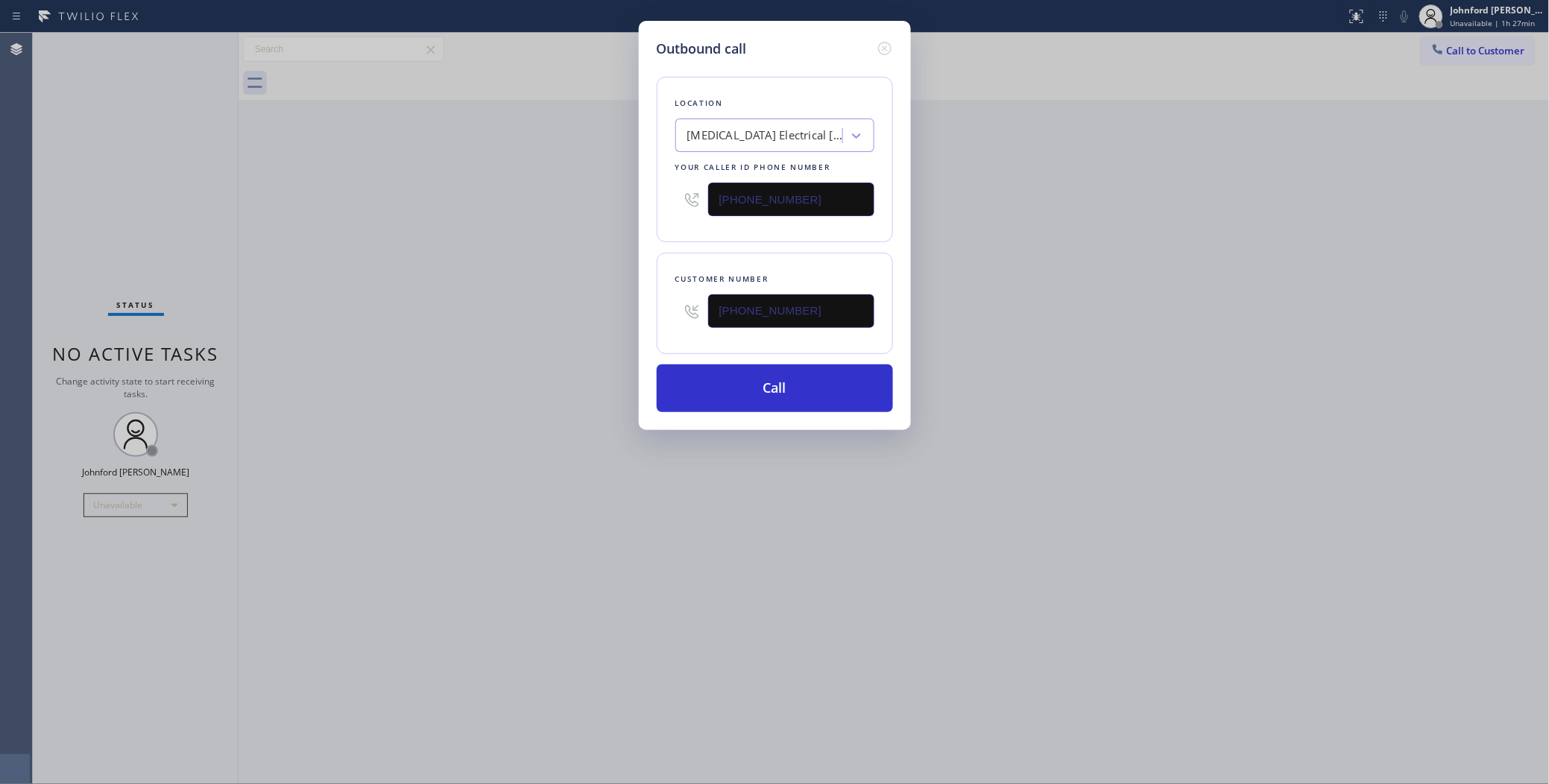
click at [989, 217] on div "Outbound call Location High Voltage Electrical Anaheim Your caller id phone num…" at bounding box center [774, 392] width 1549 height 784
click at [784, 406] on button "Call" at bounding box center [774, 387] width 236 height 47
click at [1079, 299] on div "Outbound call Location High Voltage Electrical Anaheim Your caller id phone num…" at bounding box center [774, 392] width 1549 height 784
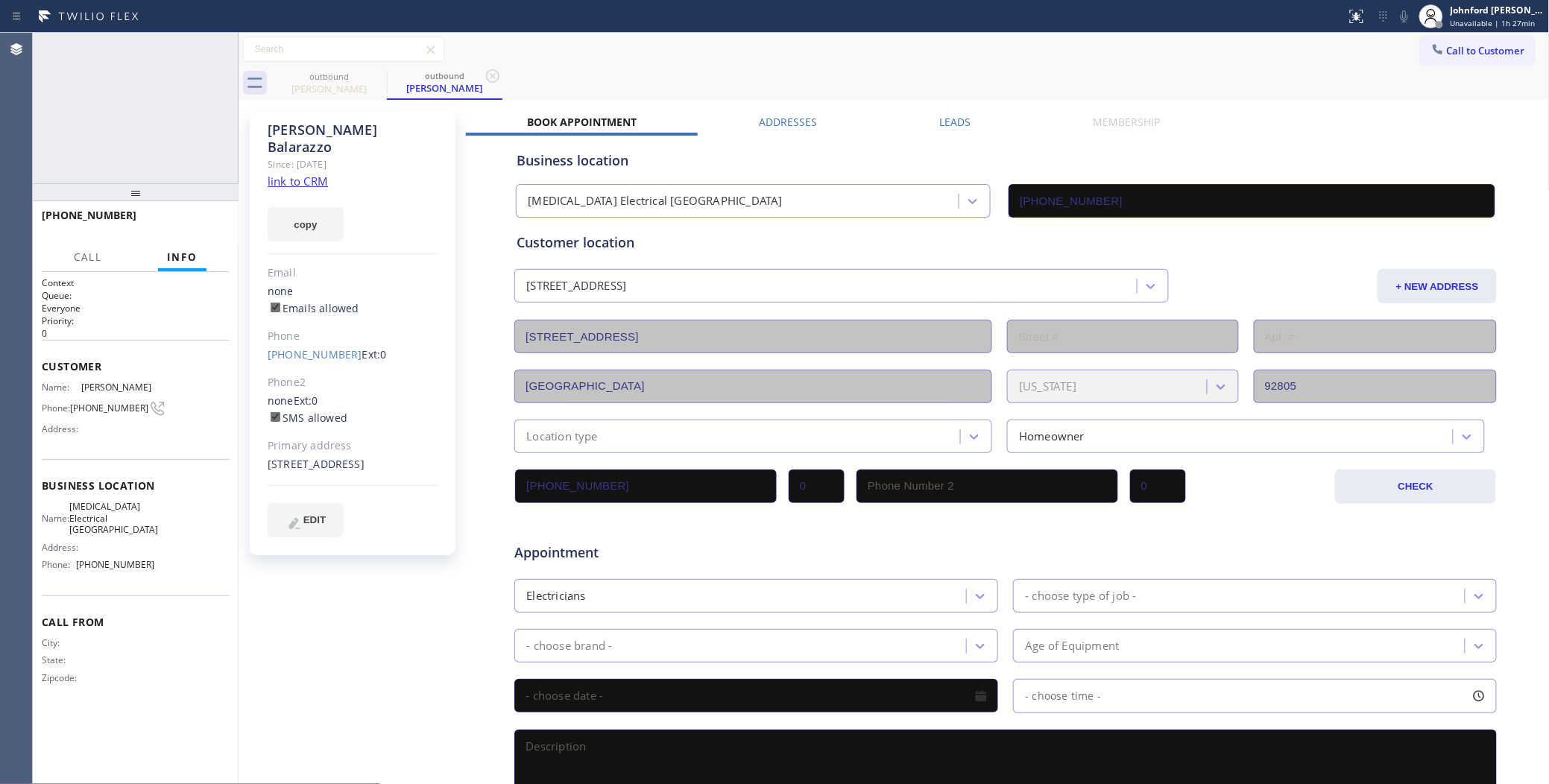
type input "(714) 462-1901"
click at [84, 252] on span "Call" at bounding box center [88, 257] width 29 height 14
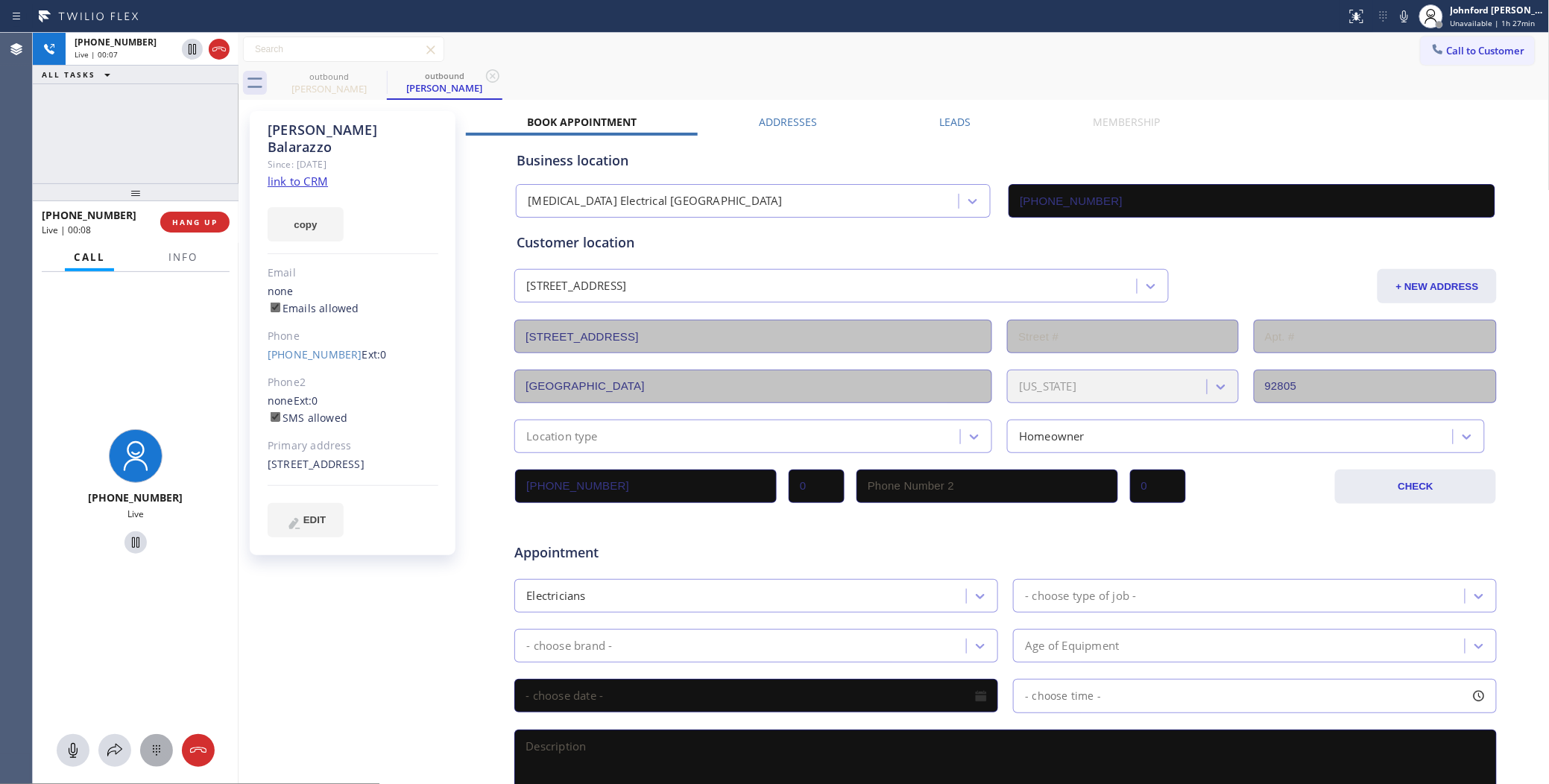
click at [165, 749] on icon at bounding box center [157, 750] width 18 height 18
click at [71, 437] on span "1" at bounding box center [73, 443] width 8 height 18
click at [187, 263] on button "Info" at bounding box center [183, 257] width 47 height 29
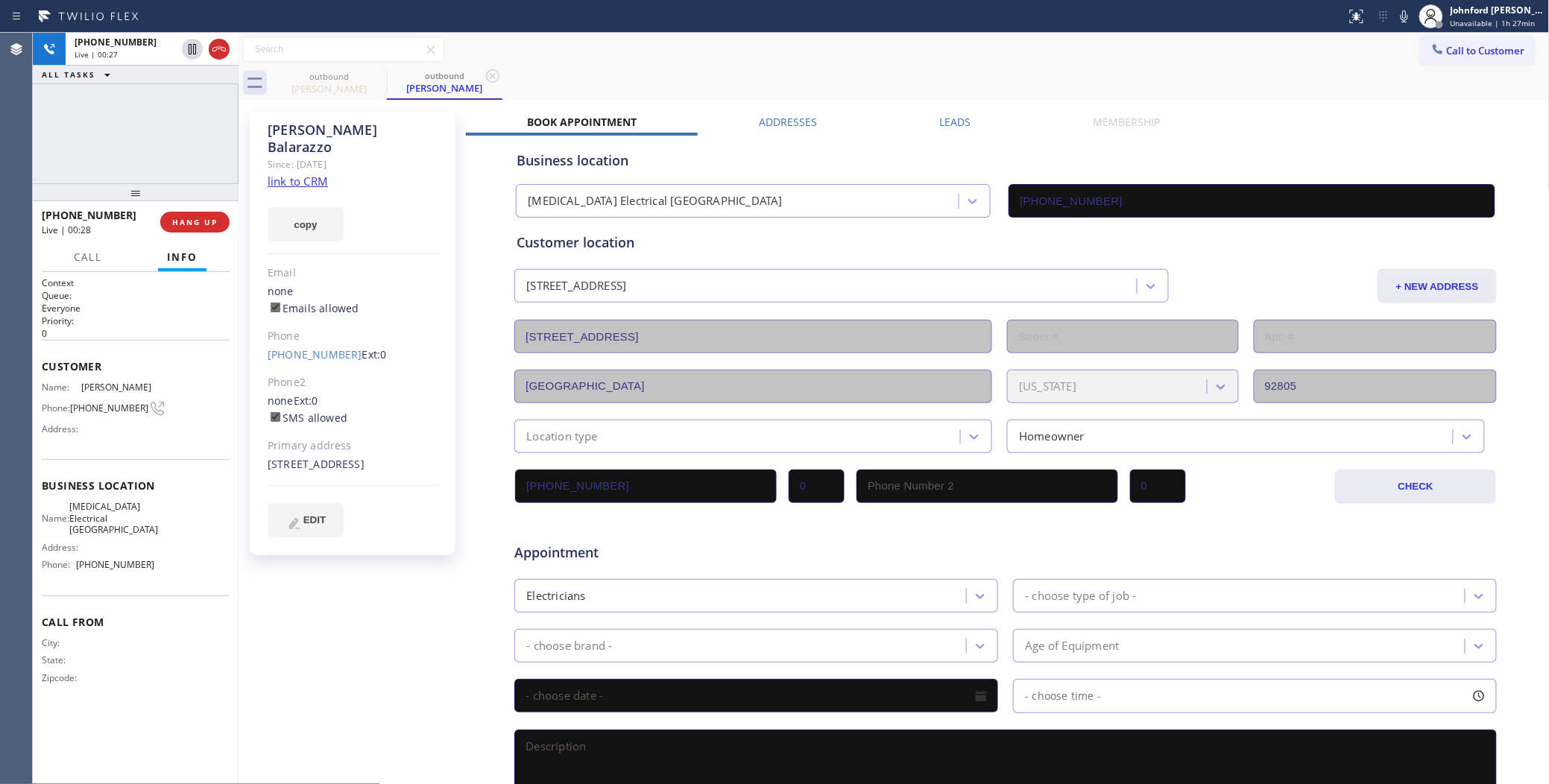
click at [1287, 74] on div "outbound Barbara Balarazzo outbound Barbara Balarazzo" at bounding box center [910, 83] width 1278 height 34
click at [1404, 15] on icon at bounding box center [1404, 17] width 18 height 18
click at [1399, 16] on icon at bounding box center [1404, 17] width 18 height 18
drag, startPoint x: 1401, startPoint y: 16, endPoint x: 1319, endPoint y: 17, distance: 82.0
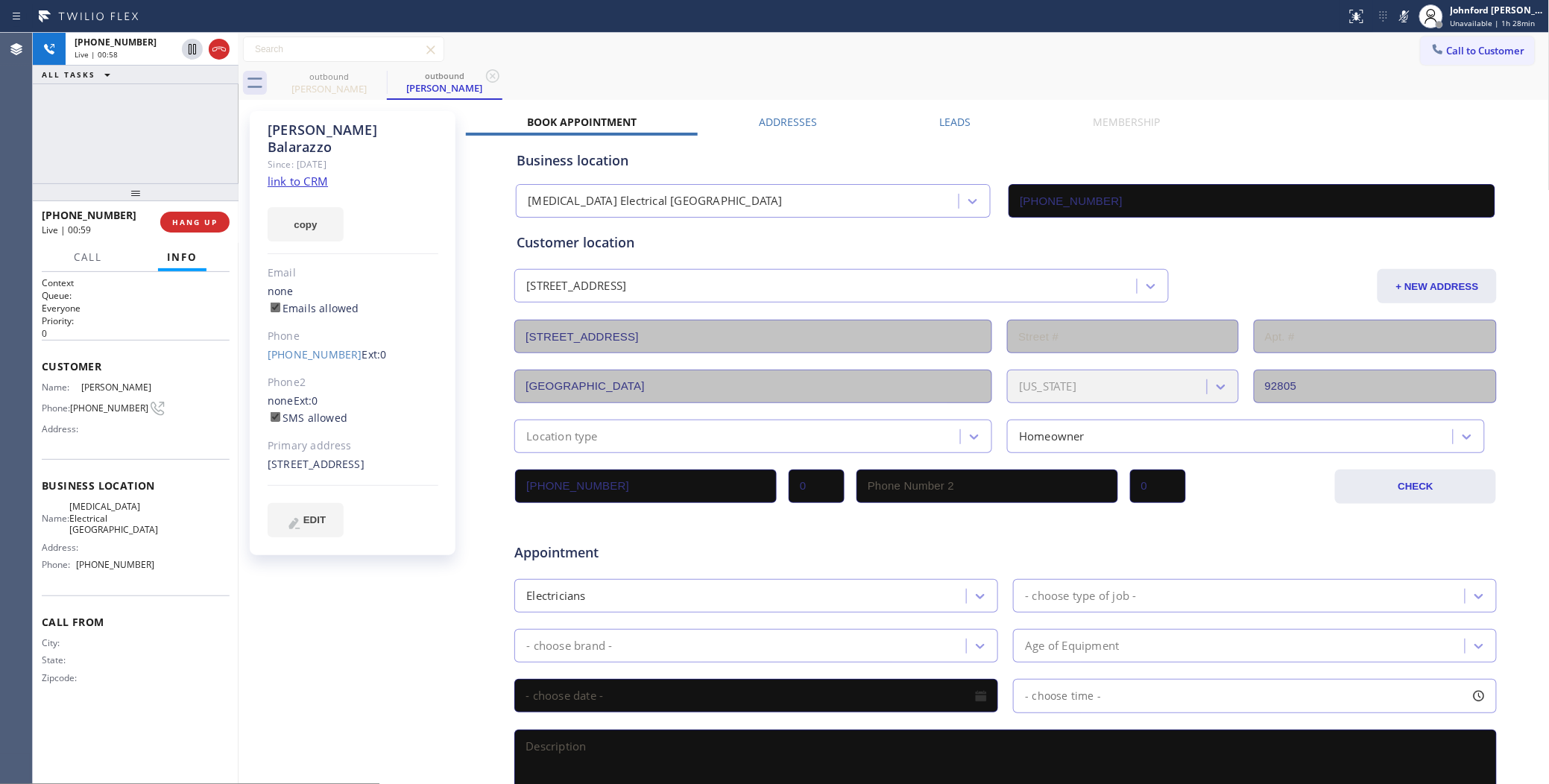
click at [1396, 17] on icon at bounding box center [1404, 17] width 18 height 18
click at [1400, 23] on icon at bounding box center [1404, 17] width 18 height 18
click at [103, 115] on div "+18779225374 Live | 01:46 ALL TASKS ALL TASKS ACTIVE TASKS TASKS IN WRAP UP" at bounding box center [135, 108] width 205 height 150
click at [123, 69] on button "ALL TASKS" at bounding box center [79, 74] width 93 height 18
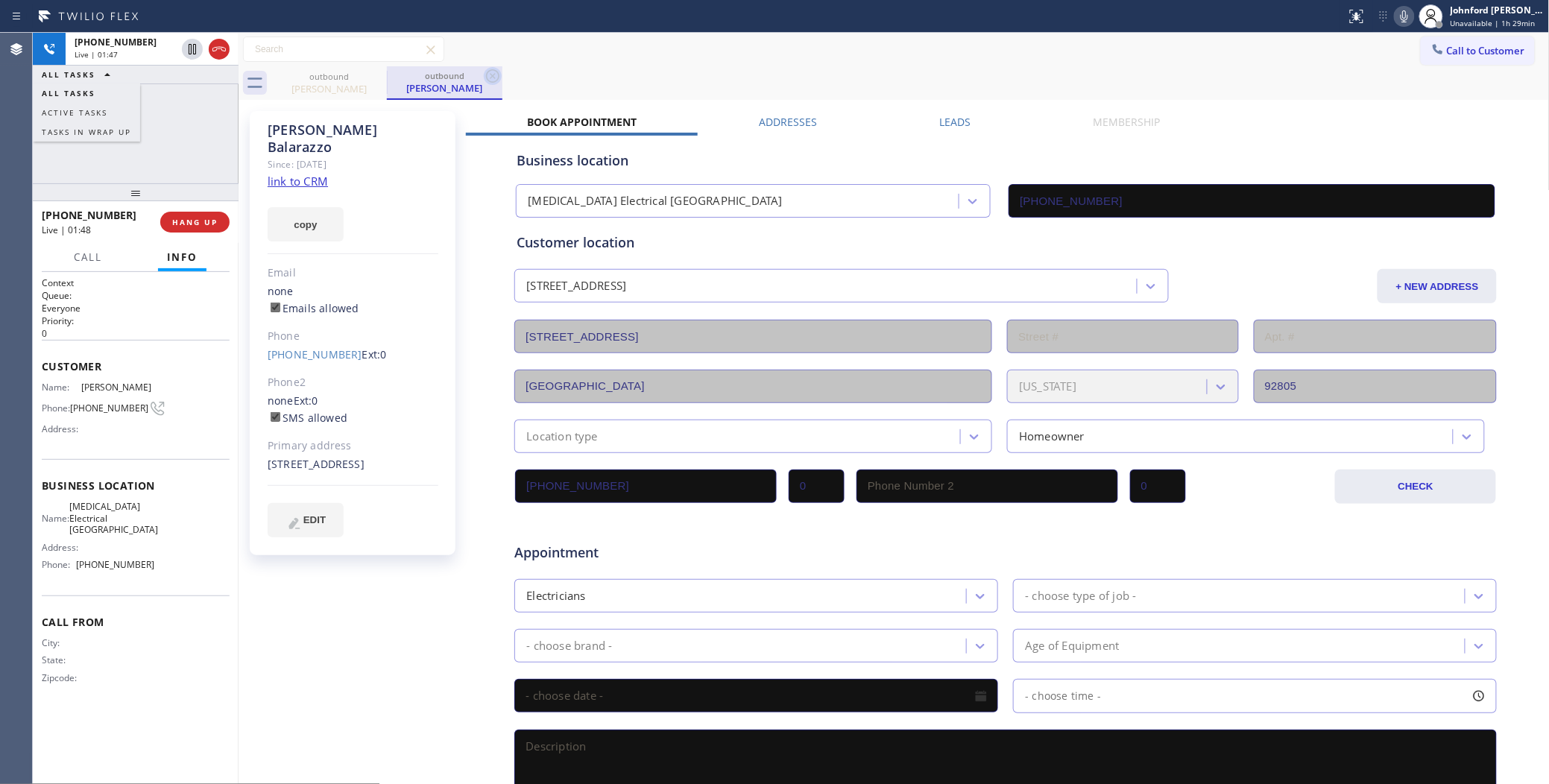
drag, startPoint x: 132, startPoint y: 57, endPoint x: 494, endPoint y: 81, distance: 362.8
click at [135, 56] on div "Live | 01:47" at bounding box center [125, 54] width 102 height 11
drag, startPoint x: 216, startPoint y: 213, endPoint x: 205, endPoint y: 217, distance: 11.7
click at [215, 213] on button "HANG UP" at bounding box center [195, 222] width 69 height 21
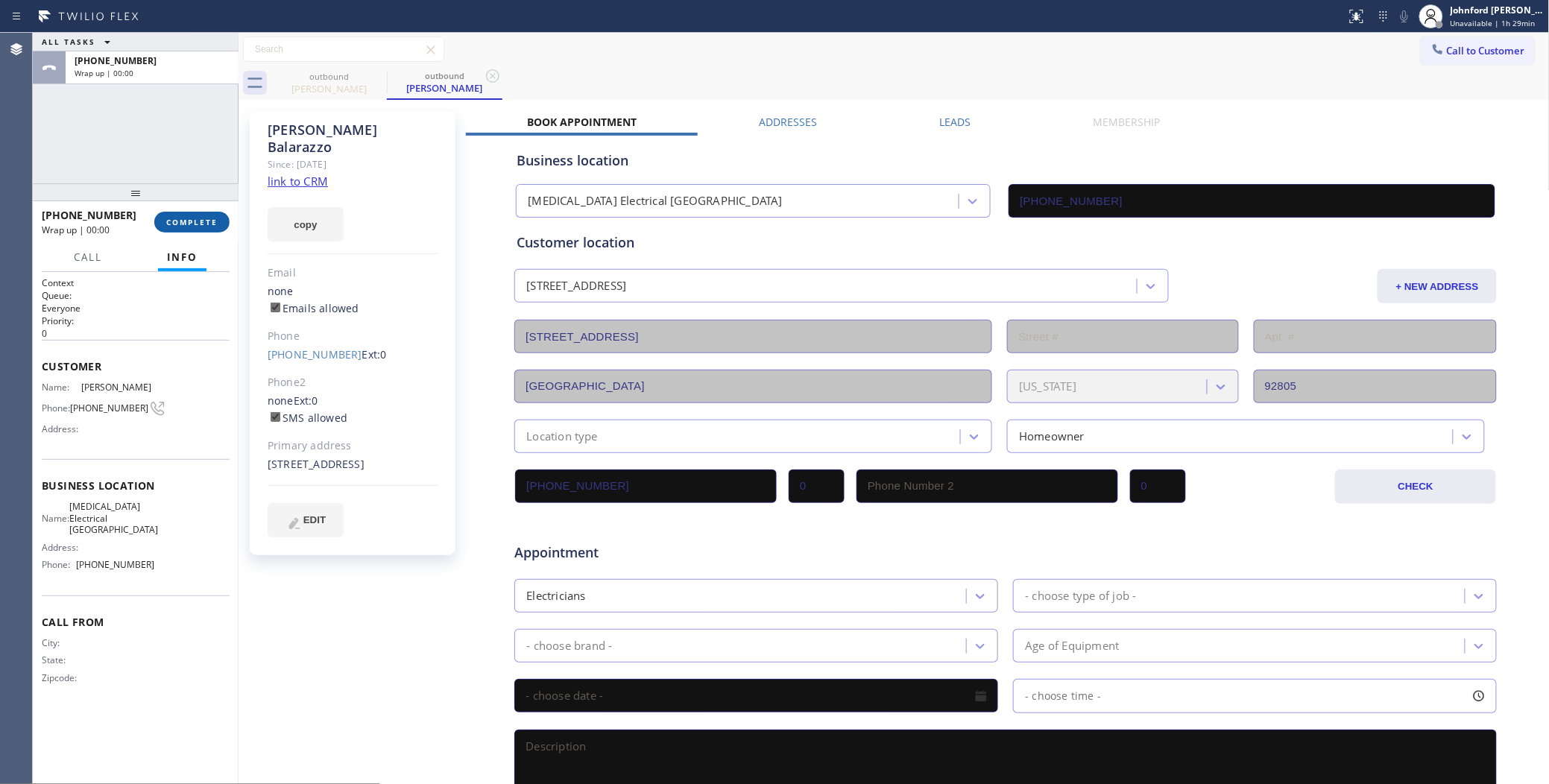
click at [203, 217] on span "COMPLETE" at bounding box center [192, 222] width 51 height 11
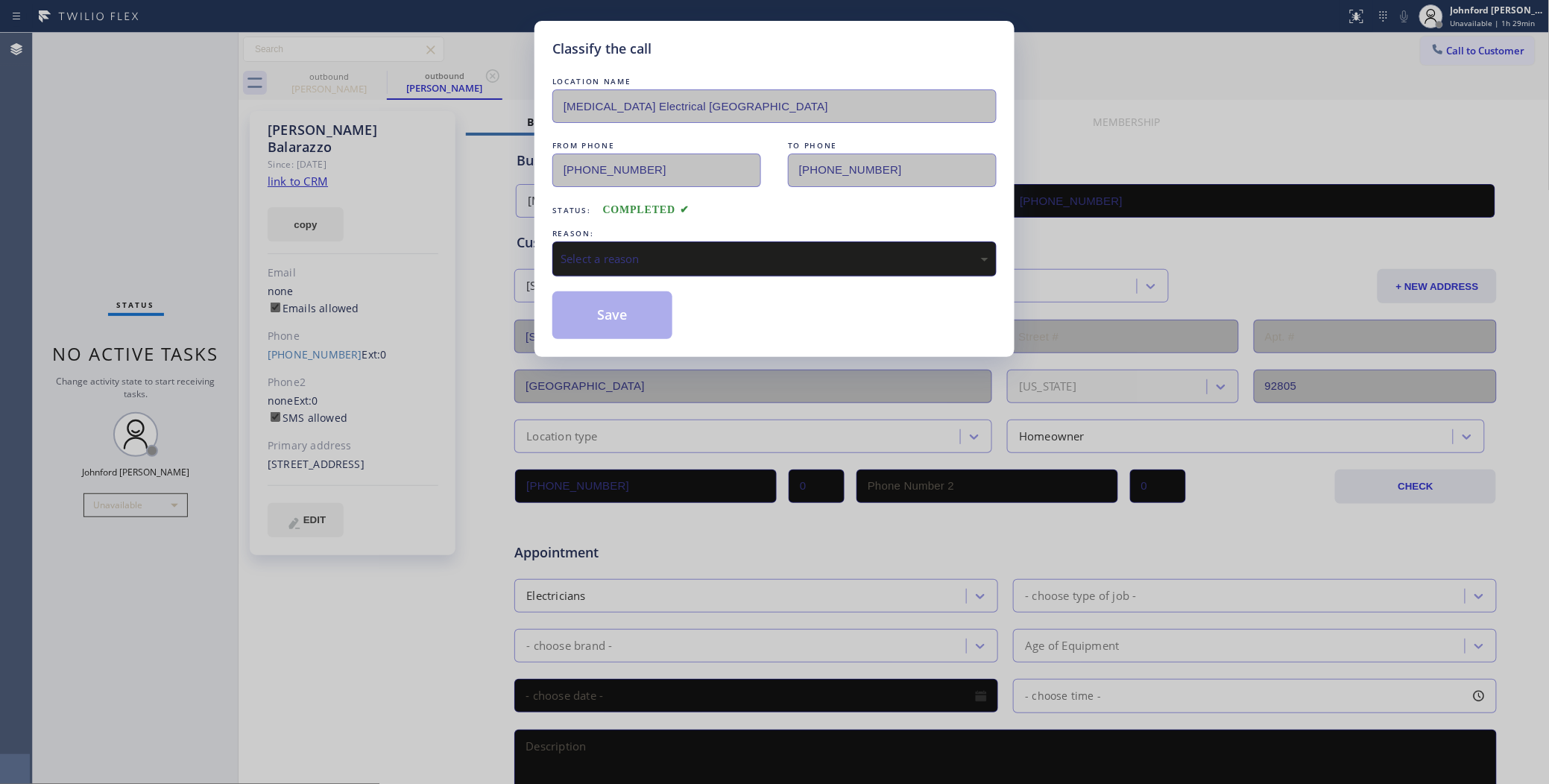
click at [638, 263] on div "Select a reason" at bounding box center [774, 259] width 444 height 35
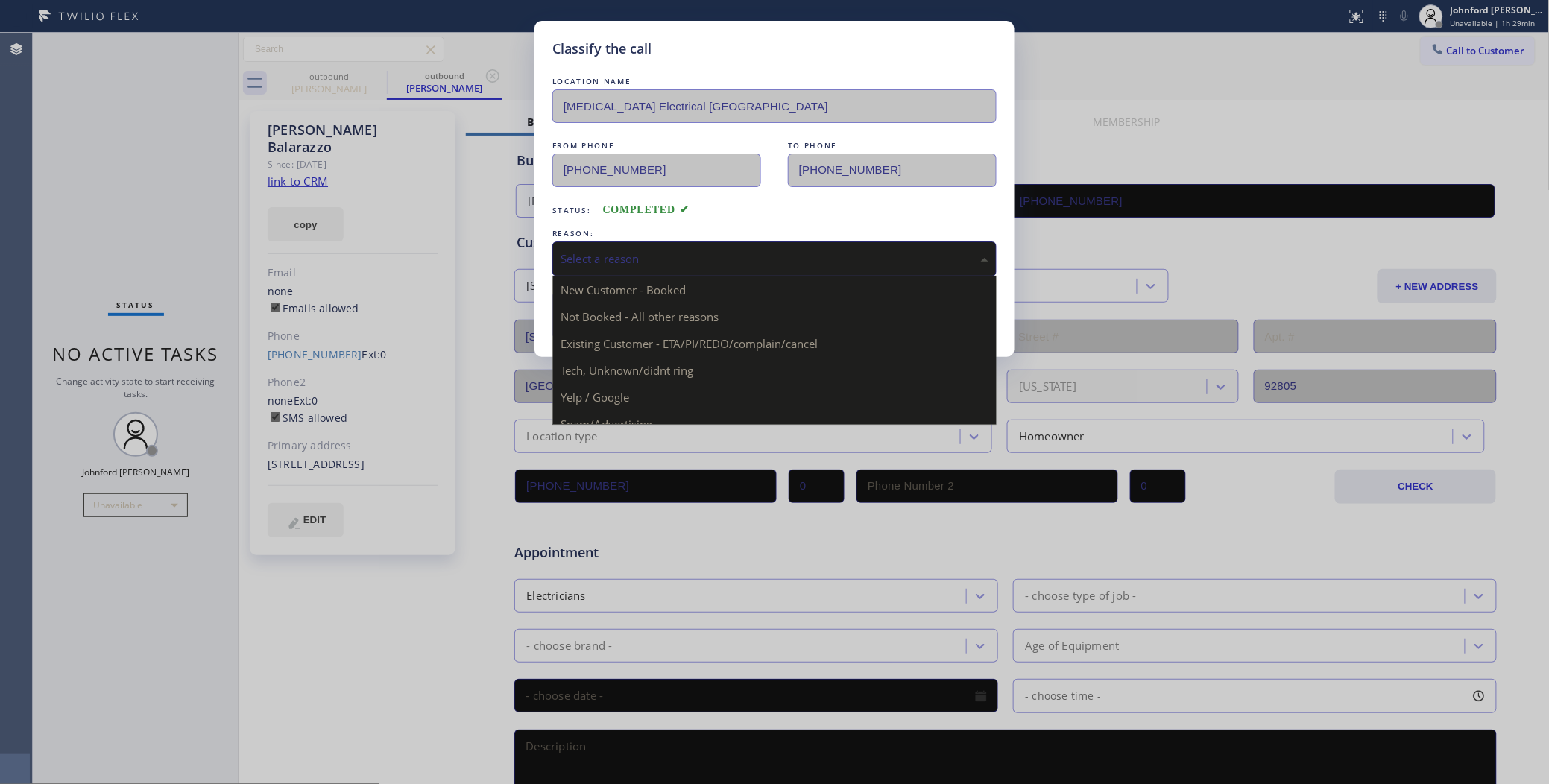
drag, startPoint x: 620, startPoint y: 254, endPoint x: 635, endPoint y: 257, distance: 15.3
click at [621, 252] on div "Select a reason" at bounding box center [774, 259] width 428 height 17
drag, startPoint x: 679, startPoint y: 337, endPoint x: 665, endPoint y: 330, distance: 15.7
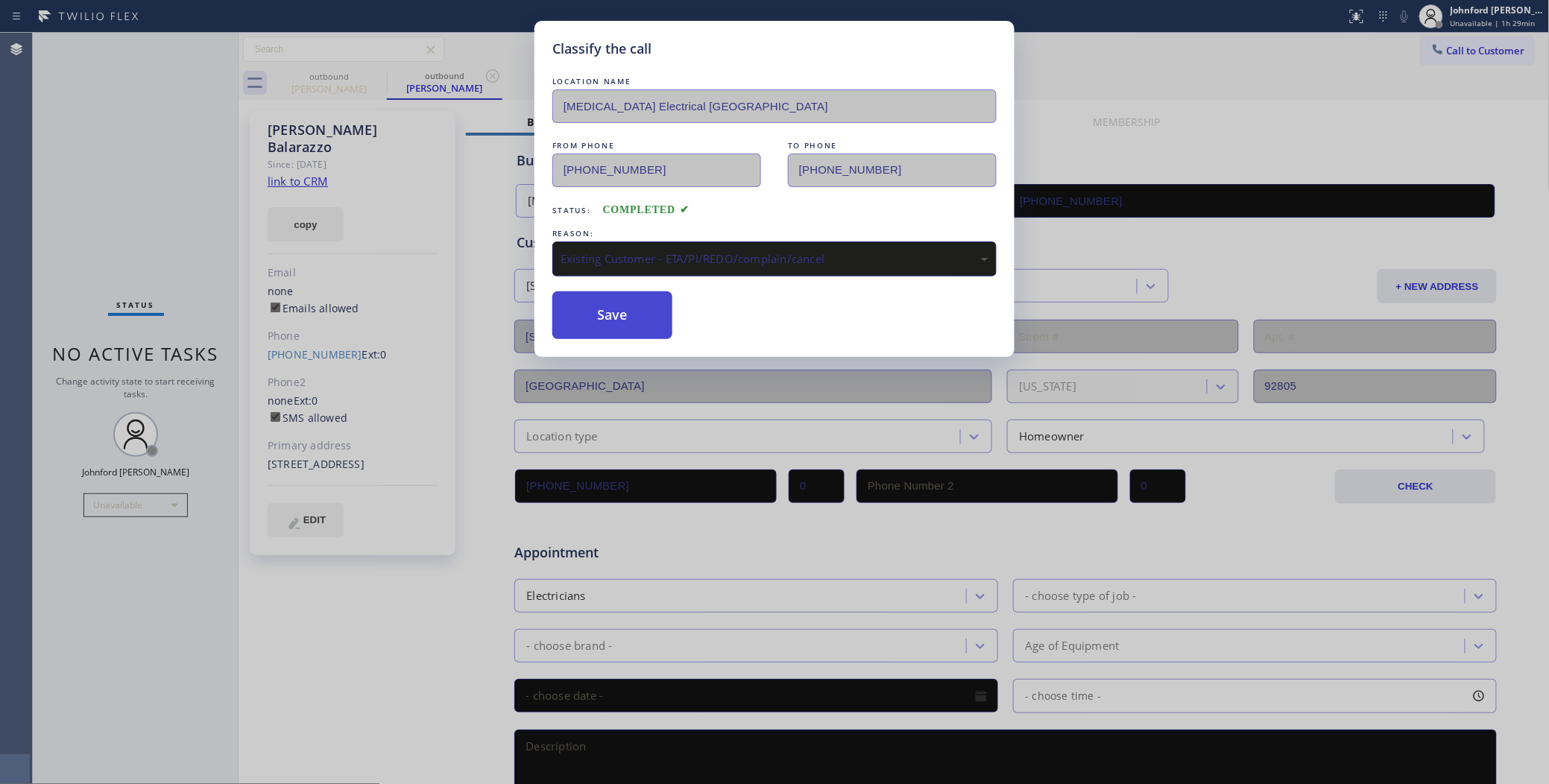
click at [641, 308] on button "Save" at bounding box center [612, 315] width 120 height 47
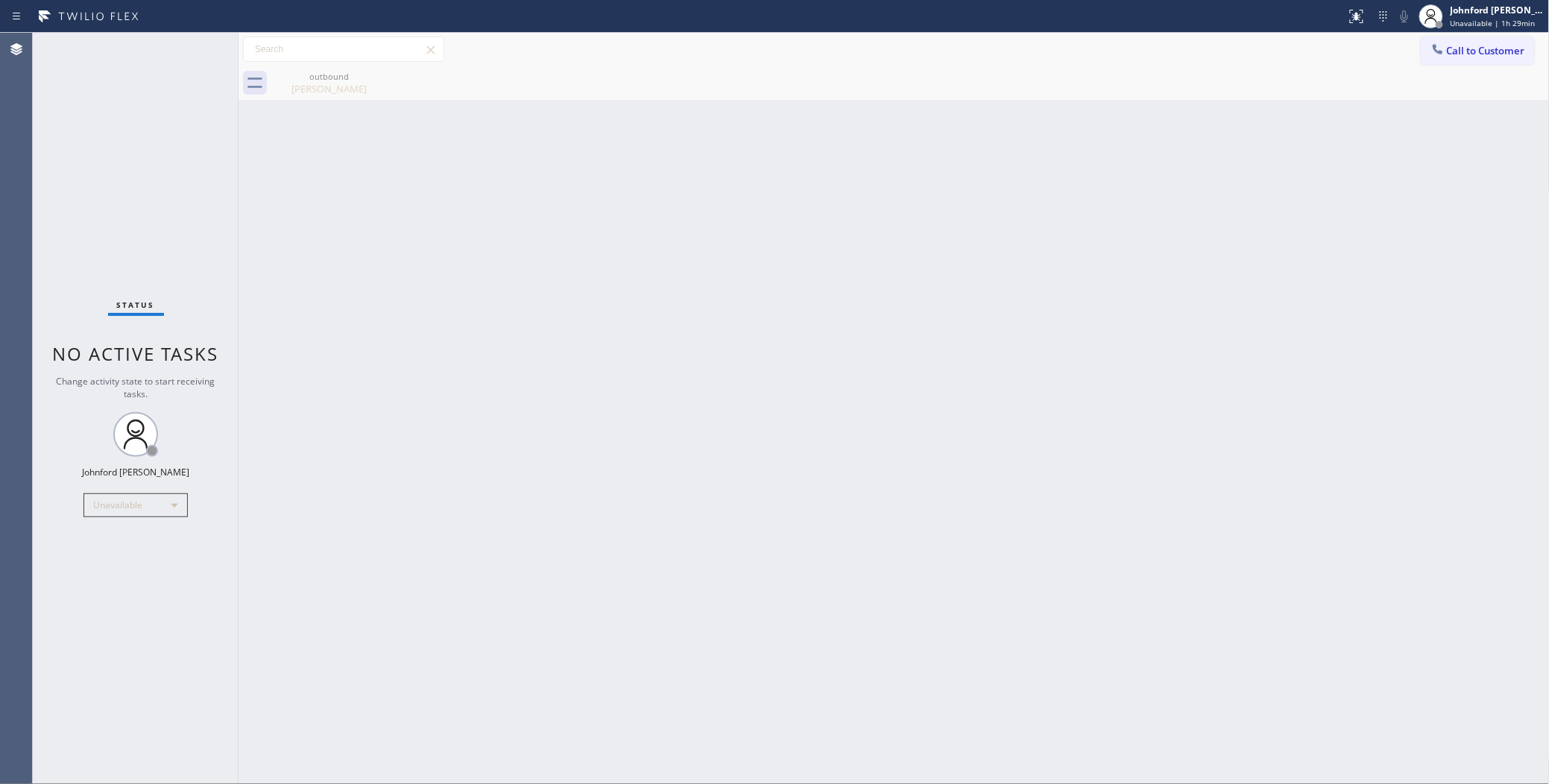
drag, startPoint x: 1251, startPoint y: 140, endPoint x: 1182, endPoint y: 59, distance: 106.4
click at [1251, 140] on div "Back to Dashboard Change Sender ID Customers Technicians Select a contact Outbo…" at bounding box center [894, 409] width 1311 height 751
click at [1430, 56] on icon at bounding box center [1438, 49] width 15 height 15
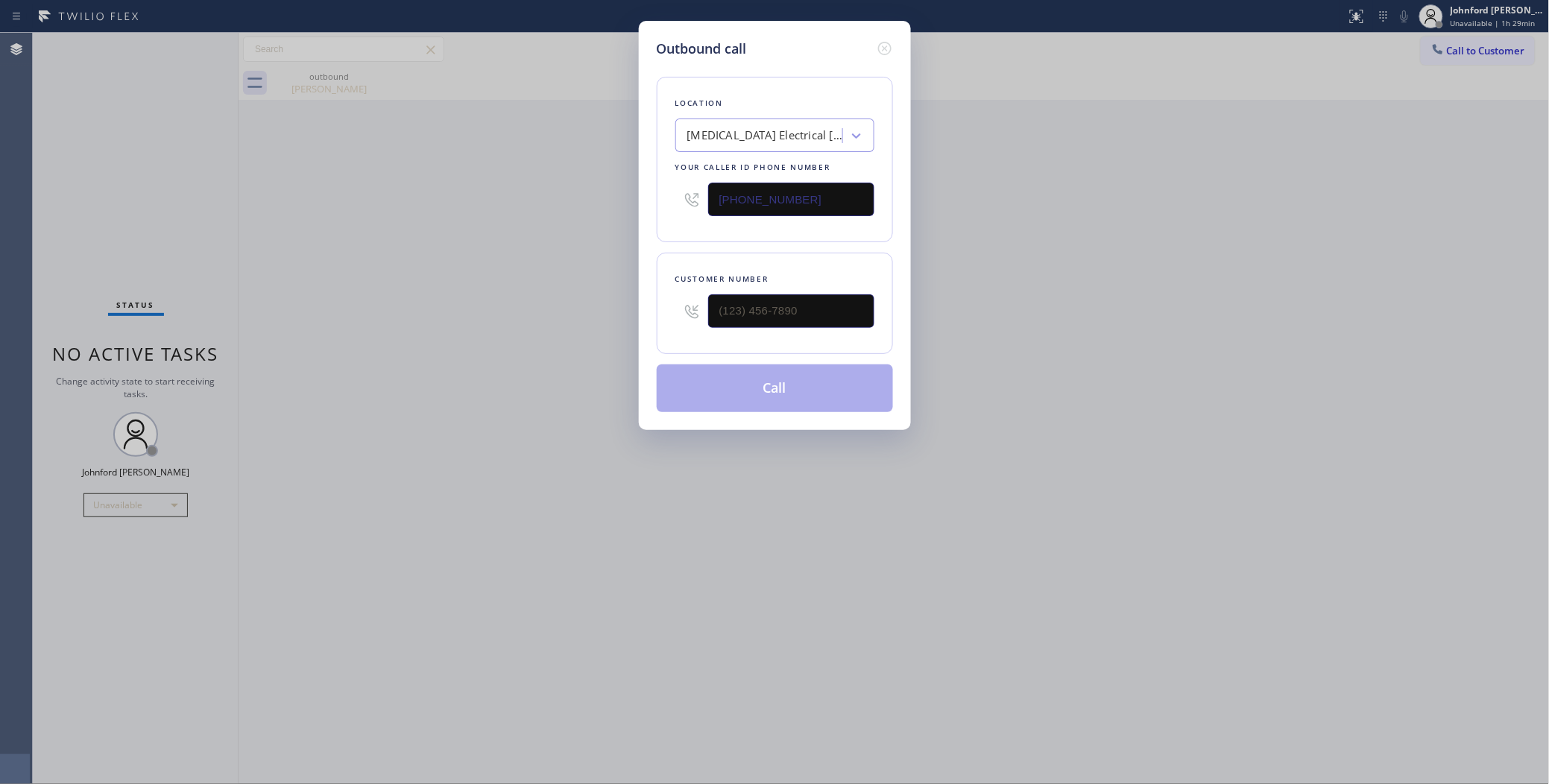
drag, startPoint x: 812, startPoint y: 214, endPoint x: 534, endPoint y: 266, distance: 282.8
click at [617, 236] on div "Outbound call Location High Voltage Electrical Anaheim Your caller id phone num…" at bounding box center [774, 392] width 1549 height 784
paste input "86) 305-6606"
type input "(786) 305-6606"
drag, startPoint x: 639, startPoint y: 315, endPoint x: 556, endPoint y: 326, distance: 83.7
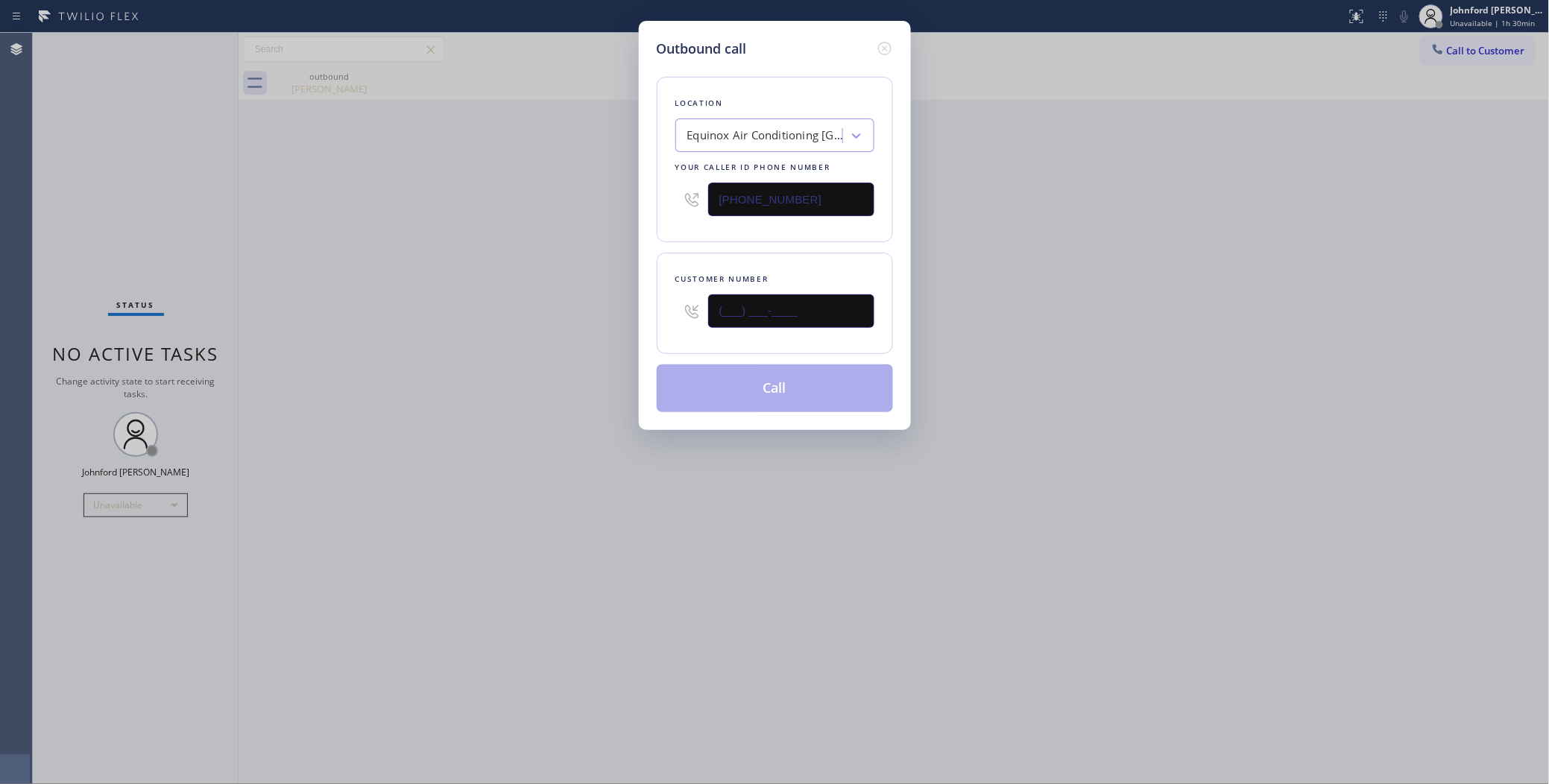
click at [613, 318] on div "Outbound call Location Equinox Air Conditioning Miami Lakes Your caller id phon…" at bounding box center [774, 392] width 1549 height 784
paste input "386) 230-4540"
type input "(386) 230-4540"
click at [494, 326] on div "Outbound call Location Equinox Air Conditioning Miami Lakes Your caller id phon…" at bounding box center [774, 392] width 1549 height 784
click at [707, 384] on button "Call" at bounding box center [774, 387] width 236 height 47
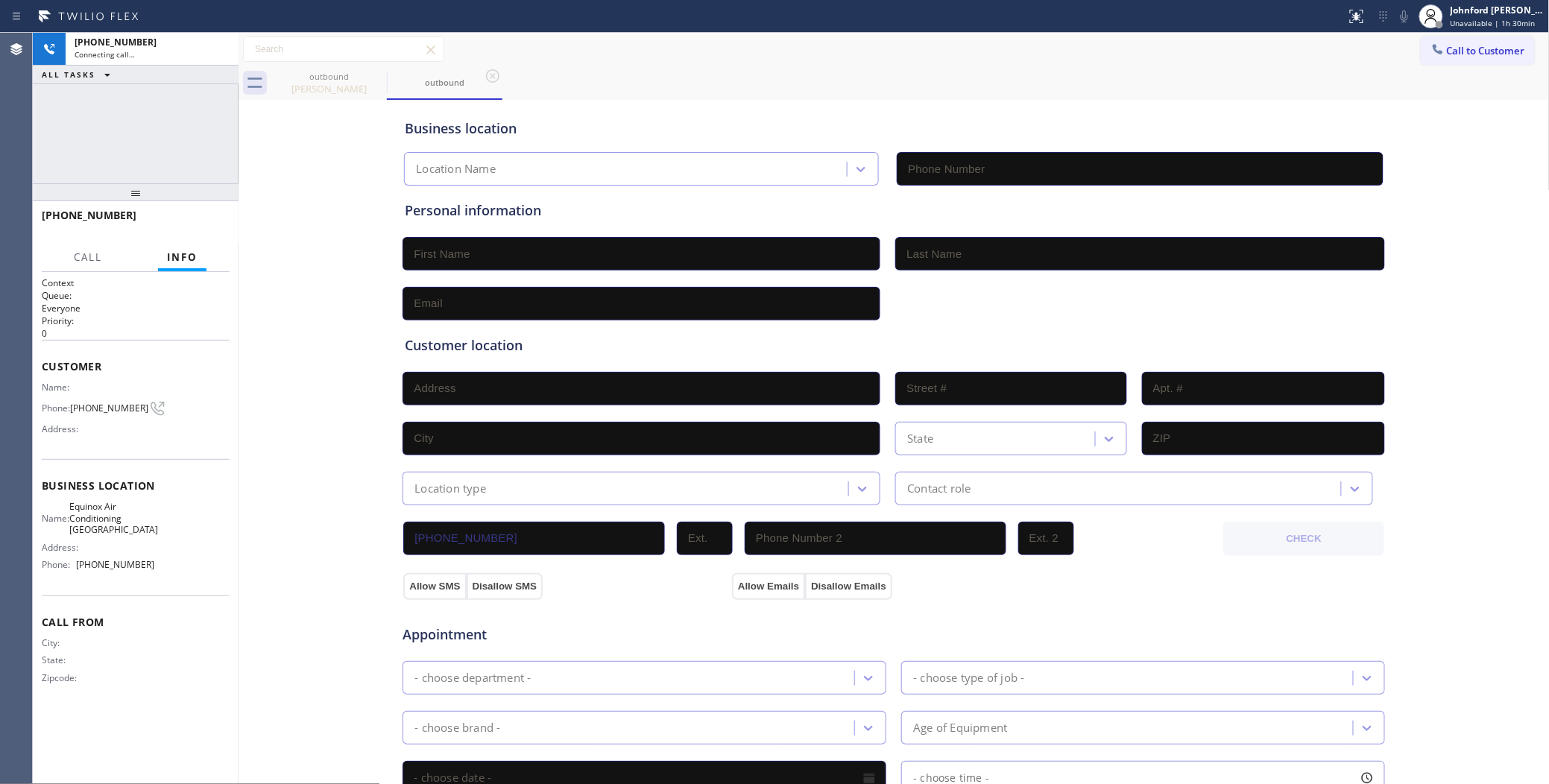
type input "(786) 305-6606"
click at [191, 149] on div "+13862304540 Connecting call… ALL TASKS ALL TASKS ACTIVE TASKS TASKS IN WRAP UP" at bounding box center [135, 108] width 205 height 150
click at [148, 65] on div "ALL TASKS ALL TASKS ACTIVE TASKS TASKS IN WRAP UP" at bounding box center [135, 74] width 205 height 19
click at [148, 47] on div "+13862304540" at bounding box center [138, 42] width 128 height 13
click at [275, 184] on div "Business location Equinox Air Conditioning Miami Lakes (786) 305-6606 Personal …" at bounding box center [894, 612] width 1304 height 1018
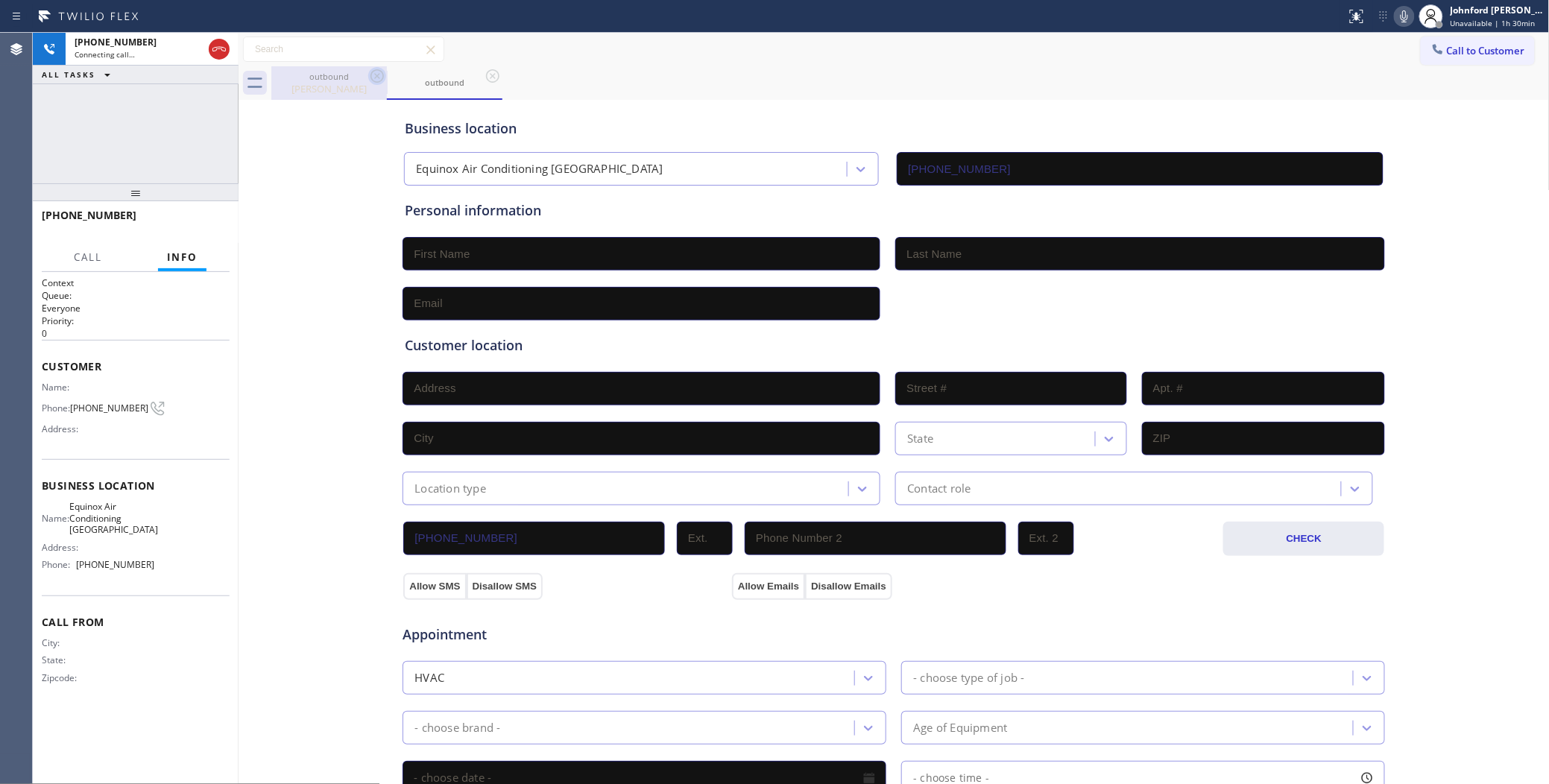
click at [384, 67] on icon at bounding box center [377, 76] width 18 height 18
click at [378, 75] on icon at bounding box center [377, 76] width 14 height 14
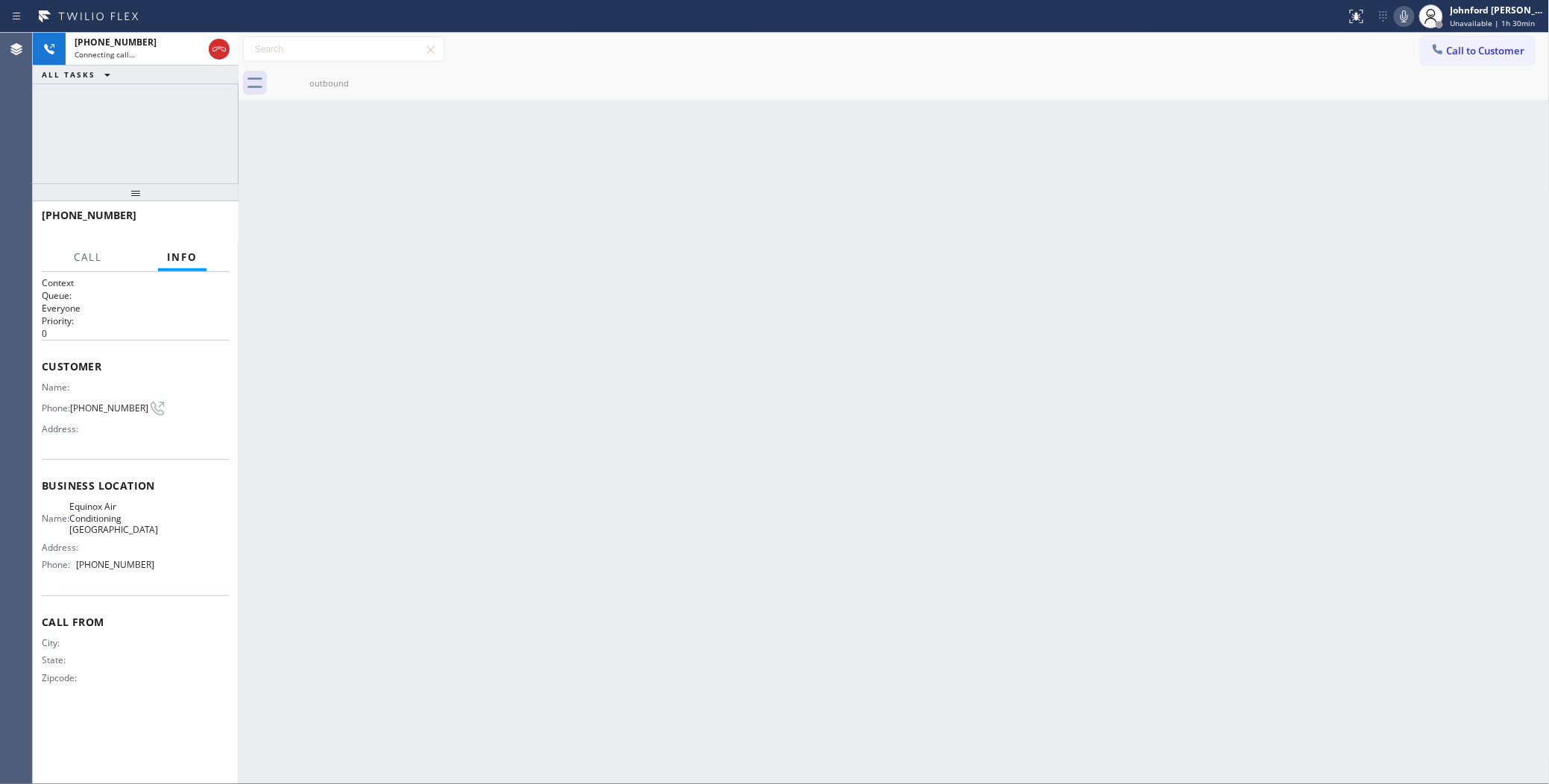
click at [194, 115] on div "+13862304540 Connecting call… ALL TASKS ALL TASKS ACTIVE TASKS TASKS IN WRAP UP" at bounding box center [135, 108] width 205 height 150
click at [162, 49] on div "Connecting call…" at bounding box center [138, 54] width 128 height 11
drag, startPoint x: 121, startPoint y: 192, endPoint x: 142, endPoint y: 150, distance: 47.0
click at [142, 150] on div "+13862304540 Live | 00:00 ALL TASKS ALL TASKS ACTIVE TASKS TASKS IN WRAP UP +13…" at bounding box center [135, 409] width 205 height 751
click at [385, 360] on div "Back to Dashboard Change Sender ID Customers Technicians Select a contact Outbo…" at bounding box center [894, 409] width 1311 height 751
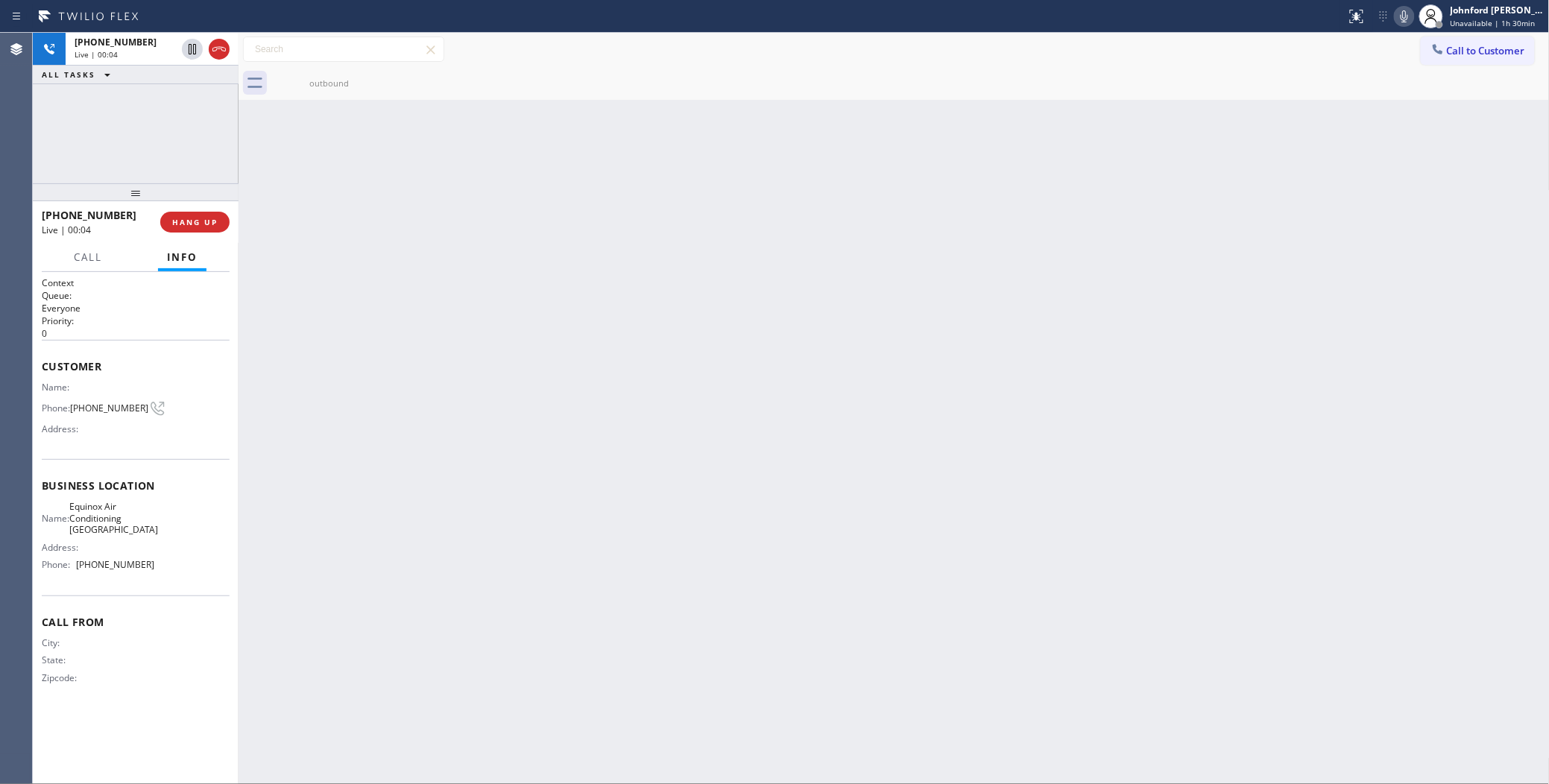
click at [224, 231] on div "+13862304540 Live | 00:04 HANG UP" at bounding box center [135, 221] width 188 height 38
click at [207, 217] on span "HANG UP" at bounding box center [195, 222] width 45 height 11
drag, startPoint x: 1462, startPoint y: 50, endPoint x: 1286, endPoint y: 156, distance: 205.5
click at [1462, 52] on span "Call to Customer" at bounding box center [1486, 50] width 78 height 14
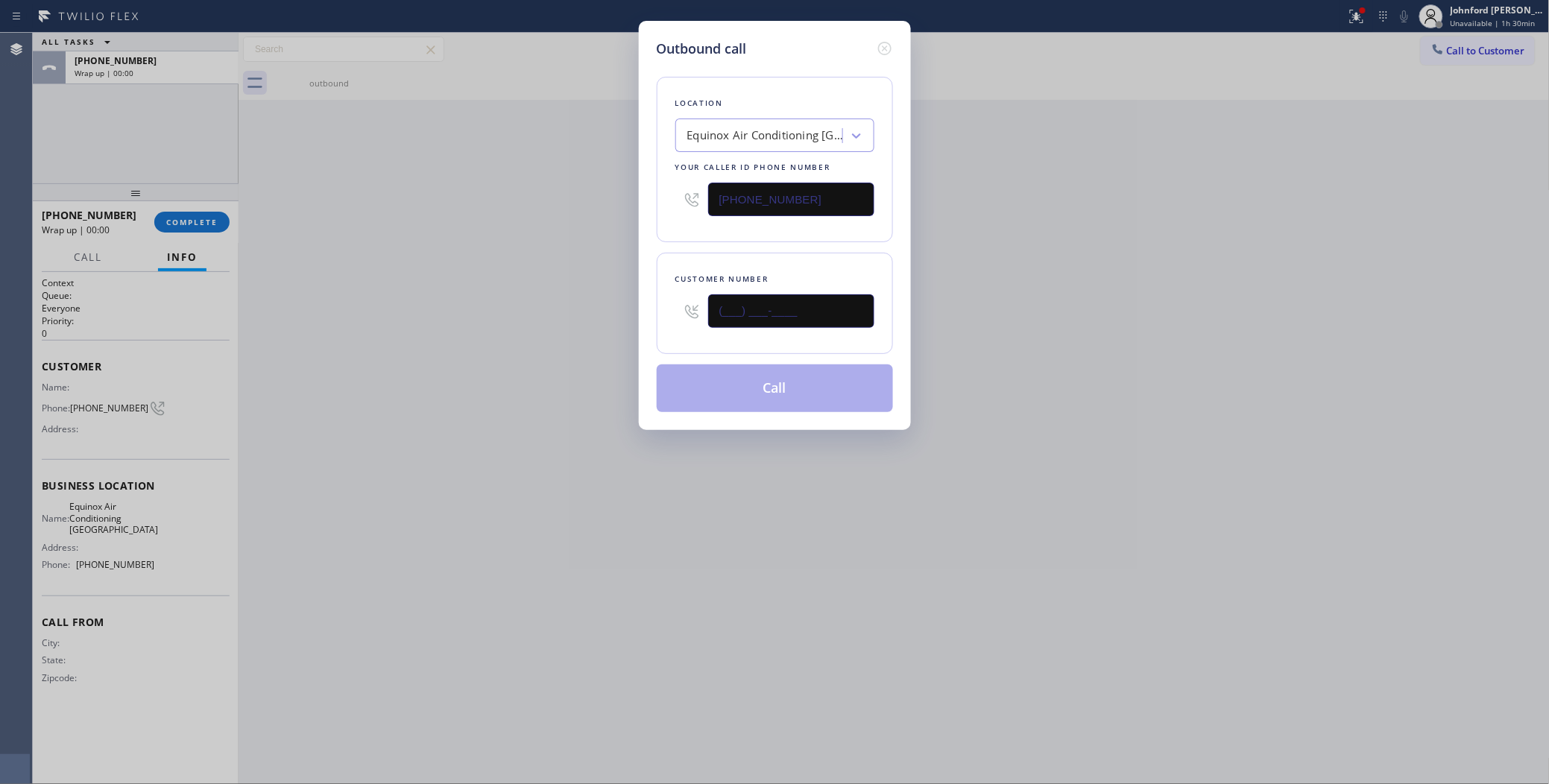
click at [632, 318] on div "Outbound call Location Equinox Air Conditioning Miami Lakes Your caller id phon…" at bounding box center [774, 392] width 1549 height 784
paste input "386) 230-4540"
type input "(386) 230-4540"
click at [499, 298] on div "Outbound call Location Equinox Air Conditioning Miami Lakes Your caller id phon…" at bounding box center [774, 392] width 1549 height 784
click at [723, 375] on button "Call" at bounding box center [774, 387] width 236 height 47
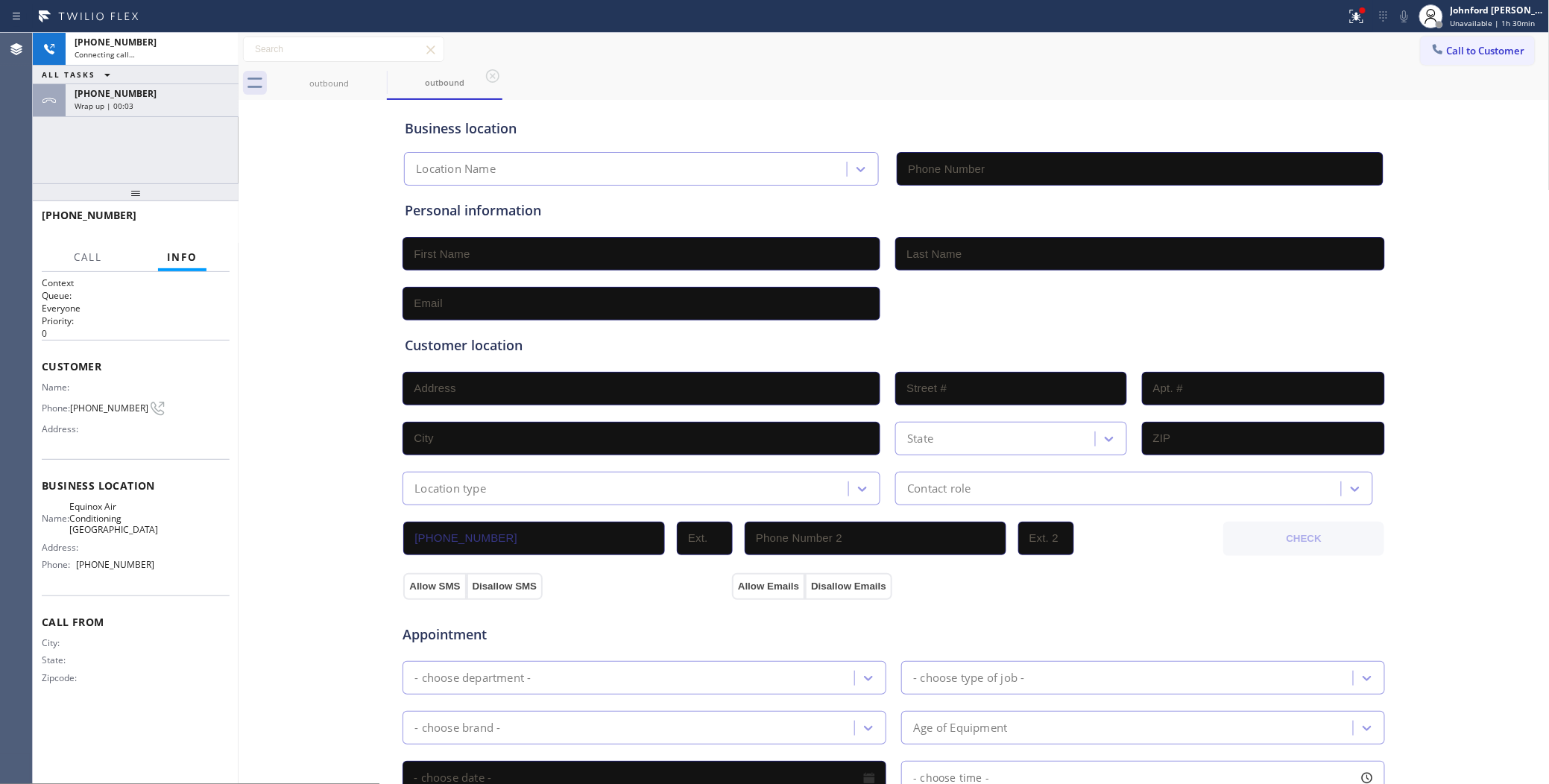
type input "(786) 305-6606"
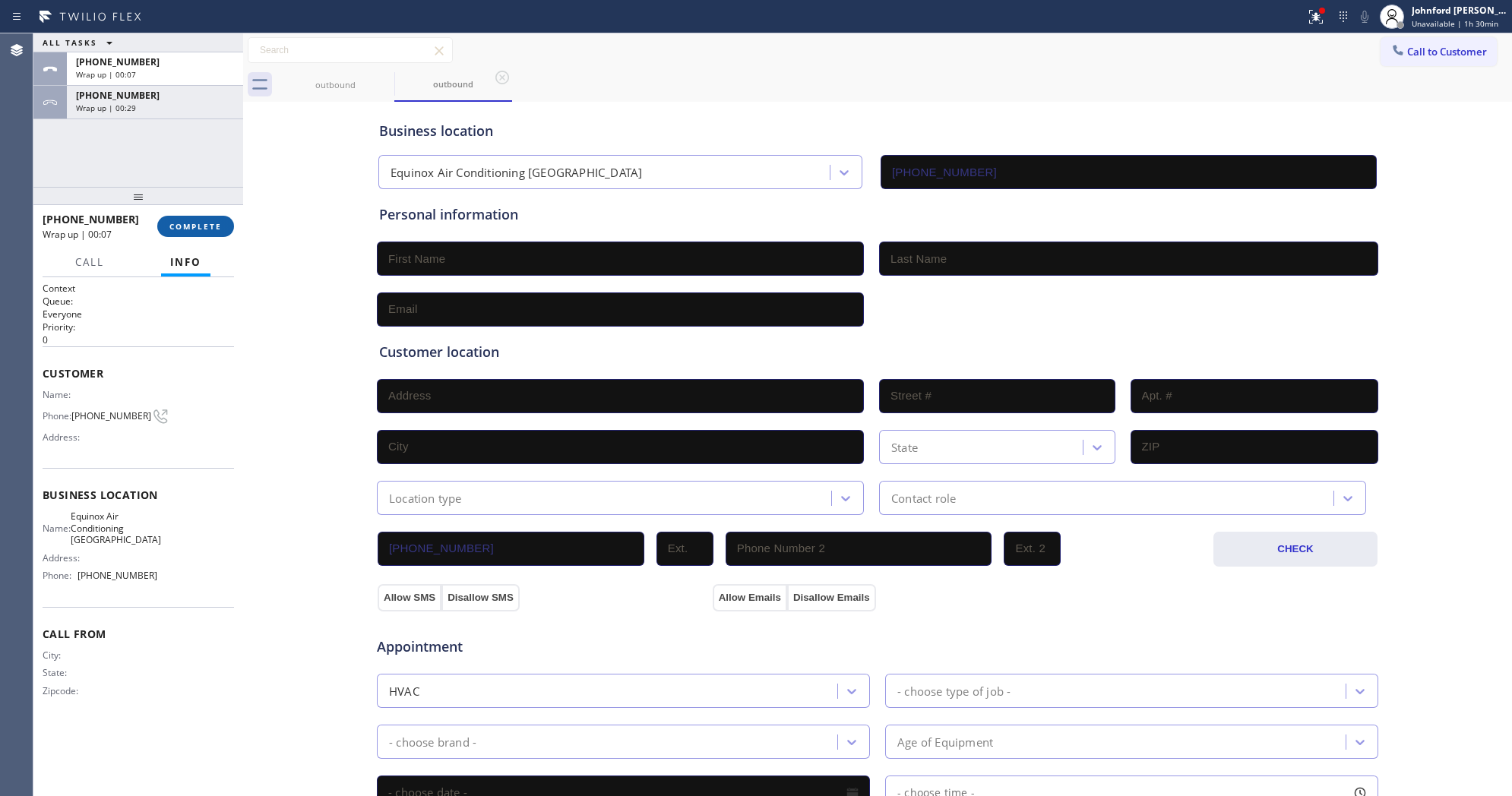
click at [209, 218] on div "+13862304540 Wrap up | 00:07 COMPLETE" at bounding box center [138, 225] width 192 height 39
click at [203, 229] on span "COMPLETE" at bounding box center [196, 226] width 52 height 11
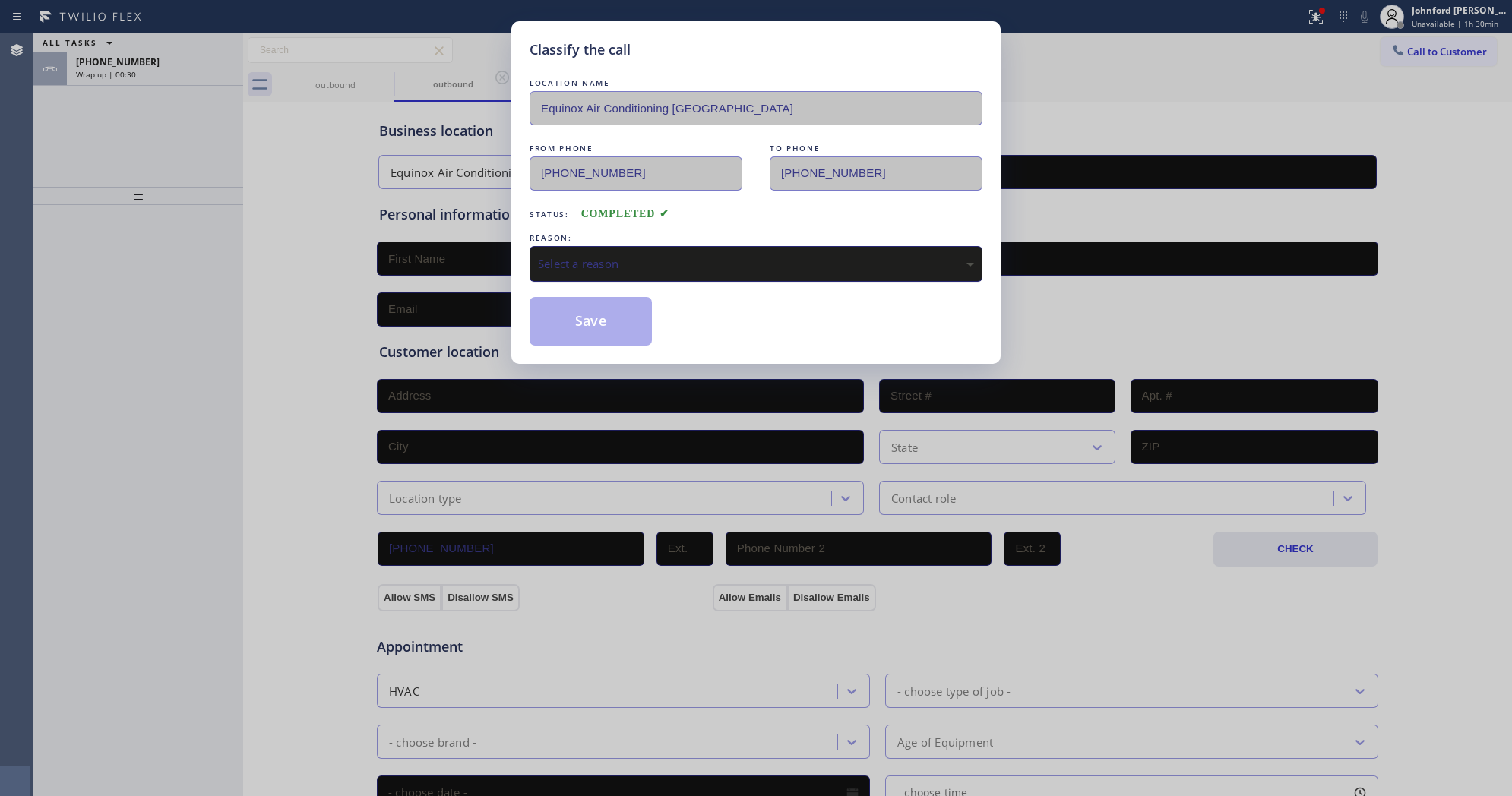
click at [658, 255] on div "Select a reason" at bounding box center [756, 264] width 436 height 18
click at [604, 306] on button "Save" at bounding box center [590, 321] width 122 height 48
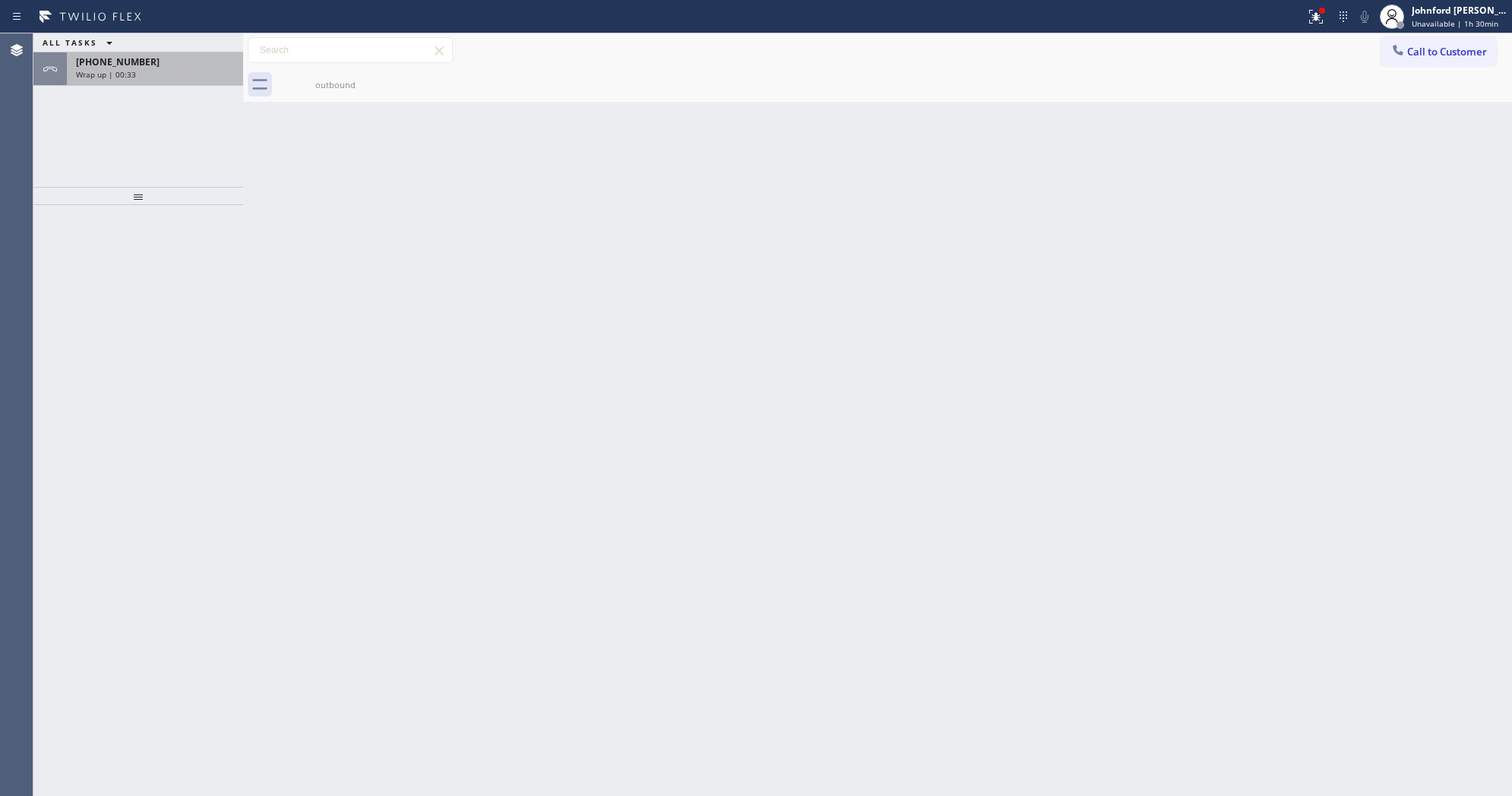
click at [161, 82] on div "+13862304540 Wrap up | 00:33" at bounding box center [152, 69] width 170 height 34
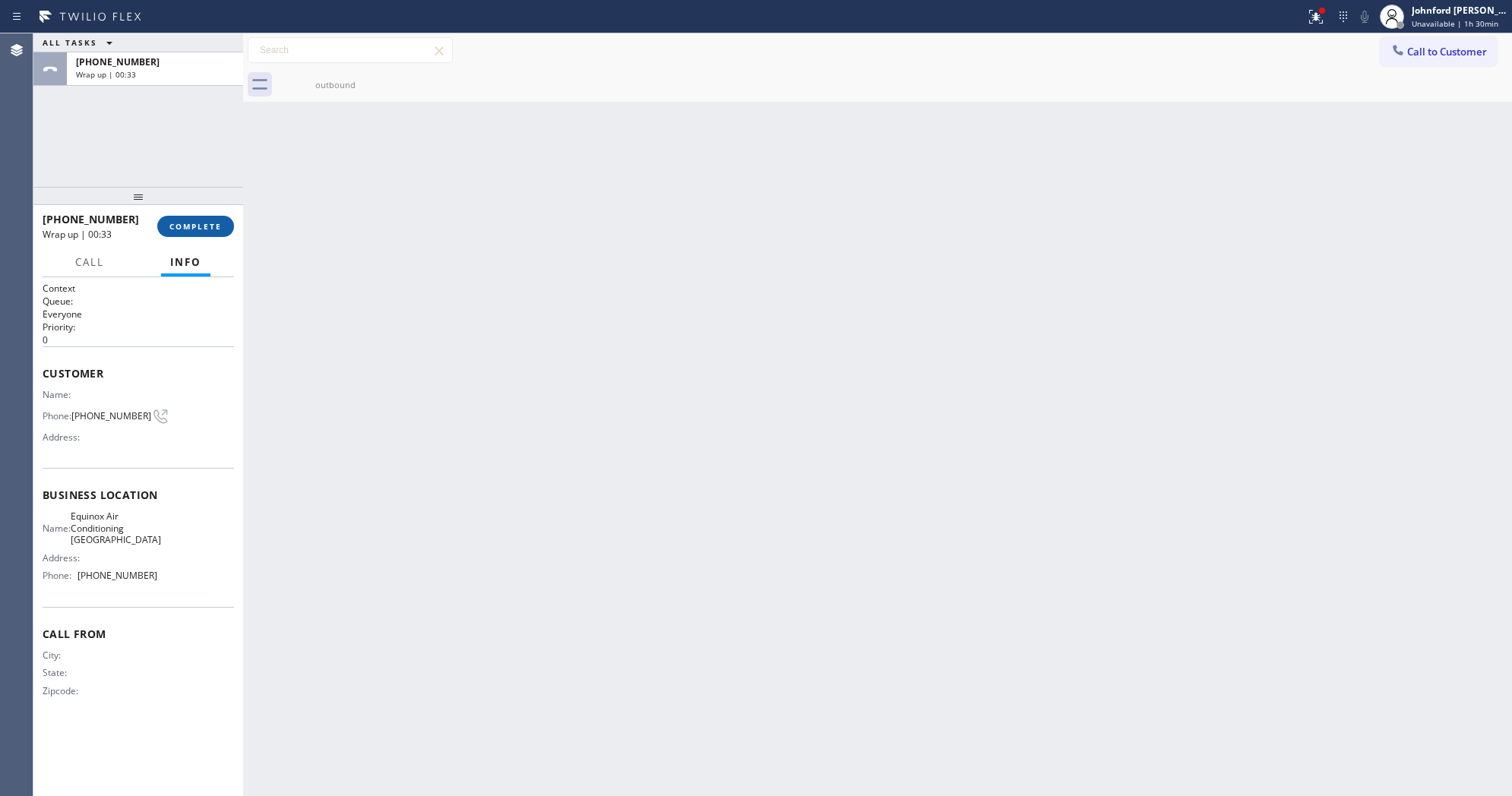
click at [219, 221] on span "COMPLETE" at bounding box center [196, 226] width 52 height 11
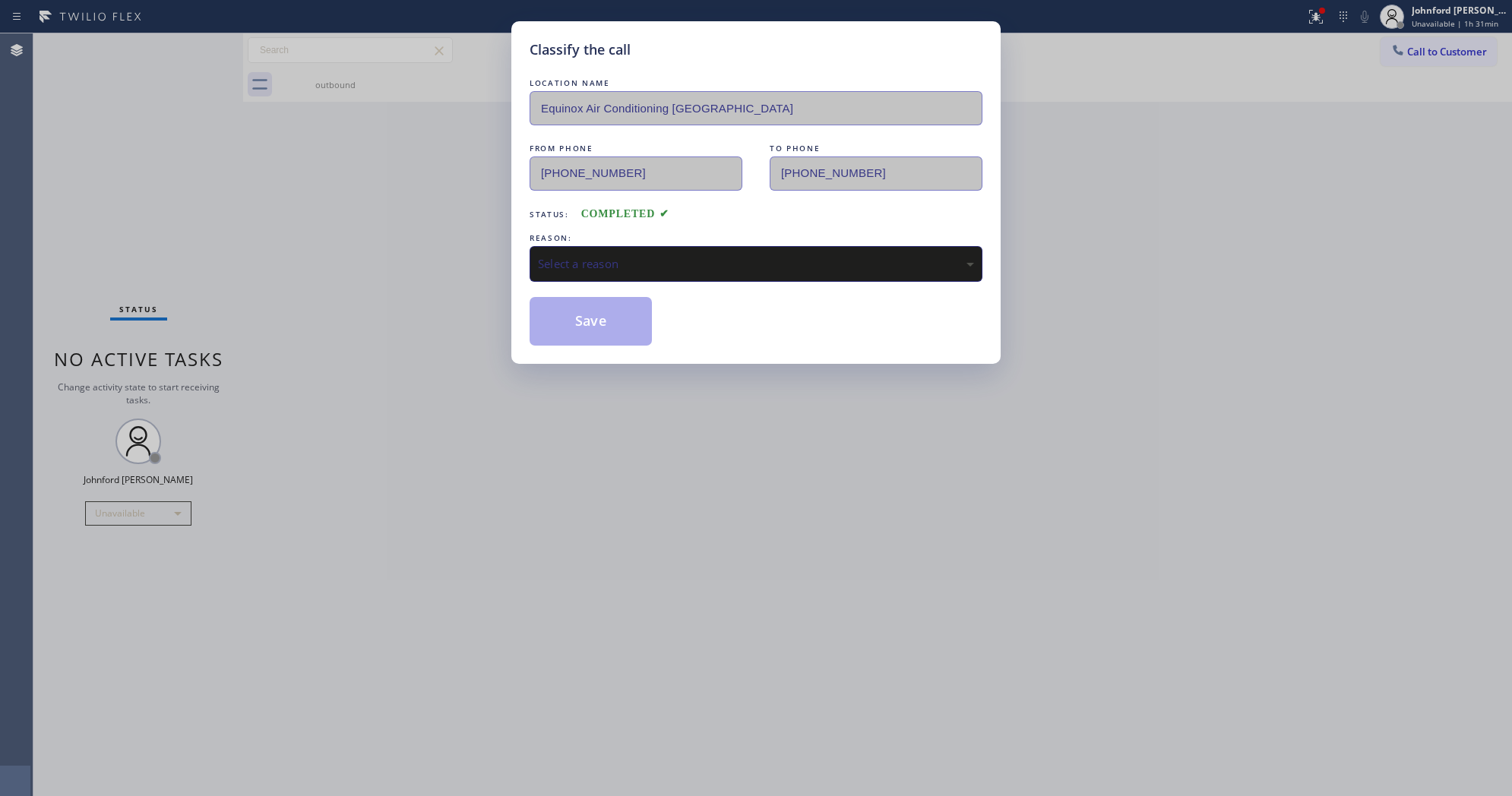
drag, startPoint x: 620, startPoint y: 234, endPoint x: 689, endPoint y: 317, distance: 107.9
click at [643, 242] on div "REASON: Select a reason" at bounding box center [756, 255] width 453 height 51
click at [631, 261] on div "Select a reason" at bounding box center [756, 264] width 436 height 18
click at [608, 333] on button "Save" at bounding box center [590, 321] width 122 height 48
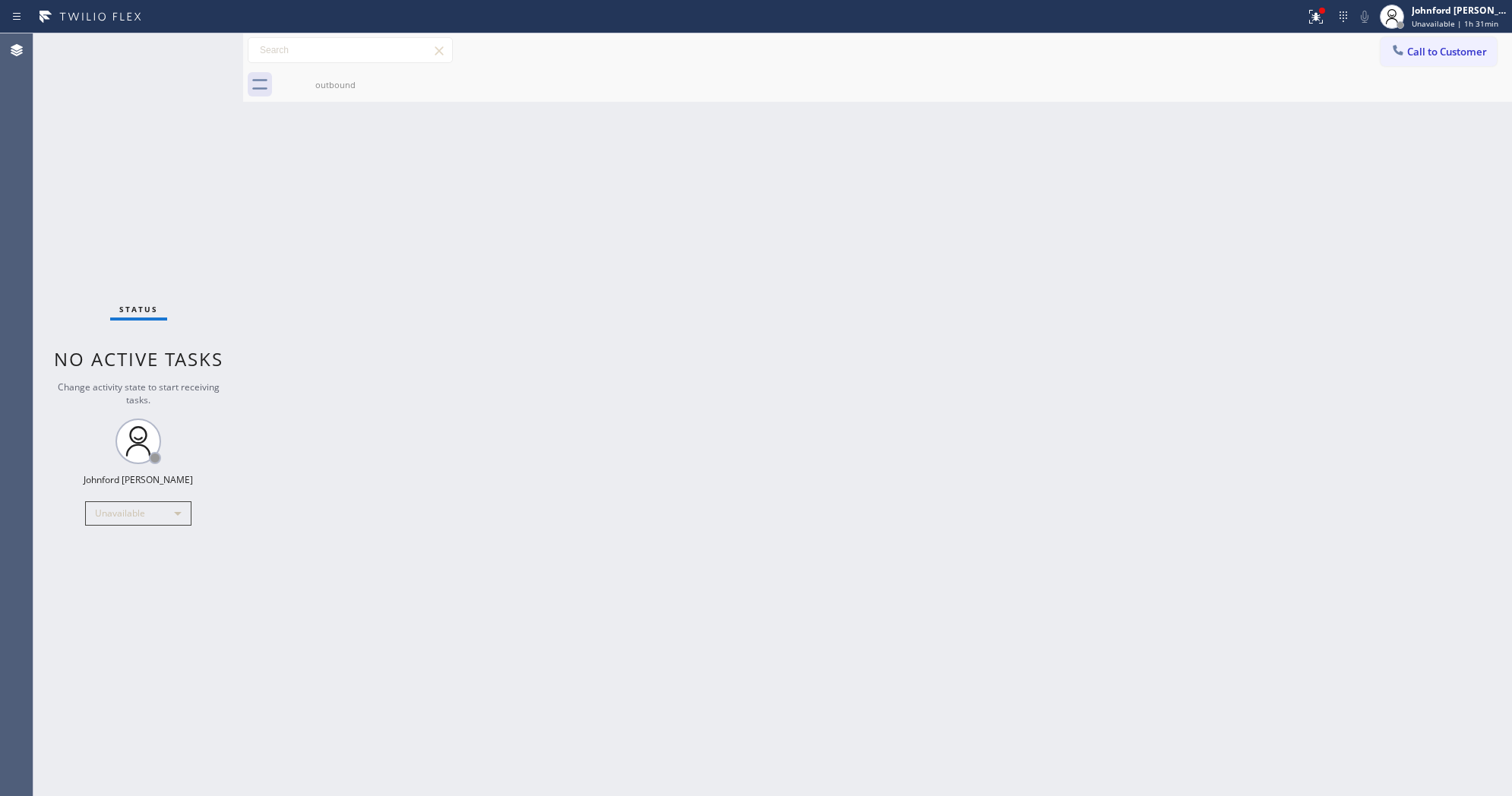
click at [407, 229] on div "Back to Dashboard Change Sender ID Customers Technicians Select a contact Outbo…" at bounding box center [878, 415] width 1269 height 762
drag, startPoint x: 1043, startPoint y: 146, endPoint x: 1140, endPoint y: 130, distance: 98.3
click at [1054, 148] on div "Back to Dashboard Change Sender ID Customers Technicians Select a contact Outbo…" at bounding box center [878, 415] width 1269 height 762
click at [1406, 61] on button "Call to Customer" at bounding box center [1438, 52] width 117 height 29
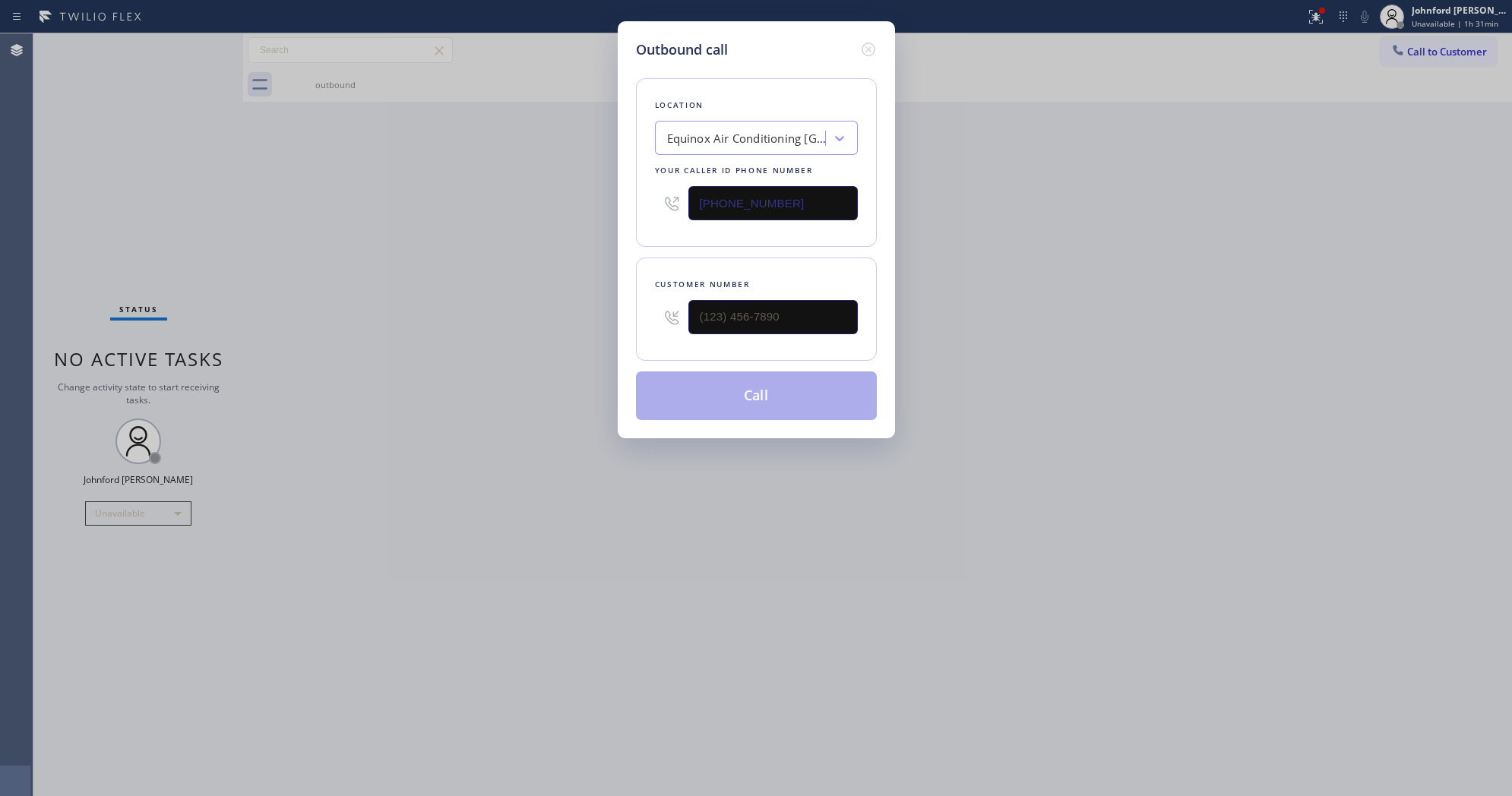
drag, startPoint x: 799, startPoint y: 209, endPoint x: 601, endPoint y: 217, distance: 198.2
click at [601, 217] on div "Outbound call Location Equinox Air Conditioning Miami Lakes Your caller id phon…" at bounding box center [756, 398] width 1512 height 796
paste input "805) 746-4029"
type input "(805) 746-4029"
drag, startPoint x: 802, startPoint y: 332, endPoint x: 579, endPoint y: 332, distance: 223.0
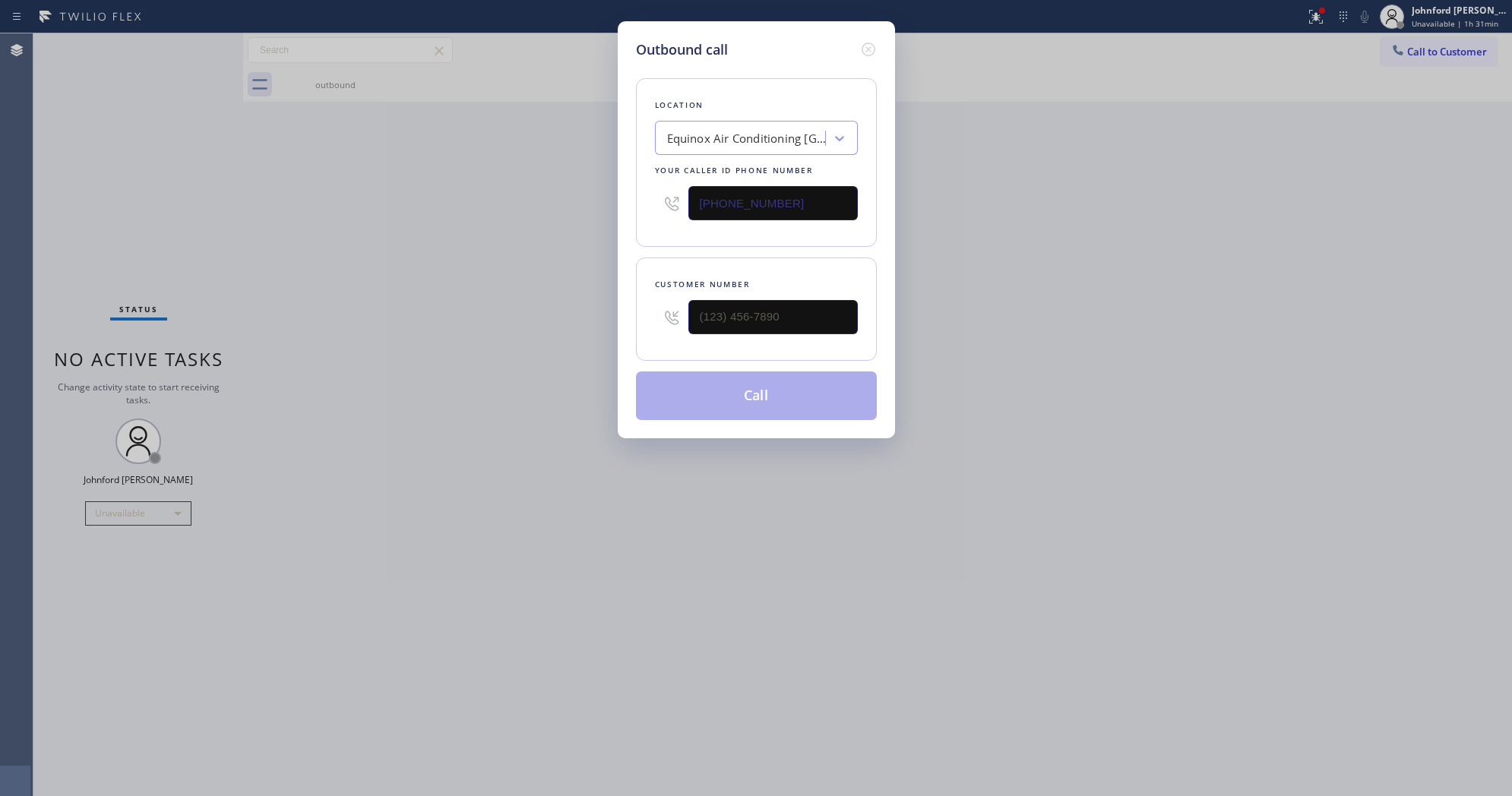
click at [589, 332] on div "Outbound call Location Equinox Air Conditioning Miami Lakes Your caller id phon…" at bounding box center [756, 398] width 1512 height 796
type input "(___) ___-____"
click at [714, 316] on input "(___) ___-____" at bounding box center [772, 317] width 170 height 35
type input "(786) 305-6606"
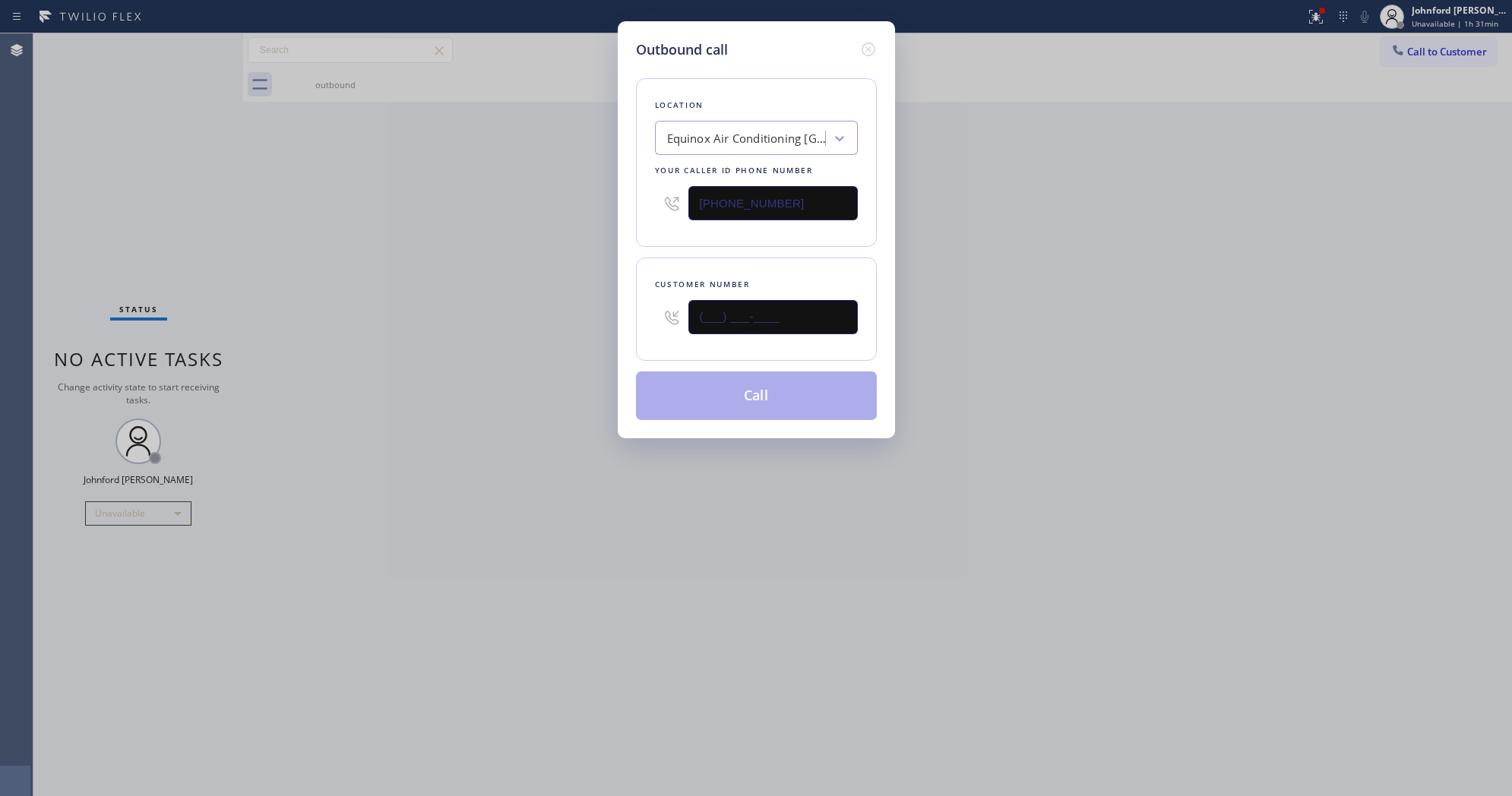
click at [714, 316] on input "(___) ___-____" at bounding box center [772, 317] width 170 height 35
paste input "805) 746-4029"
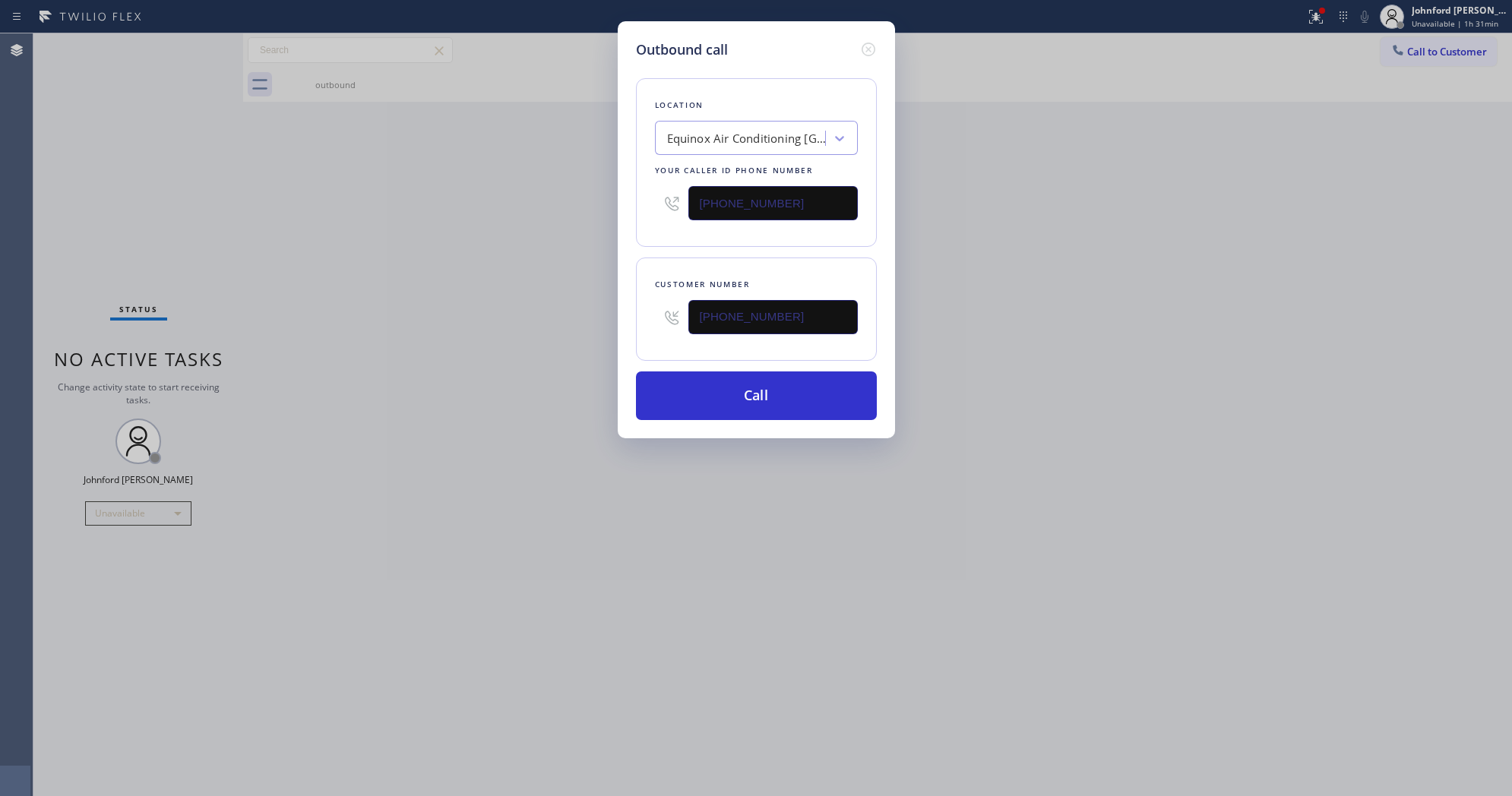
type input "(805) 746-4029"
drag, startPoint x: 803, startPoint y: 194, endPoint x: 509, endPoint y: 233, distance: 296.6
click at [593, 202] on div "Outbound call Location Equinox Air Conditioning Miami Lakes Your caller id phon…" at bounding box center [756, 398] width 1512 height 796
paste input "805) 519-8853"
type input "(805) 519-8853"
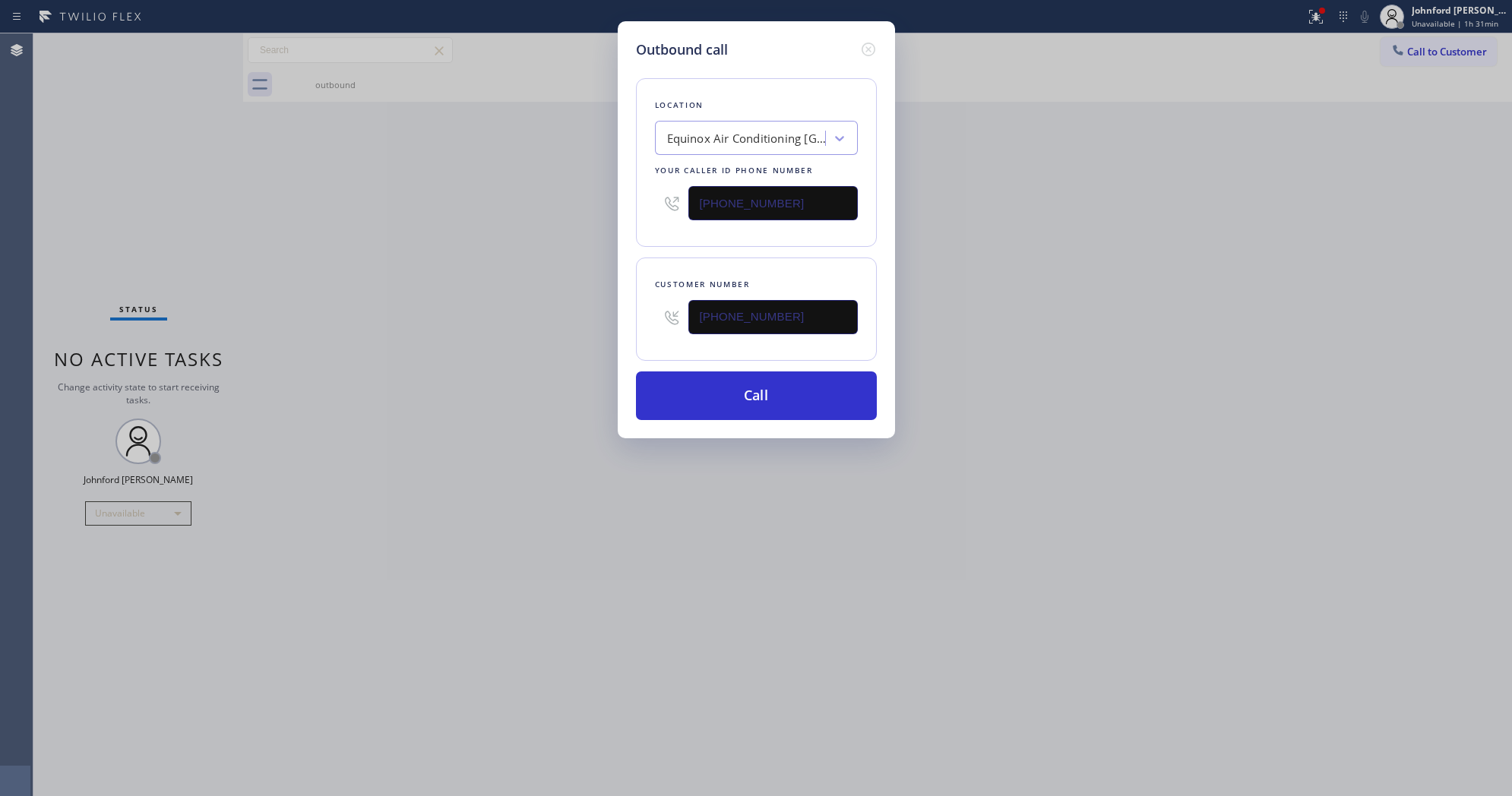
drag, startPoint x: 499, startPoint y: 235, endPoint x: 502, endPoint y: 251, distance: 16.3
click at [498, 239] on div "Outbound call Location Equinox Air Conditioning Miami Lakes Your caller id phon…" at bounding box center [756, 398] width 1512 height 796
click at [688, 390] on button "Call" at bounding box center [756, 395] width 241 height 48
click at [758, 390] on button "Call" at bounding box center [756, 395] width 241 height 48
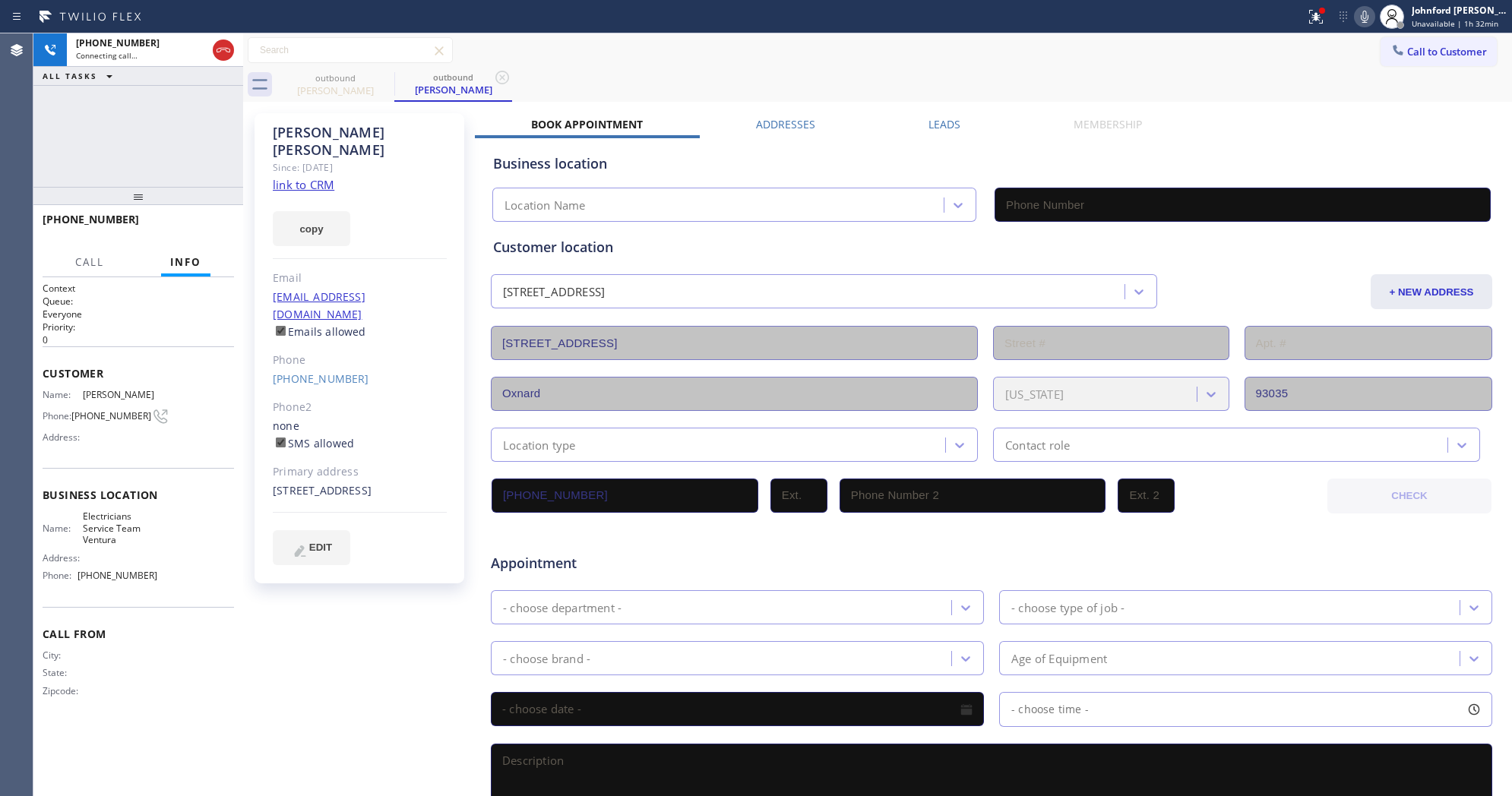
click at [316, 177] on link "link to CRM" at bounding box center [303, 185] width 61 height 15
type input "(805) 519-8853"
click at [205, 222] on span "HANG UP" at bounding box center [199, 226] width 46 height 11
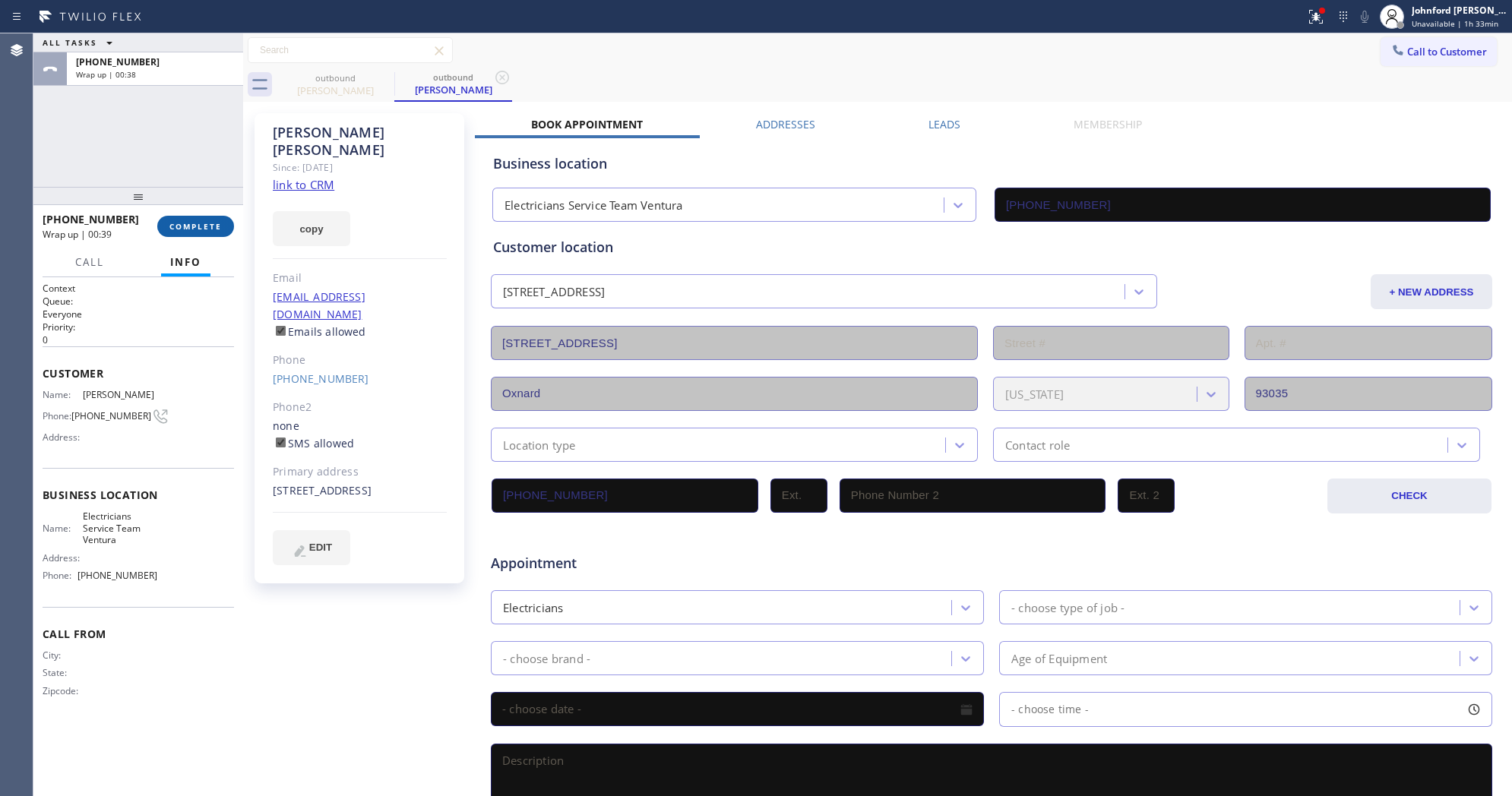
click at [190, 219] on button "COMPLETE" at bounding box center [196, 226] width 77 height 21
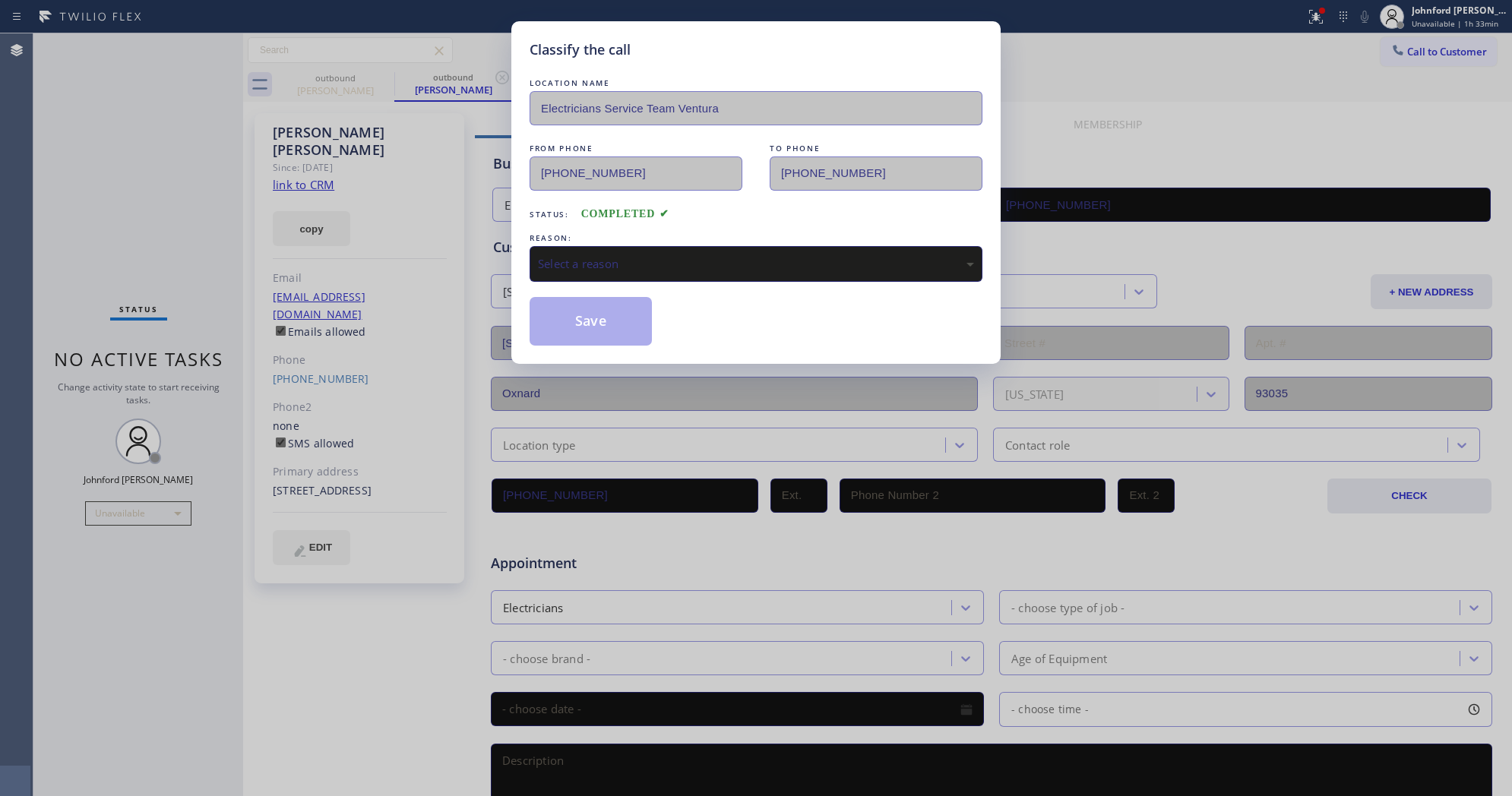
click at [601, 270] on div "Select a reason" at bounding box center [756, 264] width 453 height 36
click at [614, 335] on button "Save" at bounding box center [590, 321] width 122 height 48
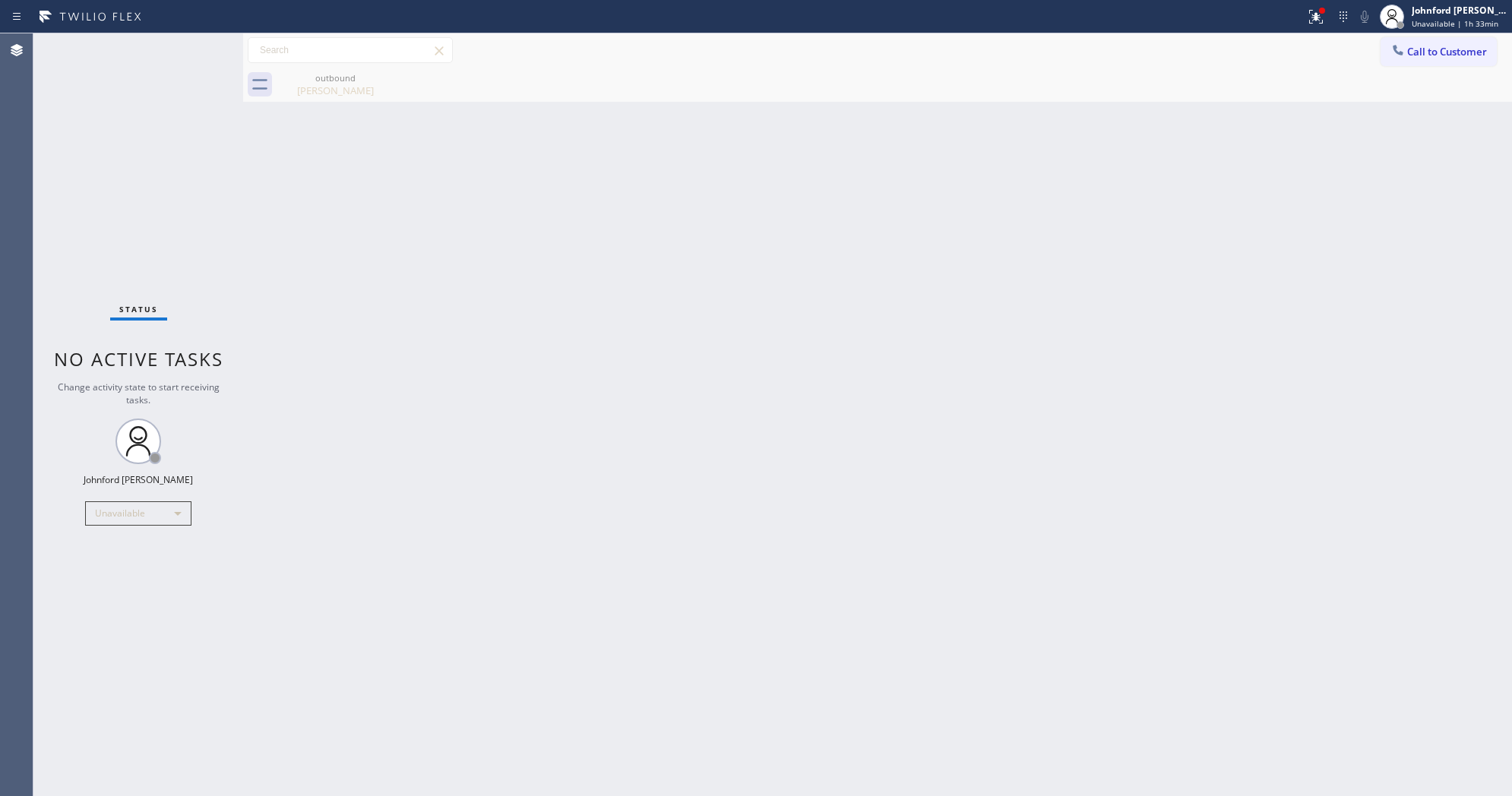
click at [1324, 9] on div at bounding box center [1322, 11] width 9 height 9
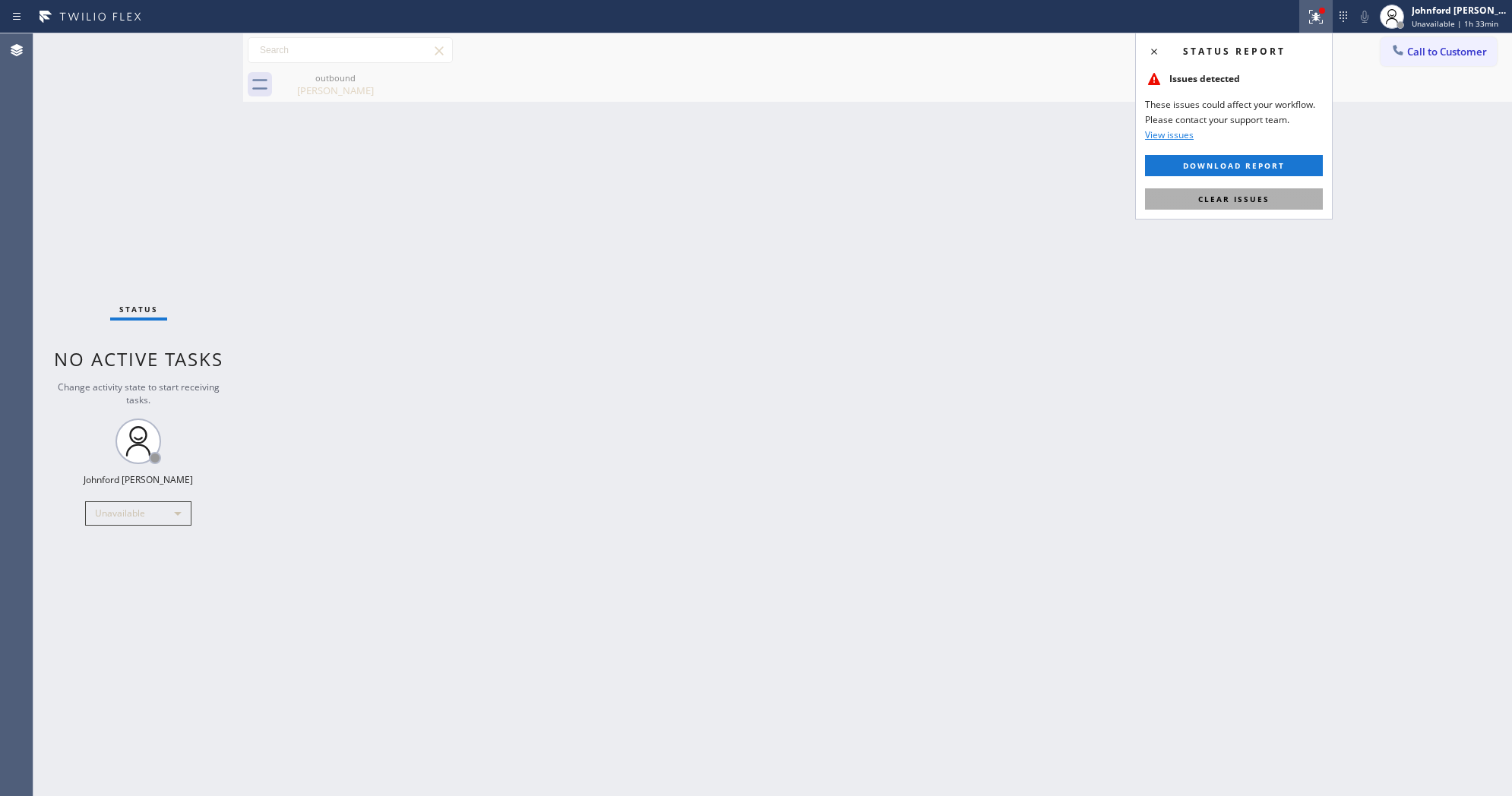
click at [1195, 213] on div "Status report Issues detected These issues could affect your workflow. Please c…" at bounding box center [1233, 127] width 197 height 187
click at [1193, 199] on button "Clear issues" at bounding box center [1234, 199] width 178 height 21
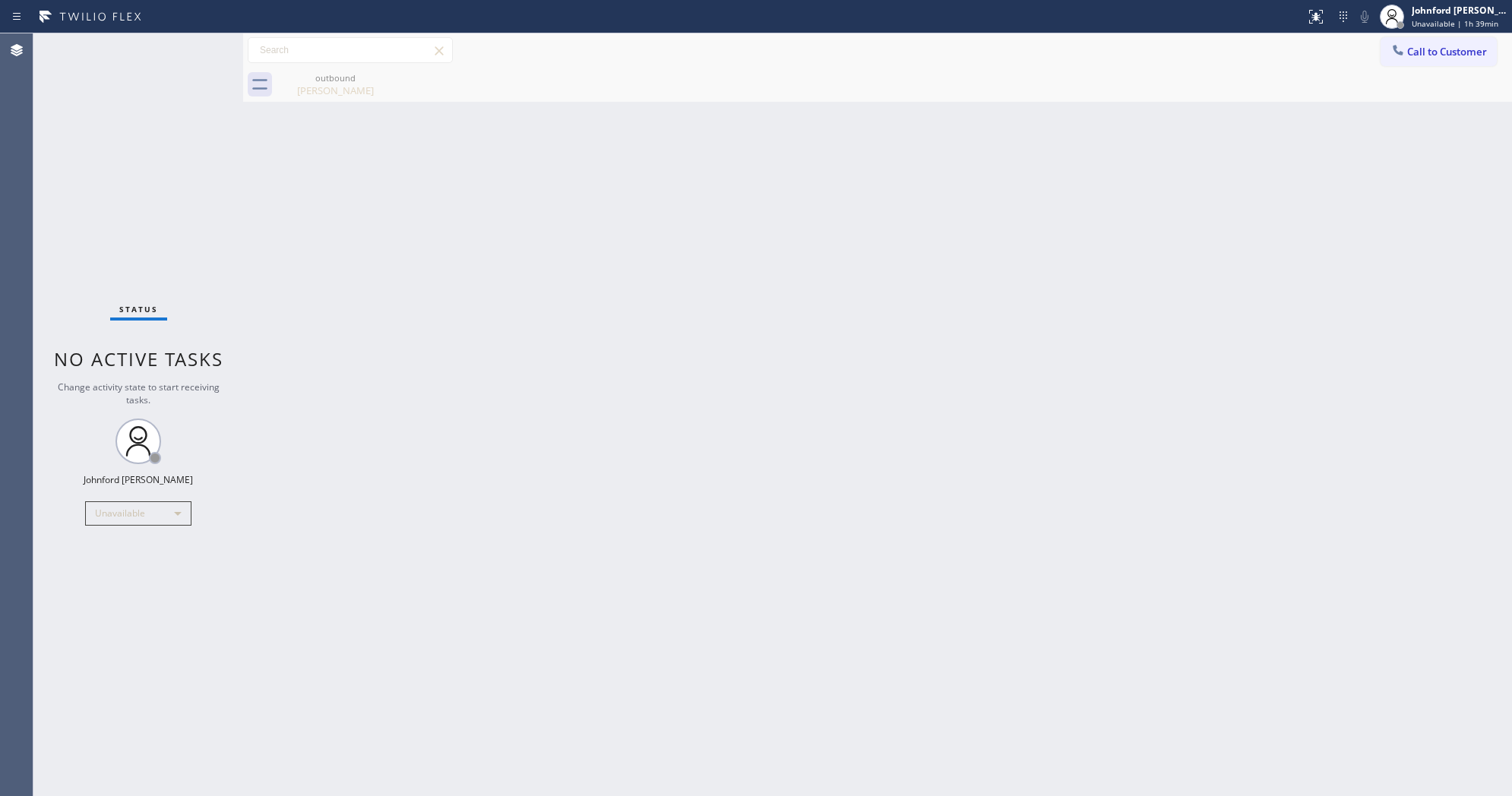
click at [1215, 359] on div "Back to Dashboard Change Sender ID Customers Technicians Select a contact Outbo…" at bounding box center [878, 415] width 1269 height 762
drag, startPoint x: 1110, startPoint y: 161, endPoint x: 1118, endPoint y: 140, distance: 22.5
click at [1110, 161] on div "Back to Dashboard Change Sender ID Customers Technicians Select a contact Outbo…" at bounding box center [878, 415] width 1269 height 762
click at [1113, 370] on div "Back to Dashboard Change Sender ID Customers Technicians Select a contact Outbo…" at bounding box center [878, 415] width 1269 height 762
drag, startPoint x: 77, startPoint y: 186, endPoint x: 82, endPoint y: 167, distance: 19.6
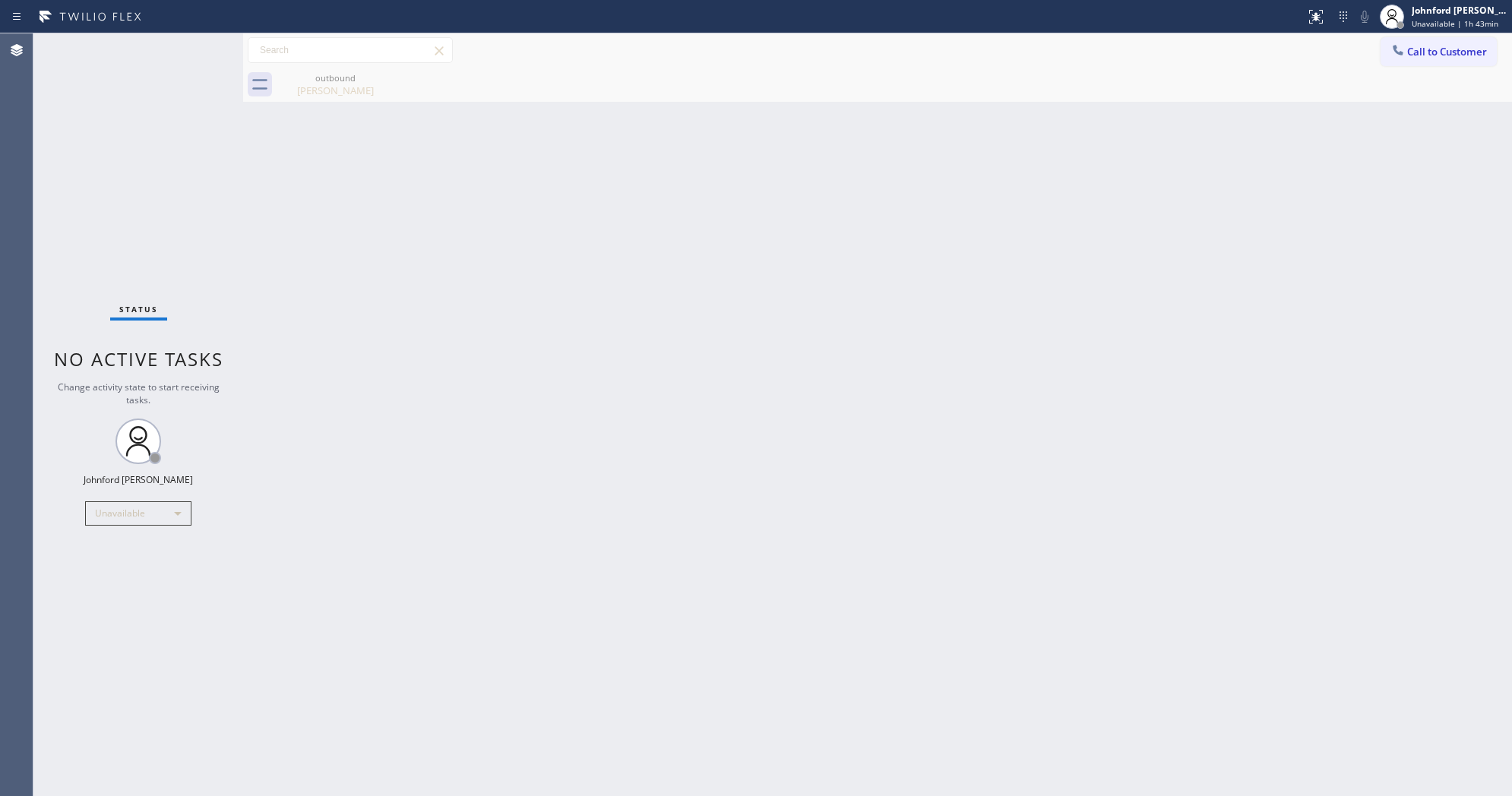
click at [77, 186] on div "Status No active tasks Change activity state to start receiving tasks. Johnford…" at bounding box center [138, 415] width 209 height 762
click at [1324, 267] on div "Back to Dashboard Change Sender ID Customers Technicians Select a contact Outbo…" at bounding box center [878, 415] width 1269 height 762
click at [130, 516] on div "Unavailable" at bounding box center [138, 514] width 107 height 25
click at [117, 584] on li "Break" at bounding box center [137, 591] width 104 height 18
click at [1081, 442] on div "Back to Dashboard Change Sender ID Customers Technicians Select a contact Outbo…" at bounding box center [878, 415] width 1269 height 762
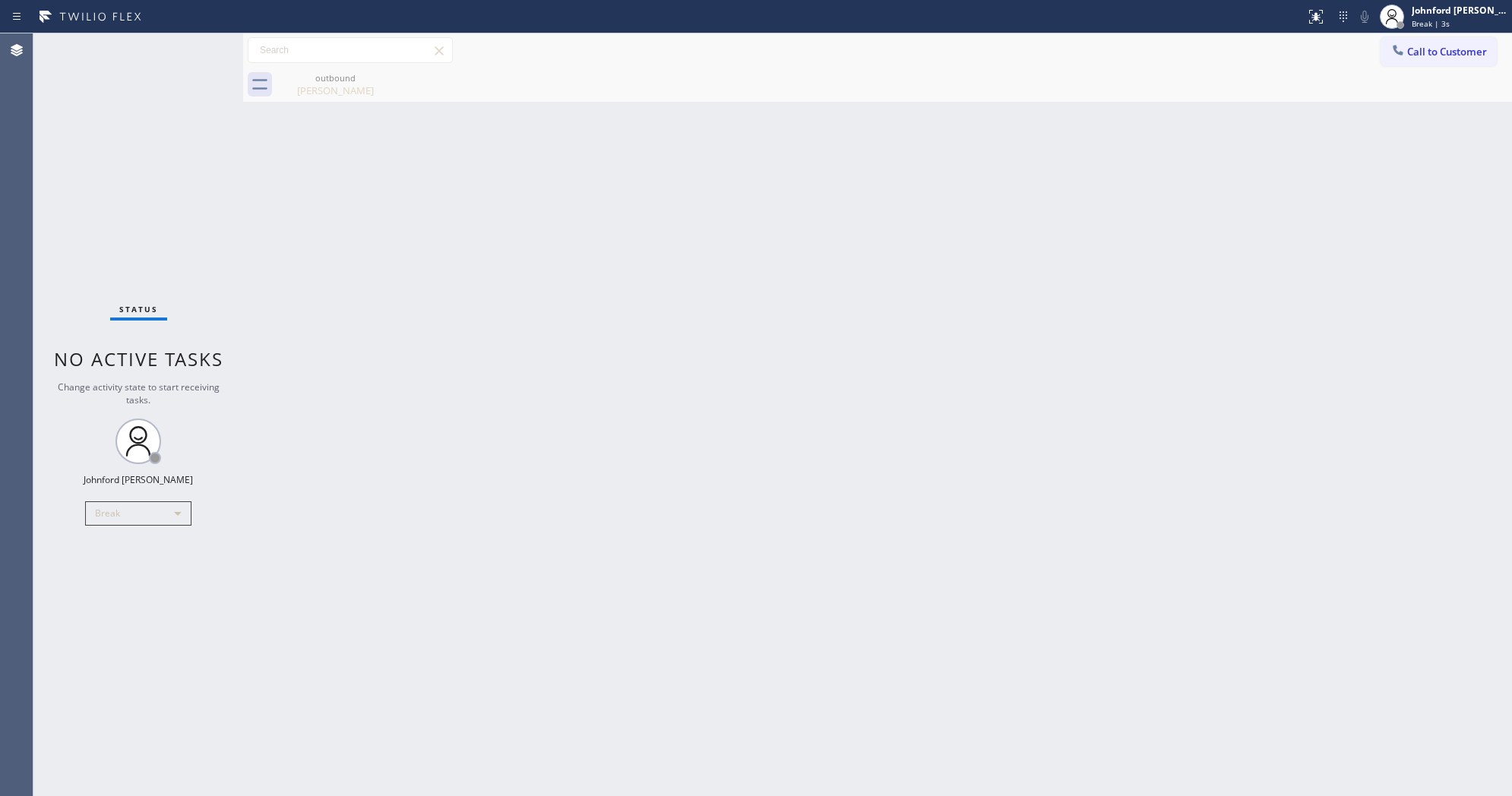
click at [677, 281] on div "Back to Dashboard Change Sender ID Customers Technicians Select a contact Outbo…" at bounding box center [878, 415] width 1269 height 762
